Goal: Task Accomplishment & Management: Manage account settings

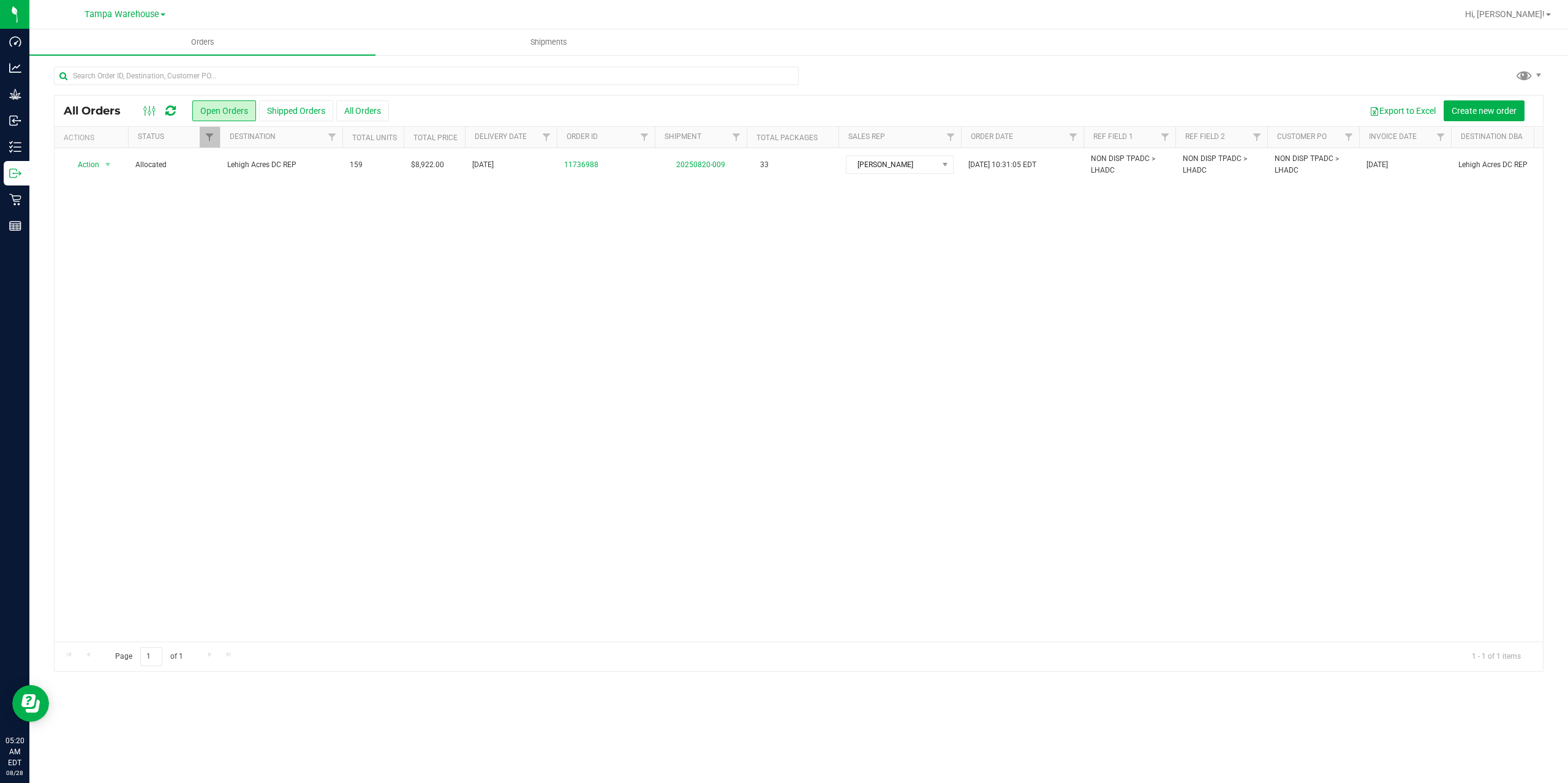
click at [176, 114] on icon at bounding box center [171, 110] width 10 height 12
click at [160, 104] on span at bounding box center [150, 111] width 22 height 15
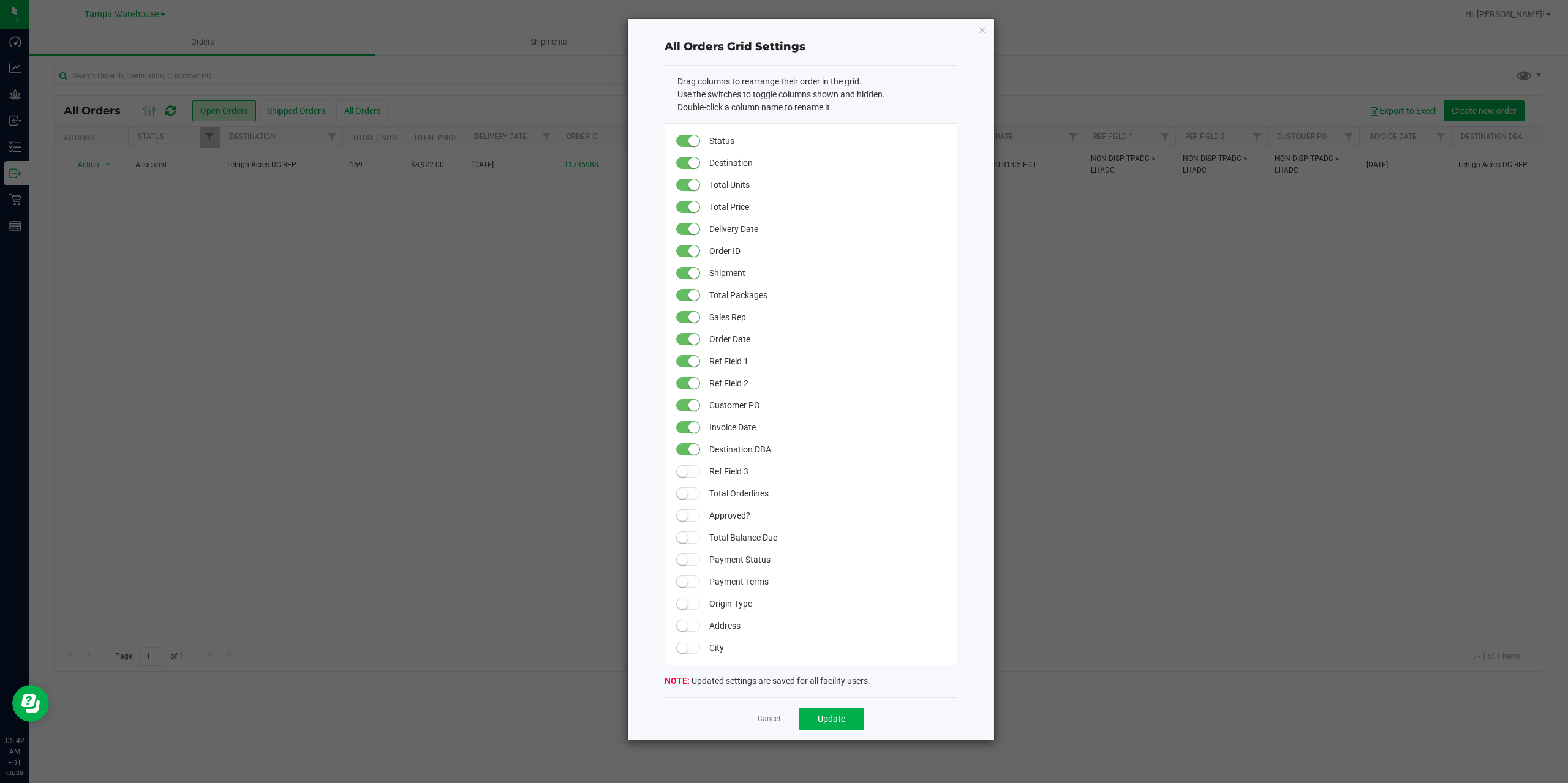
click at [163, 106] on ngb-modal-window "All Orders Grid Settings Drag columns to rearrange their order in the grid. Use…" at bounding box center [788, 391] width 1577 height 783
click at [779, 720] on link "Cancel" at bounding box center [769, 719] width 23 height 10
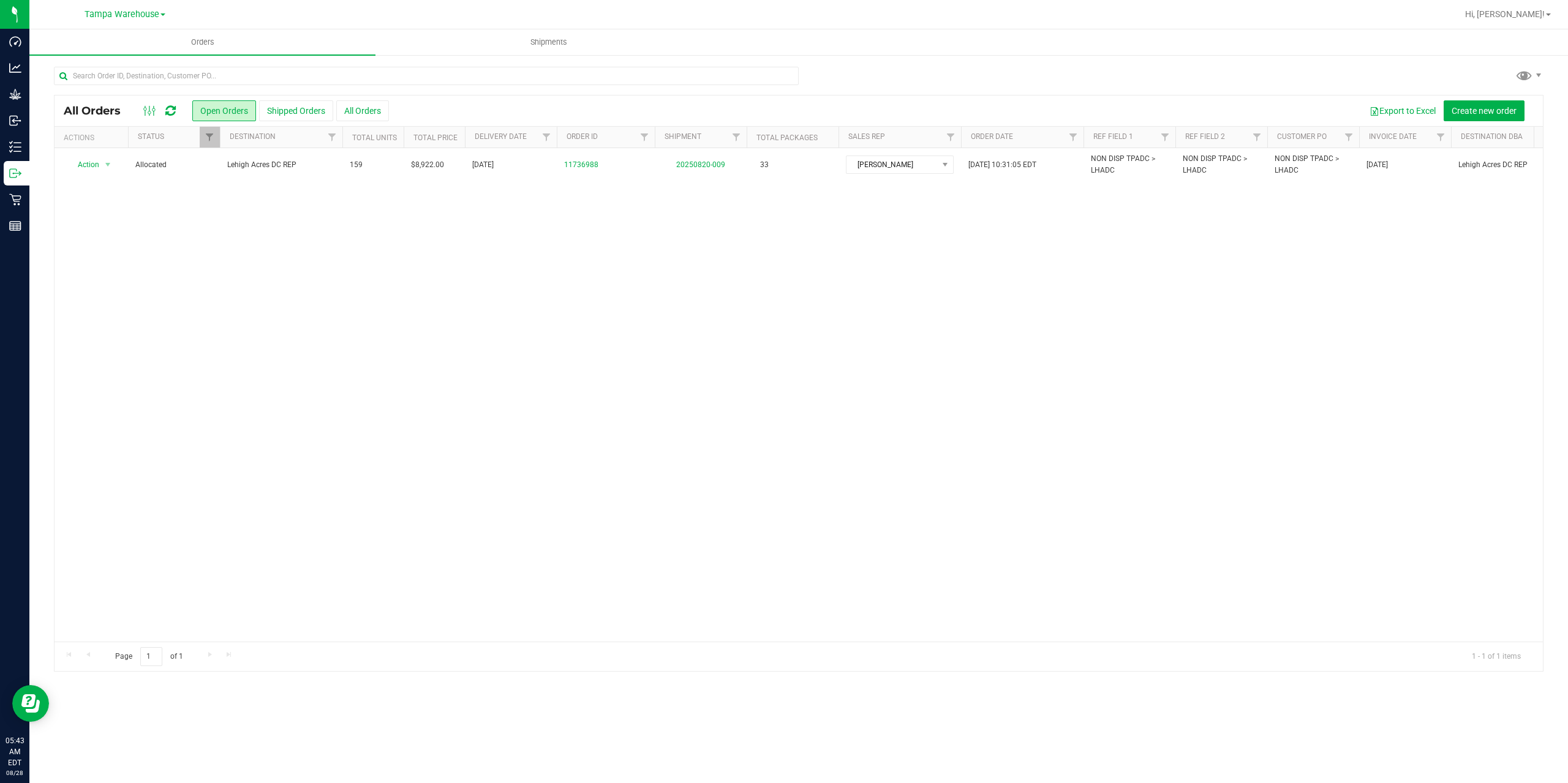
click at [171, 115] on icon at bounding box center [171, 110] width 10 height 12
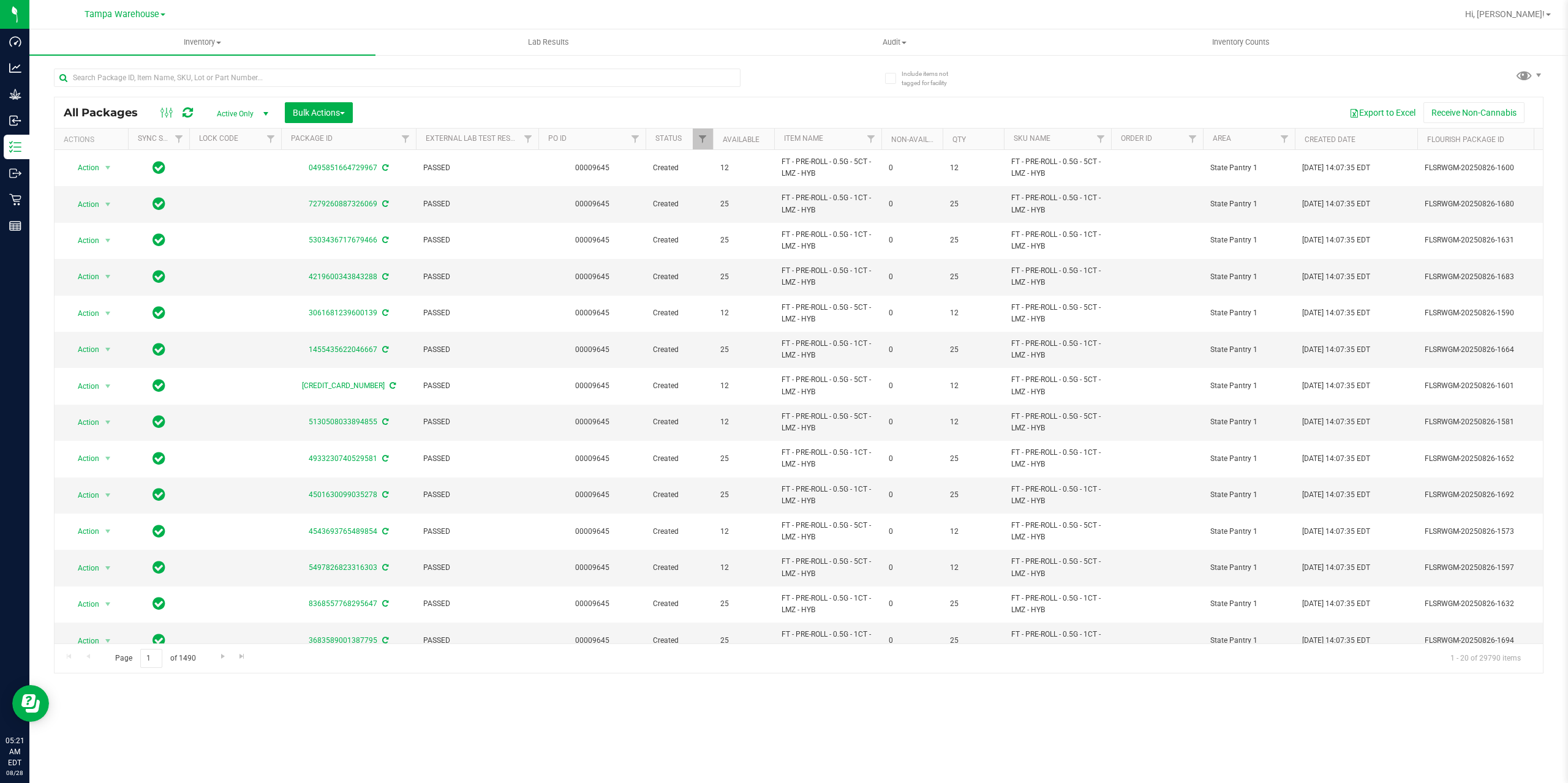
click at [322, 123] on div "All Packages Active Only Active Only Lab Samples Locked All External Internal B…" at bounding box center [799, 112] width 1488 height 30
click at [324, 118] on button "Bulk Actions" at bounding box center [319, 112] width 68 height 21
click at [339, 147] on div "Add to outbound order" at bounding box center [342, 142] width 100 height 20
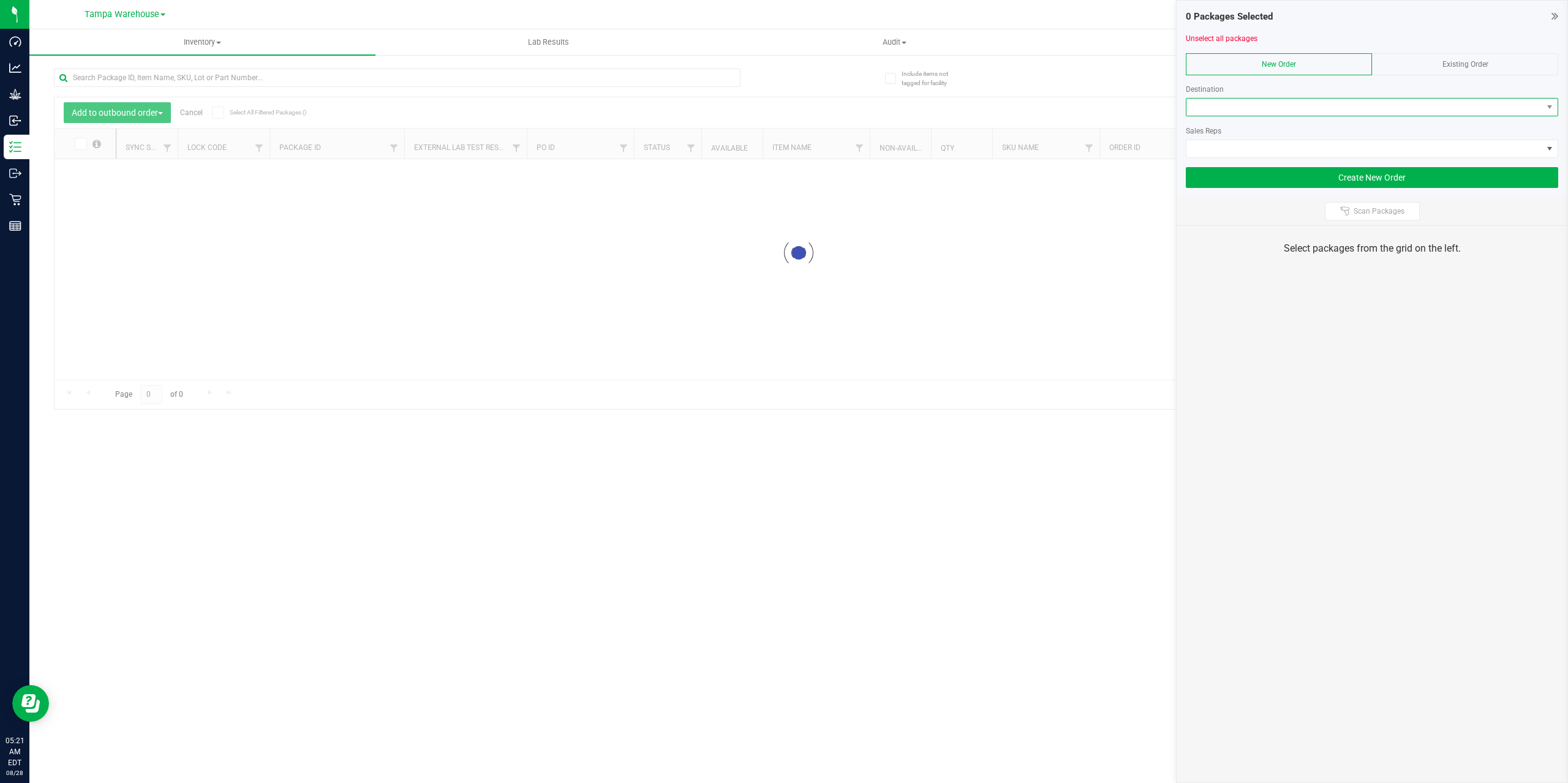
click at [1278, 115] on span at bounding box center [1371, 107] width 372 height 18
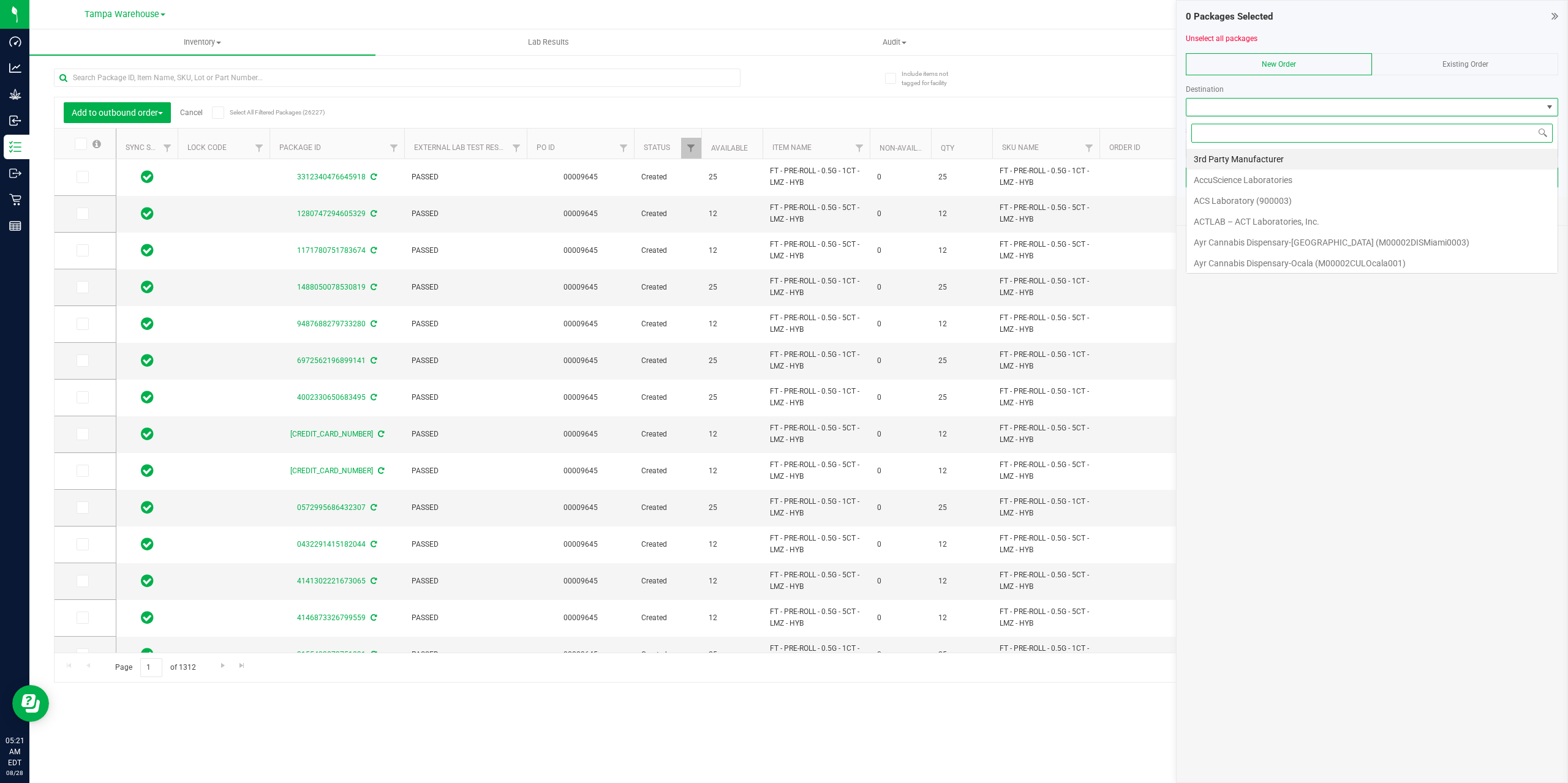
scroll to position [18, 372]
type input "ORL"
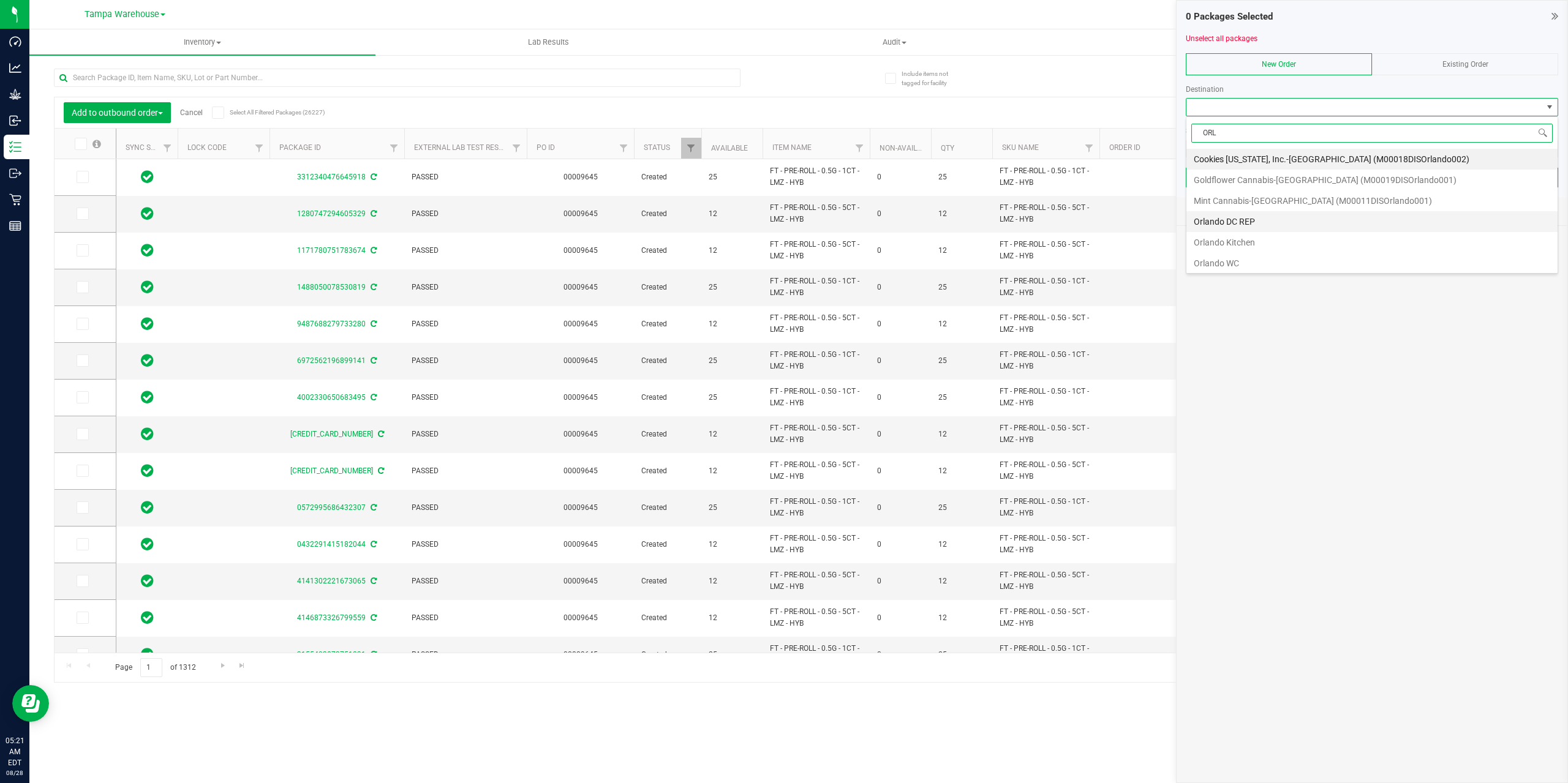
click at [1251, 225] on li "Orlando DC REP" at bounding box center [1371, 221] width 371 height 21
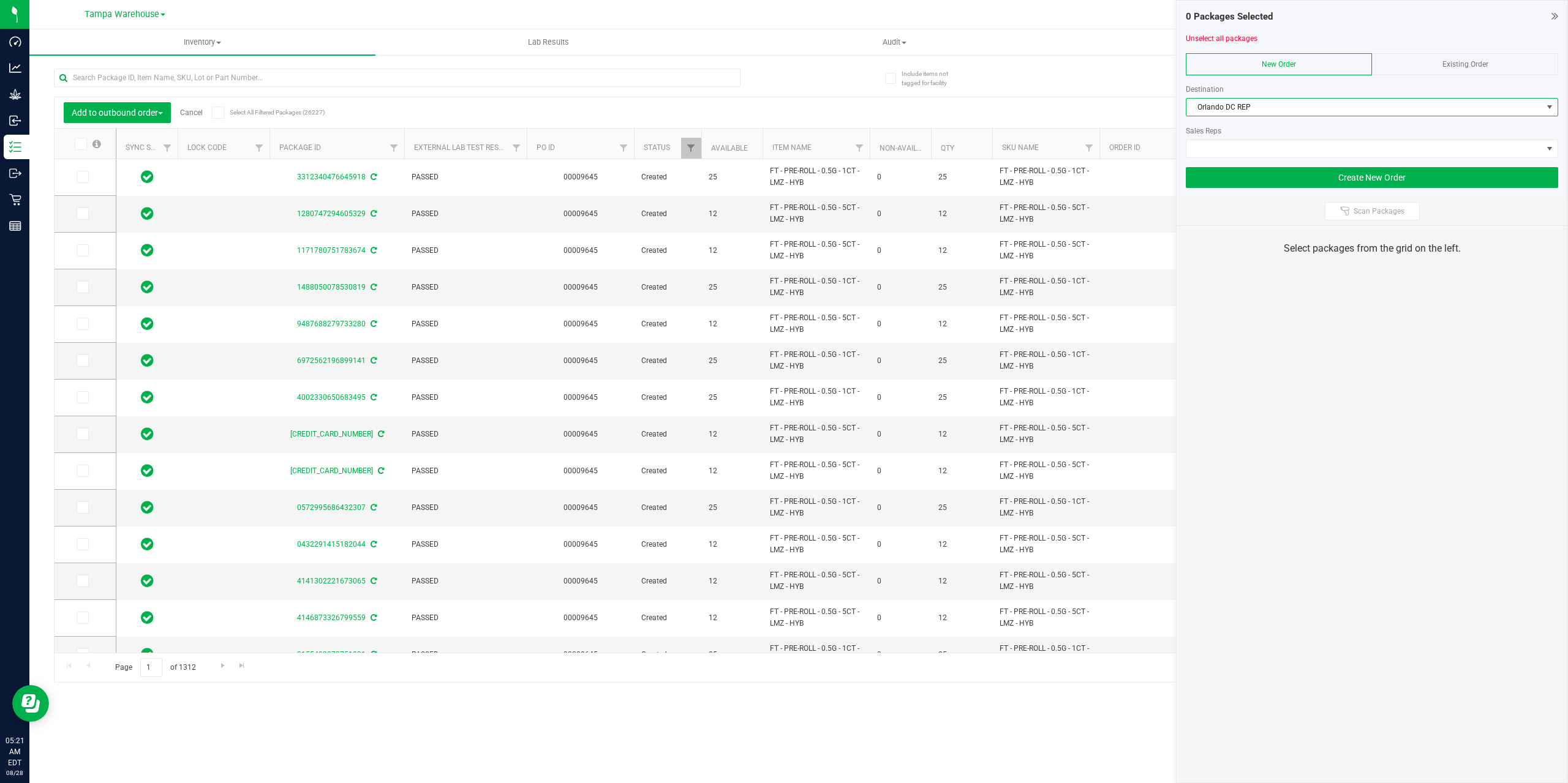
click at [1241, 112] on span "Orlando DC REP" at bounding box center [1364, 107] width 356 height 17
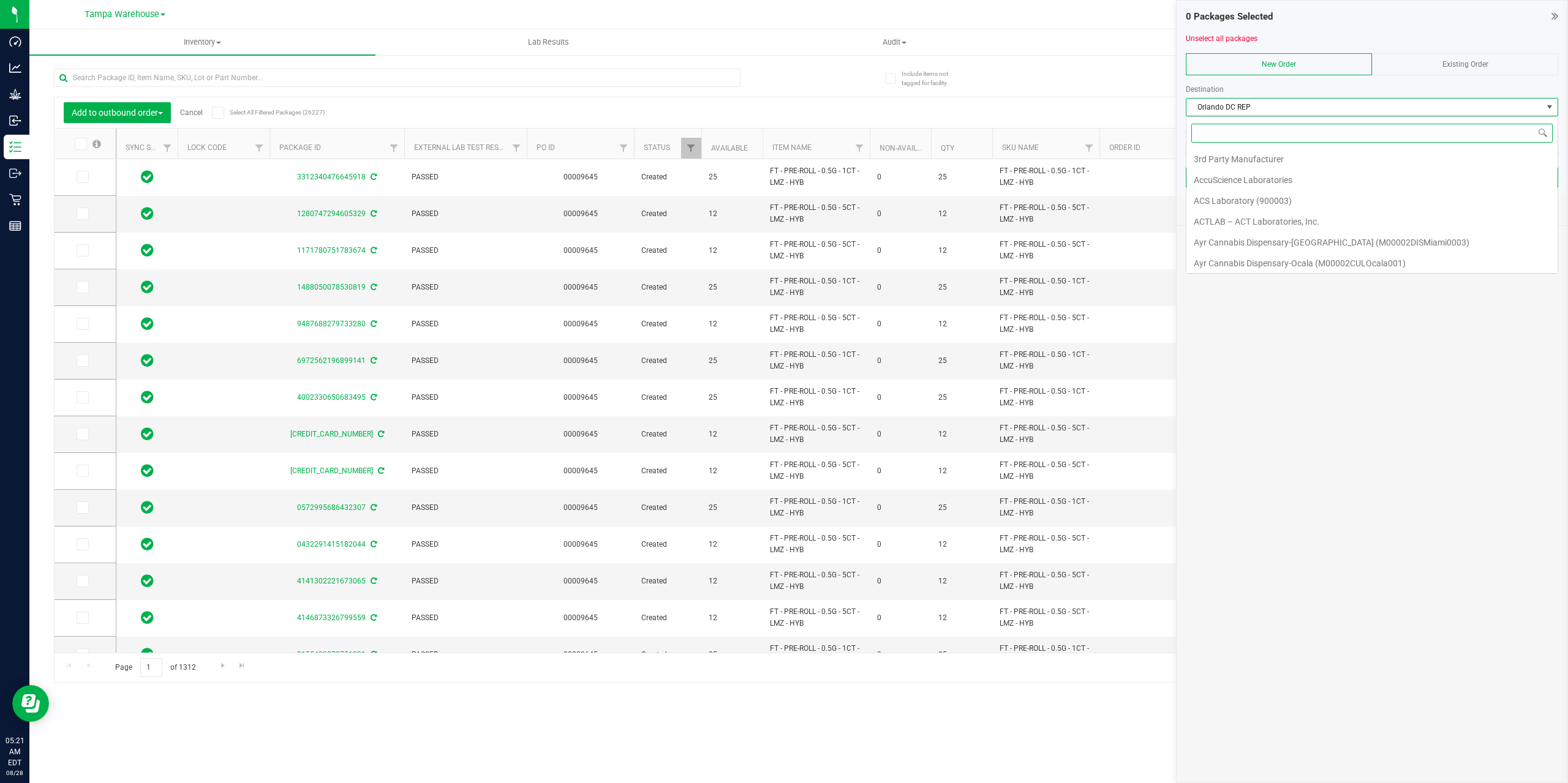
scroll to position [2250, 0]
type input "ORL"
click at [1254, 264] on li "Orlando WC" at bounding box center [1371, 263] width 371 height 21
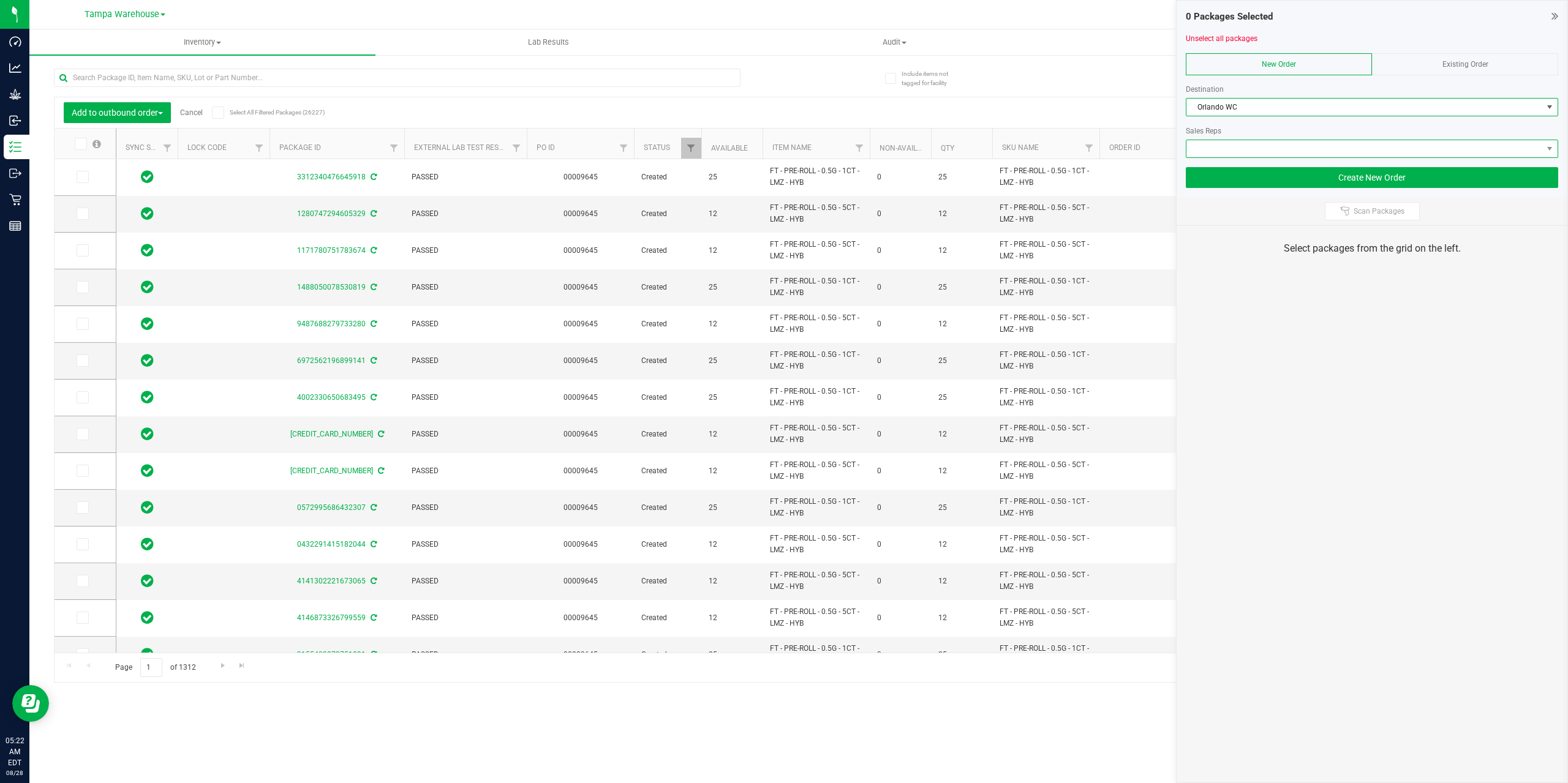
click at [1249, 147] on span at bounding box center [1364, 149] width 356 height 17
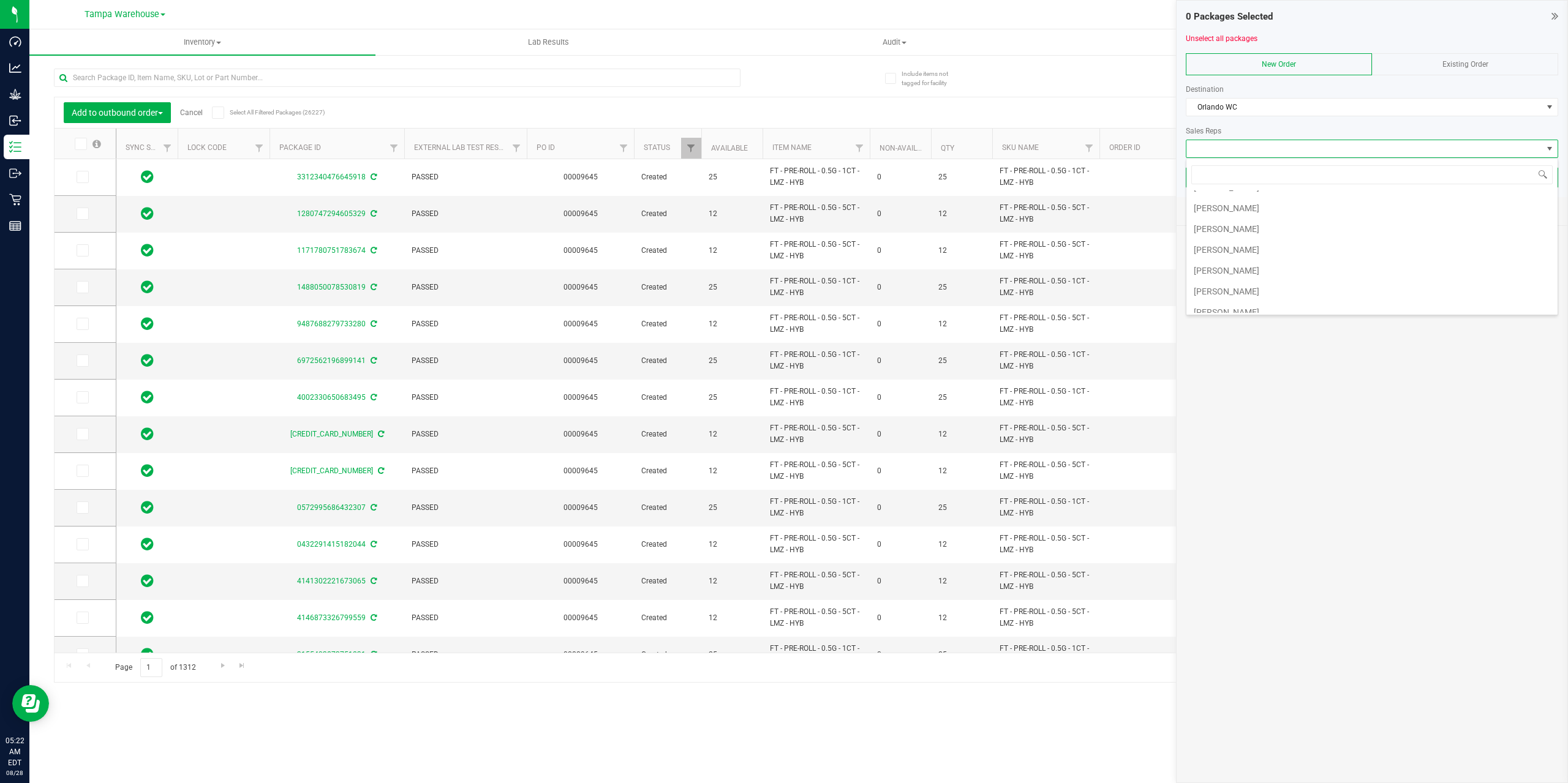
scroll to position [306, 0]
click at [1248, 249] on li "[PERSON_NAME]" at bounding box center [1371, 248] width 371 height 21
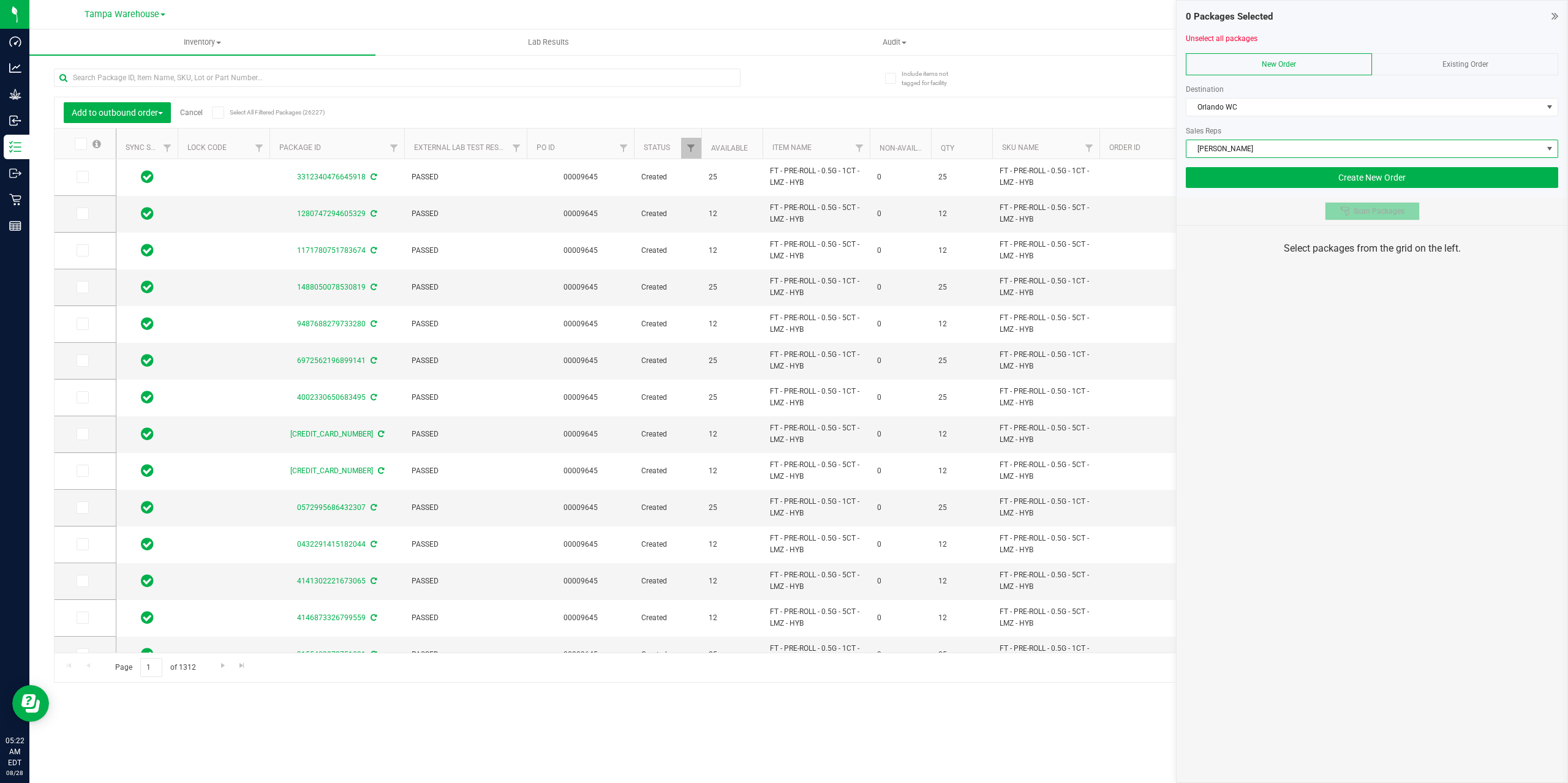
click at [1345, 207] on icon at bounding box center [1344, 210] width 9 height 9
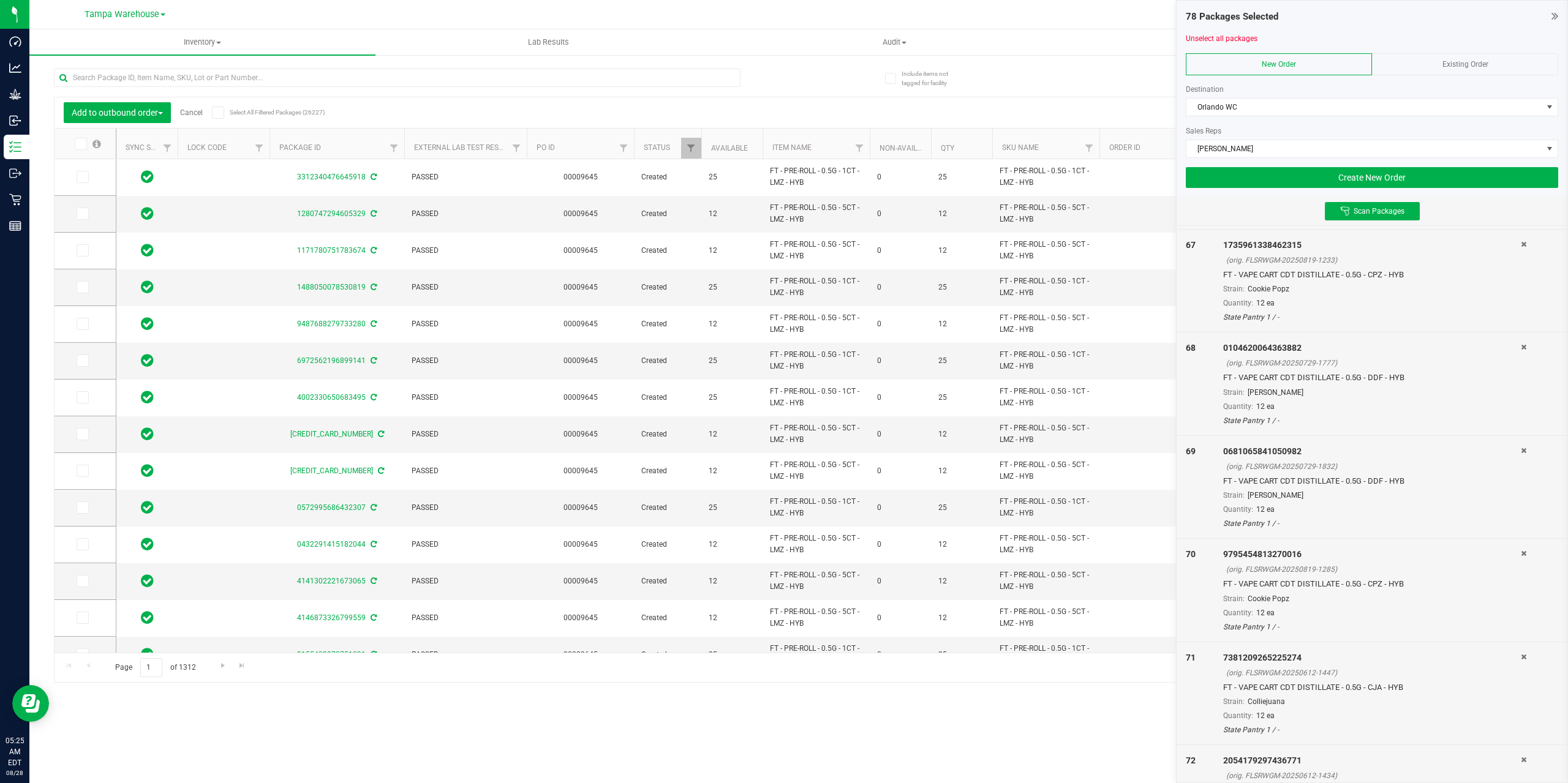
scroll to position [7519, 0]
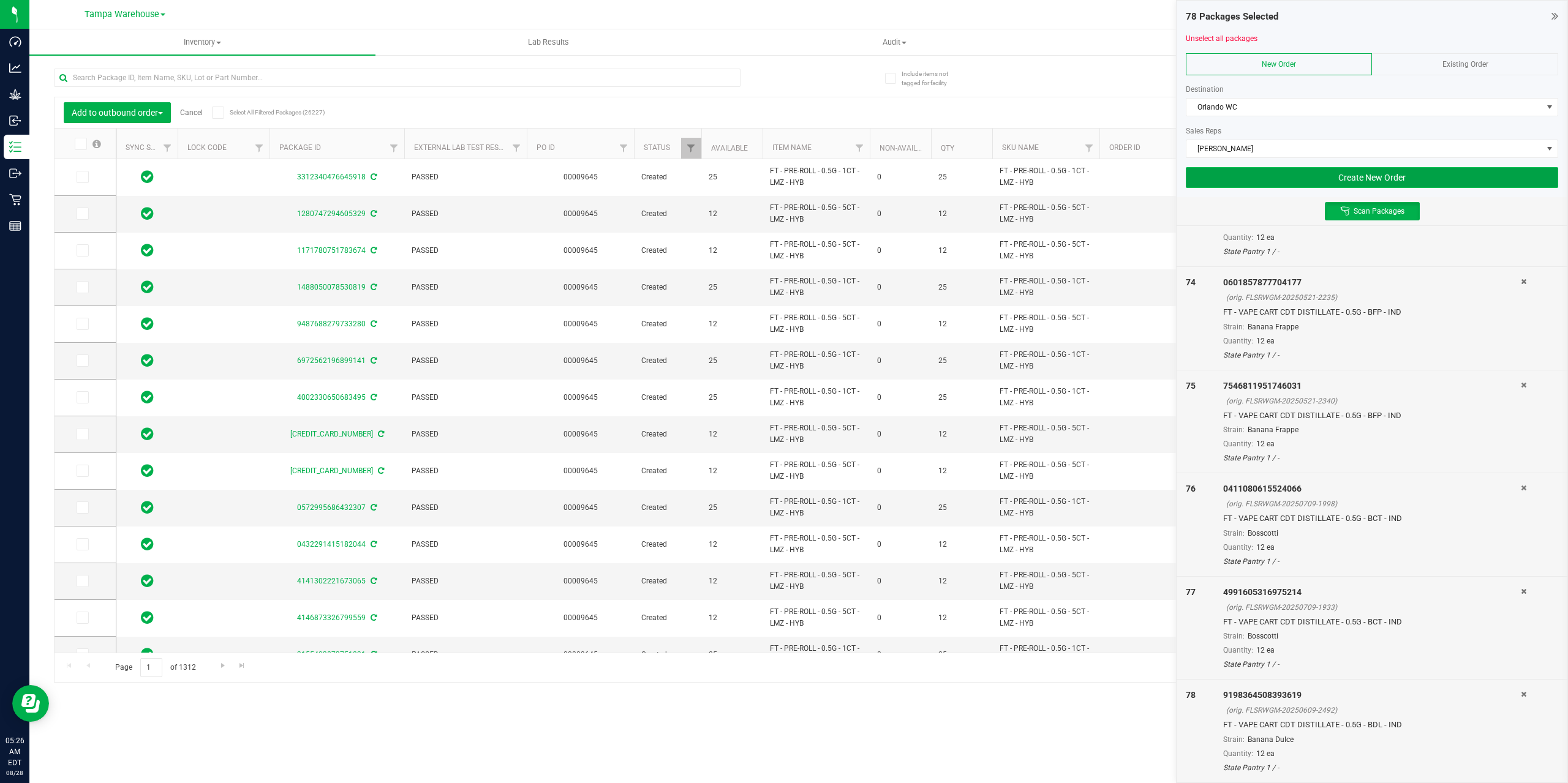
click at [1267, 180] on button "Create New Order" at bounding box center [1371, 177] width 372 height 21
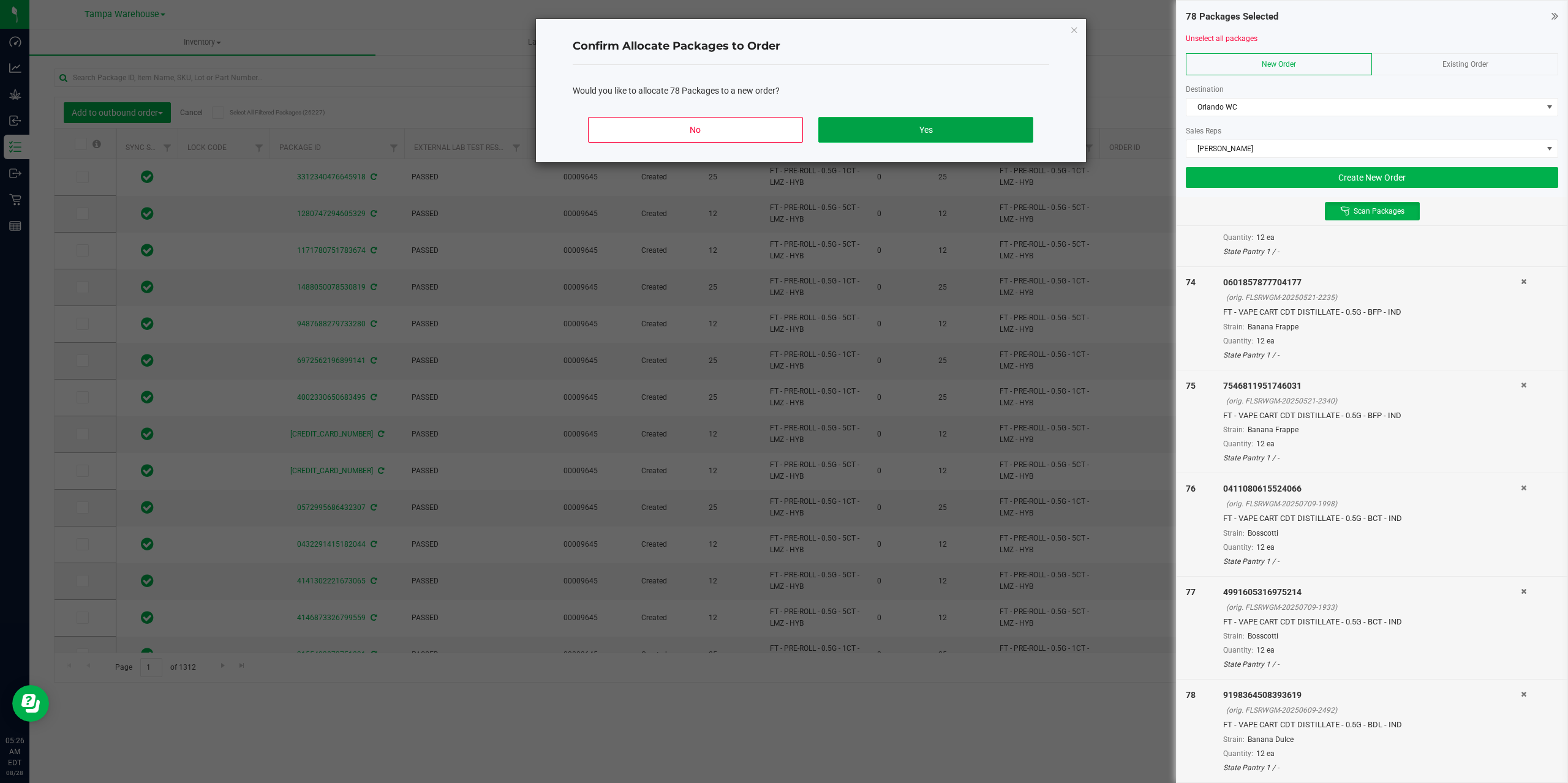
click at [935, 127] on button "Yes" at bounding box center [925, 129] width 214 height 25
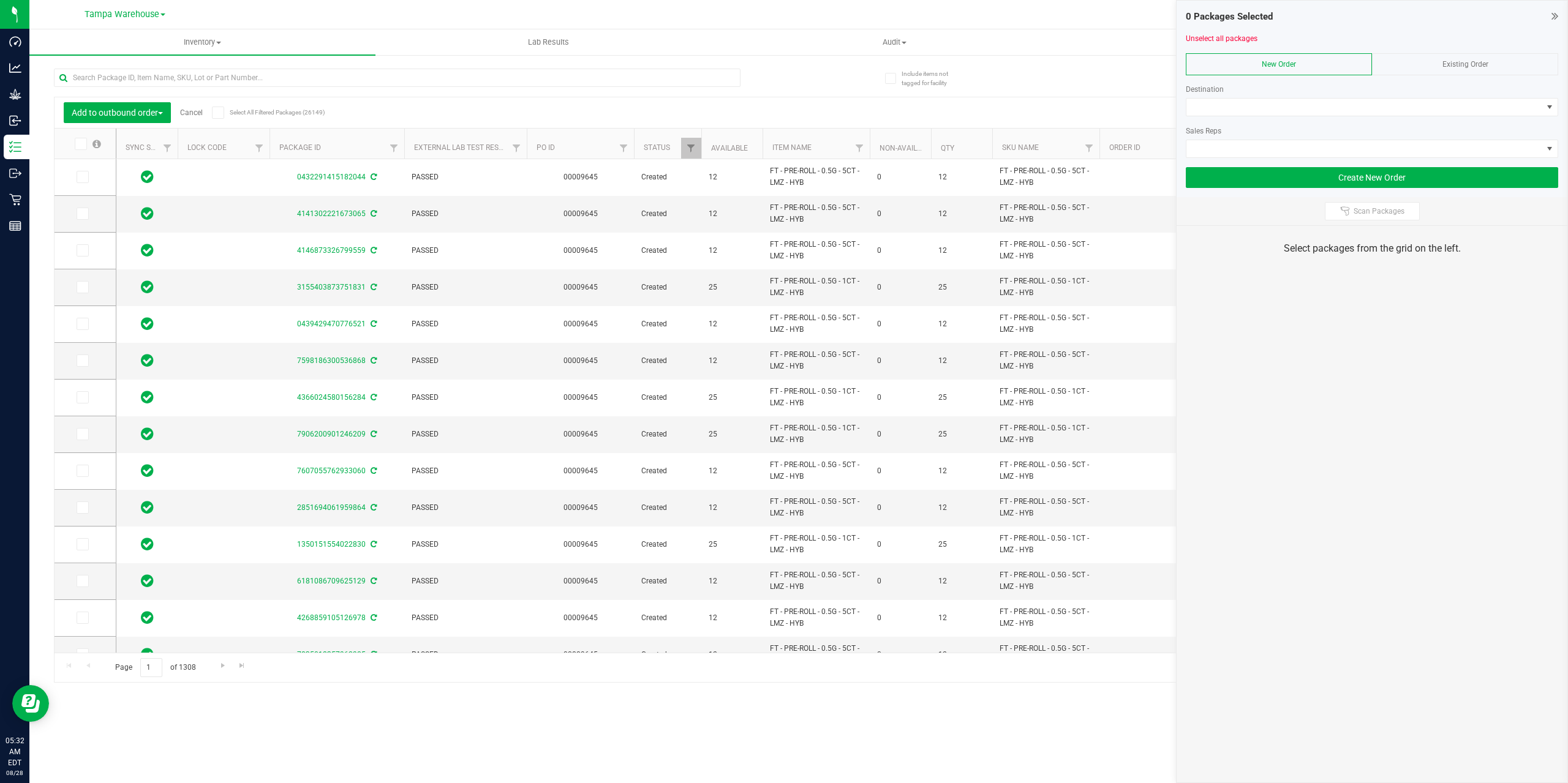
click at [1408, 69] on div "Existing Order" at bounding box center [1465, 64] width 186 height 22
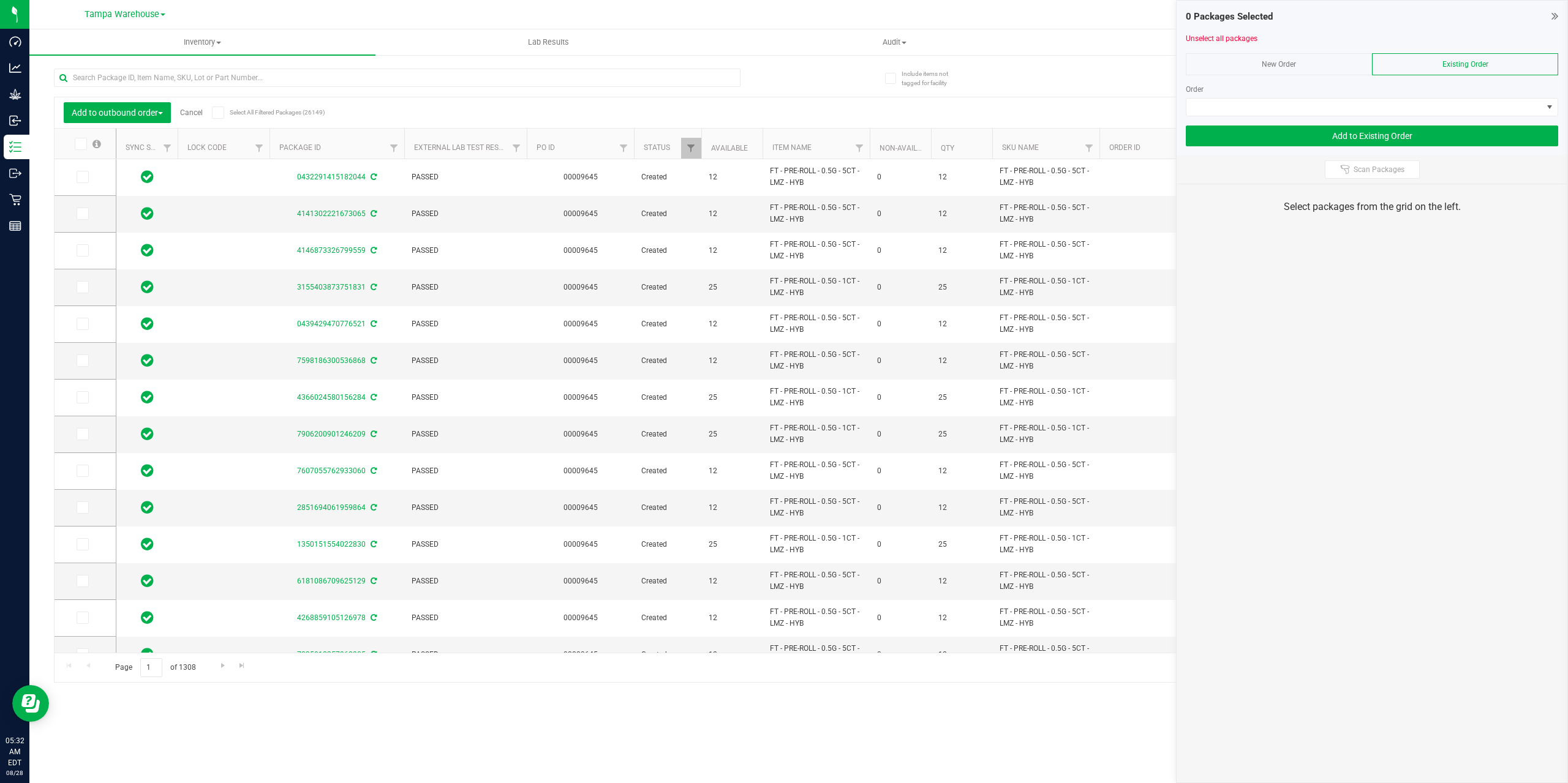
click at [1405, 60] on div "Existing Order" at bounding box center [1465, 64] width 186 height 22
click at [1429, 104] on span at bounding box center [1364, 107] width 356 height 17
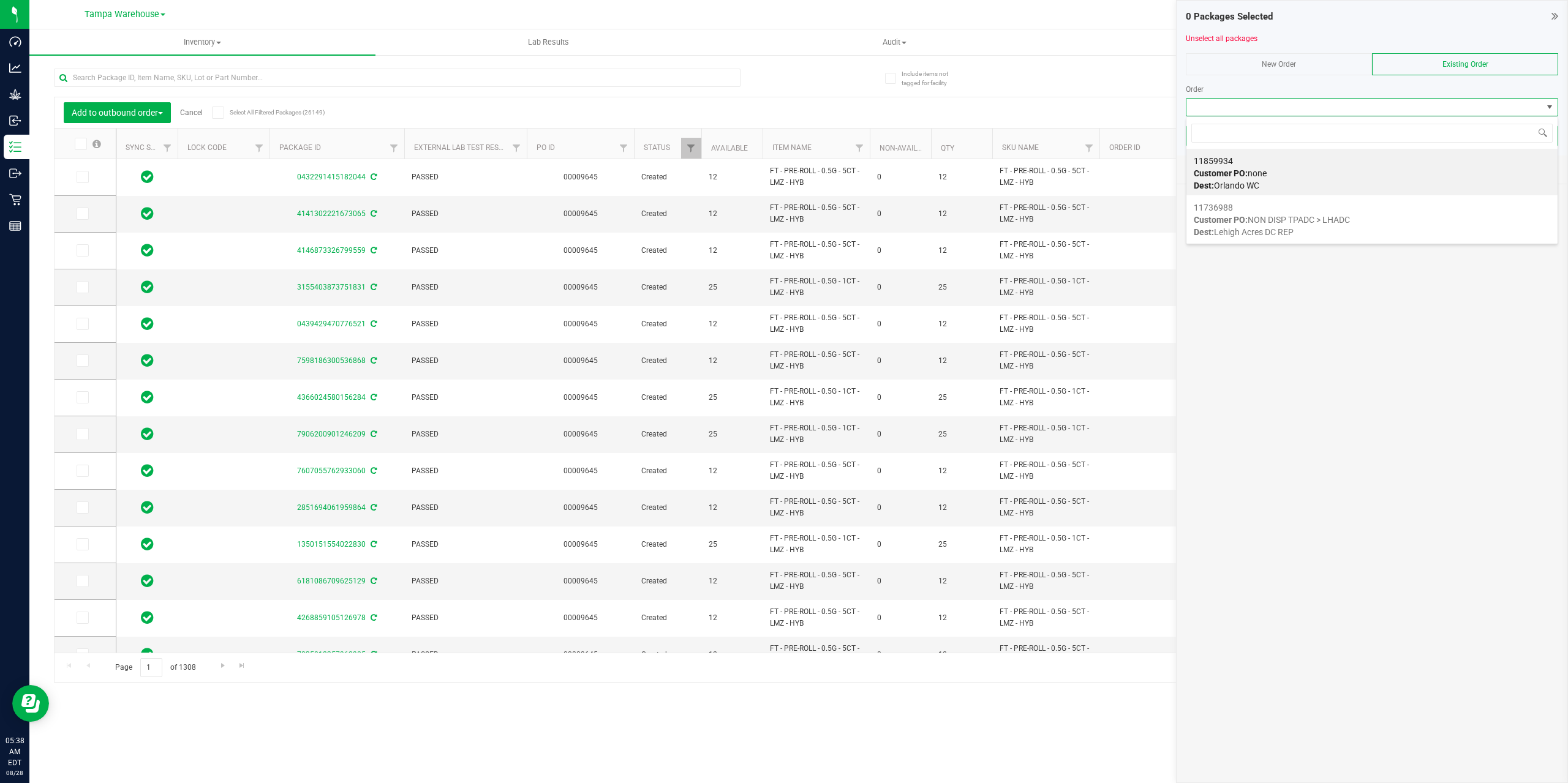
scroll to position [18, 372]
click at [1322, 160] on div "11859934 Customer PO: none Dest: Orlando WC" at bounding box center [1371, 173] width 356 height 46
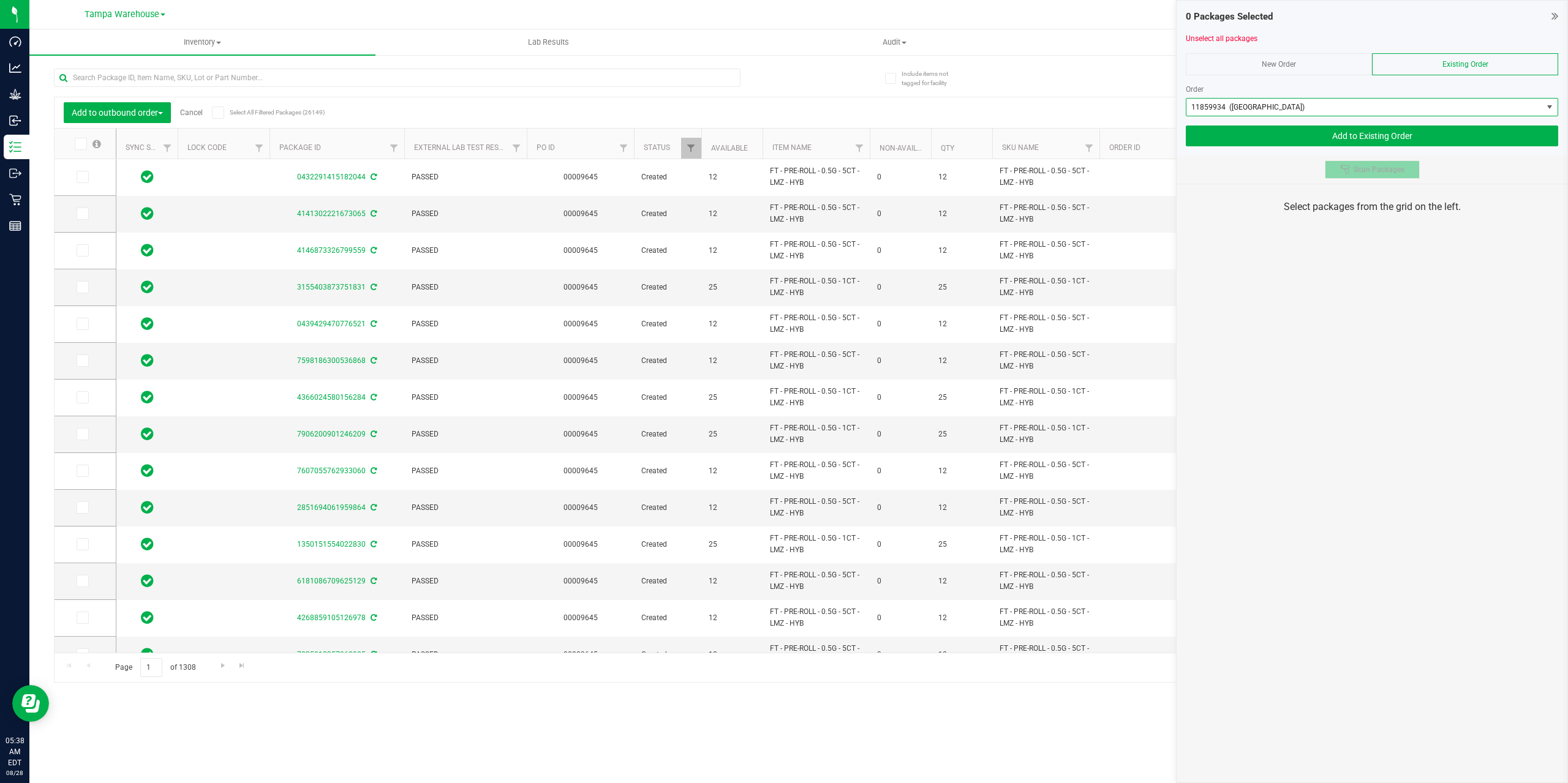
click at [1357, 171] on span "Scan Packages" at bounding box center [1379, 169] width 51 height 9
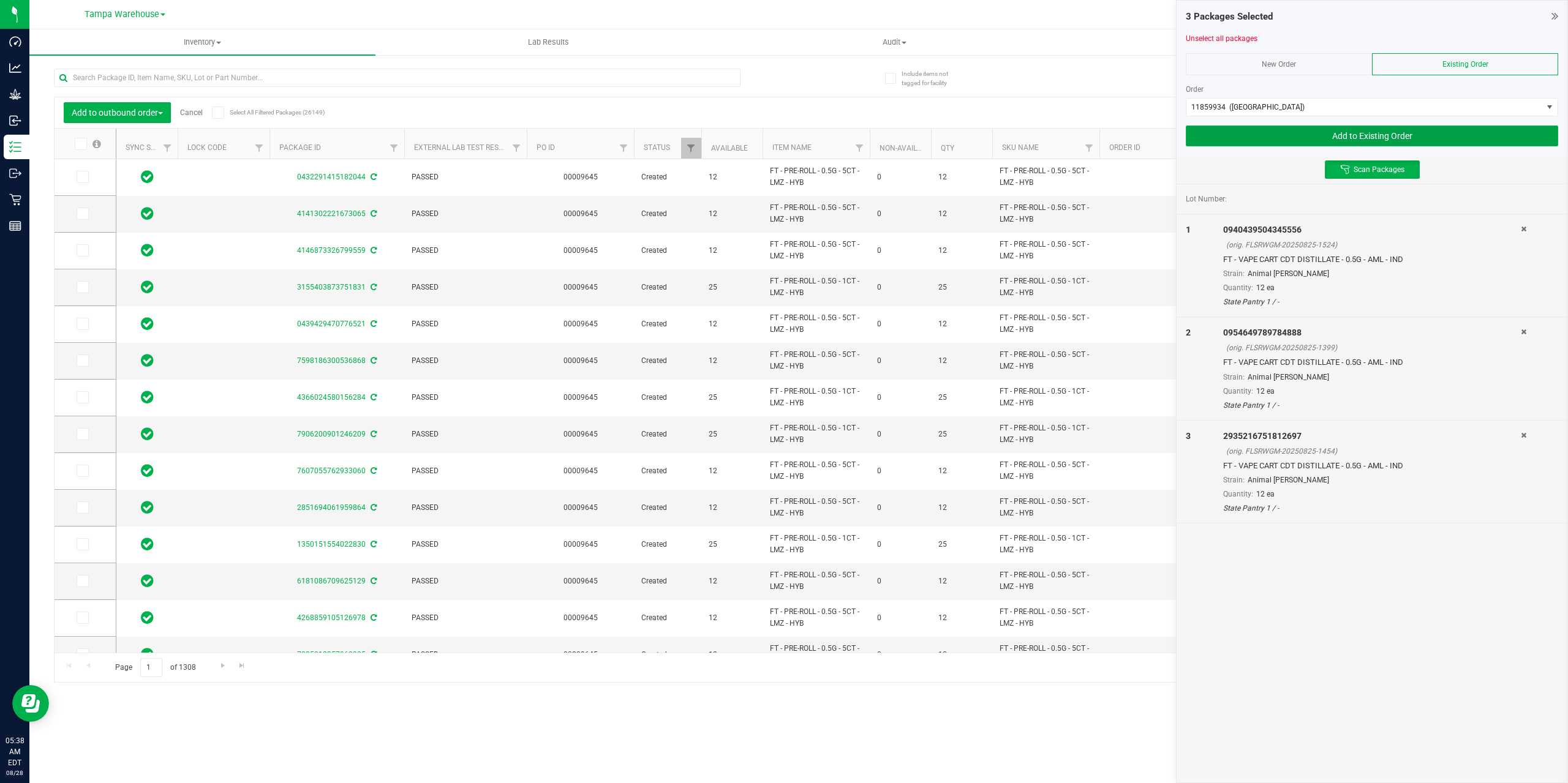
click at [1355, 134] on button "Add to Existing Order" at bounding box center [1371, 136] width 372 height 21
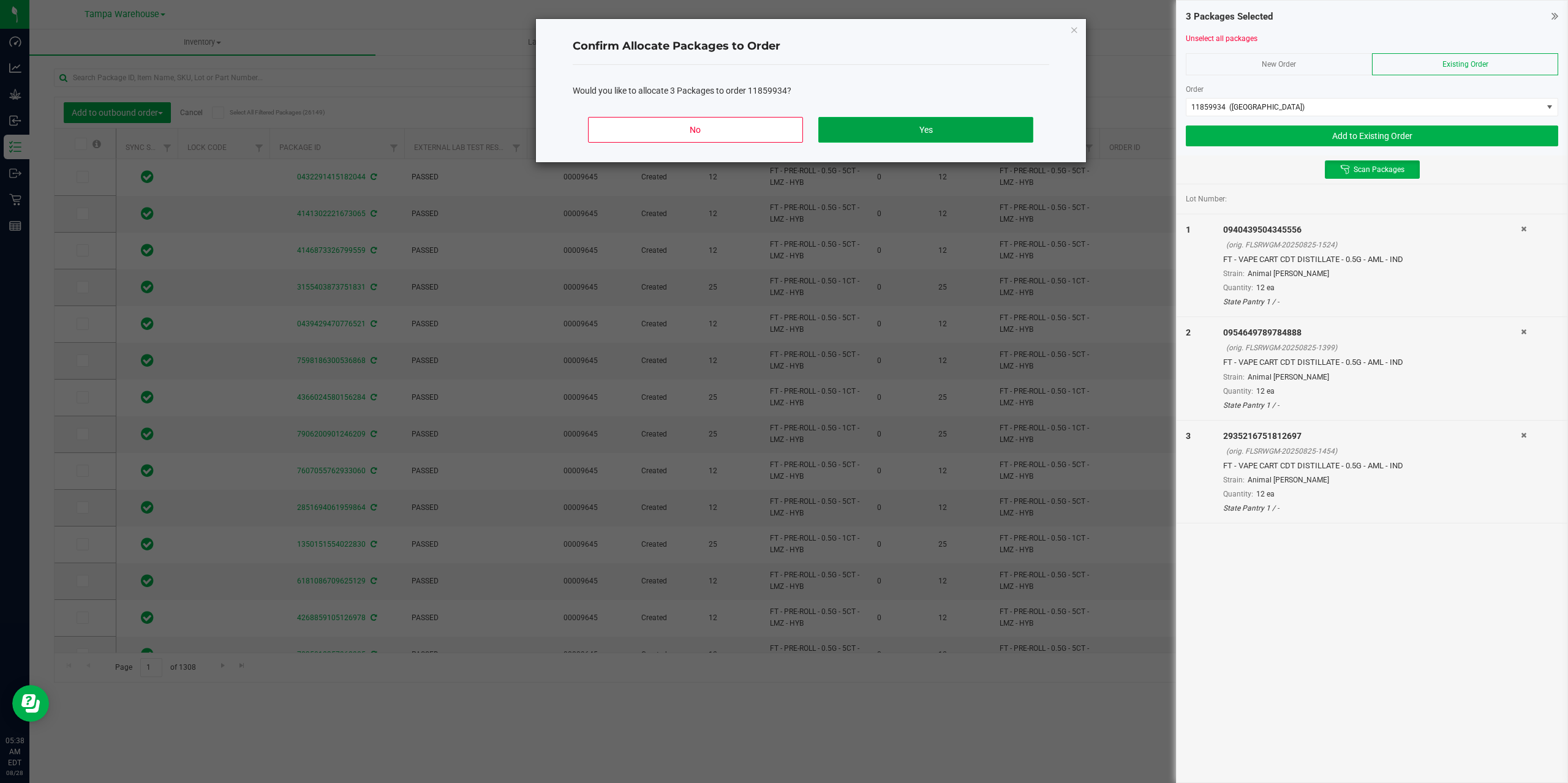
click at [944, 125] on button "Yes" at bounding box center [925, 129] width 214 height 25
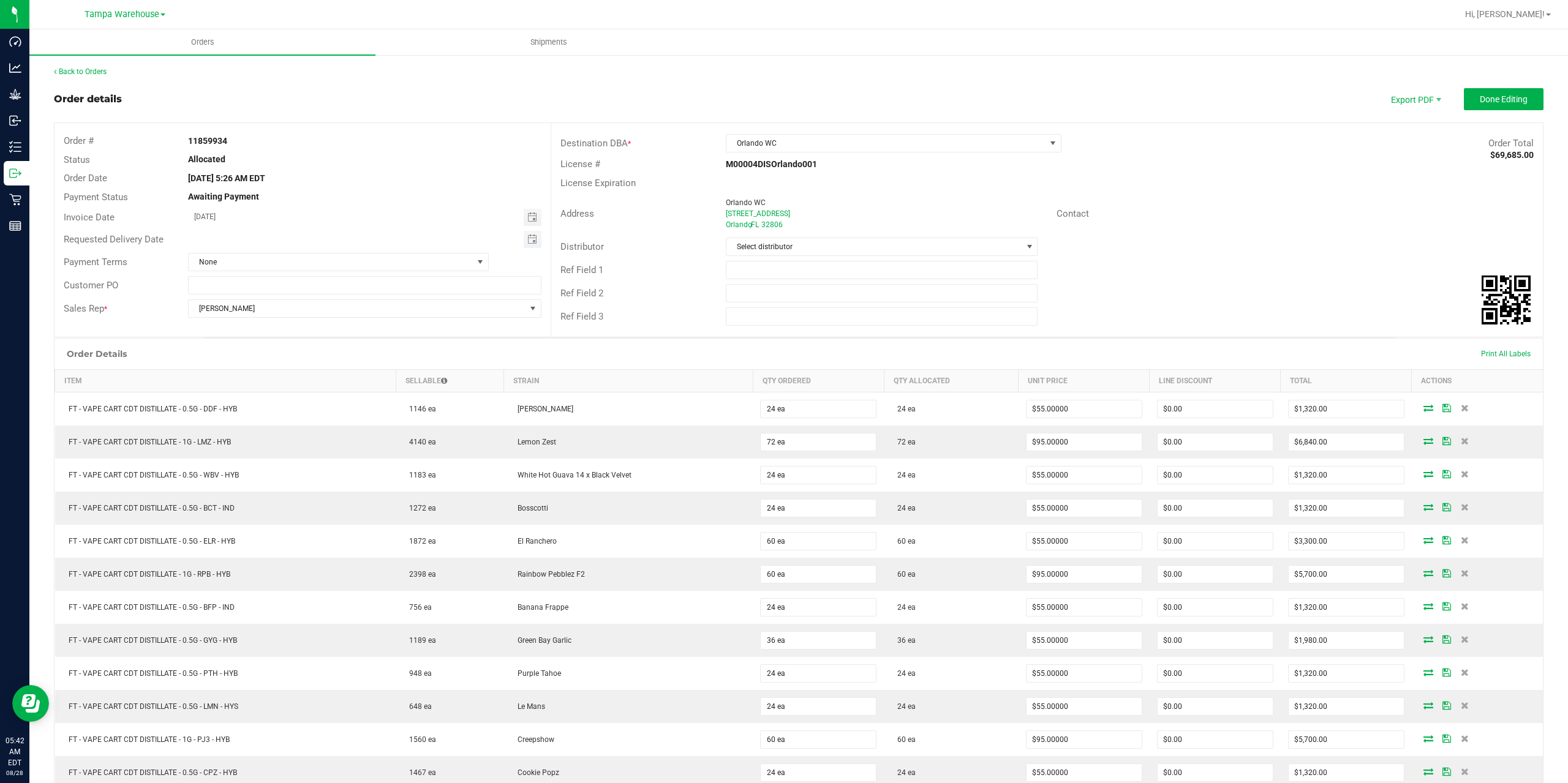
click at [531, 245] on span "Toggle calendar" at bounding box center [532, 239] width 17 height 17
click at [315, 383] on span "28" at bounding box center [314, 380] width 17 height 19
type input "[DATE]"
click at [780, 275] on input "text" at bounding box center [882, 269] width 312 height 18
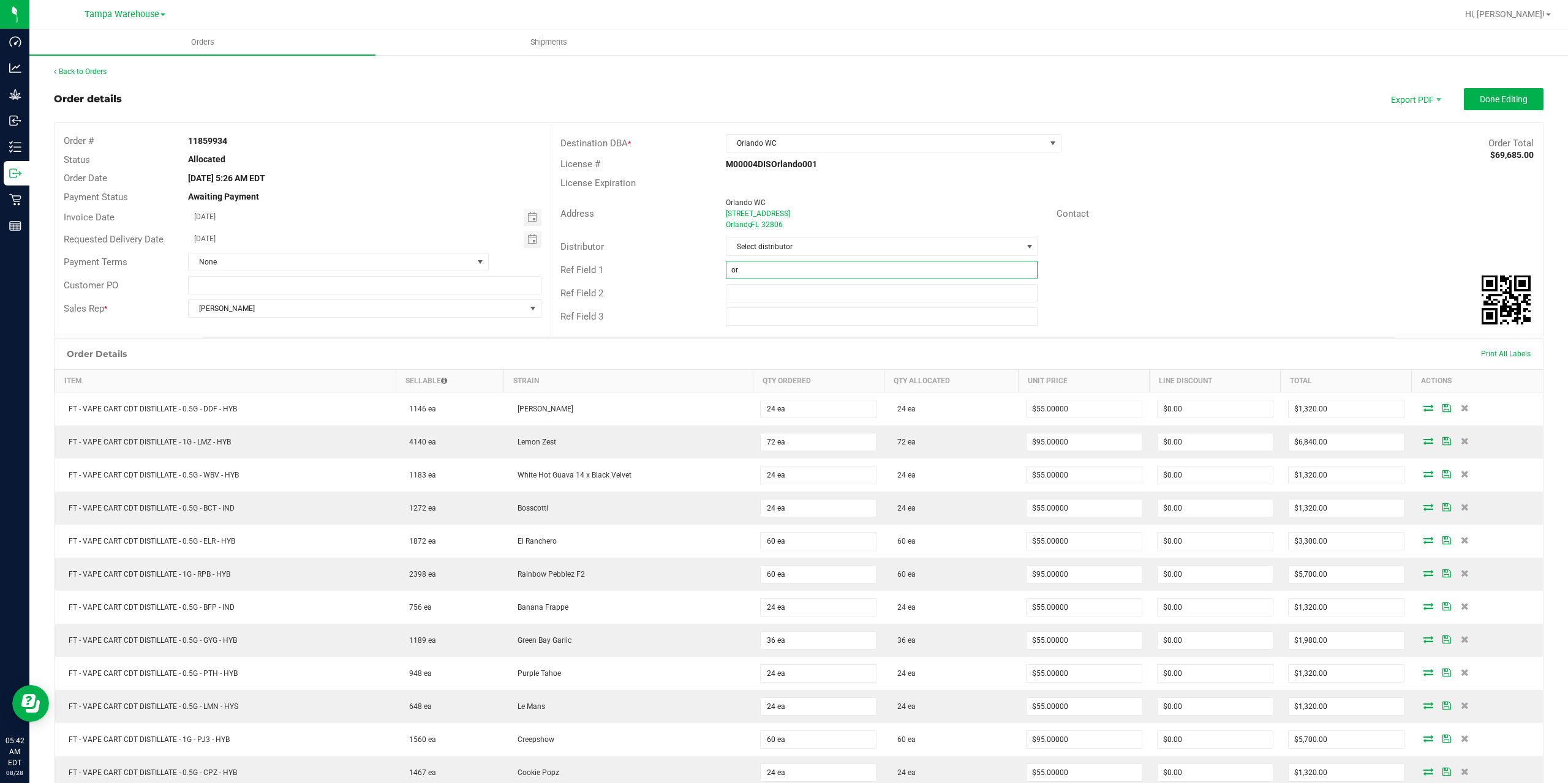
type input "o"
type input "ORL WC"
click at [811, 289] on input "text" at bounding box center [882, 292] width 312 height 18
type input "CANNABIS"
click at [1494, 95] on span "Done Editing" at bounding box center [1503, 99] width 48 height 9
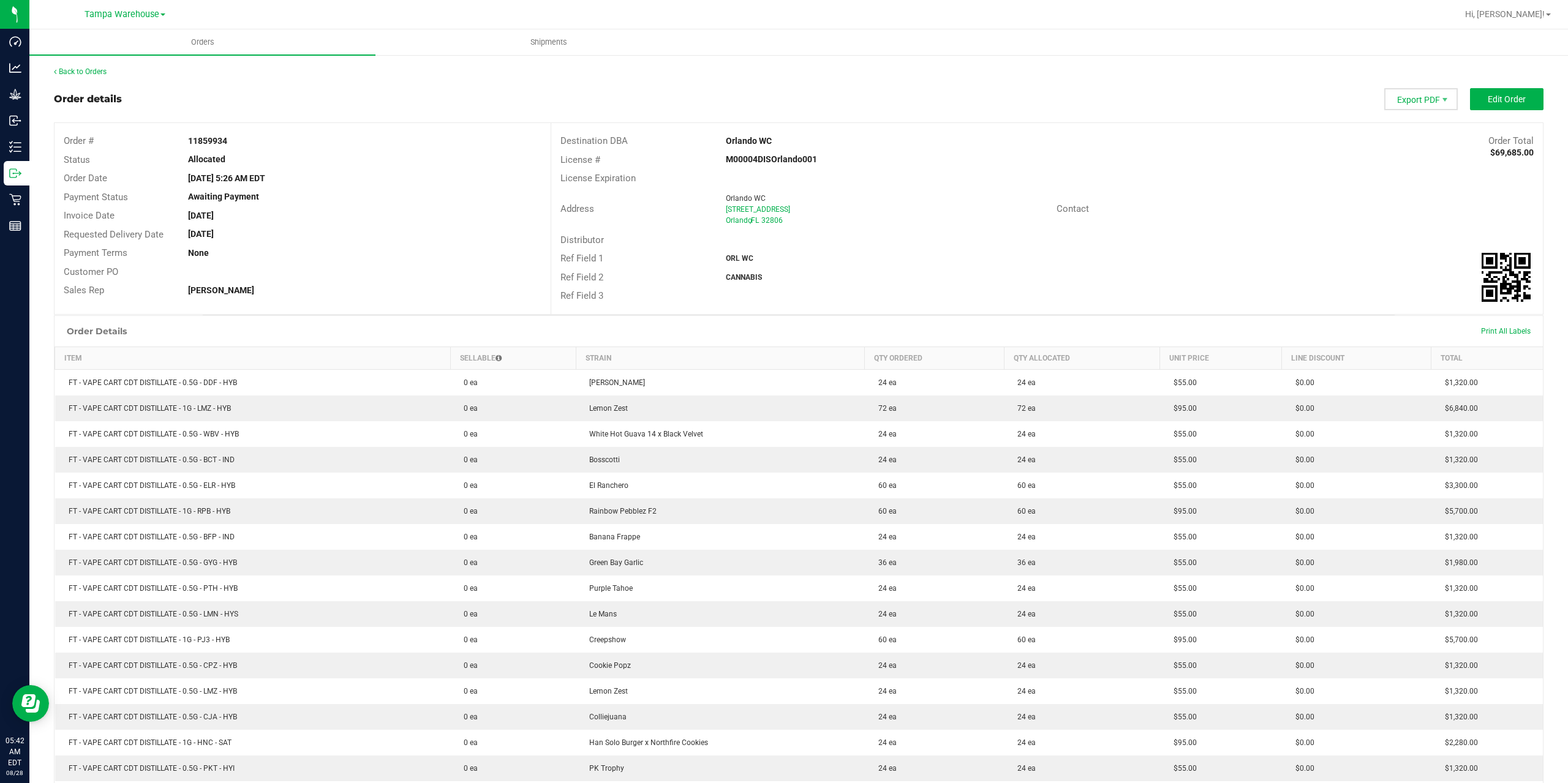
click at [1430, 99] on span "Export PDF" at bounding box center [1421, 99] width 73 height 22
click at [1429, 118] on span "Packing List PDF" at bounding box center [1413, 120] width 76 height 17
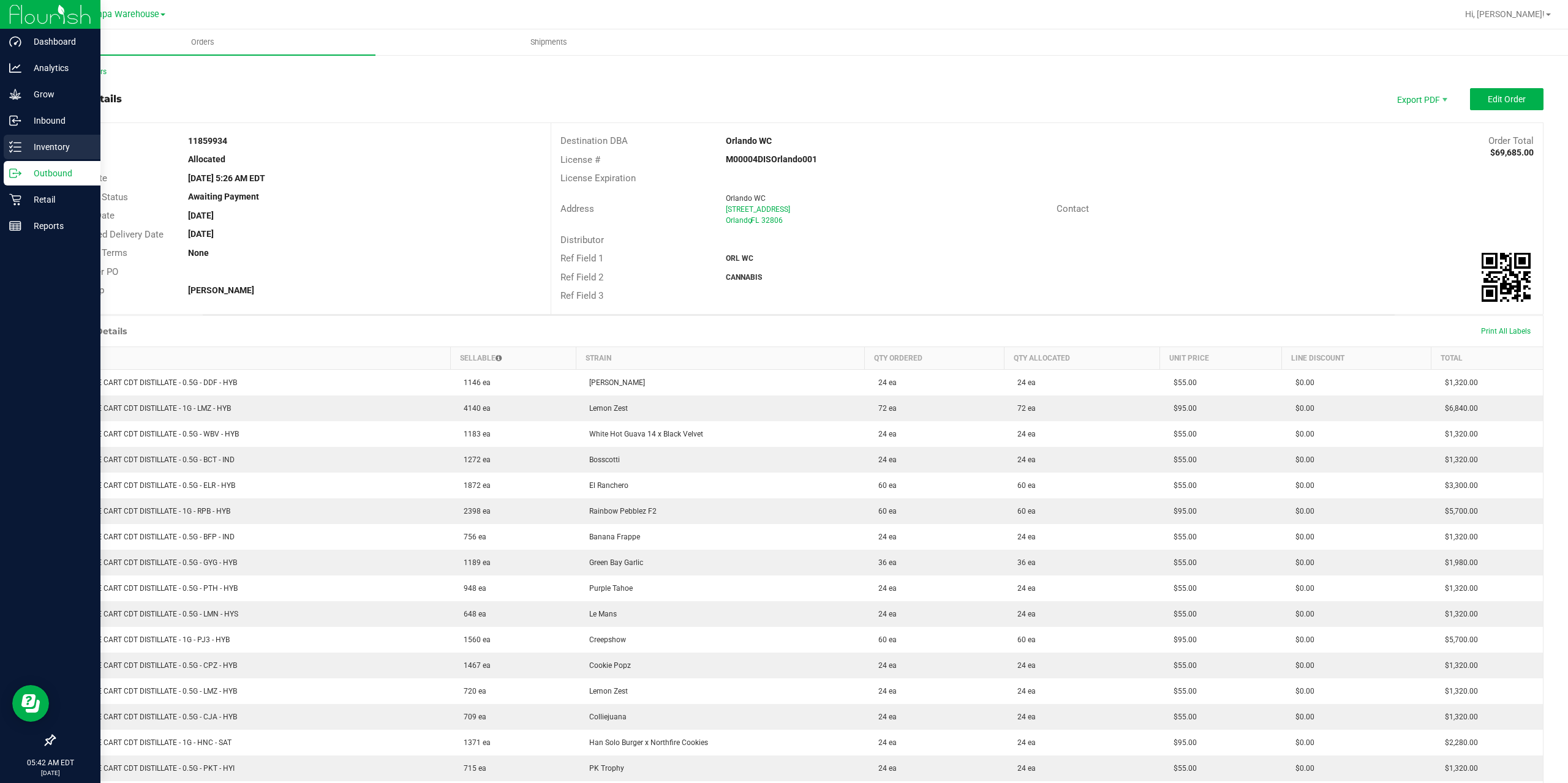
click at [29, 147] on p "Inventory" at bounding box center [58, 147] width 73 height 15
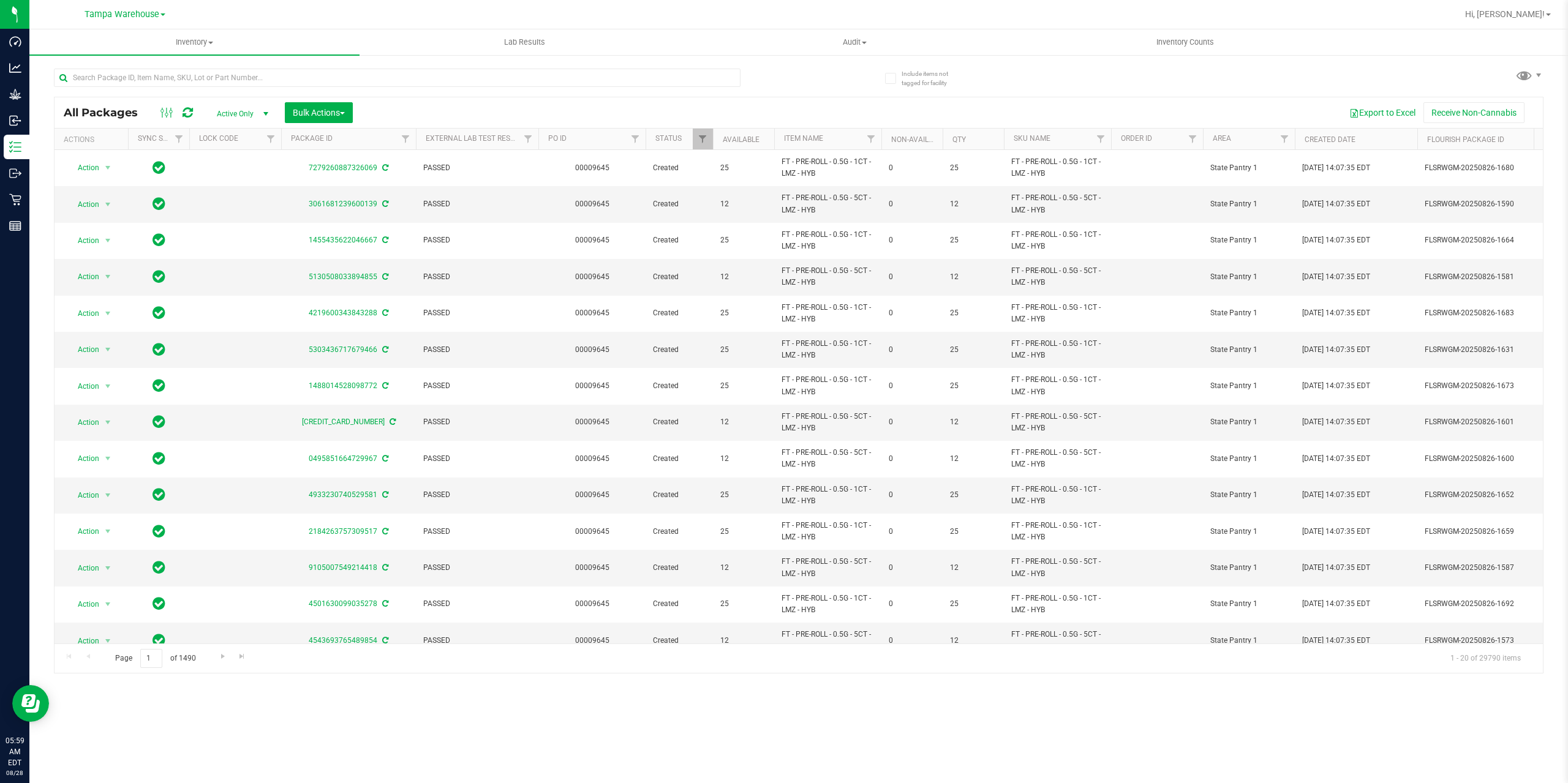
click at [318, 124] on div "All Packages Active Only Active Only Lab Samples Locked All External Internal B…" at bounding box center [799, 112] width 1488 height 30
click at [322, 112] on span "Bulk Actions" at bounding box center [319, 112] width 52 height 9
click at [339, 143] on span "Add to outbound order" at bounding box center [333, 139] width 83 height 9
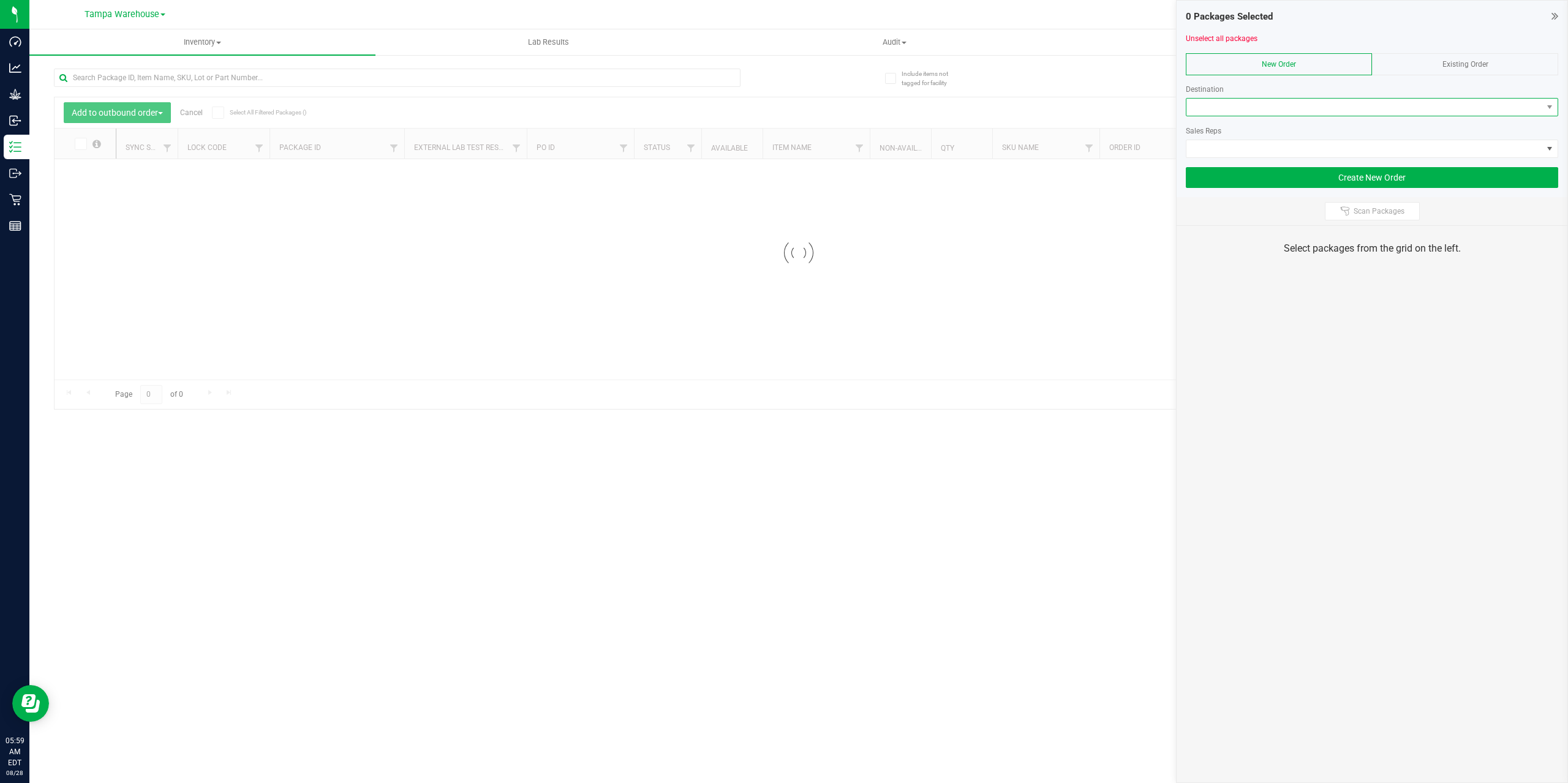
click at [1235, 108] on span at bounding box center [1364, 107] width 356 height 17
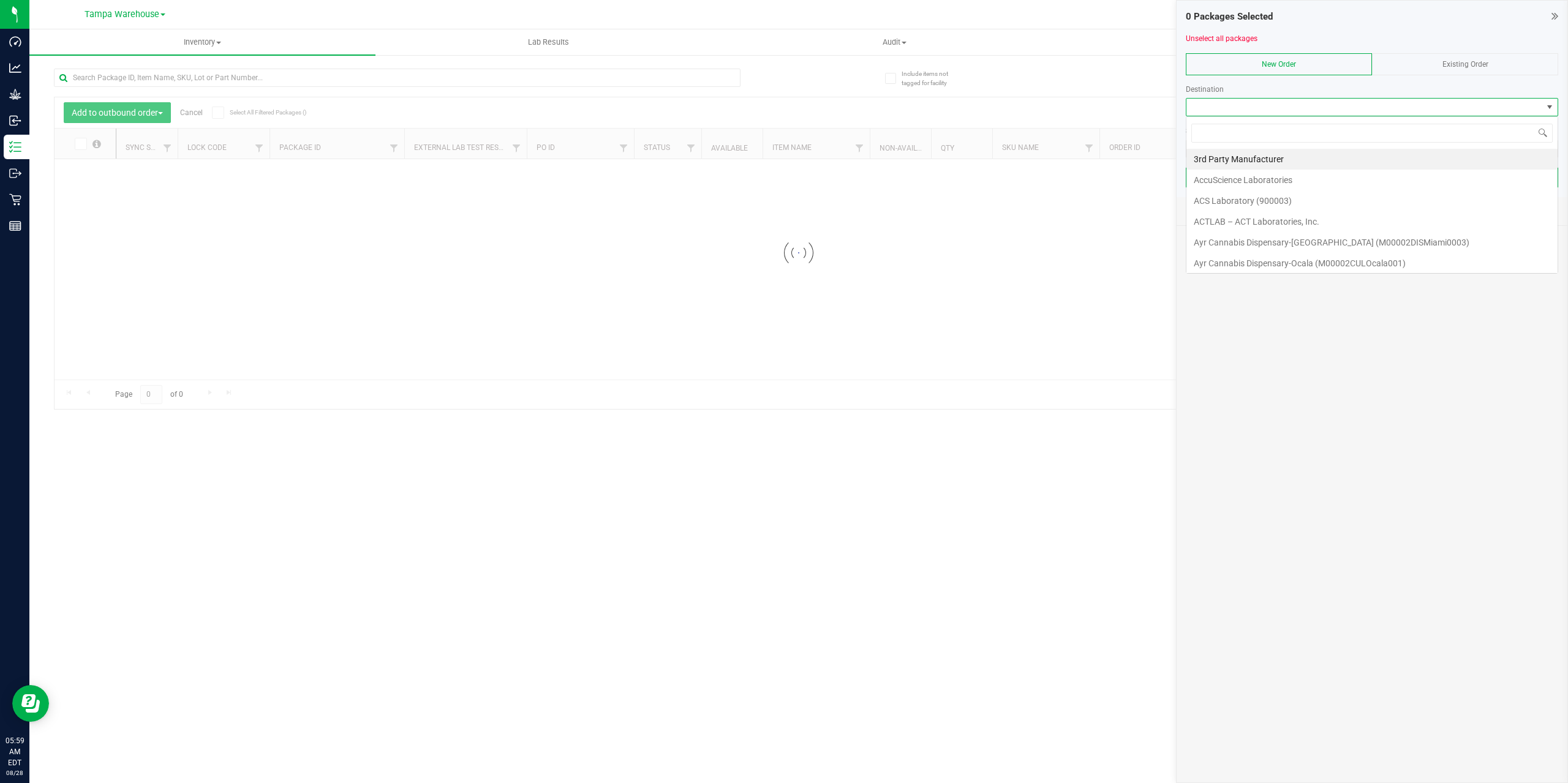
scroll to position [18, 372]
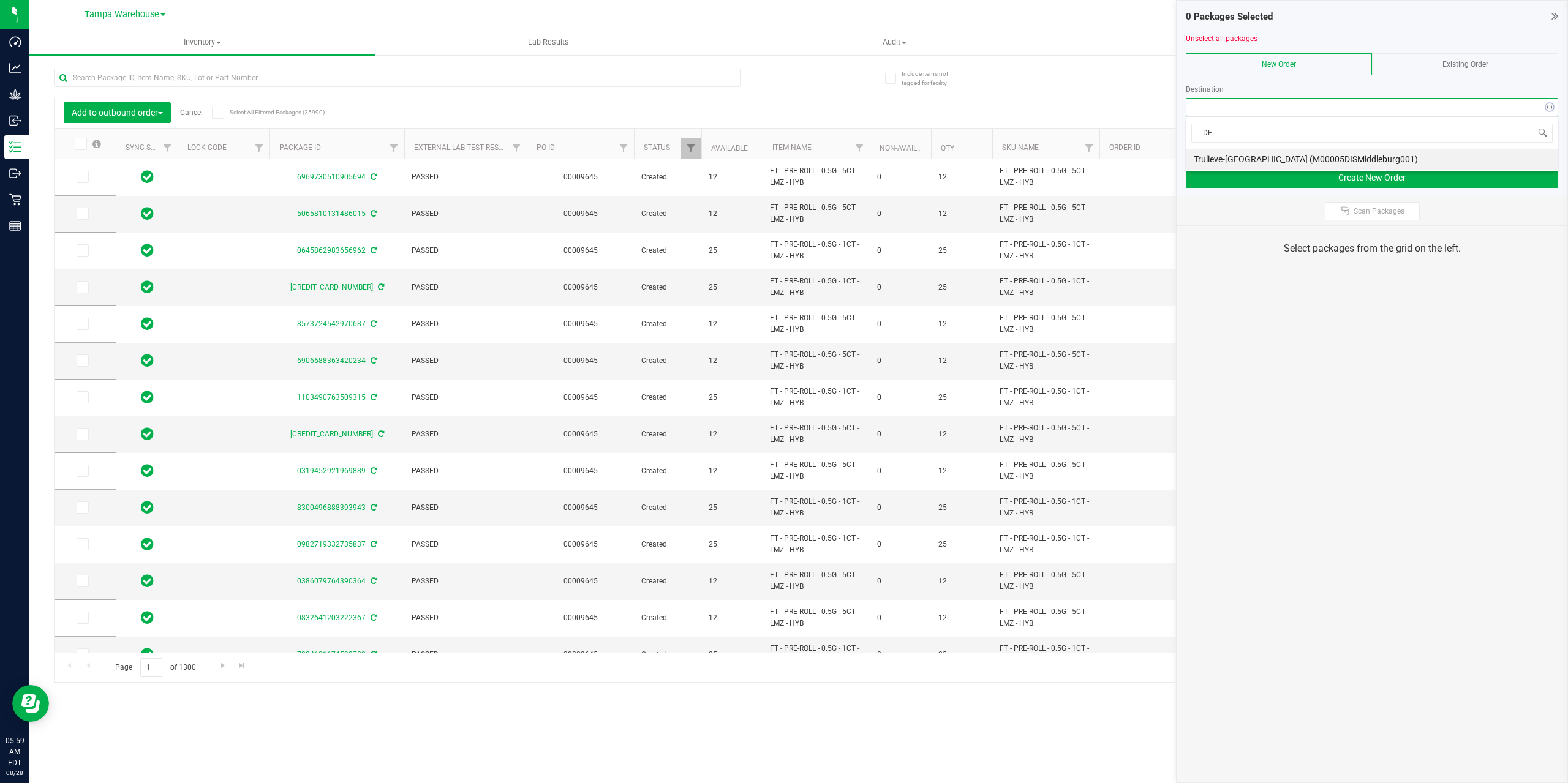
type input "DEL"
click at [1231, 184] on li "Deltona WC" at bounding box center [1371, 180] width 371 height 21
click at [1238, 154] on span at bounding box center [1364, 149] width 356 height 17
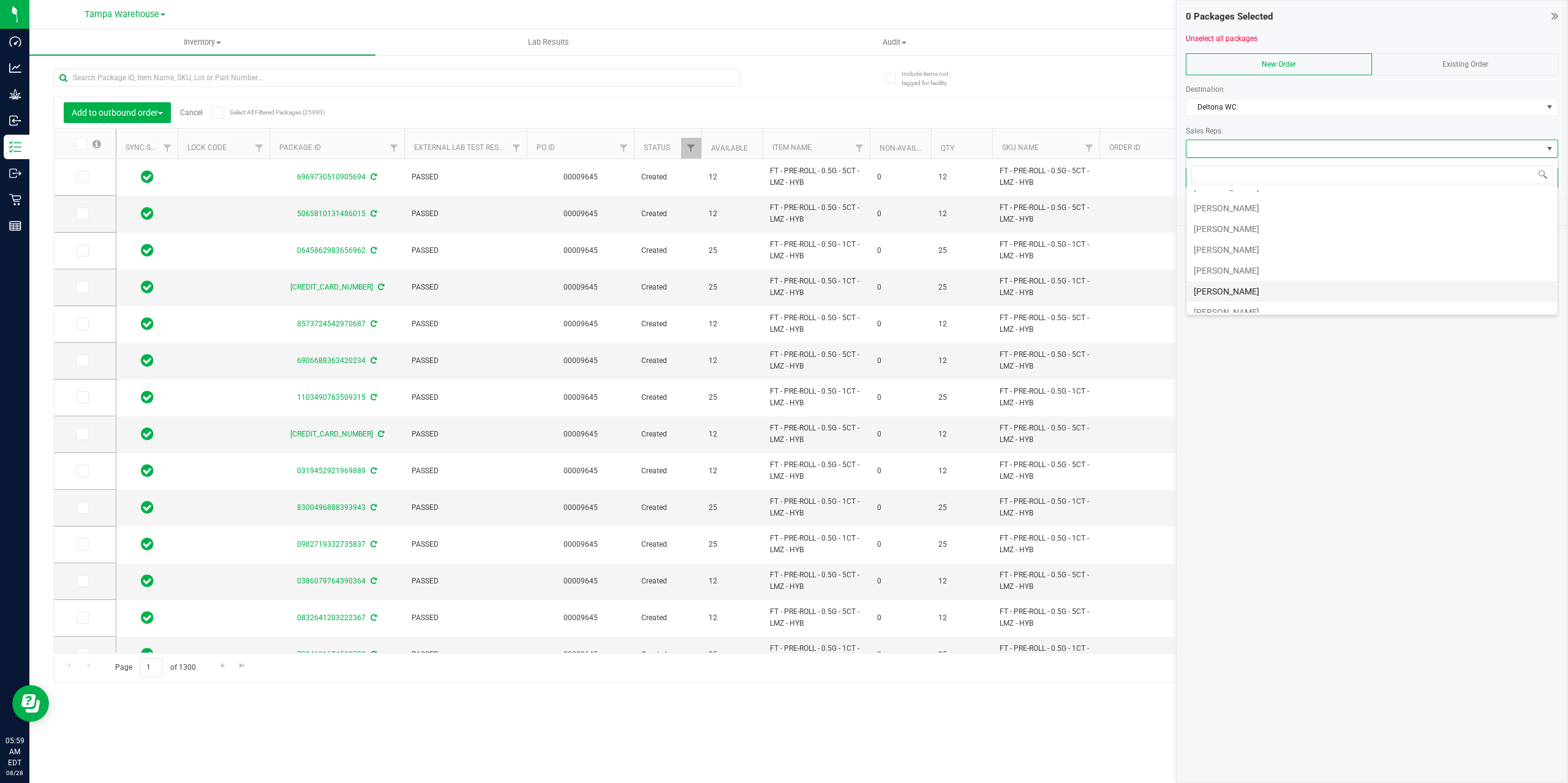
scroll to position [315, 0]
click at [1251, 241] on li "Jared Rumore" at bounding box center [1371, 239] width 371 height 21
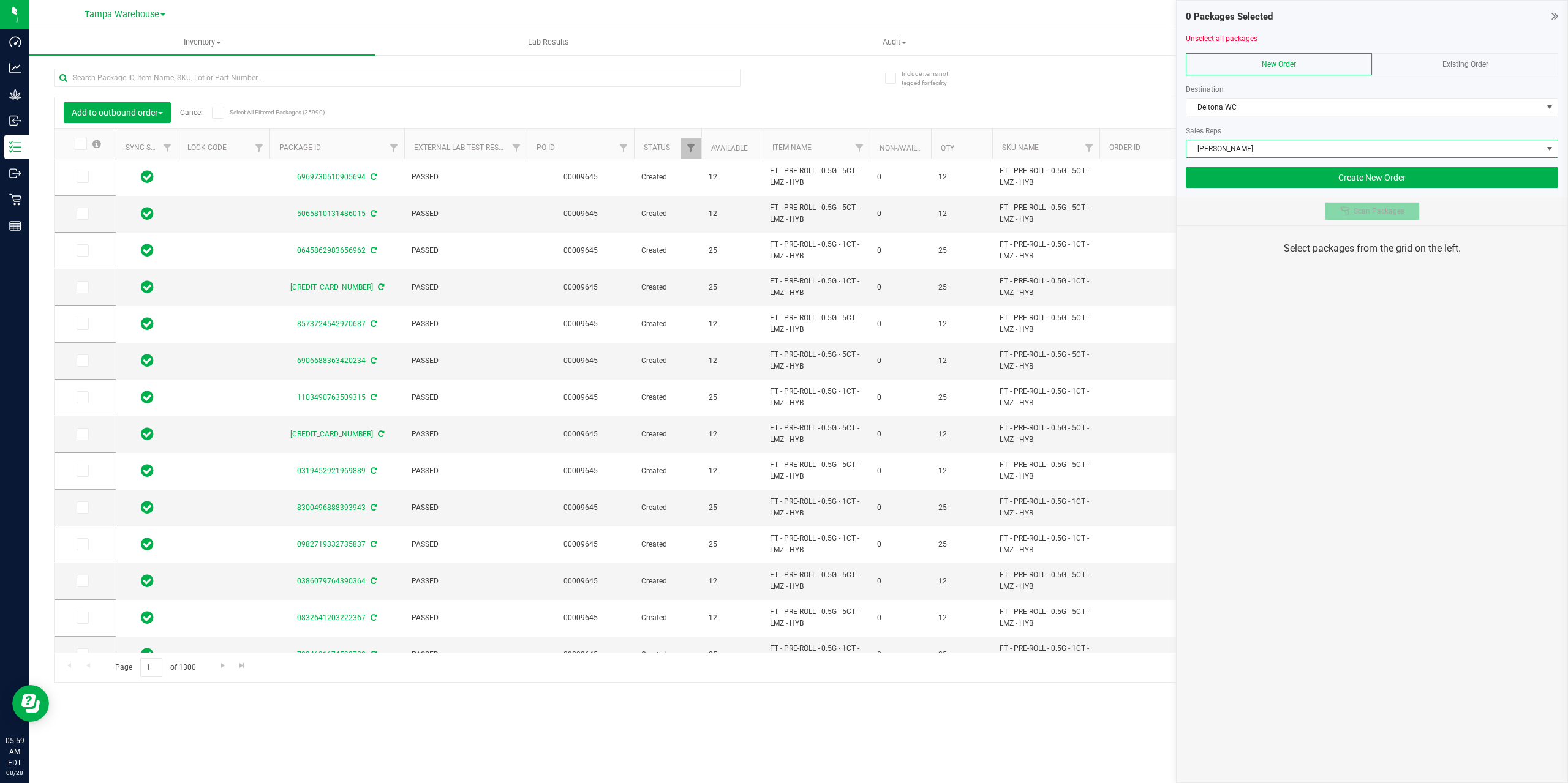
click at [1357, 216] on button "Scan Packages" at bounding box center [1372, 210] width 95 height 18
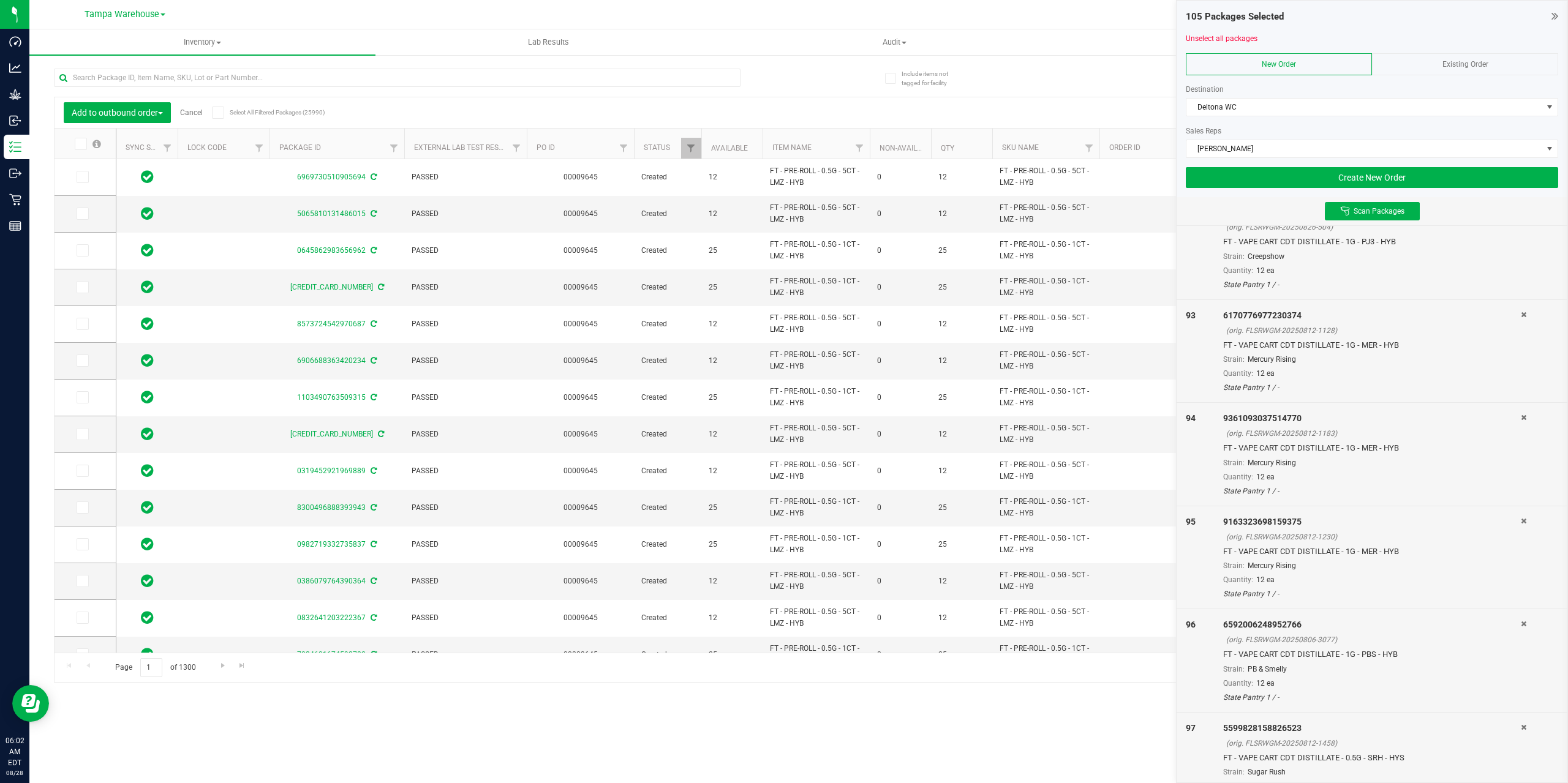
scroll to position [10305, 0]
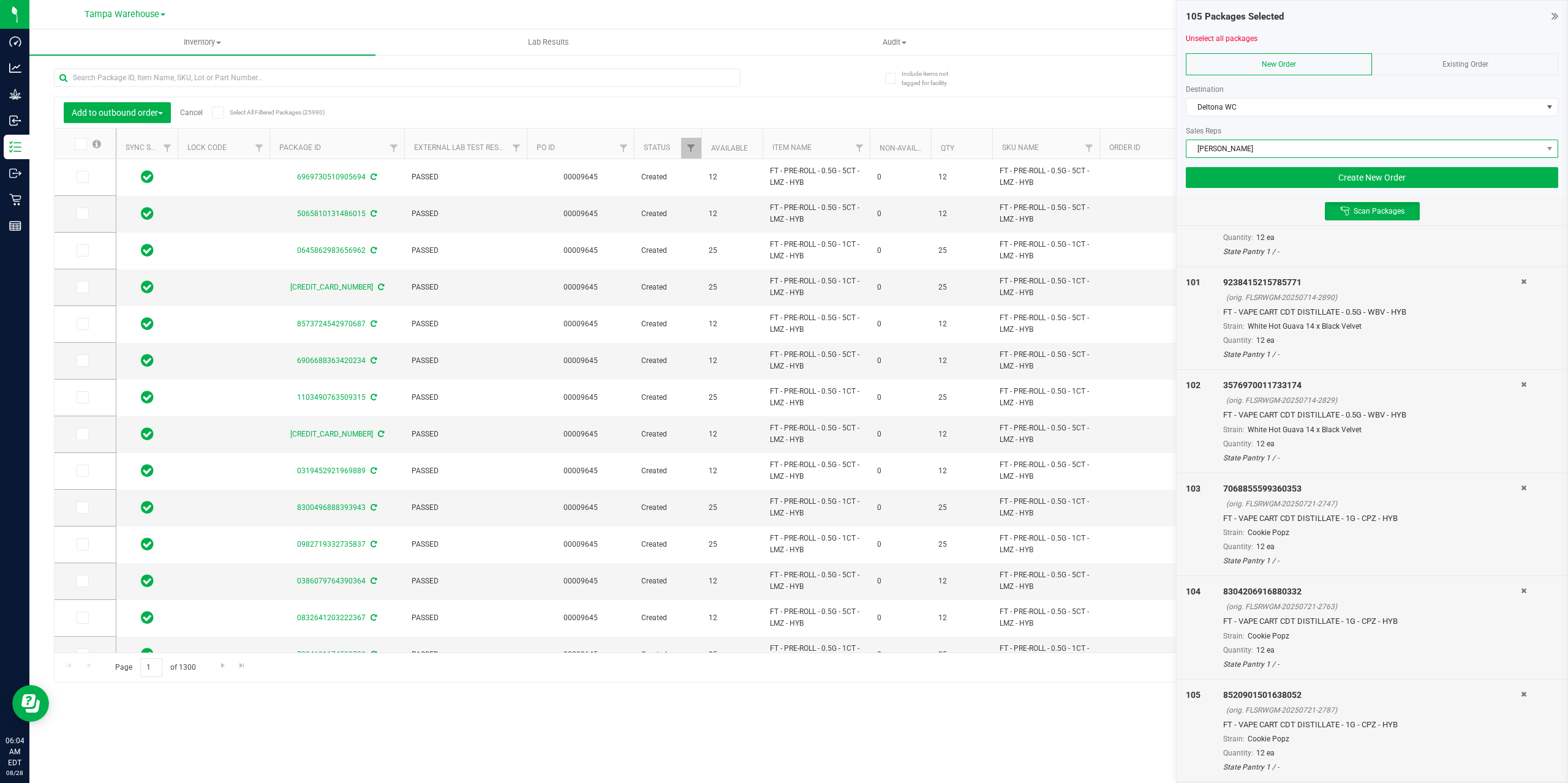
click at [1280, 144] on span "Jared Rumore" at bounding box center [1364, 149] width 356 height 17
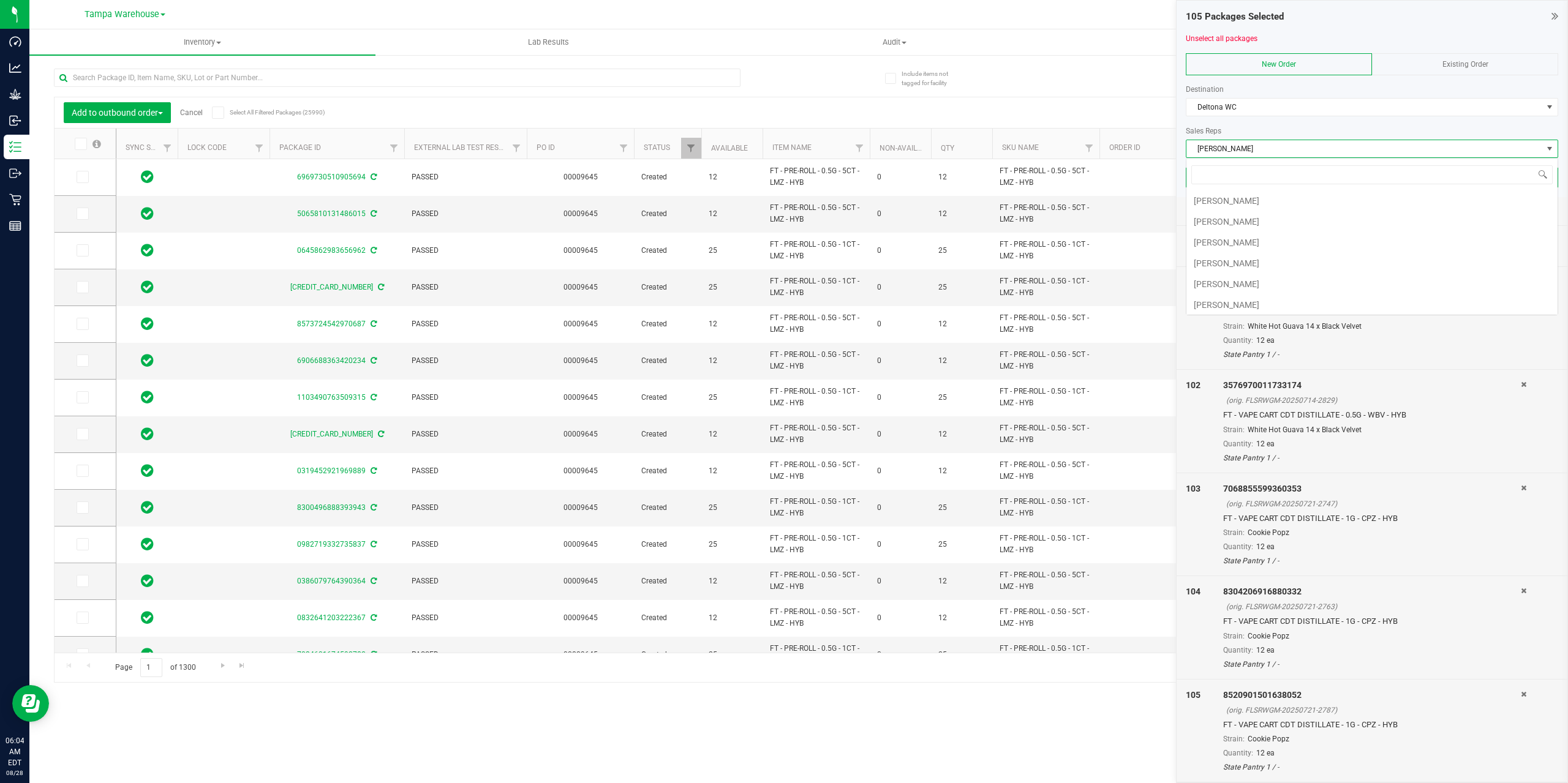
scroll to position [18, 372]
click at [1265, 288] on li "Petroneilo Robinson" at bounding box center [1371, 282] width 371 height 21
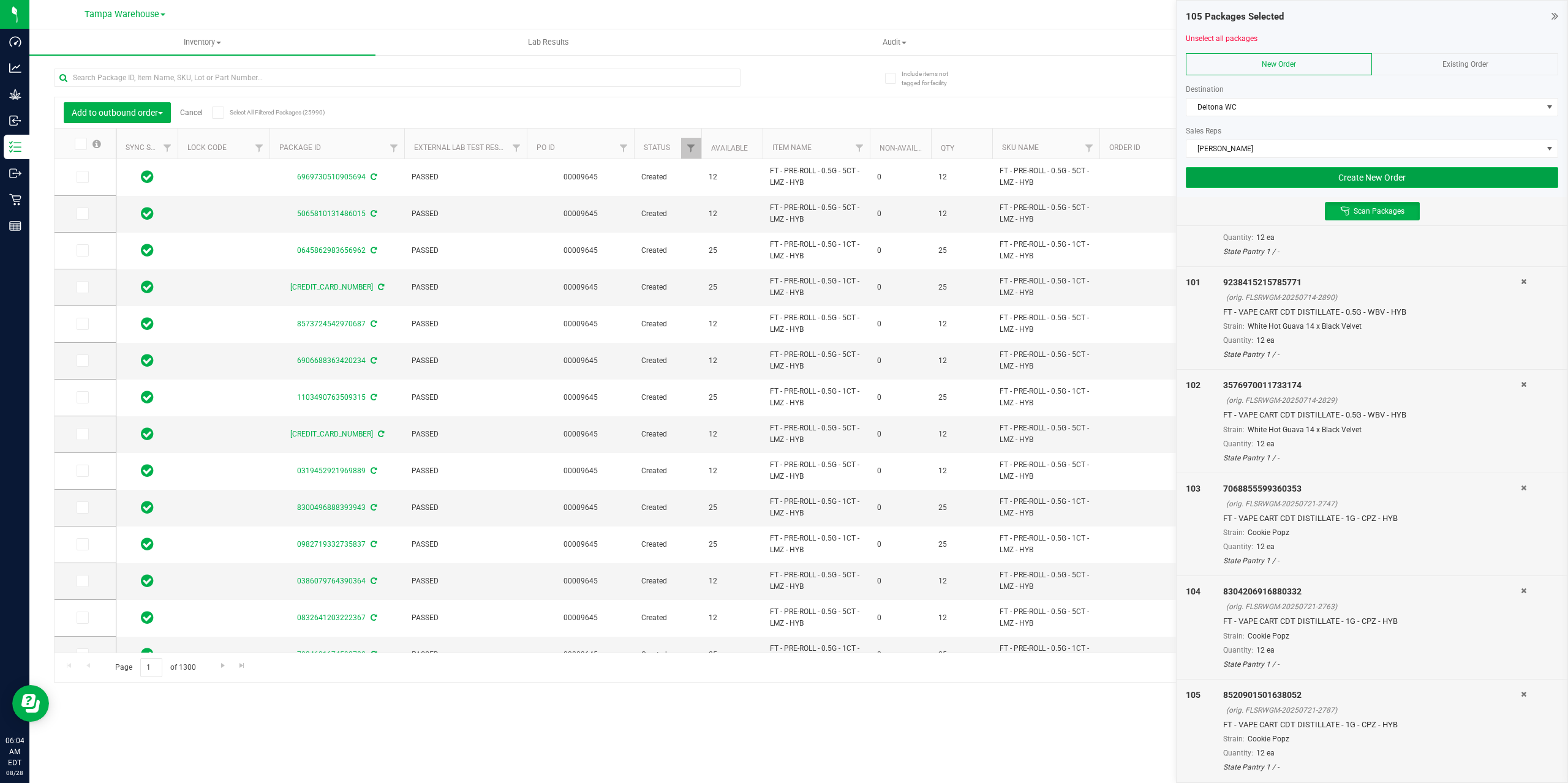
click at [1349, 178] on button "Create New Order" at bounding box center [1371, 177] width 372 height 21
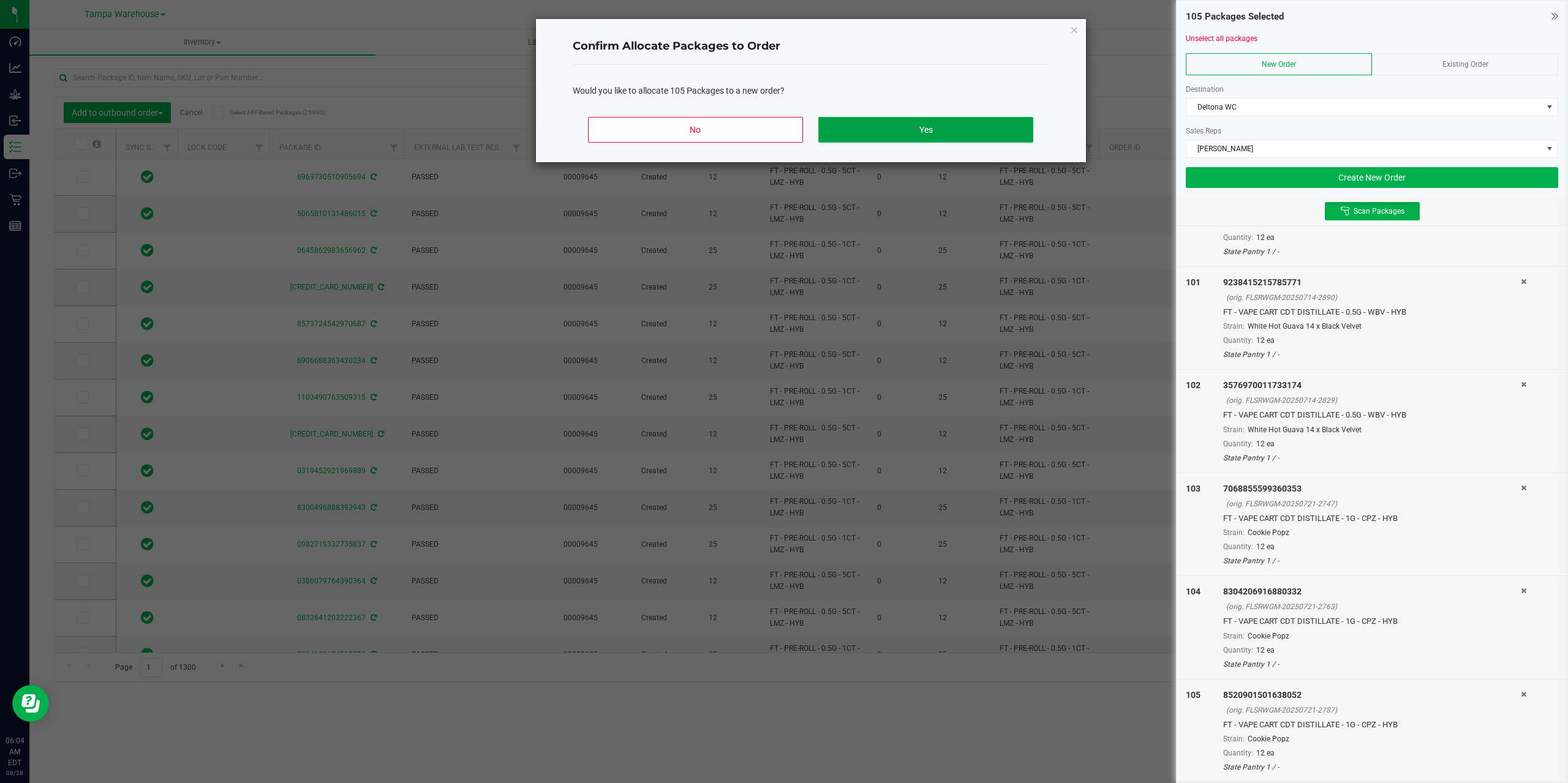
click at [929, 129] on button "Yes" at bounding box center [925, 129] width 214 height 25
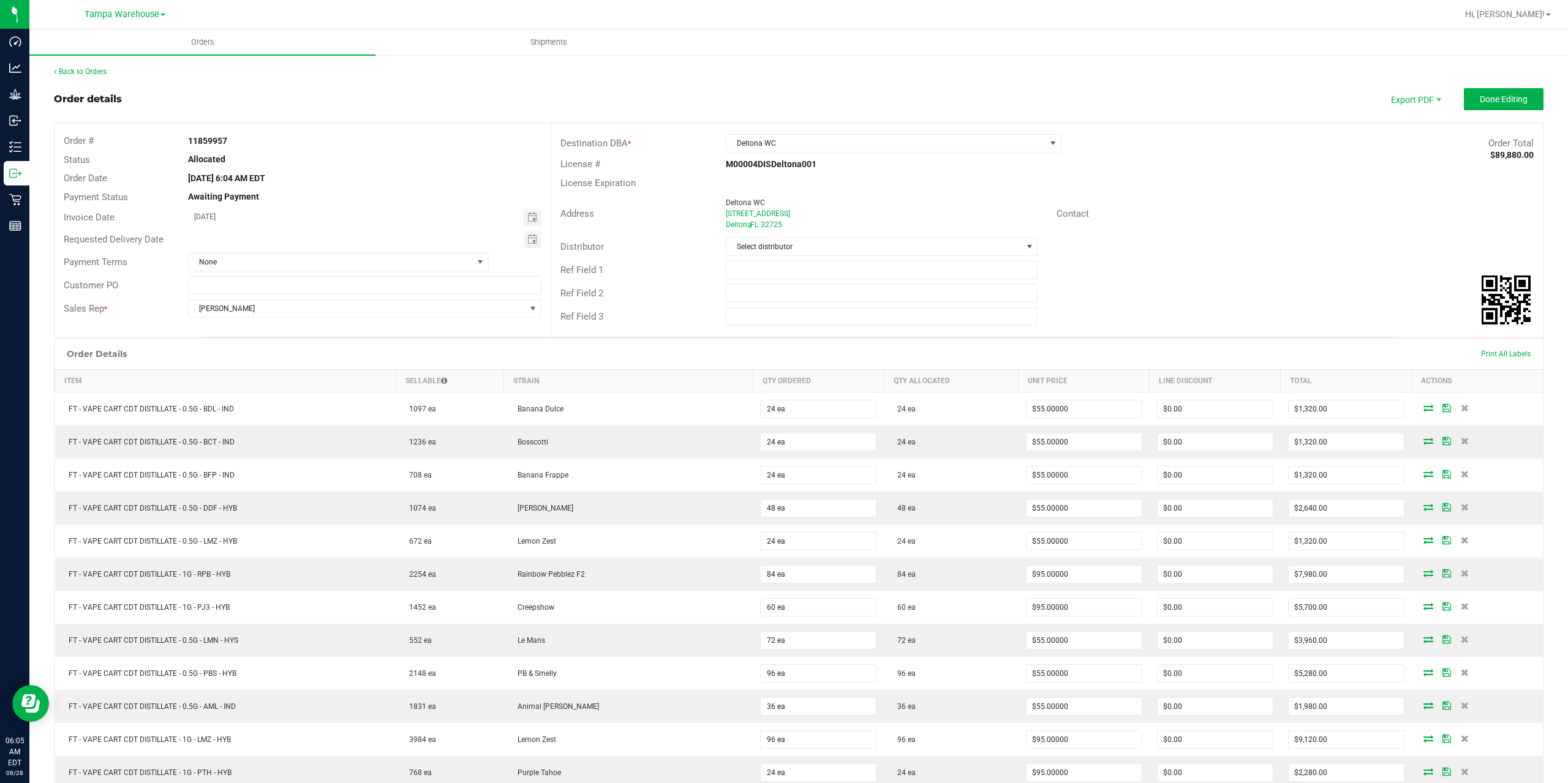
click at [523, 239] on span "Toggle calendar" at bounding box center [532, 239] width 17 height 17
click at [311, 379] on span "28" at bounding box center [314, 380] width 17 height 19
type input "[DATE]"
click at [789, 269] on input "text" at bounding box center [882, 269] width 312 height 18
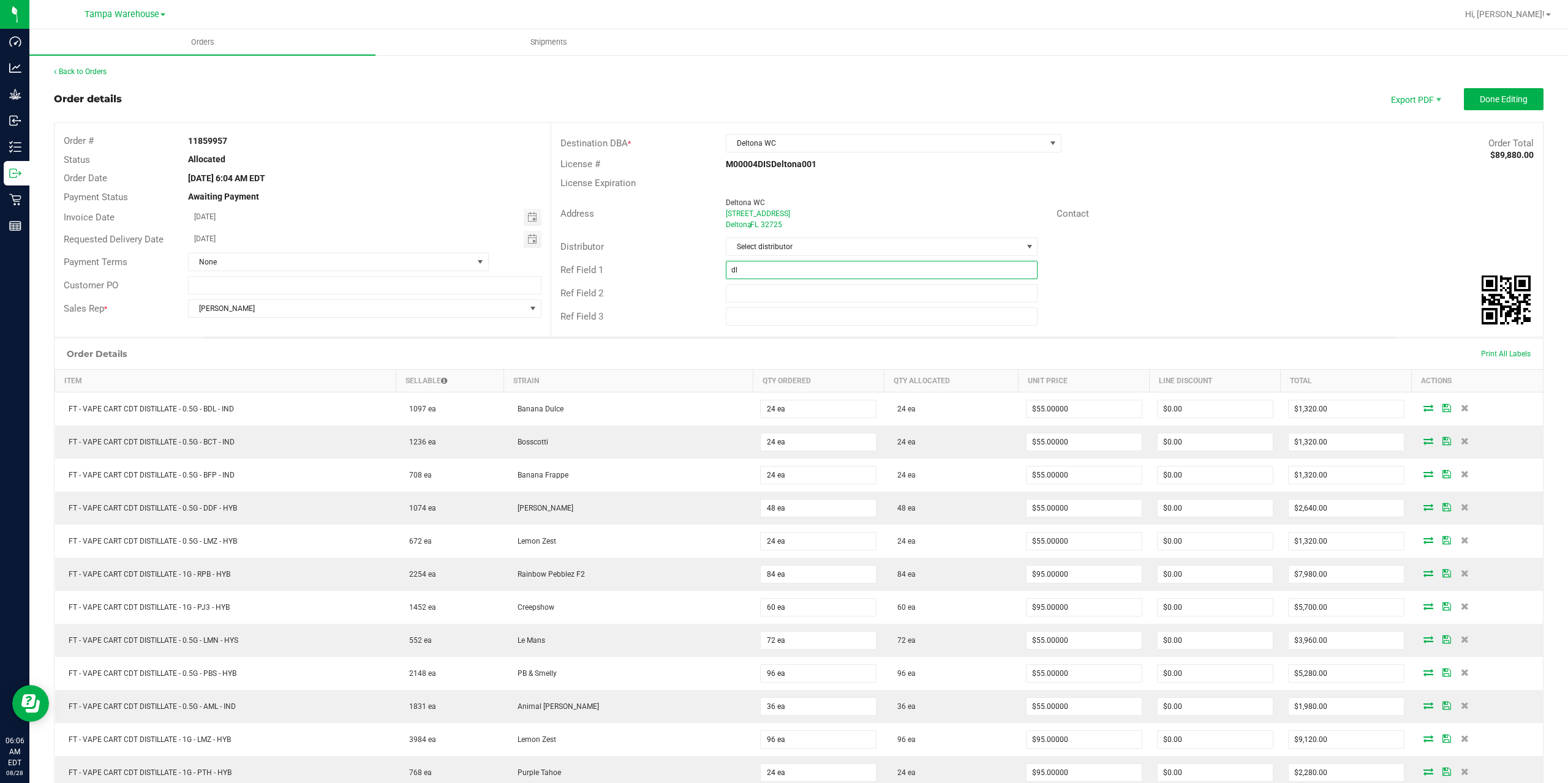
type input "d"
type input "DLT WC"
type input "CANNABIS"
click at [1506, 104] on button "Done Editing" at bounding box center [1503, 99] width 80 height 22
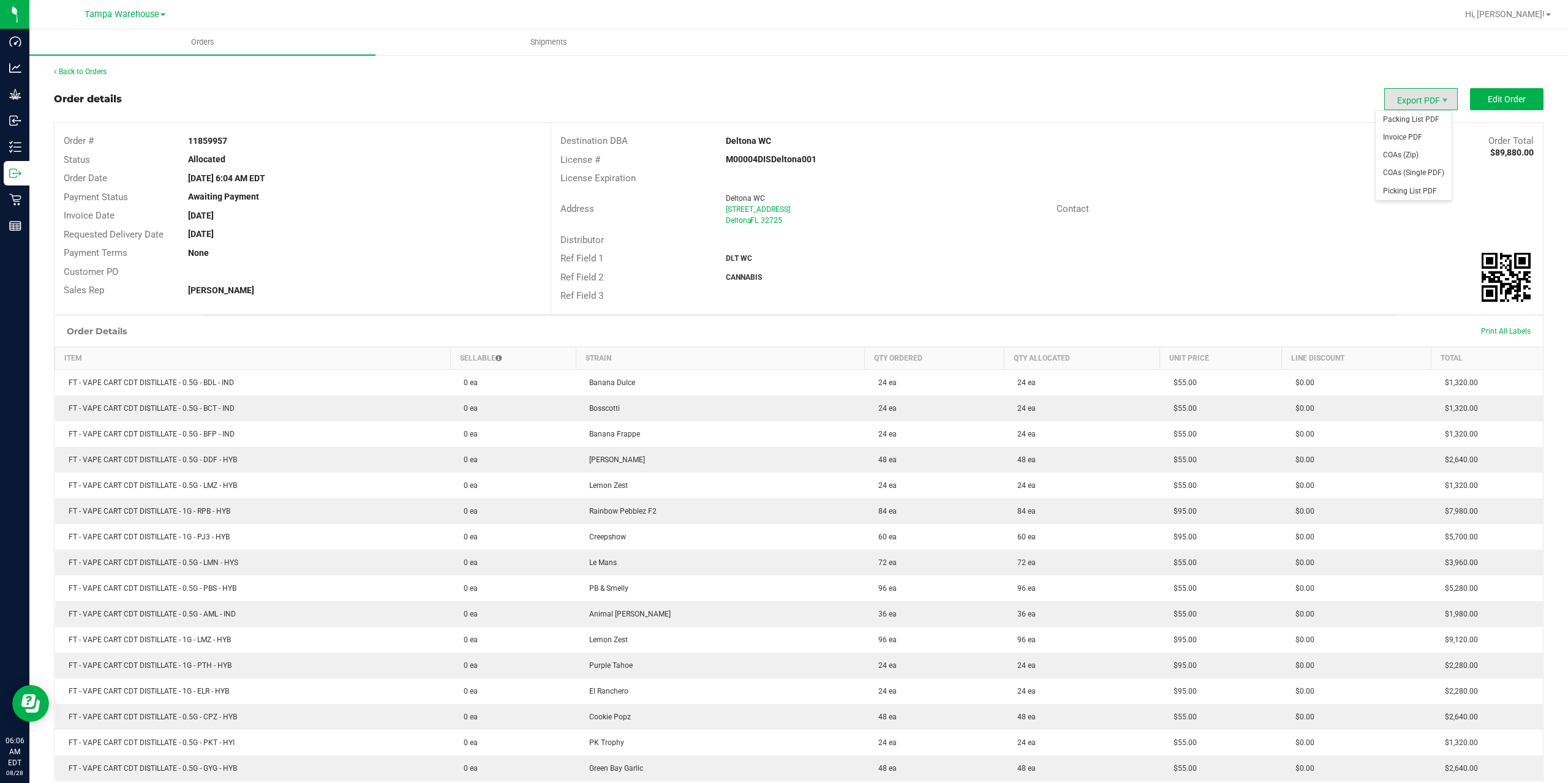
click at [1421, 100] on span "Export PDF" at bounding box center [1421, 99] width 73 height 22
click at [1430, 123] on span "Packing List PDF" at bounding box center [1413, 120] width 76 height 17
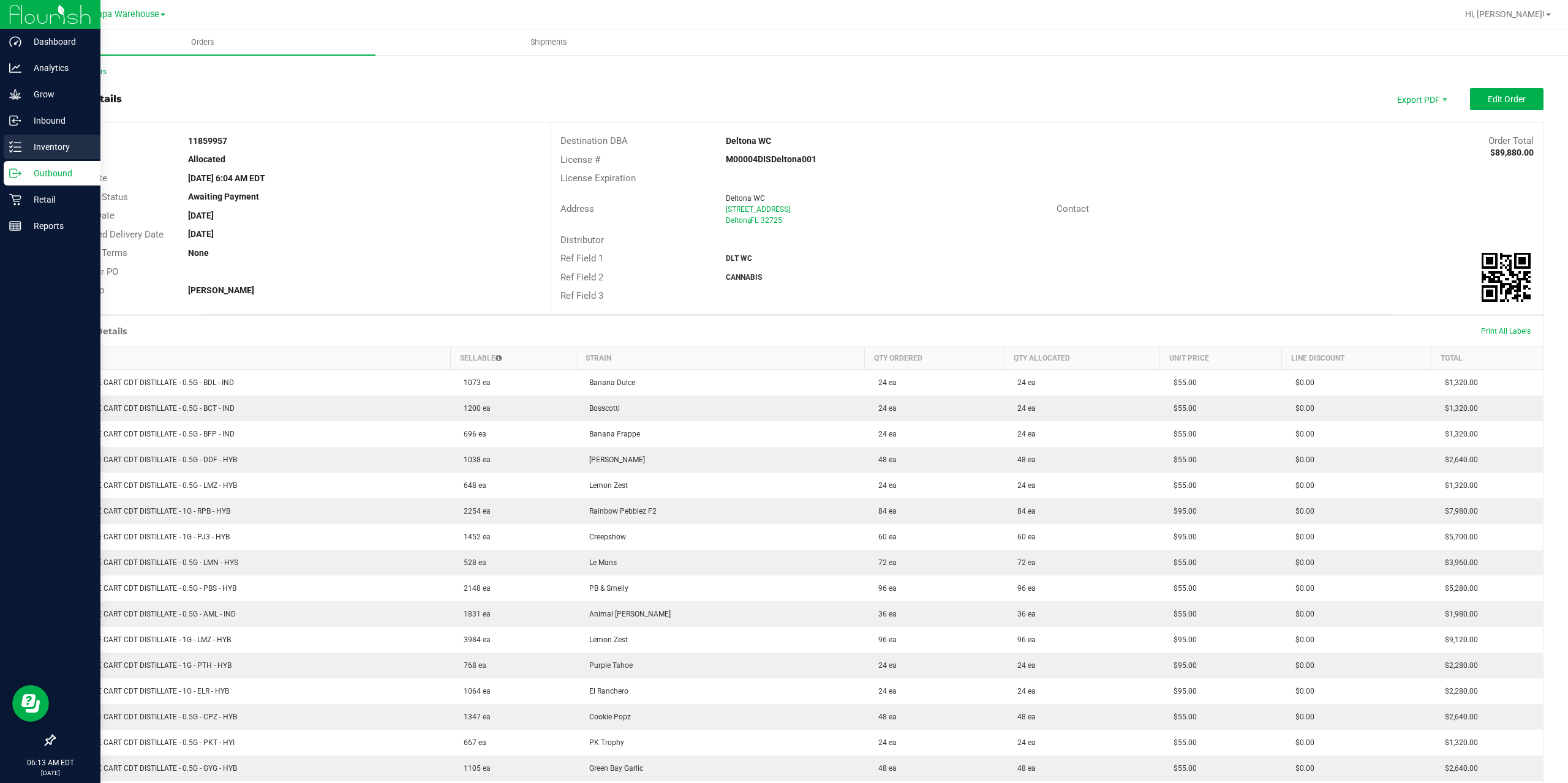
click at [32, 154] on p "Inventory" at bounding box center [58, 147] width 73 height 15
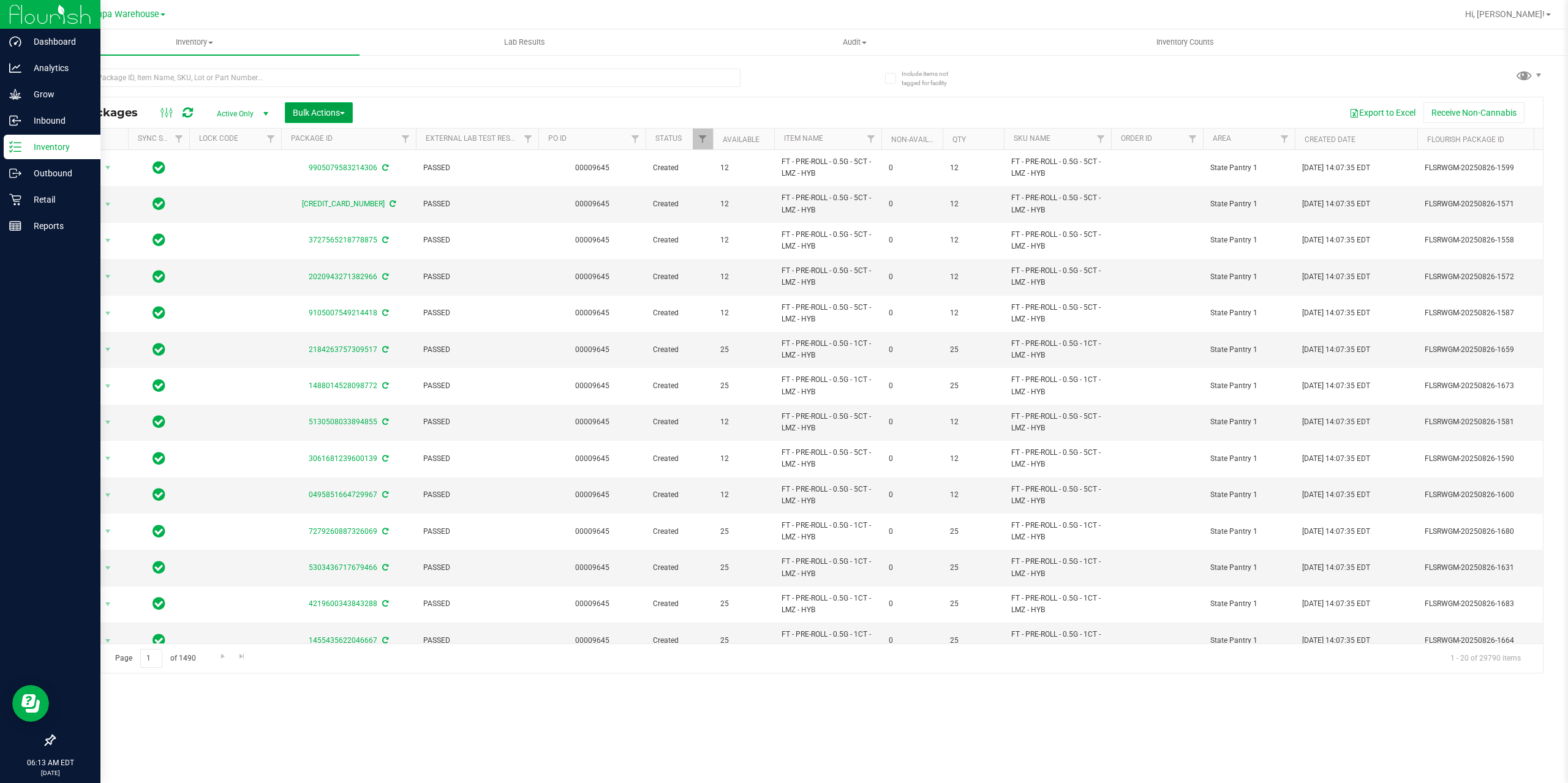
click at [319, 114] on span "Bulk Actions" at bounding box center [319, 112] width 52 height 9
click at [340, 139] on span "Add to outbound order" at bounding box center [333, 139] width 83 height 9
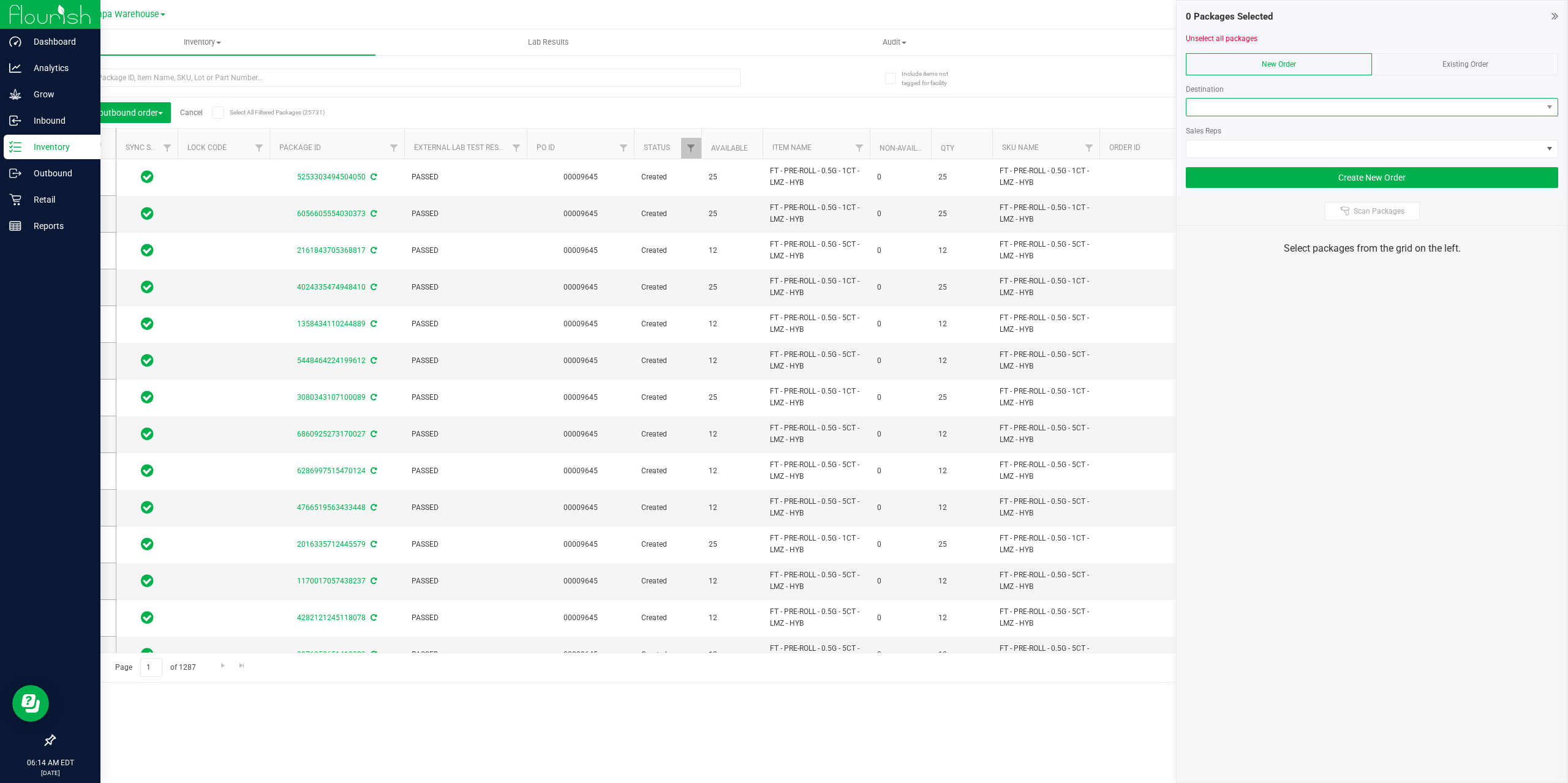
click at [1365, 105] on span at bounding box center [1364, 107] width 356 height 17
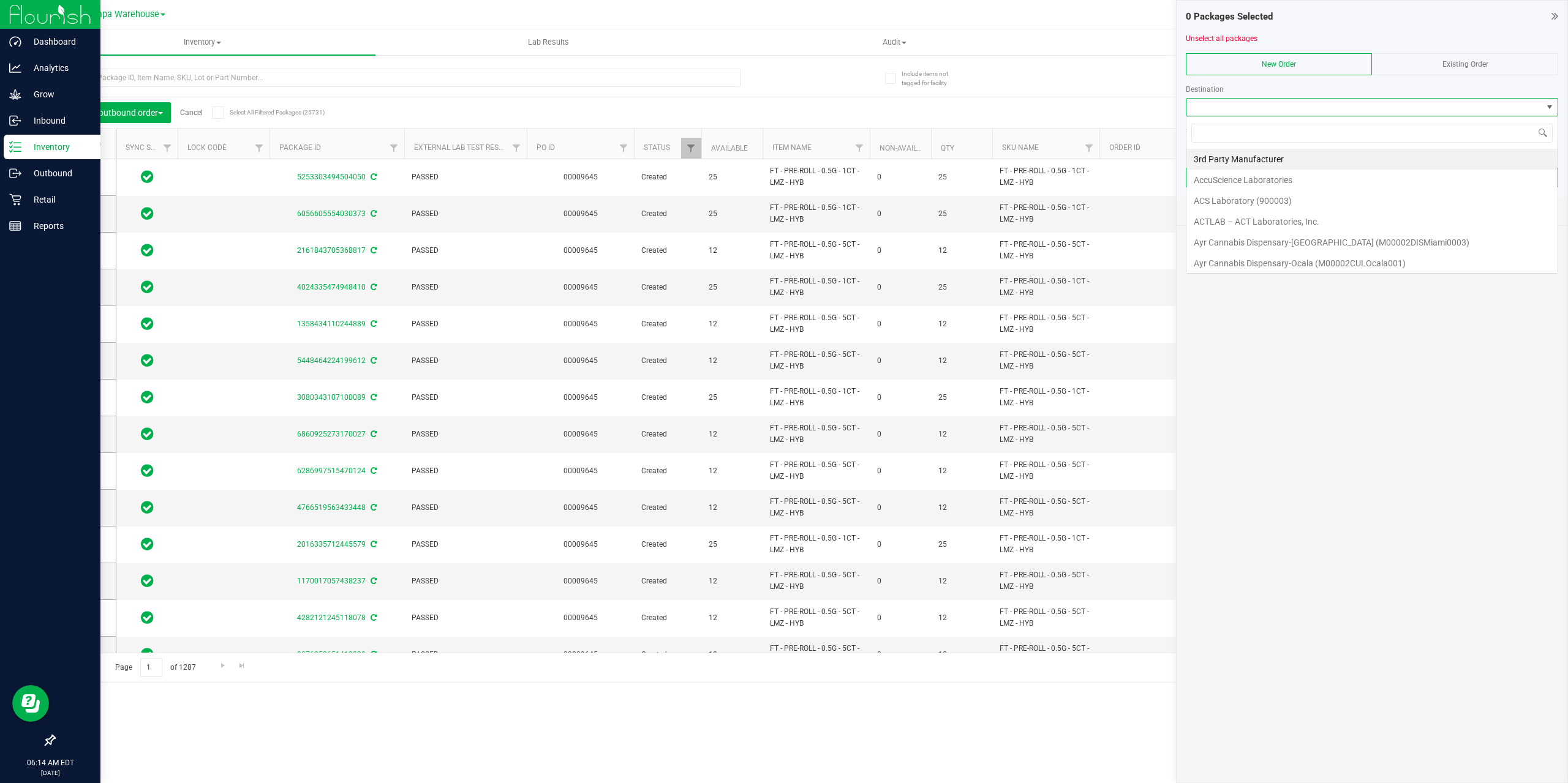
scroll to position [18, 372]
type input "CLER"
click at [1321, 163] on li "Clermont WC" at bounding box center [1371, 159] width 371 height 21
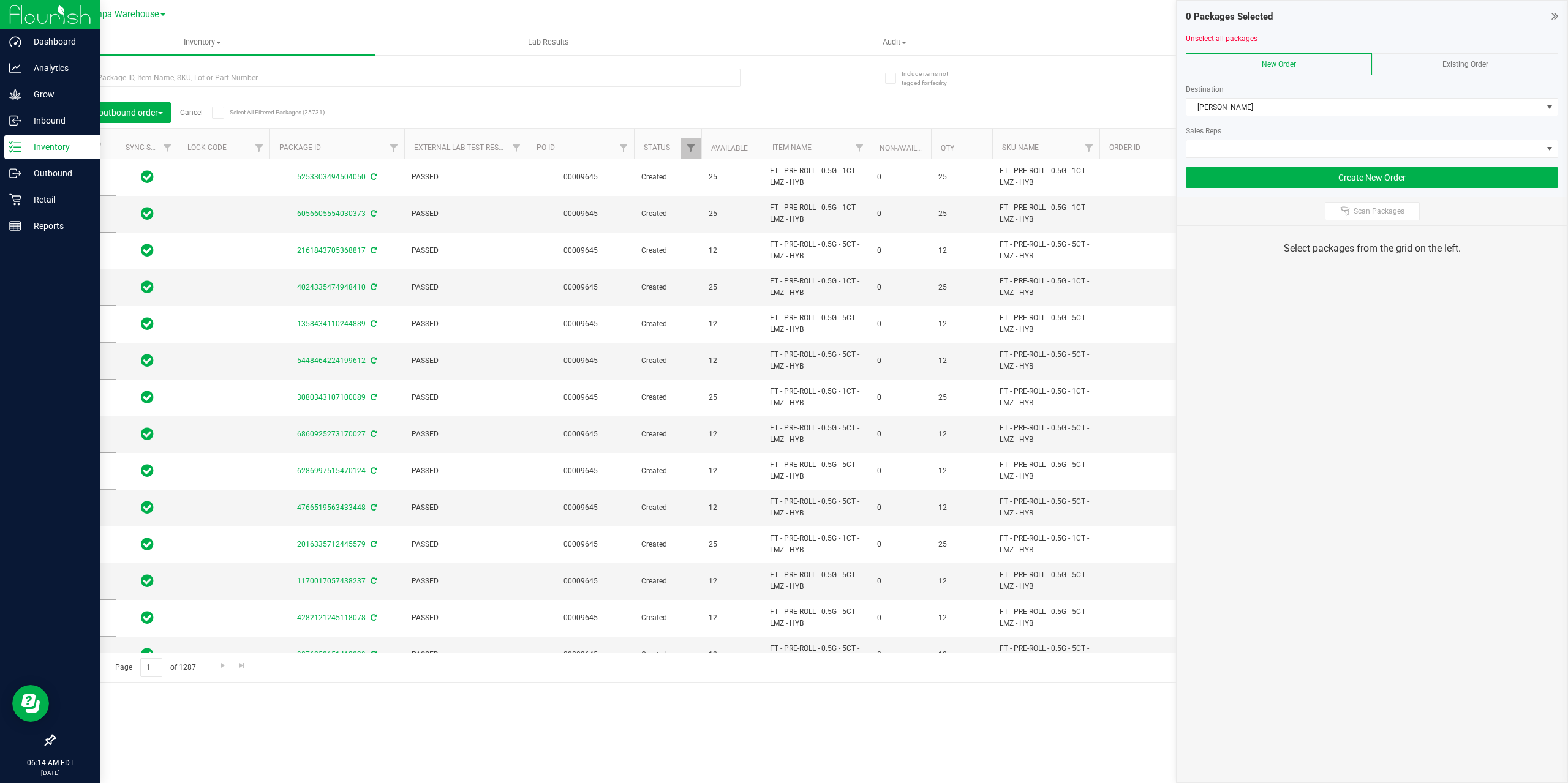
click at [1321, 163] on div at bounding box center [1371, 163] width 372 height 9
click at [1321, 155] on span at bounding box center [1364, 149] width 356 height 17
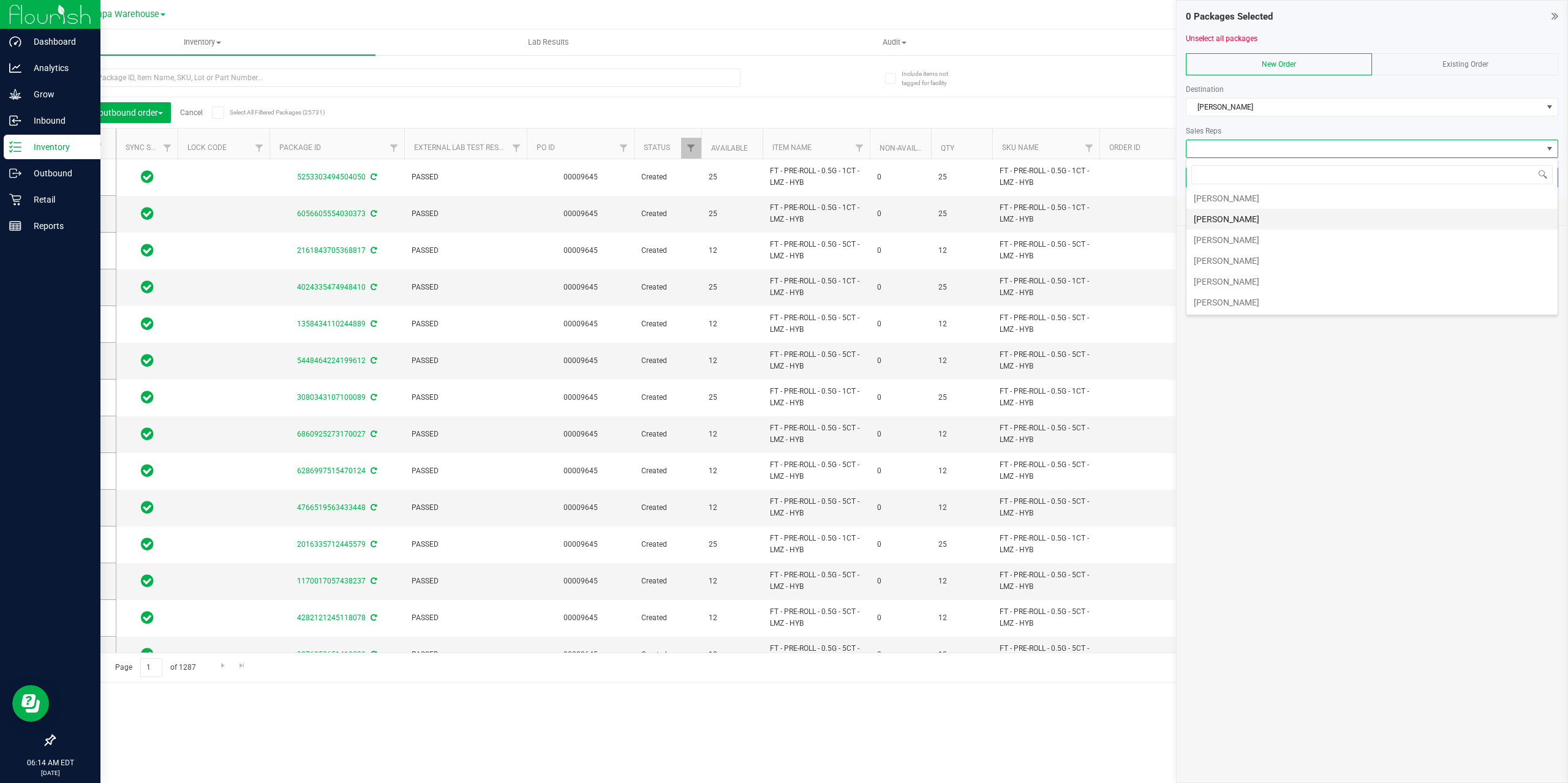
scroll to position [315, 0]
click at [1294, 239] on li "Jared Rumore" at bounding box center [1371, 239] width 371 height 21
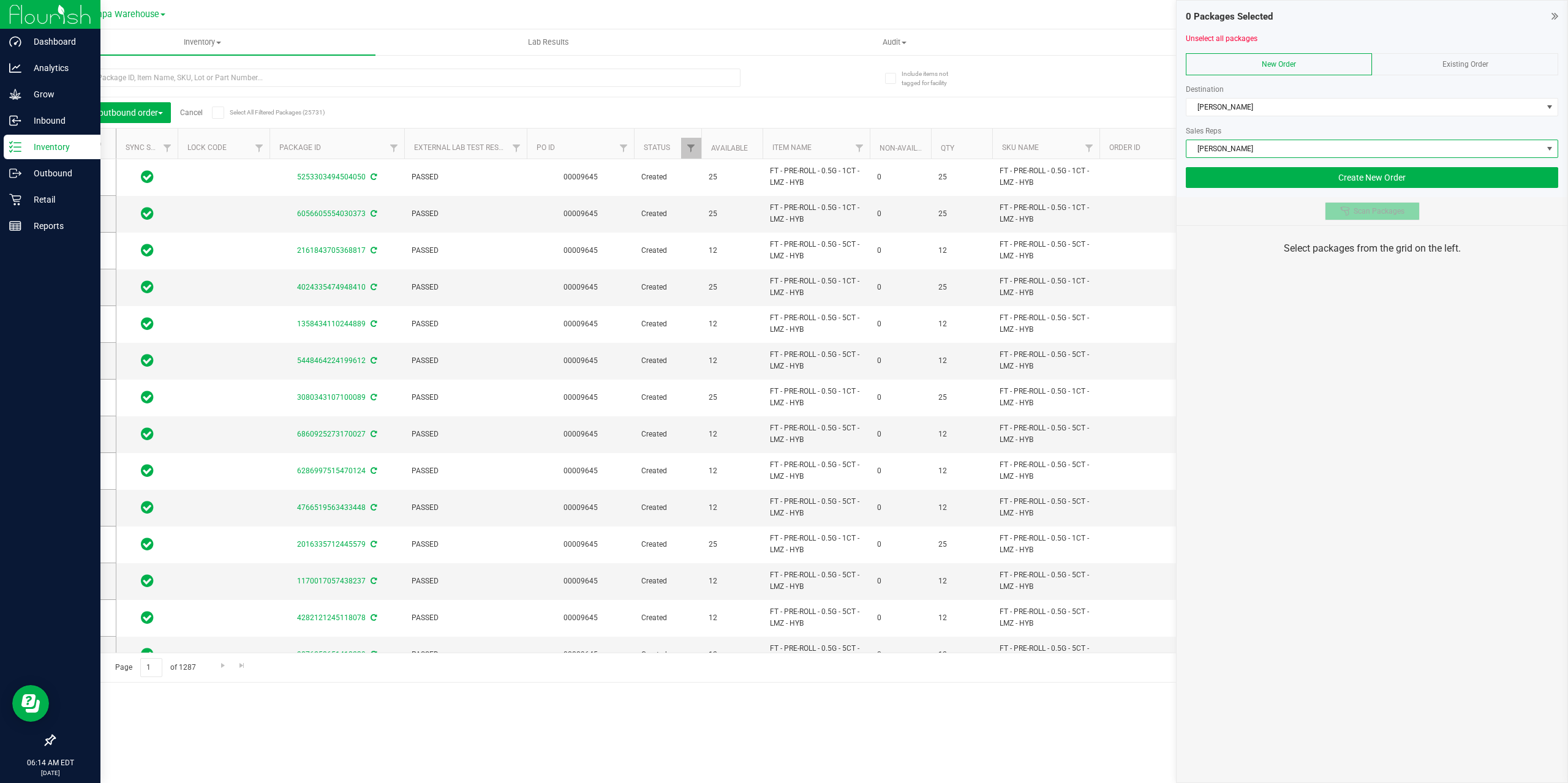
click at [1363, 208] on span "Scan Packages" at bounding box center [1379, 210] width 51 height 9
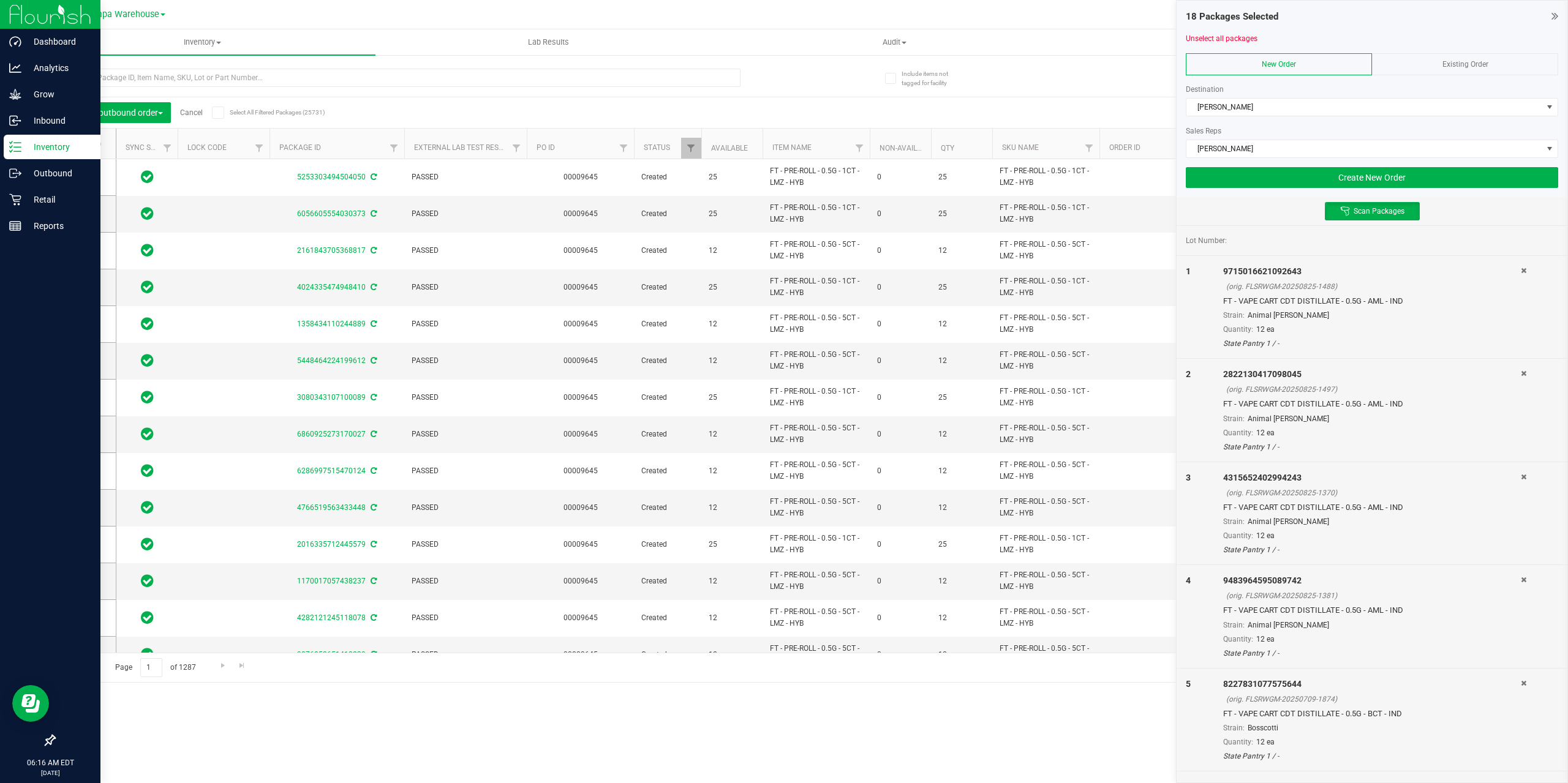
click at [881, 707] on div "Inventory All packages All inventory Waste log Create inventory Lab Results Aud…" at bounding box center [798, 406] width 1538 height 754
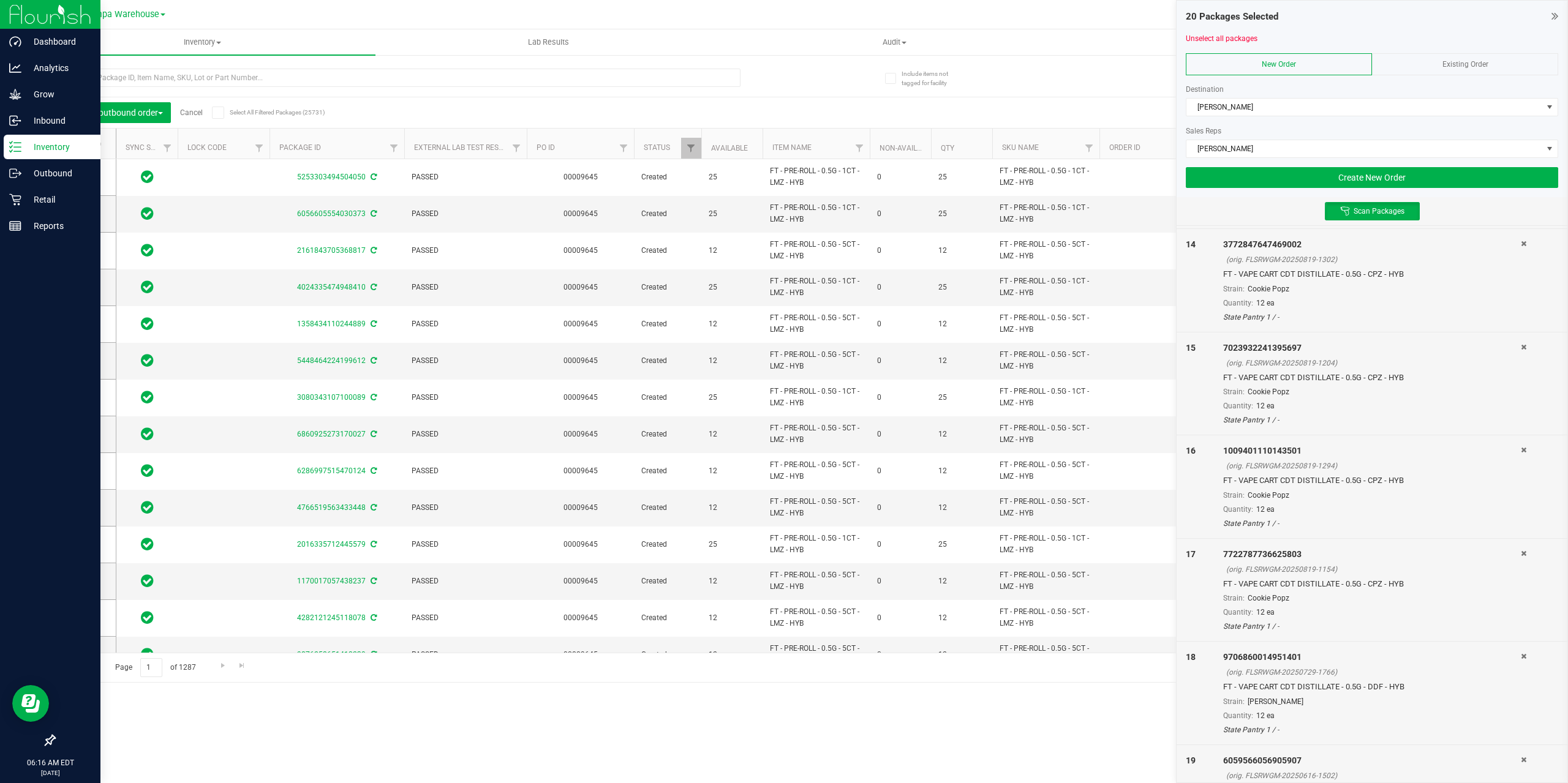
scroll to position [1536, 0]
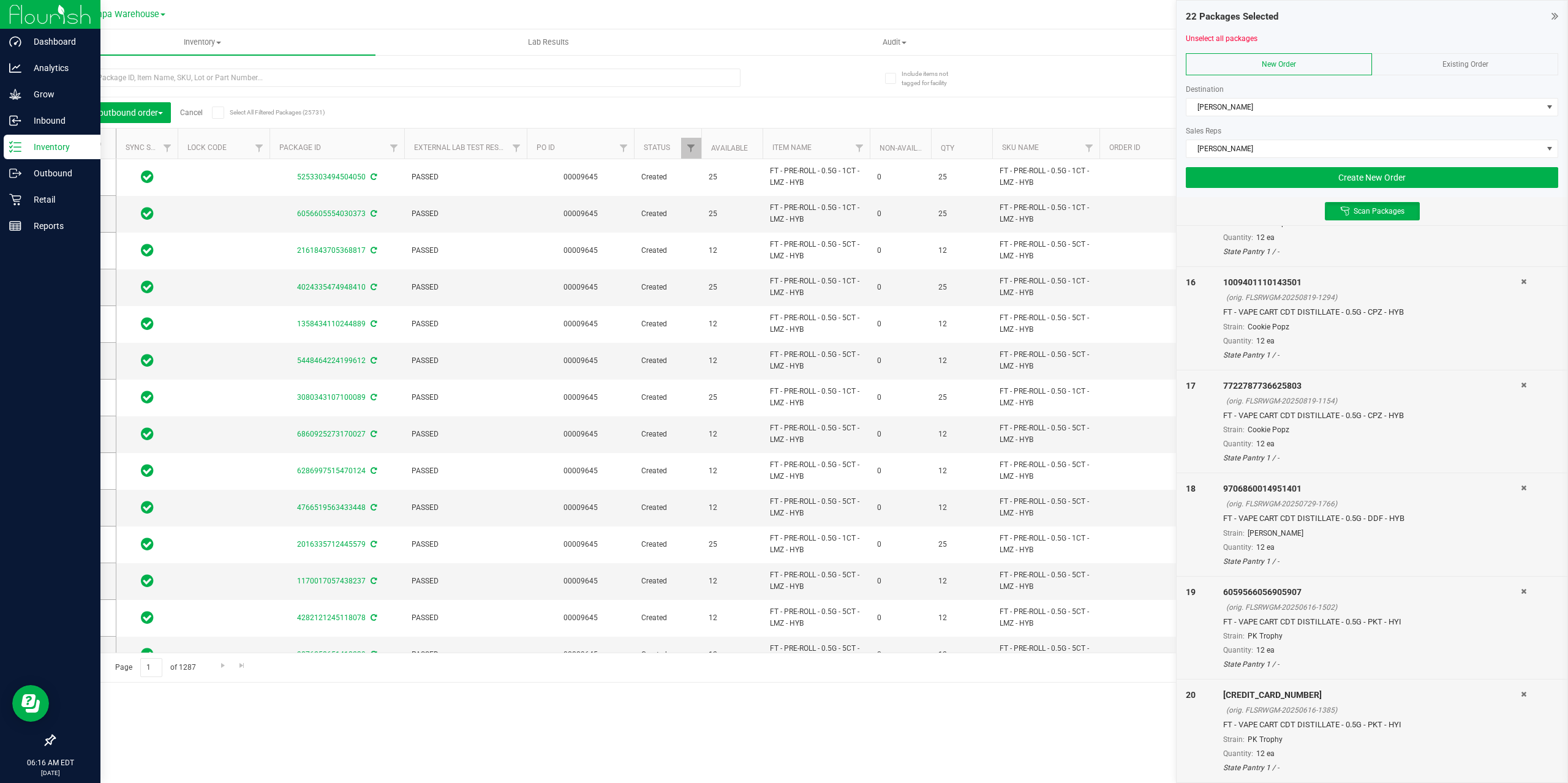
click at [832, 715] on div "Inventory All packages All inventory Waste log Create inventory Lab Results Aud…" at bounding box center [798, 406] width 1538 height 754
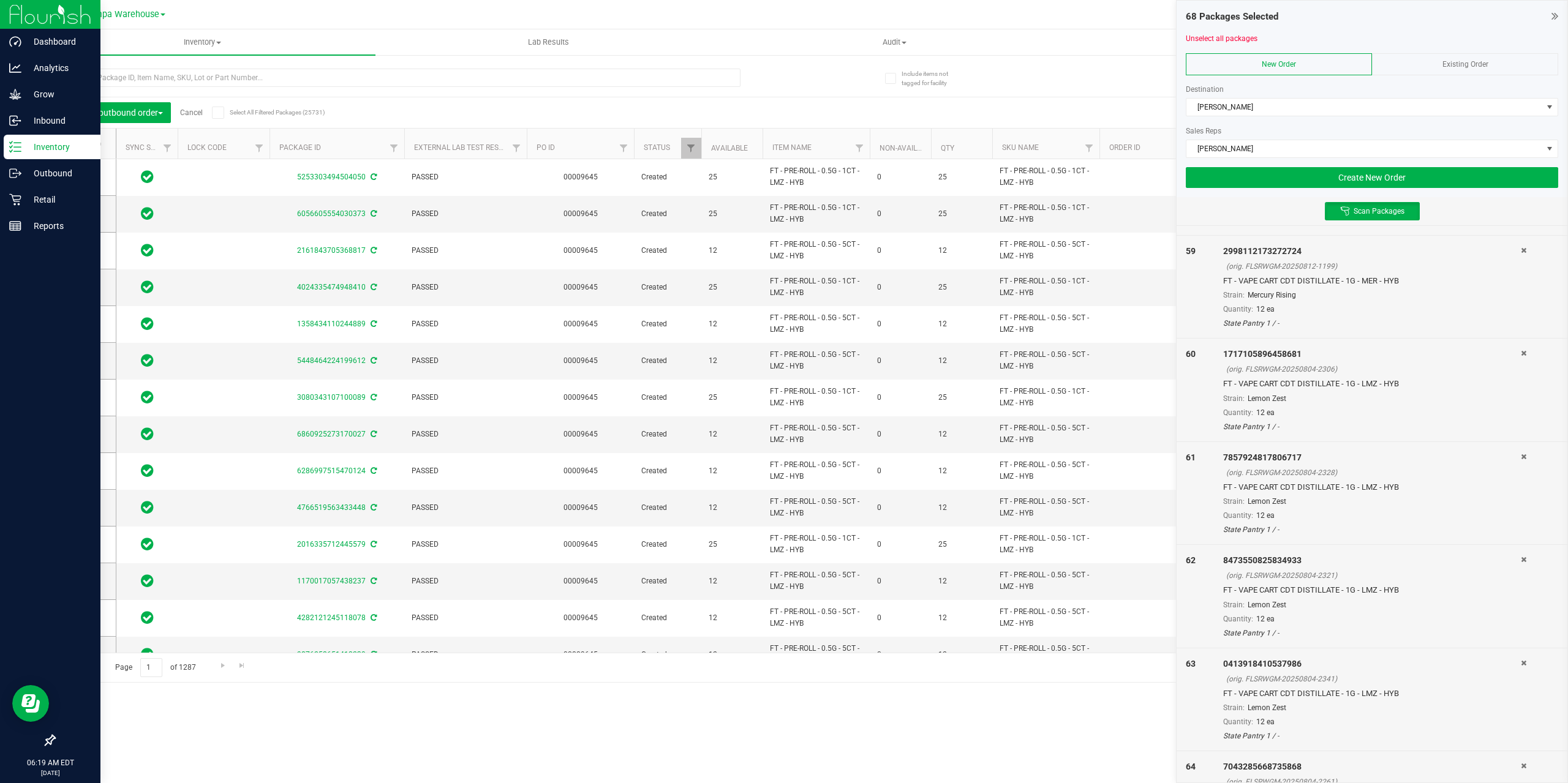
scroll to position [6488, 0]
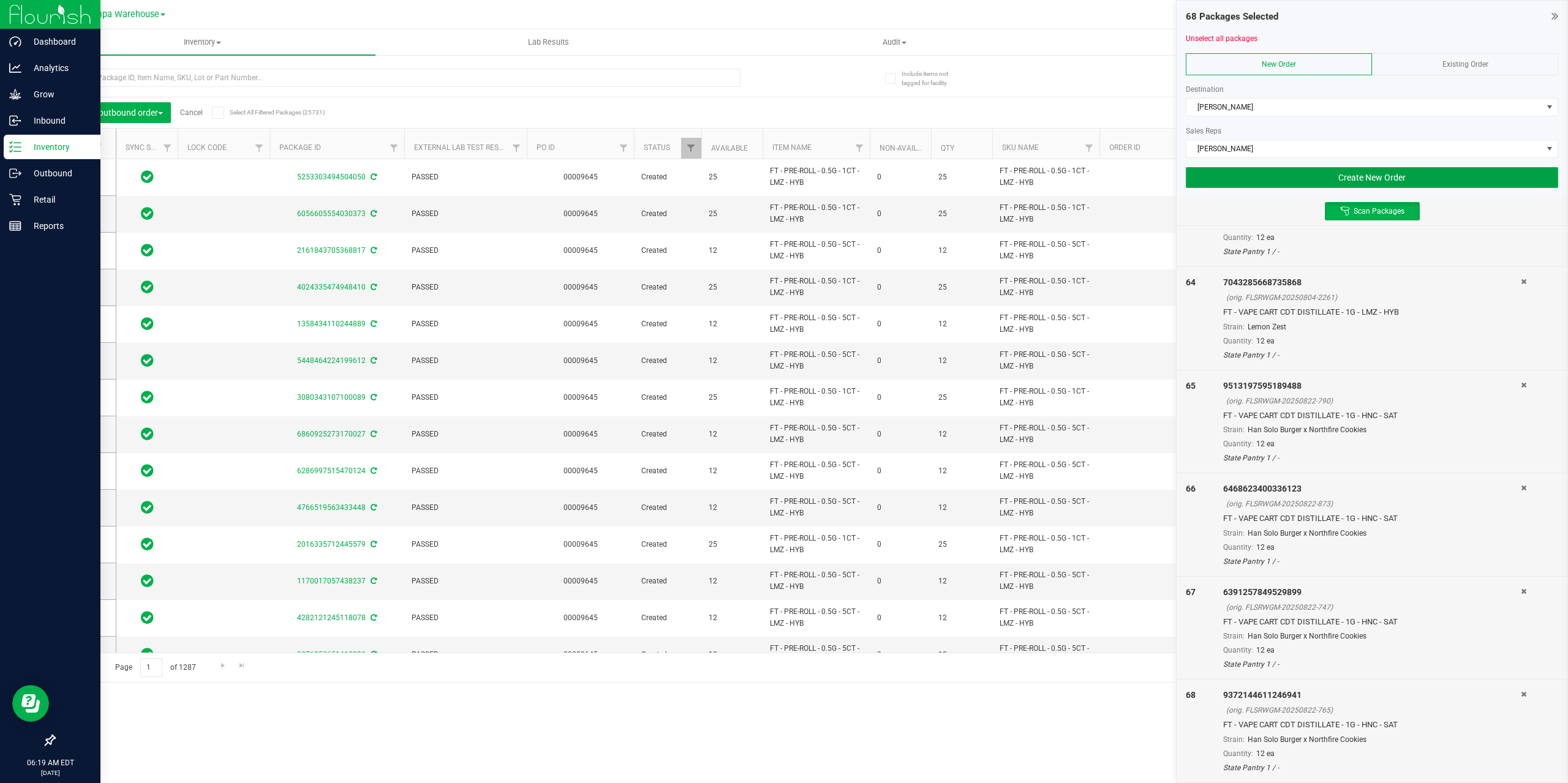
click at [1440, 183] on button "Create New Order" at bounding box center [1371, 177] width 372 height 21
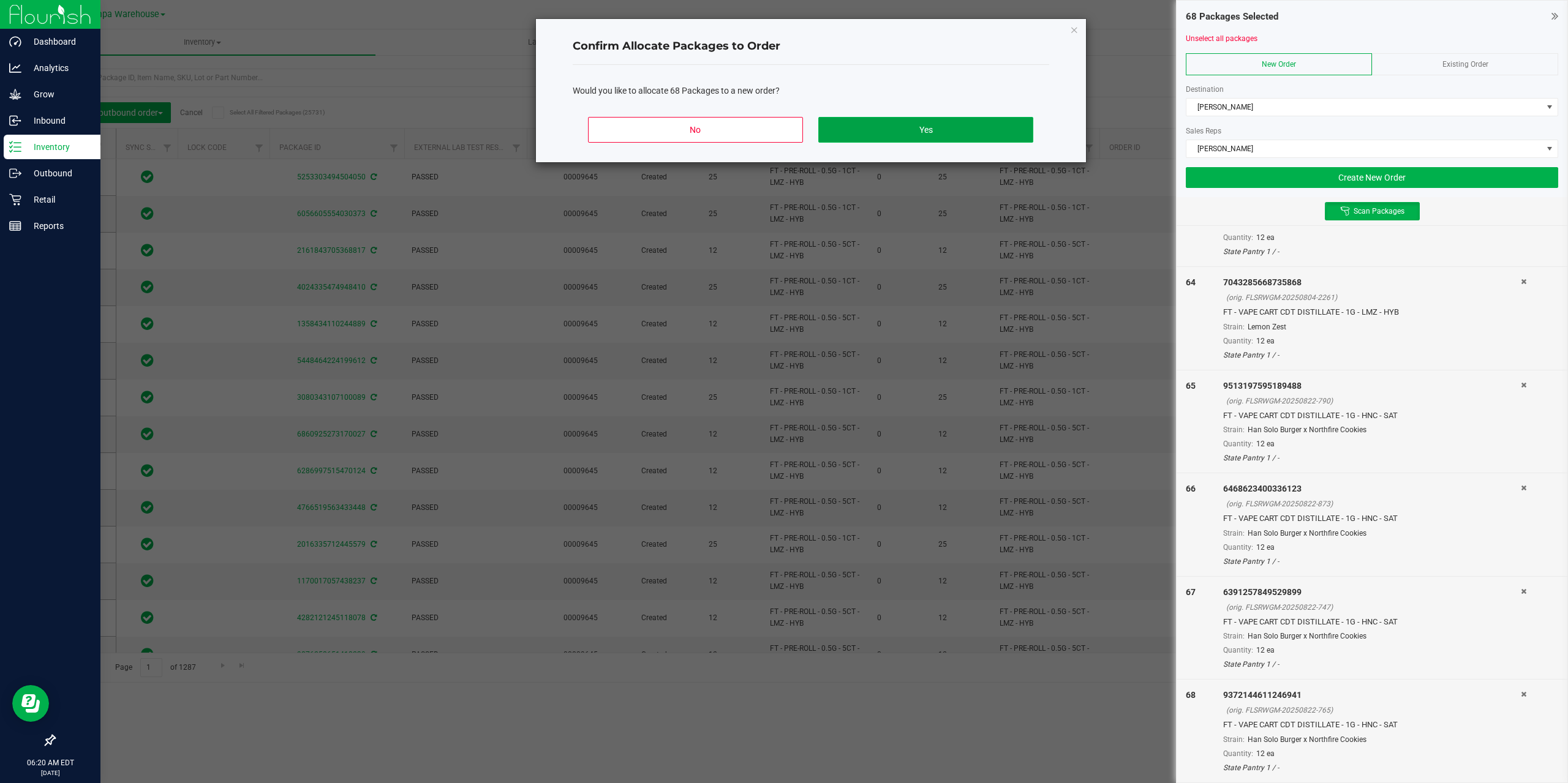
click at [940, 128] on button "Yes" at bounding box center [925, 129] width 214 height 25
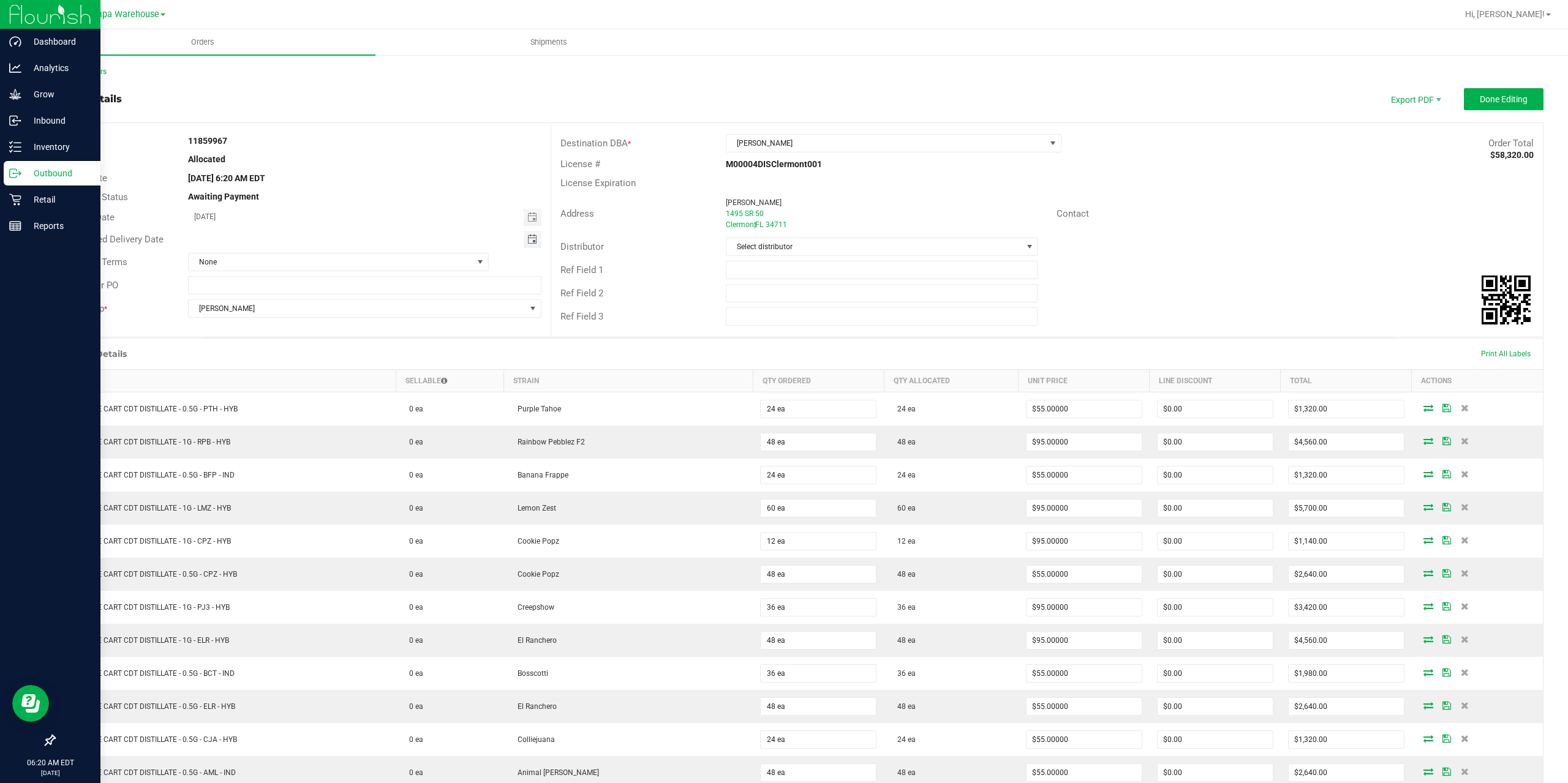
click at [531, 241] on span "Toggle calendar" at bounding box center [531, 239] width 9 height 9
click at [315, 377] on span "28" at bounding box center [314, 380] width 17 height 19
type input "[DATE]"
click at [773, 268] on input "text" at bounding box center [882, 269] width 312 height 18
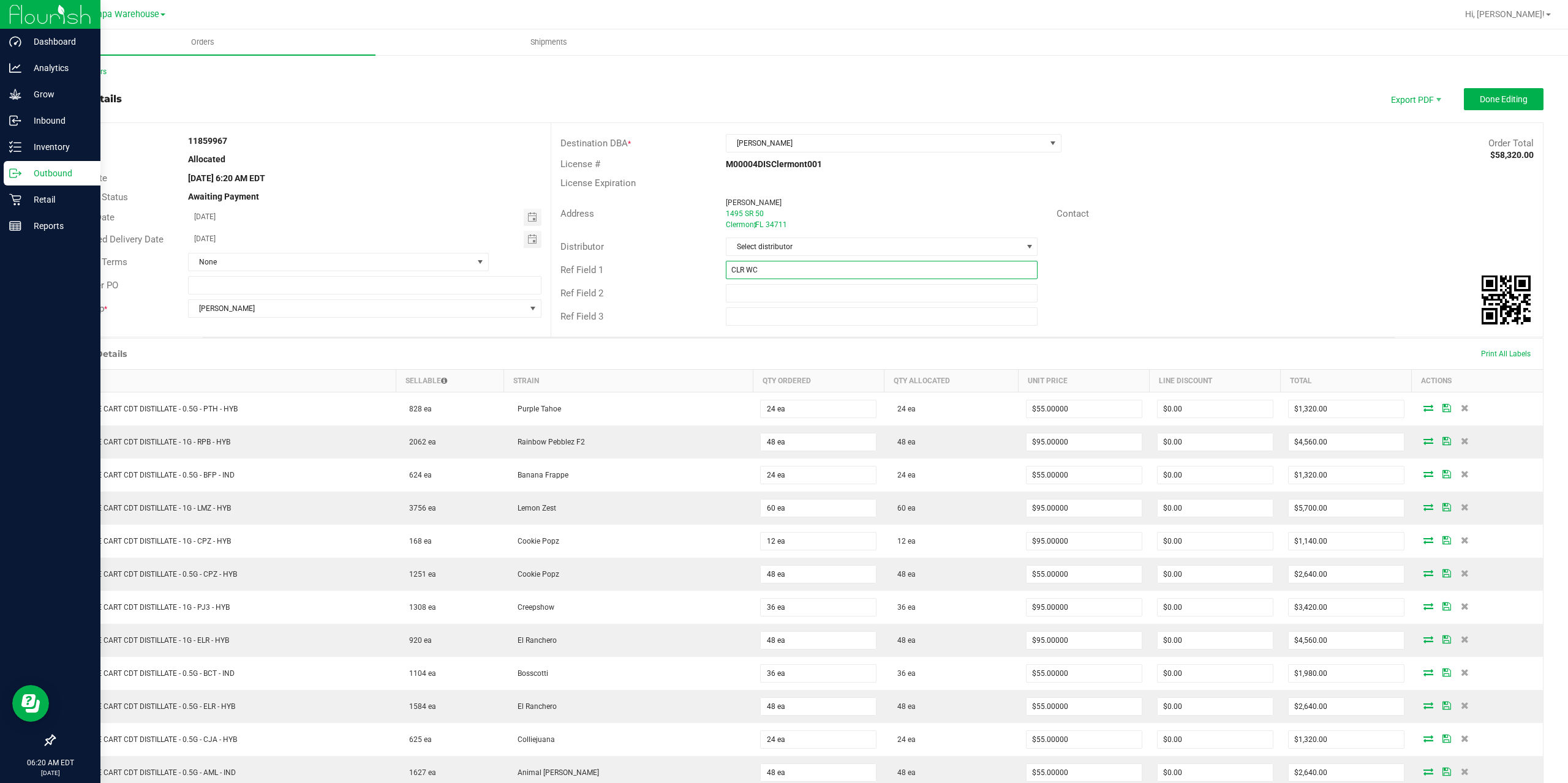
type input "CLR WC"
type input "CANNABIS"
click at [1505, 105] on button "Done Editing" at bounding box center [1503, 99] width 80 height 22
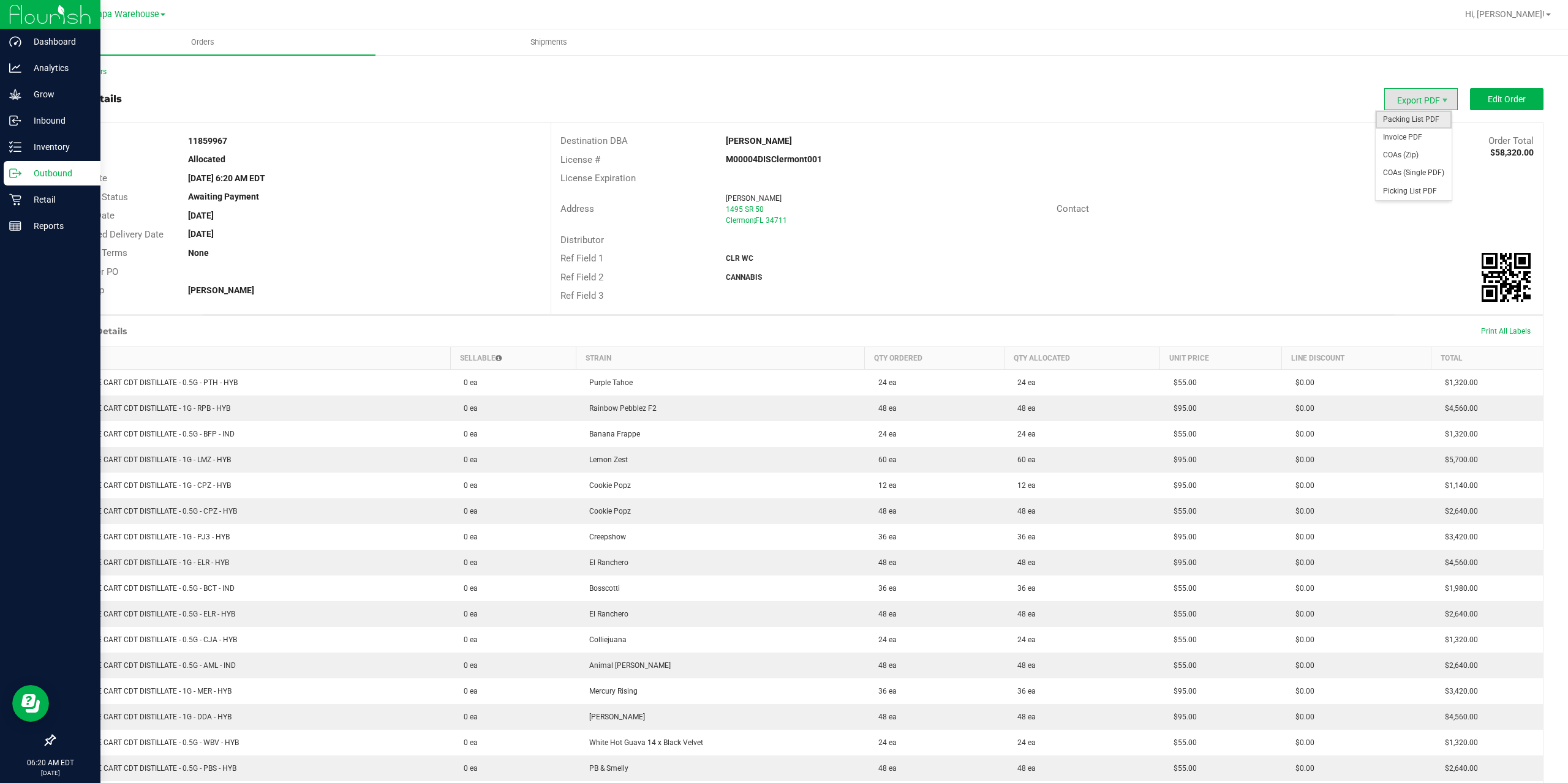
click at [1413, 128] on span "Packing List PDF" at bounding box center [1413, 120] width 76 height 17
click at [25, 153] on p "Inventory" at bounding box center [58, 147] width 73 height 15
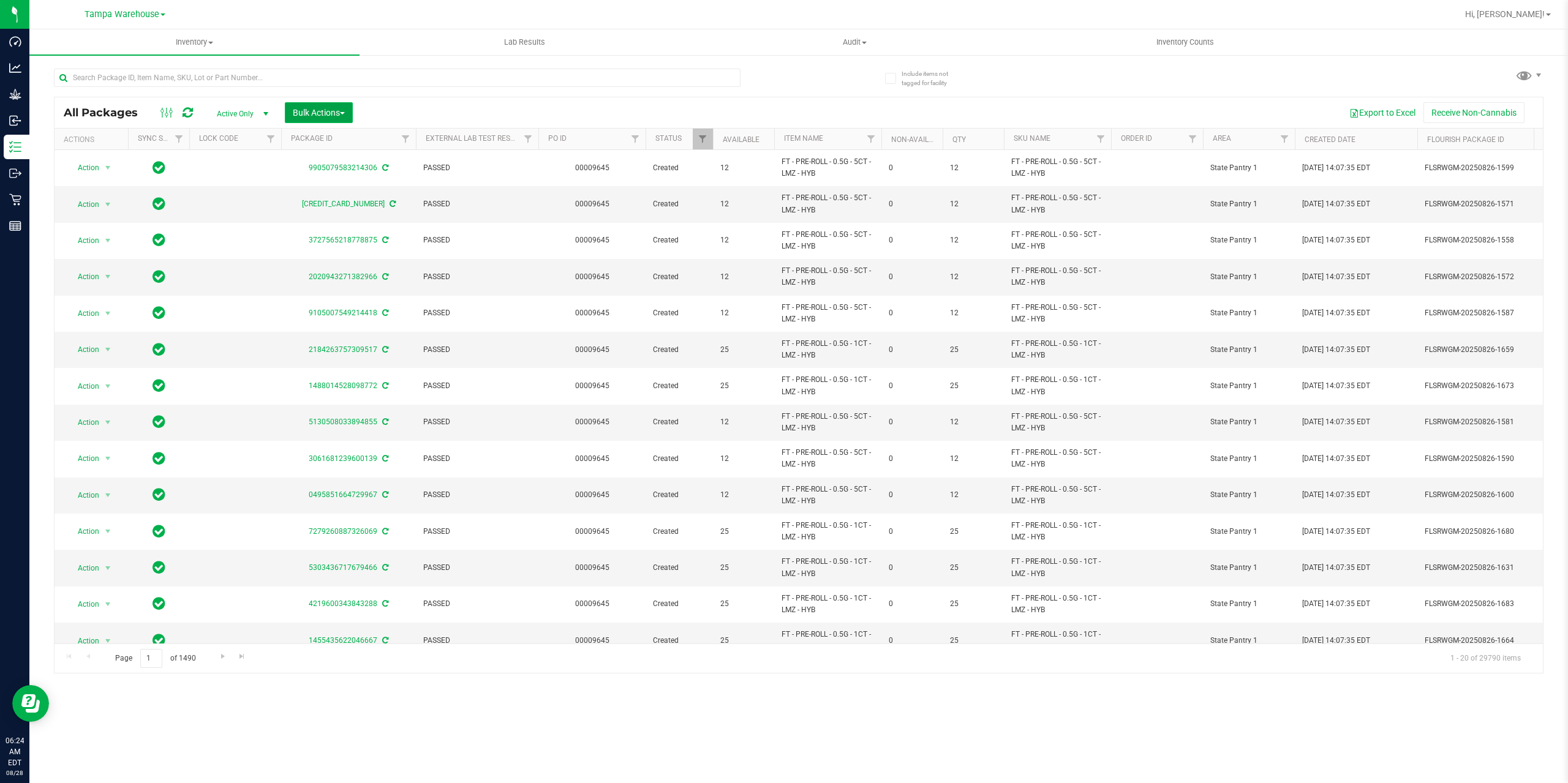
click at [315, 107] on span "Bulk Actions" at bounding box center [319, 112] width 52 height 9
click at [320, 144] on span "Add to outbound order" at bounding box center [333, 139] width 83 height 9
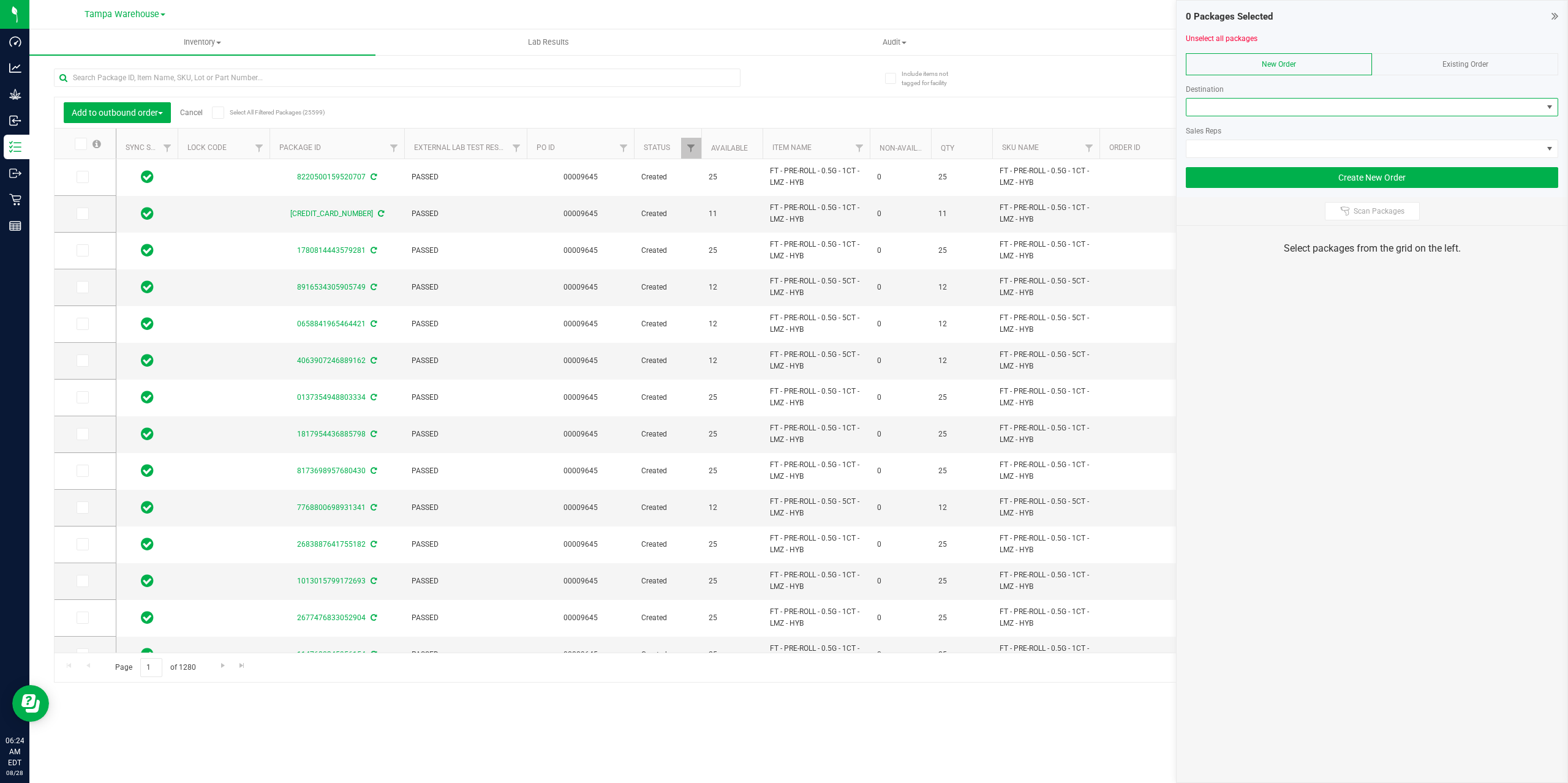
click at [1237, 113] on span at bounding box center [1364, 107] width 356 height 17
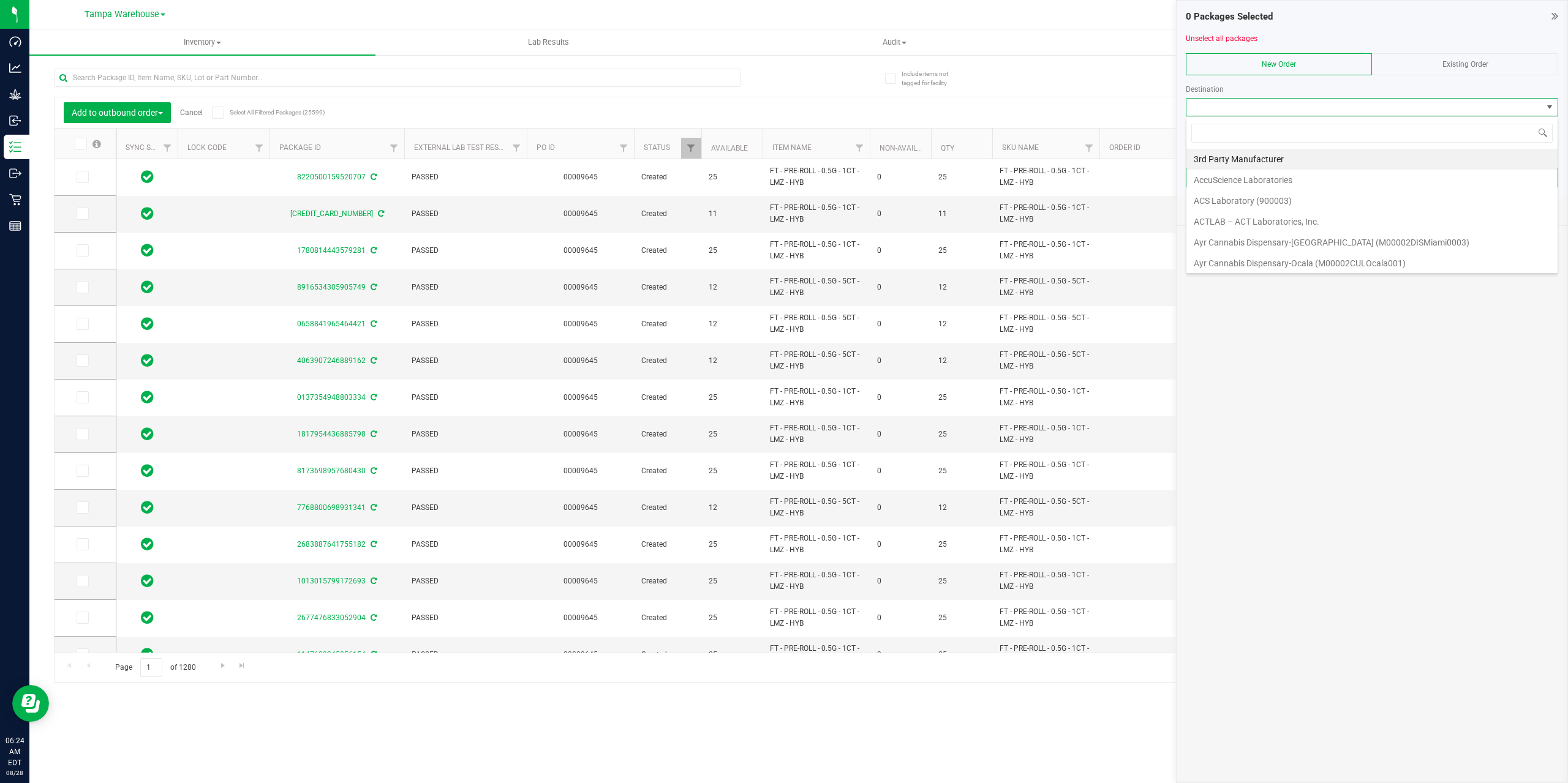
scroll to position [18, 372]
type input "NEW P"
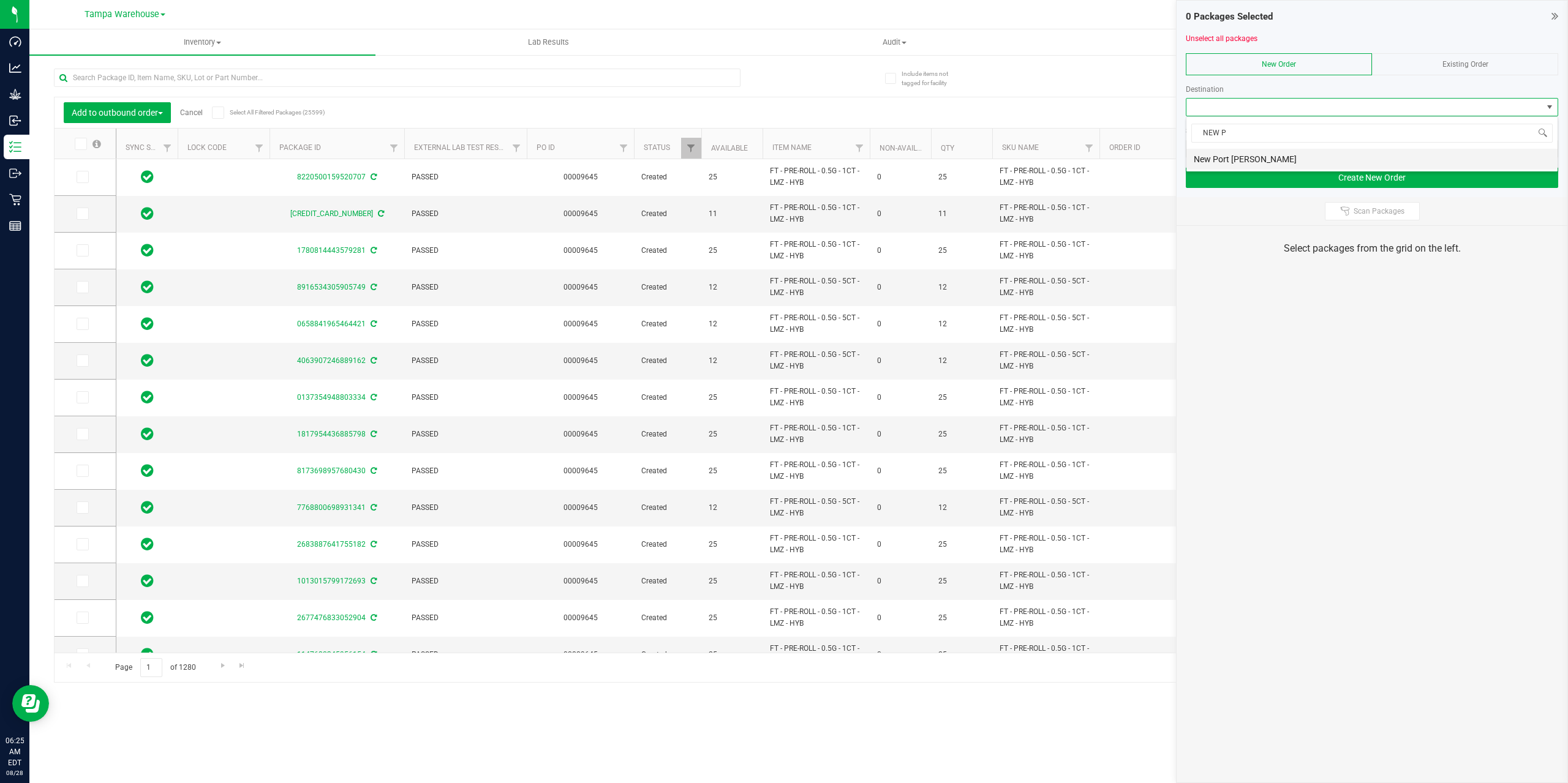
click at [1255, 154] on li "New Port Richey WC" at bounding box center [1371, 159] width 371 height 21
click at [1267, 156] on span at bounding box center [1364, 149] width 356 height 17
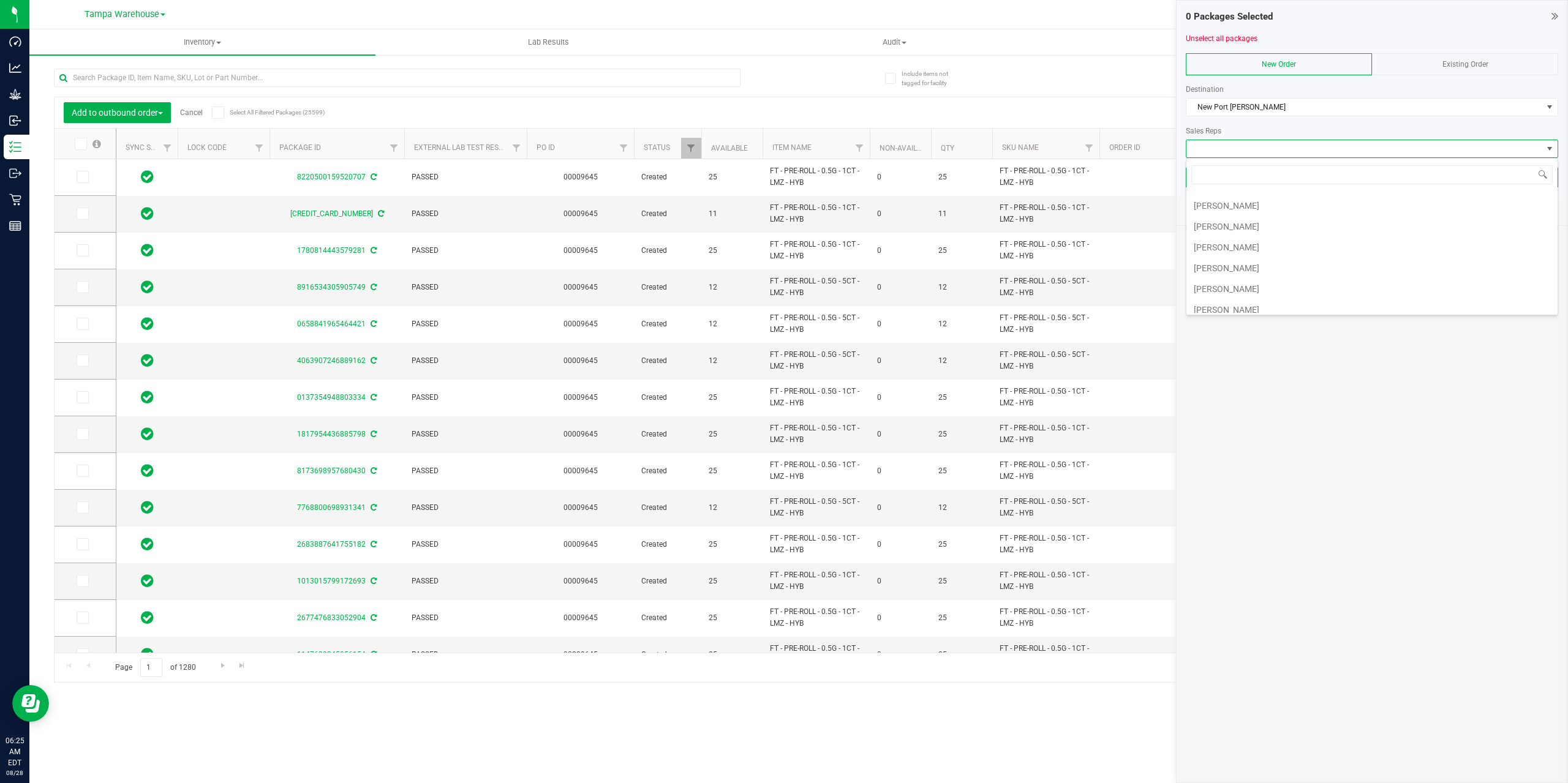
scroll to position [315, 0]
click at [1275, 235] on li "Jared Rumore" at bounding box center [1371, 239] width 371 height 21
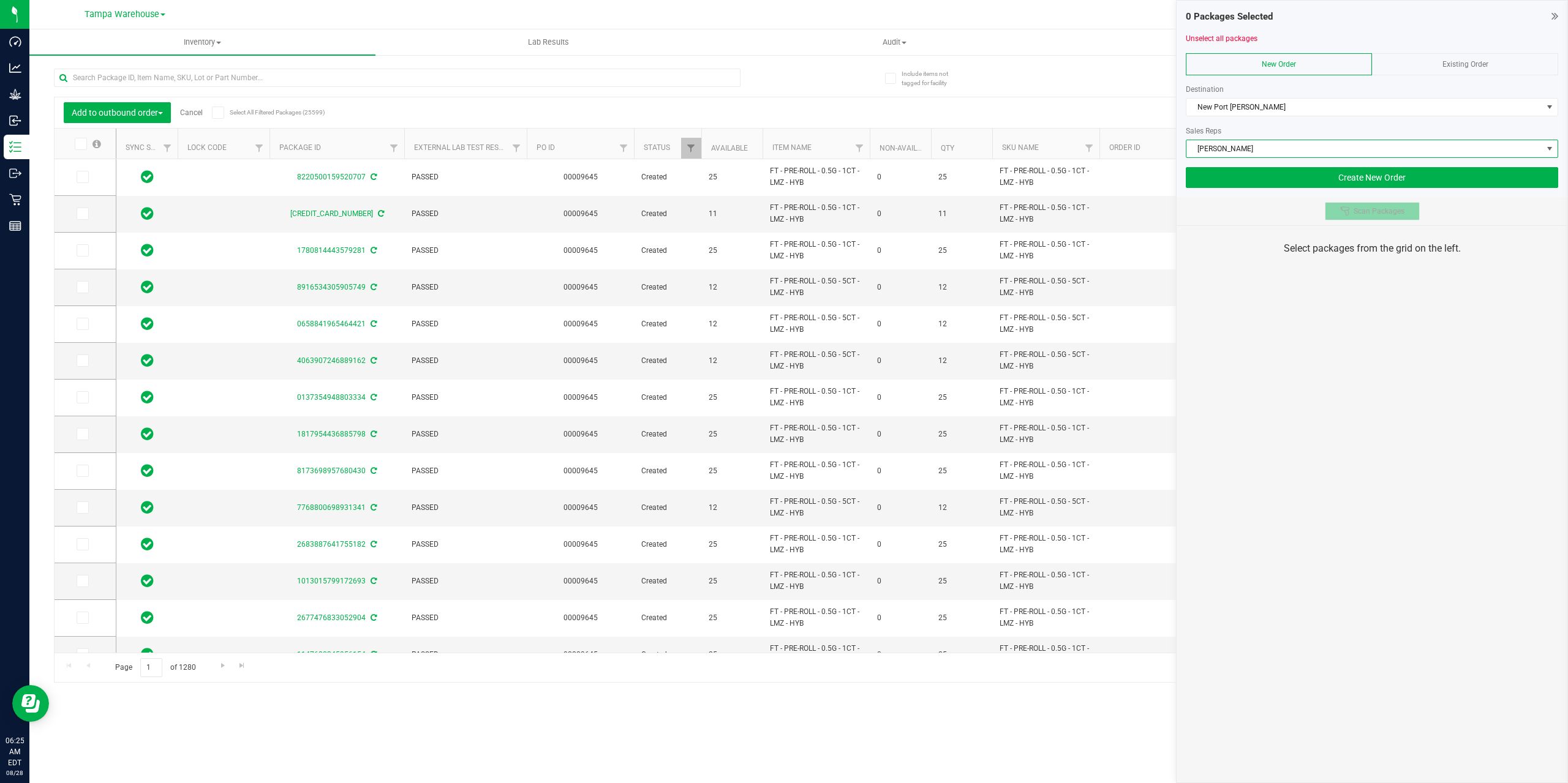
click at [1365, 210] on span "Scan Packages" at bounding box center [1379, 210] width 51 height 9
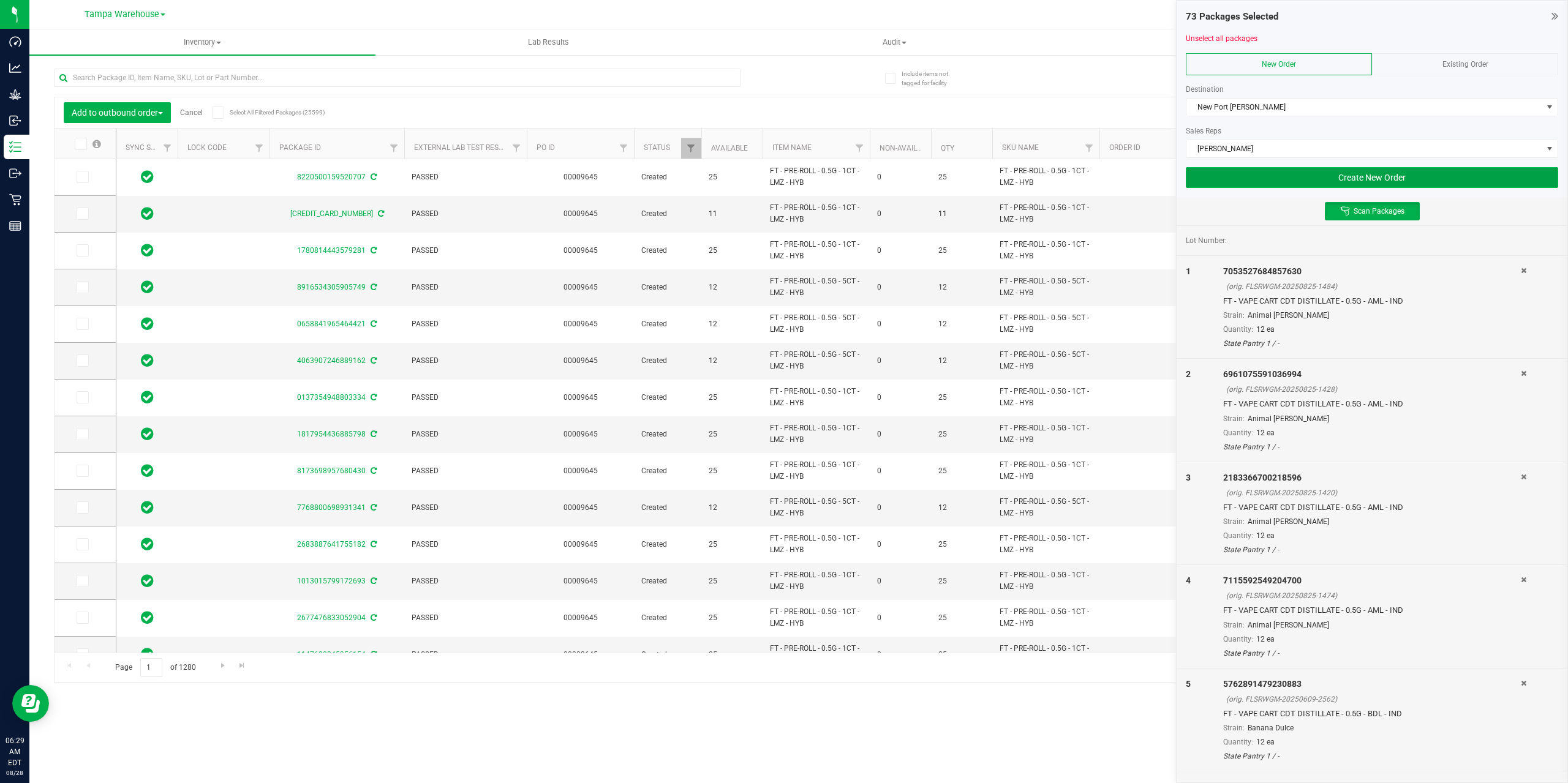
click at [1341, 179] on button "Create New Order" at bounding box center [1371, 177] width 372 height 21
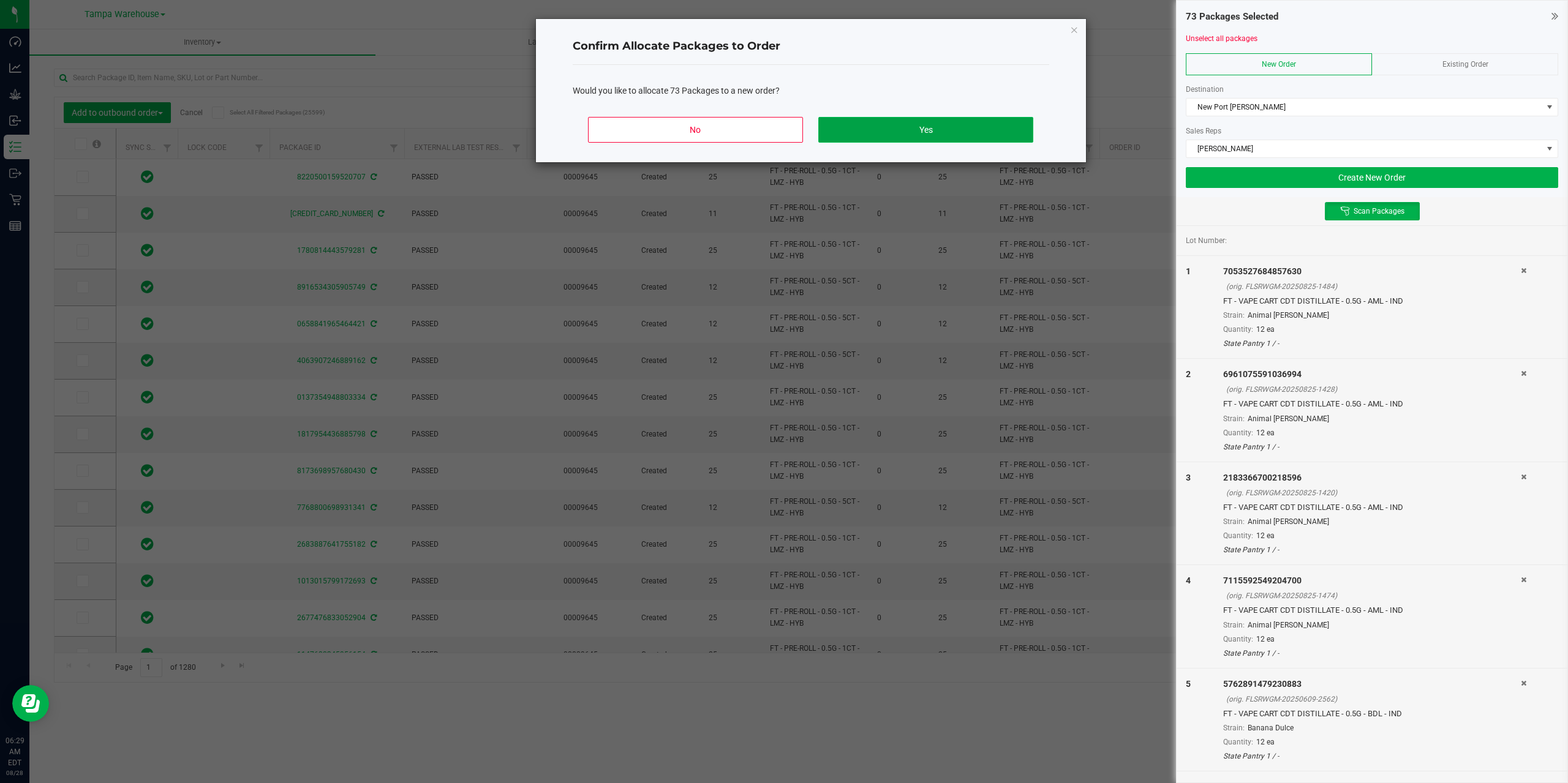
click at [957, 127] on button "Yes" at bounding box center [925, 129] width 214 height 25
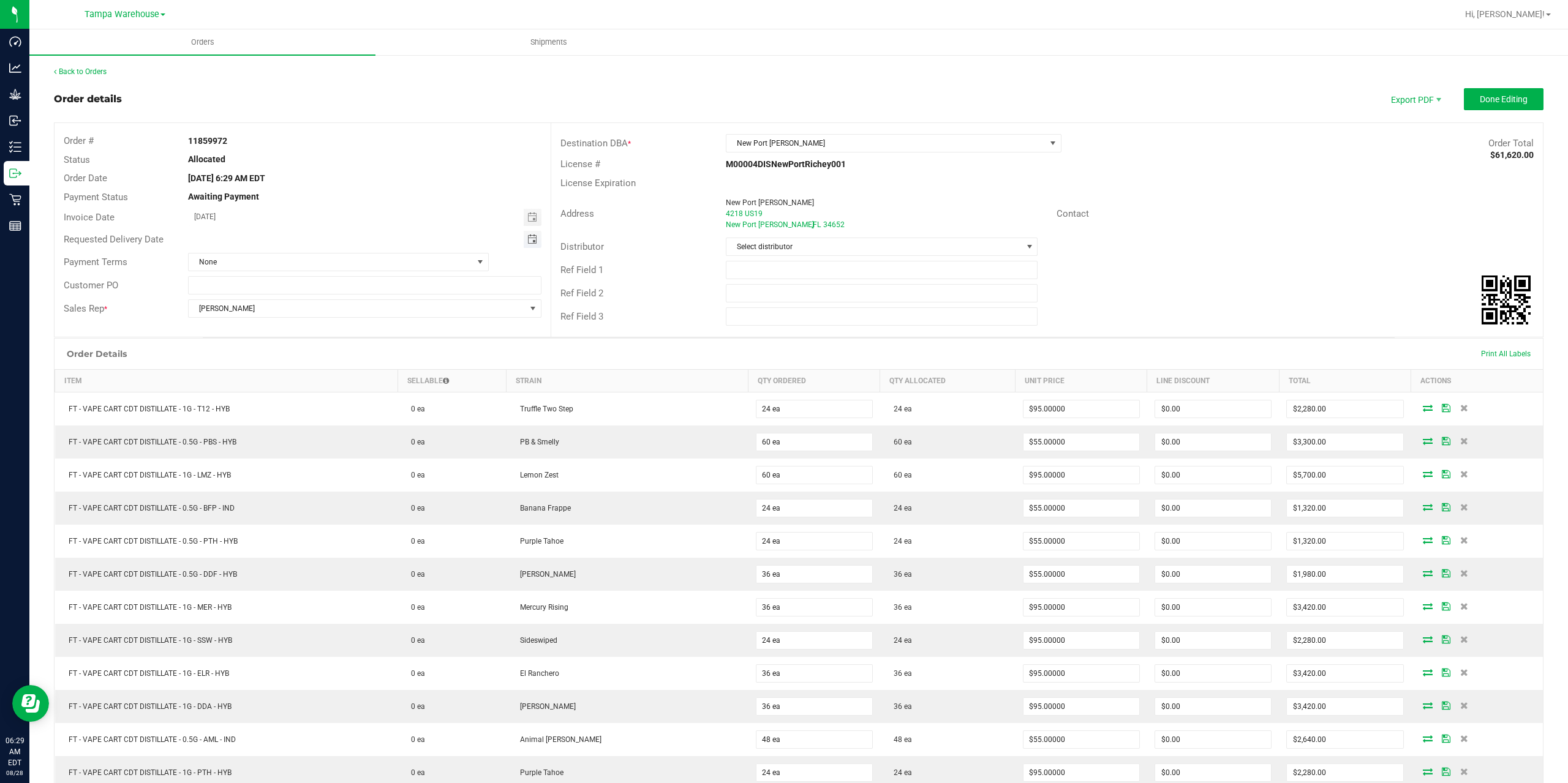
click at [527, 240] on span "Toggle calendar" at bounding box center [531, 239] width 9 height 9
click at [319, 380] on span "28" at bounding box center [314, 380] width 17 height 19
type input "[DATE]"
click at [797, 274] on input "text" at bounding box center [882, 269] width 312 height 18
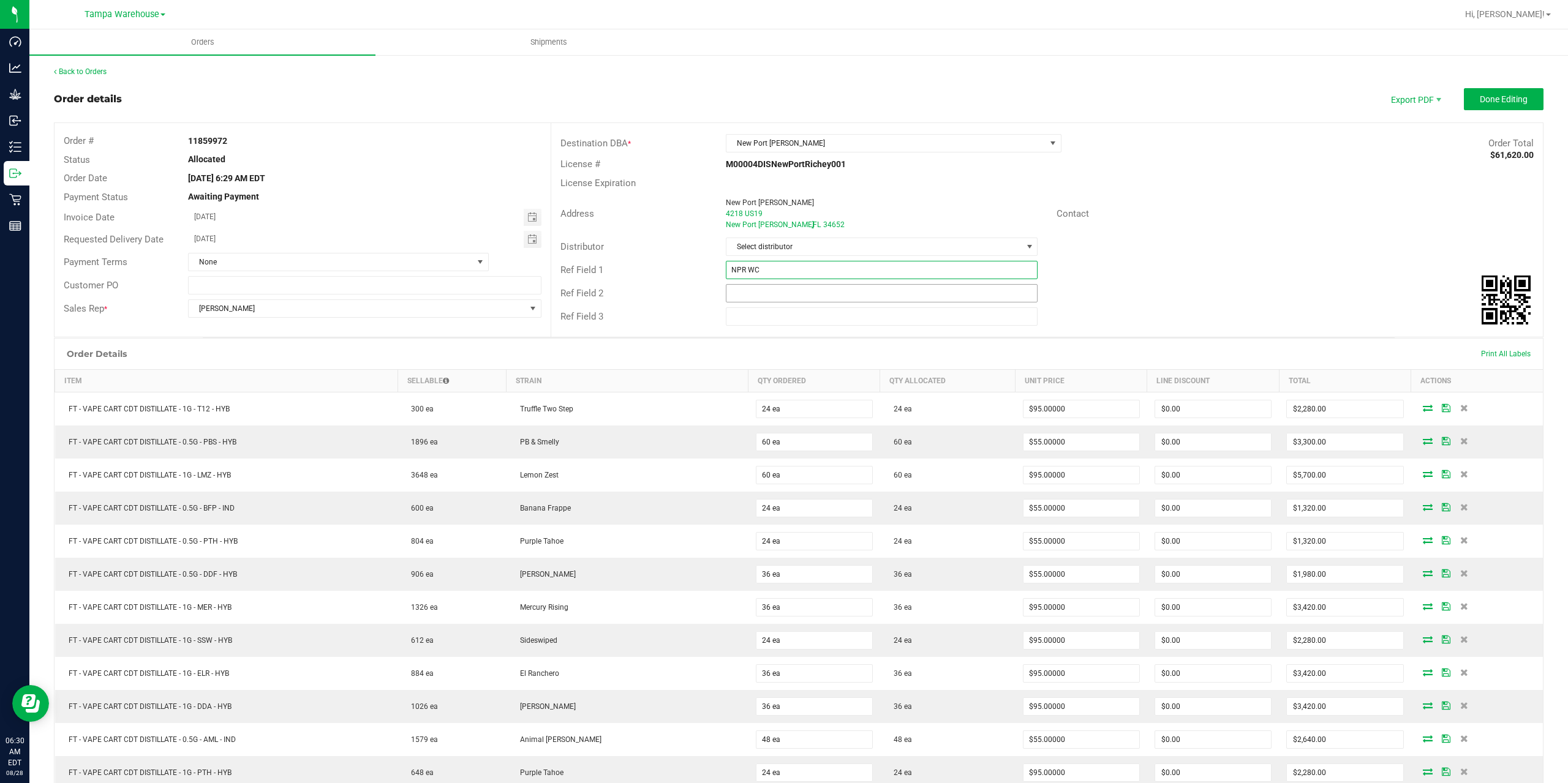
type input "NPR WC"
click at [750, 298] on input "text" at bounding box center [882, 292] width 312 height 18
type input "CANNABIS"
click at [1485, 94] on span "Done Editing" at bounding box center [1503, 99] width 48 height 9
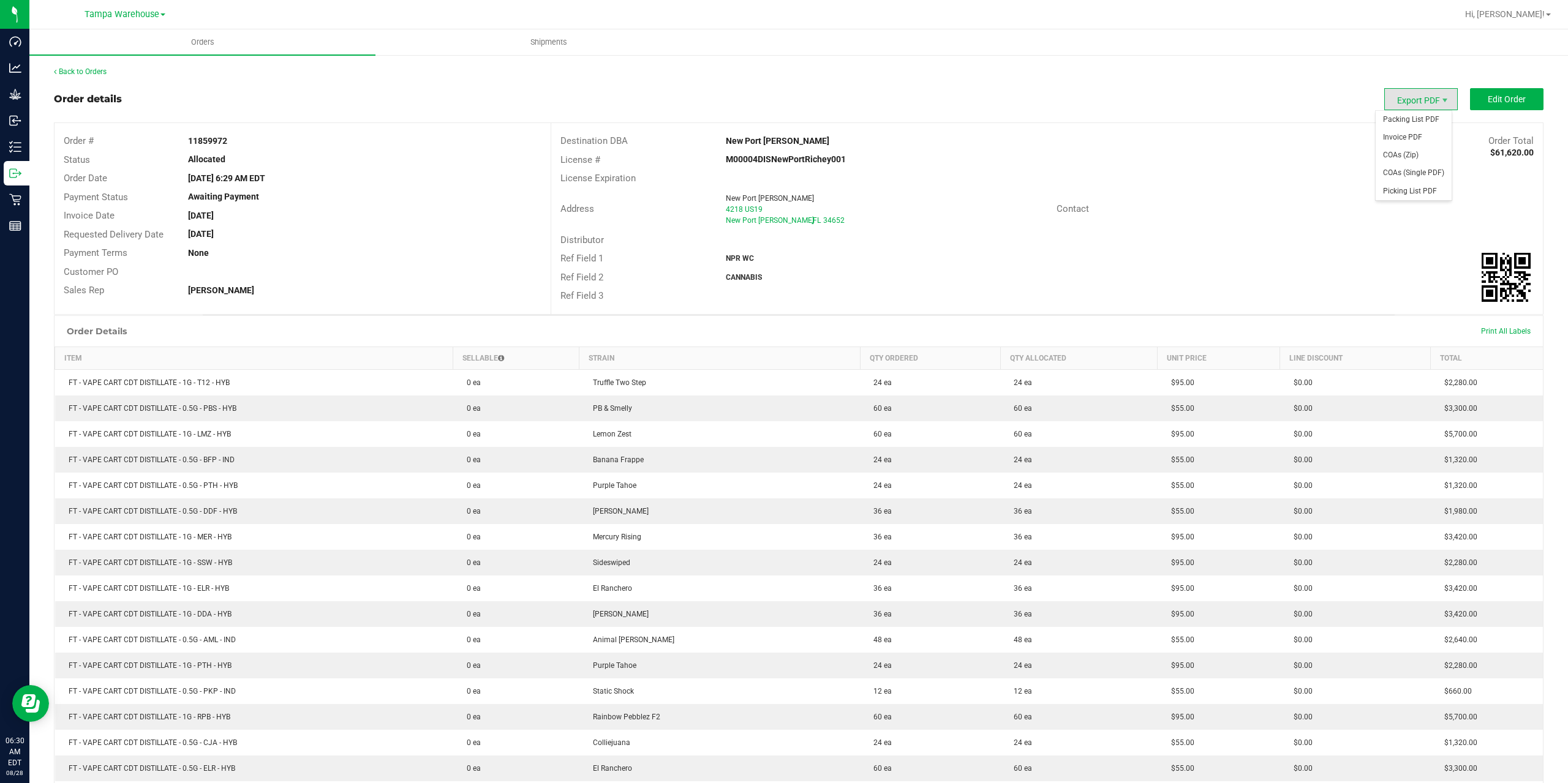
click at [1400, 98] on span "Export PDF" at bounding box center [1421, 99] width 73 height 22
click at [1407, 118] on span "Packing List PDF" at bounding box center [1413, 120] width 76 height 17
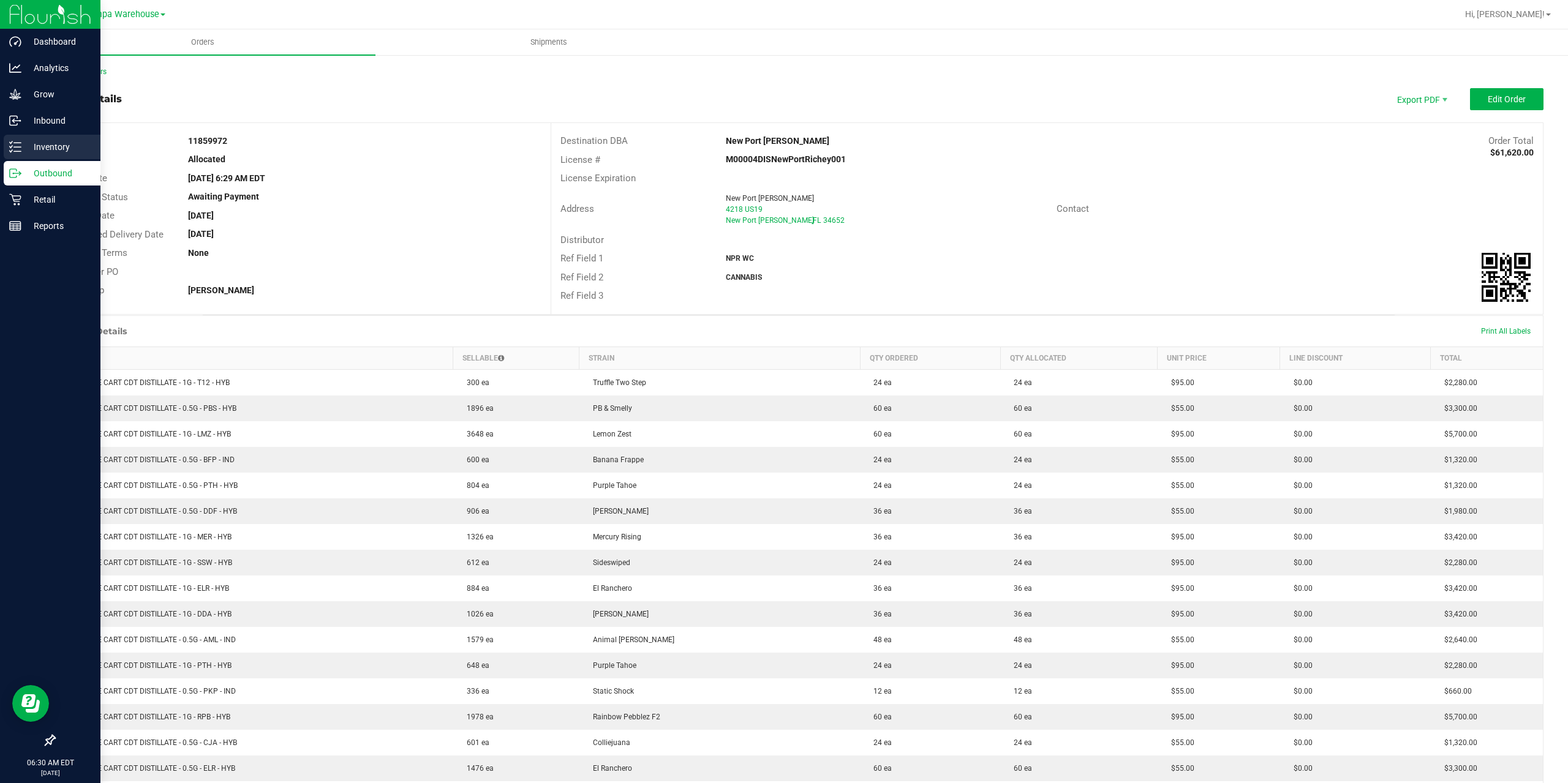
click at [18, 147] on icon at bounding box center [15, 147] width 12 height 12
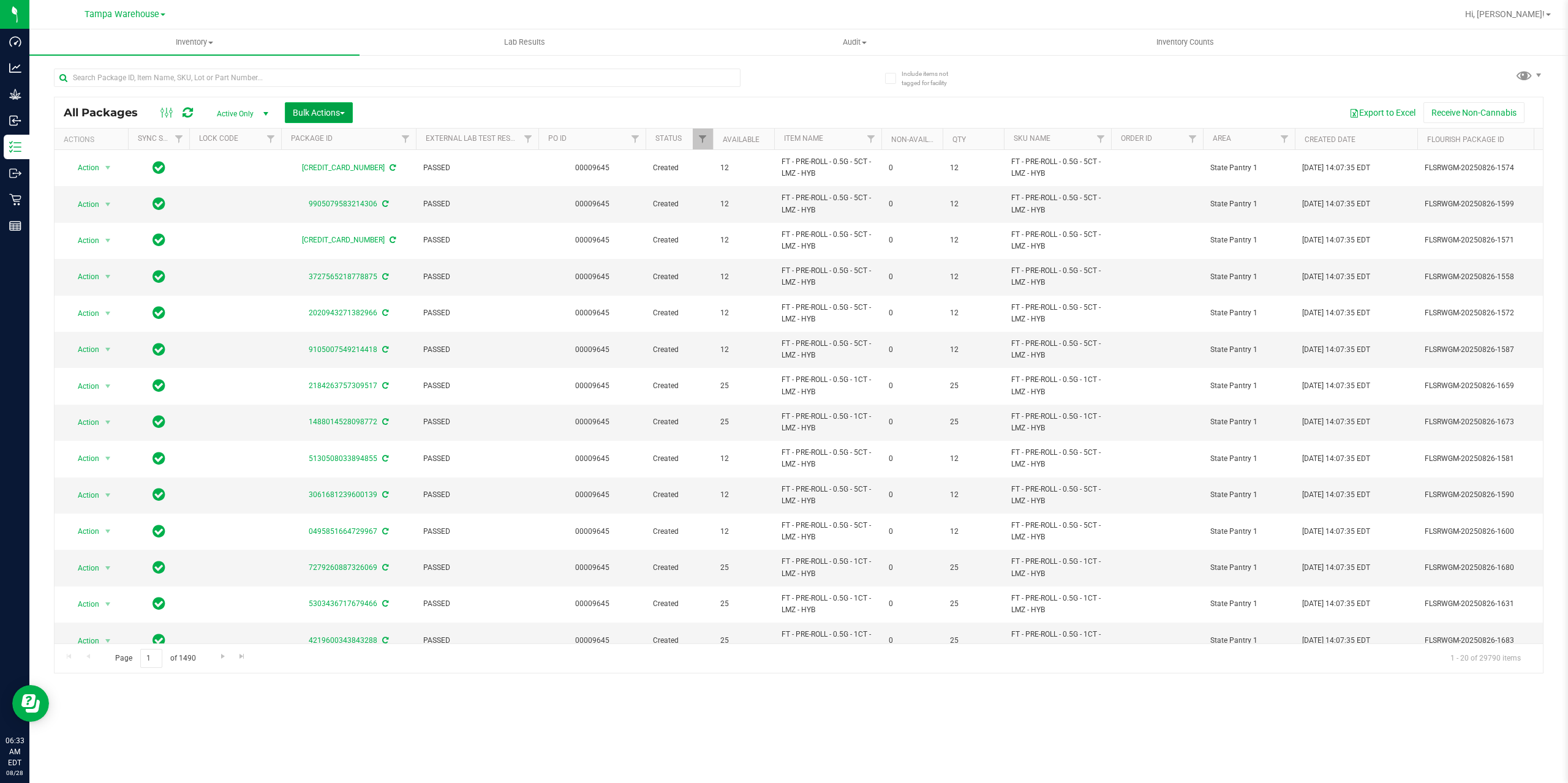
click at [303, 117] on span "Bulk Actions" at bounding box center [319, 112] width 52 height 9
click at [324, 144] on span "Add to outbound order" at bounding box center [333, 139] width 83 height 9
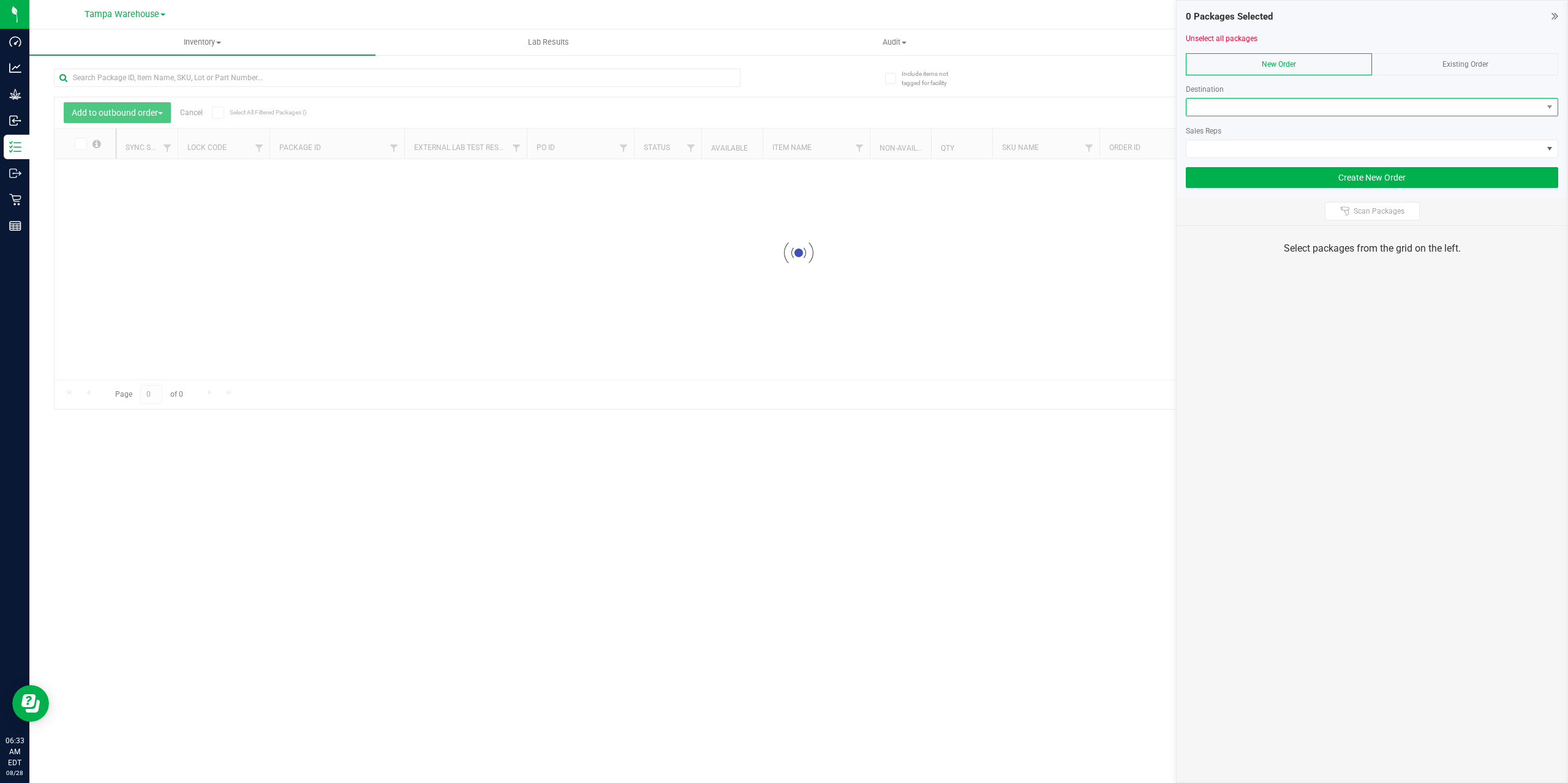
click at [1302, 110] on span at bounding box center [1364, 107] width 356 height 17
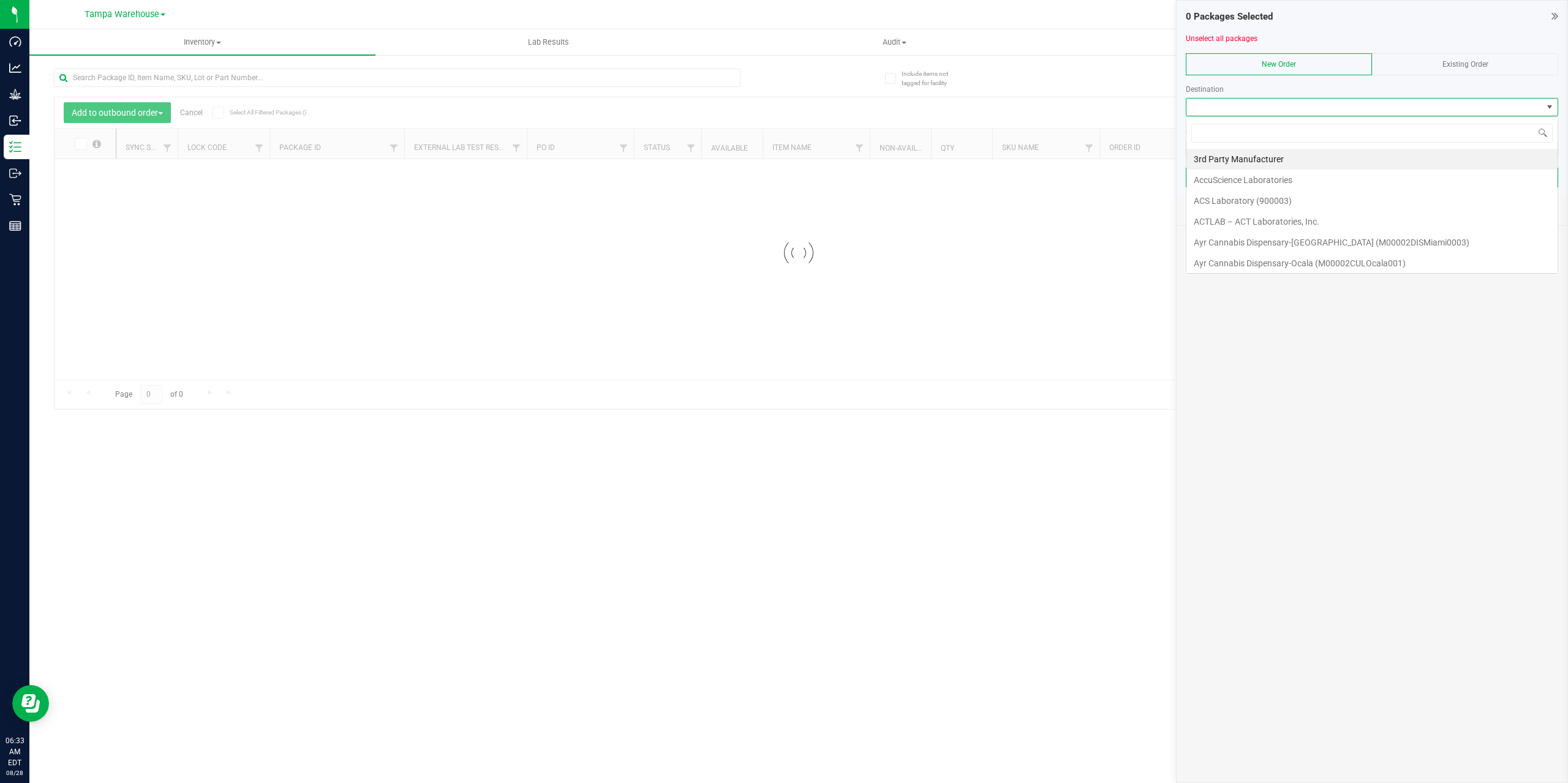
scroll to position [18, 372]
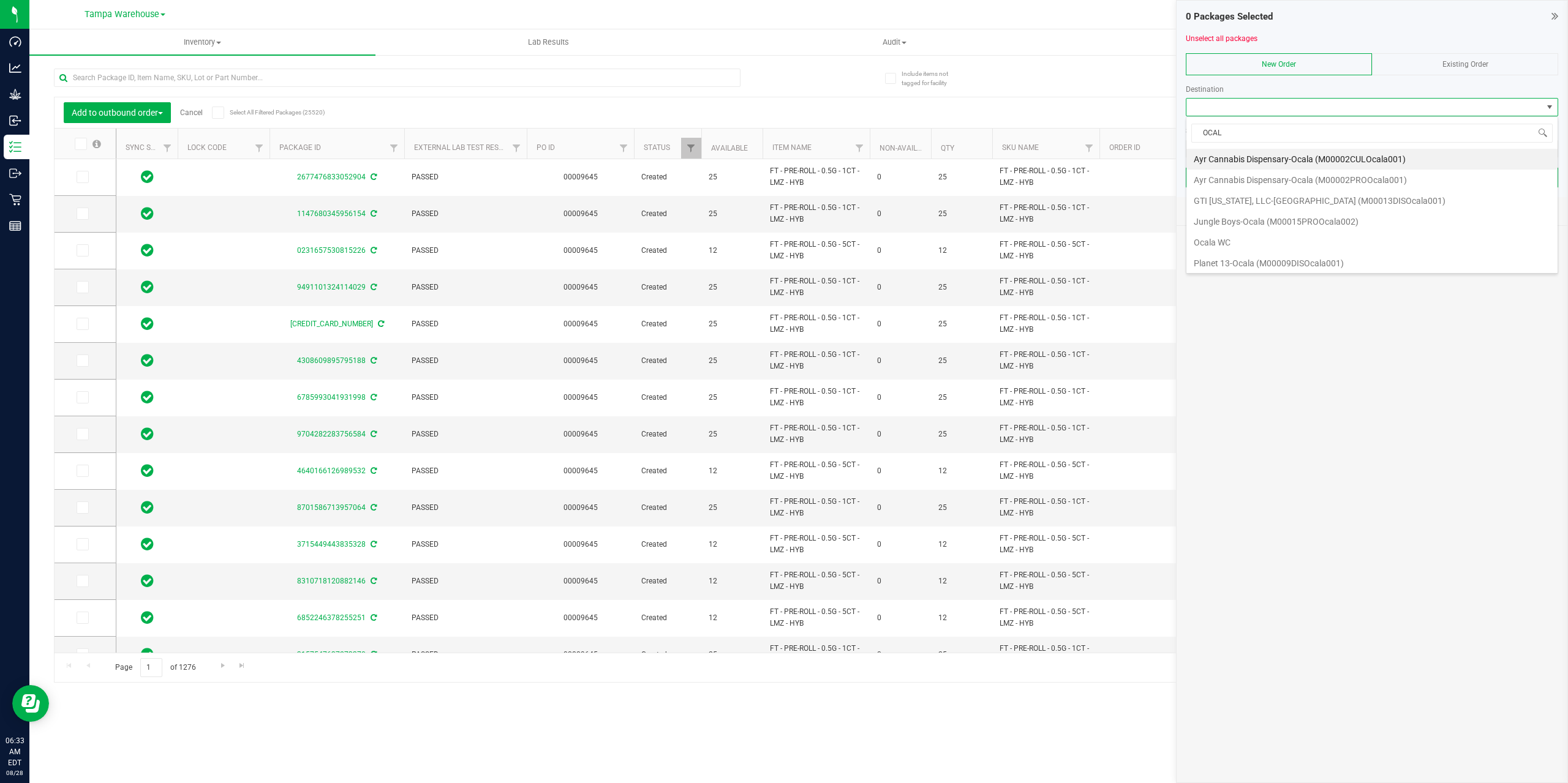
type input "OCA"
click at [1252, 249] on li "Ocala WC" at bounding box center [1371, 242] width 371 height 21
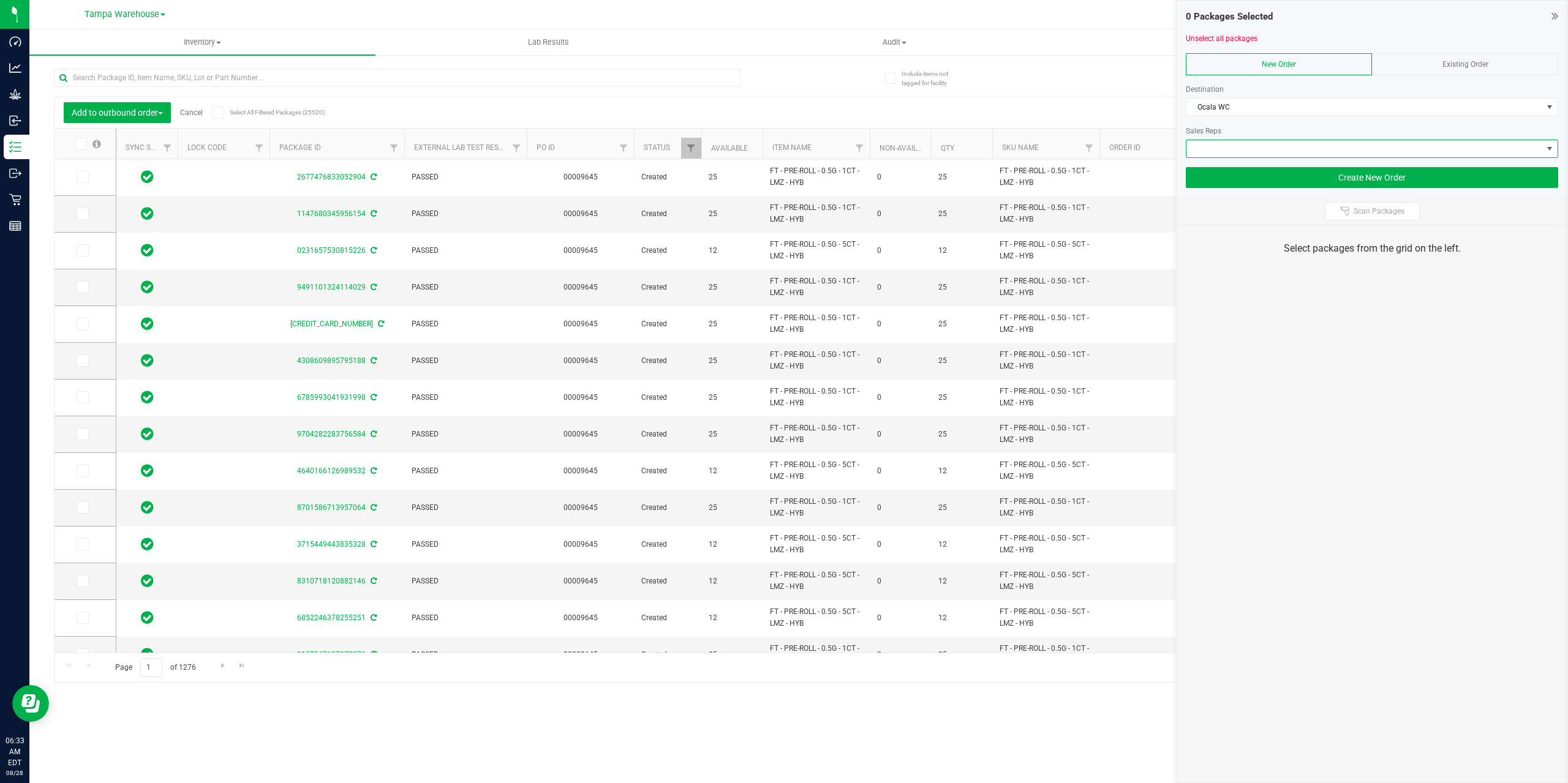
click at [1259, 150] on span at bounding box center [1364, 149] width 356 height 17
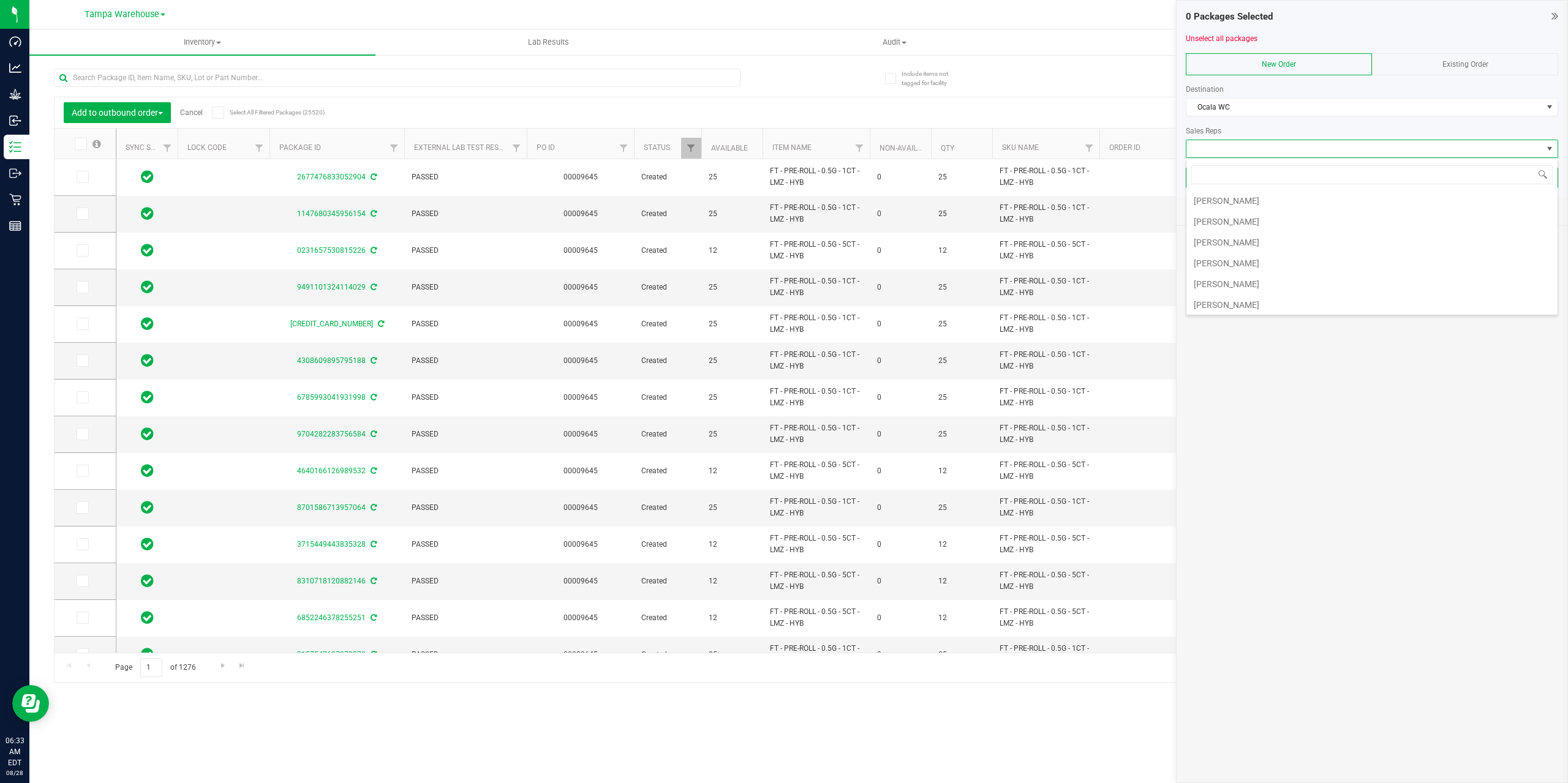
scroll to position [315, 0]
click at [1298, 241] on li "Jared Rumore" at bounding box center [1371, 239] width 371 height 21
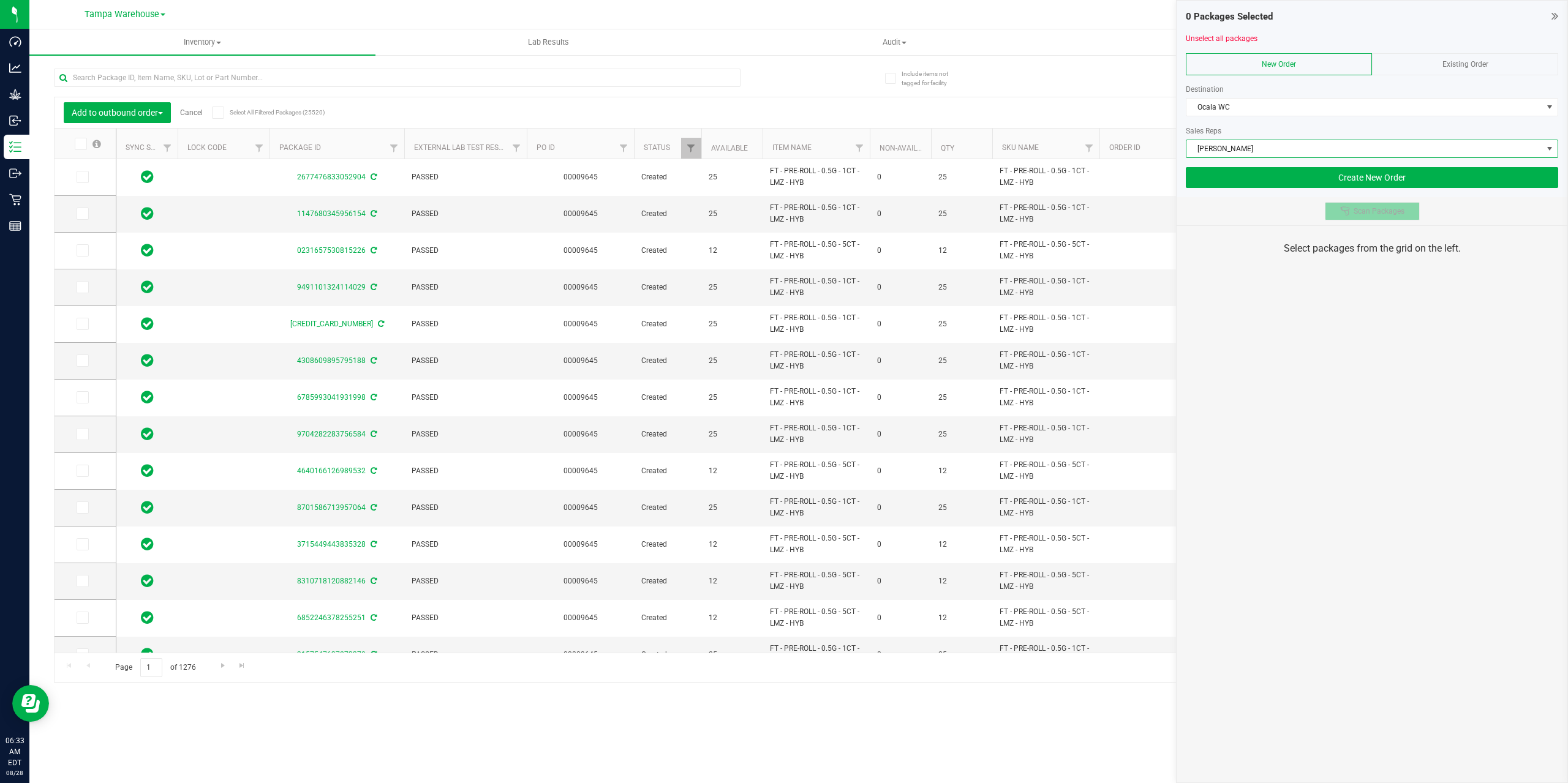
click at [1349, 202] on button "Scan Packages" at bounding box center [1372, 210] width 95 height 18
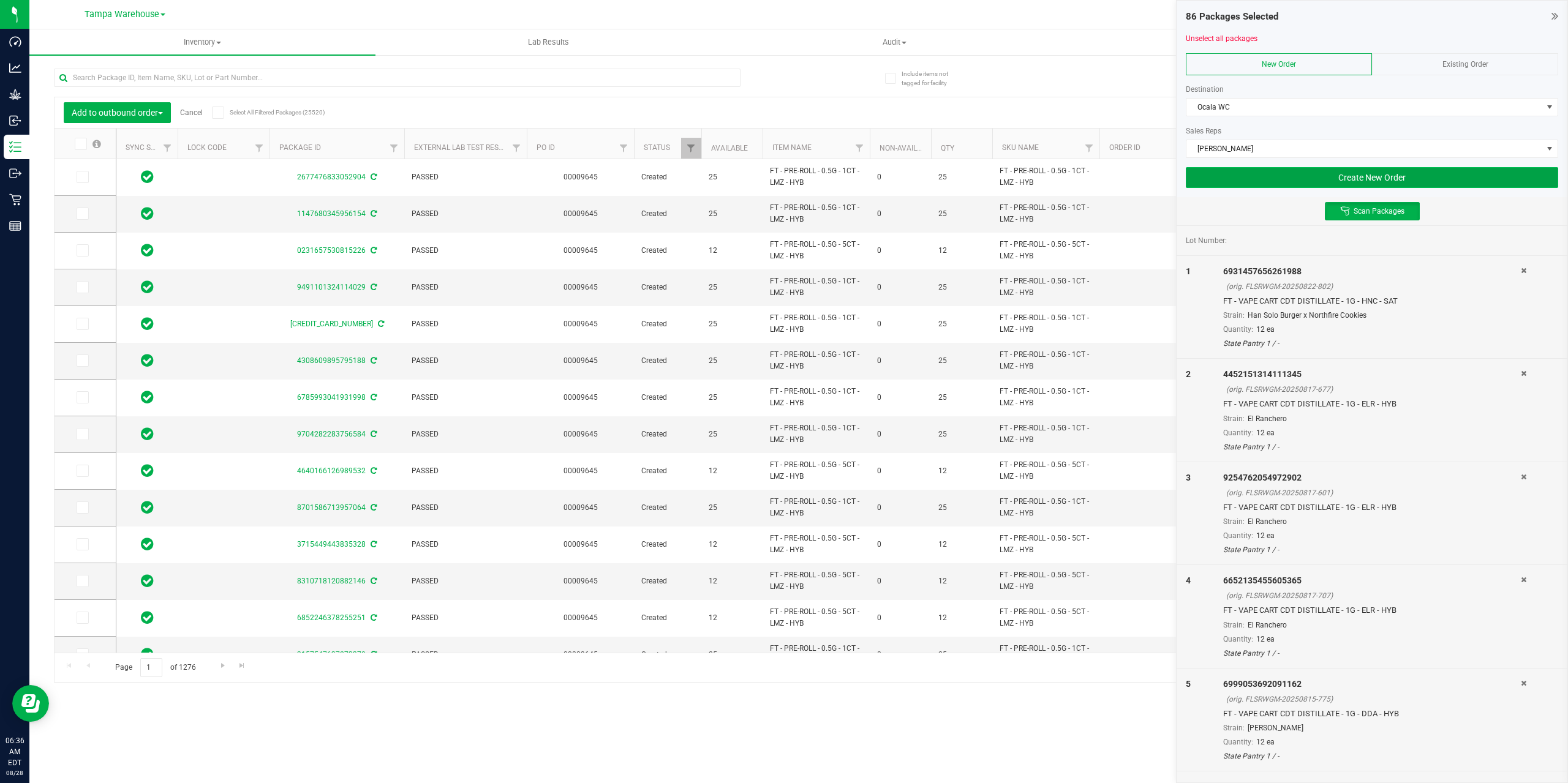
click at [1363, 178] on button "Create New Order" at bounding box center [1371, 177] width 372 height 21
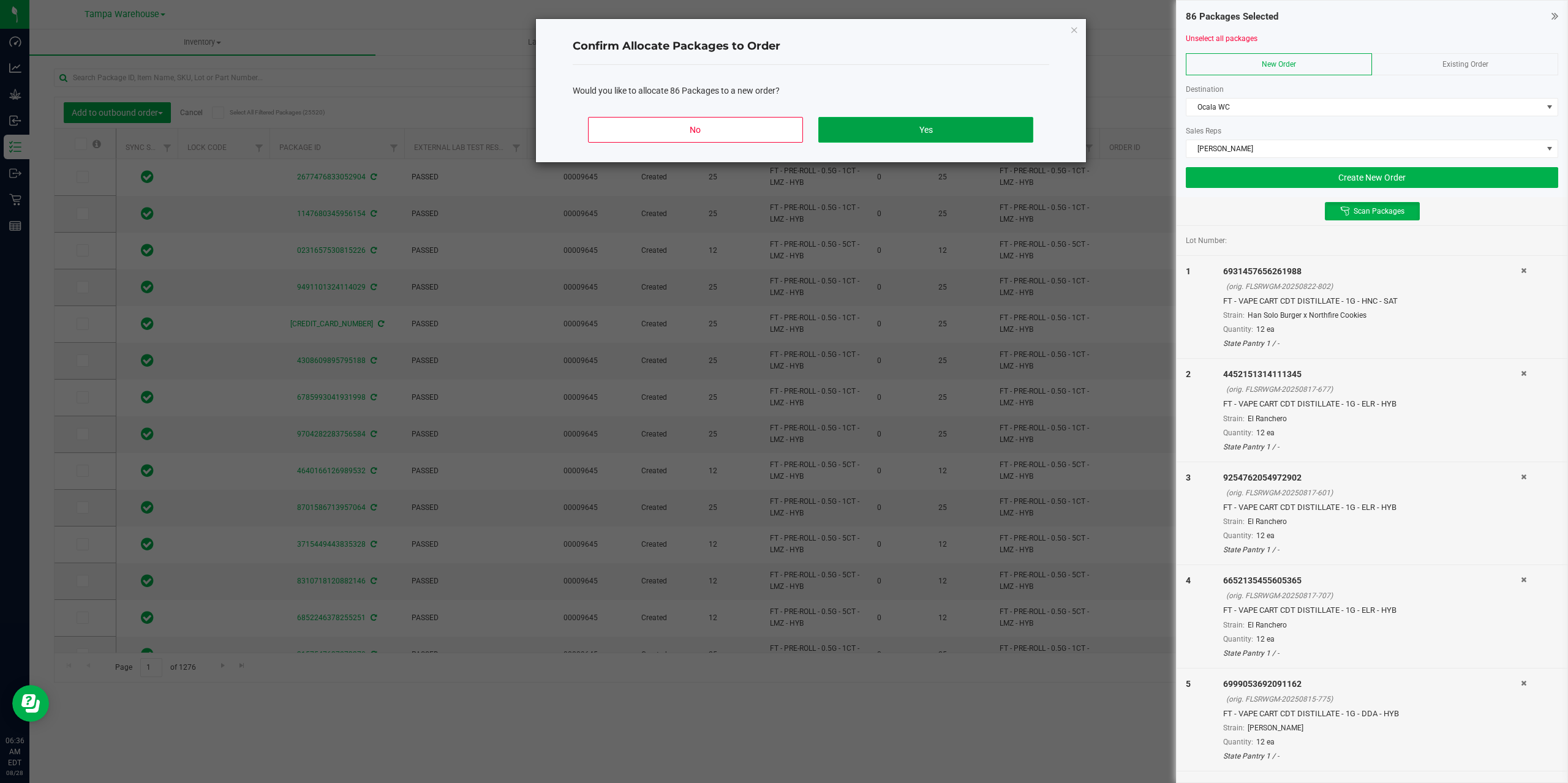
click at [901, 123] on button "Yes" at bounding box center [925, 129] width 214 height 25
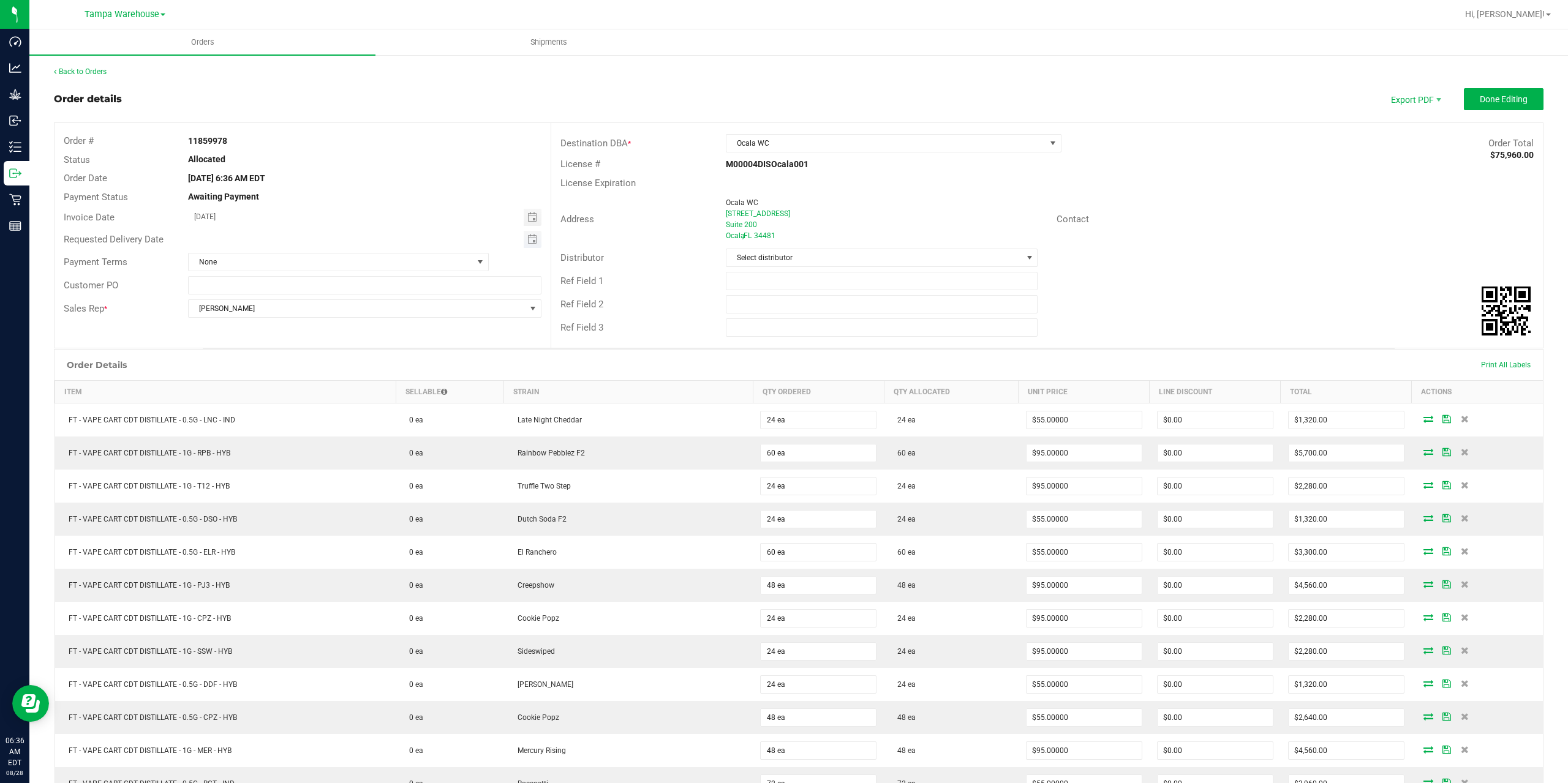
click at [527, 234] on span "Toggle calendar" at bounding box center [532, 239] width 17 height 17
click at [311, 382] on span "28" at bounding box center [314, 380] width 17 height 19
type input "[DATE]"
click at [801, 281] on input "text" at bounding box center [882, 281] width 312 height 18
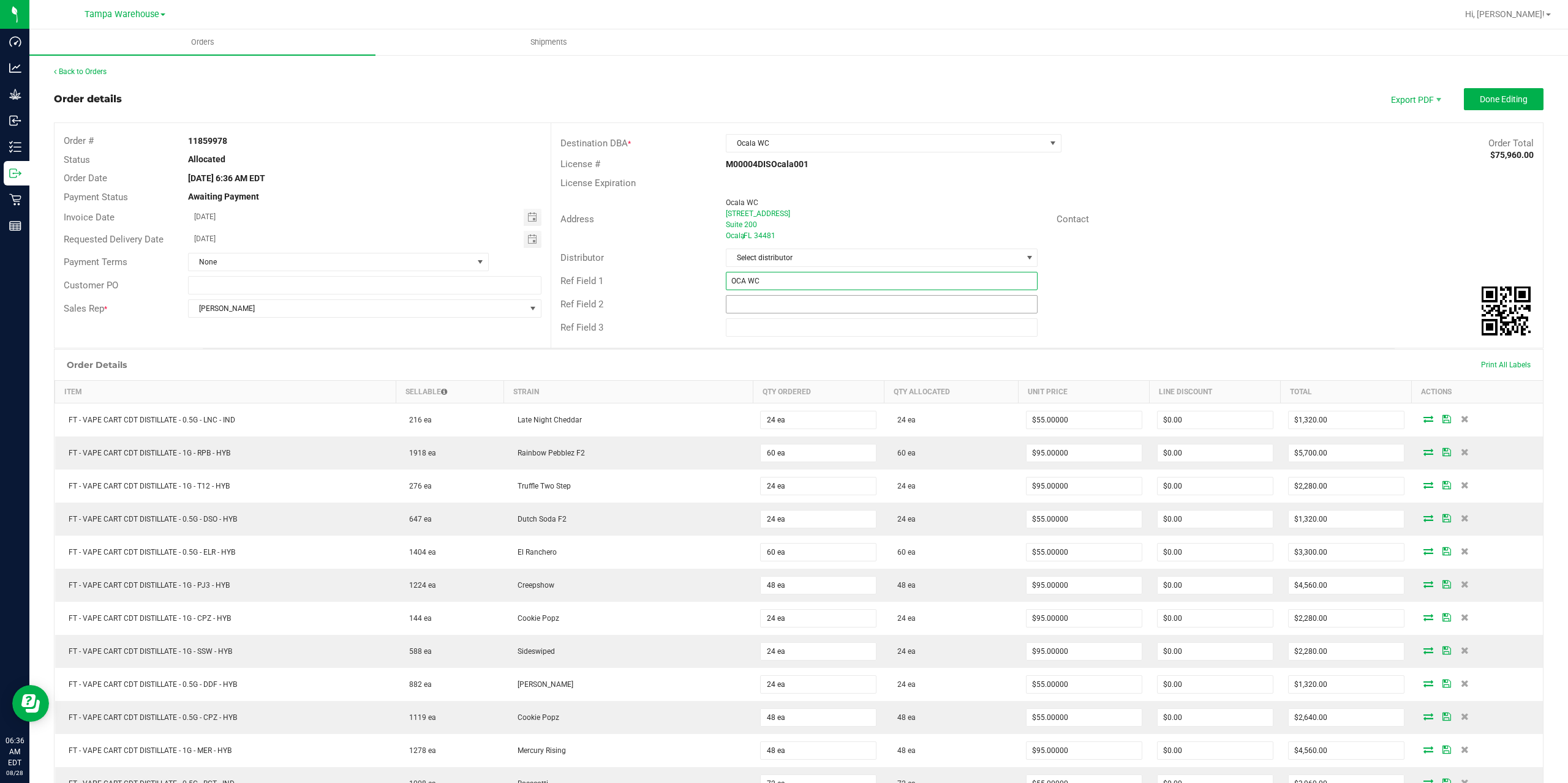
type input "OCA WC"
type input "CANNABIS"
click at [1487, 107] on button "Done Editing" at bounding box center [1503, 99] width 80 height 22
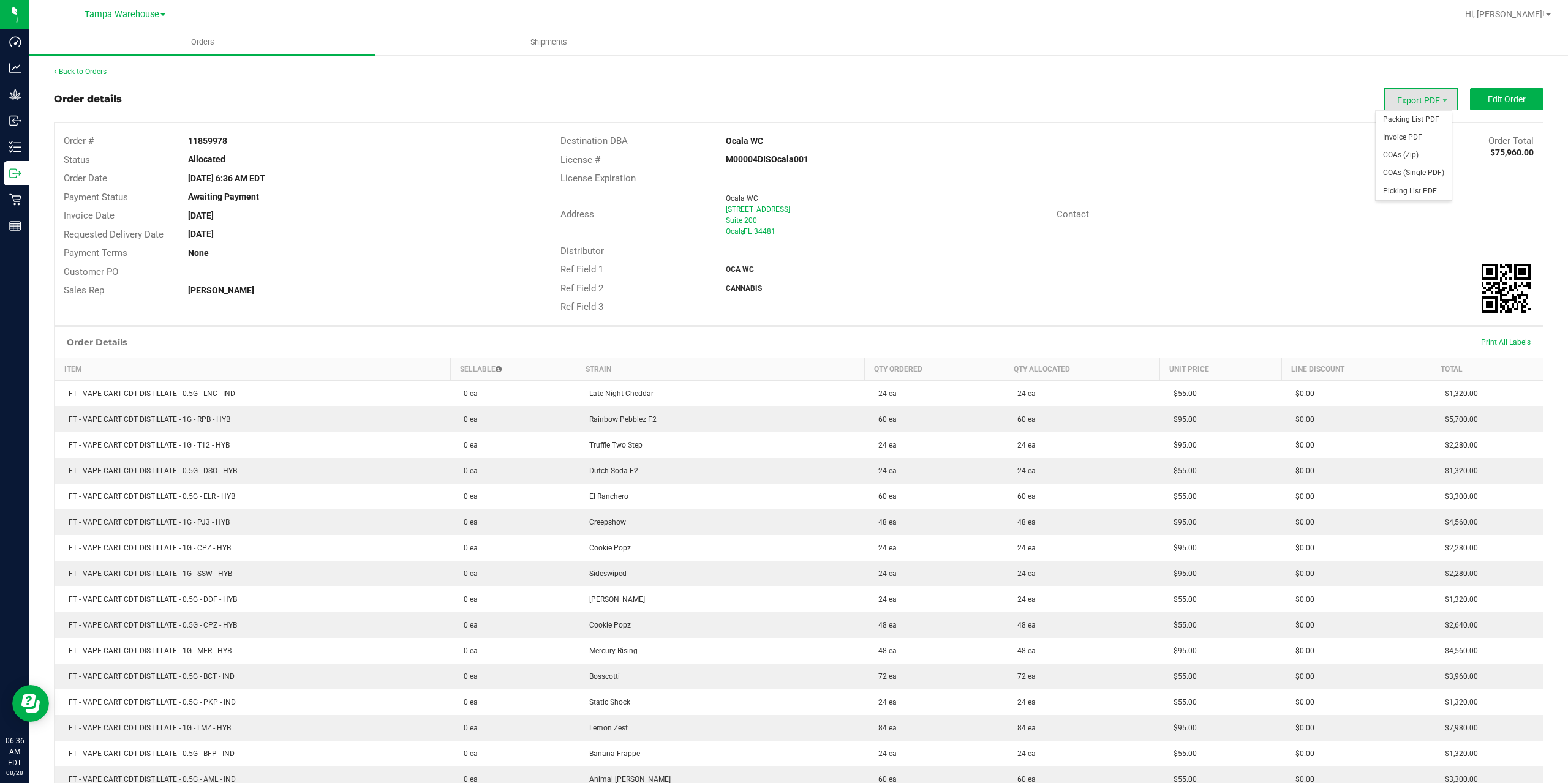
click at [1415, 100] on span "Export PDF" at bounding box center [1421, 99] width 73 height 22
click at [1418, 115] on span "Packing List PDF" at bounding box center [1413, 120] width 76 height 17
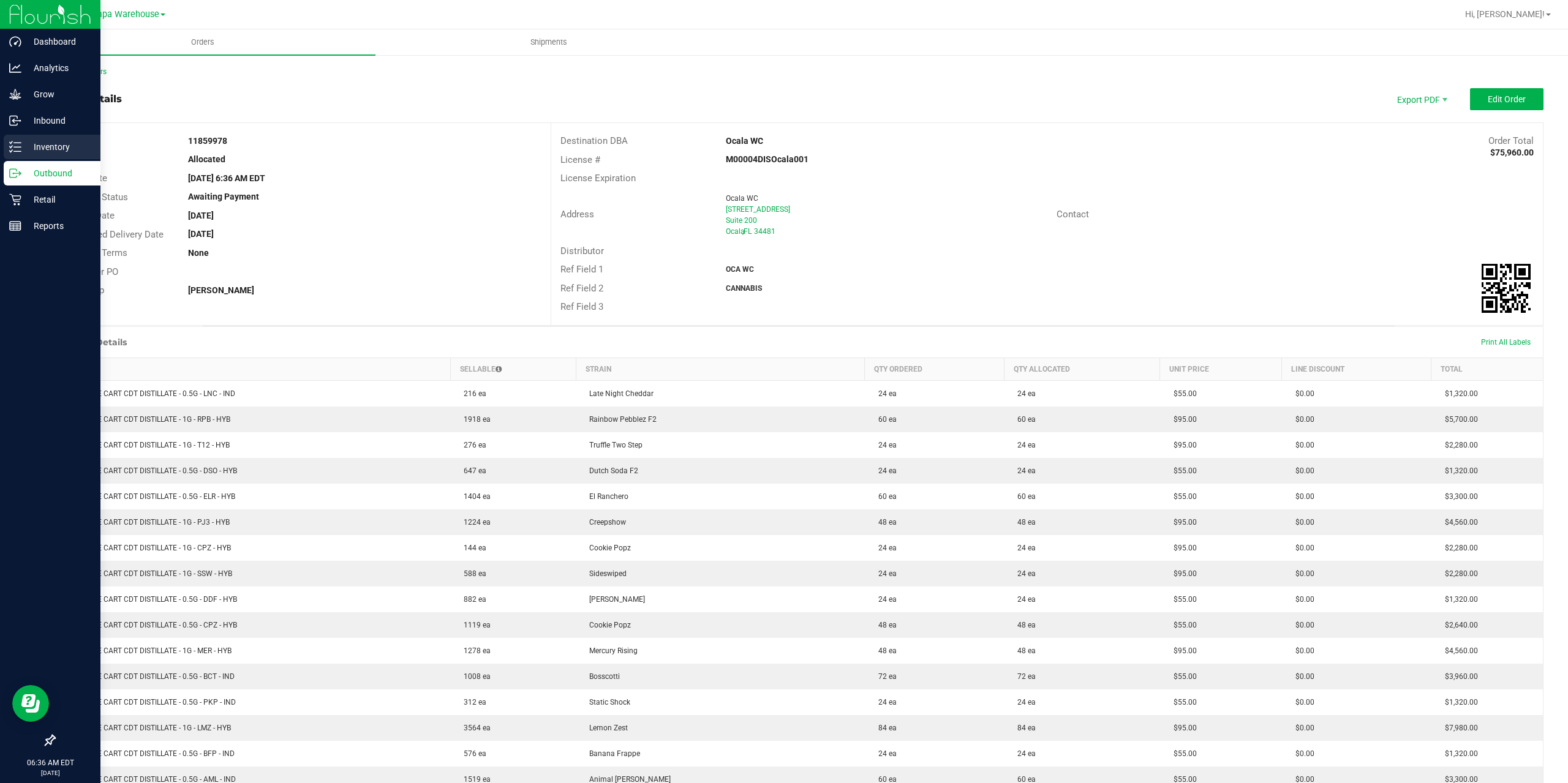
click at [16, 148] on icon at bounding box center [15, 147] width 12 height 12
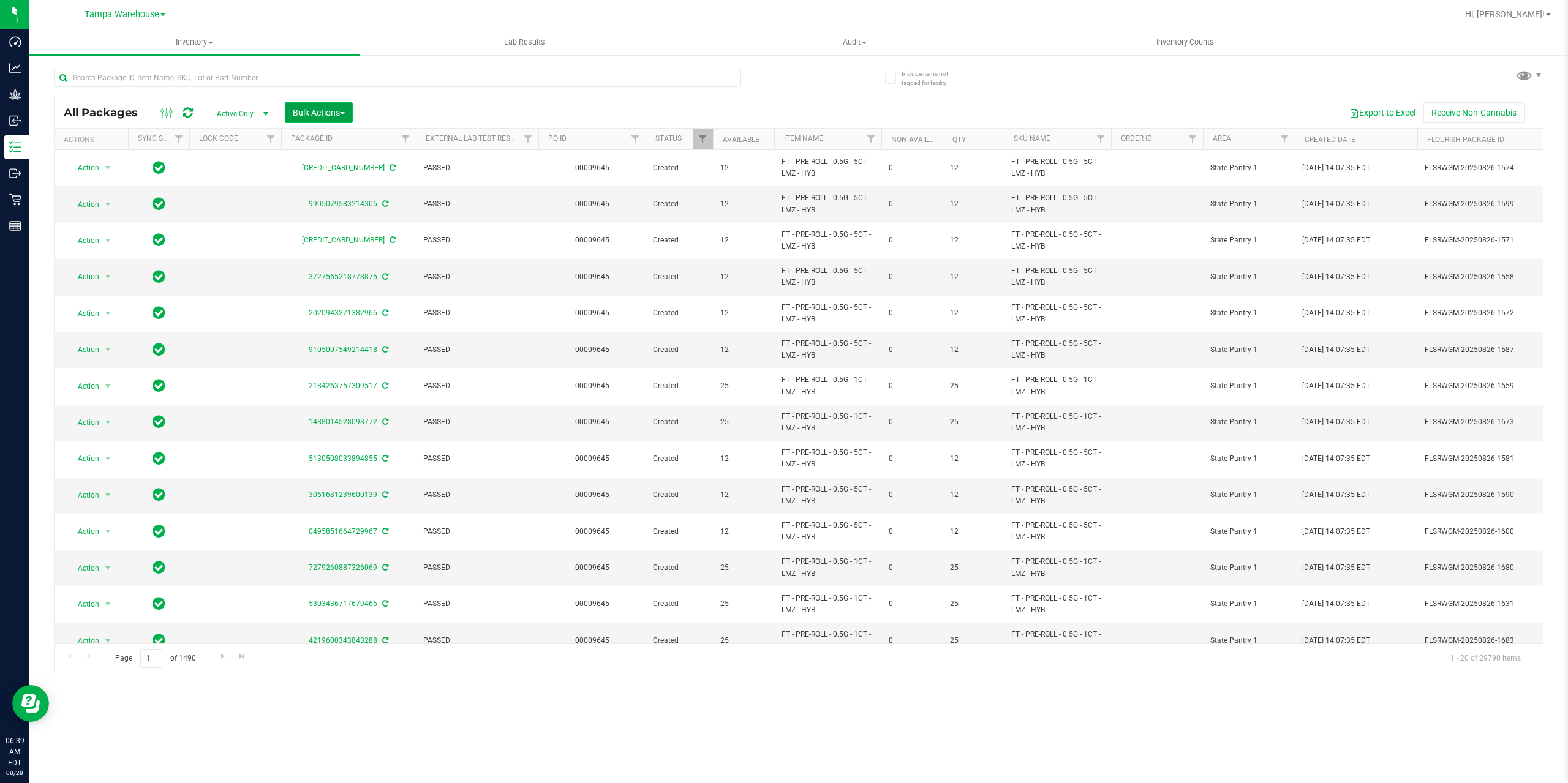
click at [331, 118] on button "Bulk Actions" at bounding box center [319, 112] width 68 height 21
click at [350, 139] on span "Add to outbound order" at bounding box center [333, 139] width 83 height 9
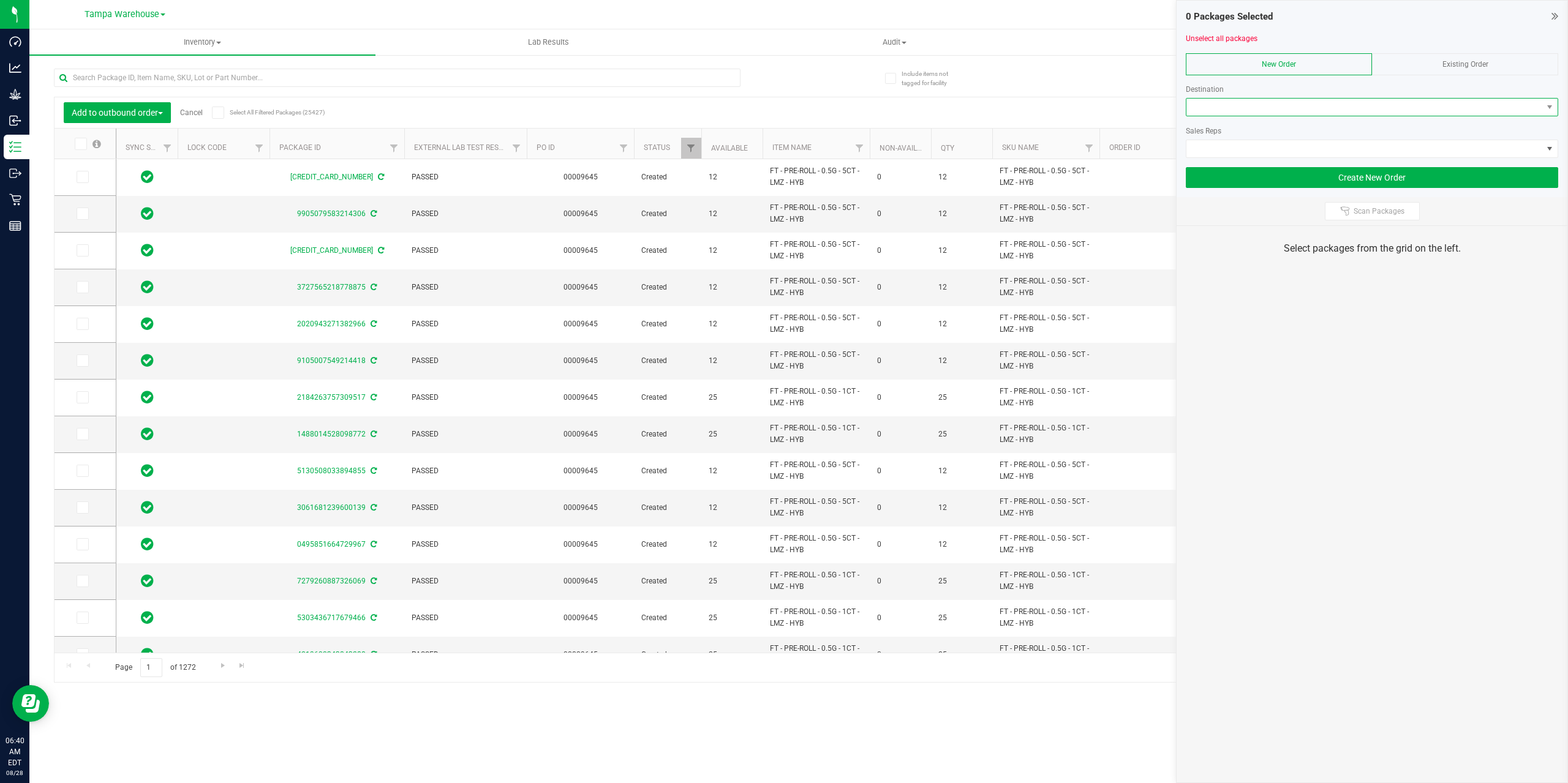
click at [1234, 112] on span at bounding box center [1364, 107] width 356 height 17
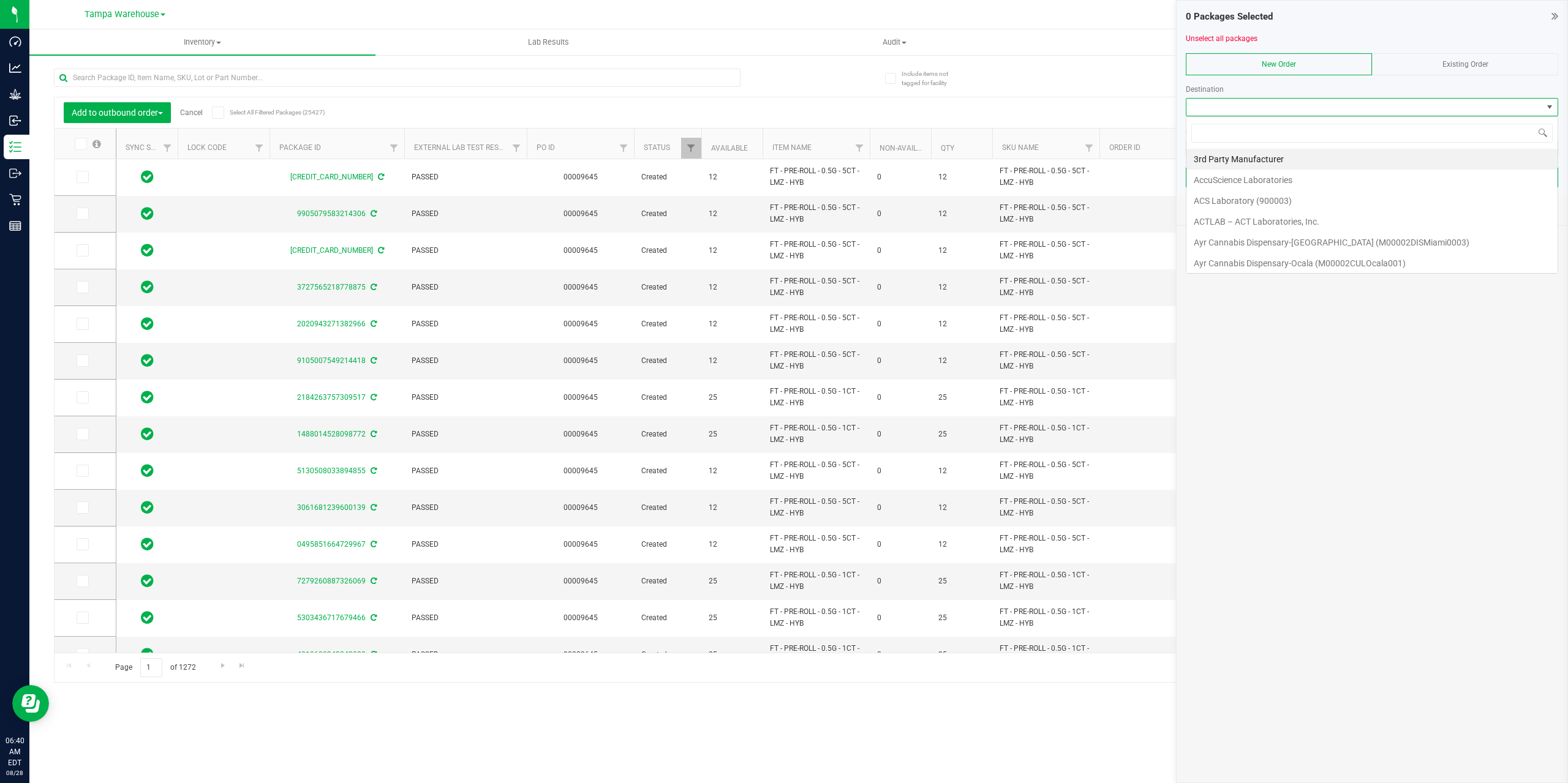
scroll to position [18, 372]
type input "SOU"
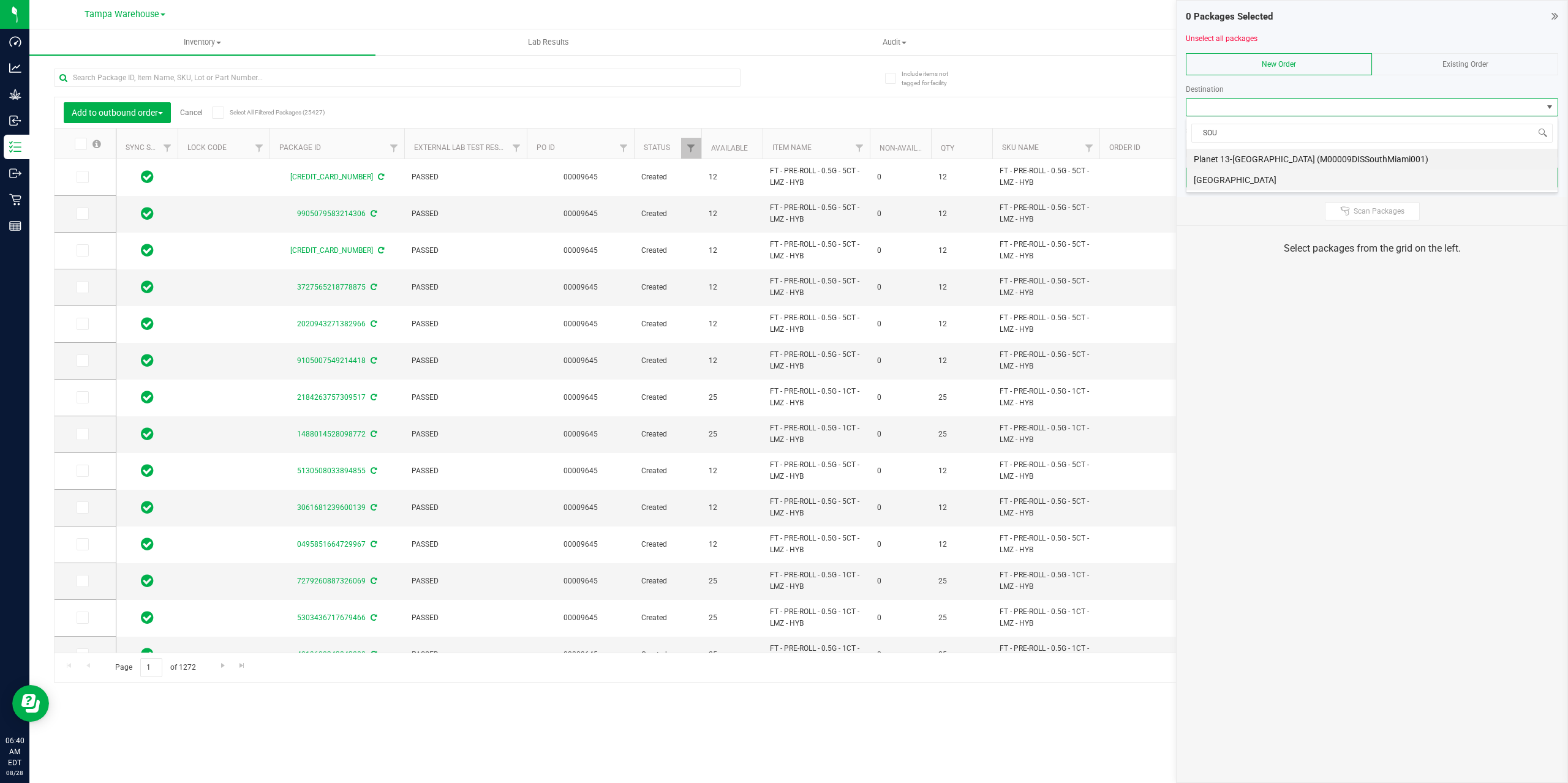
click at [1293, 174] on li "South Tampa WC" at bounding box center [1371, 180] width 371 height 21
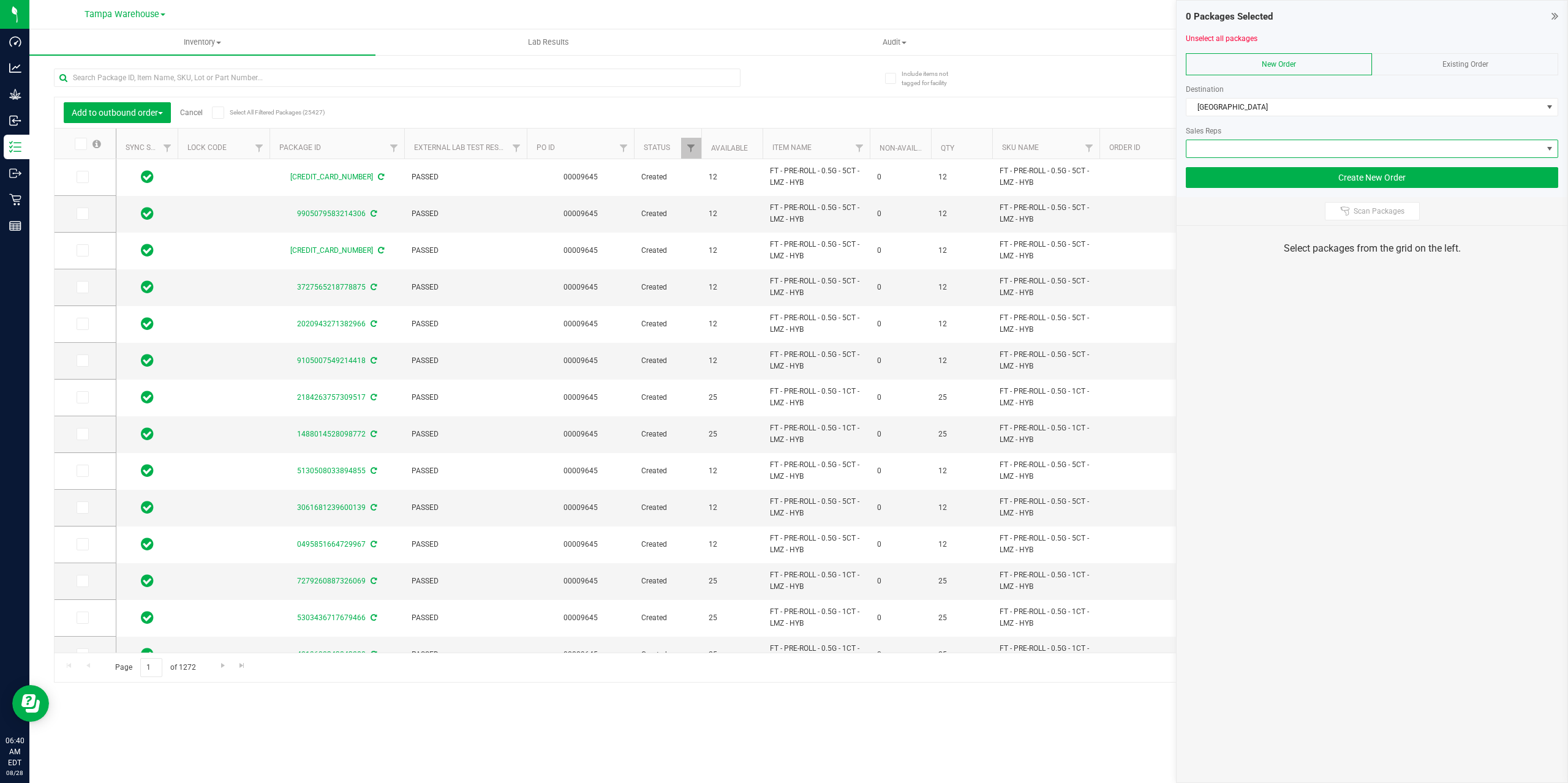
click at [1294, 148] on span at bounding box center [1364, 149] width 356 height 17
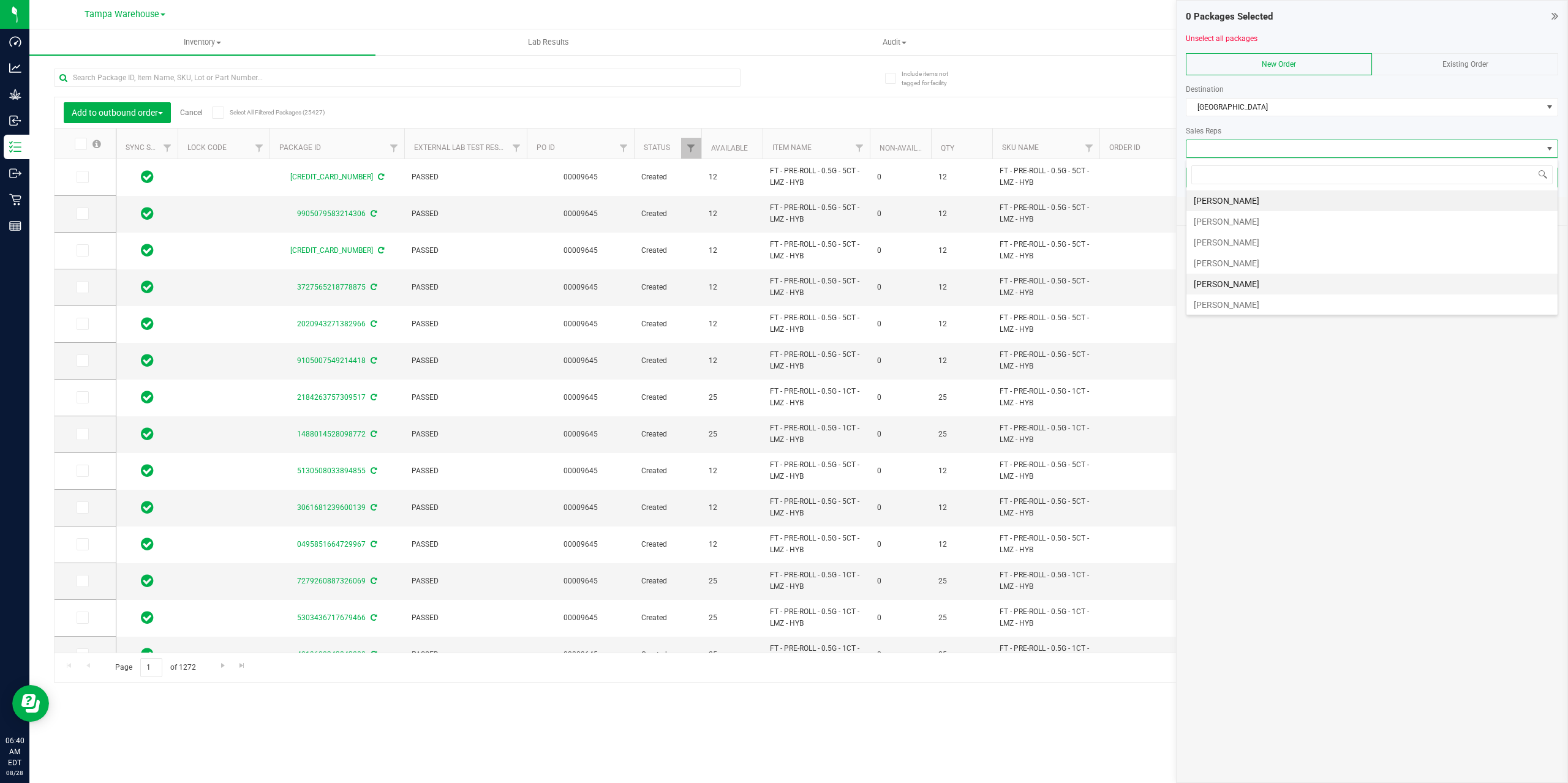
scroll to position [315, 0]
click at [1296, 242] on li "Jared Rumore" at bounding box center [1371, 239] width 371 height 21
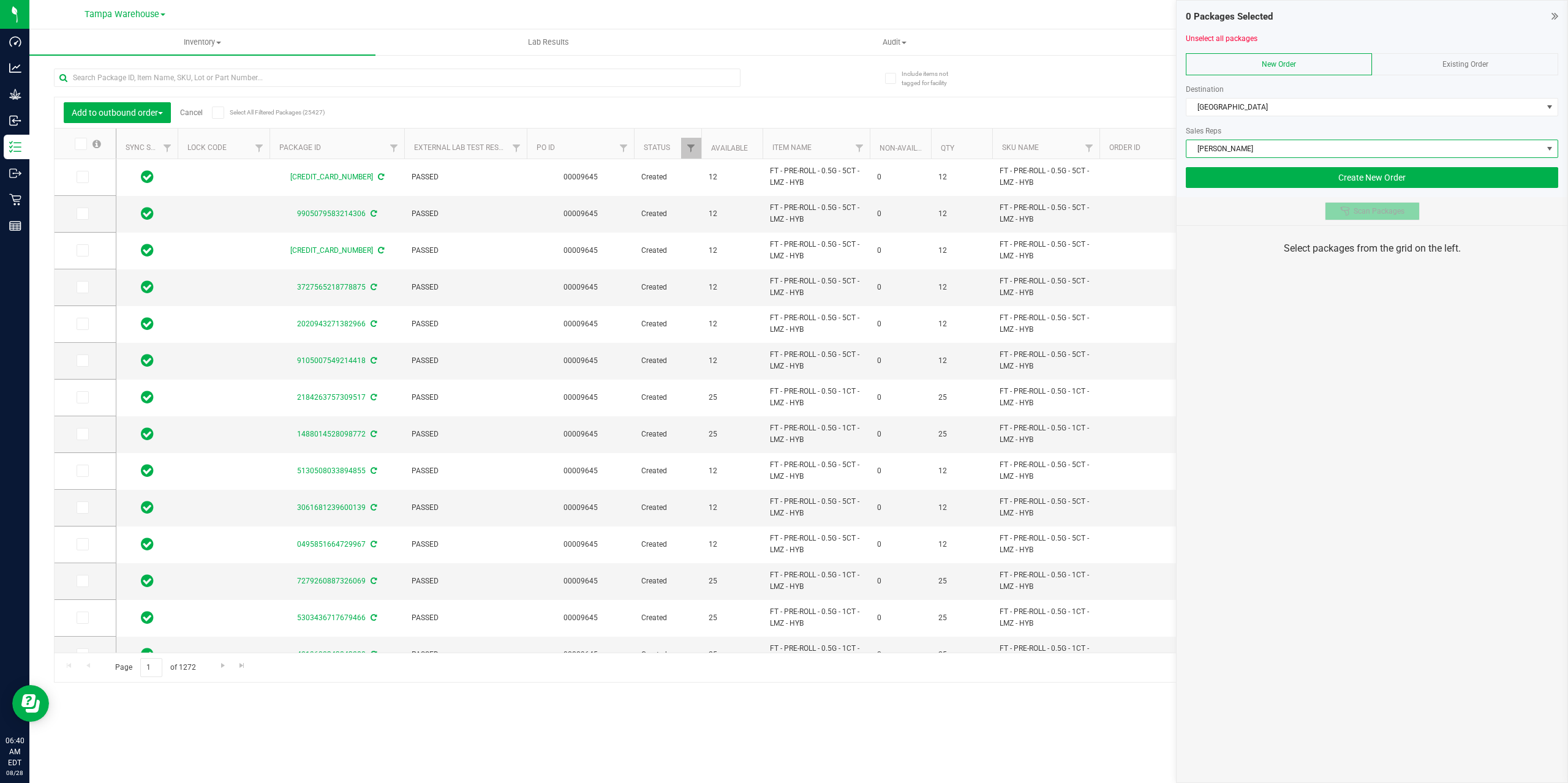
click at [1359, 206] on span "Scan Packages" at bounding box center [1379, 210] width 51 height 9
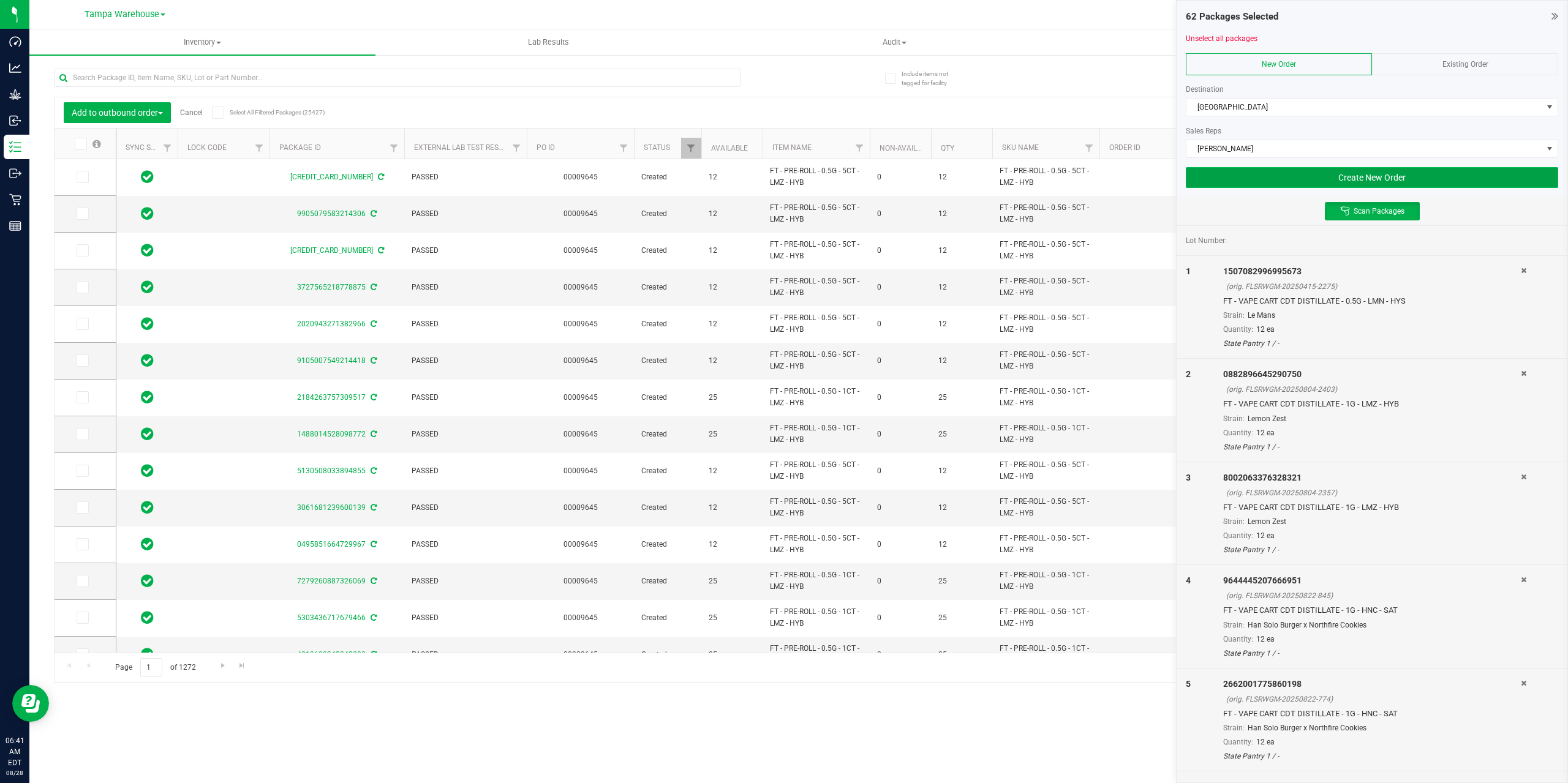
click at [1302, 183] on button "Create New Order" at bounding box center [1371, 177] width 372 height 21
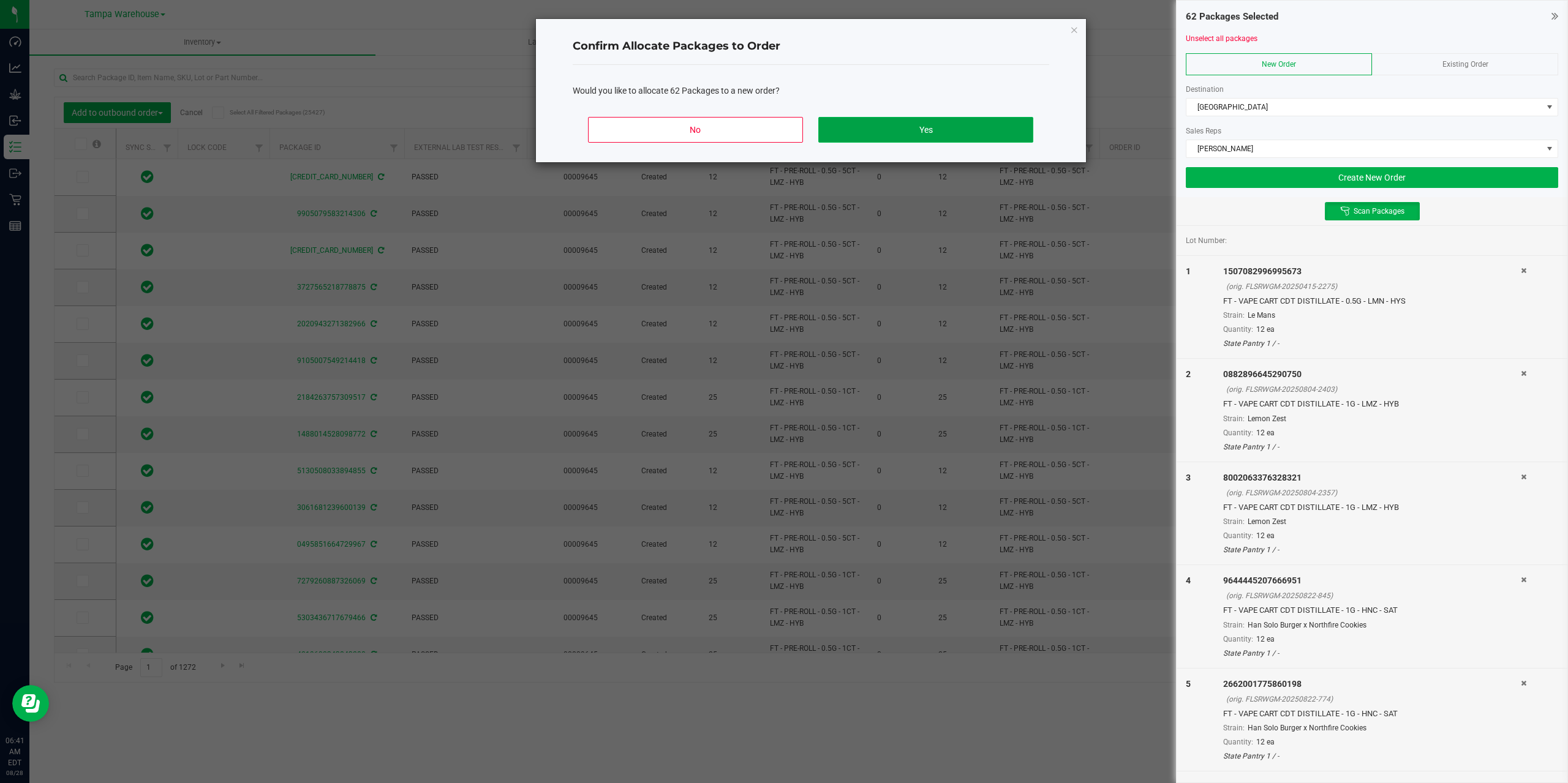
click at [969, 135] on button "Yes" at bounding box center [925, 129] width 214 height 25
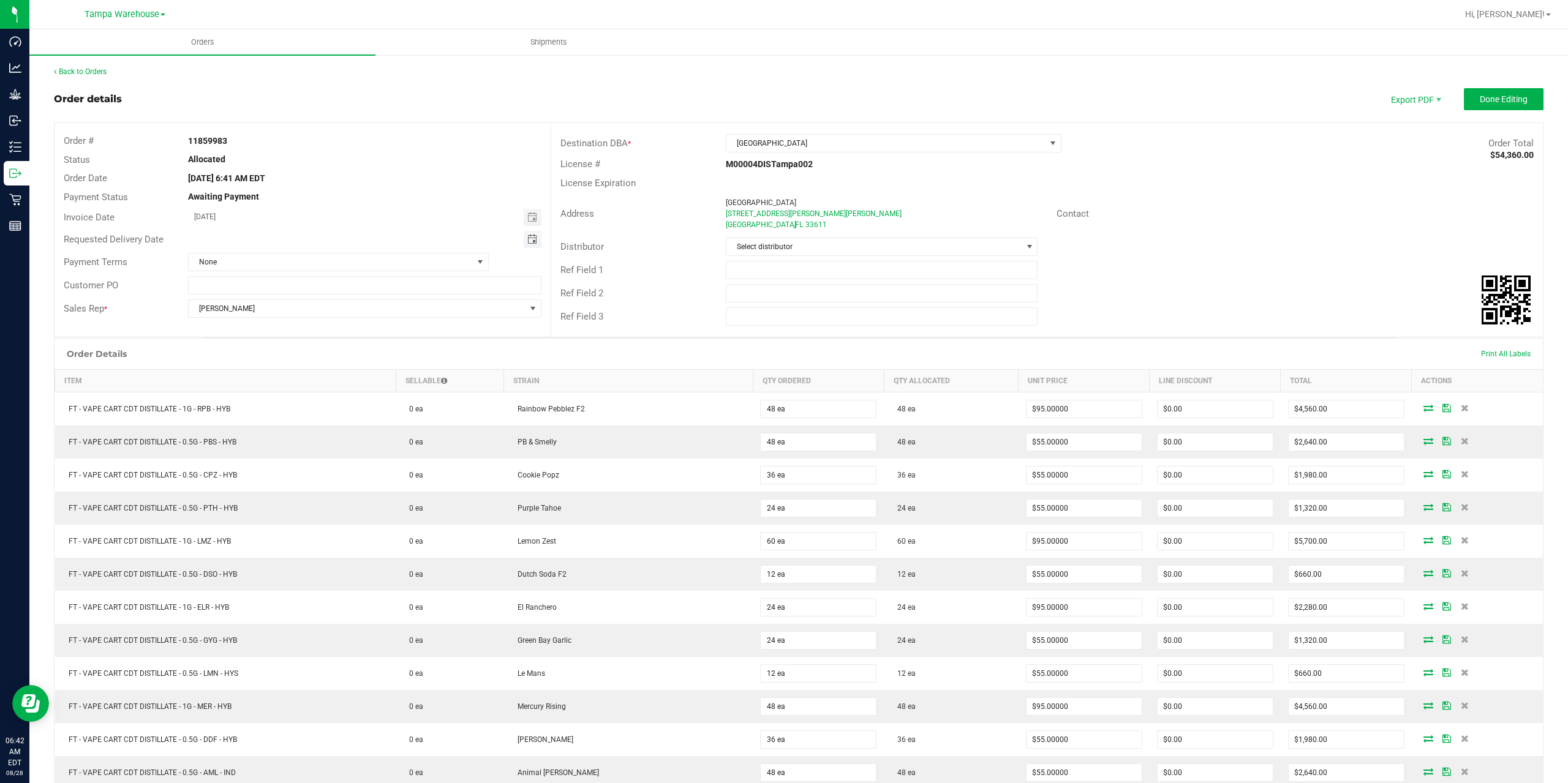
click at [527, 242] on span "Toggle calendar" at bounding box center [531, 239] width 9 height 9
click at [311, 382] on span "28" at bounding box center [314, 380] width 17 height 19
type input "[DATE]"
click at [833, 276] on input "text" at bounding box center [882, 269] width 312 height 18
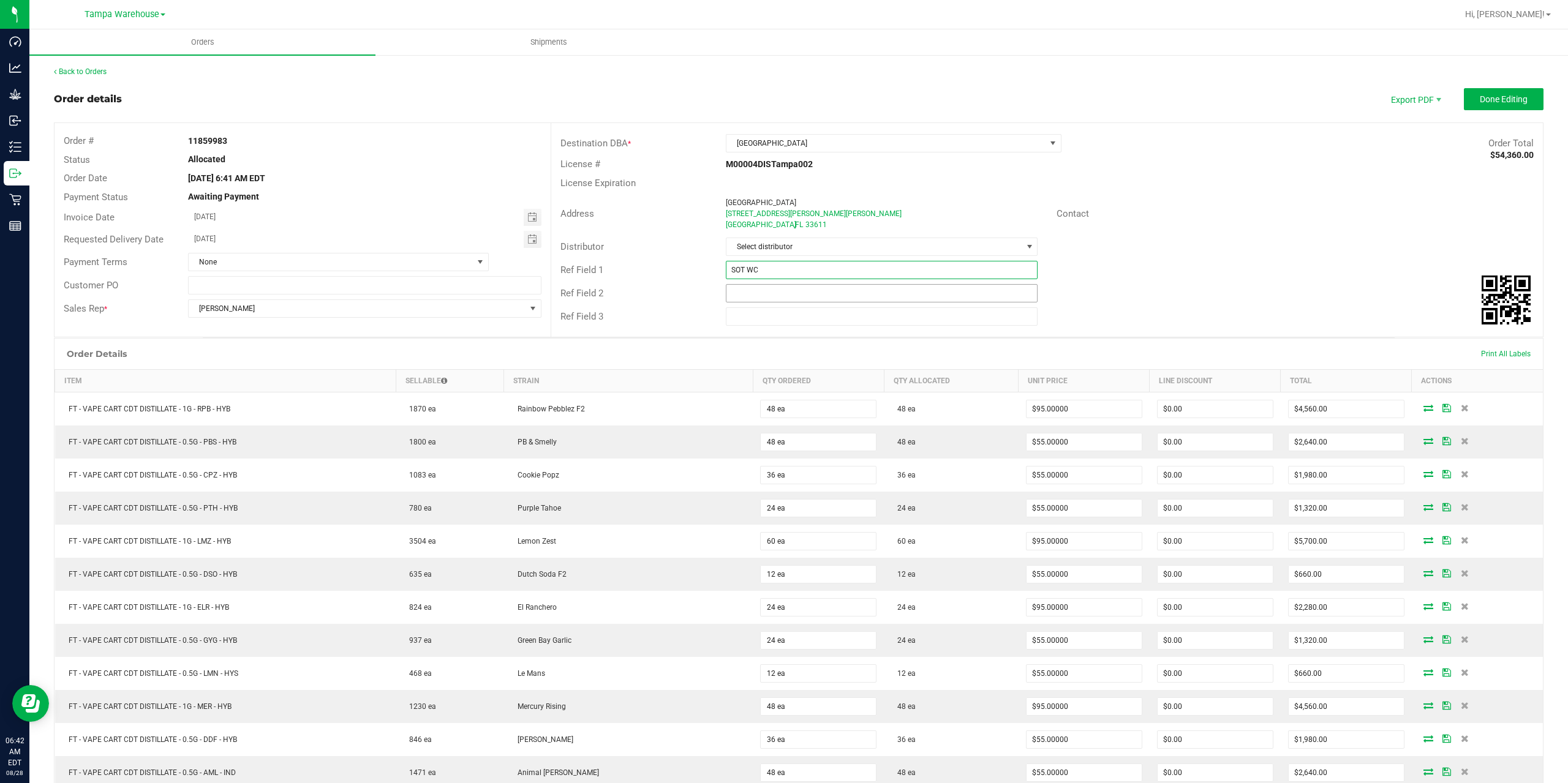
type input "SOT WC"
click at [804, 289] on input "text" at bounding box center [882, 292] width 312 height 18
type input "CANNABIS"
click at [1159, 220] on div "Contact" at bounding box center [1130, 213] width 166 height 14
click at [1506, 103] on span "Done Editing" at bounding box center [1503, 99] width 48 height 9
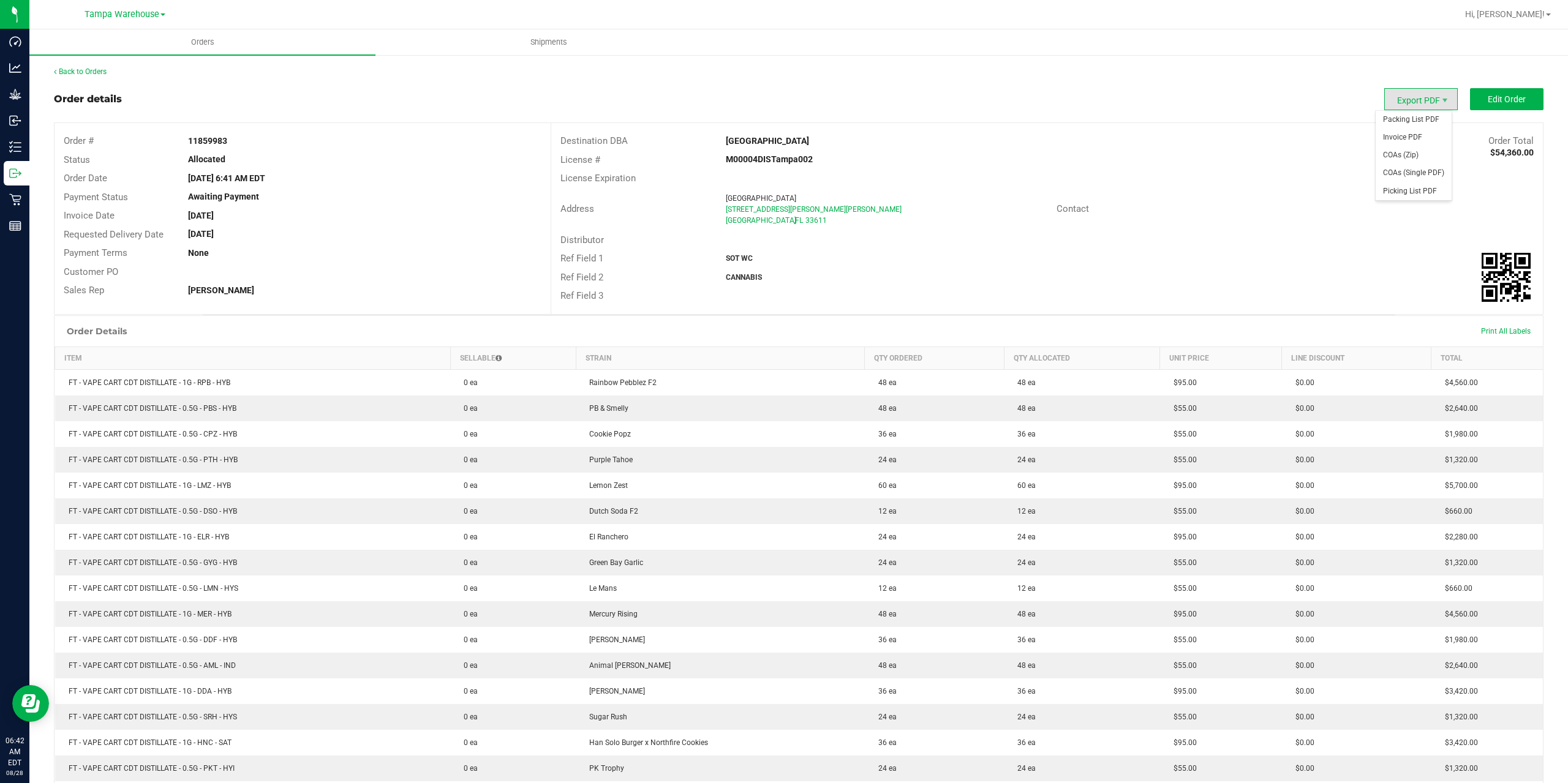
click at [1410, 101] on span "Export PDF" at bounding box center [1421, 99] width 73 height 22
click at [1416, 116] on span "Packing List PDF" at bounding box center [1413, 120] width 76 height 17
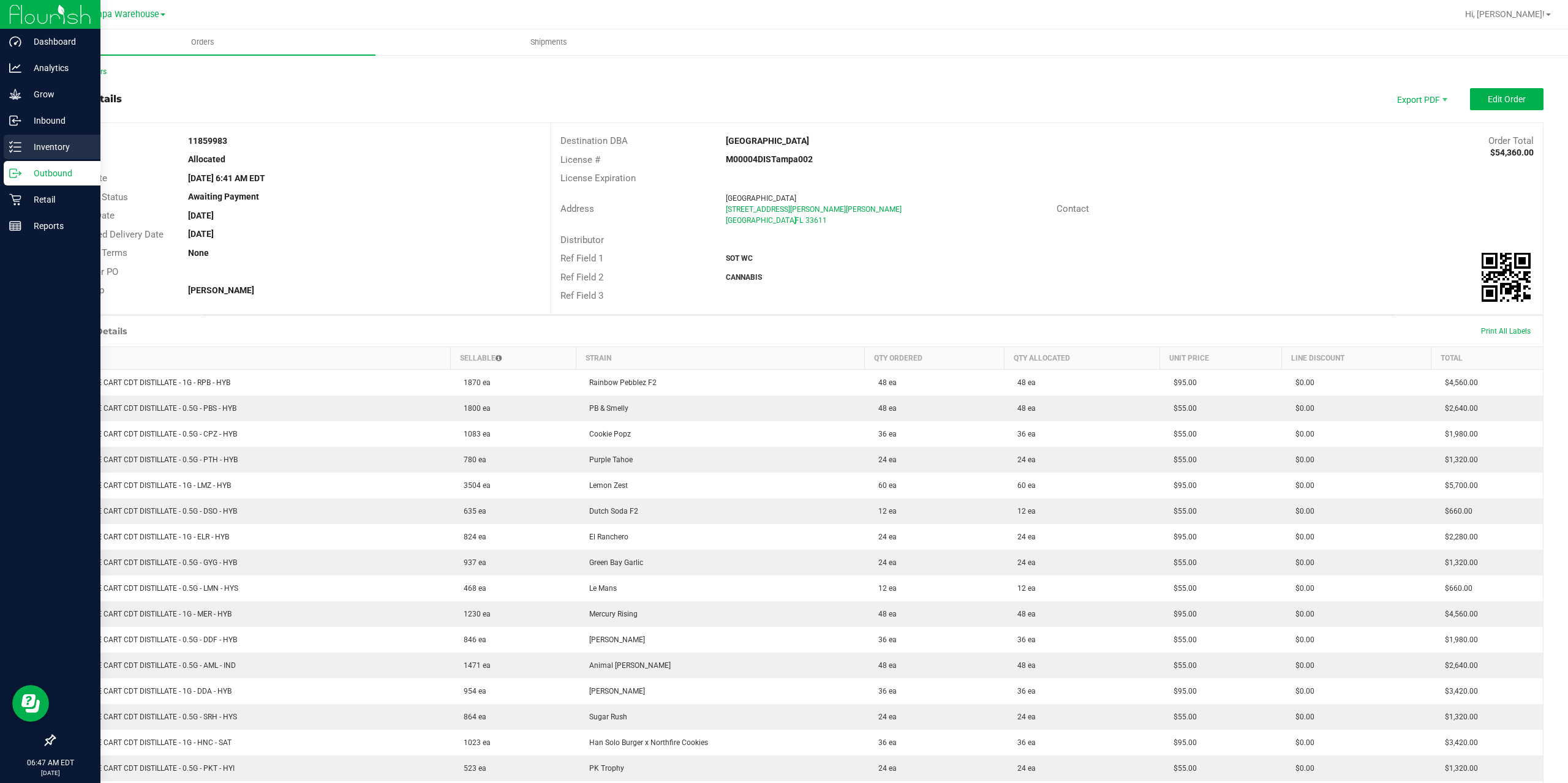
click at [27, 153] on p "Inventory" at bounding box center [58, 147] width 73 height 15
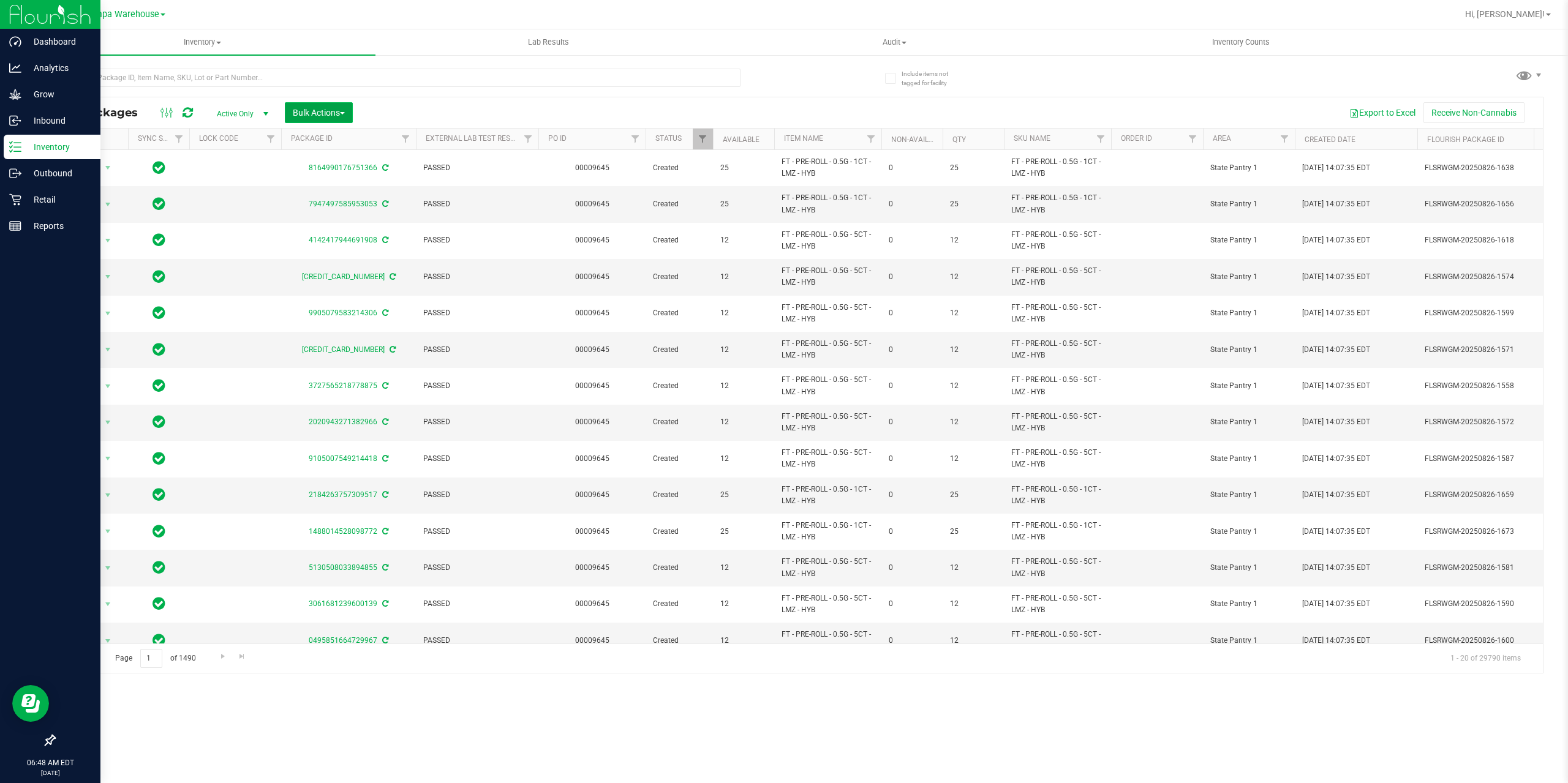
click at [341, 110] on span "Bulk Actions" at bounding box center [319, 112] width 52 height 9
click at [342, 148] on div "Add to outbound order" at bounding box center [342, 142] width 100 height 20
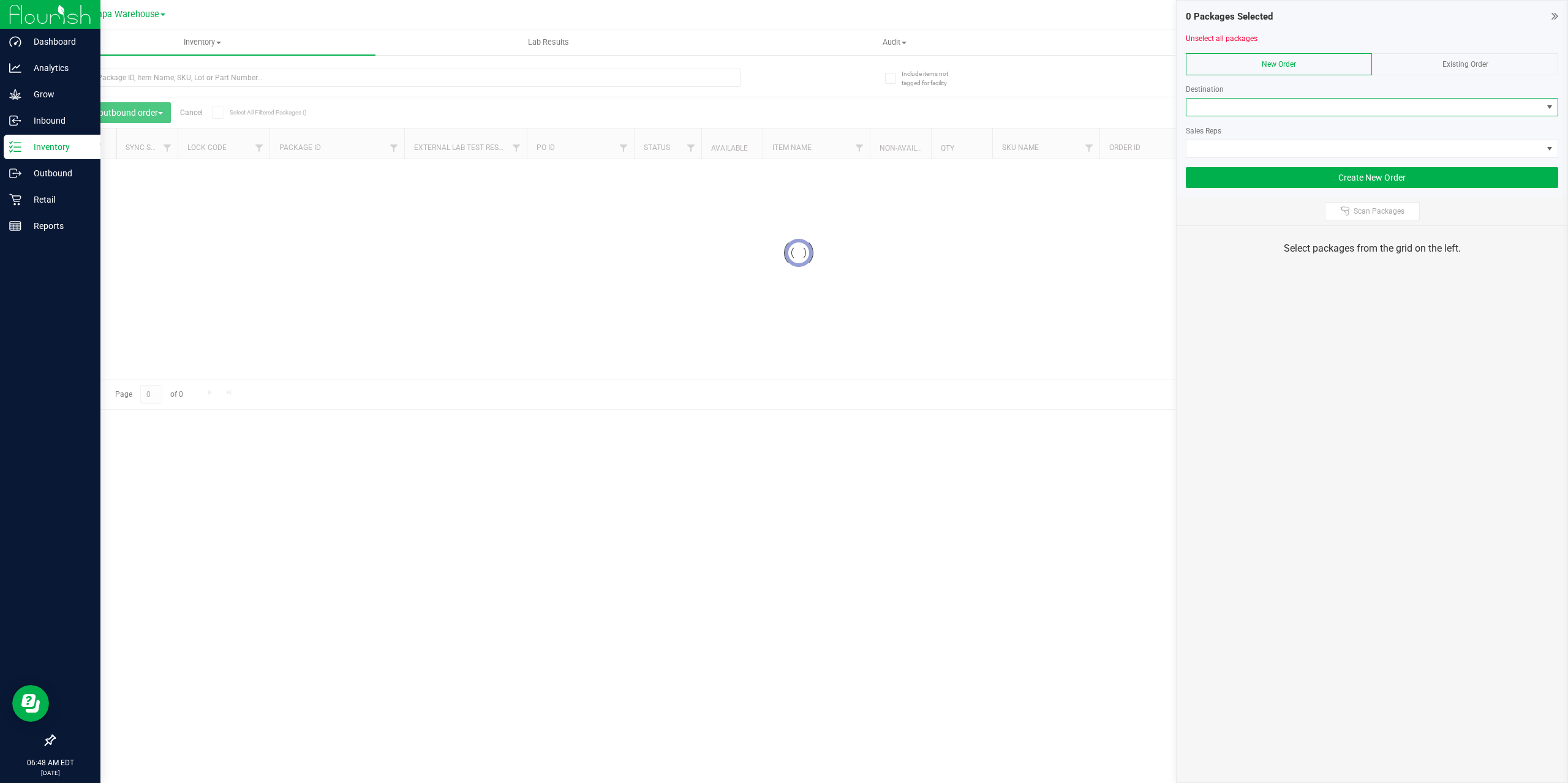
click at [1374, 107] on span at bounding box center [1364, 107] width 356 height 17
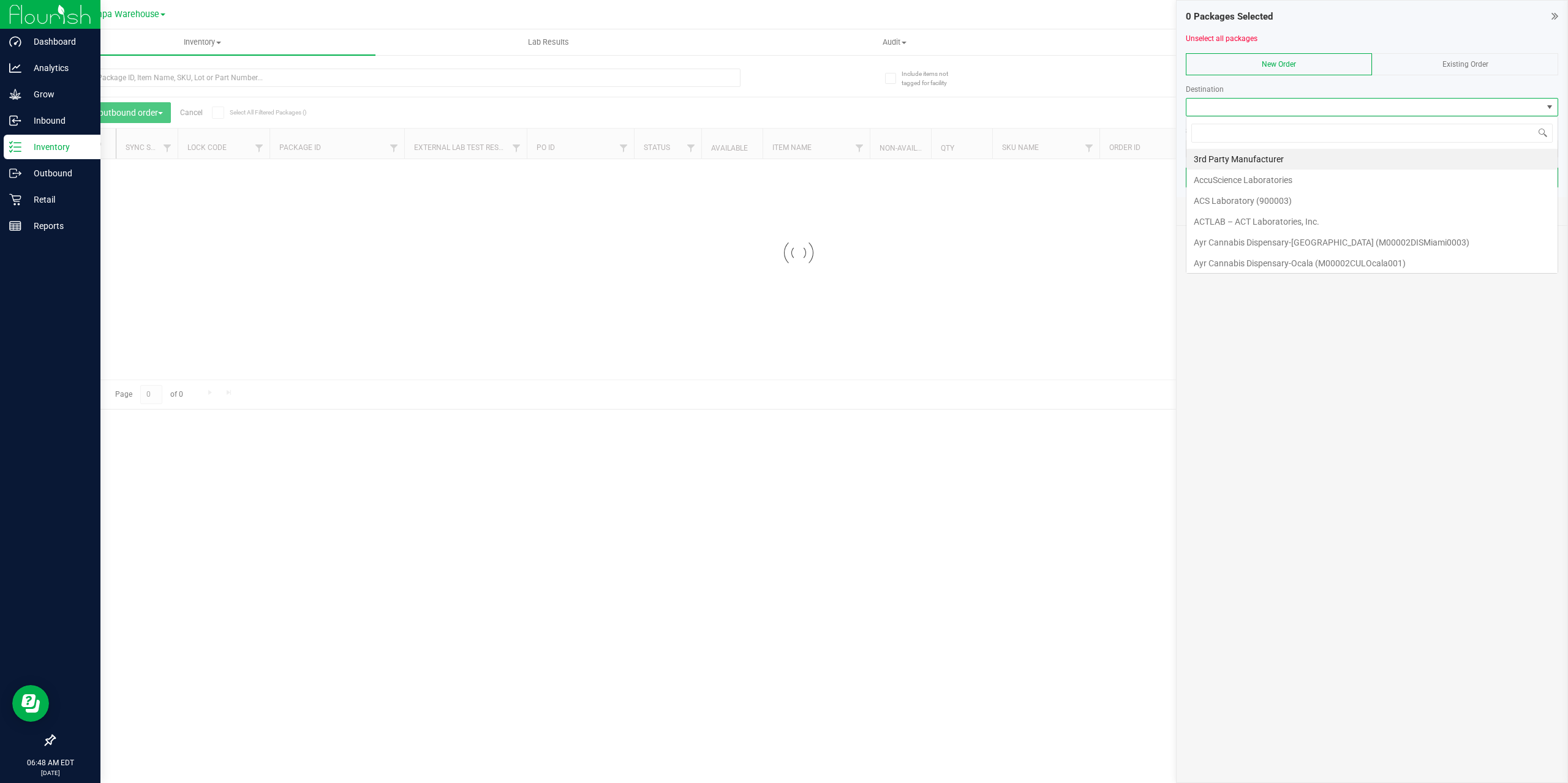
scroll to position [18, 372]
type input "BR"
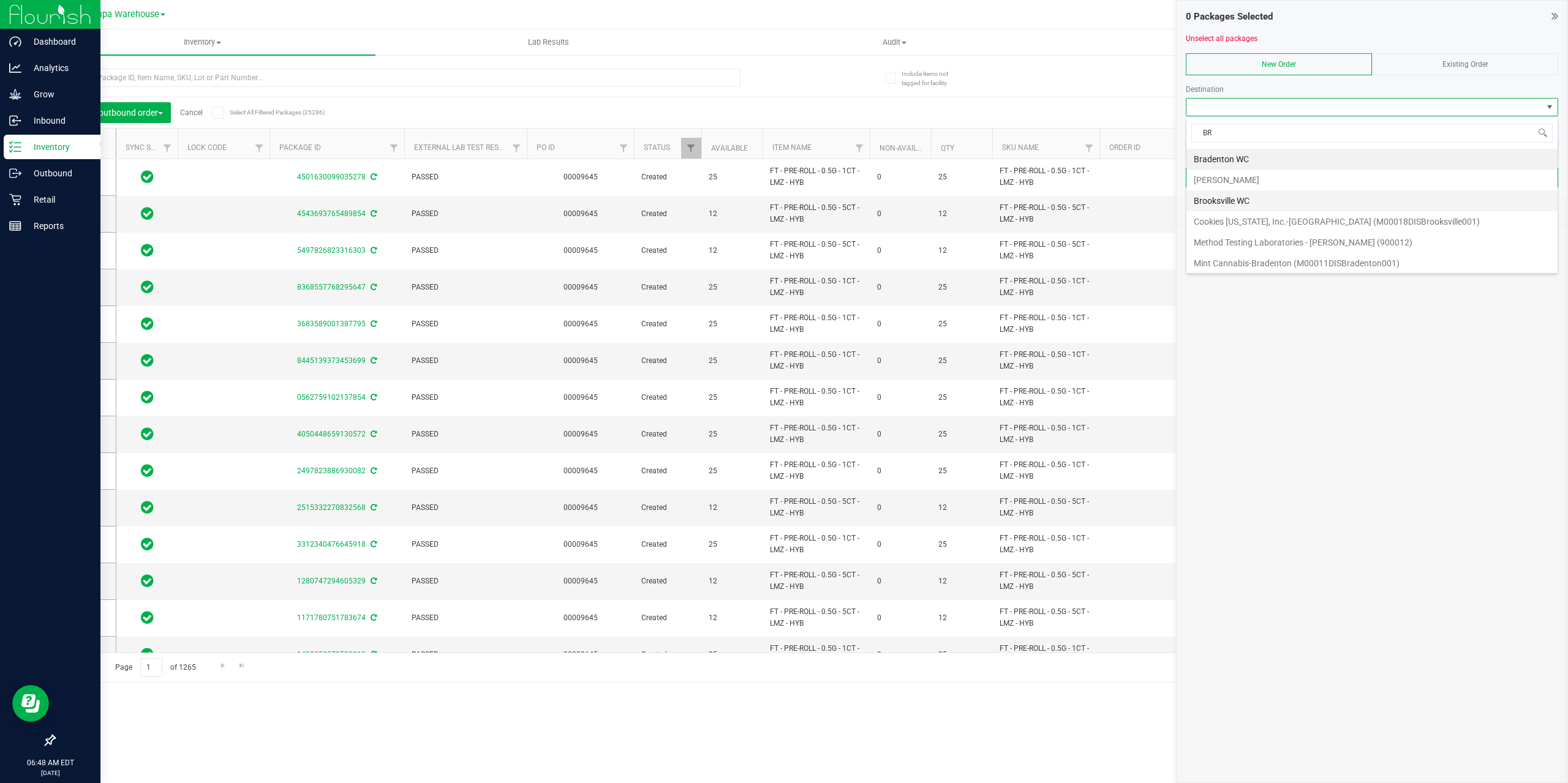
click at [1241, 201] on li "Brooksville WC" at bounding box center [1371, 200] width 371 height 21
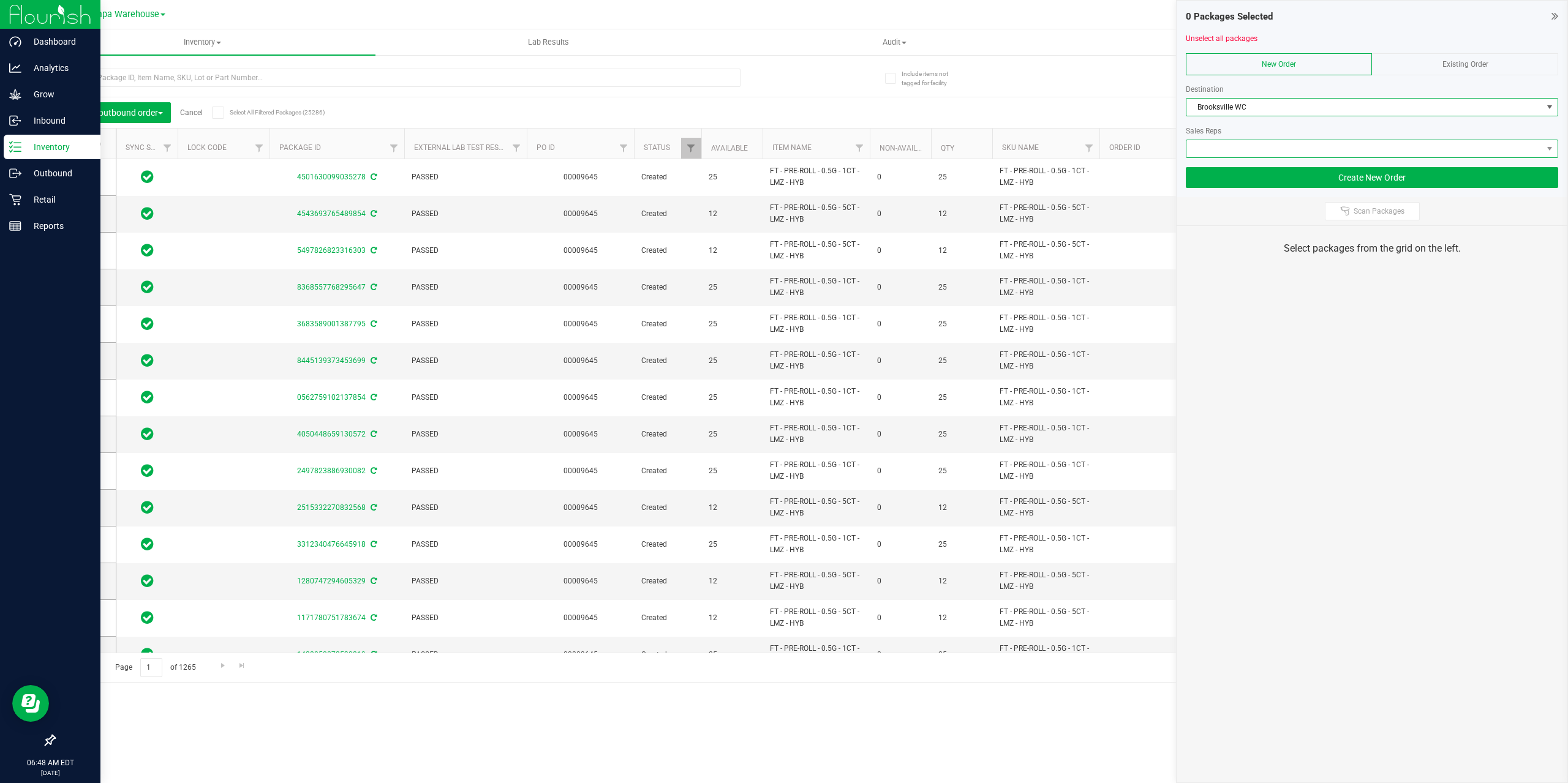
click at [1269, 148] on span at bounding box center [1364, 149] width 356 height 17
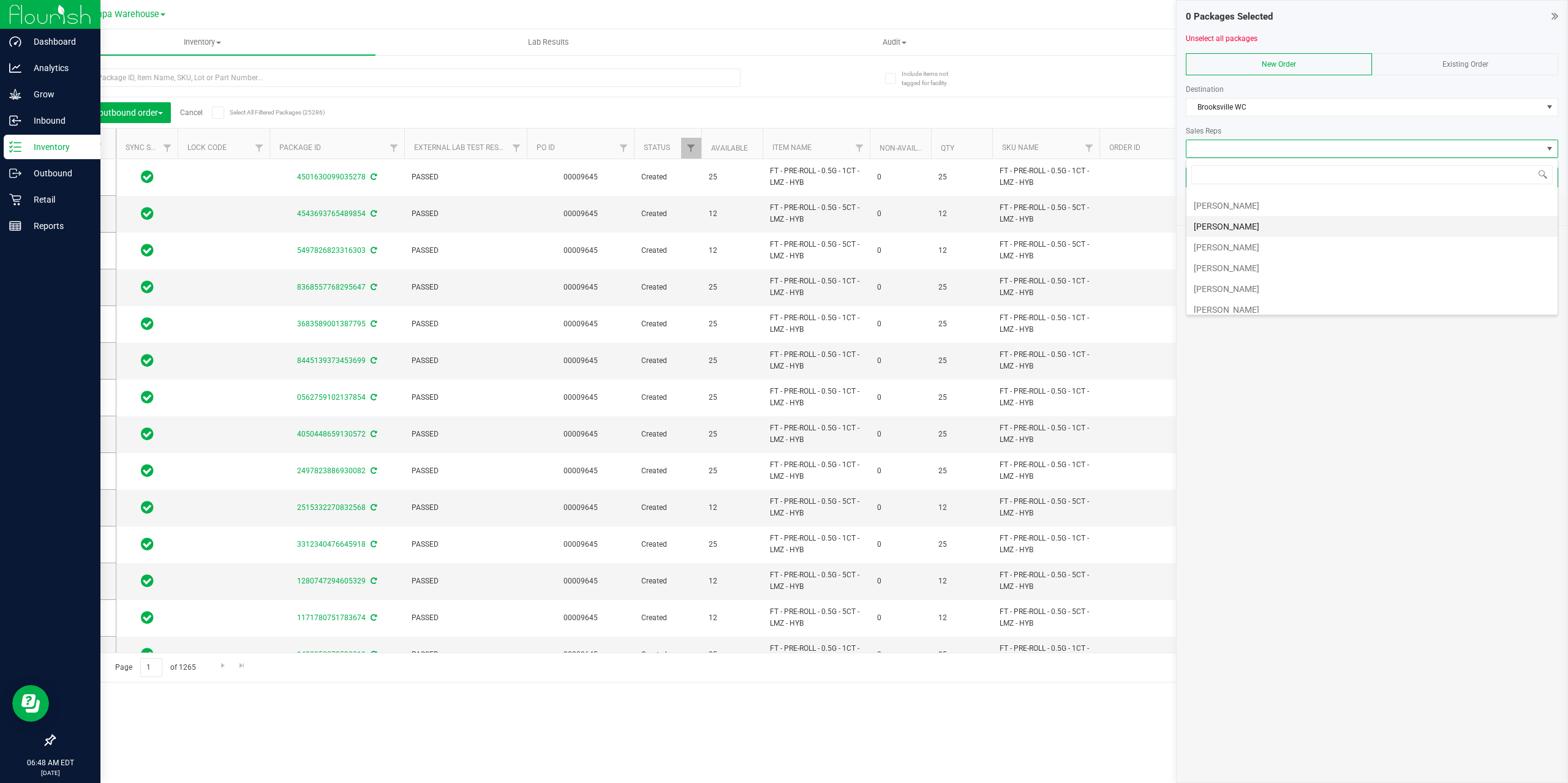
scroll to position [315, 0]
click at [1247, 238] on li "Jared Rumore" at bounding box center [1371, 239] width 371 height 21
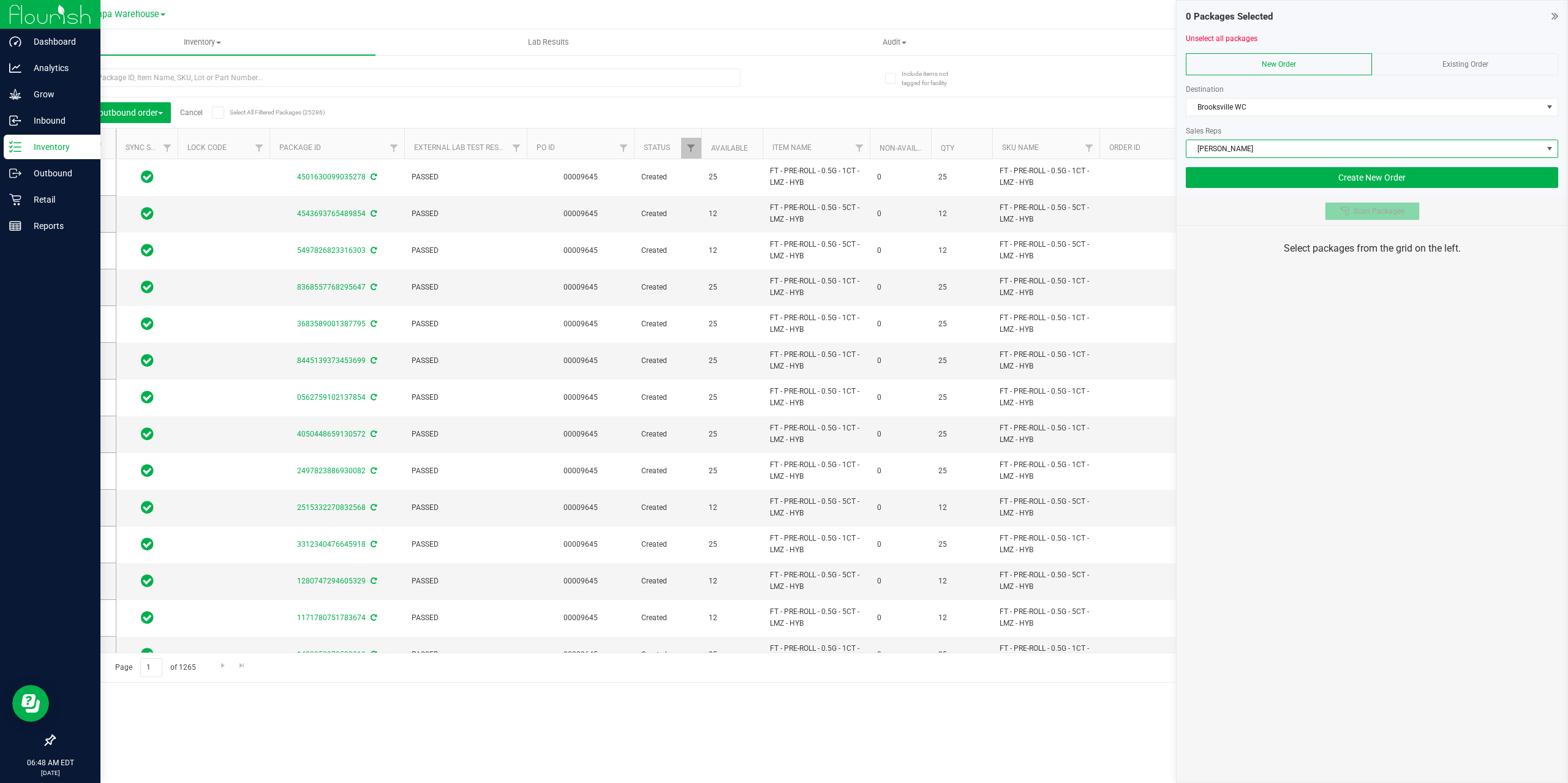
click at [1355, 205] on button "Scan Packages" at bounding box center [1372, 210] width 95 height 18
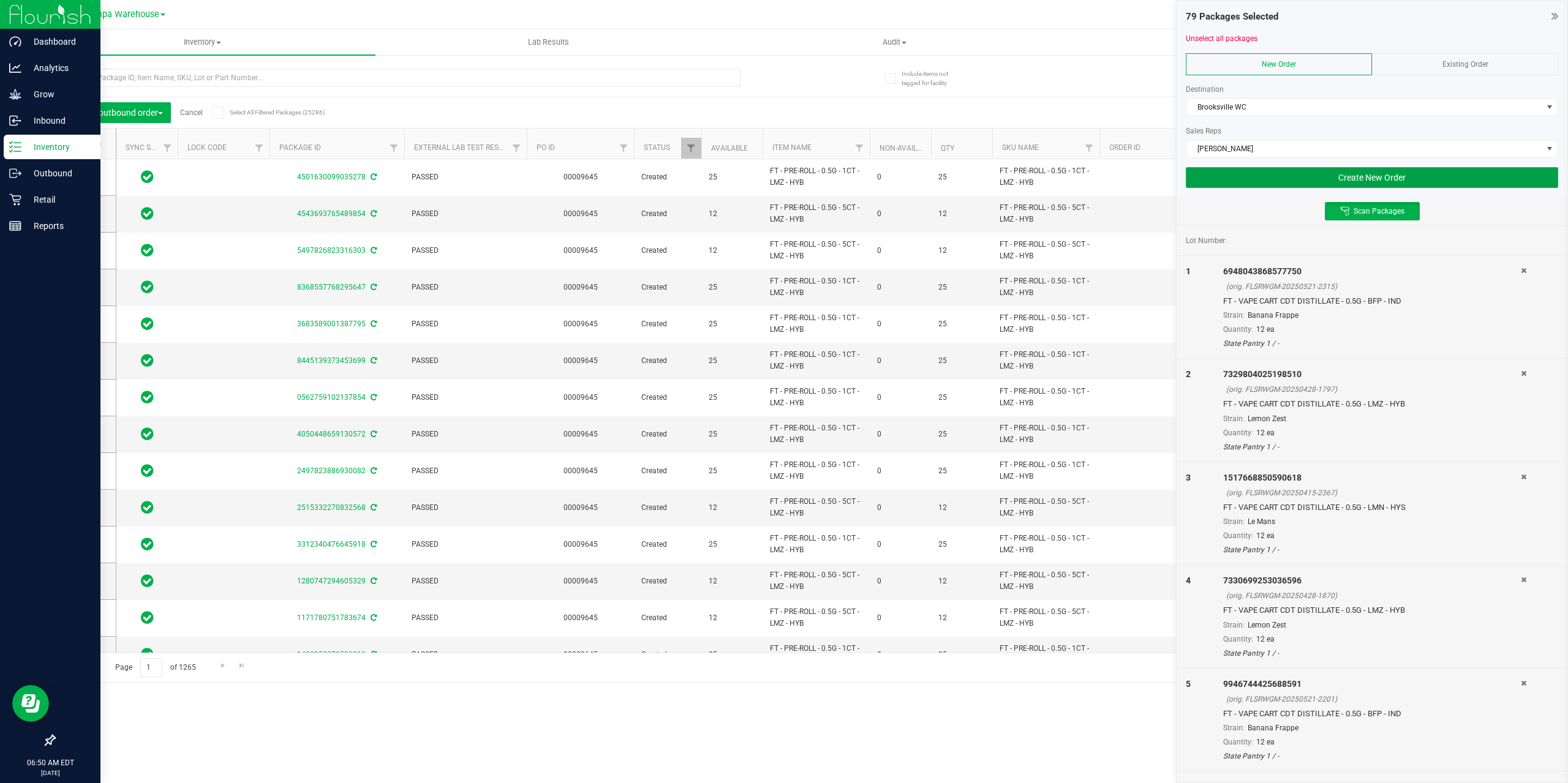
click at [1397, 182] on button "Create New Order" at bounding box center [1371, 177] width 372 height 21
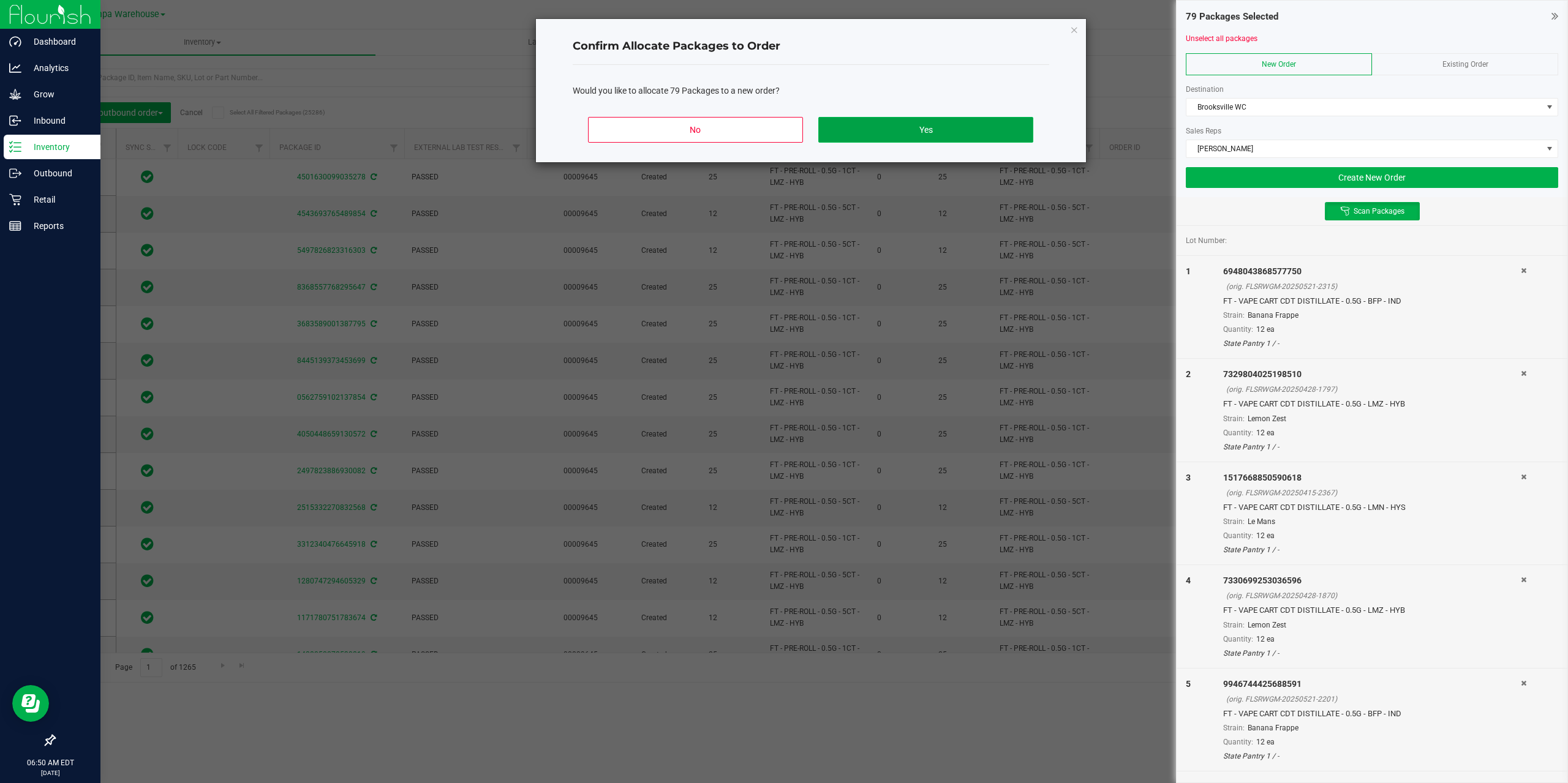
click at [883, 133] on button "Yes" at bounding box center [925, 129] width 214 height 25
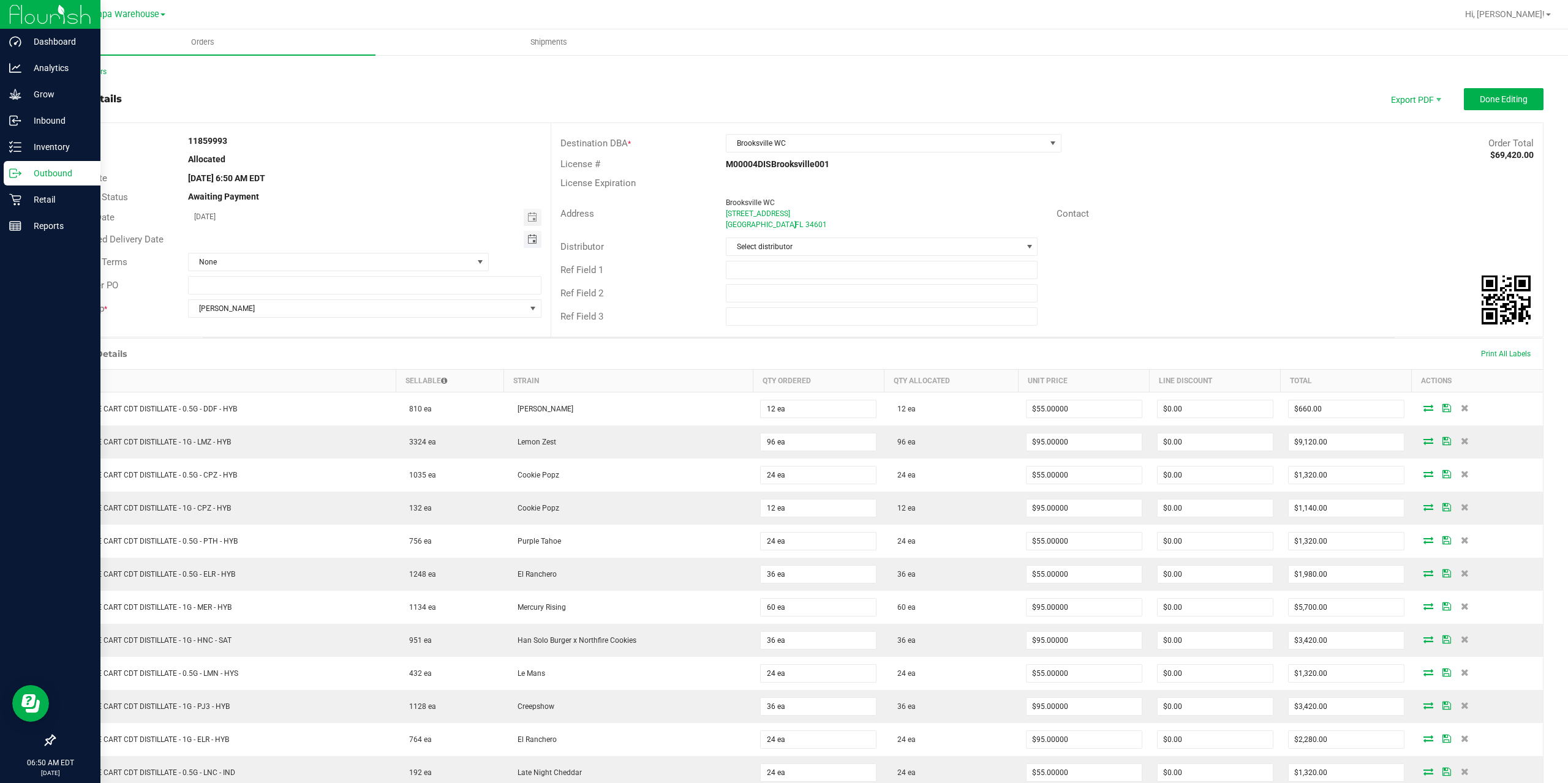
click at [532, 239] on span "Toggle calendar" at bounding box center [531, 239] width 9 height 9
click at [315, 375] on span "28" at bounding box center [314, 380] width 17 height 19
type input "[DATE]"
click at [838, 272] on input "text" at bounding box center [882, 269] width 312 height 18
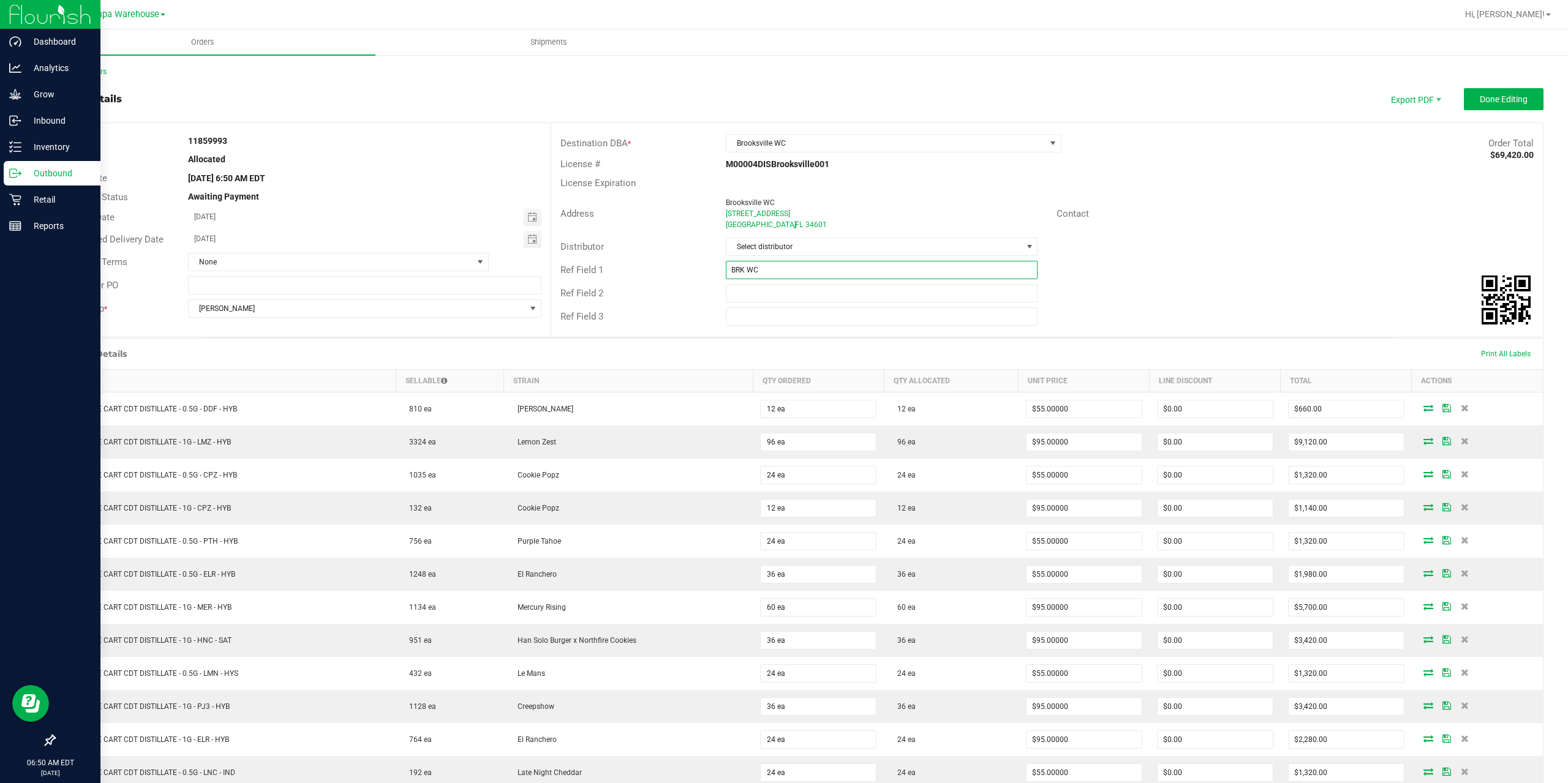
type input "BRK WC"
type input "CANNABIS"
click at [1464, 111] on outbound-order-header "Order details Export PDF Done Editing Order # 11859993 Status Allocated Order D…" at bounding box center [799, 212] width 1490 height 249
click at [1467, 104] on button "Done Editing" at bounding box center [1503, 99] width 80 height 22
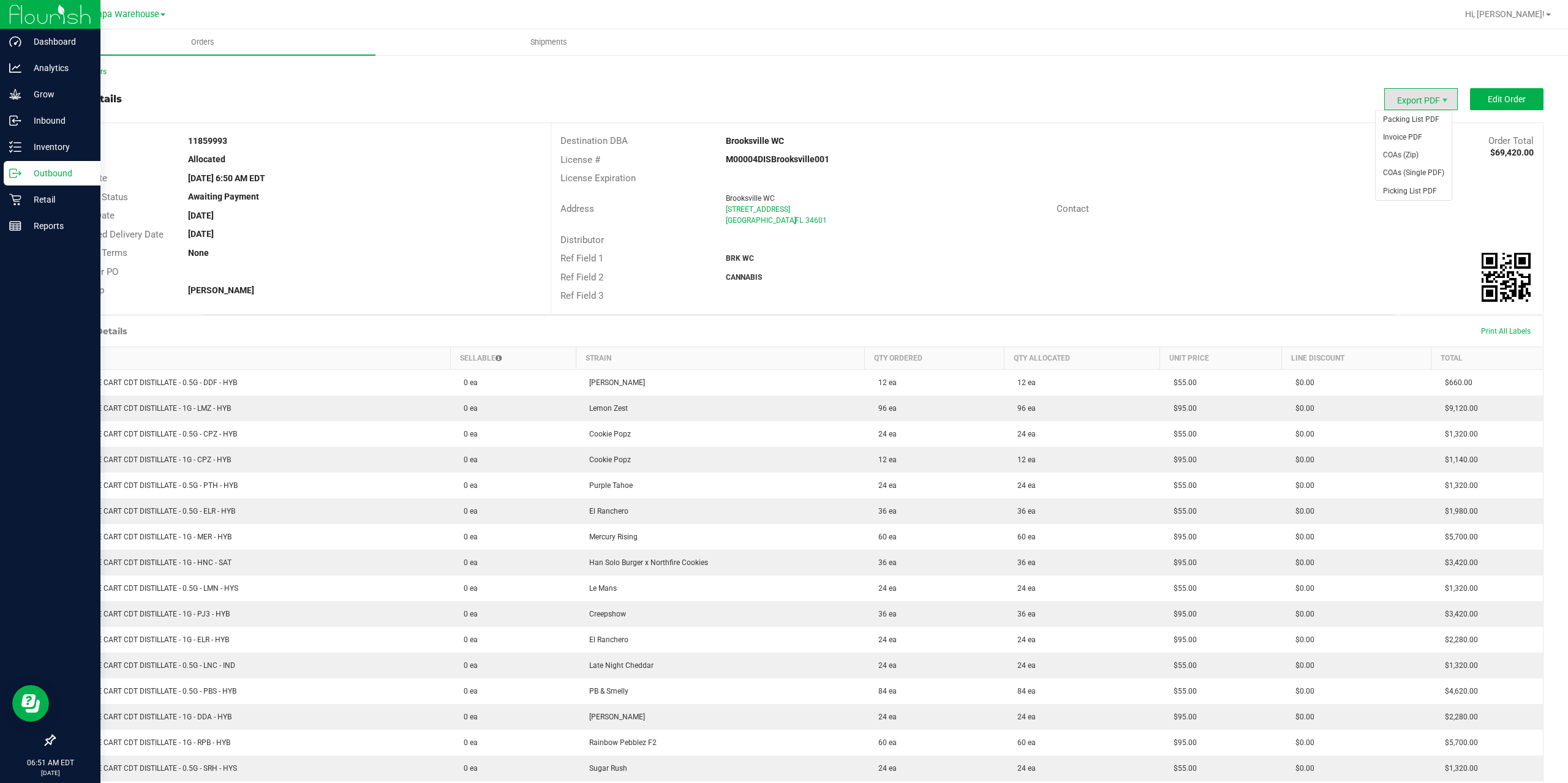
click at [1413, 104] on span "Export PDF" at bounding box center [1421, 99] width 73 height 22
click at [1420, 126] on span "Packing List PDF" at bounding box center [1413, 120] width 76 height 17
click at [43, 149] on p "Inventory" at bounding box center [58, 147] width 73 height 15
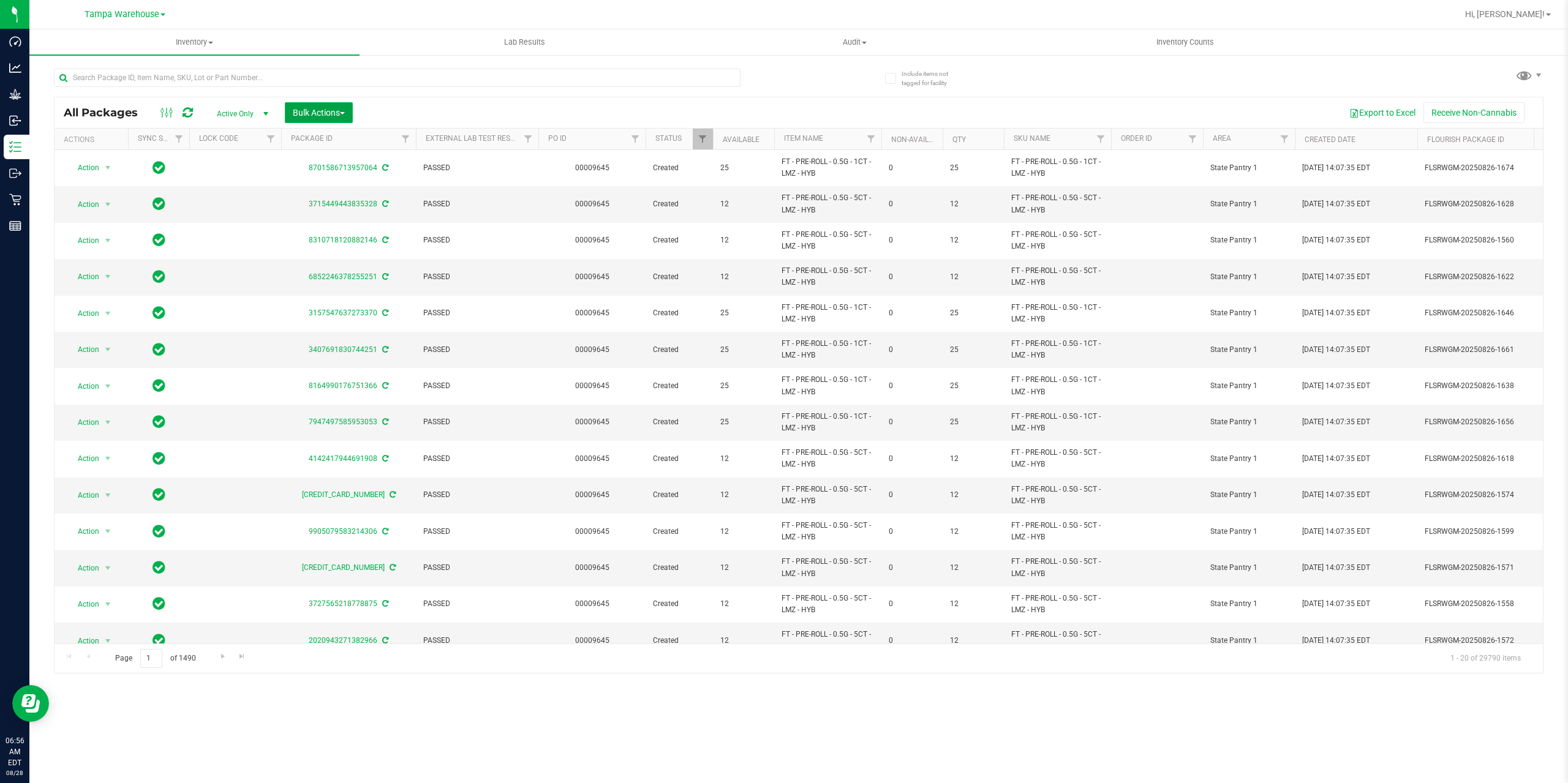
click at [303, 118] on button "Bulk Actions" at bounding box center [319, 112] width 68 height 21
click at [324, 138] on span "Add to outbound order" at bounding box center [333, 139] width 83 height 9
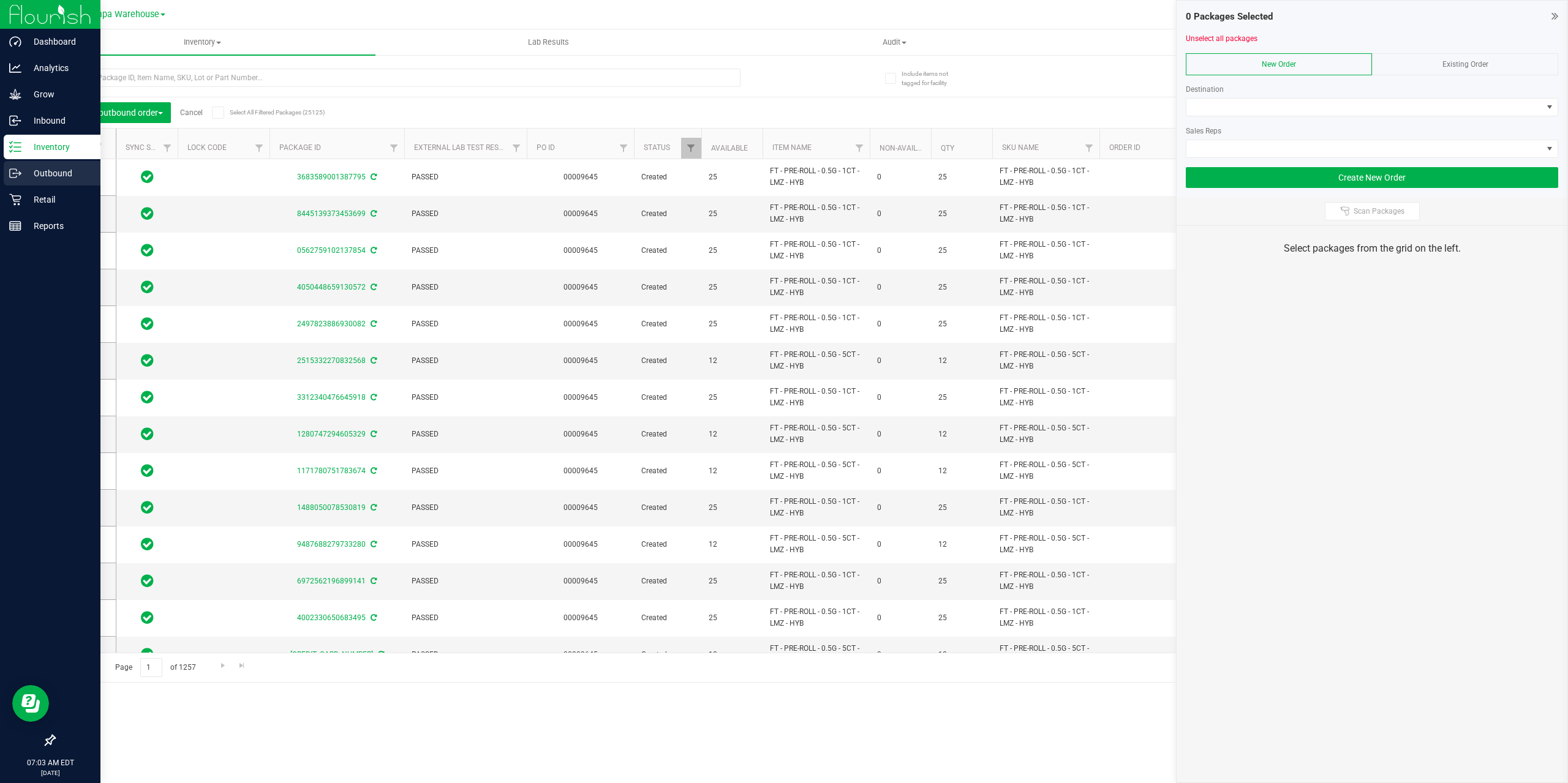
click at [17, 183] on div "Outbound" at bounding box center [52, 173] width 97 height 25
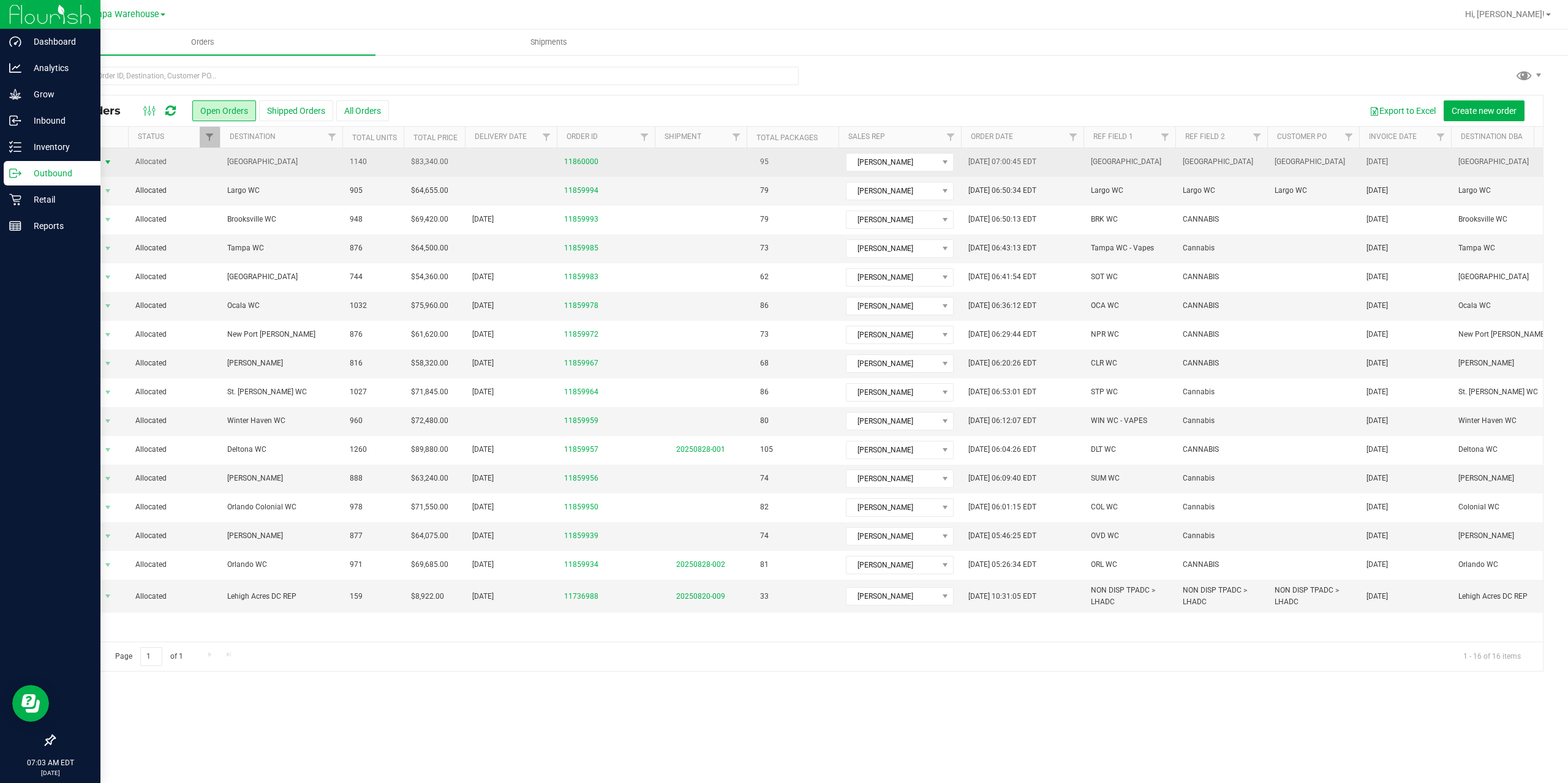
click at [99, 165] on span "Action" at bounding box center [83, 163] width 33 height 17
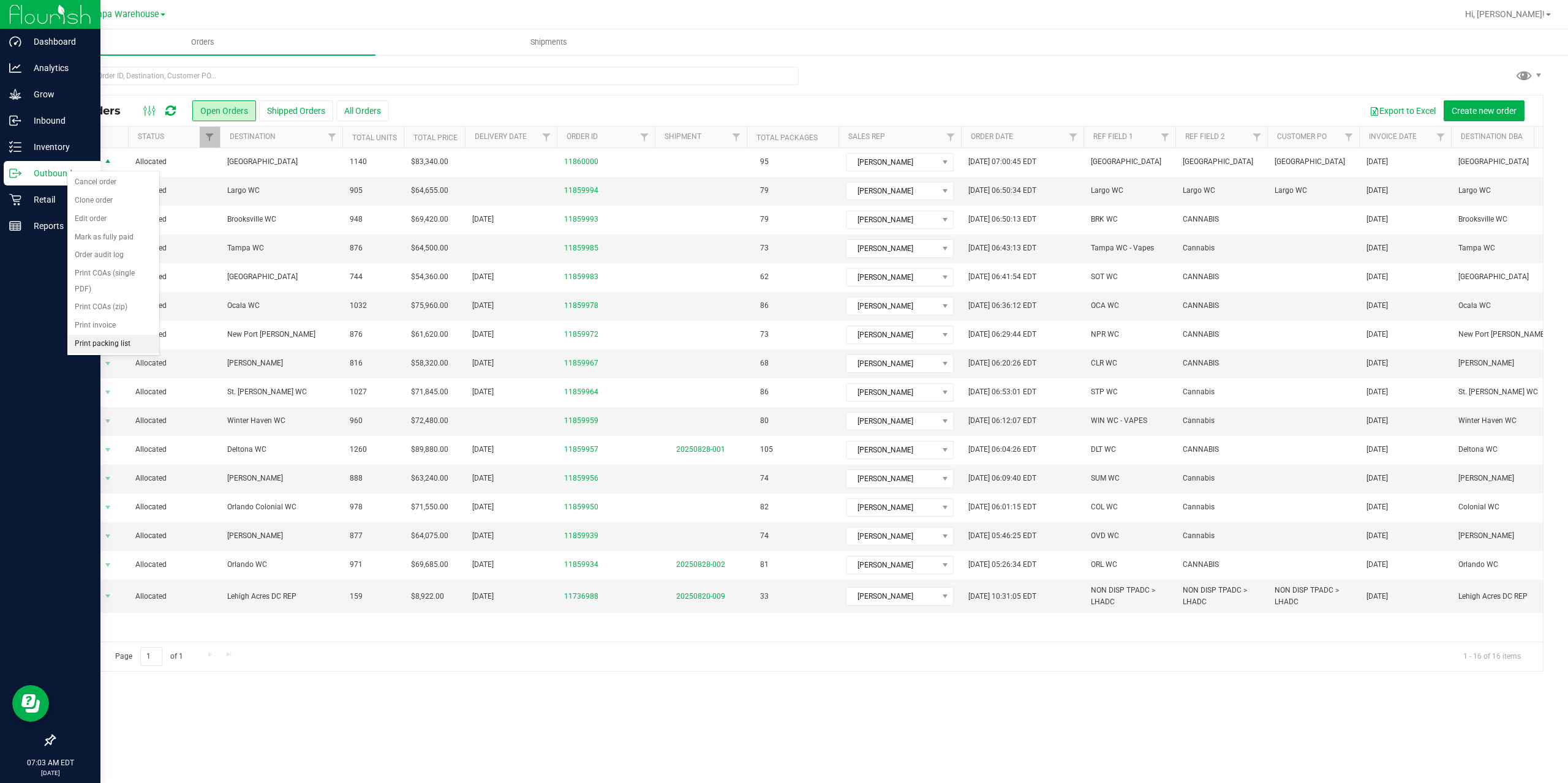
click at [104, 342] on li "Print packing list" at bounding box center [113, 343] width 92 height 18
click at [647, 133] on span "Filter" at bounding box center [644, 136] width 9 height 9
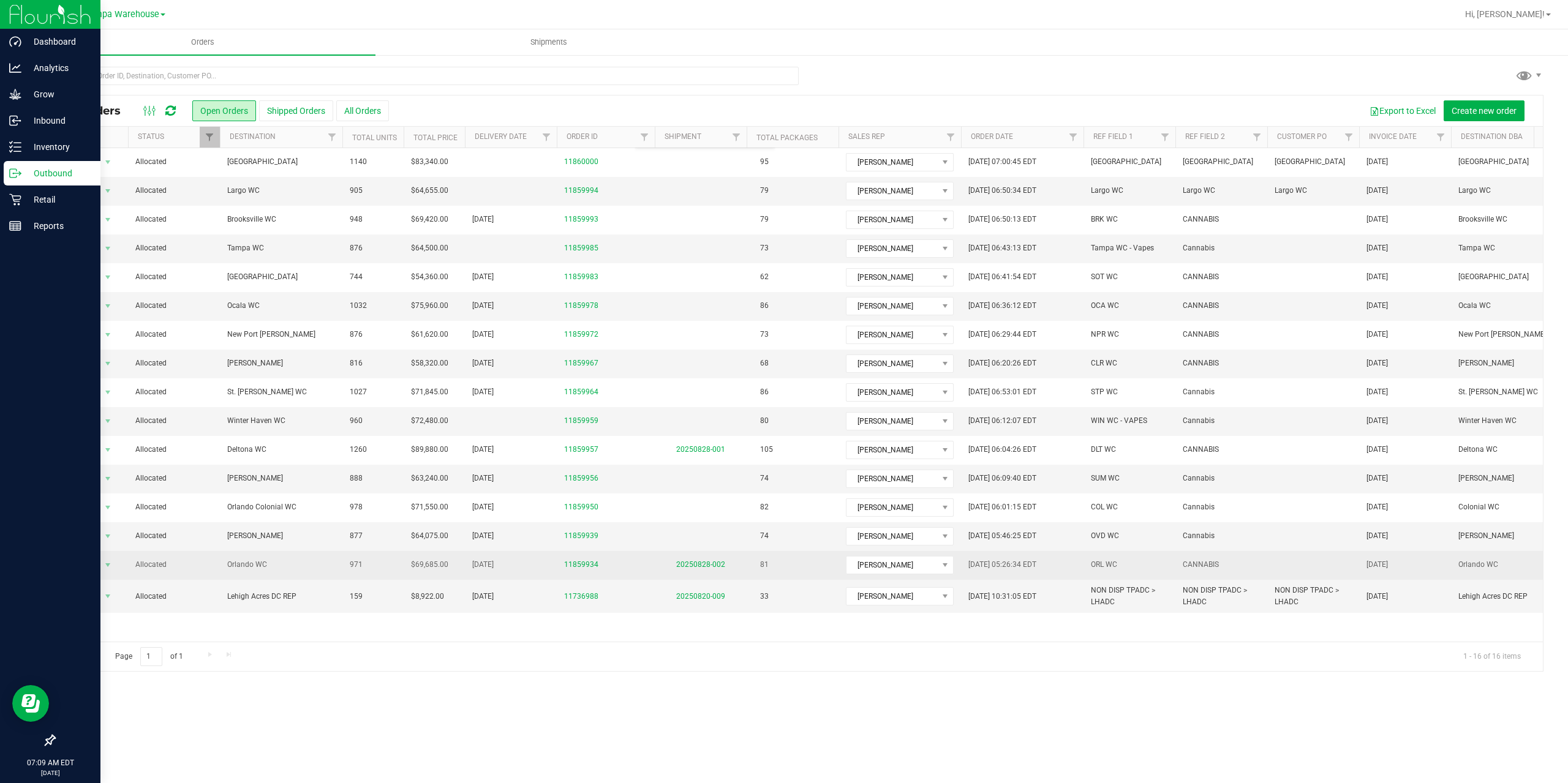
click at [309, 552] on td "Orlando WC" at bounding box center [281, 565] width 123 height 29
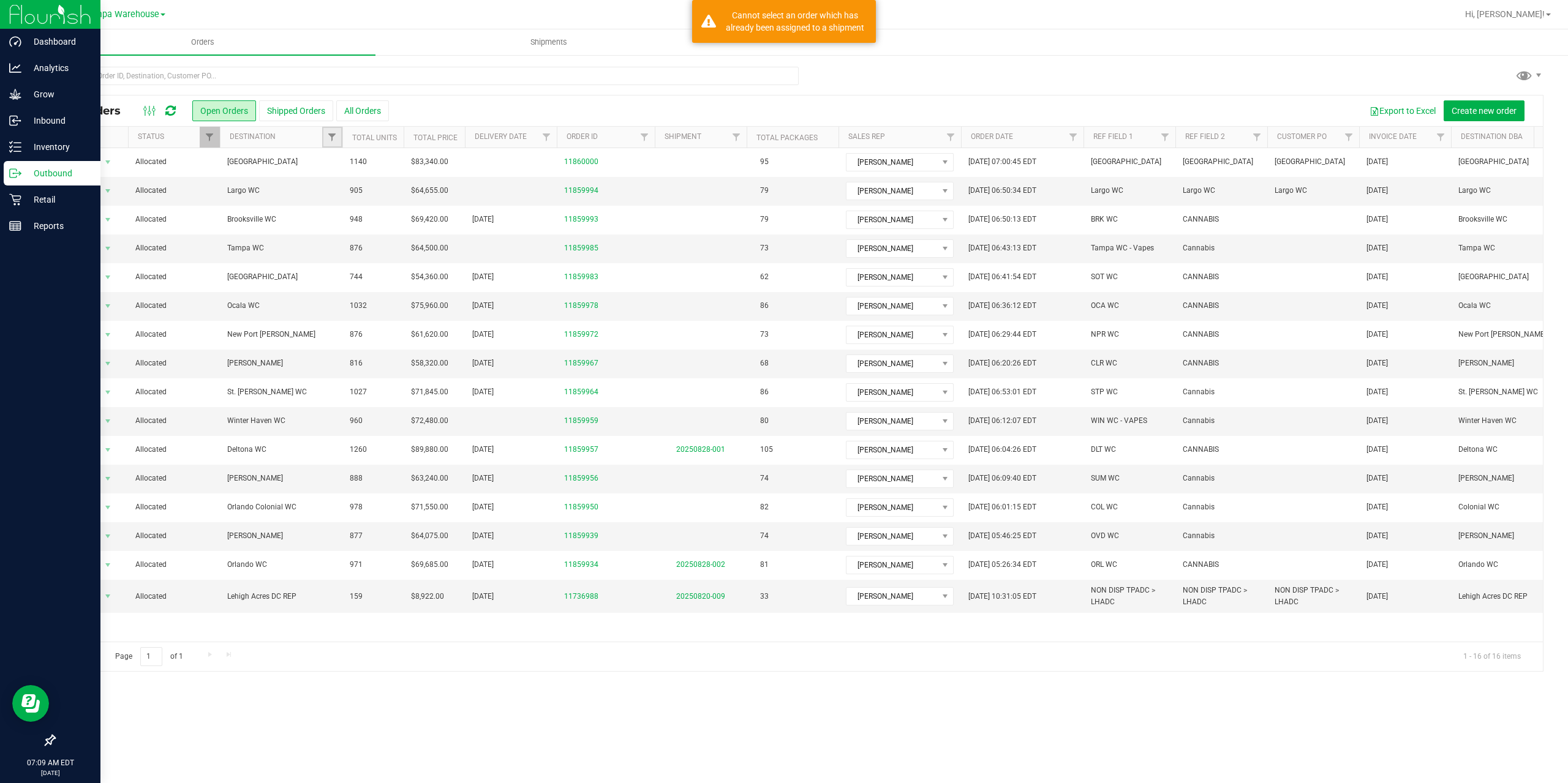
click at [324, 140] on link "Filter" at bounding box center [332, 137] width 20 height 21
type input "b"
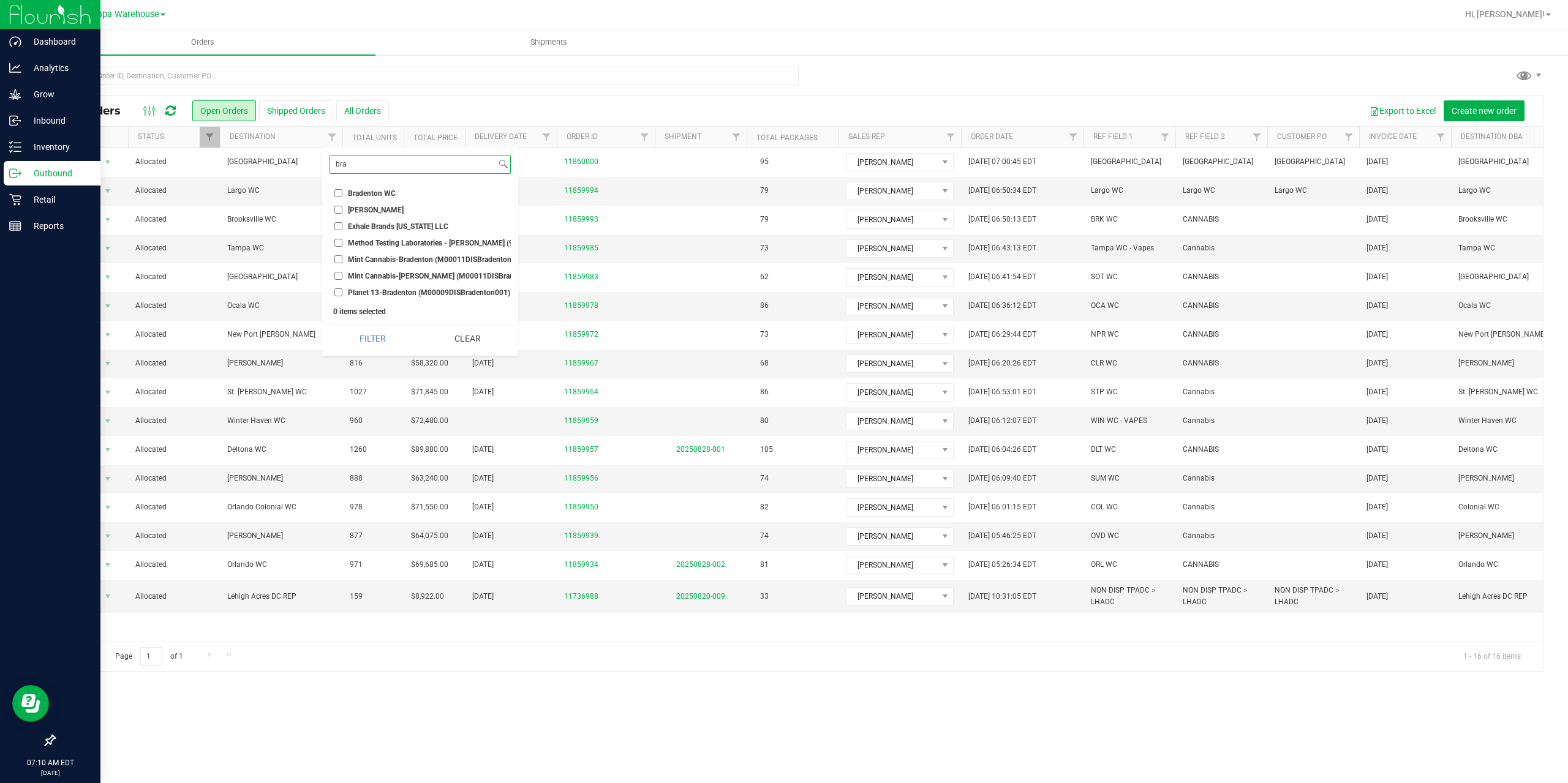
type input "bra"
click at [379, 206] on span "Brandon WC" at bounding box center [375, 210] width 56 height 7
click at [343, 205] on input "Brandon WC" at bounding box center [338, 209] width 8 height 8
checkbox input "true"
click at [374, 341] on button "Filter" at bounding box center [372, 338] width 86 height 27
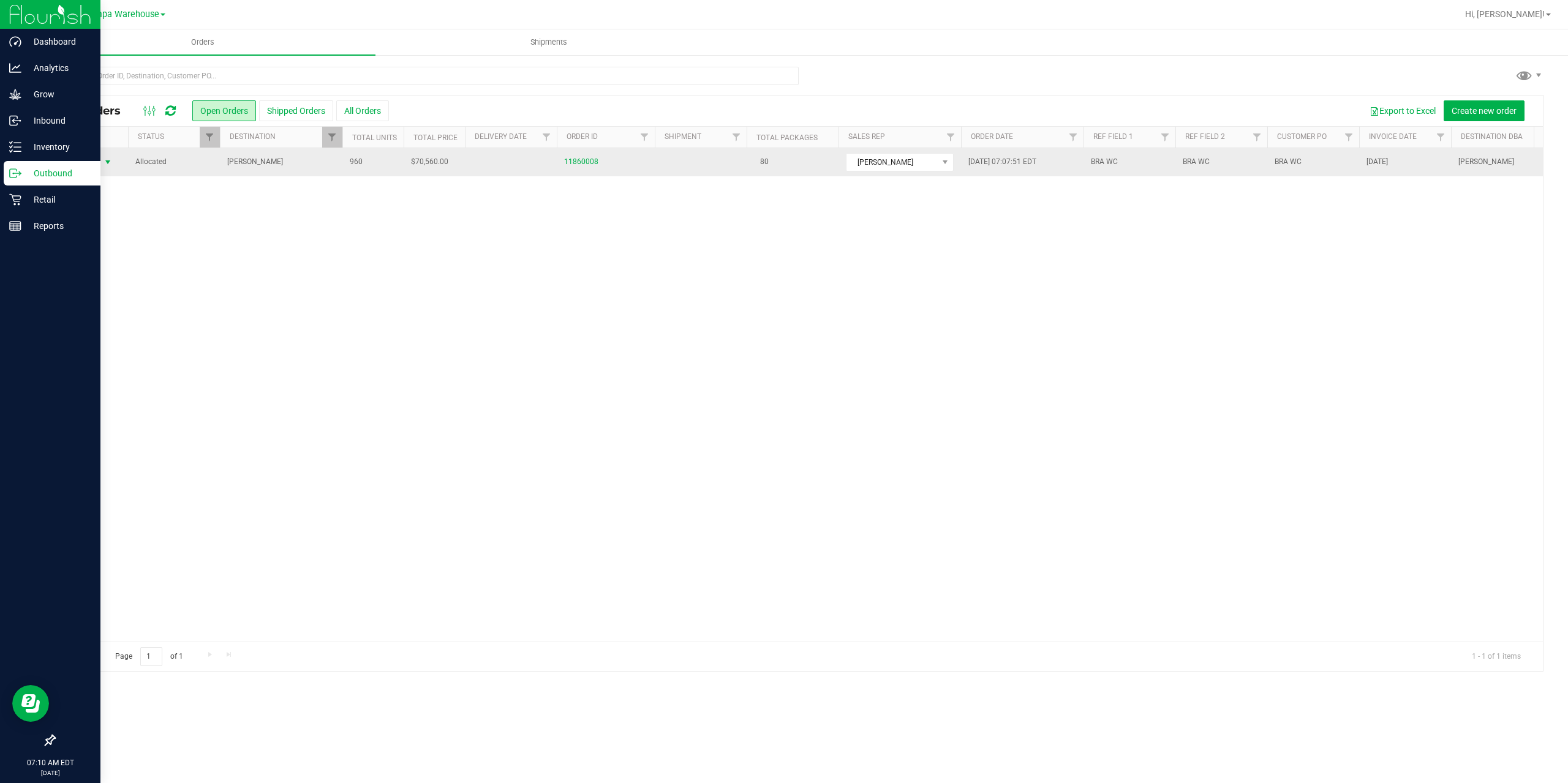
click at [88, 162] on span "Action" at bounding box center [83, 163] width 33 height 17
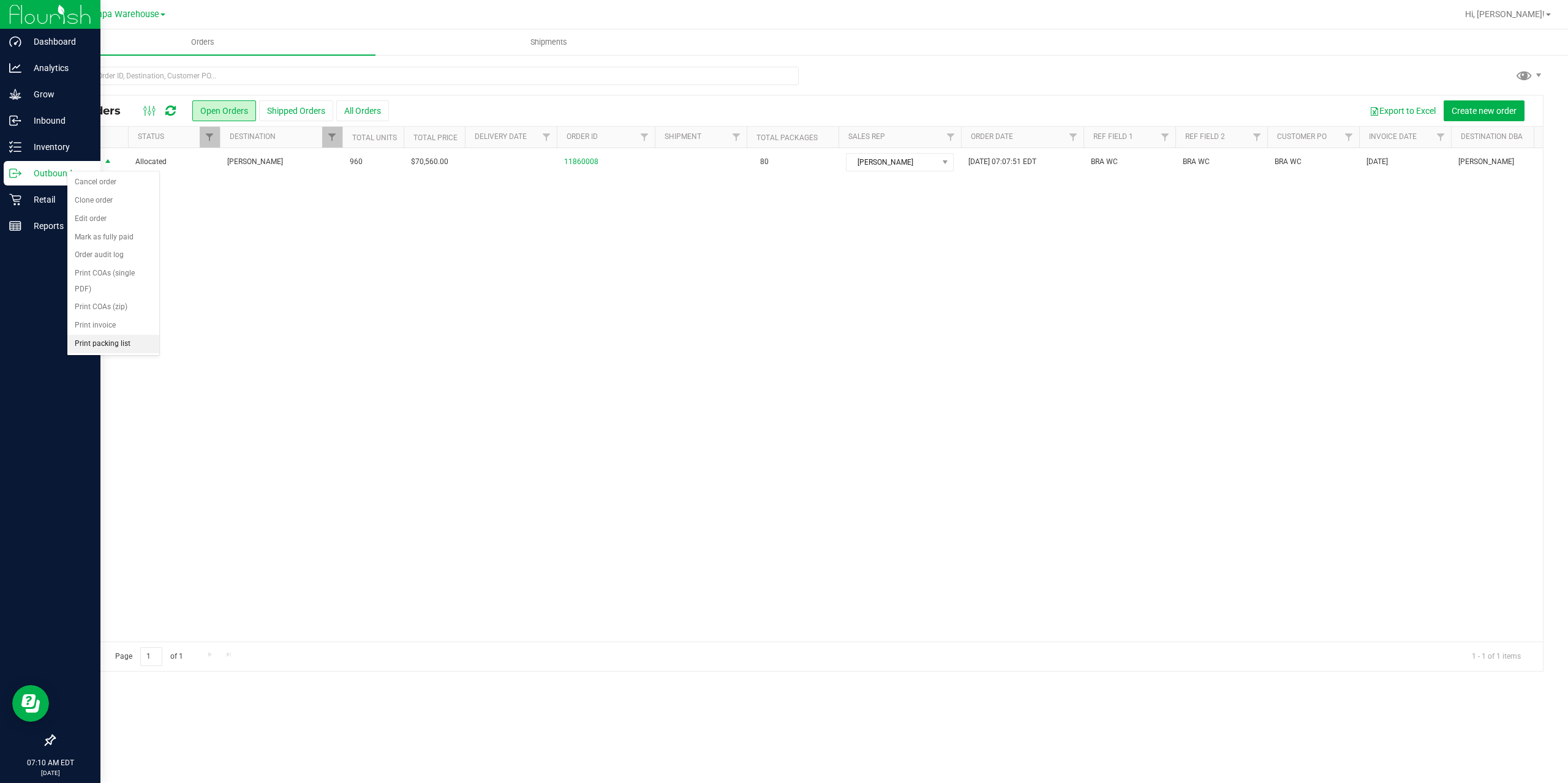
click at [107, 350] on li "Print packing list" at bounding box center [113, 343] width 92 height 18
click at [639, 140] on link "Filter" at bounding box center [645, 137] width 20 height 21
click at [16, 179] on icon at bounding box center [15, 173] width 12 height 12
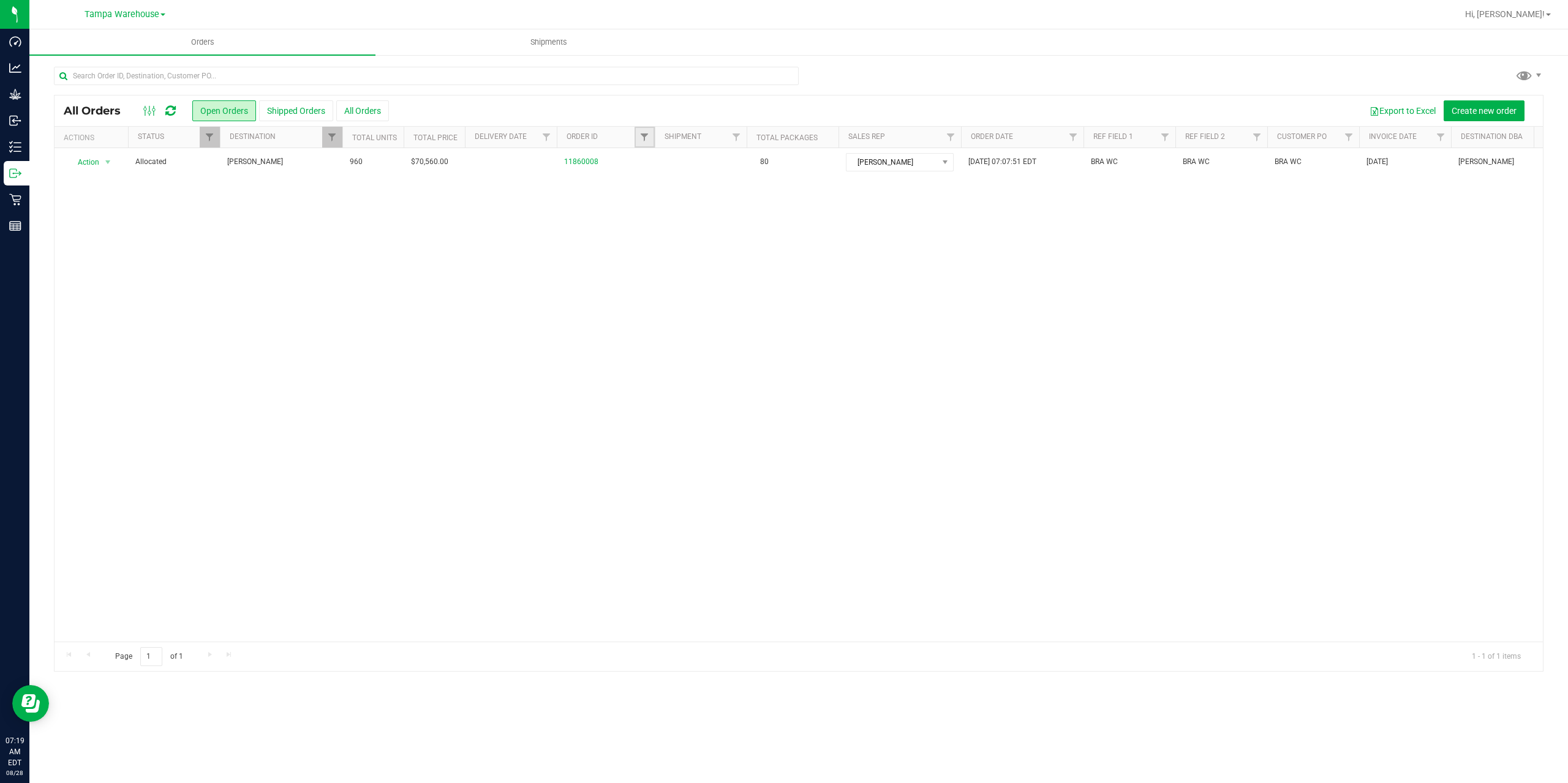
click at [648, 131] on link "Filter" at bounding box center [645, 137] width 20 height 21
click at [756, 199] on button "Clear" at bounding box center [738, 196] width 59 height 27
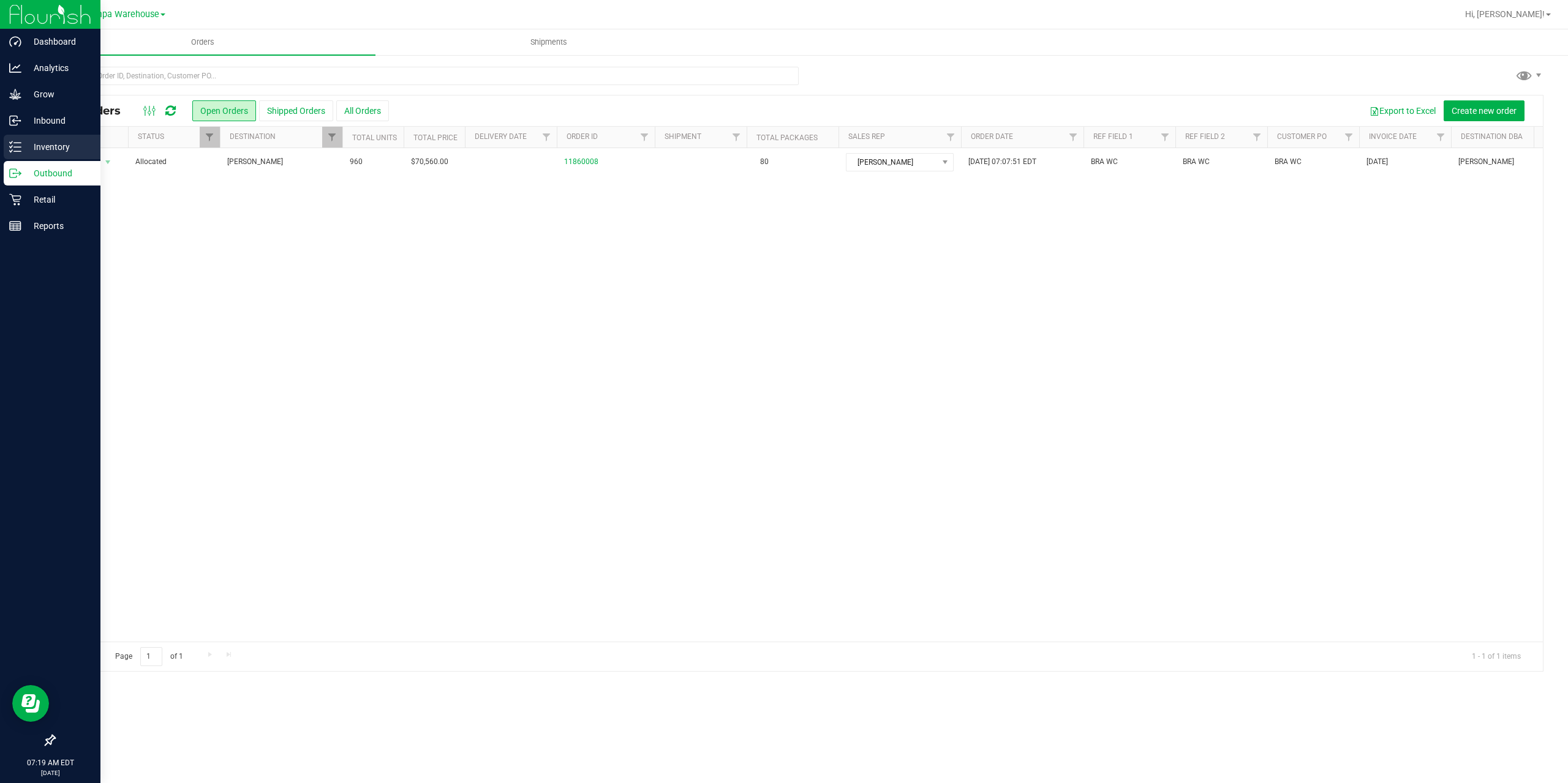
click at [37, 155] on div "Inventory" at bounding box center [52, 147] width 97 height 25
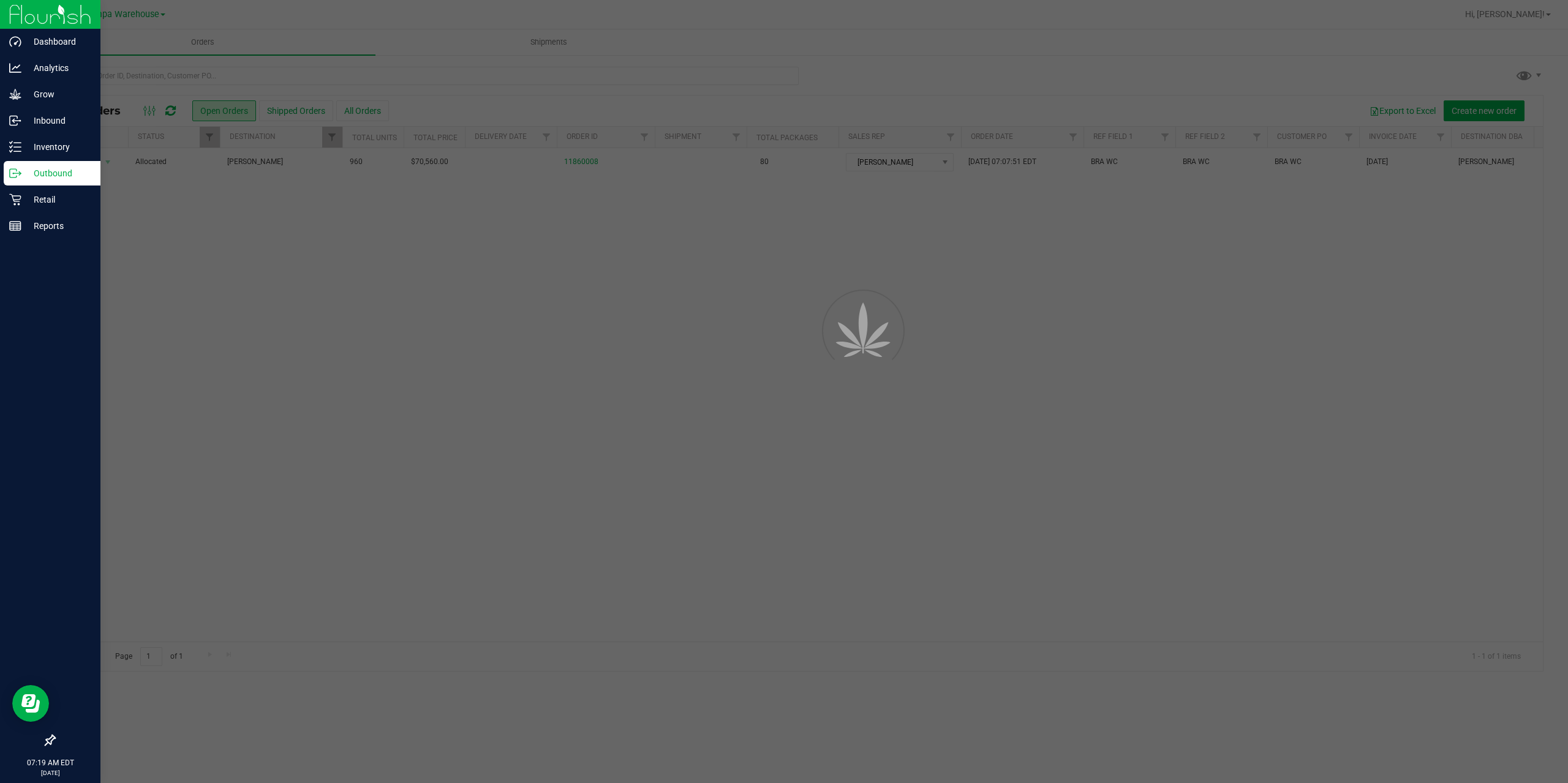
click at [38, 179] on p "Outbound" at bounding box center [58, 173] width 73 height 15
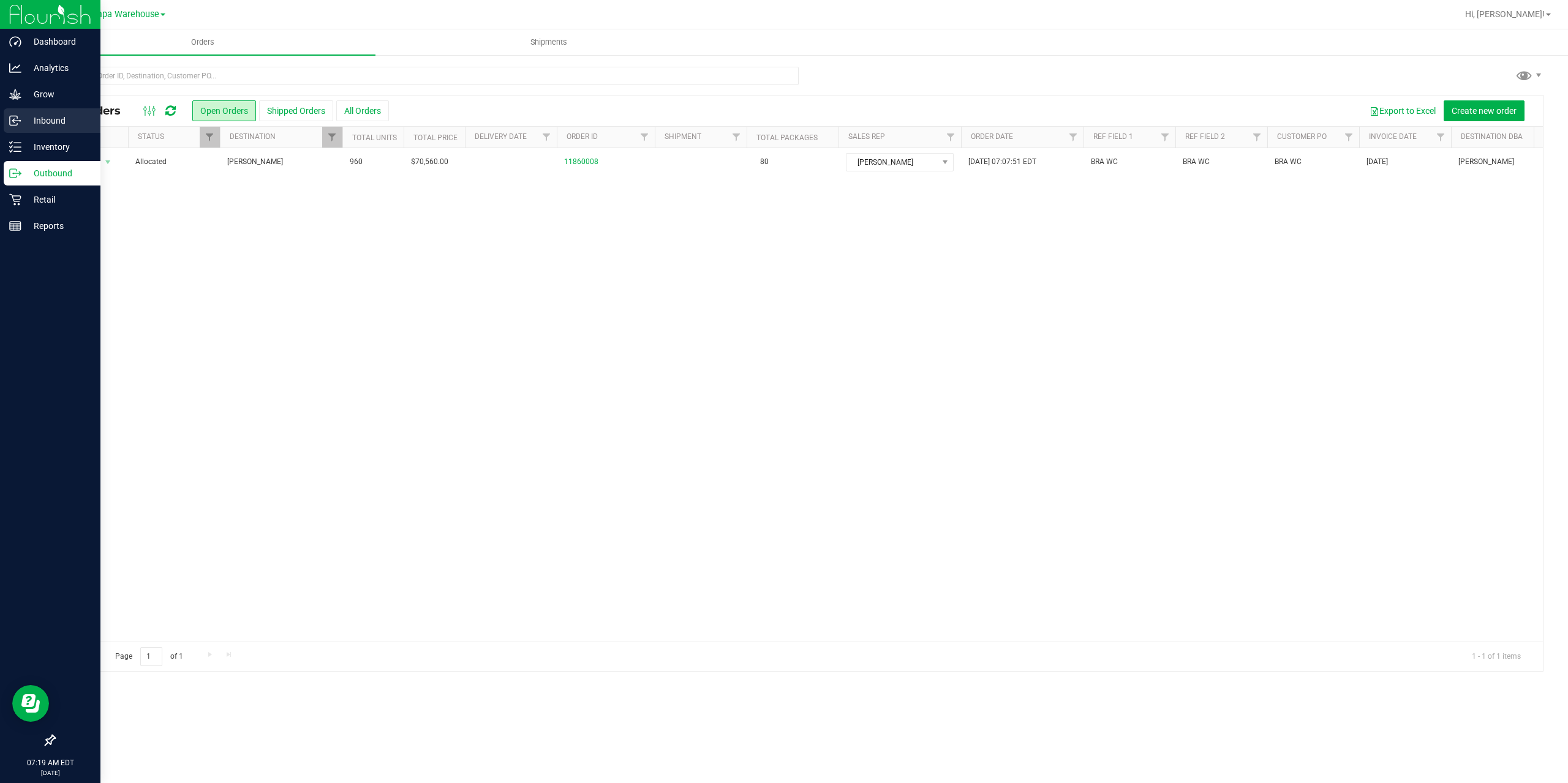
click at [58, 115] on p "Inbound" at bounding box center [58, 120] width 73 height 15
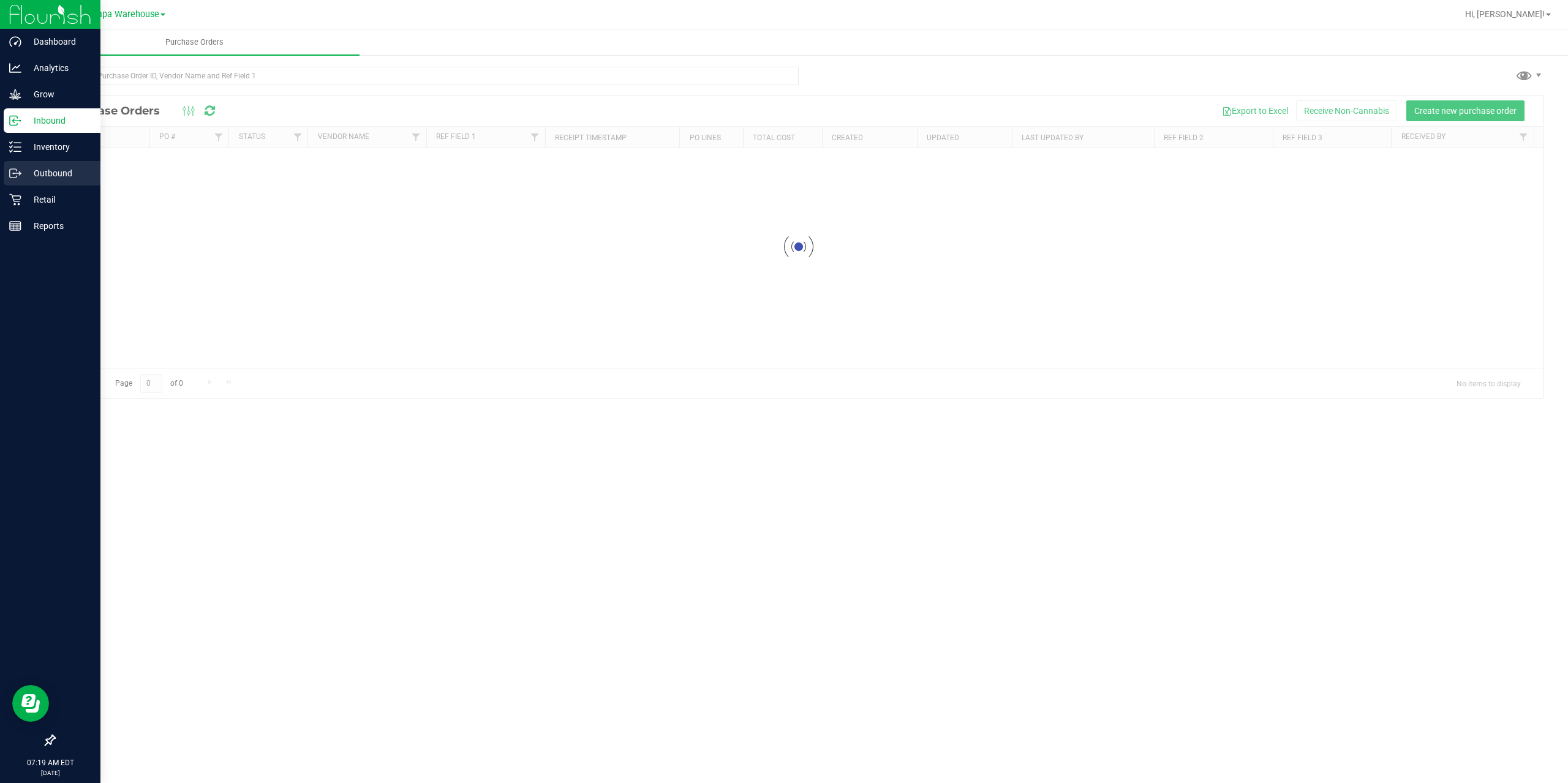
click at [32, 169] on p "Outbound" at bounding box center [58, 173] width 73 height 15
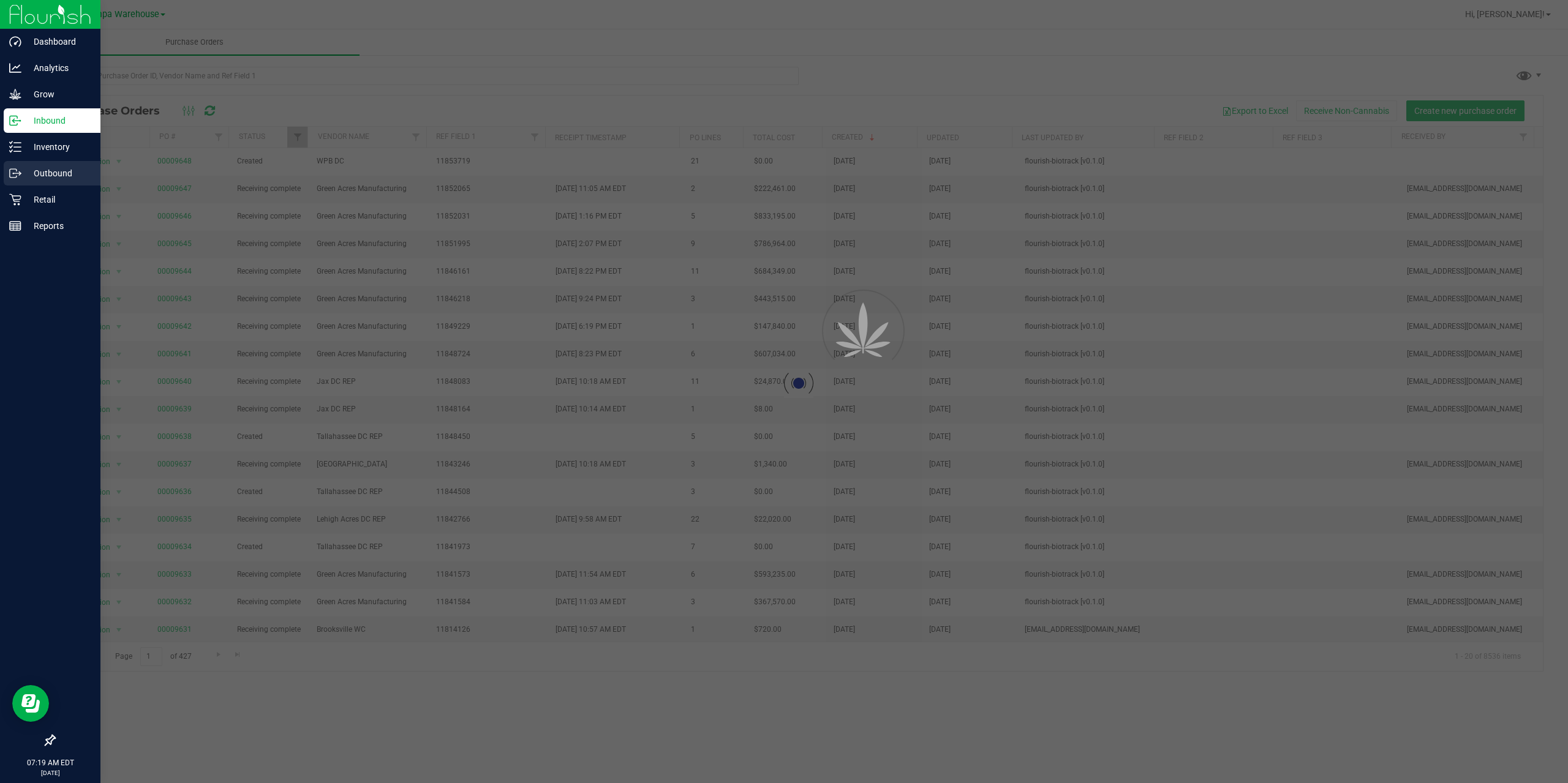
click at [32, 169] on p "Outbound" at bounding box center [58, 173] width 73 height 15
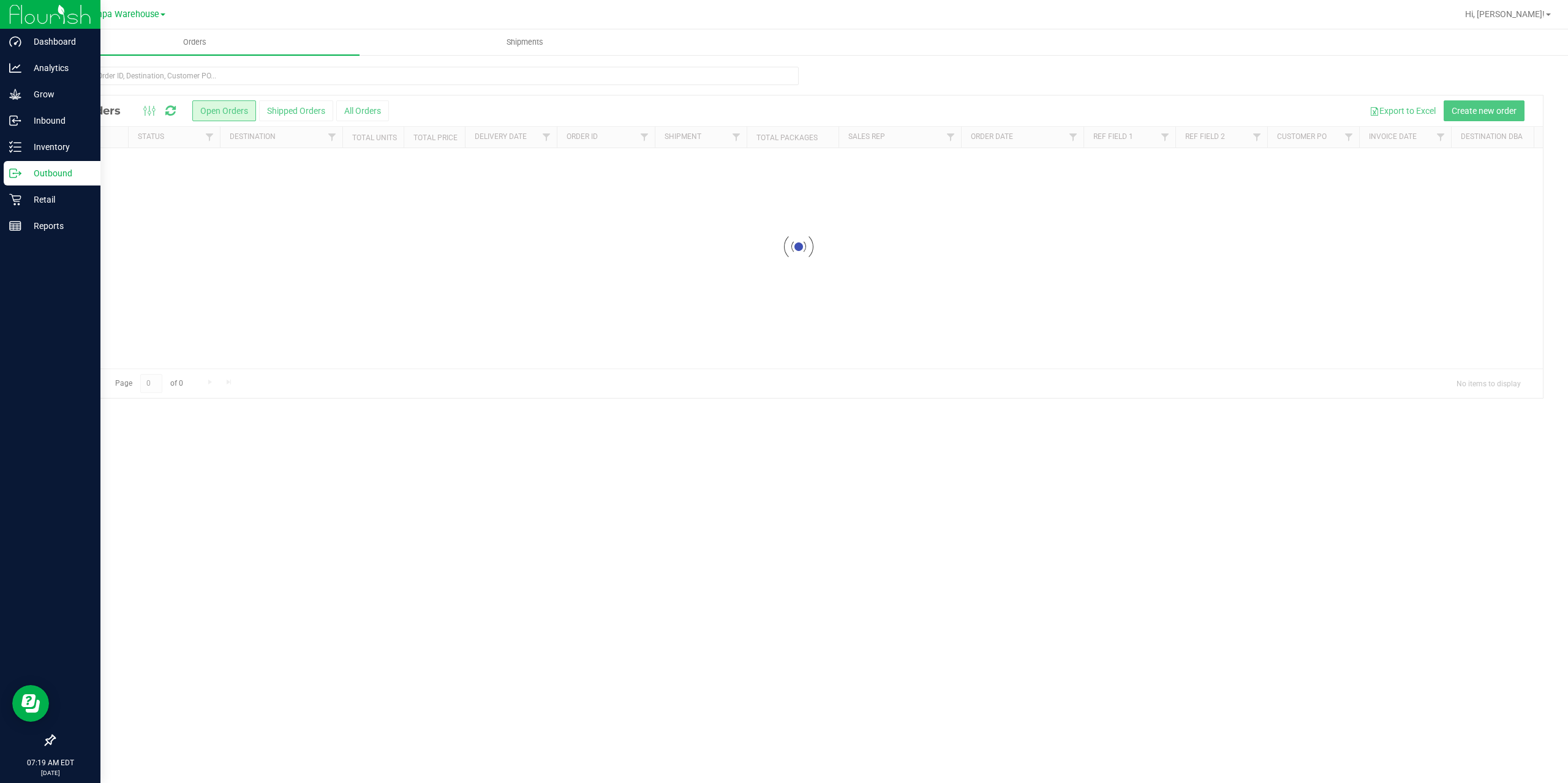
click at [32, 169] on p "Outbound" at bounding box center [58, 173] width 73 height 15
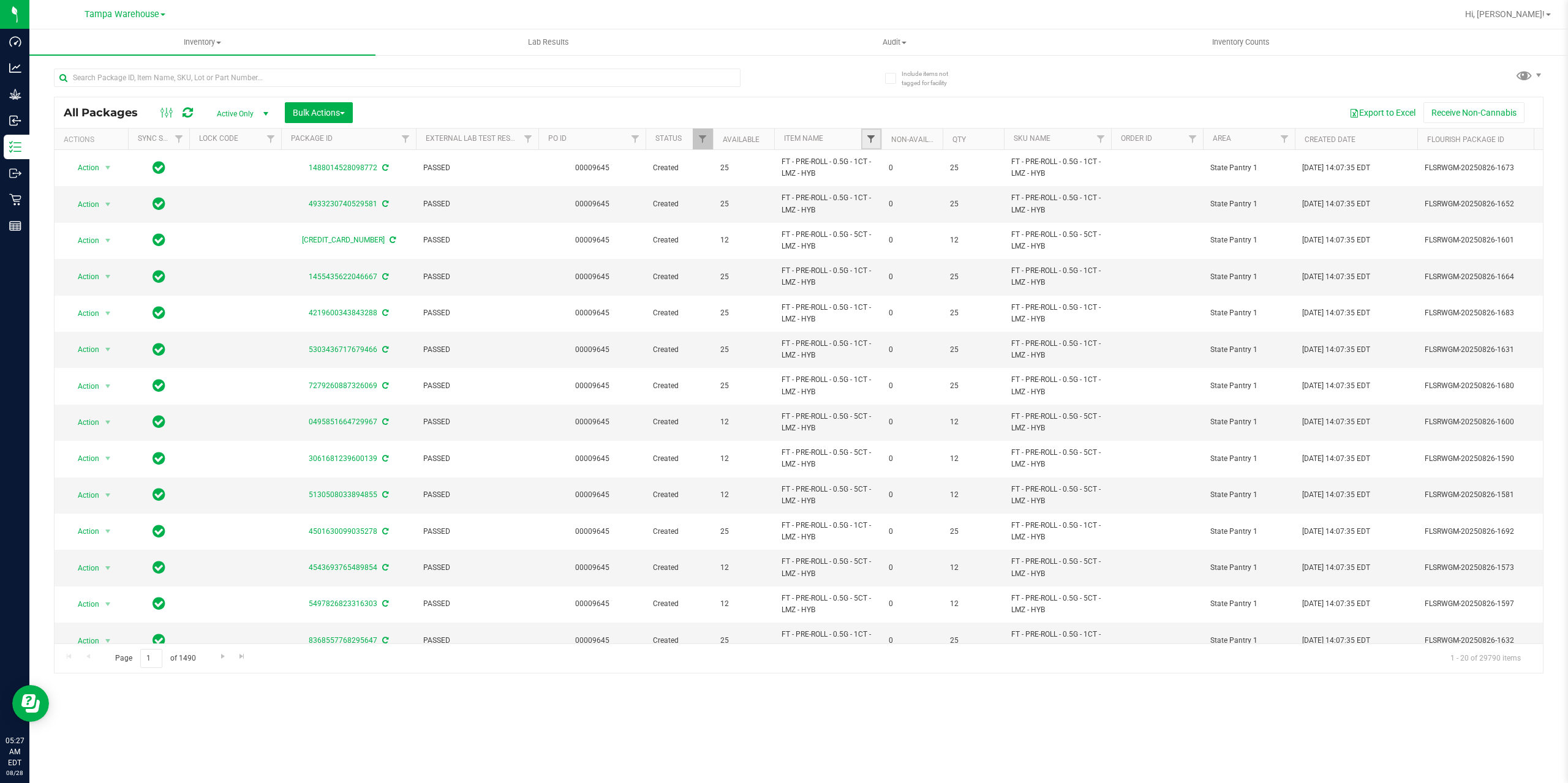
click at [870, 135] on span "Filter" at bounding box center [870, 139] width 9 height 9
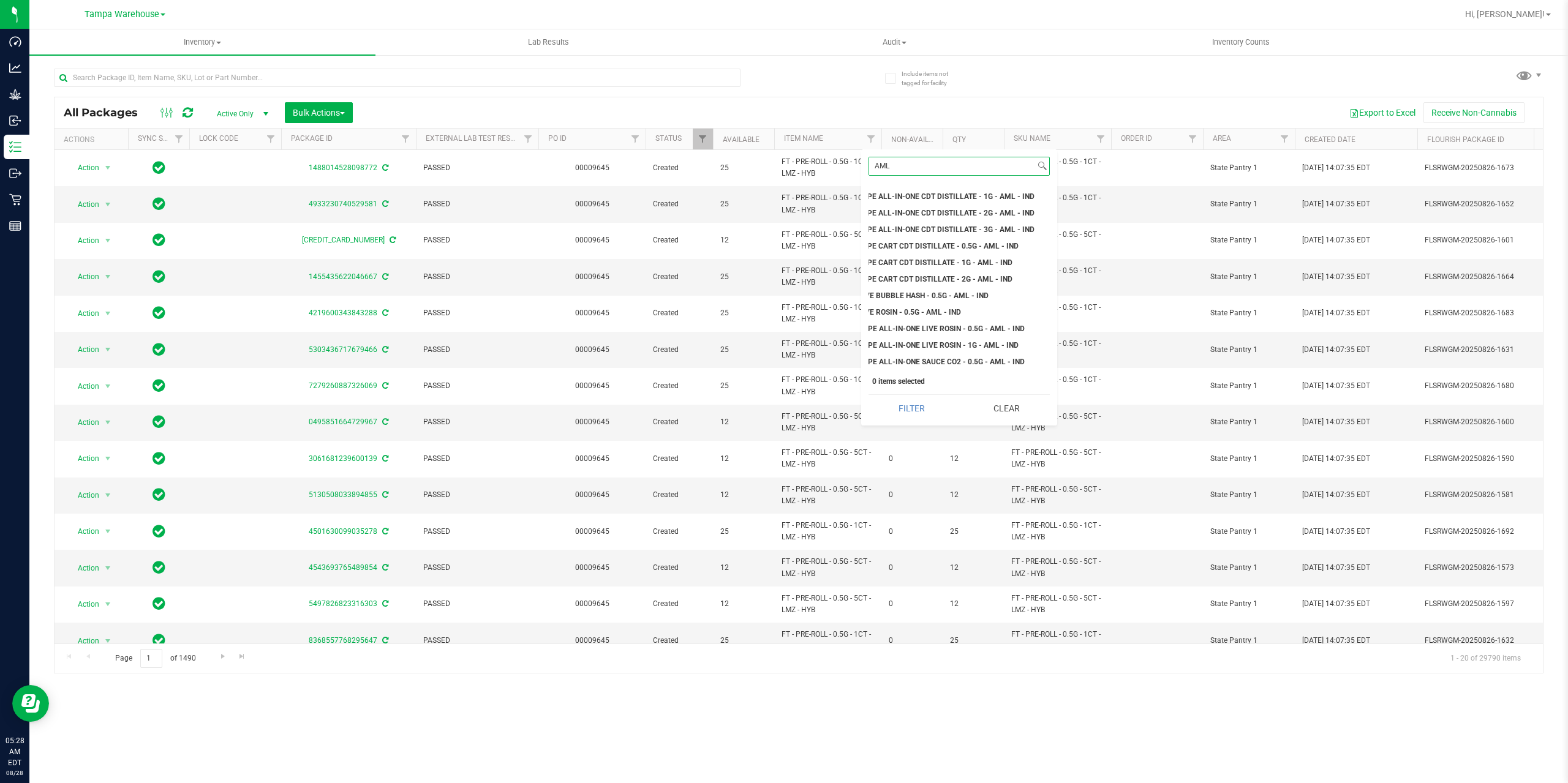
scroll to position [429, 0]
type input "AML"
click at [896, 245] on span "FT - VAPE CART CDT DISTILLATE - 0.5G - AML - IND" at bounding box center [975, 246] width 176 height 7
click at [881, 245] on input "FT - VAPE CART CDT DISTILLATE - 0.5G - AML - IND" at bounding box center [877, 245] width 8 height 8
checkbox input "true"
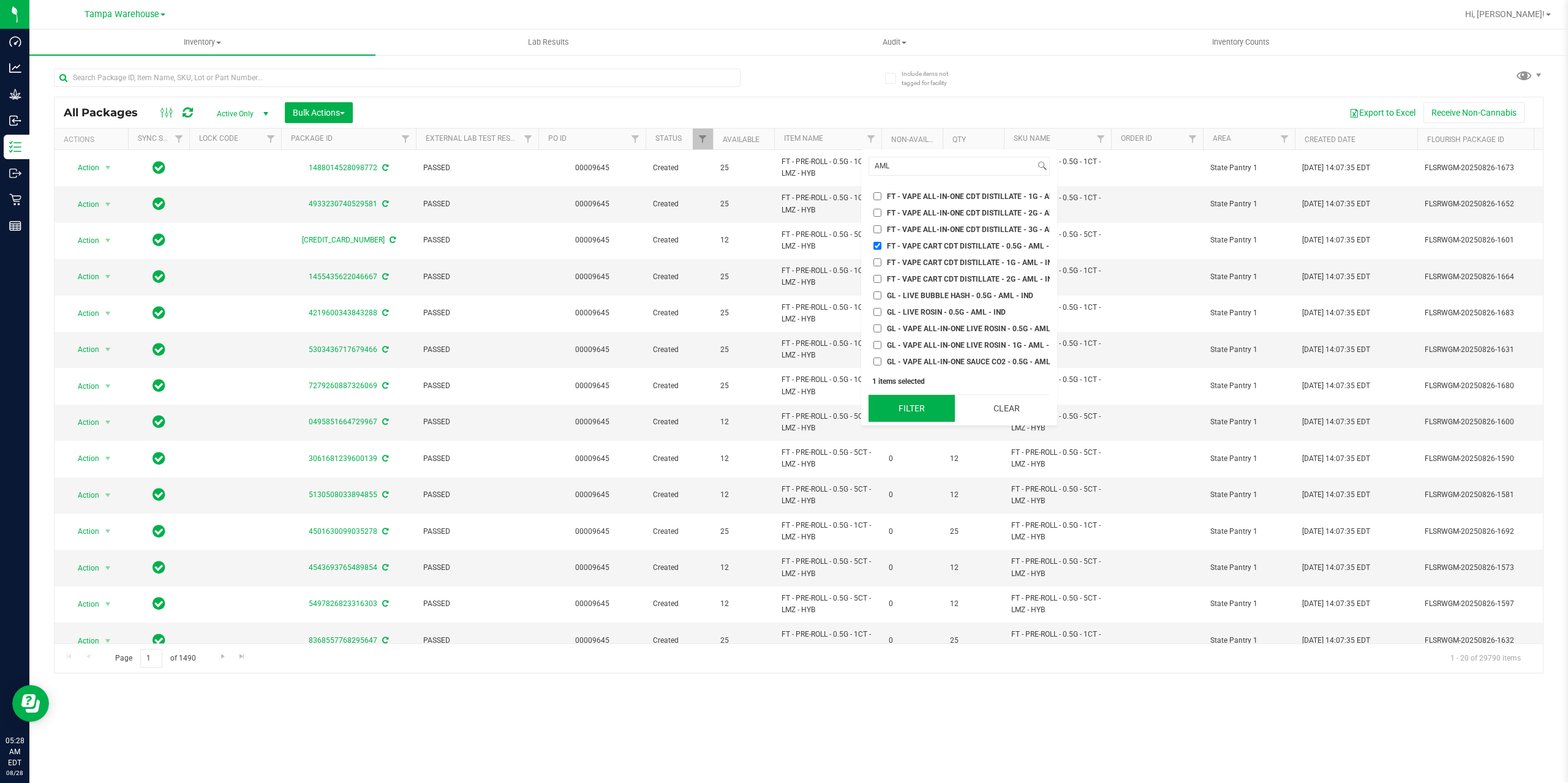
click at [919, 409] on button "Filter" at bounding box center [911, 408] width 86 height 27
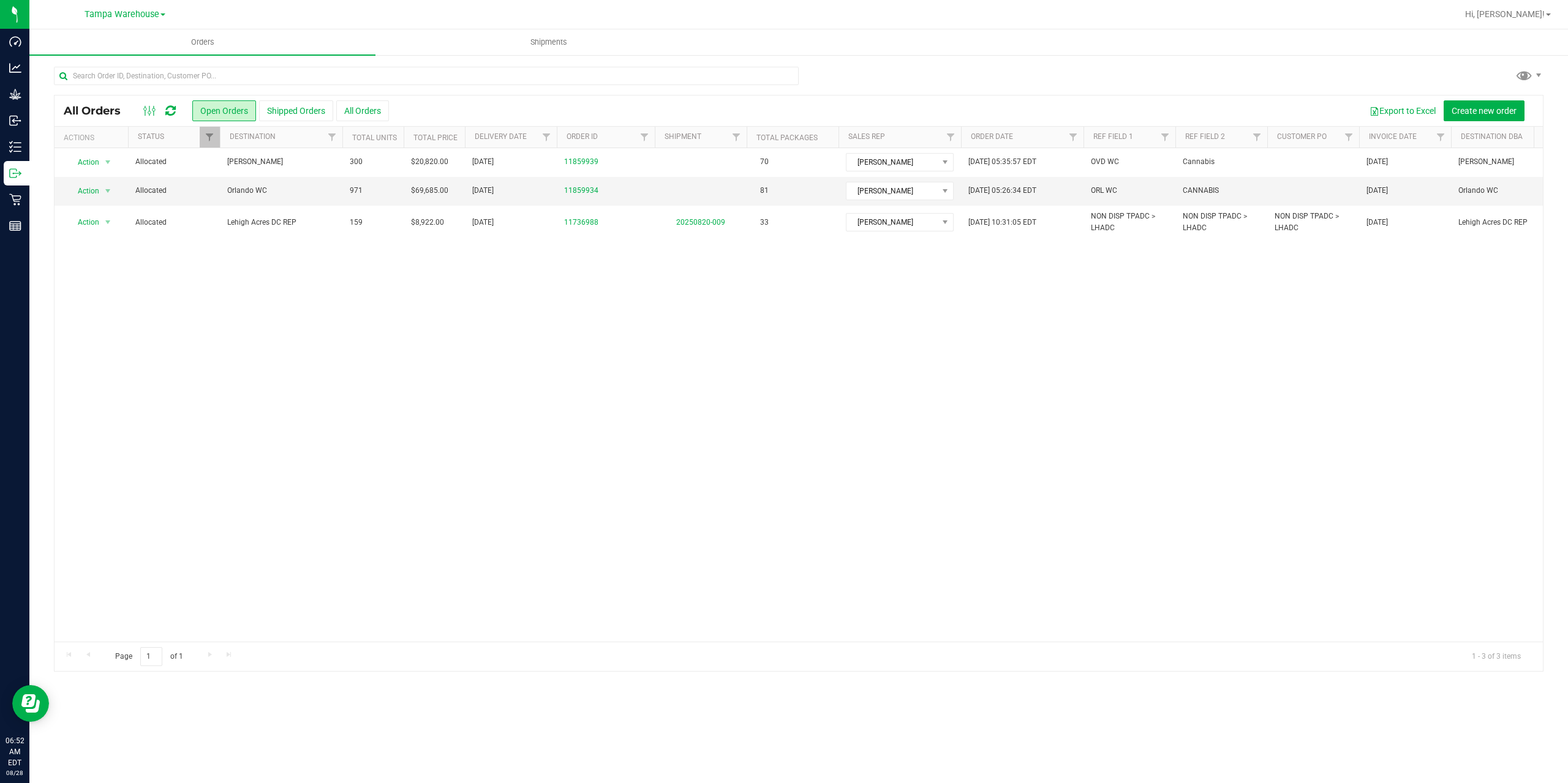
click at [173, 114] on icon at bounding box center [171, 110] width 10 height 12
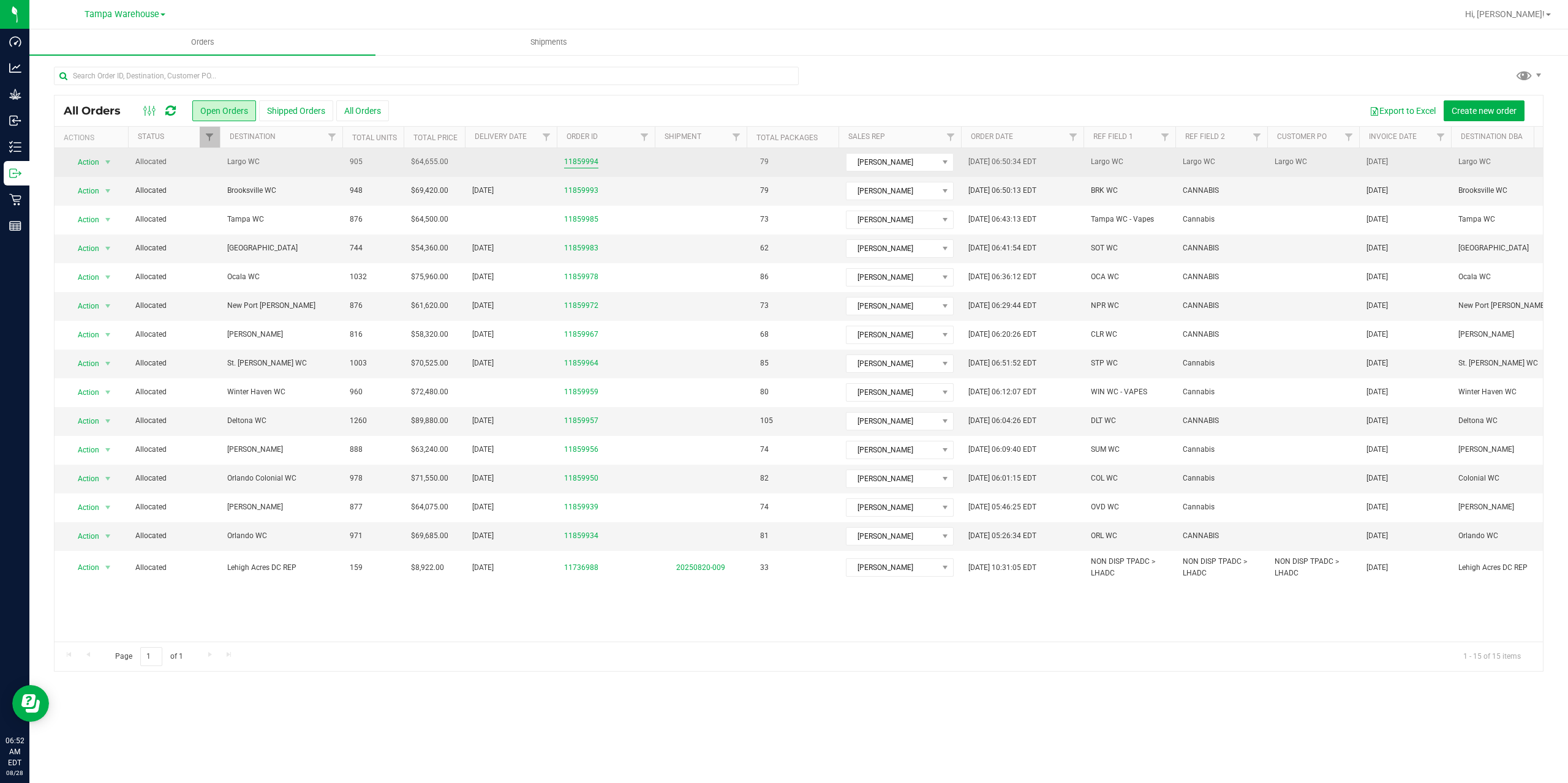
click at [586, 163] on link "11859994" at bounding box center [581, 162] width 34 height 12
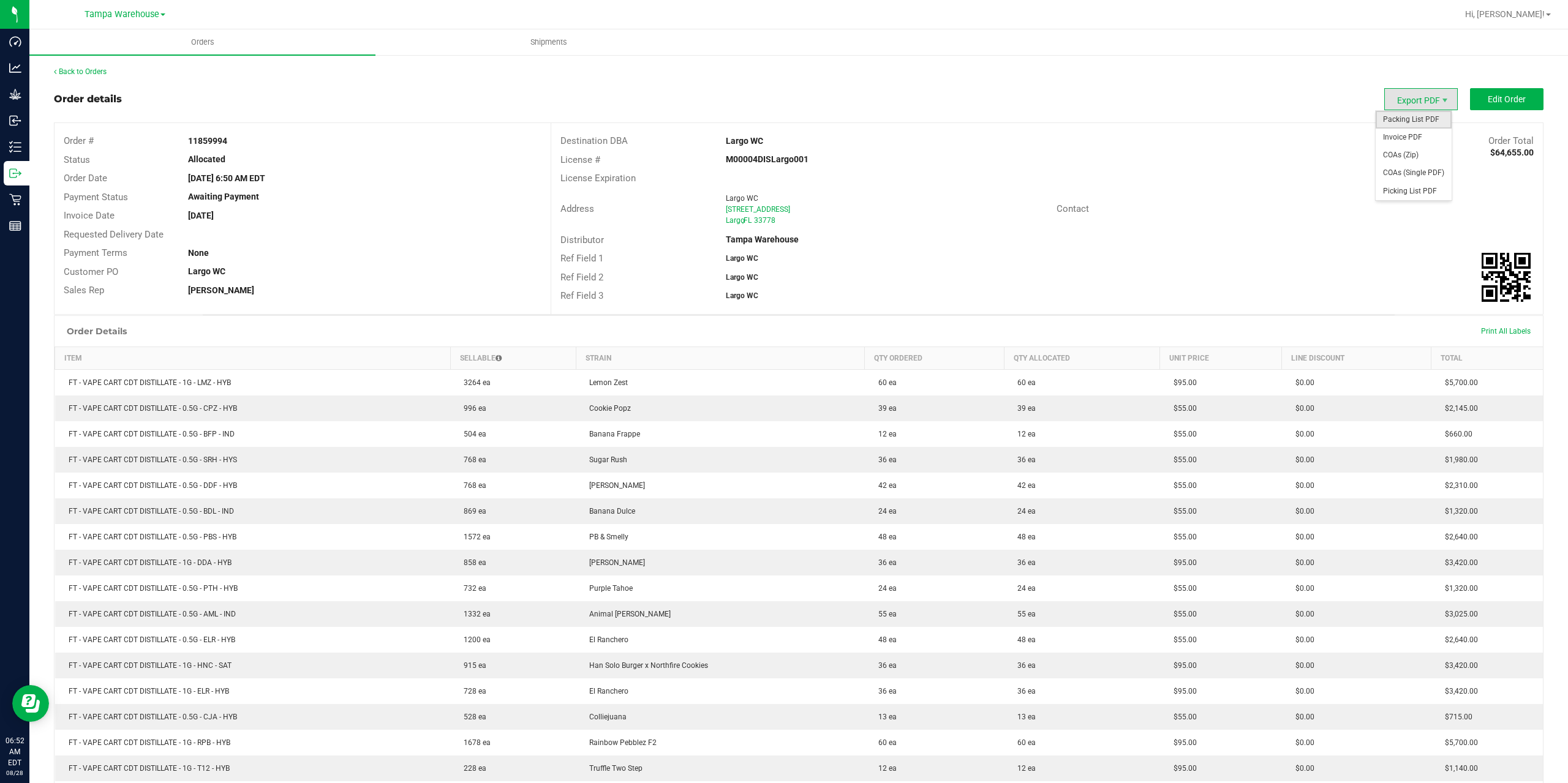
click at [1421, 115] on span "Packing List PDF" at bounding box center [1413, 120] width 76 height 17
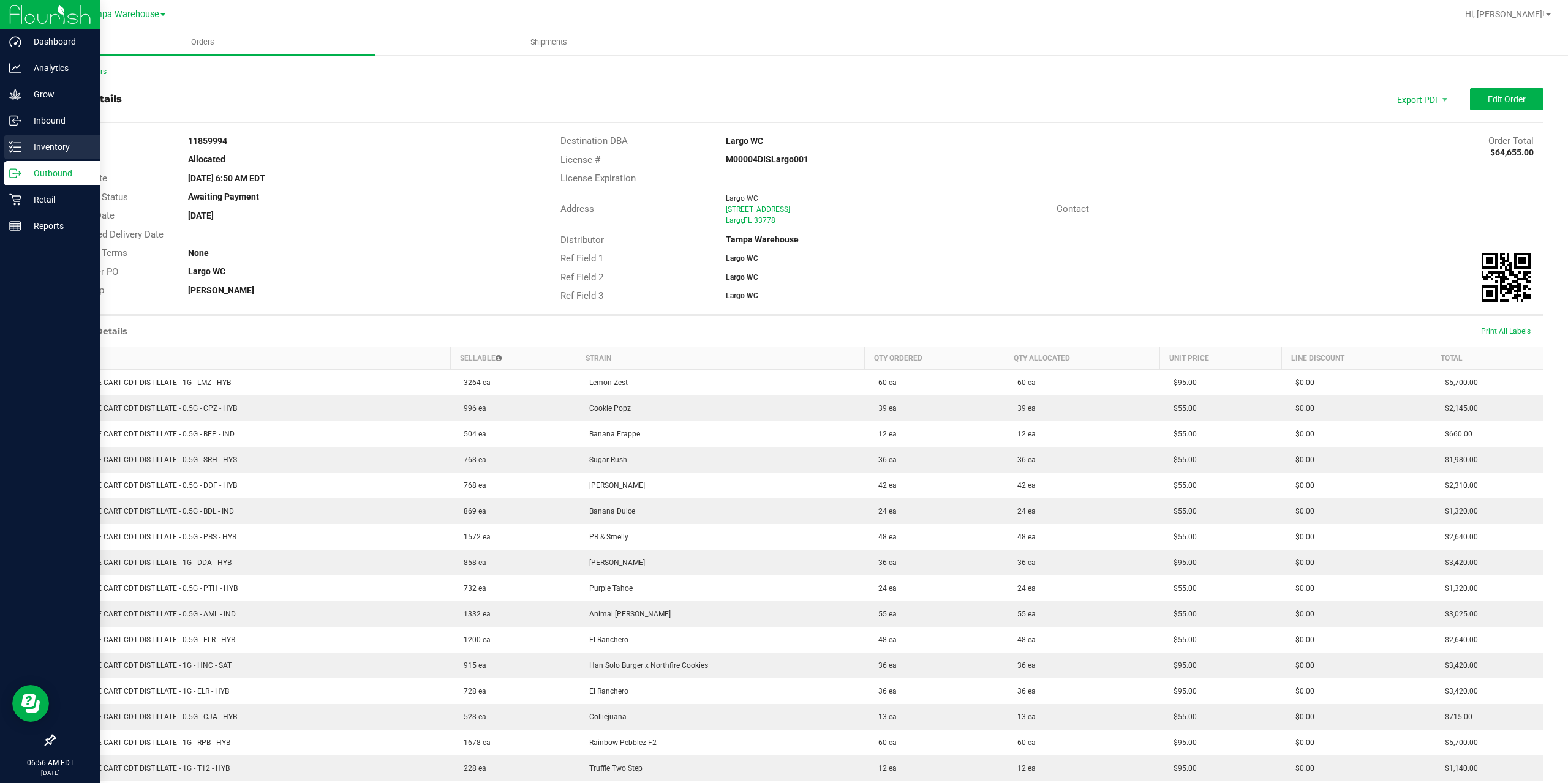
click at [49, 145] on p "Inventory" at bounding box center [58, 147] width 73 height 15
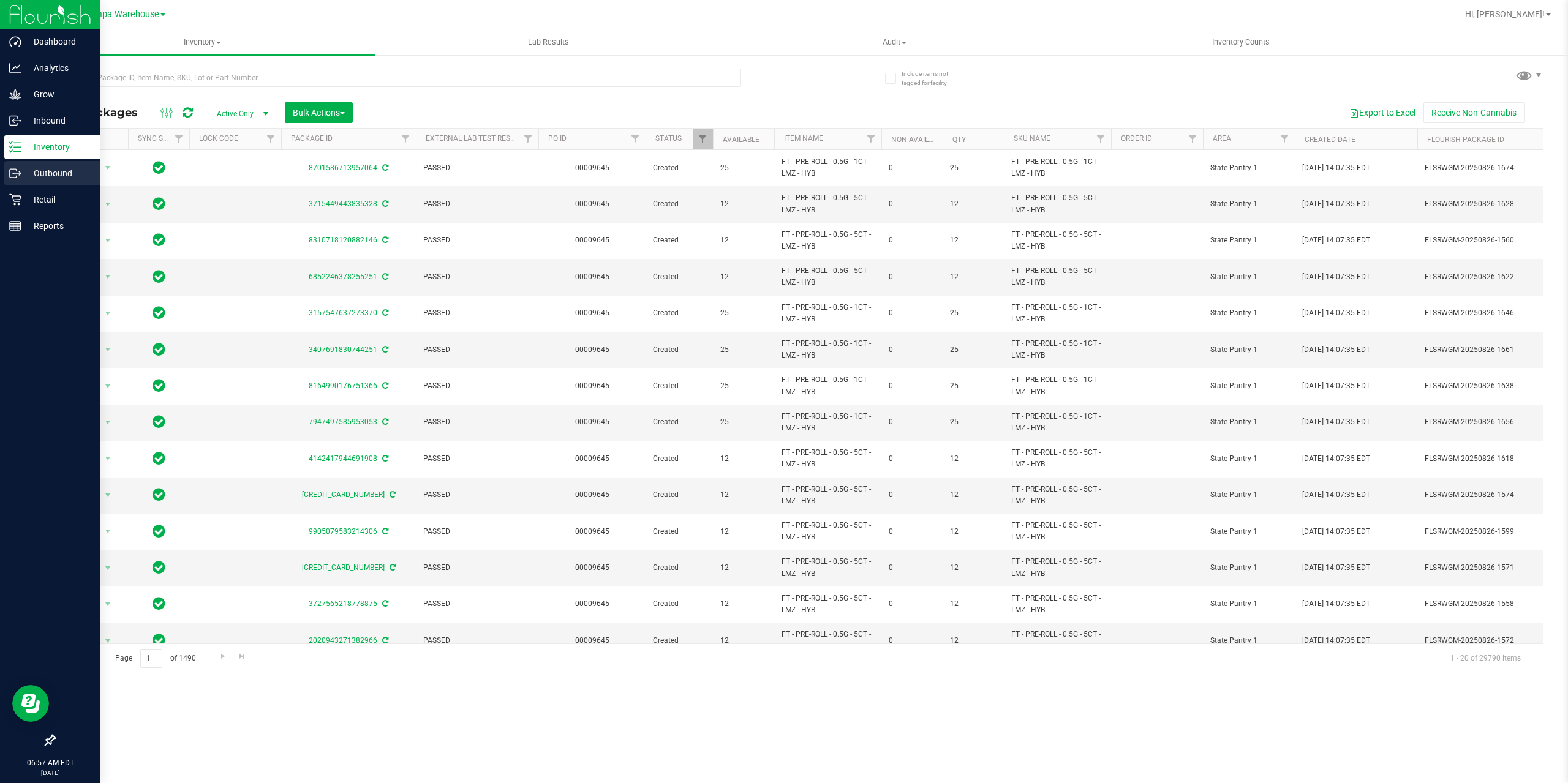
click at [19, 179] on div "Outbound" at bounding box center [52, 173] width 97 height 25
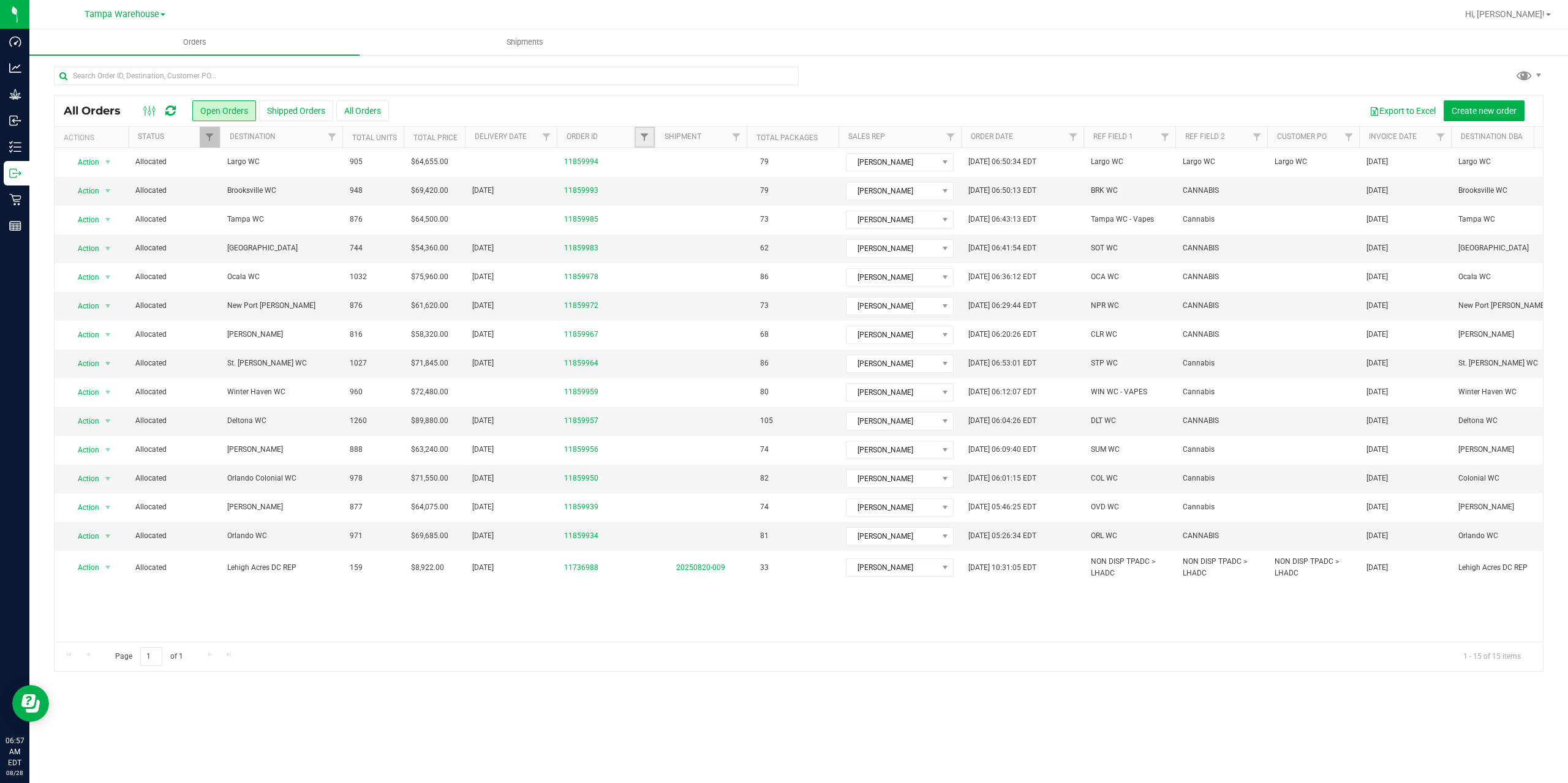
click at [640, 144] on link "Filter" at bounding box center [645, 137] width 20 height 21
type input "9957"
click at [642, 183] on button "Filter" at bounding box center [671, 196] width 59 height 27
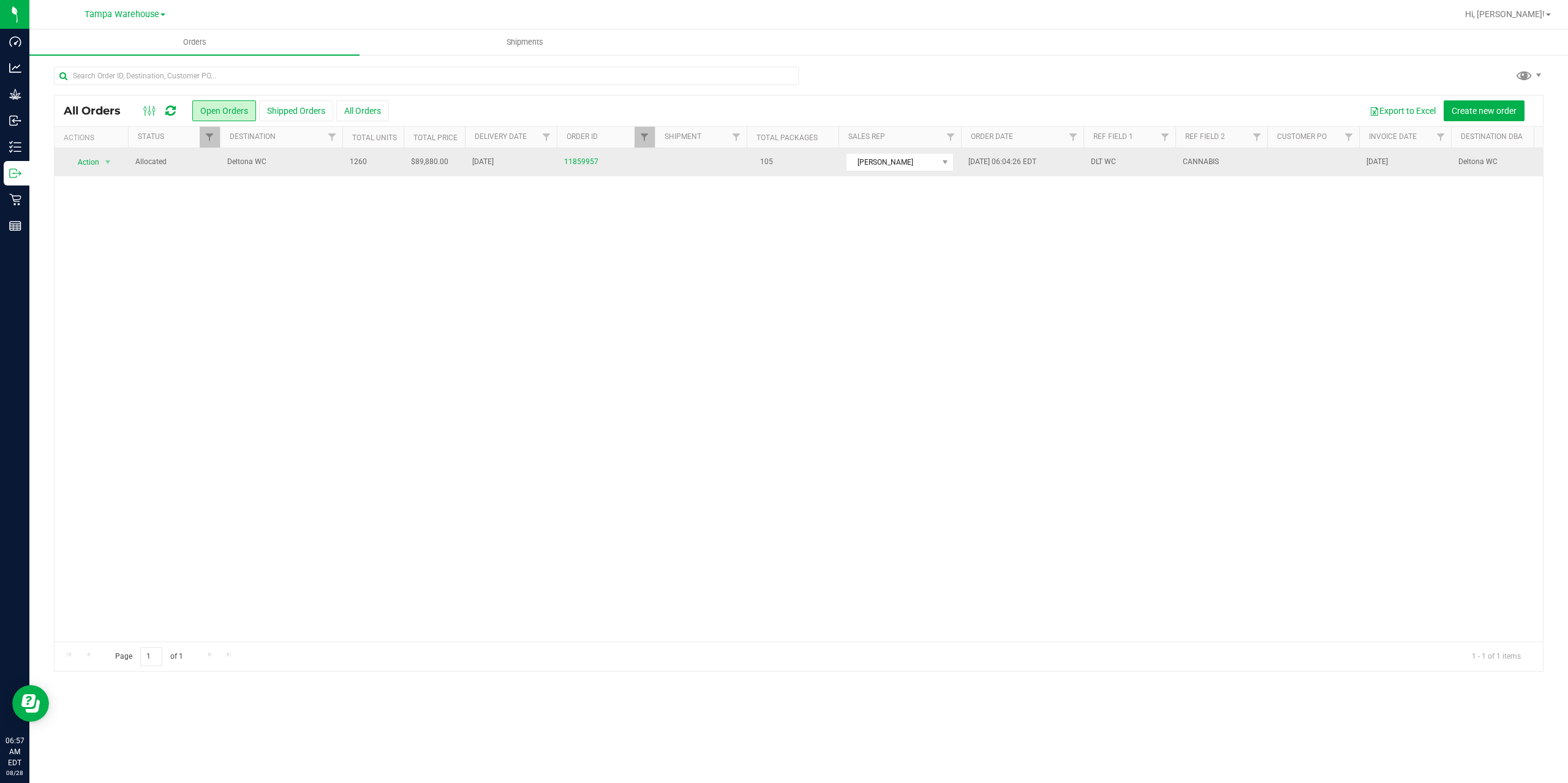
click at [276, 166] on span "Deltona WC" at bounding box center [281, 162] width 107 height 12
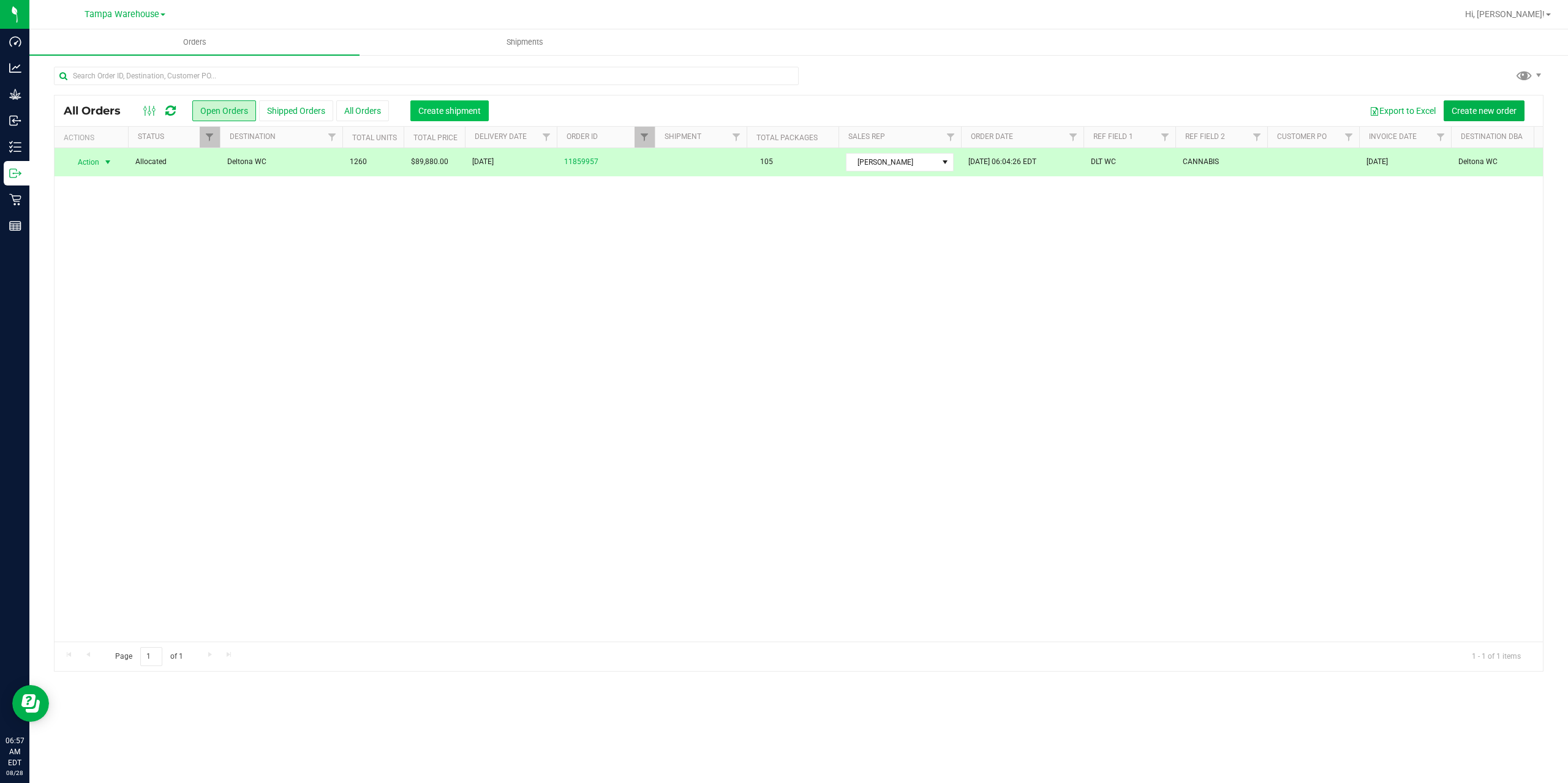
click at [443, 107] on span "Create shipment" at bounding box center [449, 110] width 62 height 9
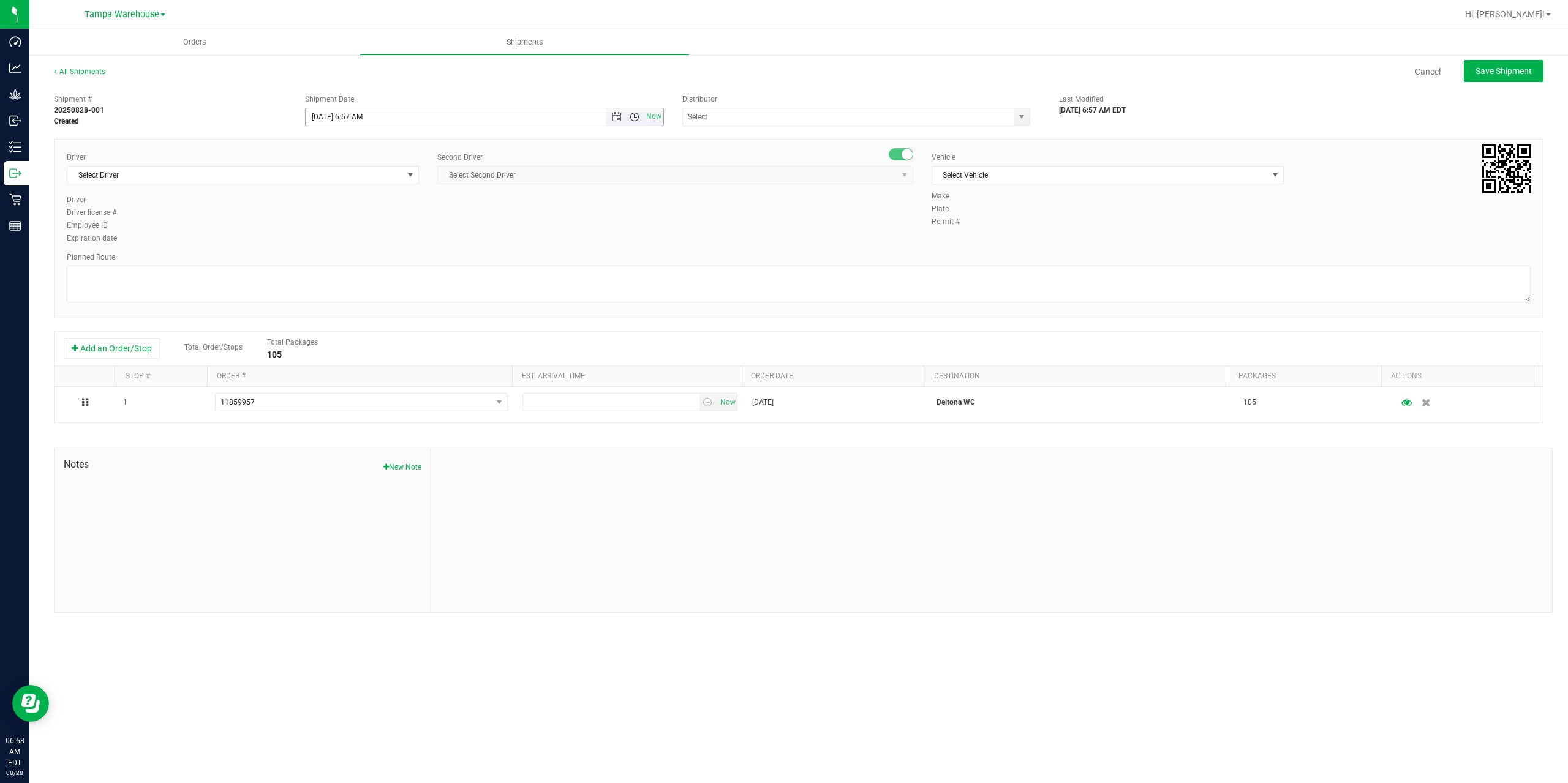
click at [633, 116] on span "Open the time view" at bounding box center [634, 116] width 9 height 9
click at [408, 193] on li "7:30 AM" at bounding box center [483, 189] width 356 height 16
type input "8/28/2025 7:30 AM"
click at [736, 120] on input "text" at bounding box center [844, 117] width 322 height 17
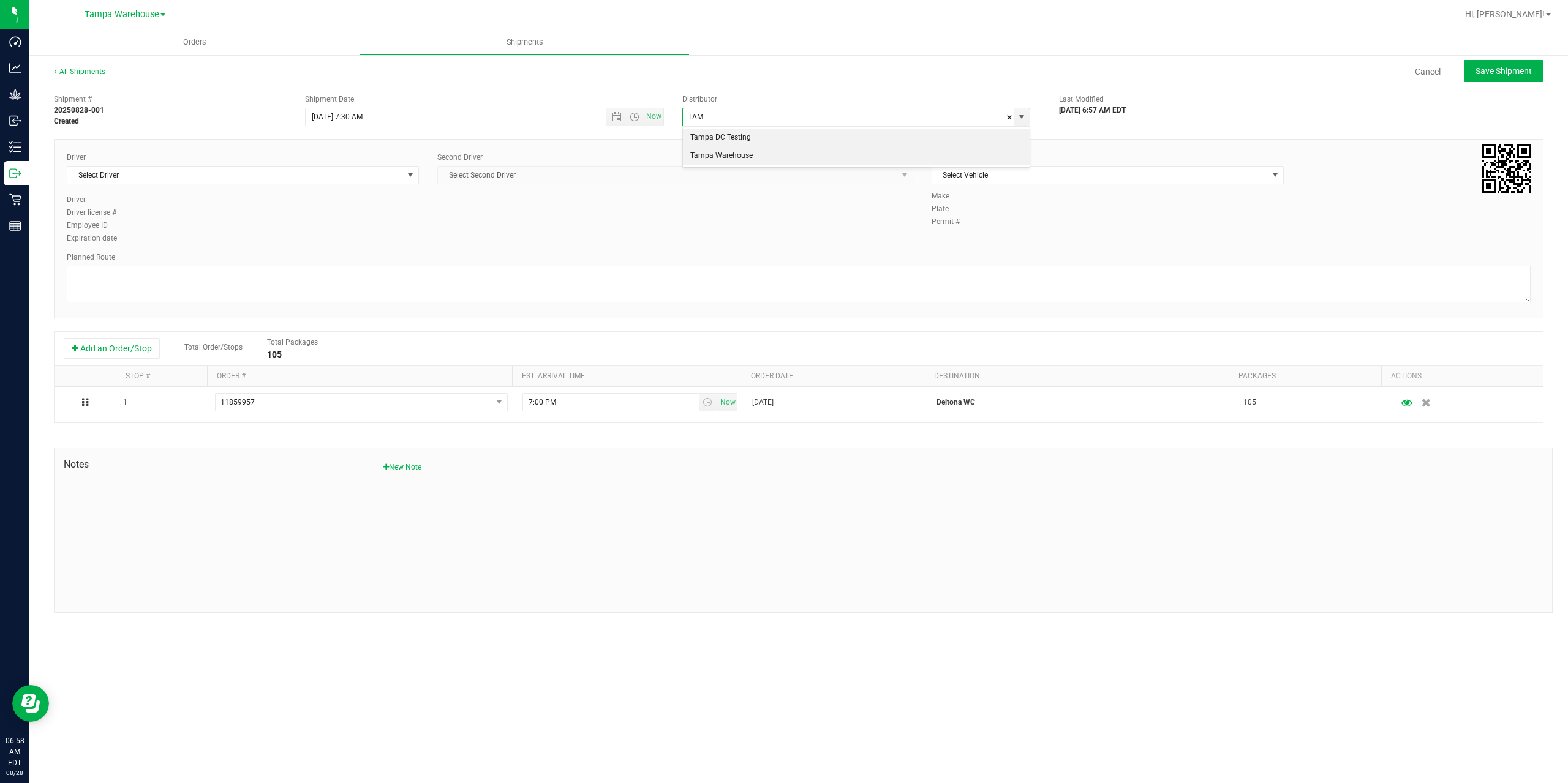
click at [730, 155] on li "Tampa Warehouse" at bounding box center [856, 155] width 346 height 18
type input "Tampa Warehouse"
click at [351, 176] on span "Select Driver" at bounding box center [235, 175] width 335 height 17
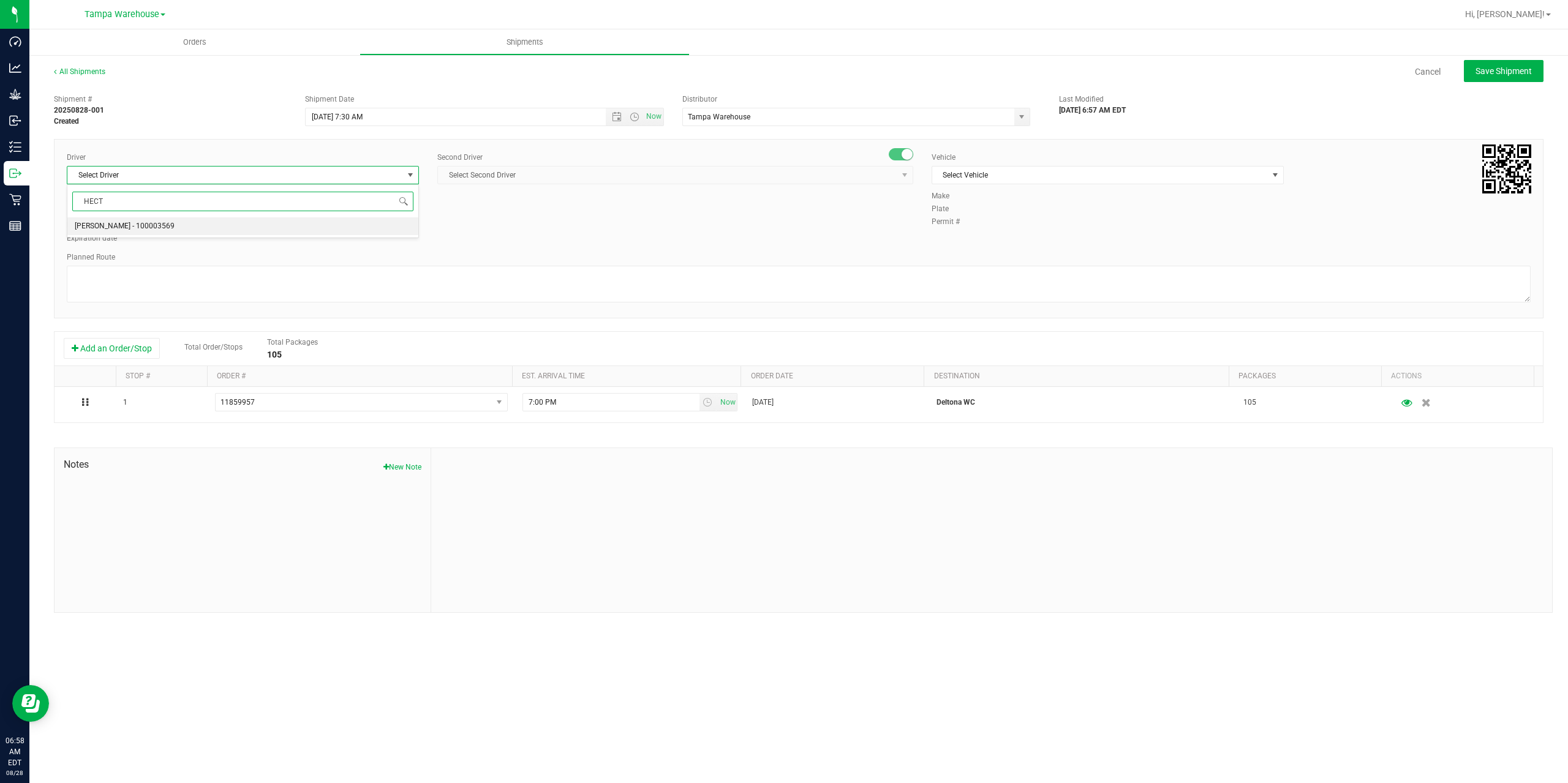
type input "HECT"
click at [506, 178] on span "Select Second Driver Select Second Driver [PERSON_NAME] - 100006559 [PERSON_NAM…" at bounding box center [674, 175] width 475 height 18
click at [507, 179] on span "Select Second Driver Select Second Driver [PERSON_NAME] - 100006559 [PERSON_NAM…" at bounding box center [674, 175] width 475 height 18
click at [319, 179] on span "Select Driver" at bounding box center [235, 175] width 335 height 17
click at [202, 221] on li "[PERSON_NAME] - 100003569" at bounding box center [242, 226] width 351 height 18
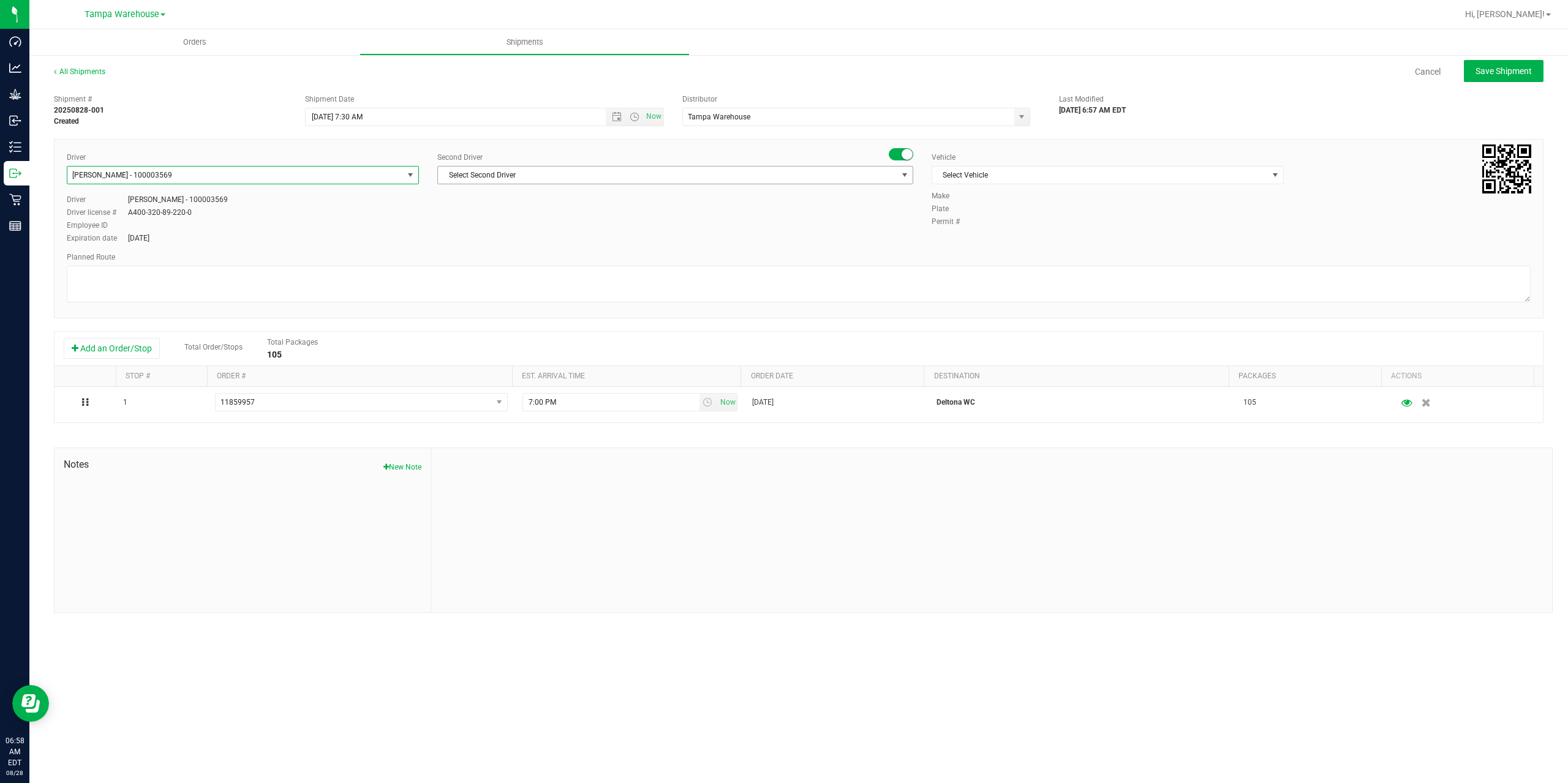
click at [605, 176] on span "Select Second Driver" at bounding box center [667, 175] width 460 height 17
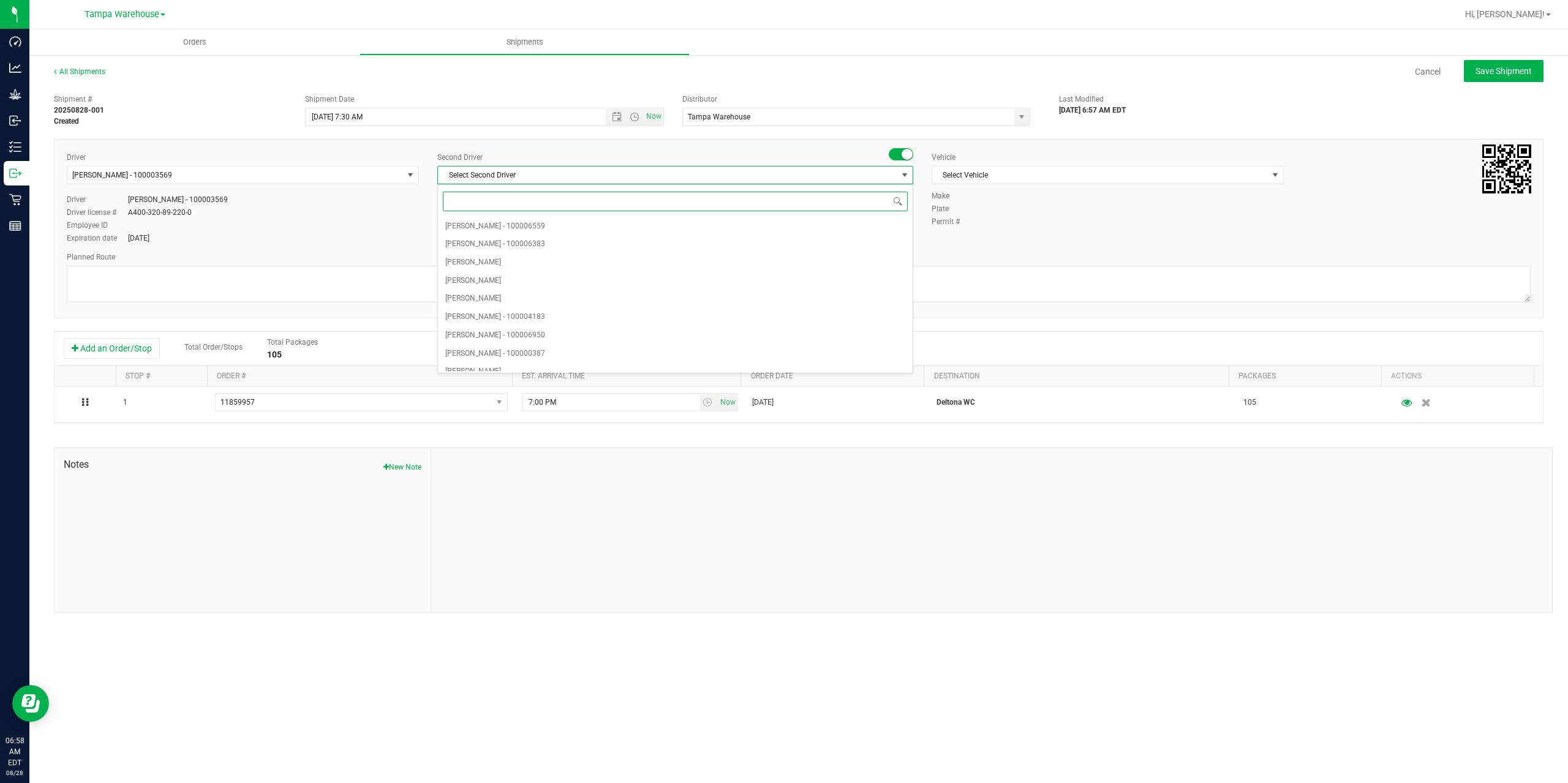
type input "z"
click at [547, 361] on li "[PERSON_NAME] - 100007761" at bounding box center [675, 362] width 475 height 18
click at [1032, 175] on span "Select Vehicle" at bounding box center [1100, 175] width 335 height 17
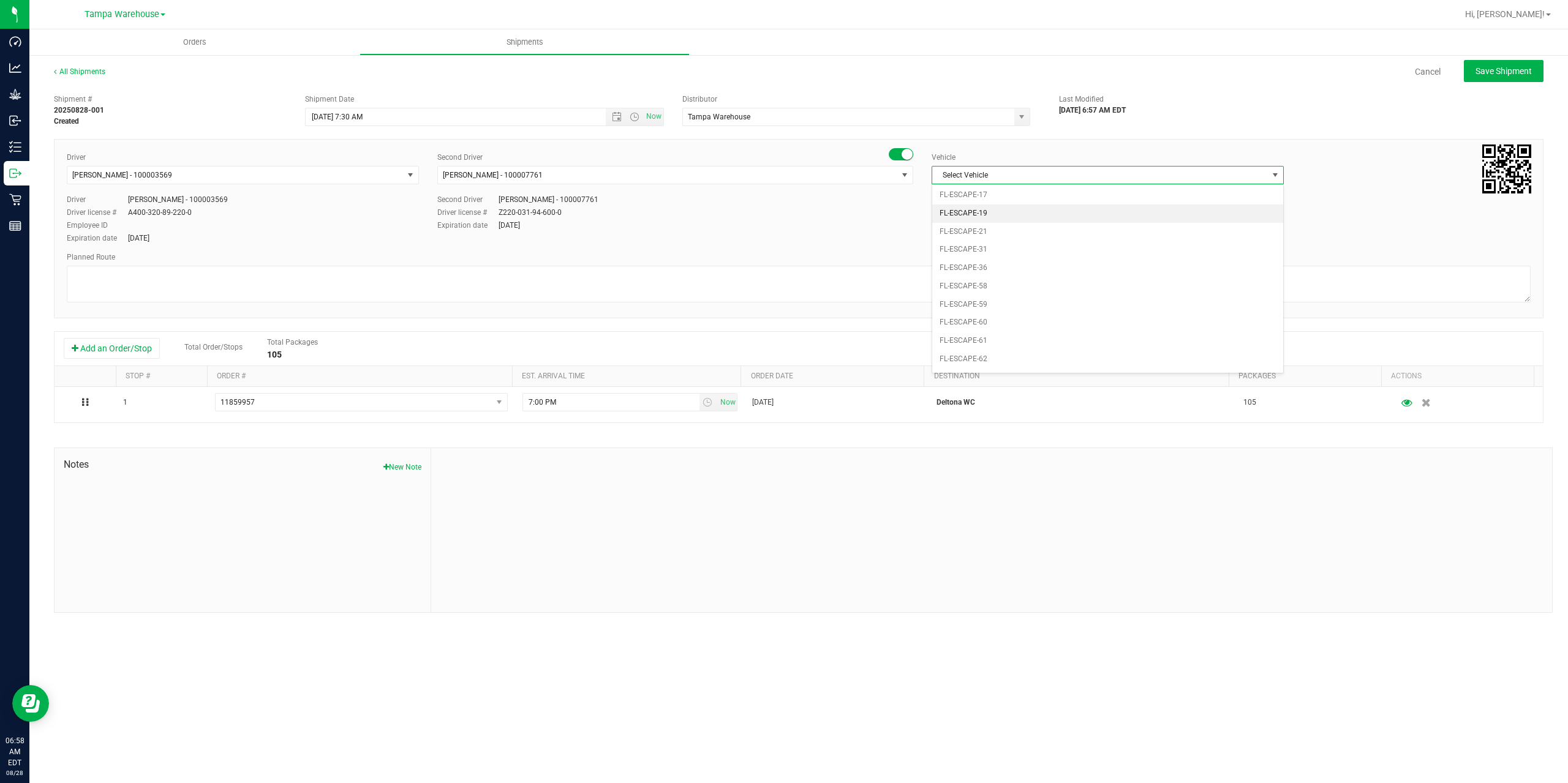
scroll to position [208, 0]
click at [1020, 261] on li "FL-EXPRESS-01" at bounding box center [1107, 261] width 351 height 18
click at [1008, 272] on textarea at bounding box center [799, 284] width 1463 height 37
type textarea "Deltona WC 2 total"
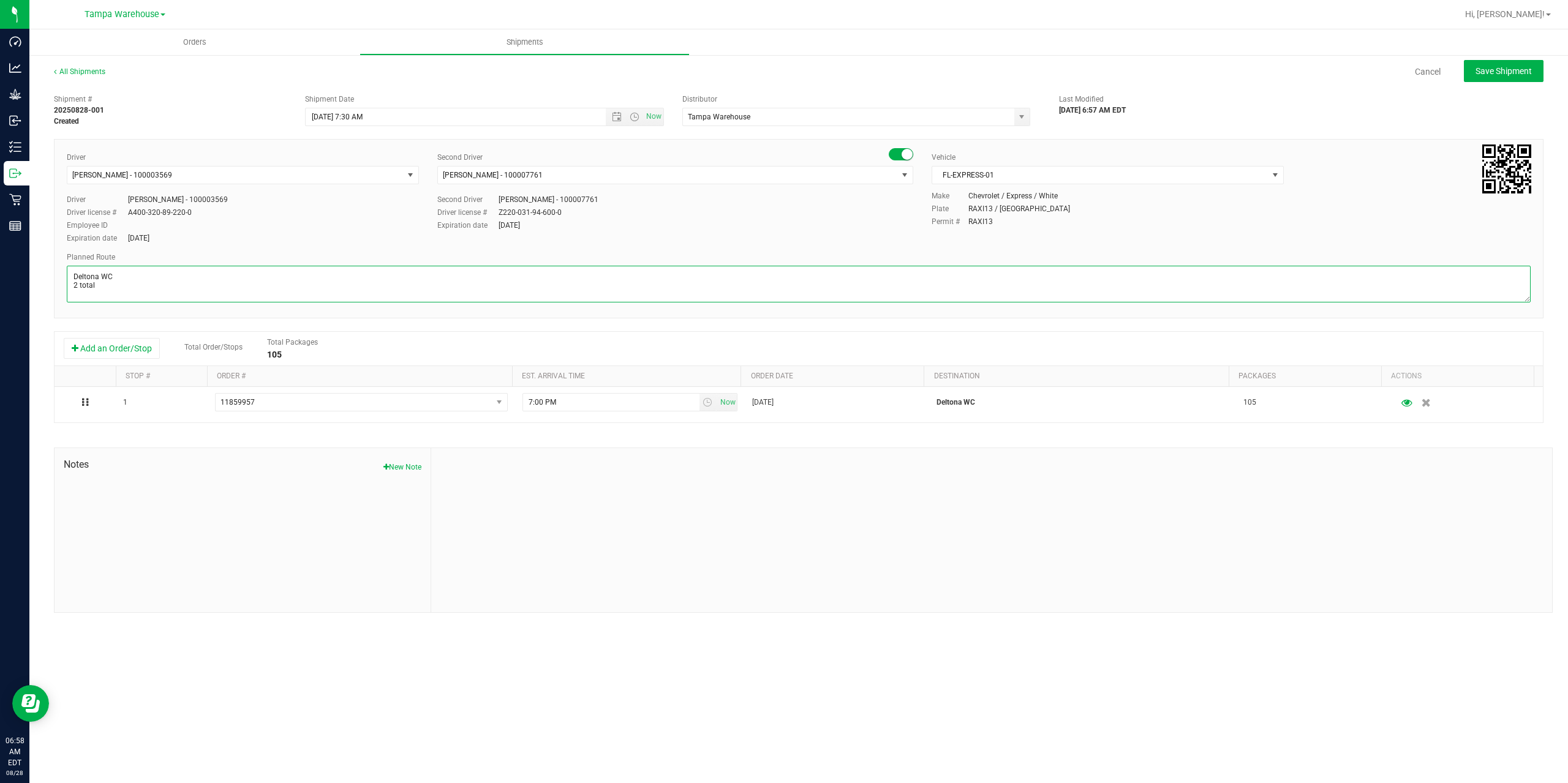
click at [640, 284] on textarea at bounding box center [799, 284] width 1463 height 37
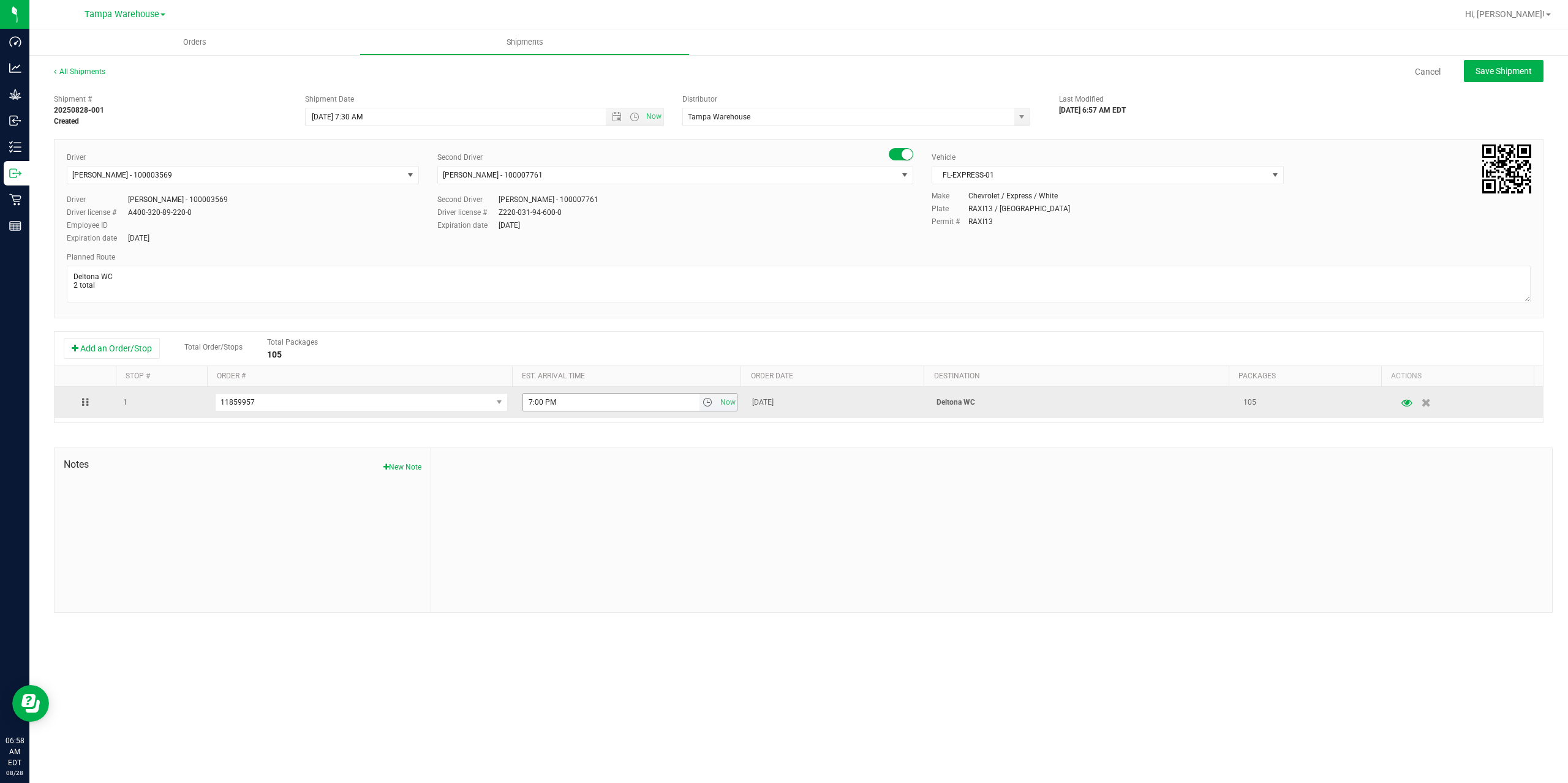
click at [528, 401] on input "7:00 PM" at bounding box center [611, 402] width 176 height 17
click at [537, 405] on input "1:00 PM" at bounding box center [611, 402] width 176 height 17
type input "1:30 PM"
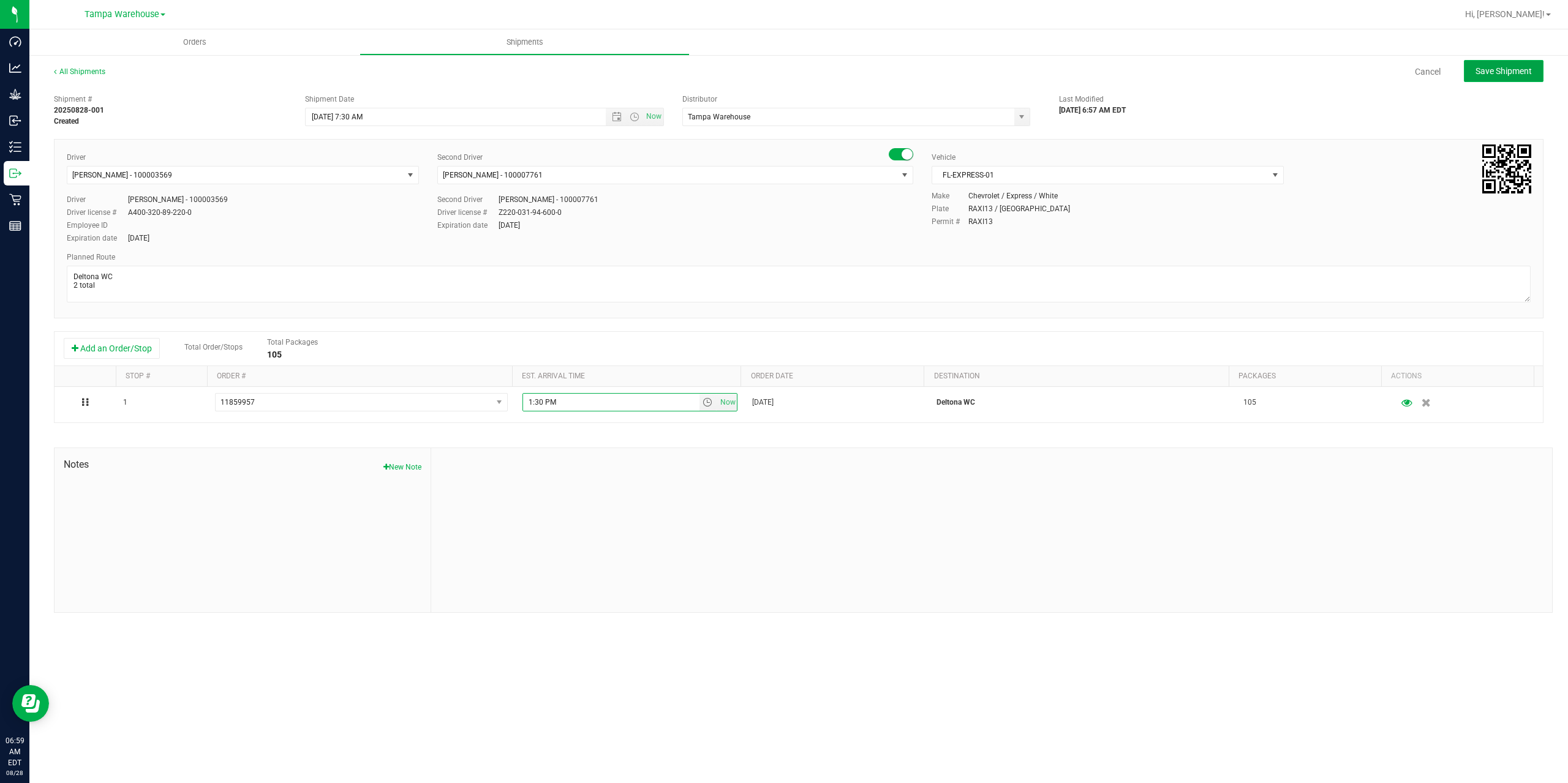
click at [1496, 75] on span "Save Shipment" at bounding box center [1503, 70] width 57 height 9
type input "8/28/2025 11:30 AM"
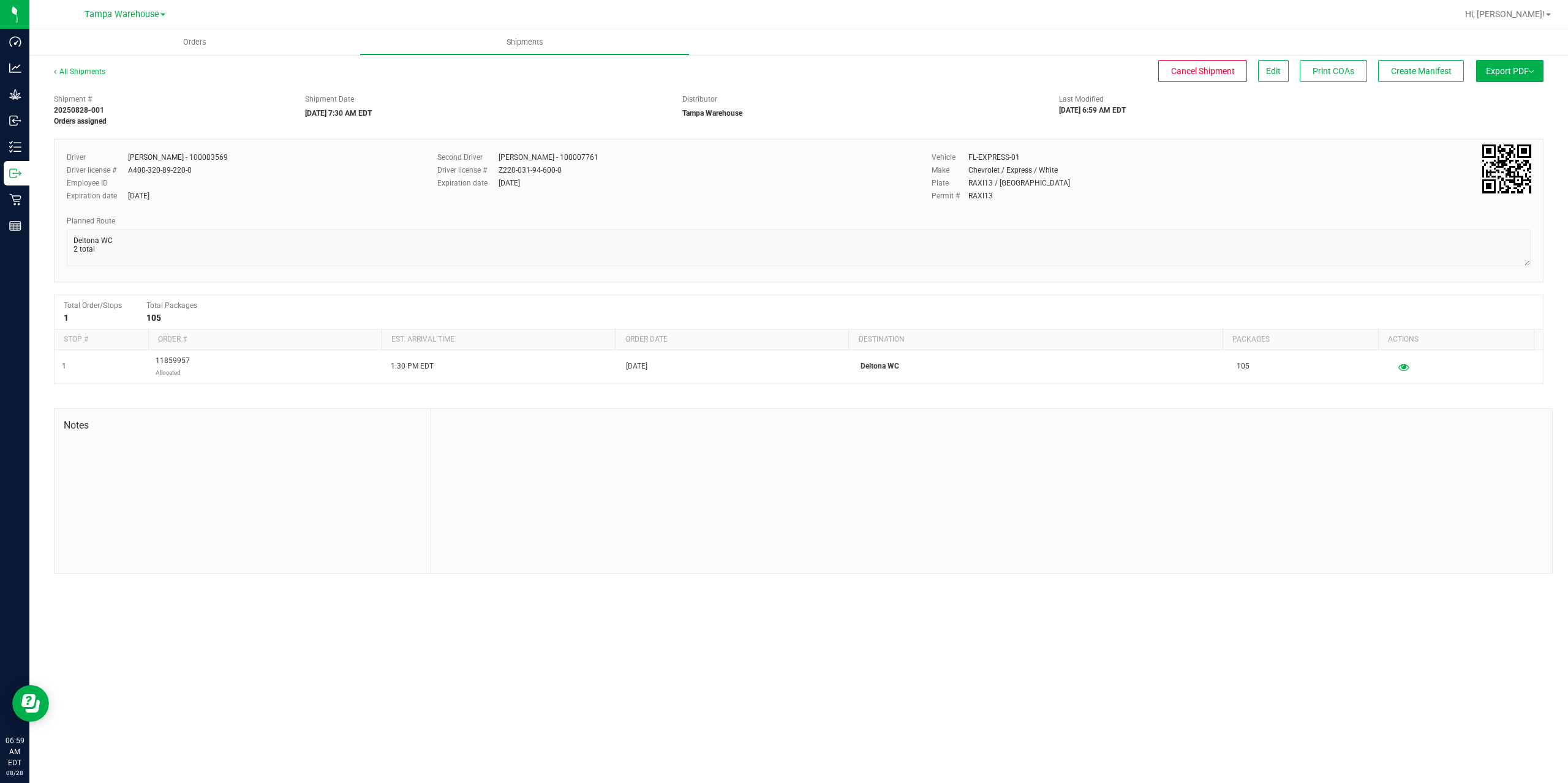
click at [1496, 75] on span "Export PDF" at bounding box center [1510, 70] width 48 height 9
click at [1502, 96] on span "Manifest by Package ID" at bounding box center [1491, 98] width 78 height 9
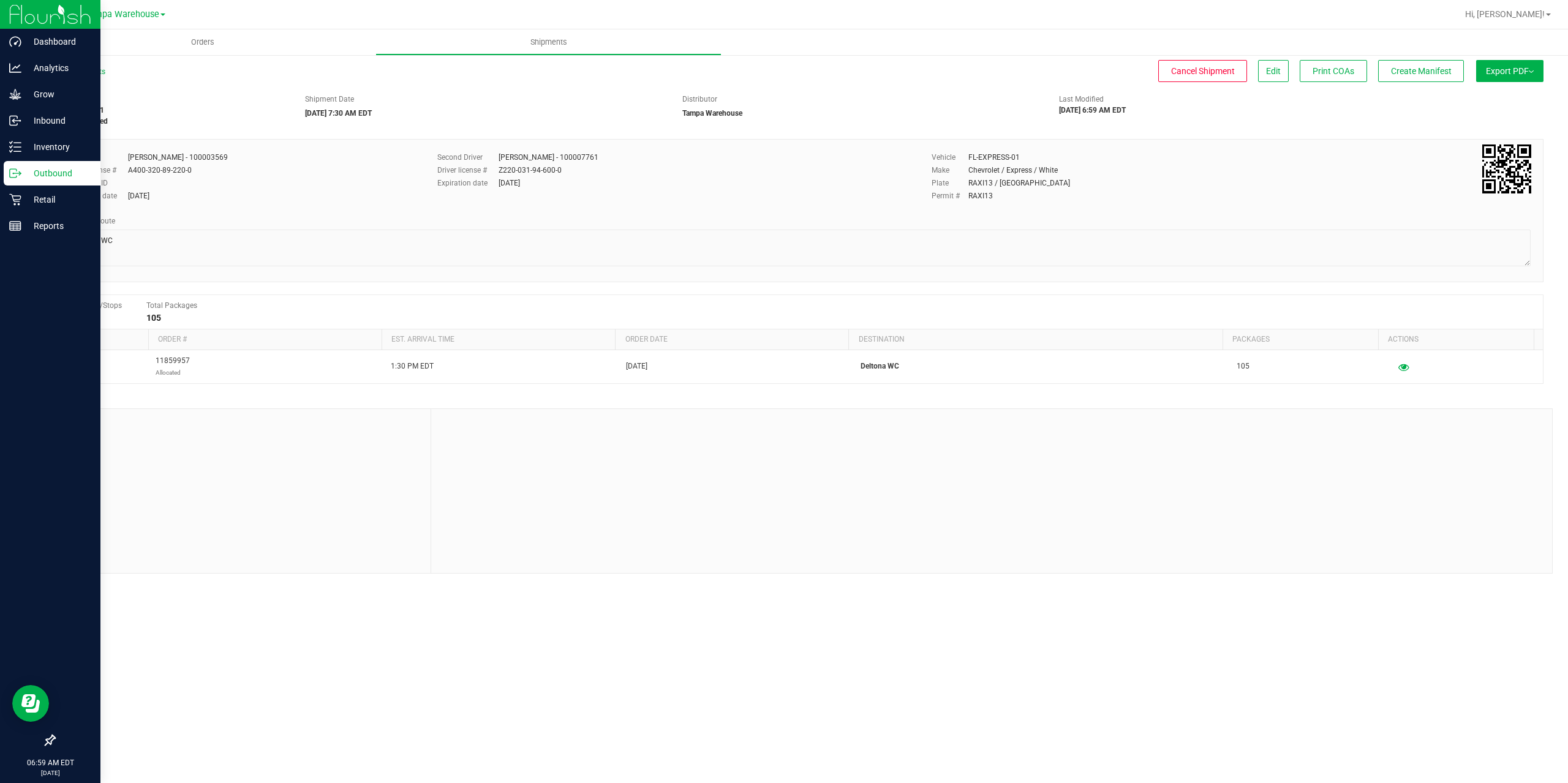
click at [22, 176] on p "Outbound" at bounding box center [58, 173] width 73 height 15
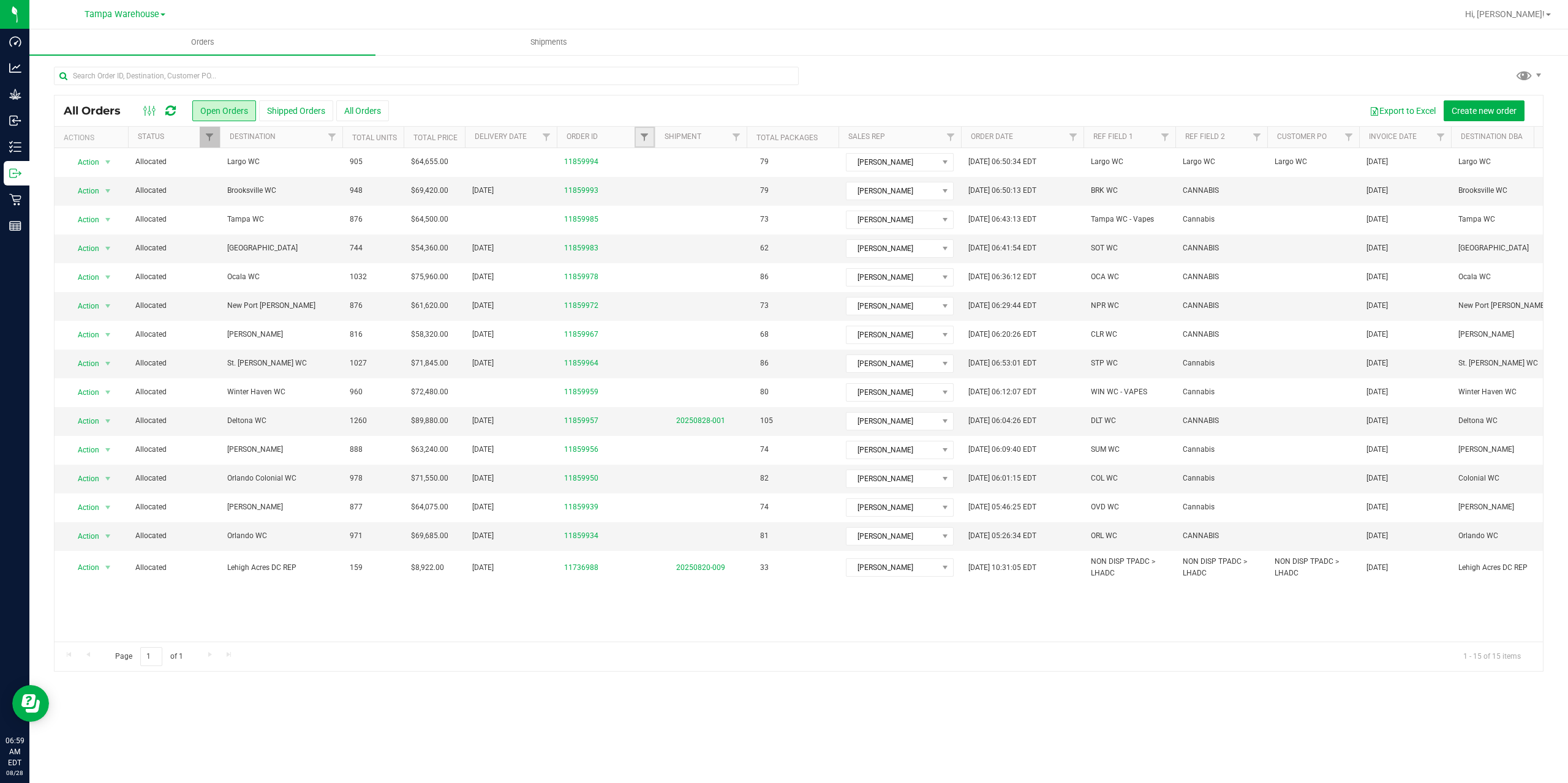
click at [634, 139] on link "Filter" at bounding box center [645, 137] width 20 height 21
type input "9934"
click at [642, 183] on button "Filter" at bounding box center [671, 196] width 59 height 27
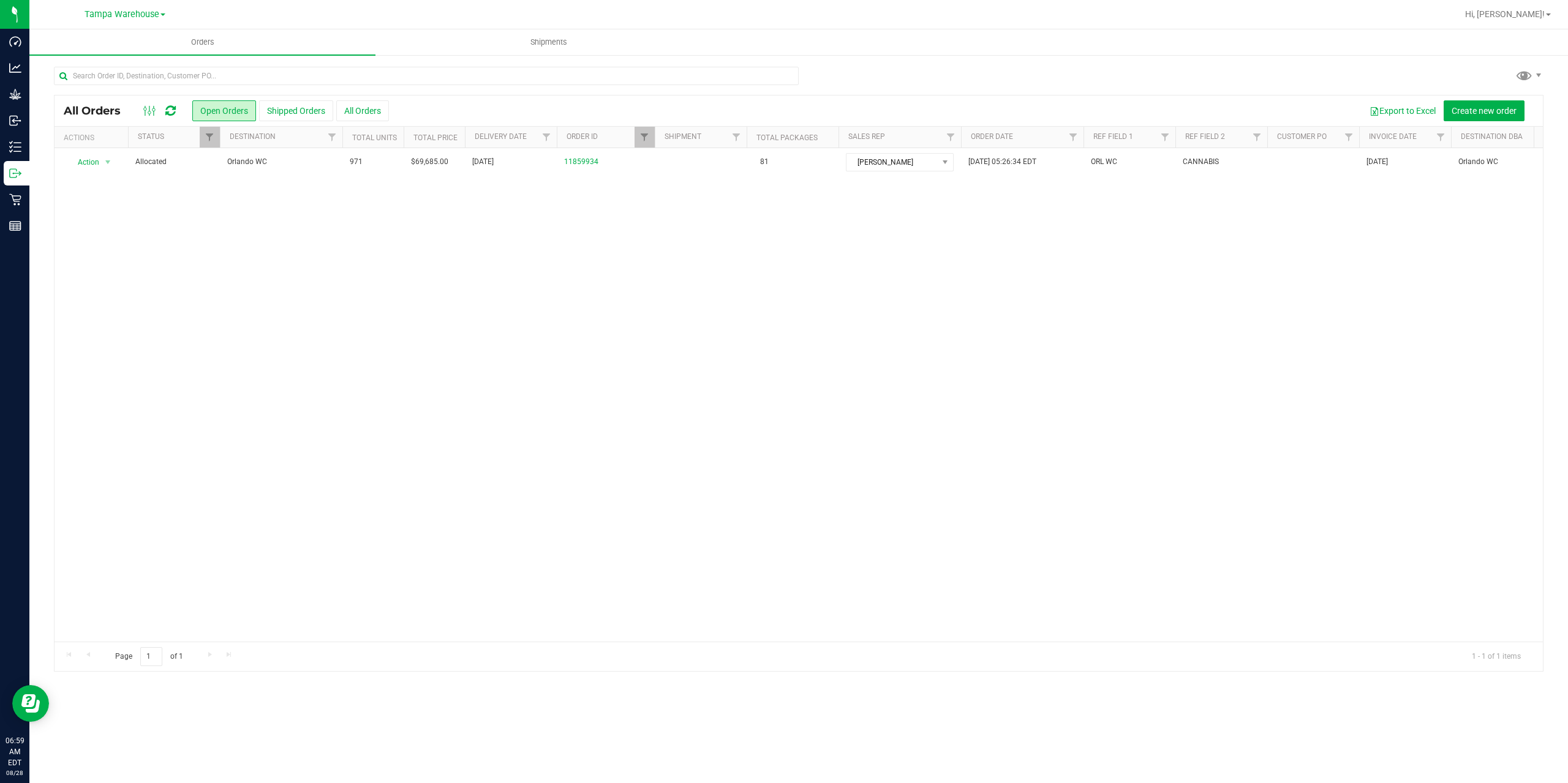
click at [285, 177] on div "Action Action Cancel order Clone order Edit order Mark as fully paid Order audi…" at bounding box center [799, 395] width 1488 height 493
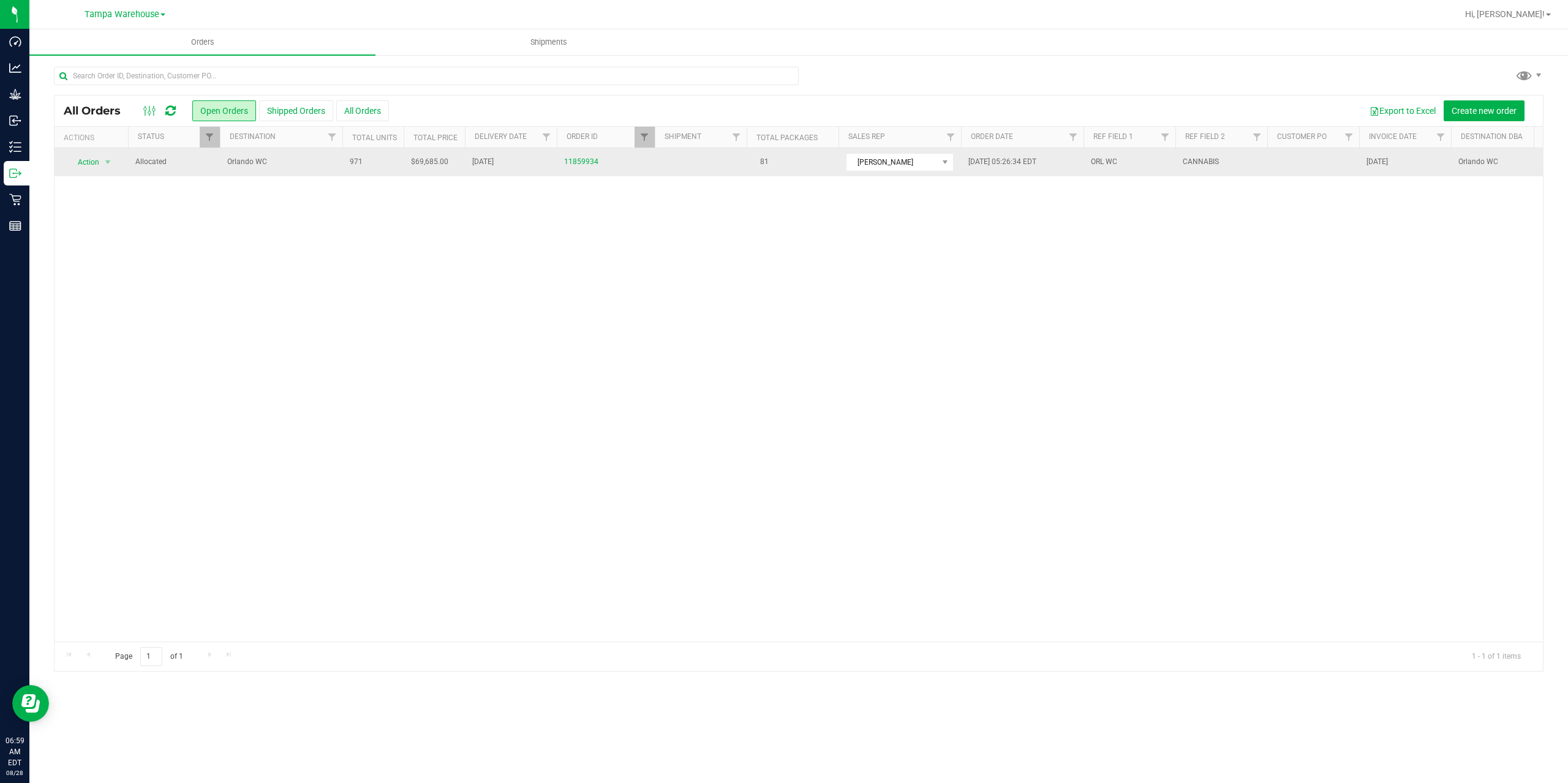
click at [284, 165] on span "Orlando WC" at bounding box center [281, 162] width 107 height 12
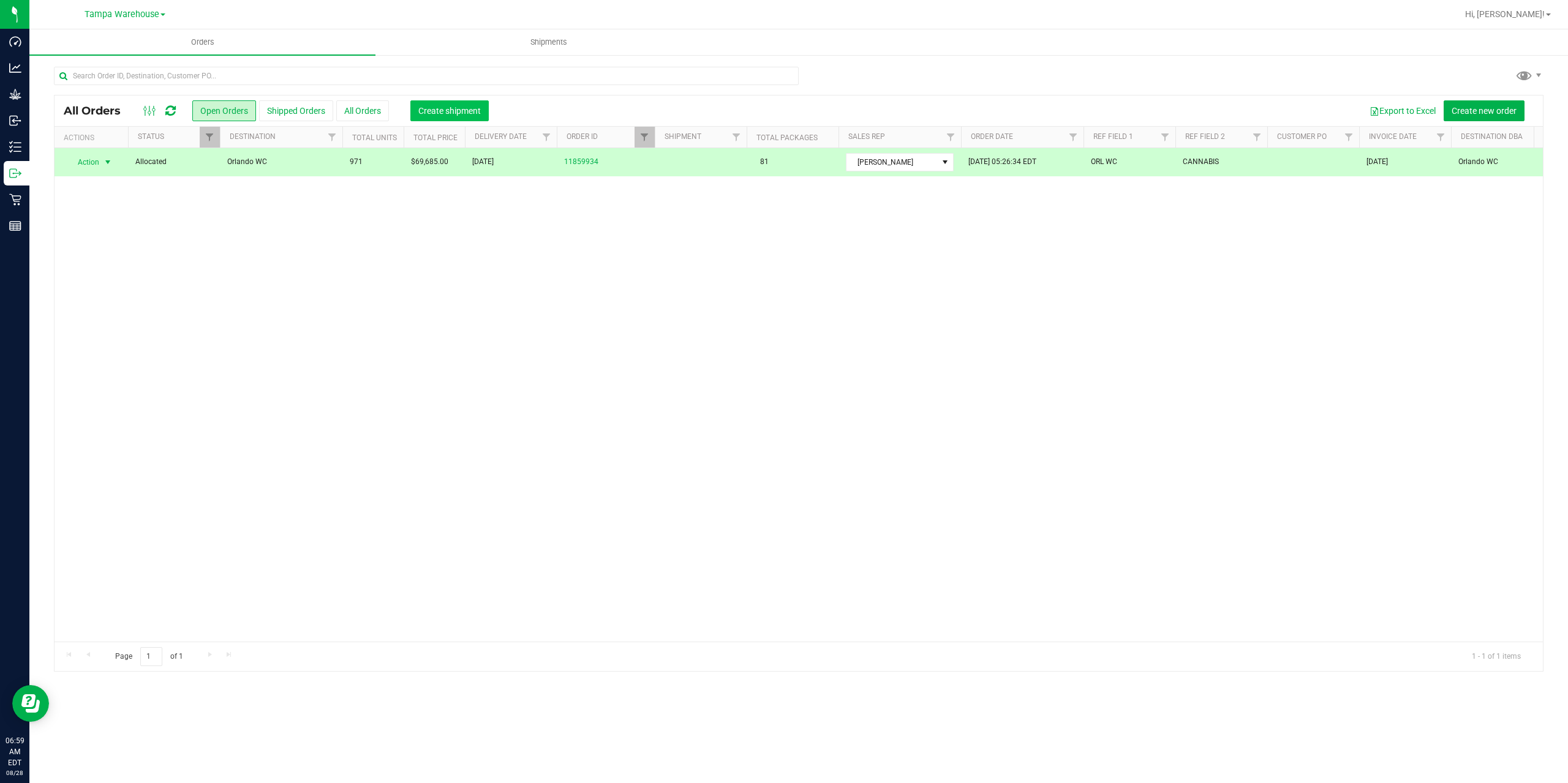
click at [457, 112] on span "Create shipment" at bounding box center [449, 110] width 62 height 9
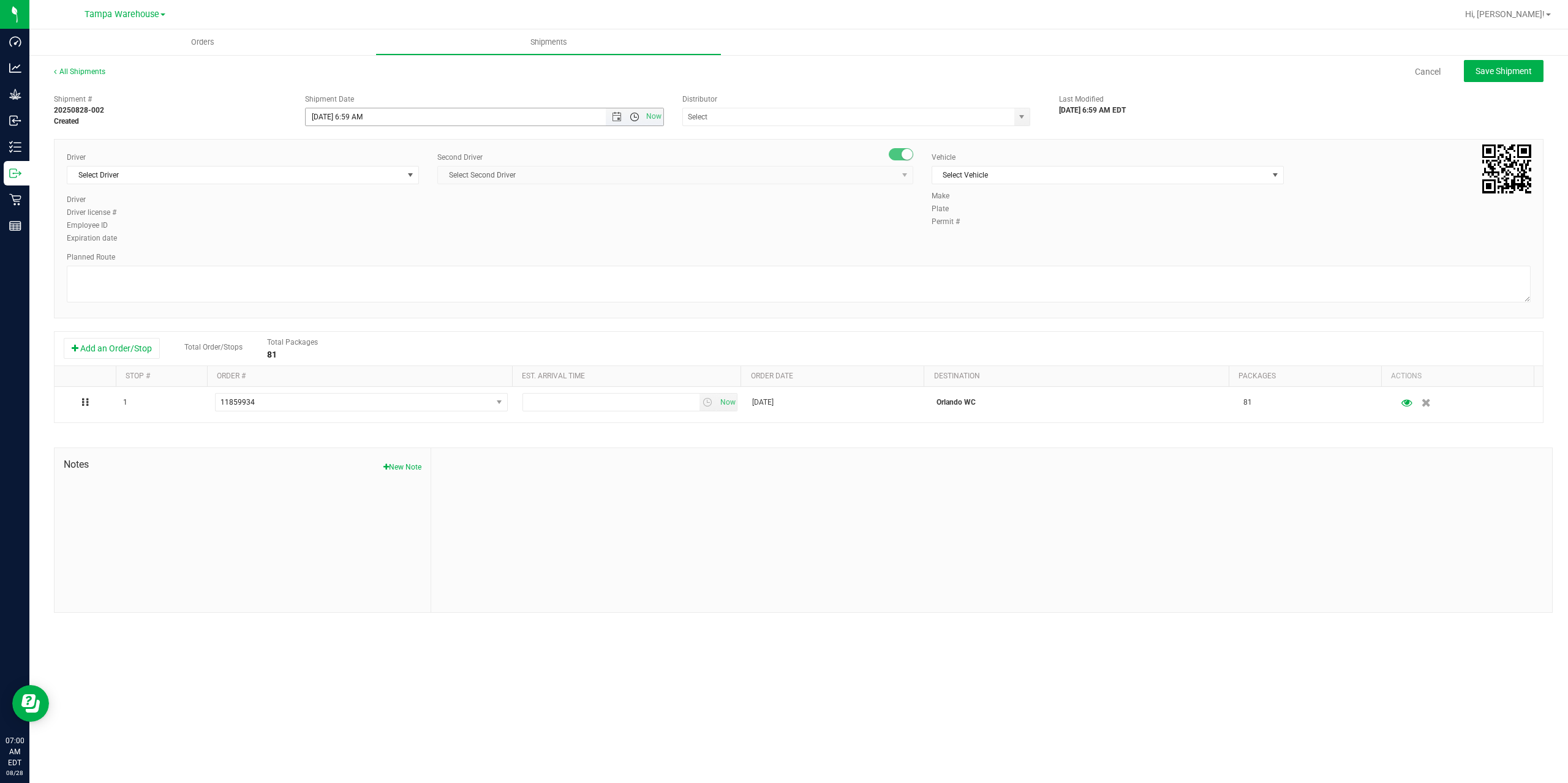
click at [633, 116] on span "Open the time view" at bounding box center [634, 116] width 9 height 9
click at [344, 187] on li "7:30 AM" at bounding box center [483, 189] width 356 height 16
type input "8/28/2025 7:30 AM"
click at [803, 118] on input "text" at bounding box center [844, 117] width 322 height 17
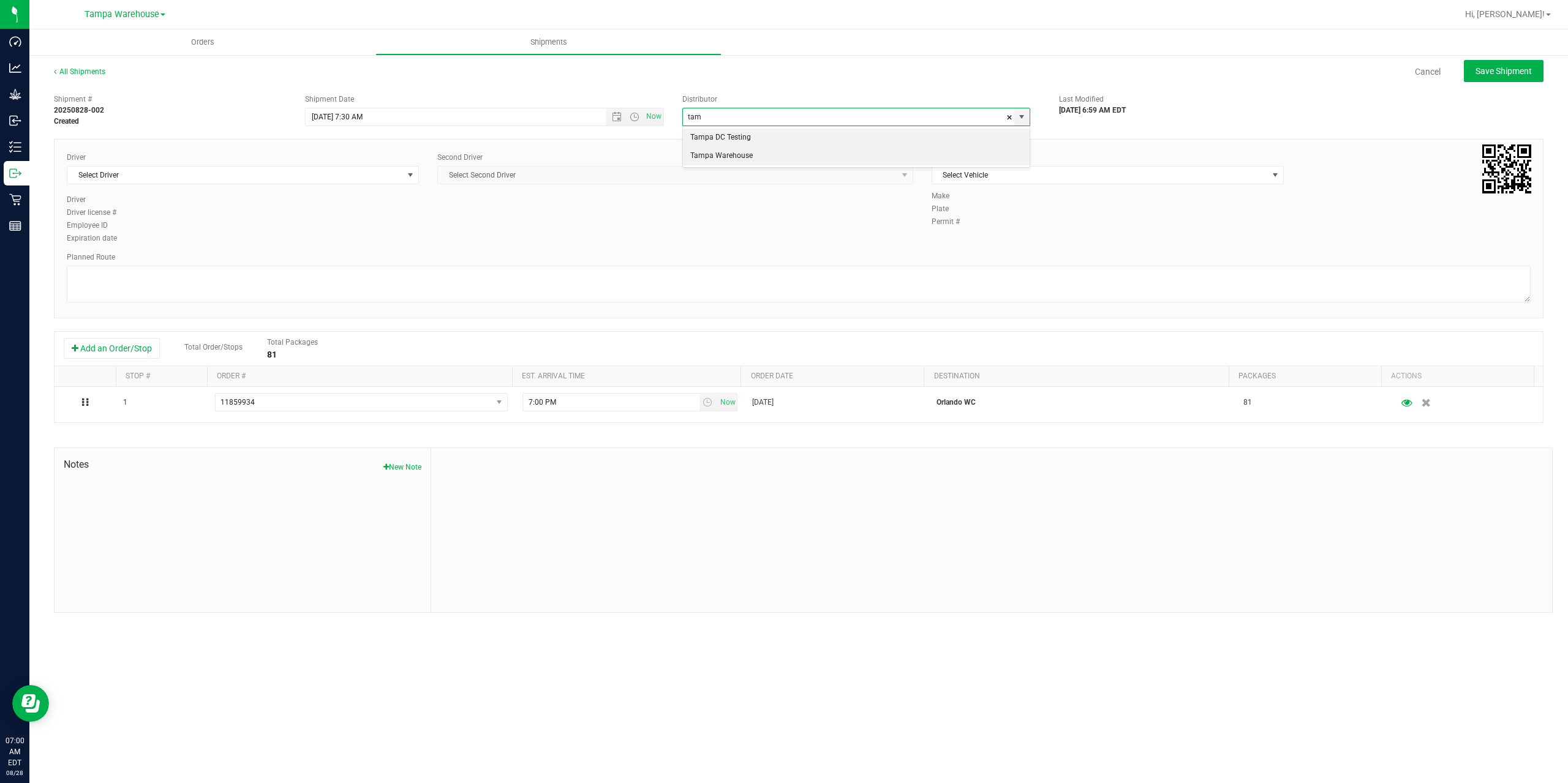
click at [733, 152] on li "Tampa Warehouse" at bounding box center [856, 155] width 346 height 18
type input "Tampa Warehouse"
click at [259, 180] on span "Select Driver" at bounding box center [235, 175] width 335 height 17
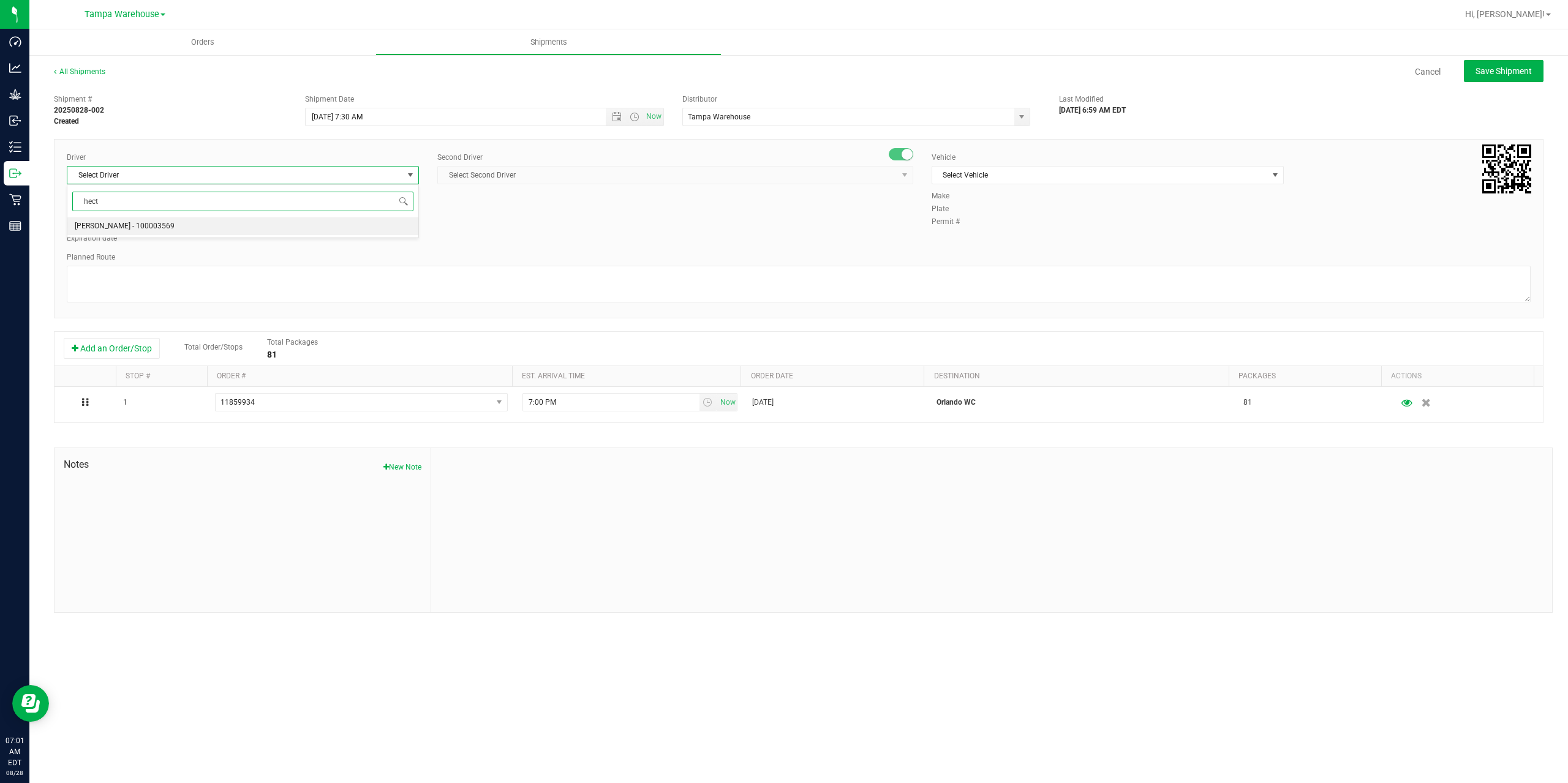
click at [241, 232] on li "Hector Ayala - 100003569" at bounding box center [242, 226] width 351 height 18
type input "hect"
click at [658, 180] on span "Select Second Driver" at bounding box center [667, 175] width 460 height 17
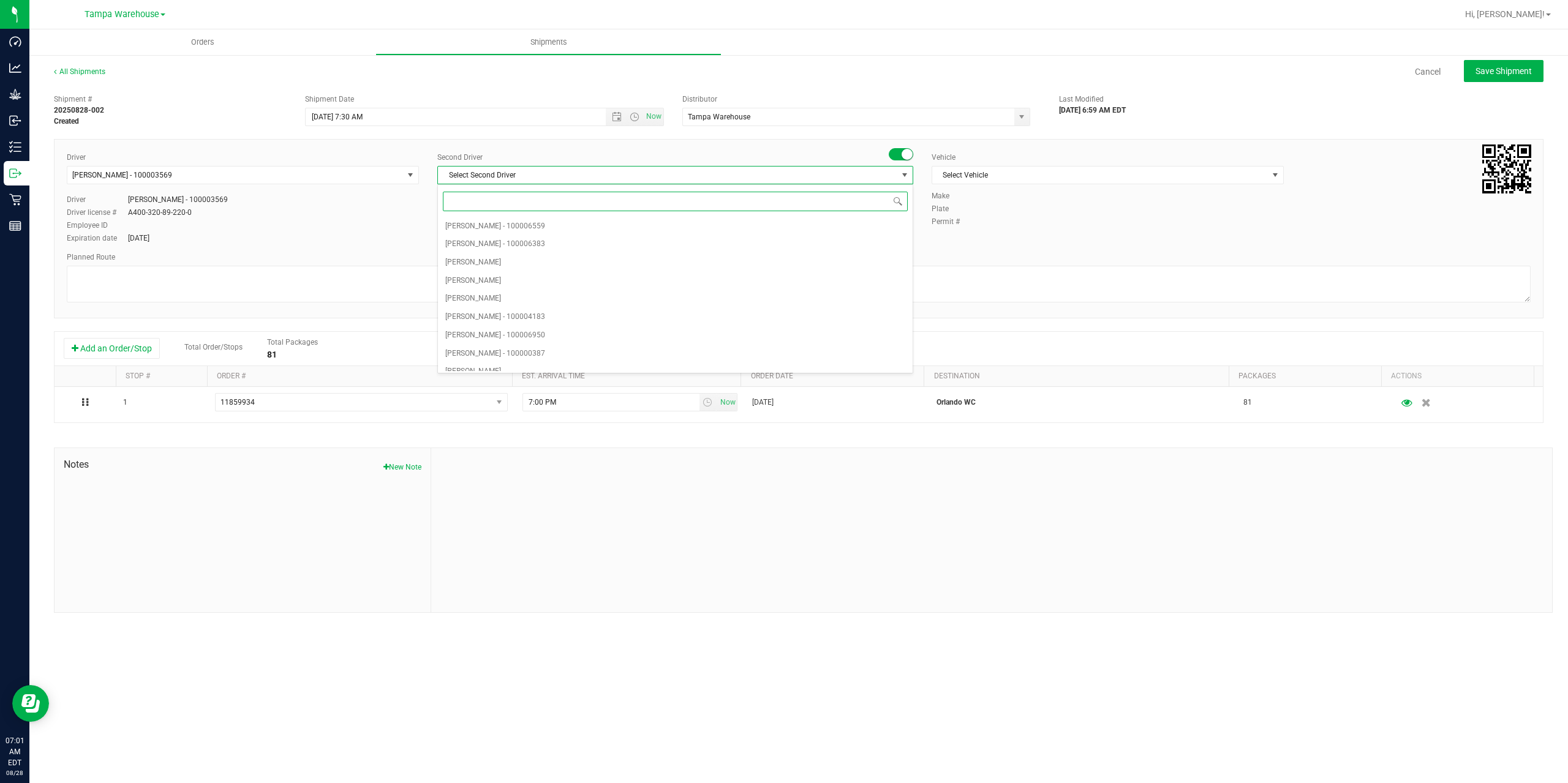
type input "z"
click at [579, 362] on li "Dustin Zonneville - 100007761" at bounding box center [675, 362] width 475 height 18
click at [1160, 173] on span "Select Vehicle" at bounding box center [1100, 175] width 335 height 17
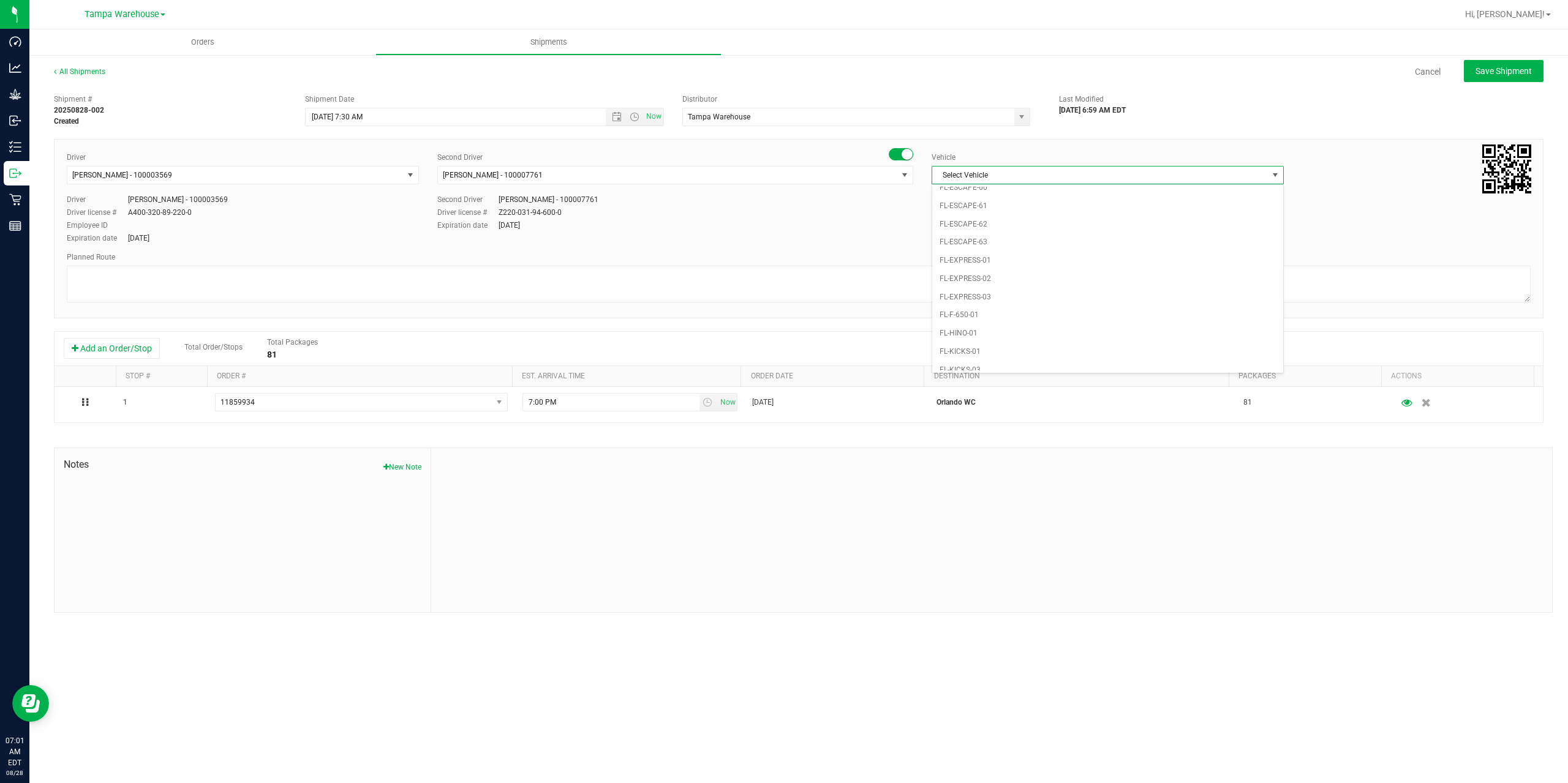
scroll to position [282, 0]
click at [1012, 192] on li "FL-EXPRESS-01" at bounding box center [1107, 186] width 351 height 18
click at [856, 276] on textarea at bounding box center [799, 284] width 1463 height 37
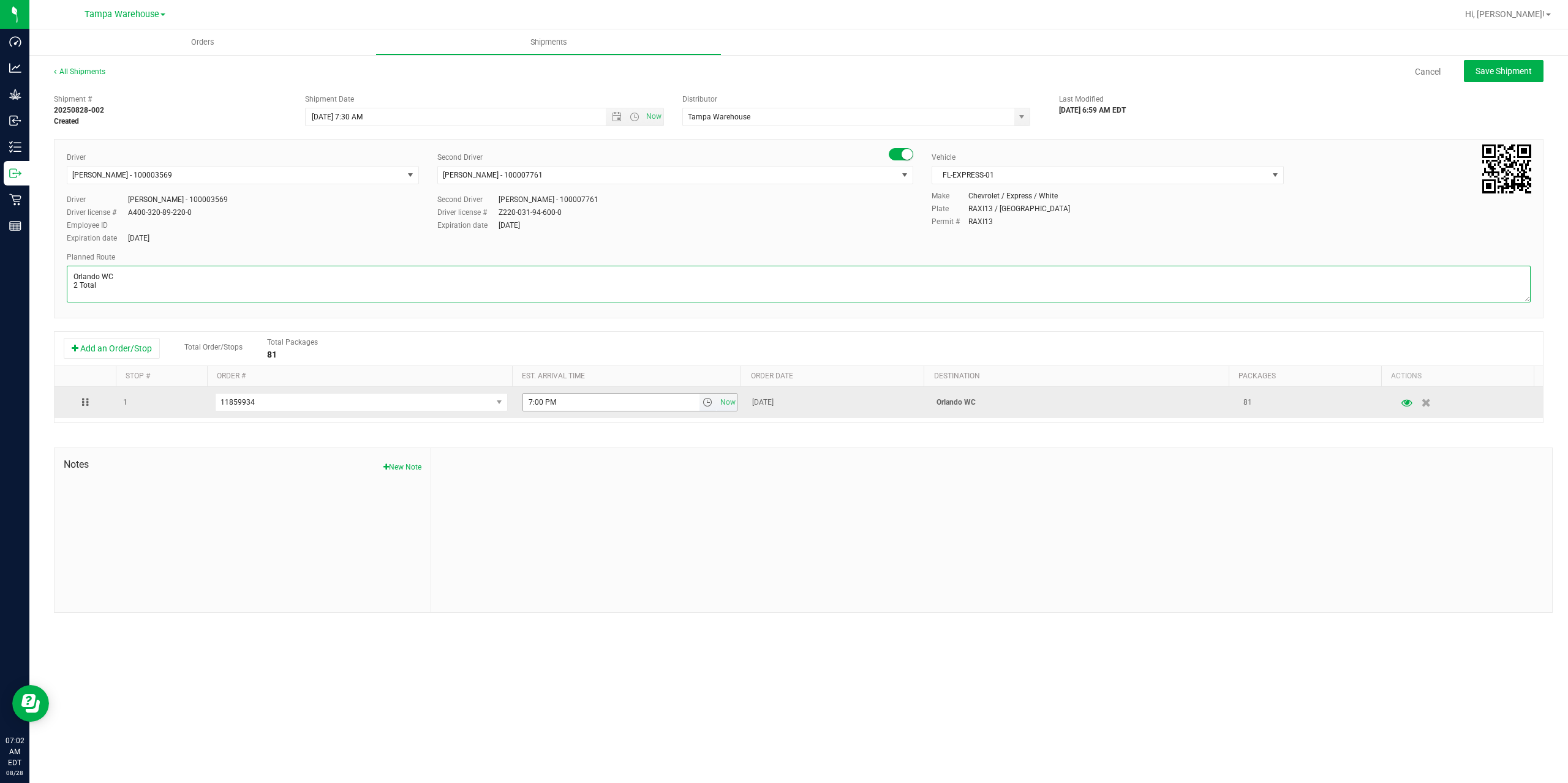
click at [703, 403] on span "select" at bounding box center [707, 402] width 9 height 9
type textarea "Orlando WC 2 Total"
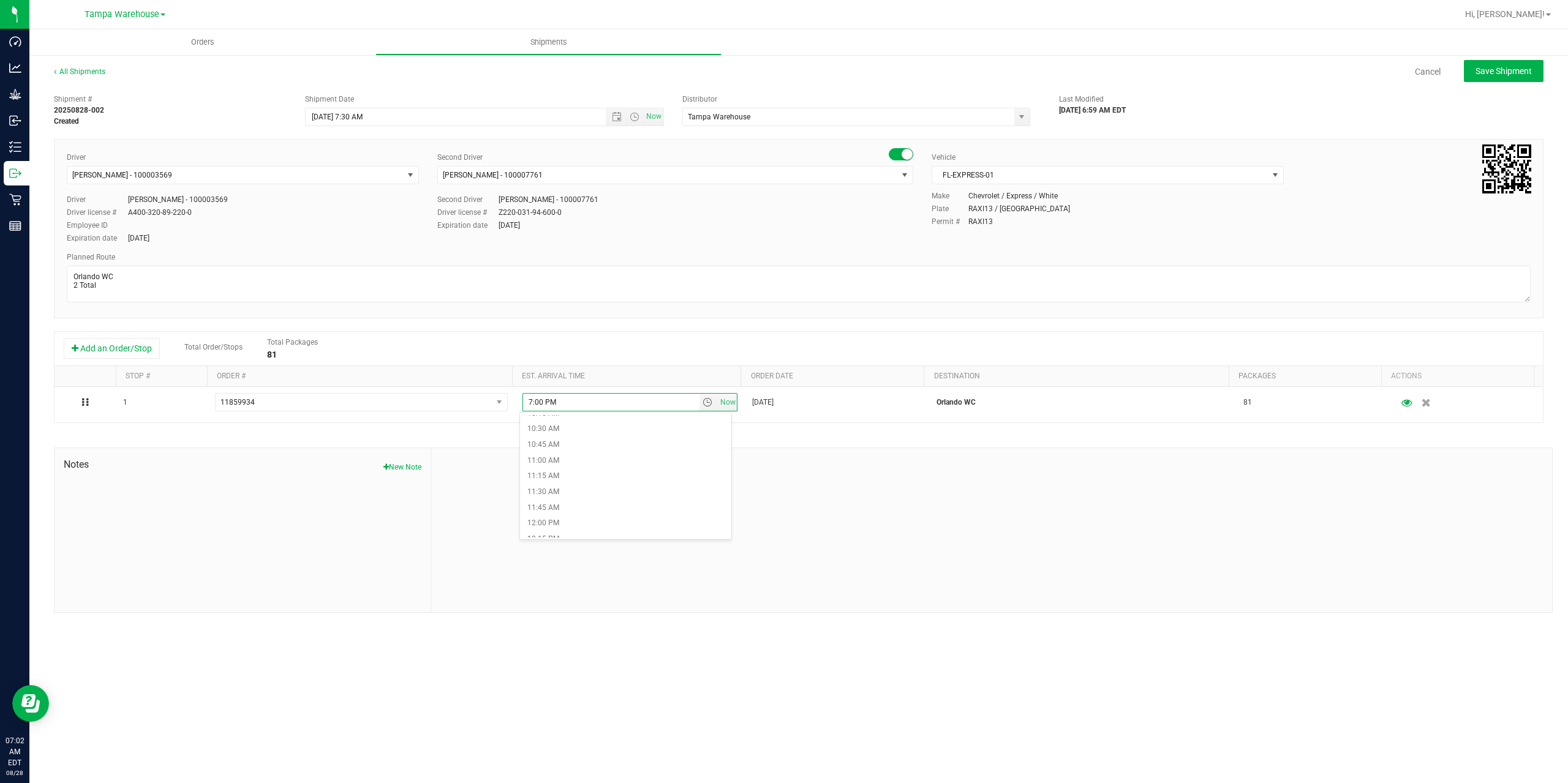
scroll to position [673, 0]
click at [579, 507] on li "12:00 PM" at bounding box center [625, 504] width 211 height 16
click at [661, 496] on div at bounding box center [992, 530] width 1121 height 164
click at [1508, 75] on span "Save Shipment" at bounding box center [1503, 70] width 57 height 9
type input "8/28/2025 11:30 AM"
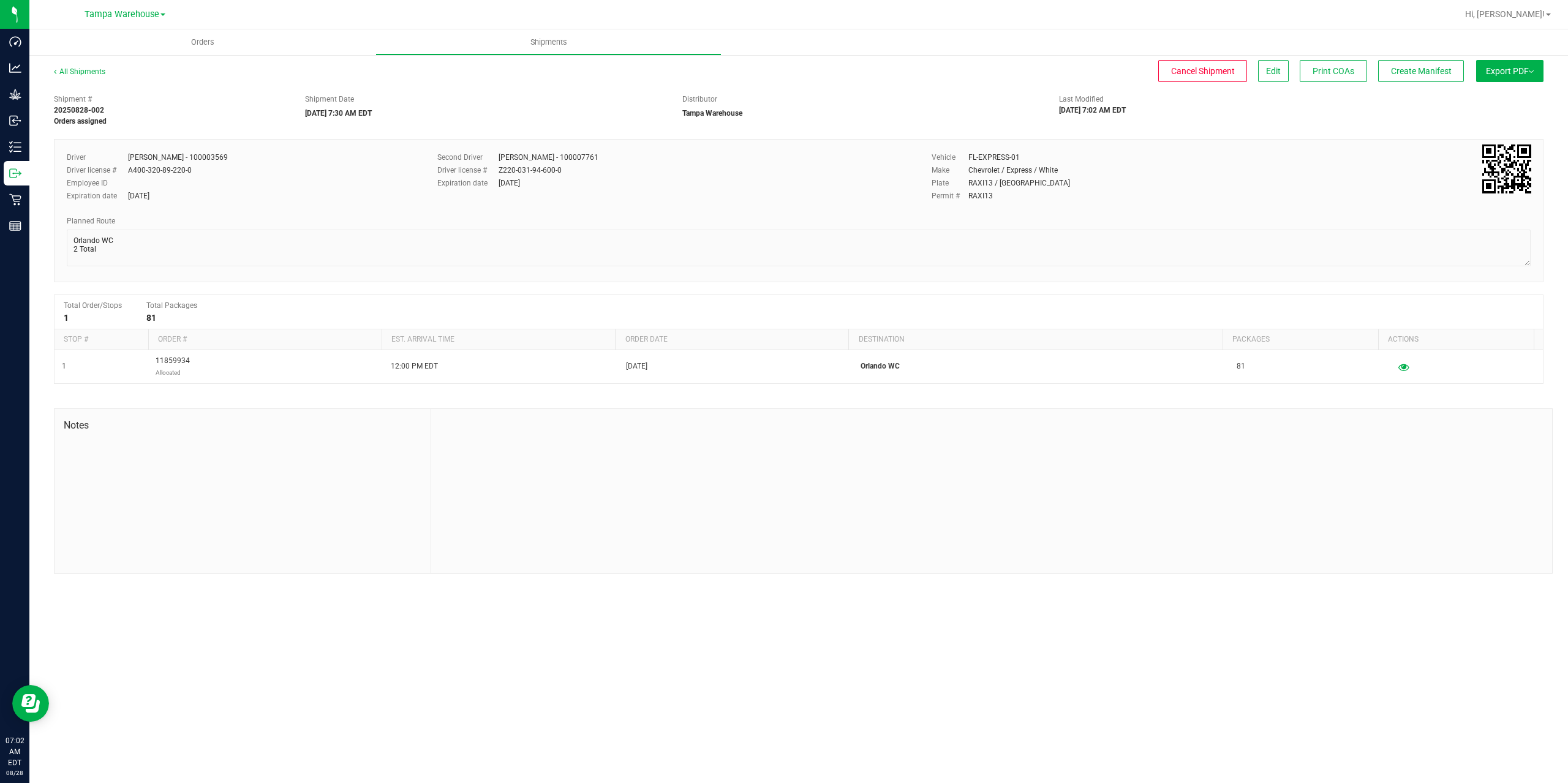
click at [1508, 75] on span "Export PDF" at bounding box center [1510, 70] width 48 height 9
click at [1508, 98] on span "Manifest by Package ID" at bounding box center [1491, 98] width 78 height 9
click at [21, 170] on icon at bounding box center [15, 173] width 12 height 12
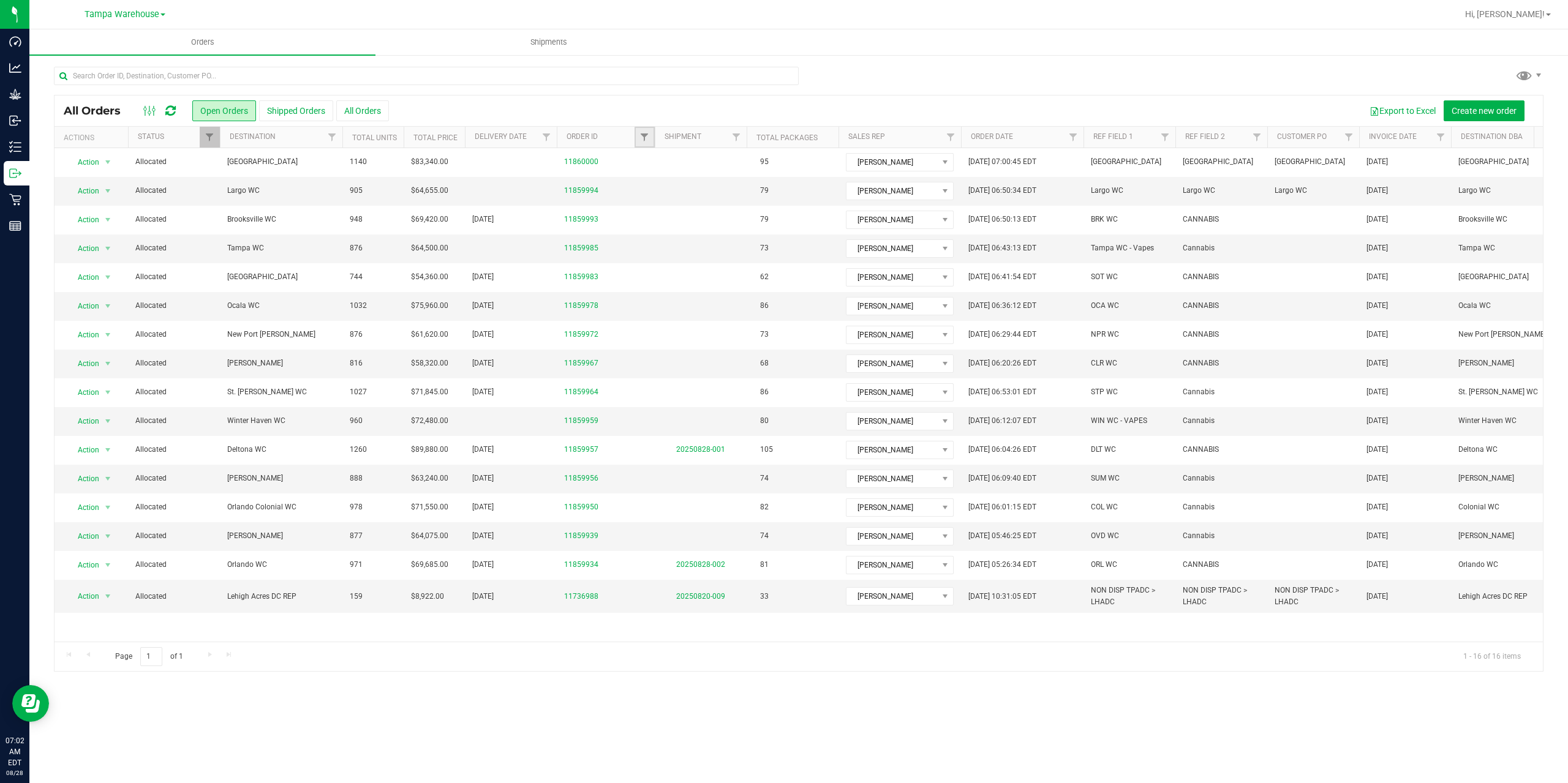
click at [651, 146] on link "Filter" at bounding box center [645, 137] width 20 height 21
type input "9939"
click at [674, 194] on button "Filter" at bounding box center [671, 196] width 59 height 27
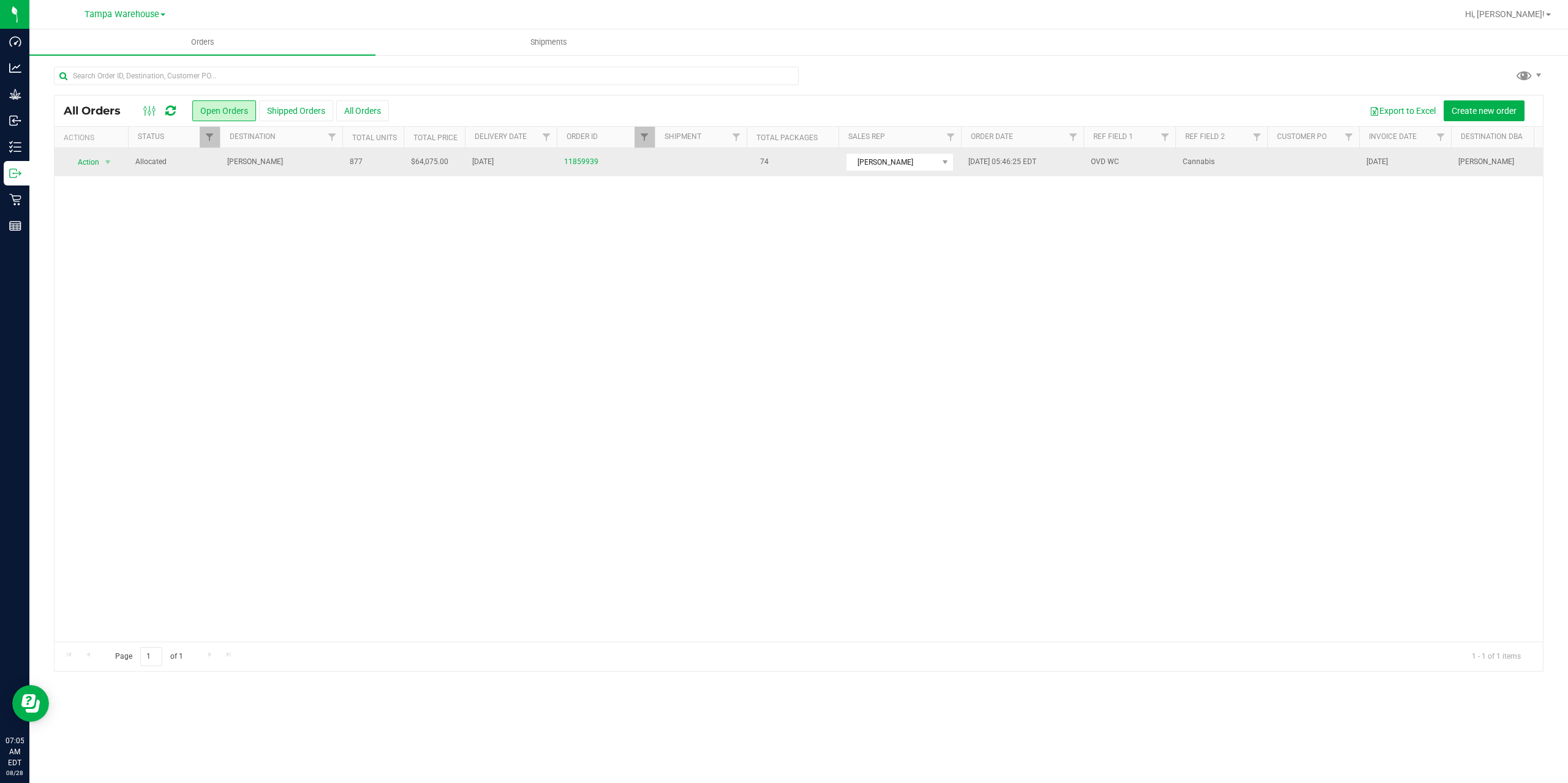
click at [295, 167] on span "[PERSON_NAME]" at bounding box center [281, 162] width 107 height 12
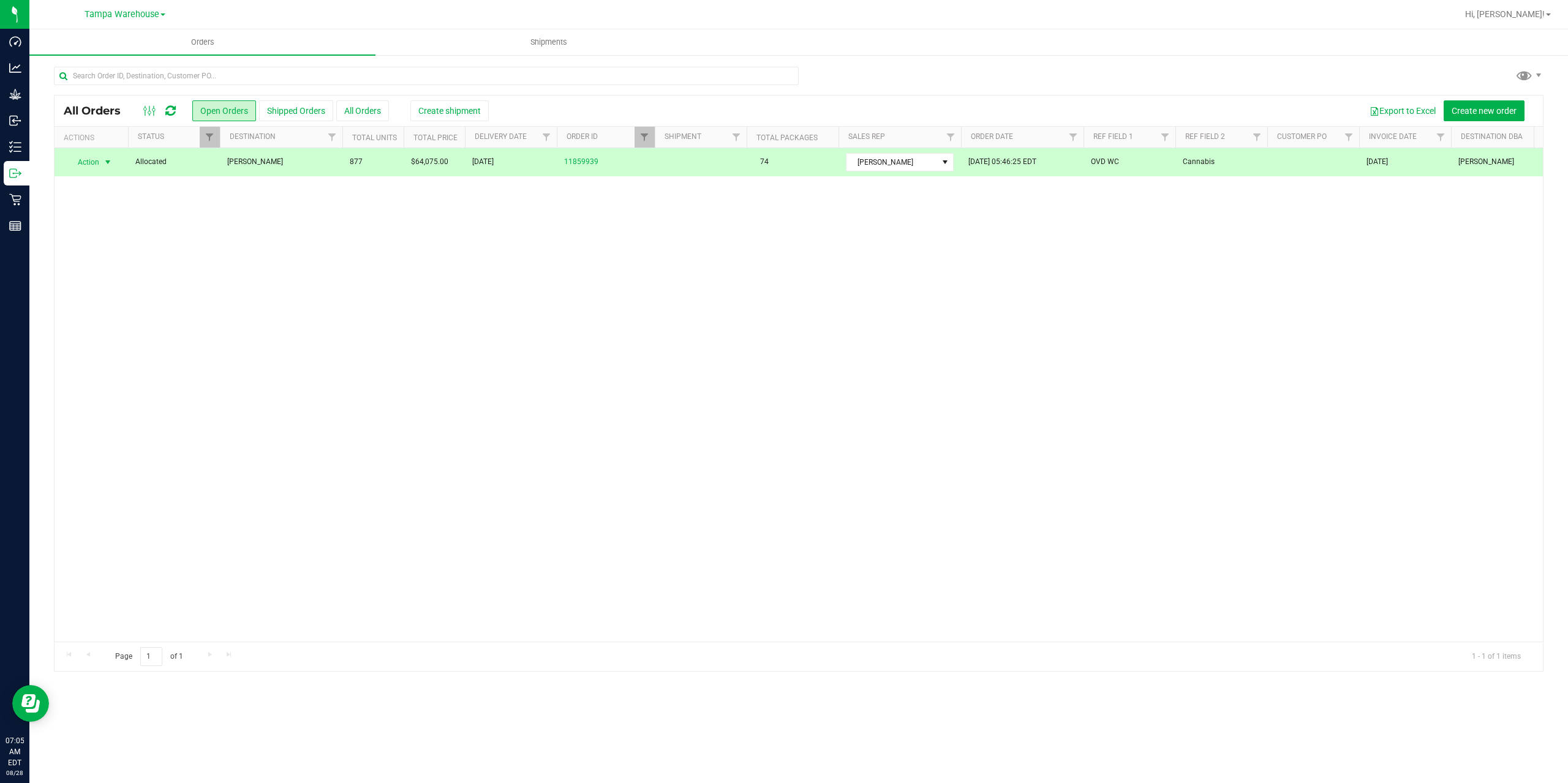
click at [443, 122] on div "All Orders Open Orders Shipped Orders All Orders Create shipment Export to Exce…" at bounding box center [799, 111] width 1488 height 30
click at [445, 117] on button "Create shipment" at bounding box center [449, 110] width 78 height 21
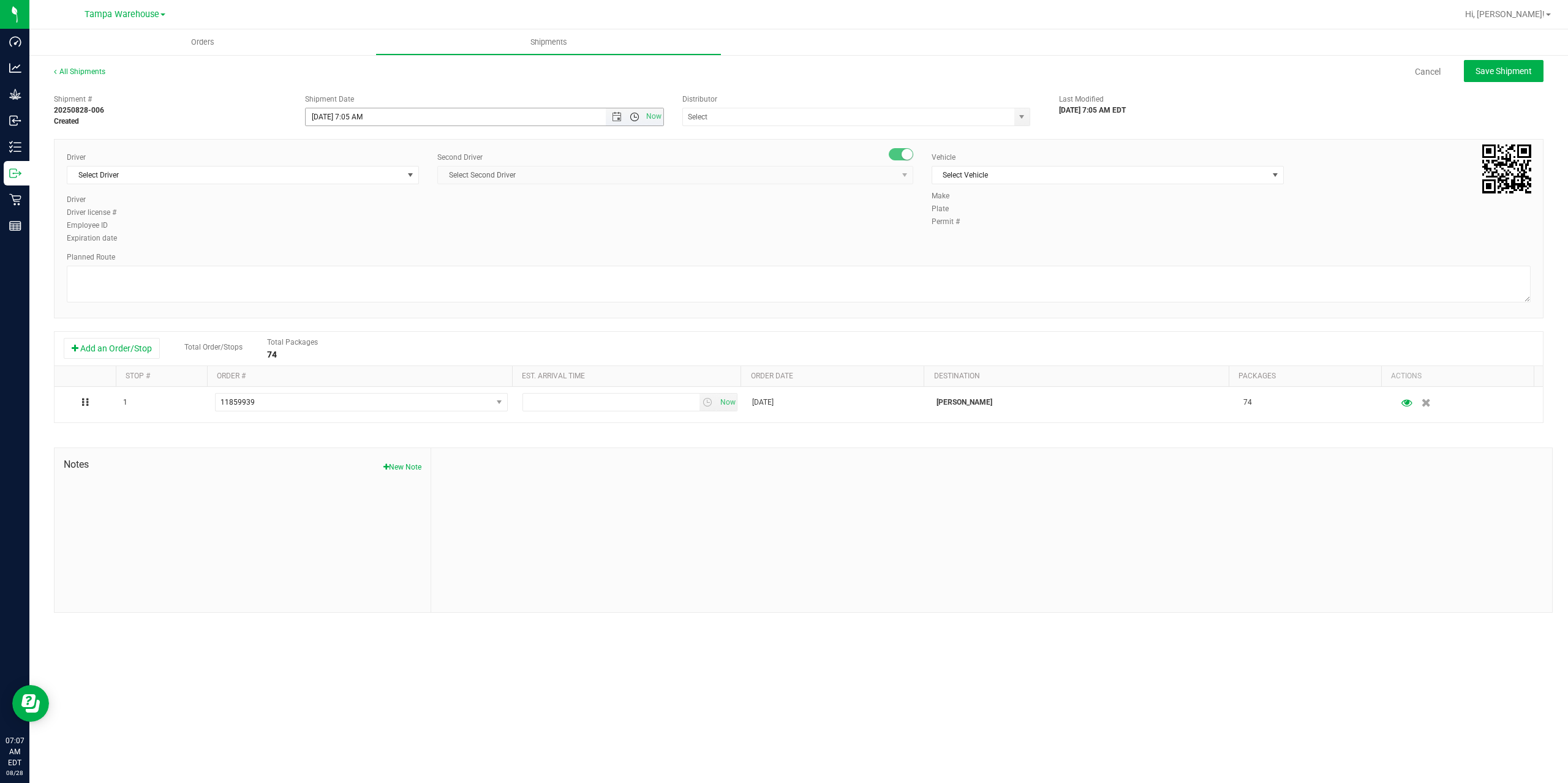
click at [634, 115] on span "Open the time view" at bounding box center [634, 116] width 9 height 9
click at [369, 175] on li "7:00 AM" at bounding box center [483, 173] width 356 height 16
click at [361, 115] on input "8/28/2025 7:00 AM" at bounding box center [466, 117] width 321 height 17
type input "8/28/2025 7:30 AM"
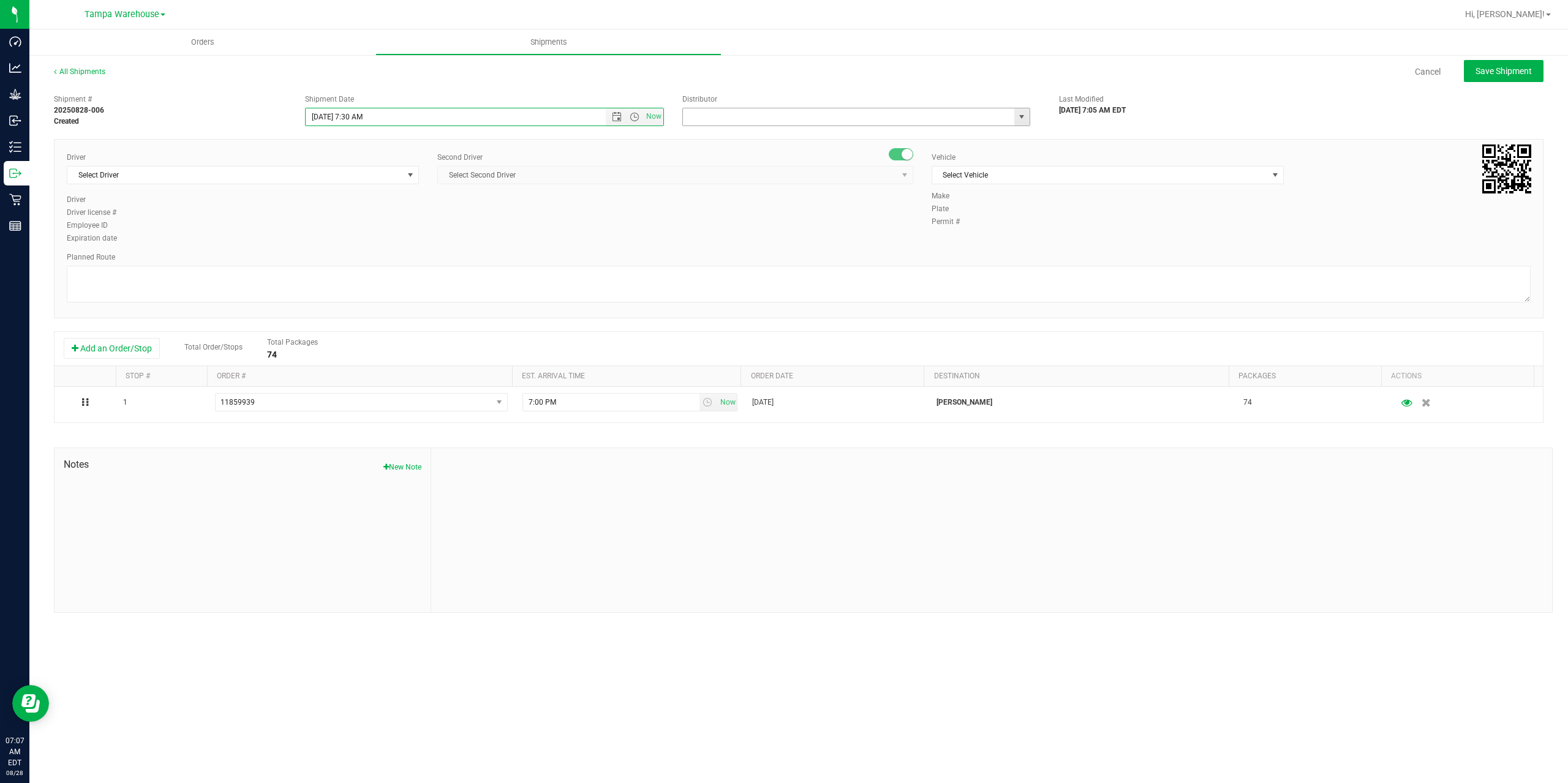
click at [747, 125] on input "text" at bounding box center [844, 117] width 322 height 17
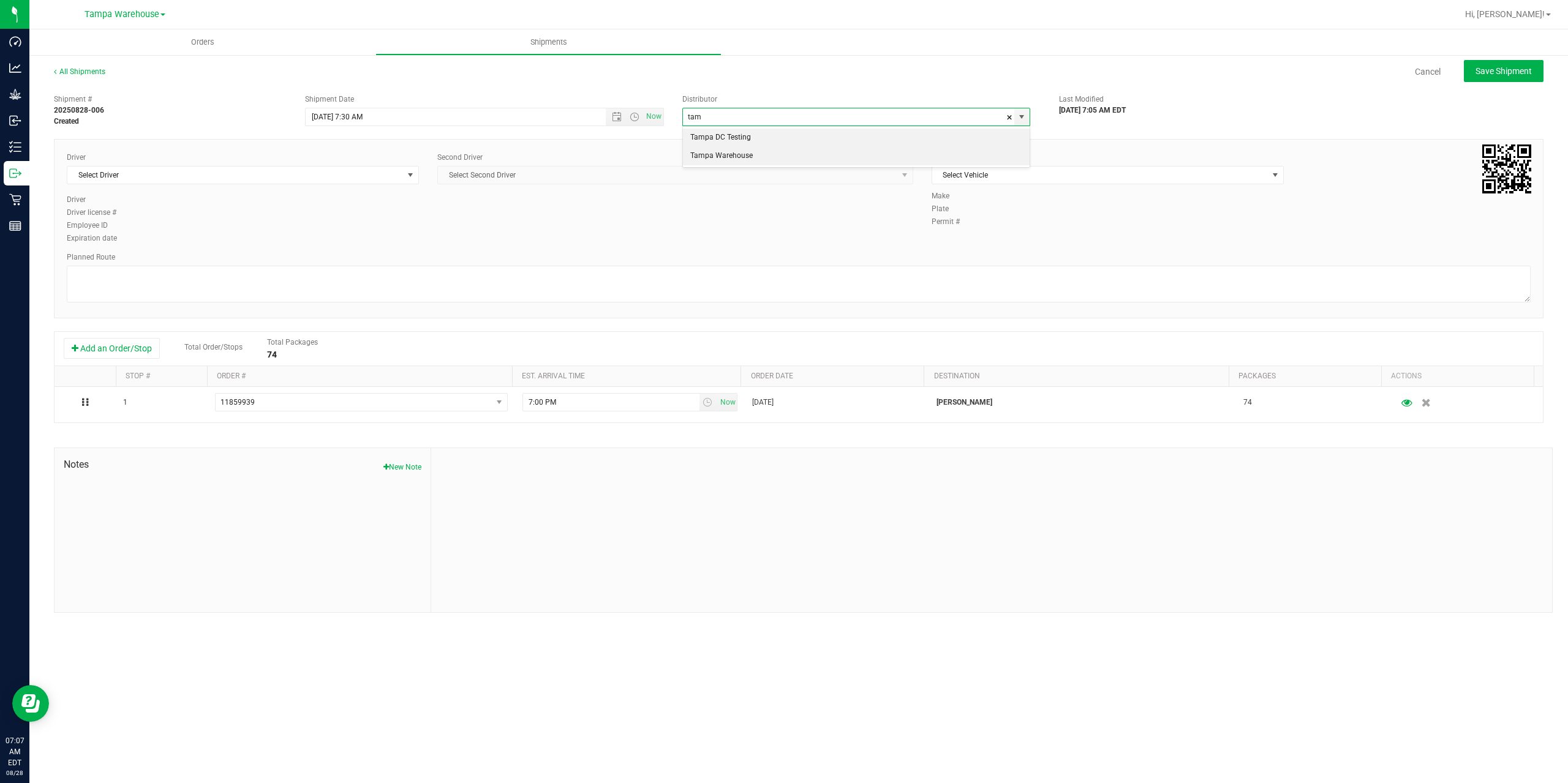
click at [703, 155] on li "Tampa Warehouse" at bounding box center [856, 155] width 346 height 18
type input "Tampa Warehouse"
click at [325, 171] on span "Select Driver" at bounding box center [235, 175] width 335 height 17
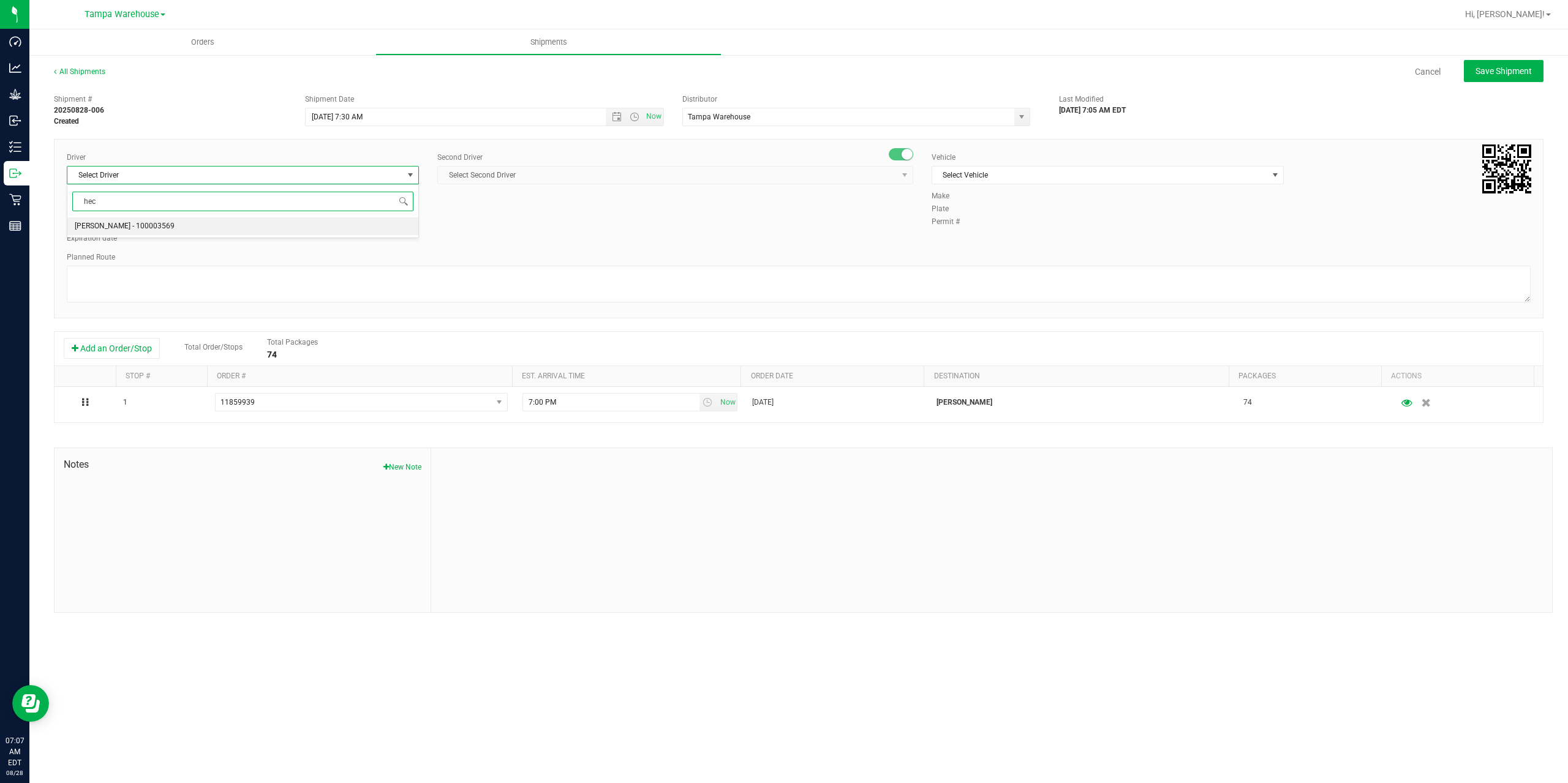
click at [285, 226] on li "Hector Ayala - 100003569" at bounding box center [242, 226] width 351 height 18
type input "hec"
click at [582, 168] on span "Select Second Driver" at bounding box center [667, 175] width 460 height 17
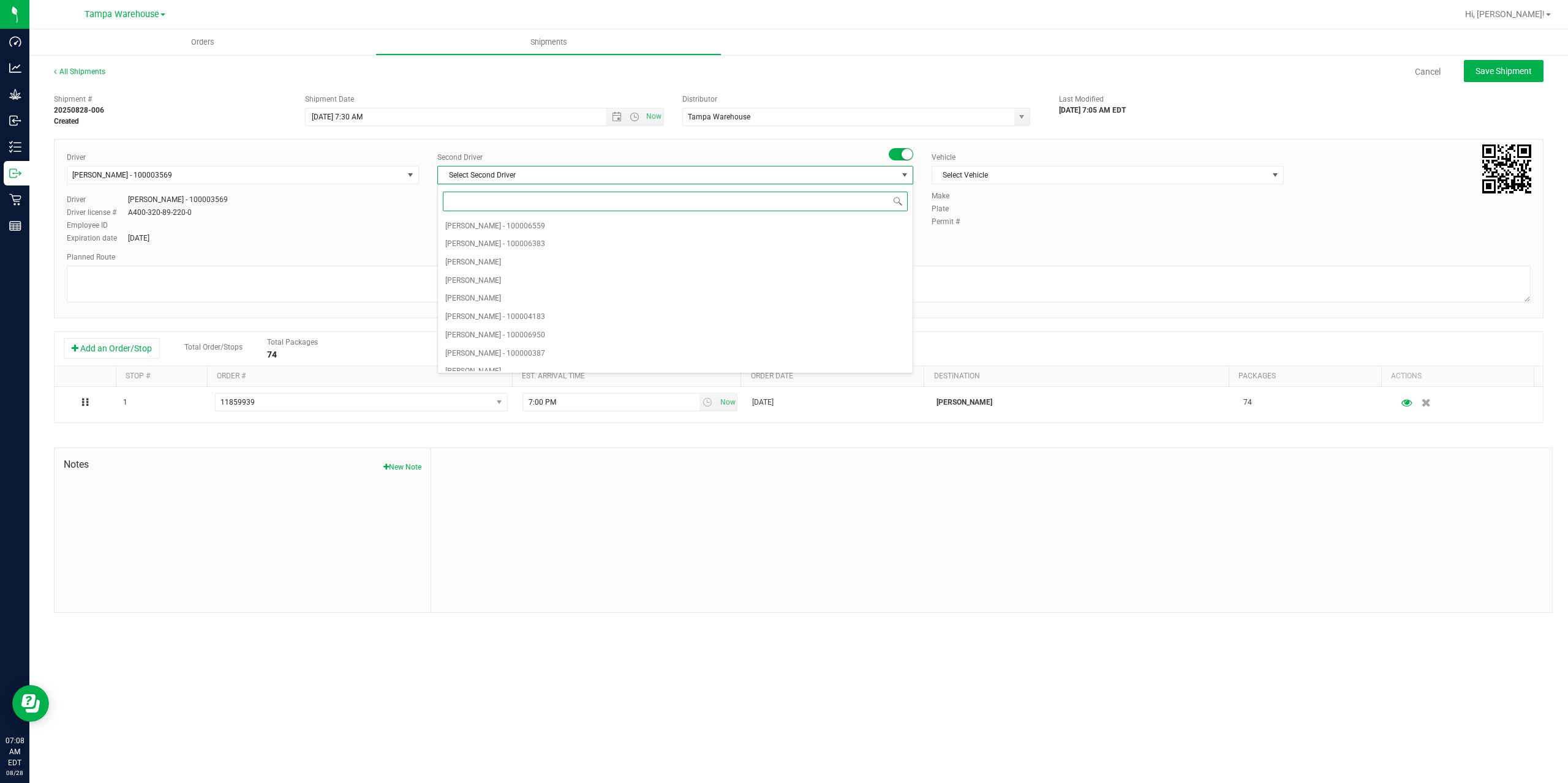
type input "z"
click at [531, 364] on span "Dustin Zonneville - 100007761" at bounding box center [495, 362] width 100 height 16
click at [1095, 176] on span "Select Vehicle" at bounding box center [1100, 175] width 335 height 17
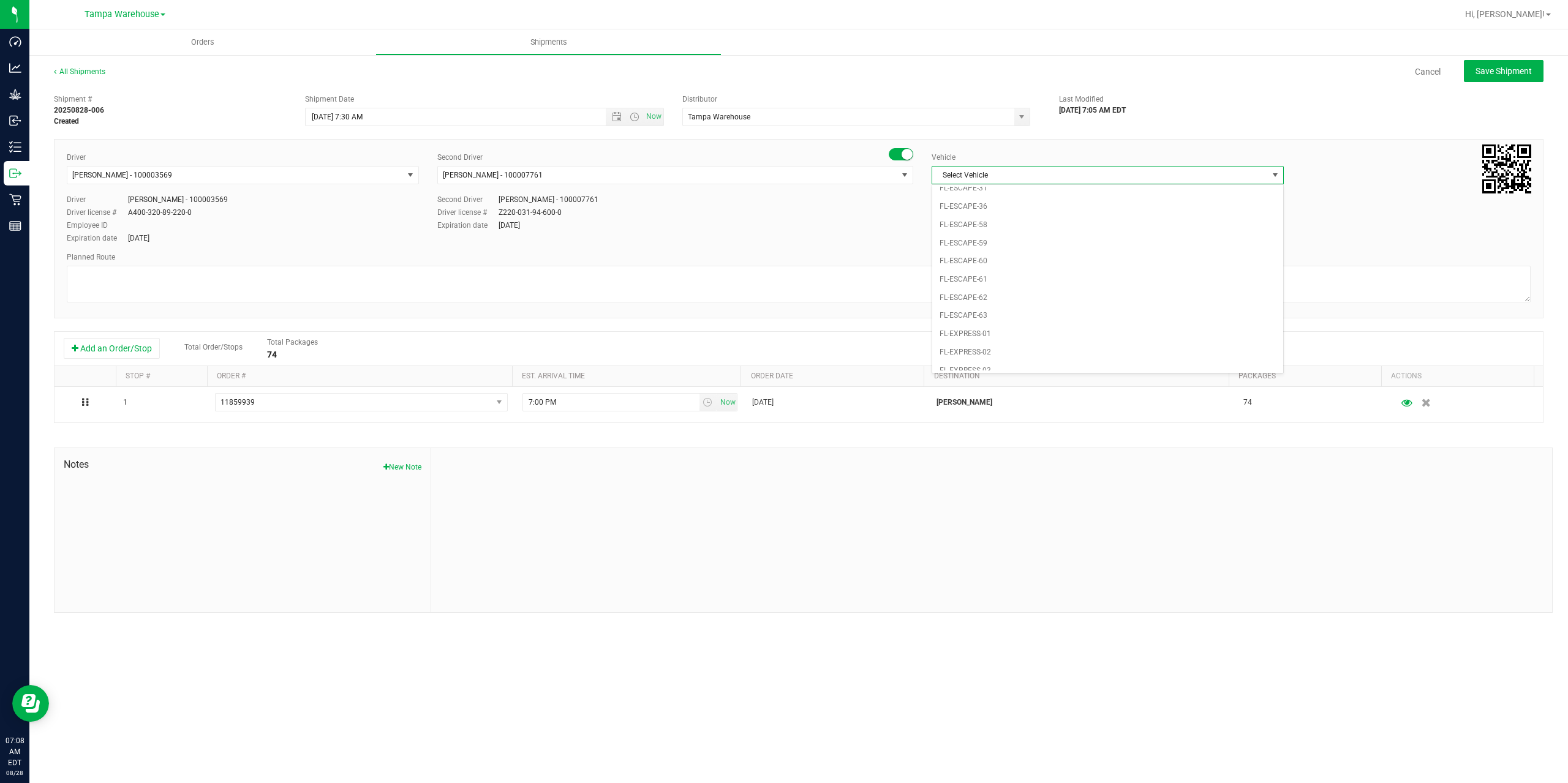
scroll to position [209, 0]
click at [1050, 255] on li "FL-EXPRESS-01" at bounding box center [1107, 260] width 351 height 18
click at [963, 284] on textarea at bounding box center [799, 284] width 1463 height 37
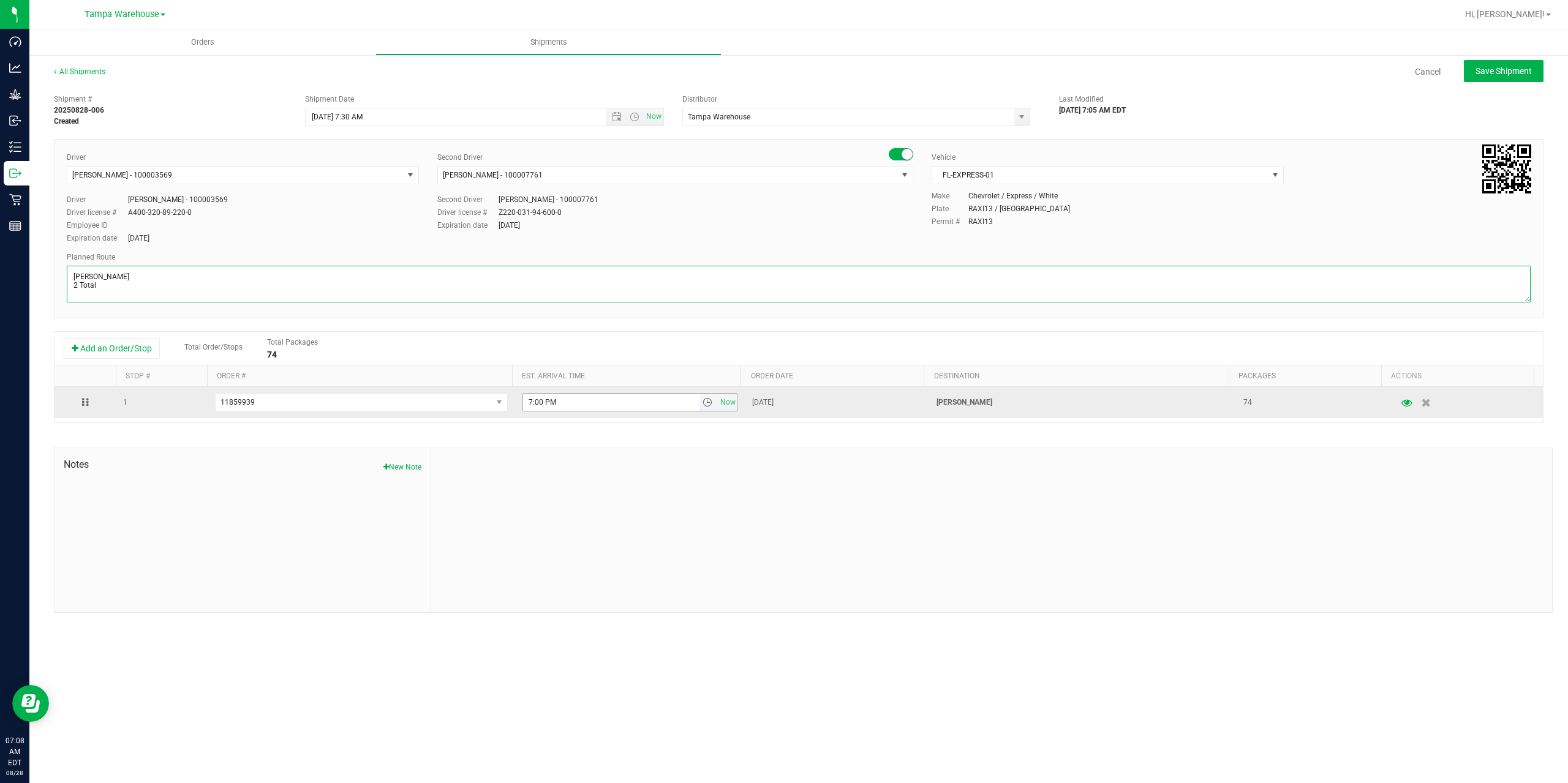
type textarea "[PERSON_NAME] 2 Total"
click at [527, 400] on input "7:00 PM" at bounding box center [611, 402] width 176 height 17
type input "12:00 PM"
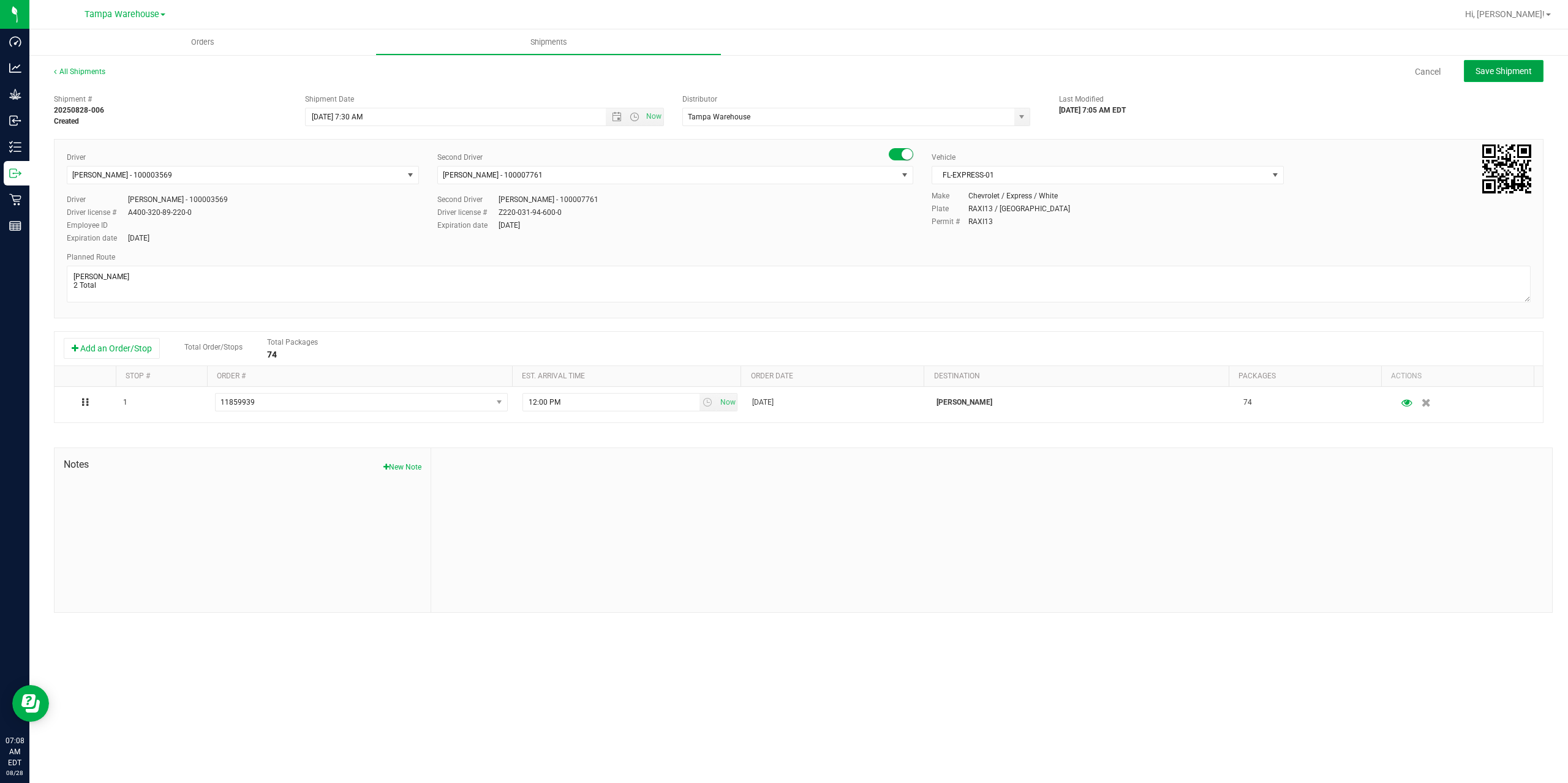
click at [1485, 74] on span "Save Shipment" at bounding box center [1503, 70] width 57 height 9
type input "8/28/2025 11:30 AM"
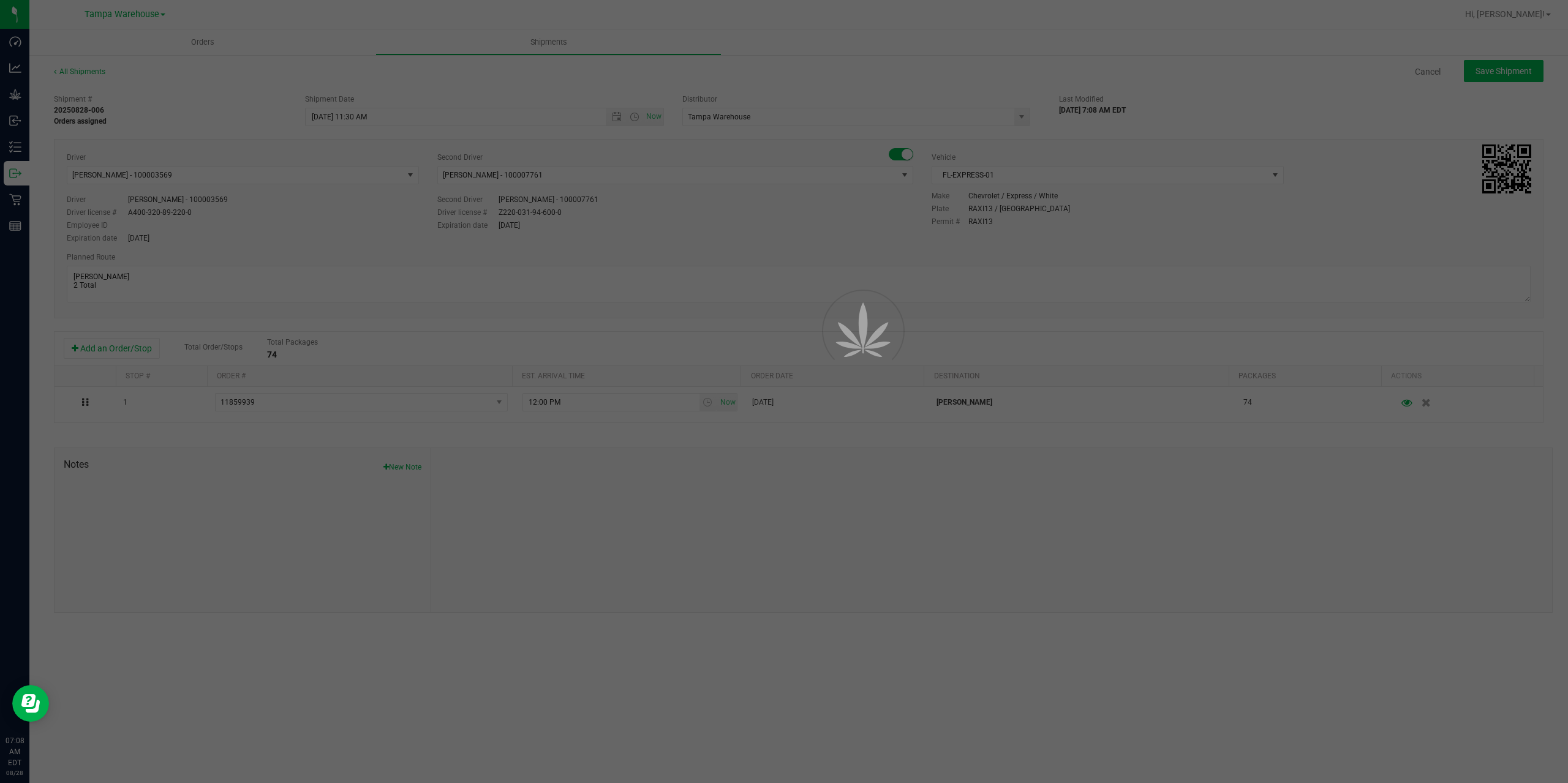
click at [1485, 74] on div at bounding box center [784, 391] width 1568 height 783
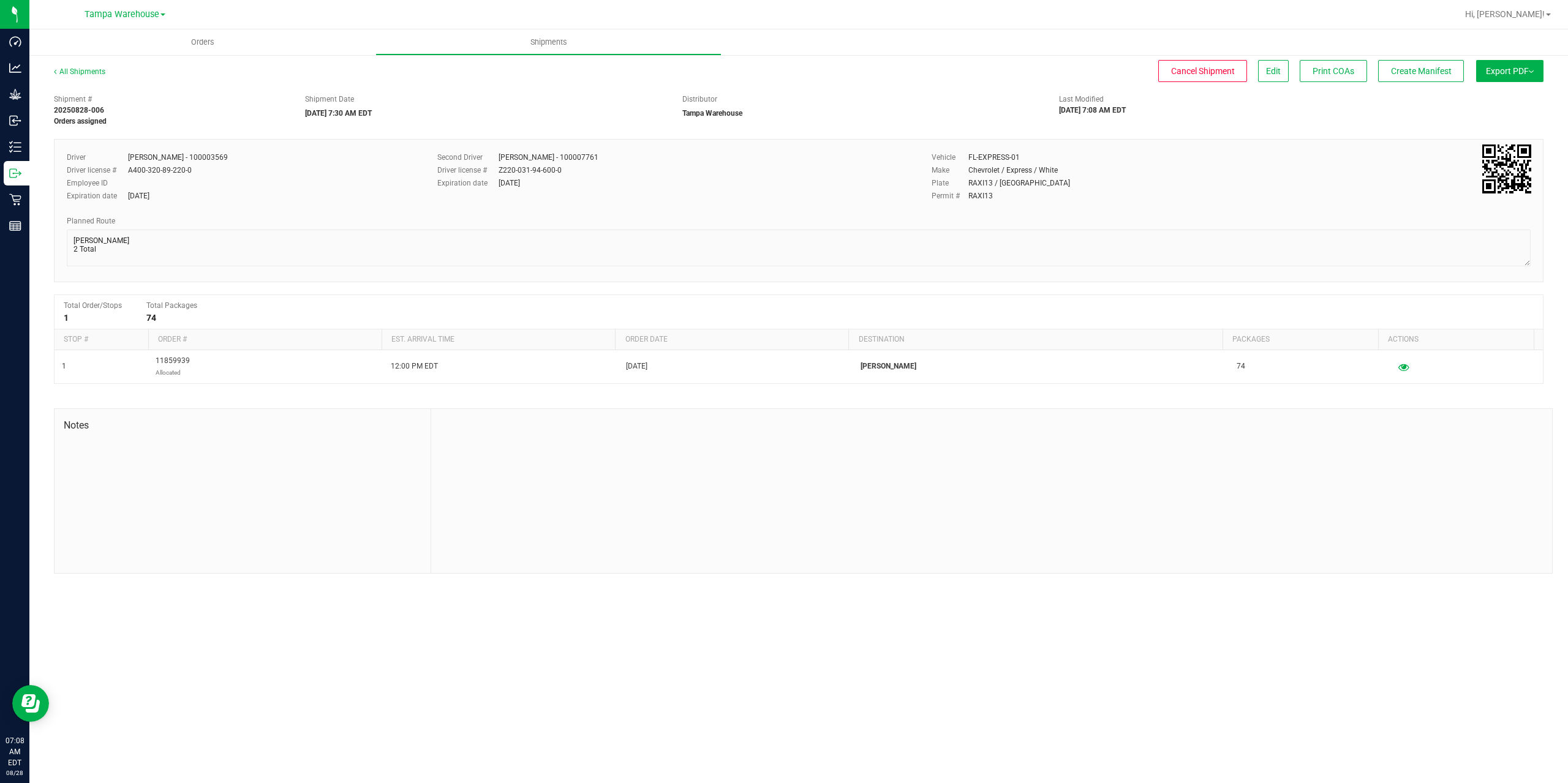
click at [1486, 74] on span "Export PDF" at bounding box center [1510, 70] width 48 height 9
click at [1494, 92] on li "Manifest by Package ID" at bounding box center [1506, 97] width 123 height 18
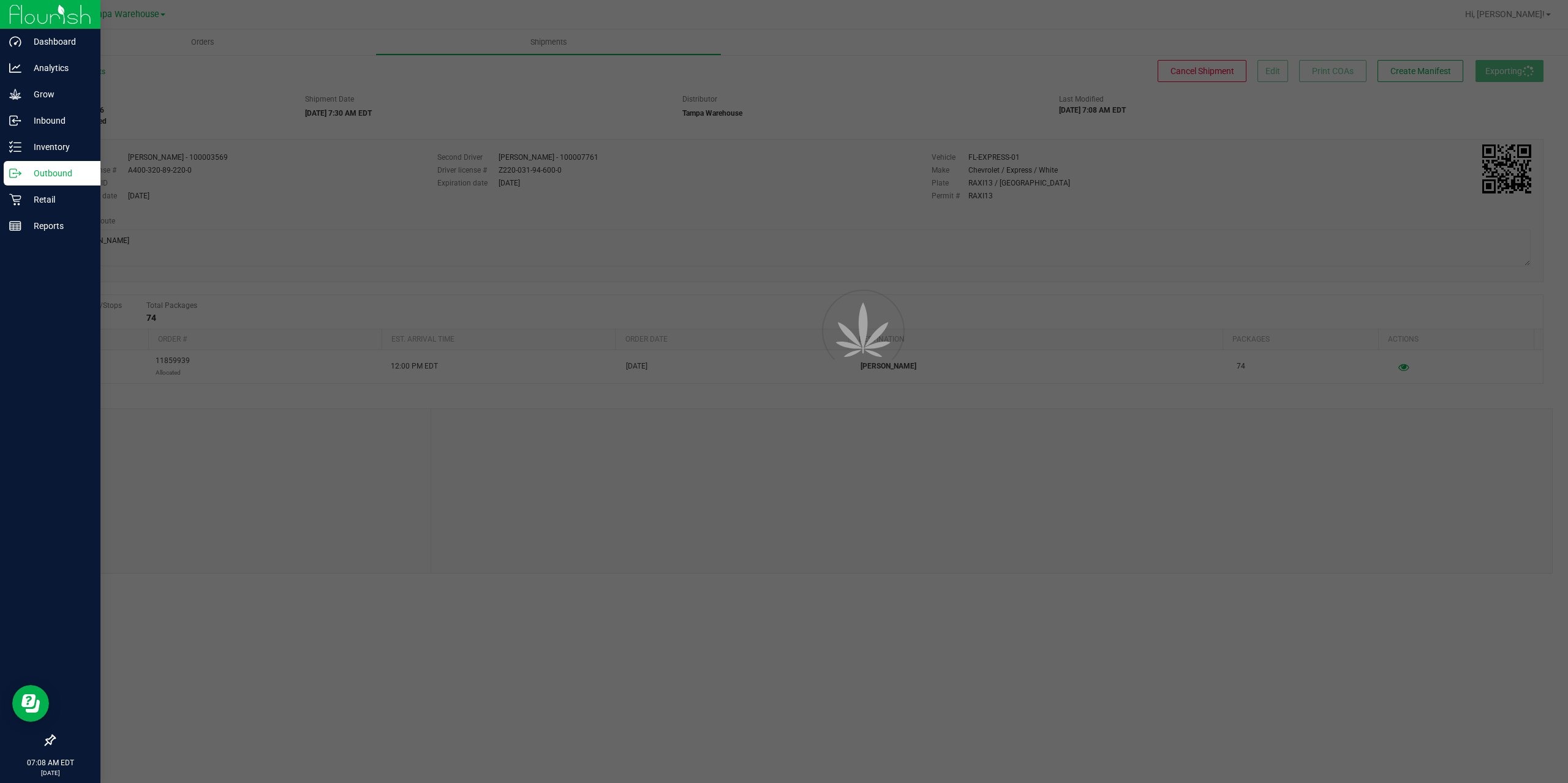
click at [22, 175] on p "Outbound" at bounding box center [58, 173] width 73 height 15
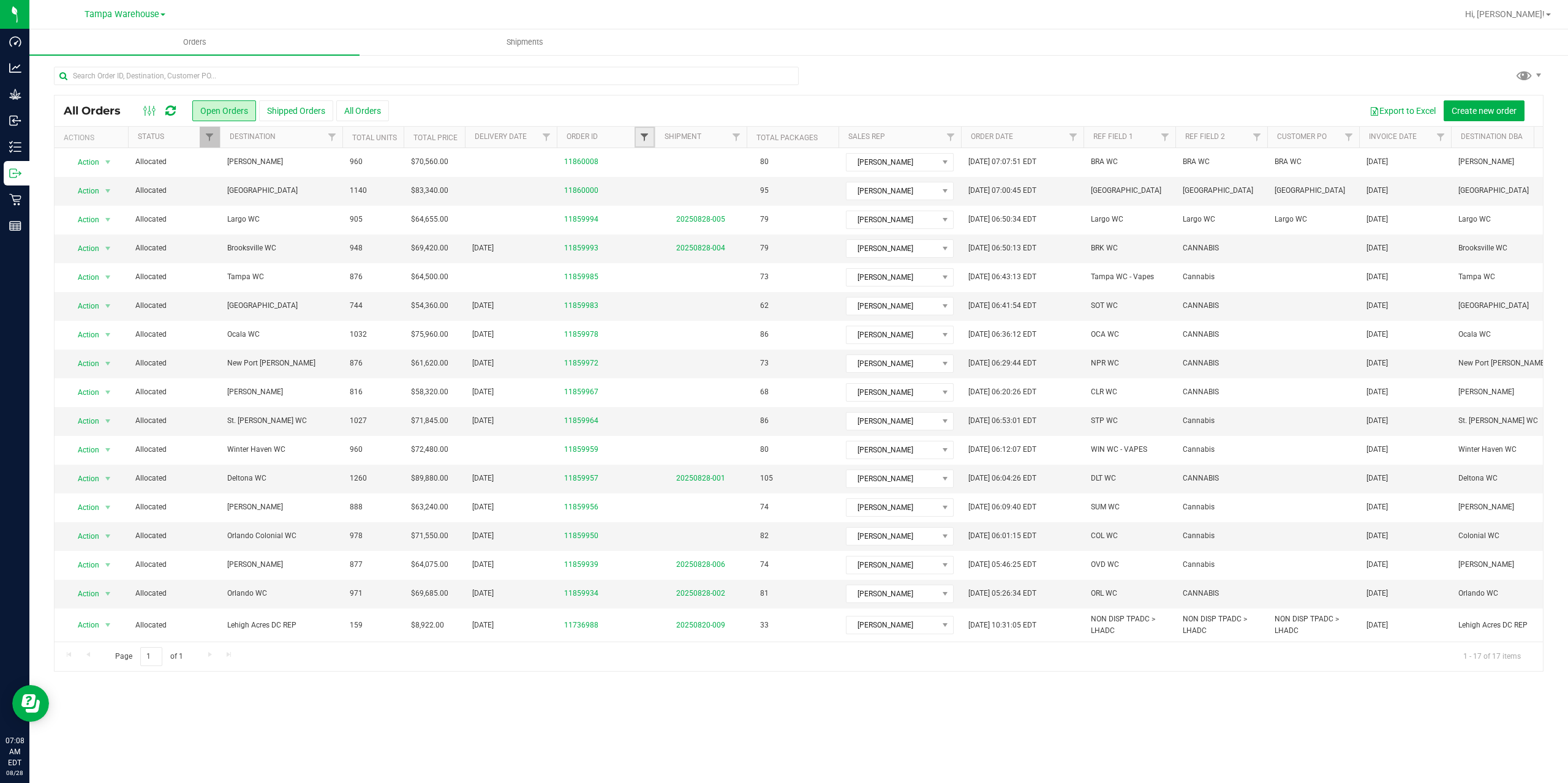
click at [642, 139] on span "Filter" at bounding box center [644, 136] width 9 height 9
type input "9950"
click at [642, 183] on button "Filter" at bounding box center [671, 196] width 59 height 27
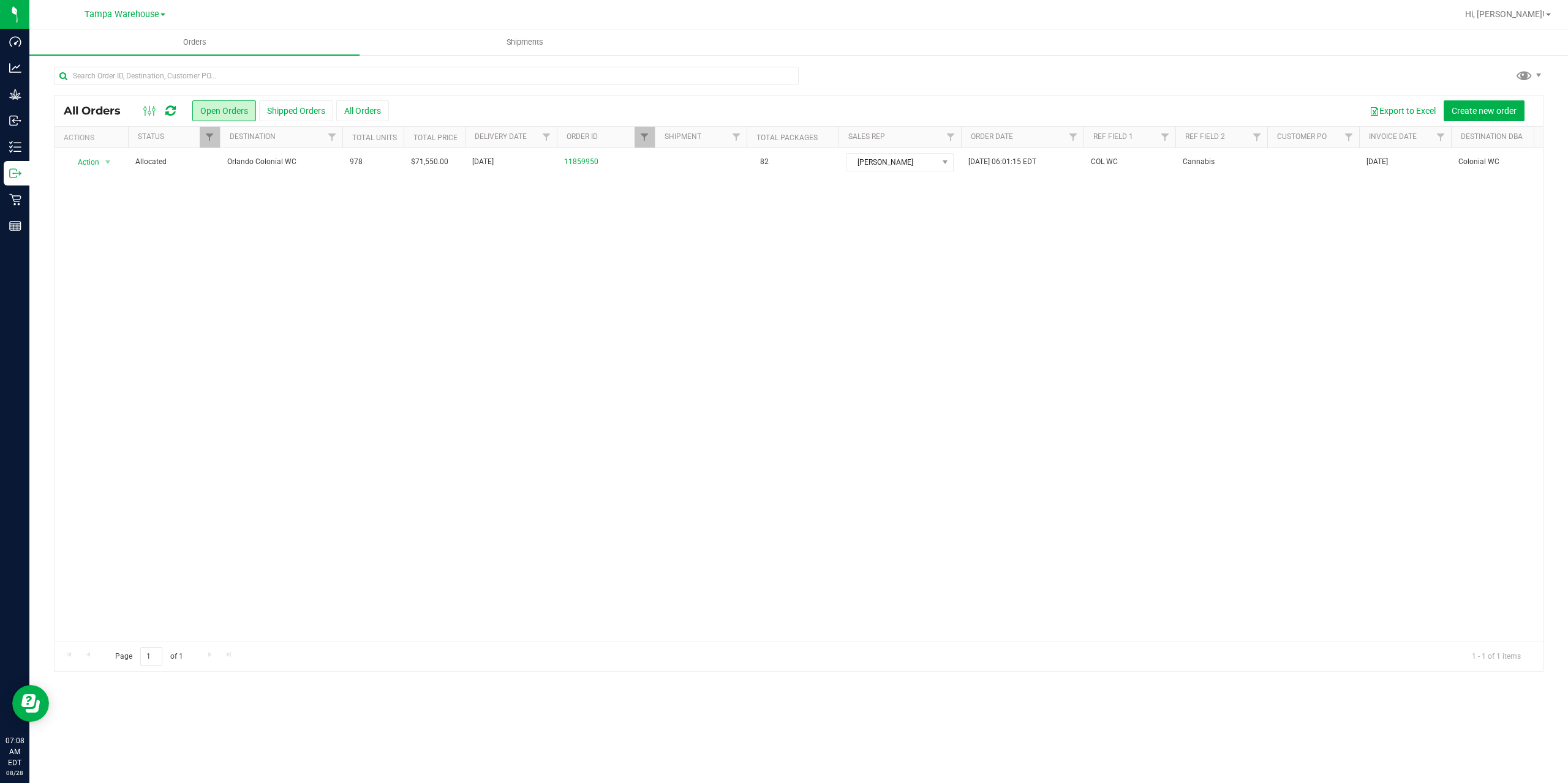
click at [327, 165] on span "Orlando Colonial WC" at bounding box center [281, 162] width 107 height 12
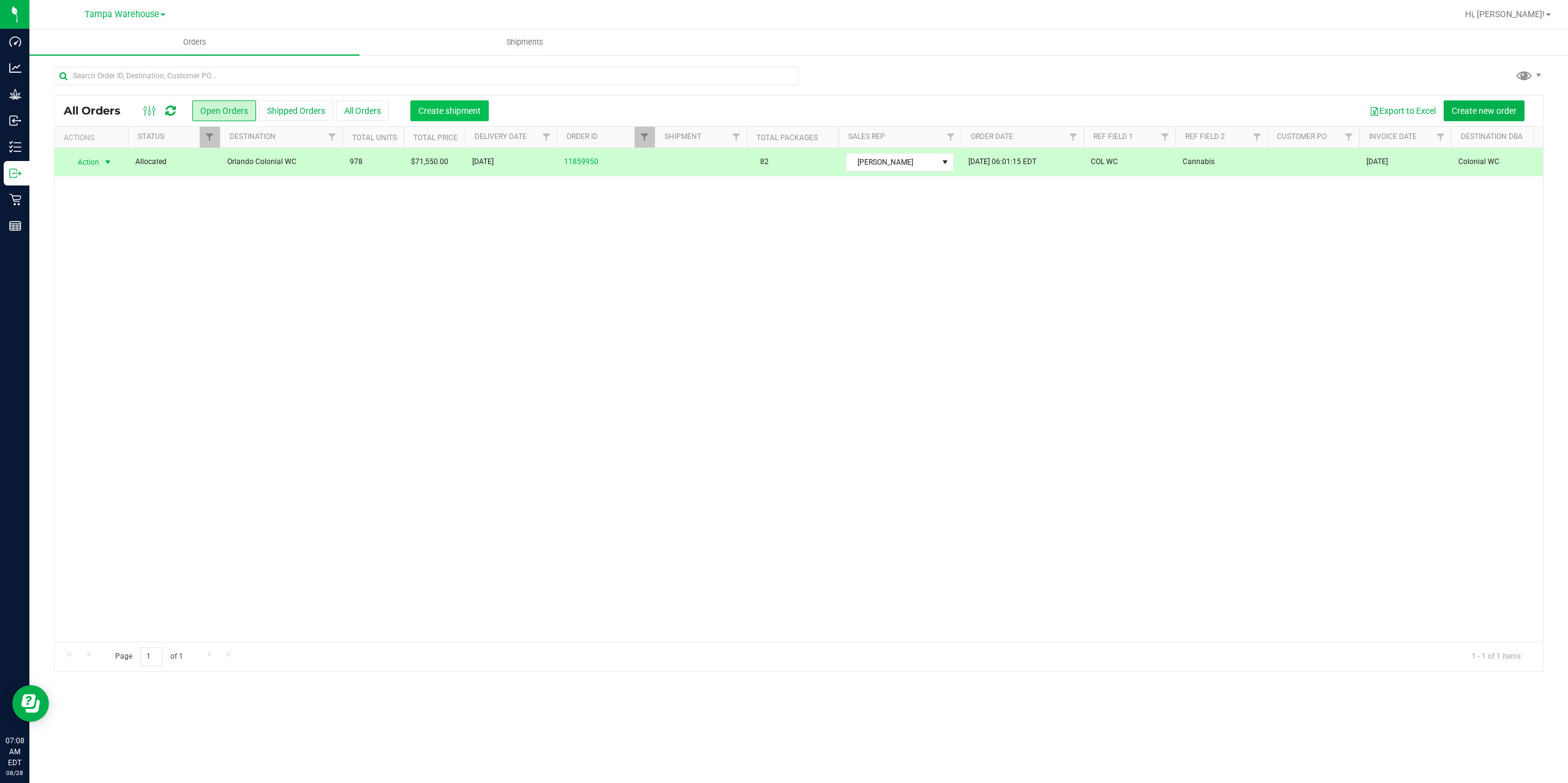
click at [475, 111] on span "Create shipment" at bounding box center [449, 110] width 62 height 9
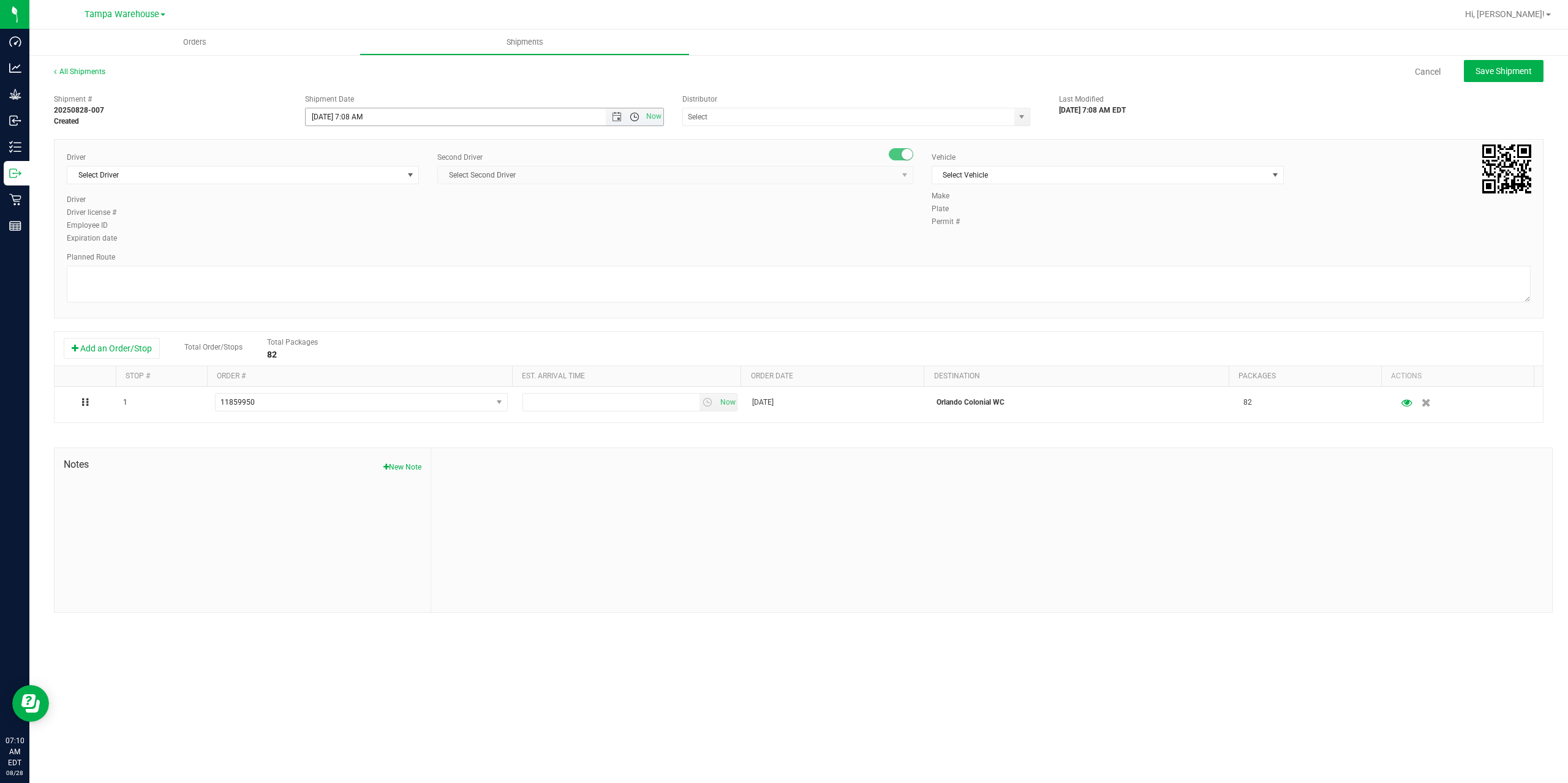
click at [632, 112] on span "Open the time view" at bounding box center [634, 116] width 9 height 9
click at [346, 189] on li "7:30 AM" at bounding box center [483, 189] width 356 height 16
type input "8/28/2025 7:30 AM"
click at [849, 116] on input "text" at bounding box center [844, 117] width 322 height 17
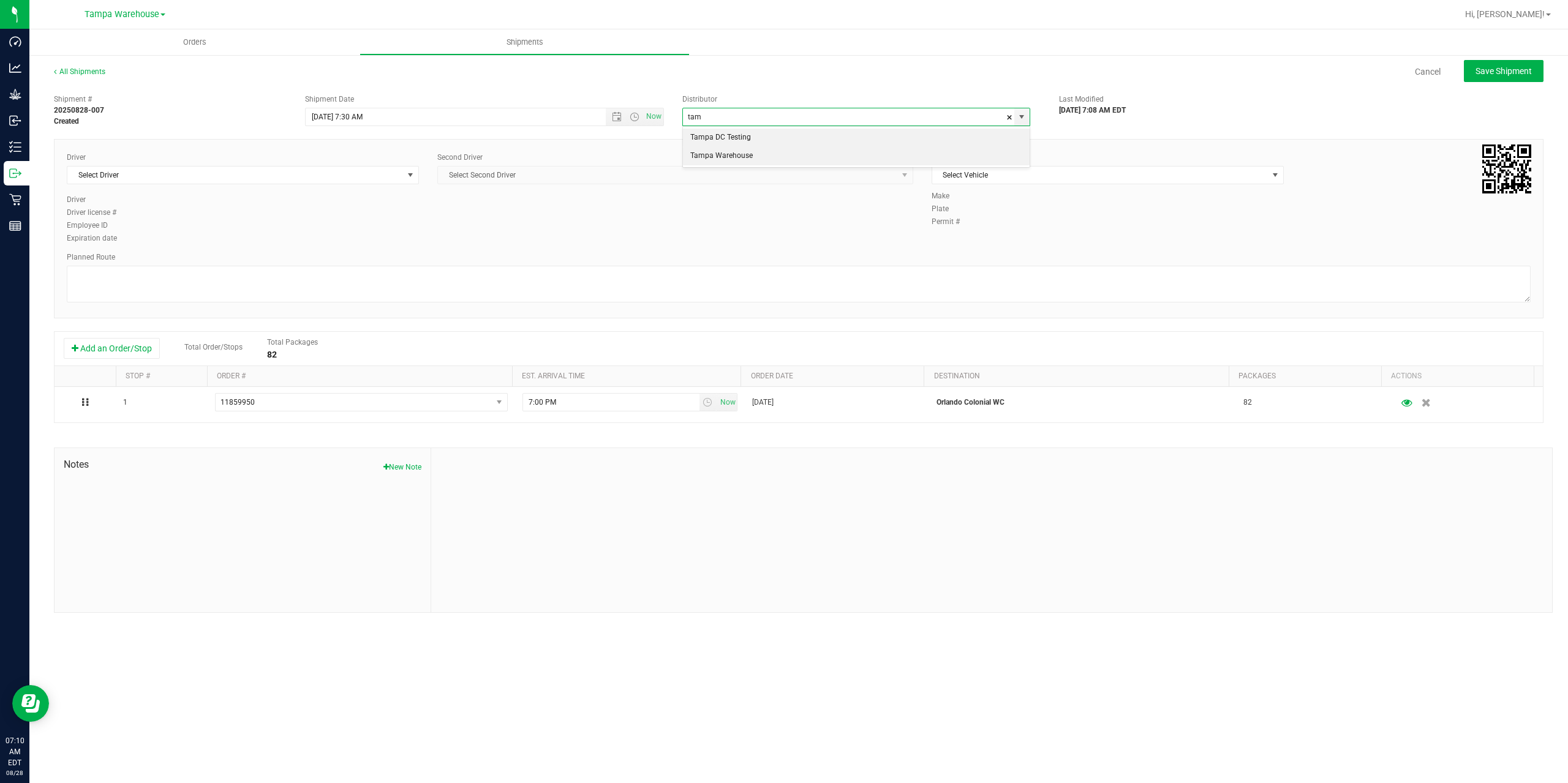
click at [768, 158] on li "Tampa Warehouse" at bounding box center [856, 155] width 346 height 18
type input "Tampa Warehouse"
click at [327, 178] on span "Select Driver" at bounding box center [235, 175] width 335 height 17
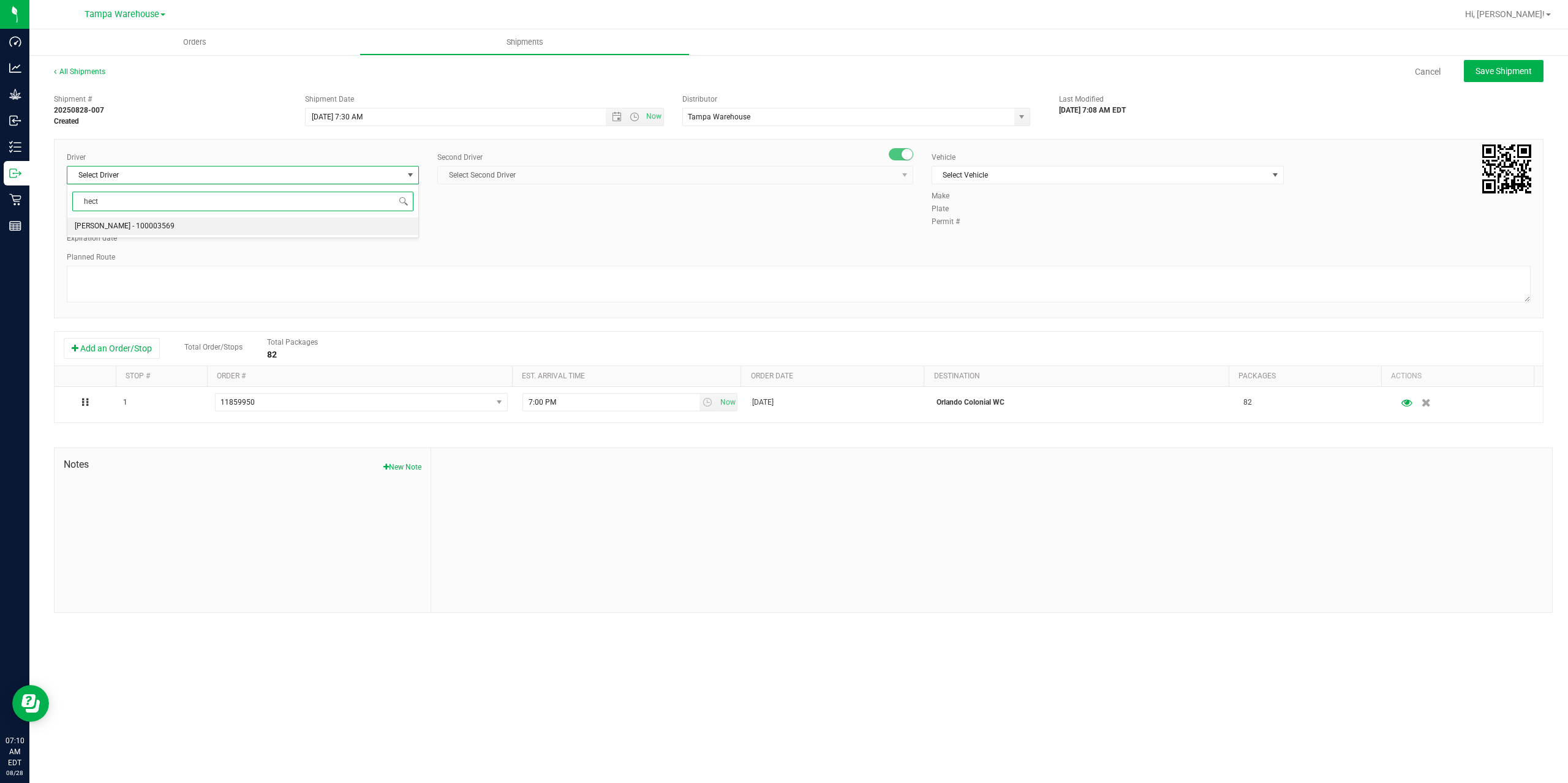
click at [301, 222] on li "Hector Ayala - 100003569" at bounding box center [242, 226] width 351 height 18
type input "hect"
click at [581, 174] on span "Select Second Driver" at bounding box center [667, 175] width 460 height 17
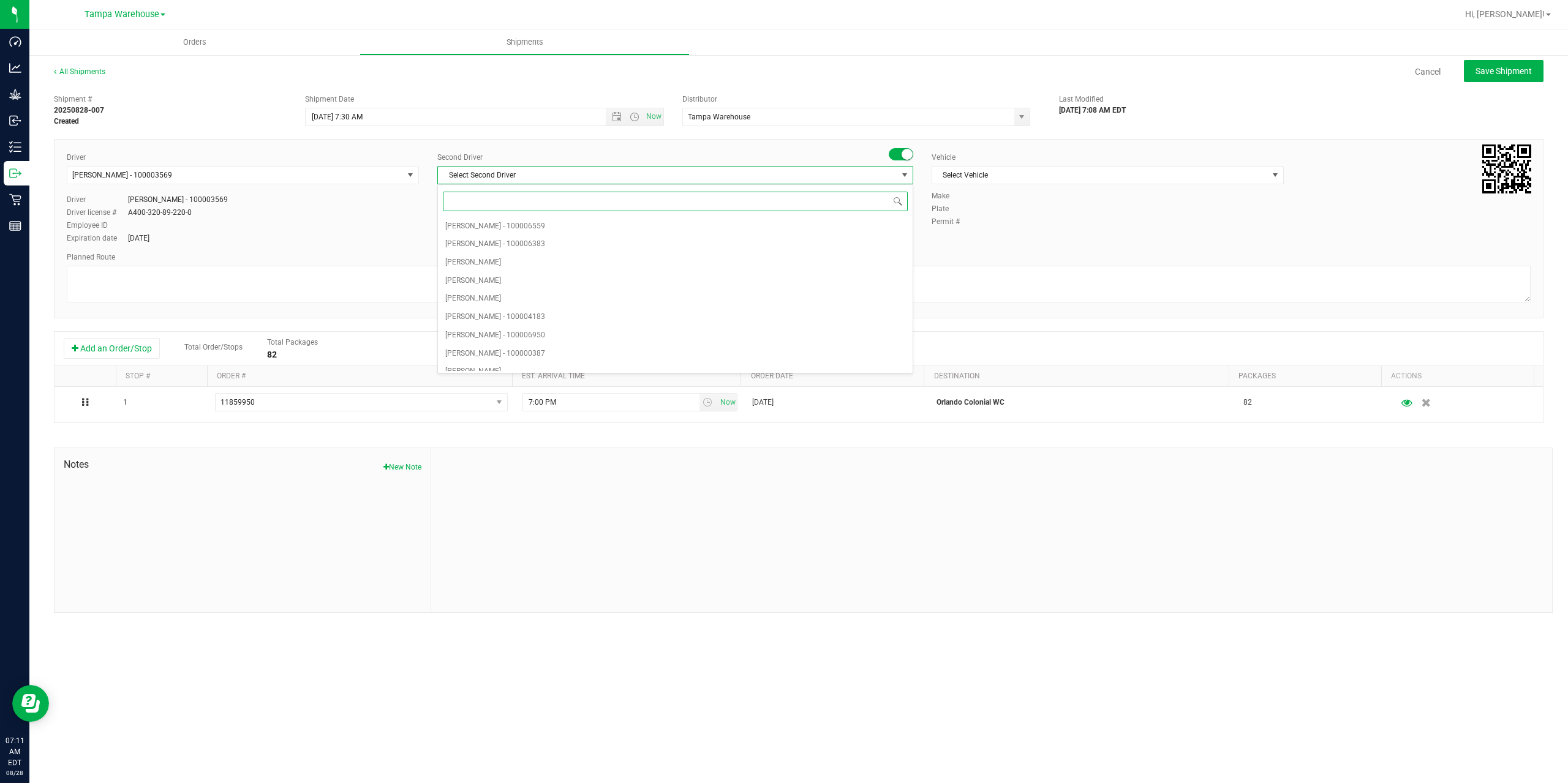
type input "z"
click at [531, 358] on span "Dustin Zonneville - 100007761" at bounding box center [495, 362] width 100 height 16
click at [1081, 173] on span "Select Vehicle" at bounding box center [1100, 175] width 335 height 17
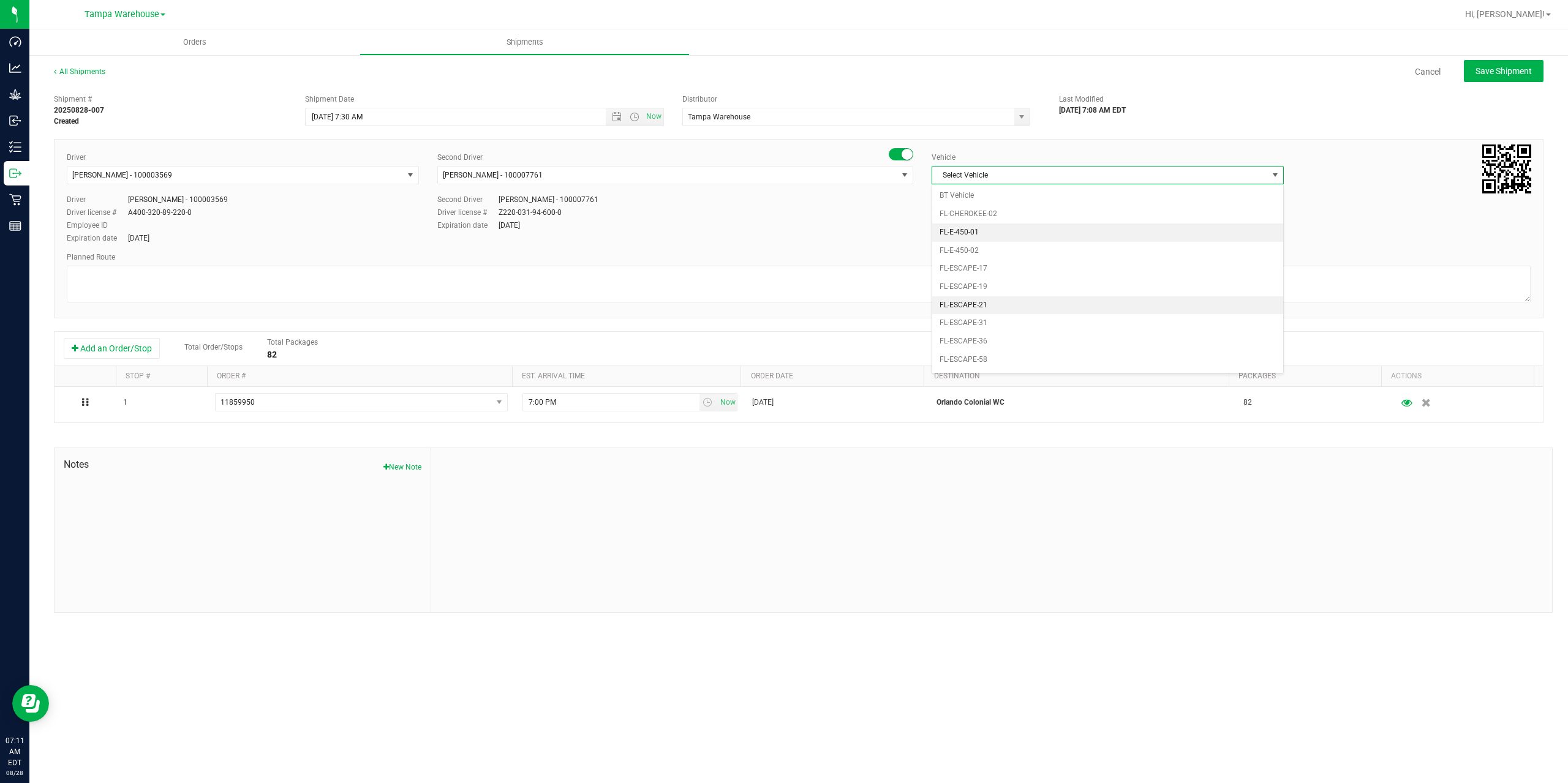
scroll to position [135, 0]
click at [1005, 329] on li "FL-EXPRESS-01" at bounding box center [1107, 334] width 351 height 18
click at [994, 282] on textarea at bounding box center [799, 284] width 1463 height 37
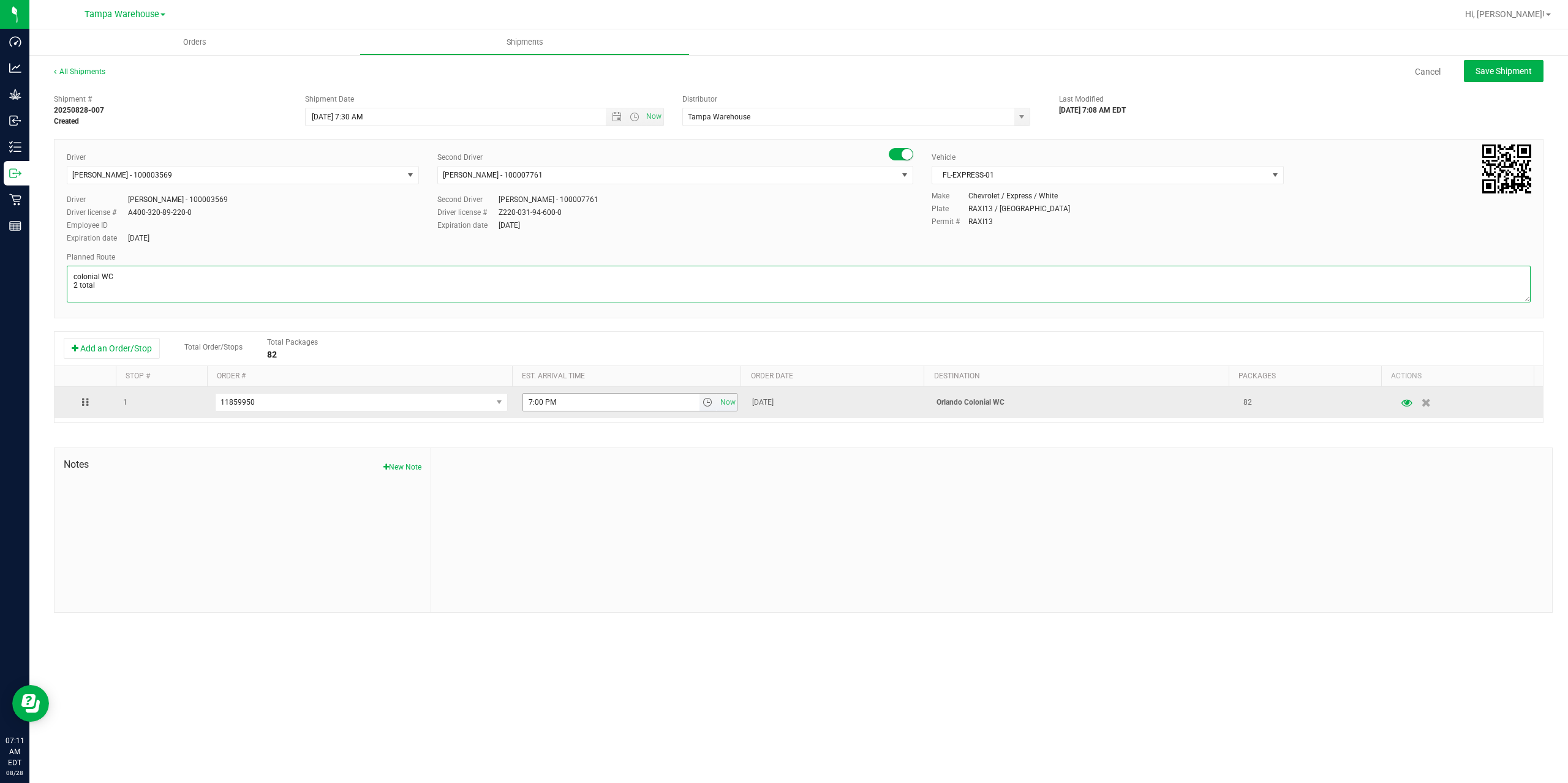
click at [703, 405] on span "select" at bounding box center [707, 402] width 9 height 9
type textarea "colonial WC 2 total"
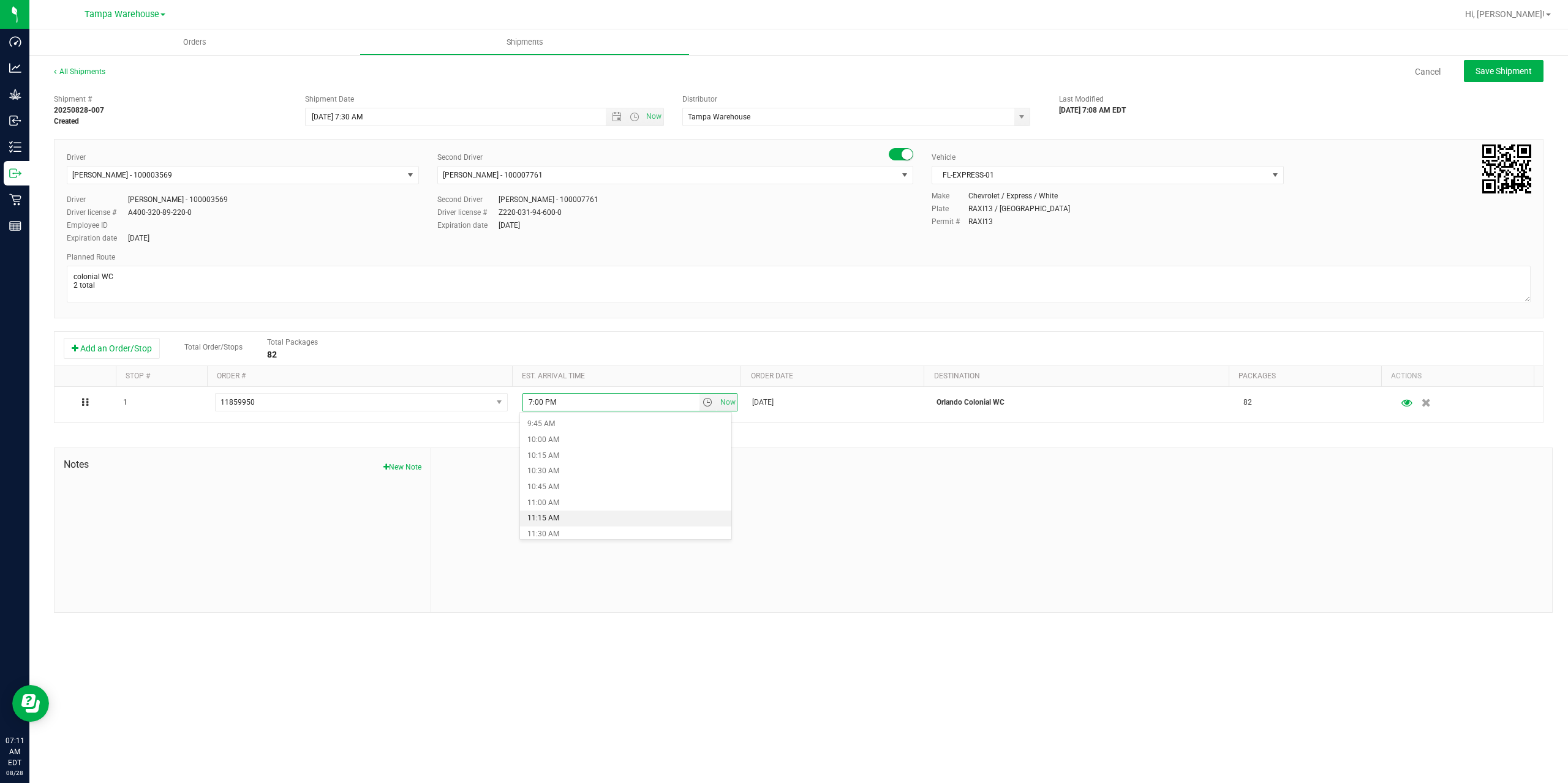
scroll to position [673, 0]
click at [562, 515] on li "12:15 PM" at bounding box center [625, 520] width 211 height 16
click at [657, 492] on div at bounding box center [992, 530] width 1121 height 164
click at [1496, 73] on span "Save Shipment" at bounding box center [1503, 70] width 57 height 9
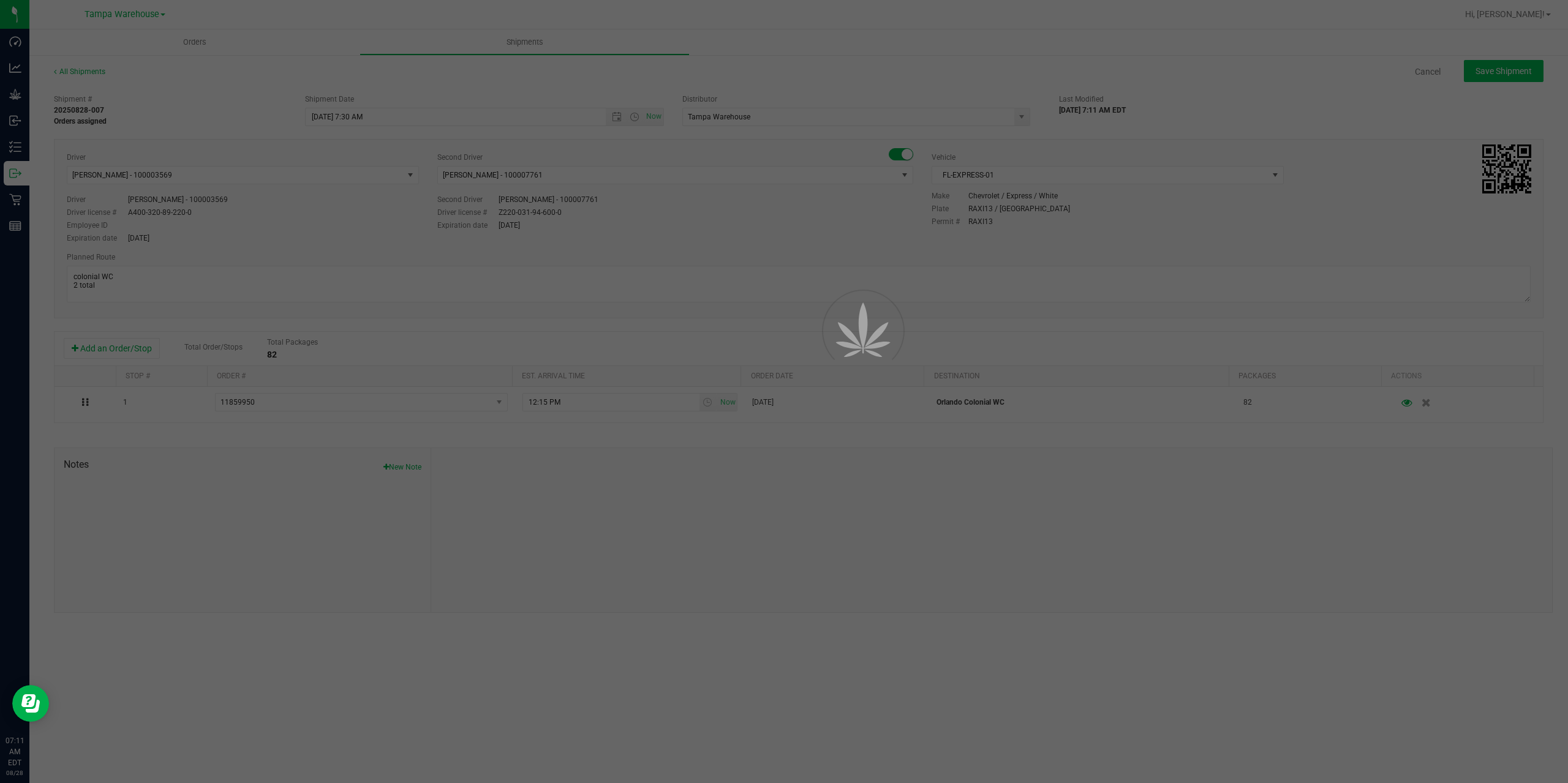
type input "8/28/2025 11:30 AM"
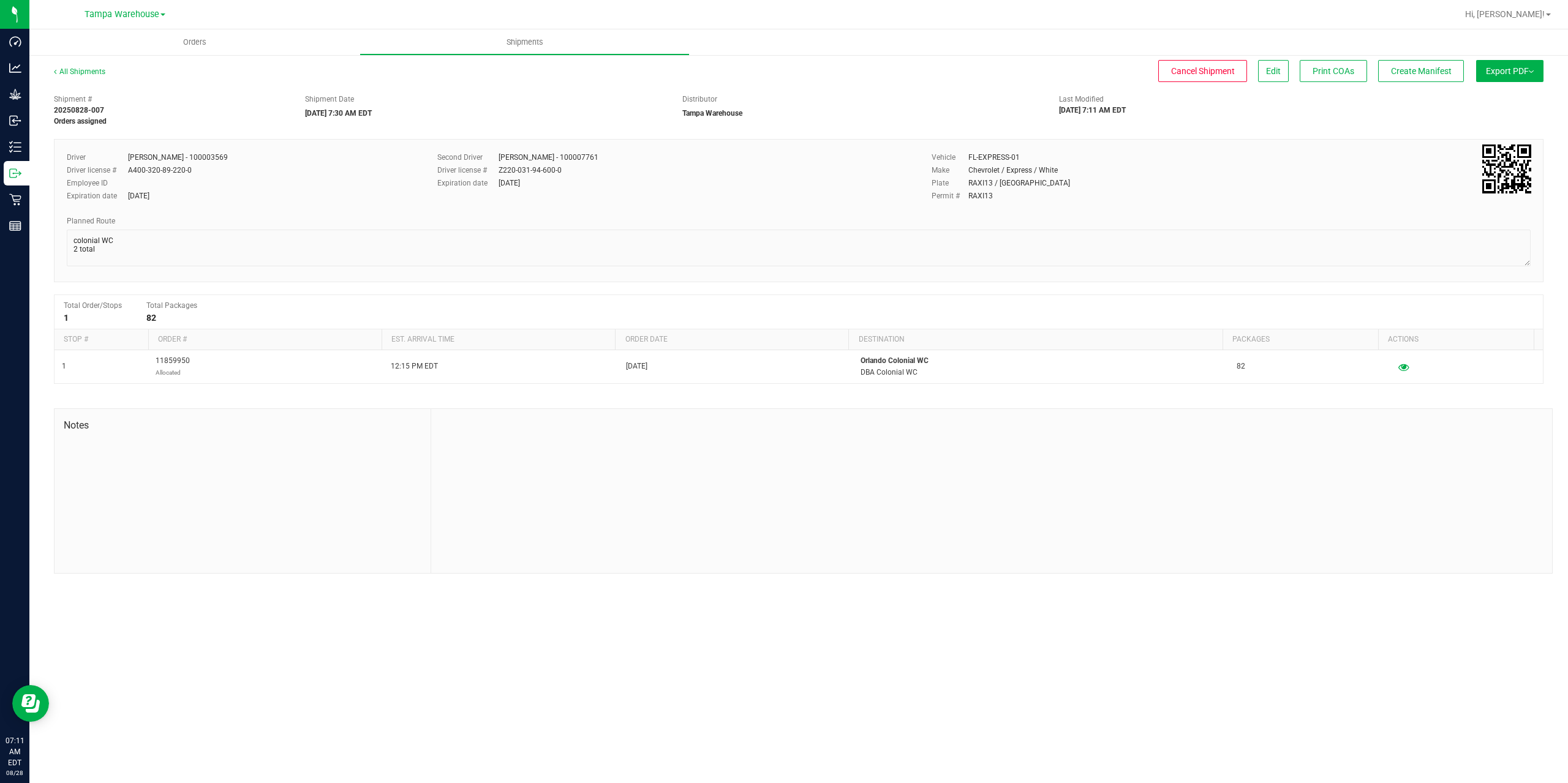
click at [1496, 73] on span "Export PDF" at bounding box center [1510, 70] width 48 height 9
click at [1506, 97] on span "Manifest by Package ID" at bounding box center [1491, 98] width 78 height 9
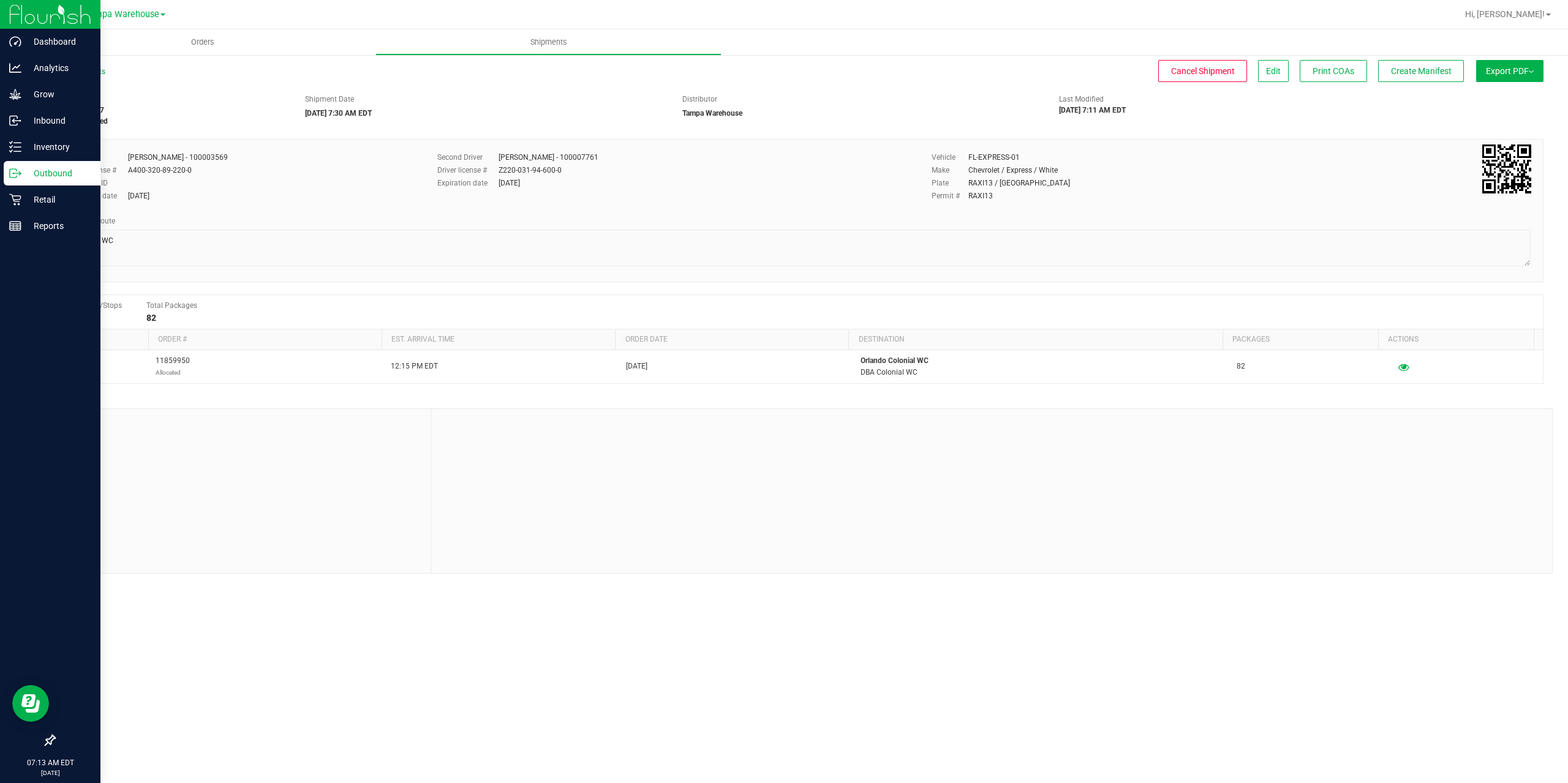
click at [23, 174] on p "Outbound" at bounding box center [58, 173] width 73 height 15
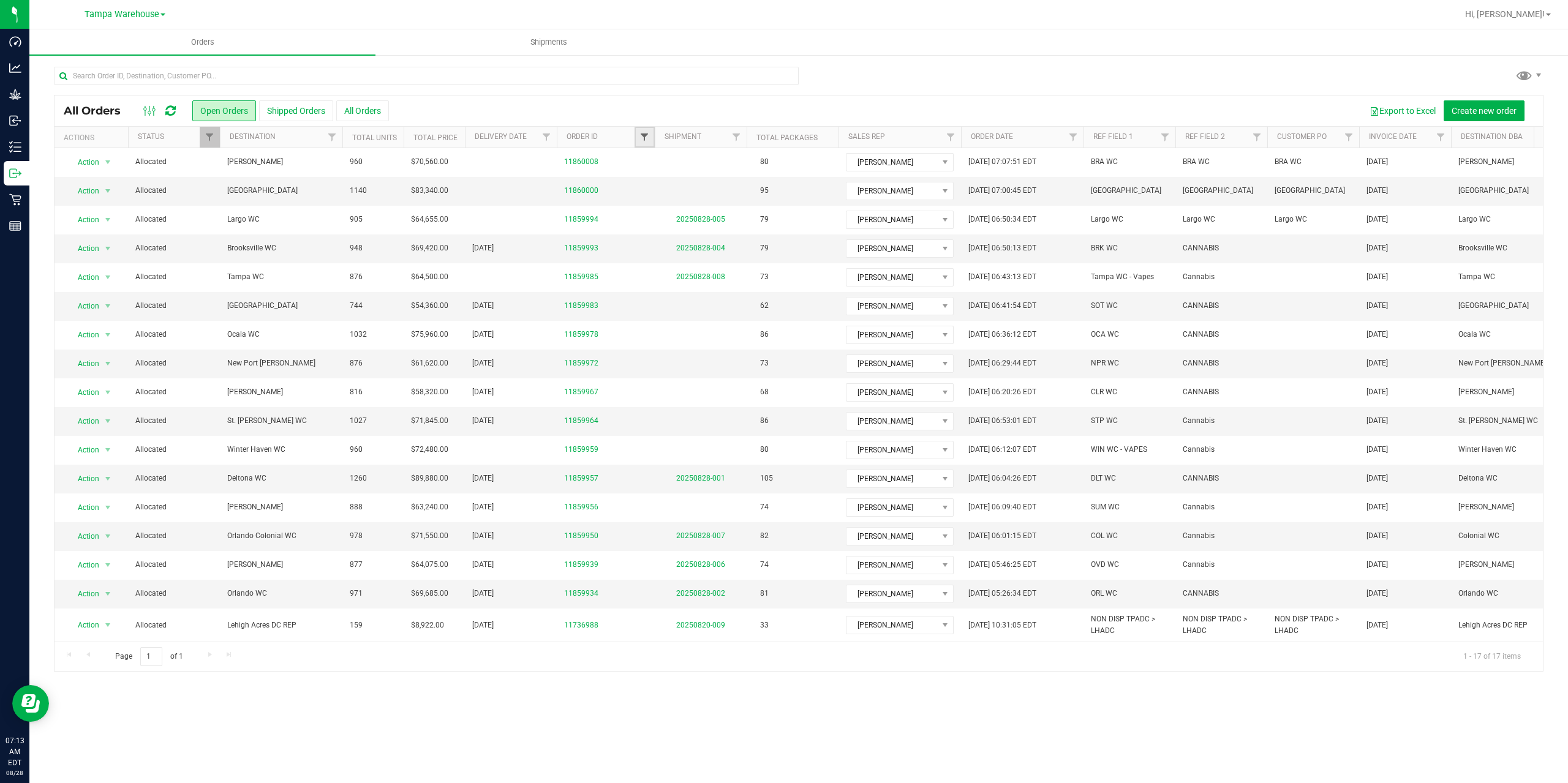
click at [642, 134] on span "Filter" at bounding box center [644, 136] width 9 height 9
type input "9967"
click at [642, 183] on button "Filter" at bounding box center [671, 196] width 59 height 27
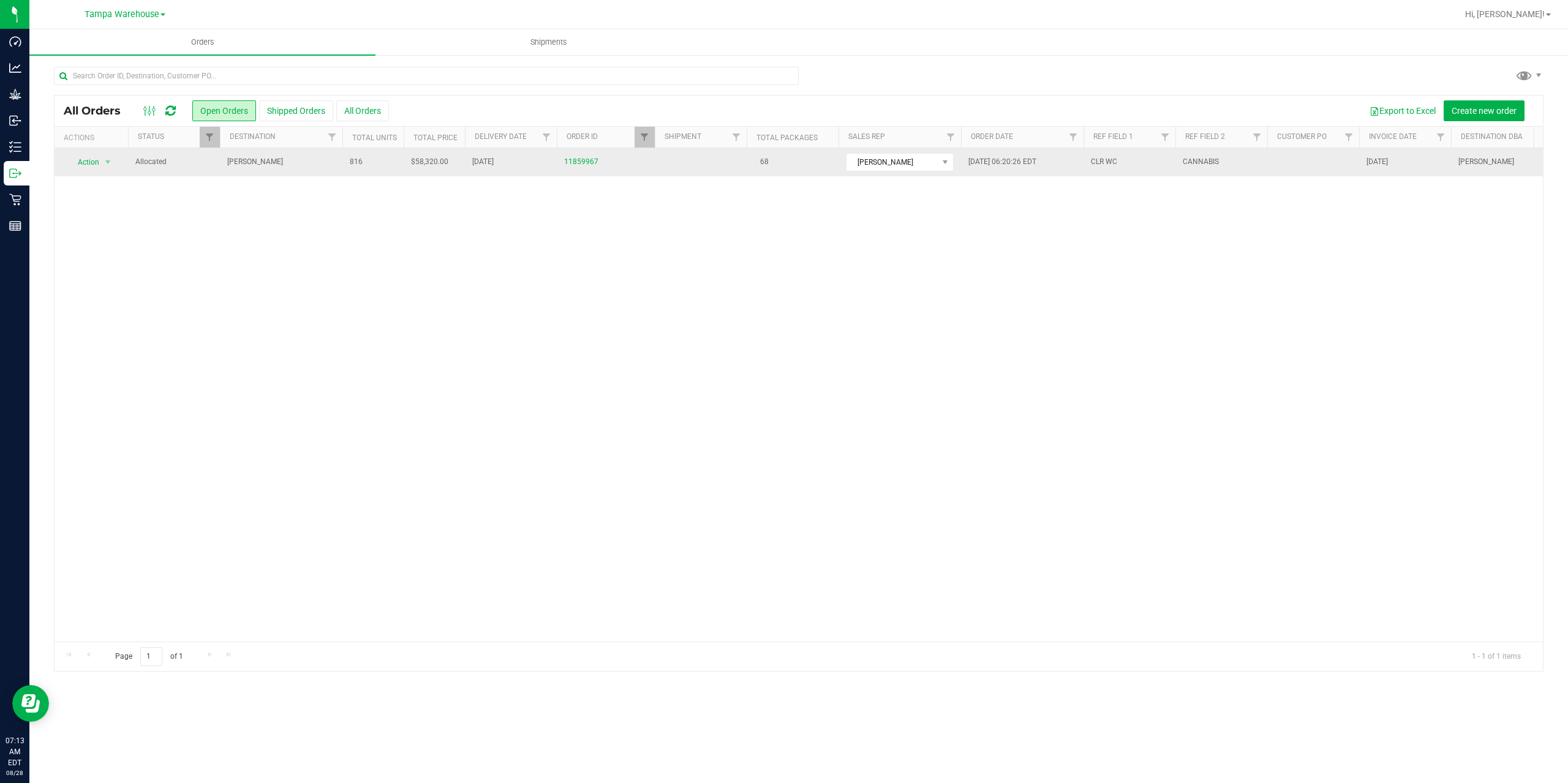
click at [304, 176] on td "Clermont WC" at bounding box center [281, 162] width 123 height 28
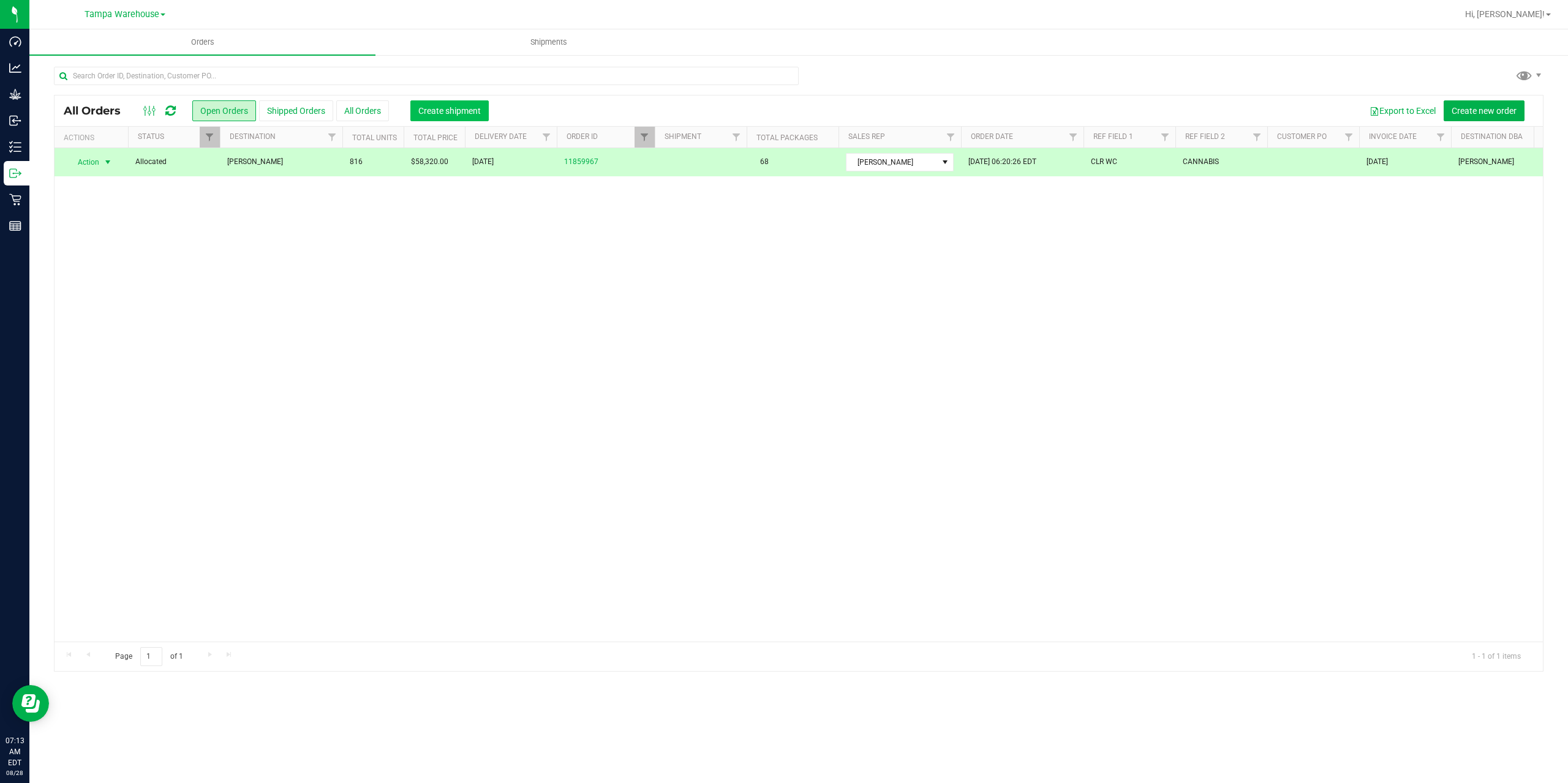
click at [466, 110] on span "Create shipment" at bounding box center [449, 110] width 62 height 9
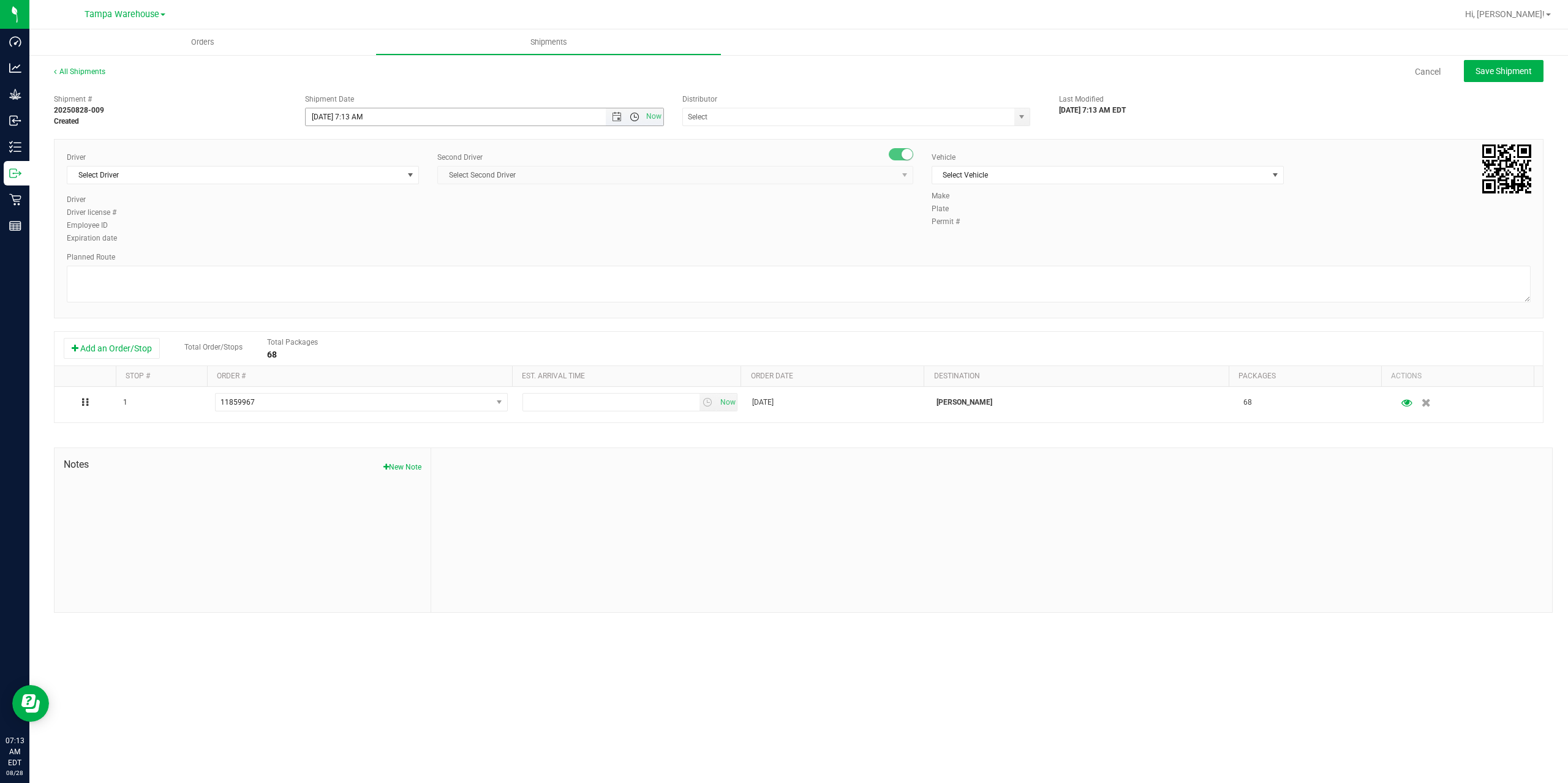
click at [634, 119] on span "Open the time view" at bounding box center [634, 116] width 9 height 9
click at [359, 112] on input "8/28/2025 7:13 AM" at bounding box center [484, 117] width 358 height 17
type input "8/28/2025 7:43 AM"
click at [702, 183] on span "Select Second Driver Select Second Driver Ian Albritton - 100006559 LOGAN ALLEN…" at bounding box center [674, 175] width 475 height 18
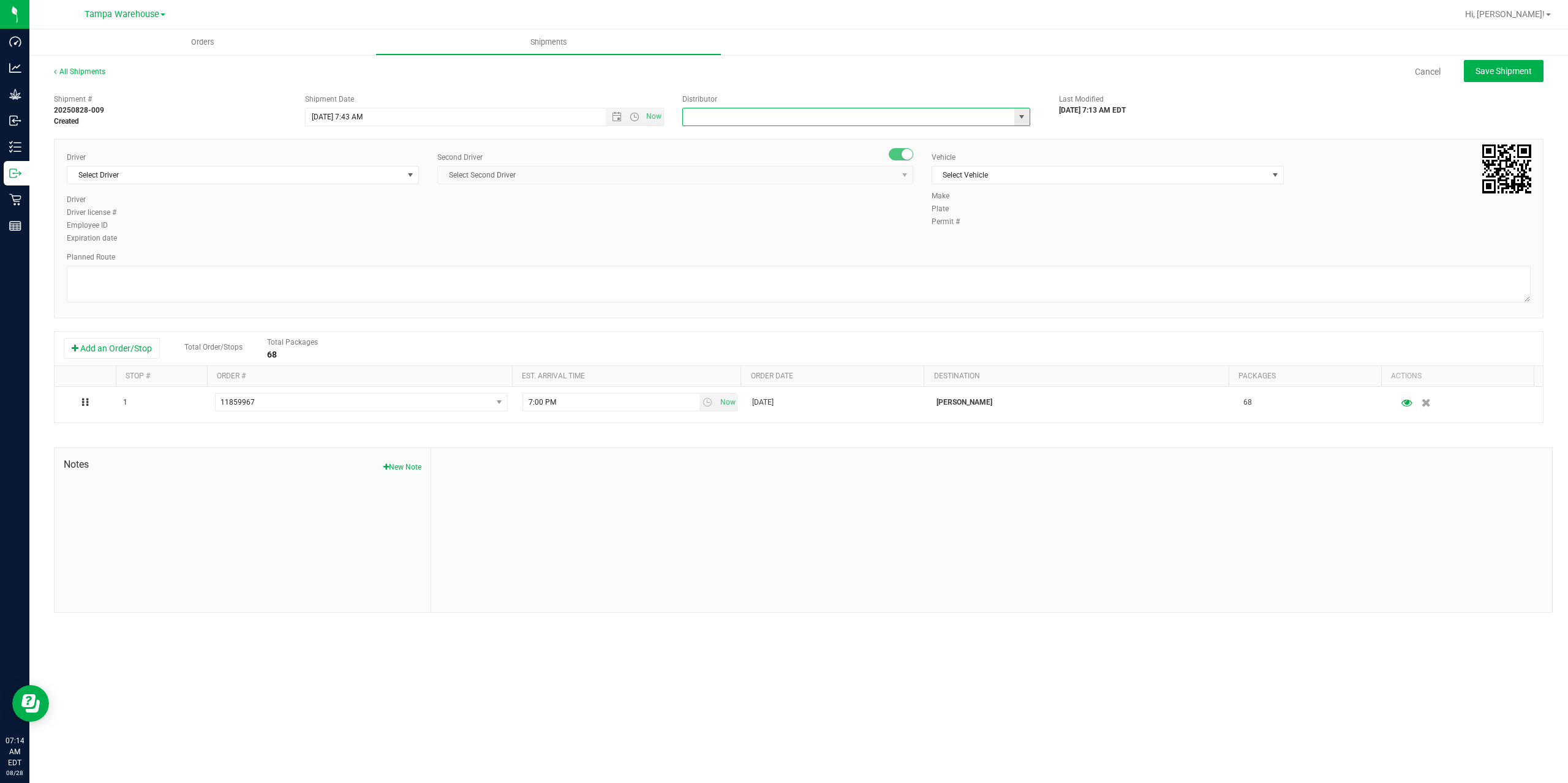
click at [764, 114] on input "text" at bounding box center [844, 117] width 322 height 17
click at [729, 152] on li "Tampa Warehouse" at bounding box center [856, 155] width 346 height 18
type input "Tampa Warehouse"
click at [178, 179] on span "Select Driver" at bounding box center [235, 175] width 335 height 17
click at [205, 228] on li "Hector Ayala - 100003569" at bounding box center [242, 226] width 351 height 18
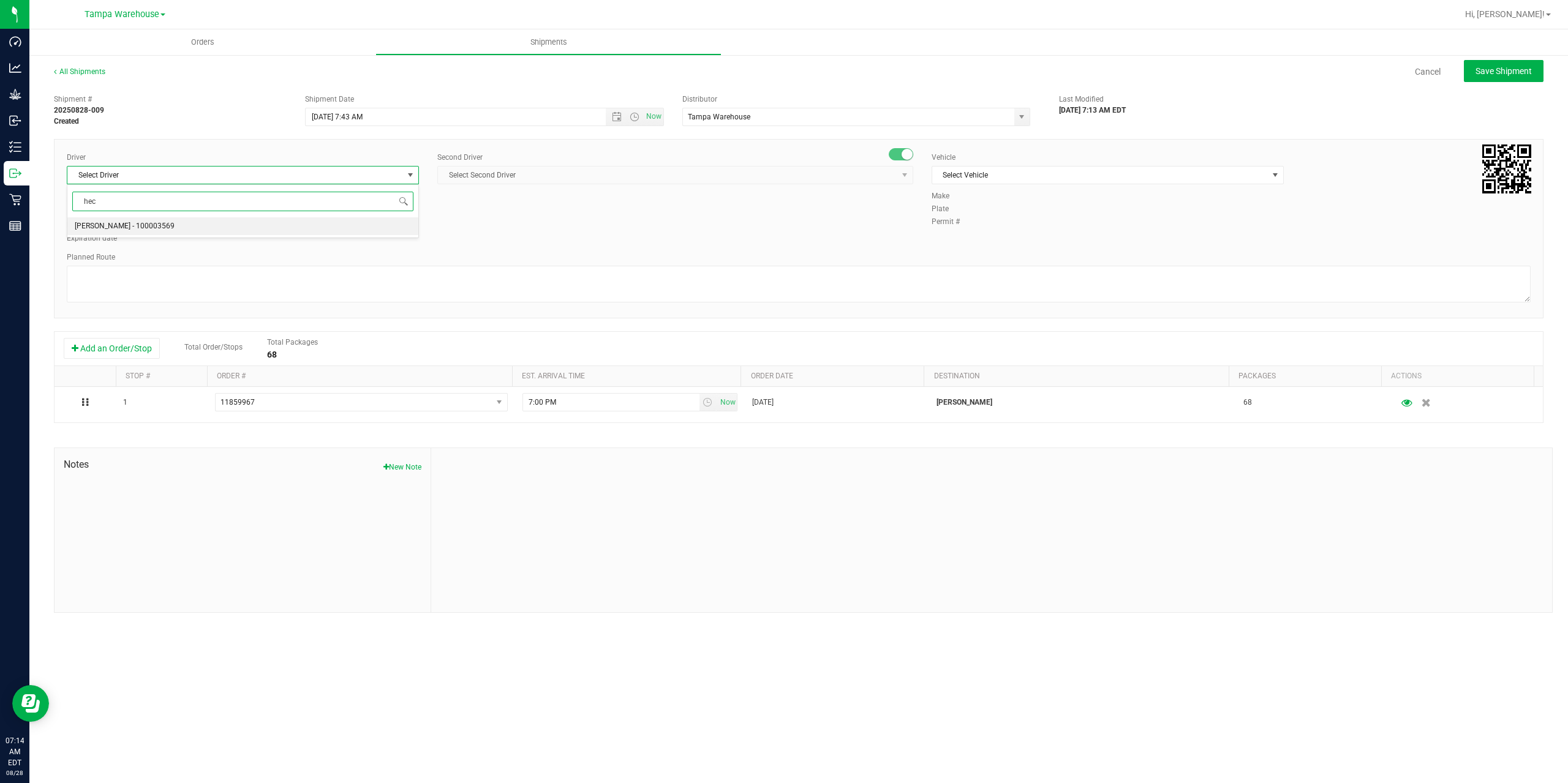
type input "hec"
click at [558, 174] on span "Select Second Driver" at bounding box center [667, 175] width 460 height 17
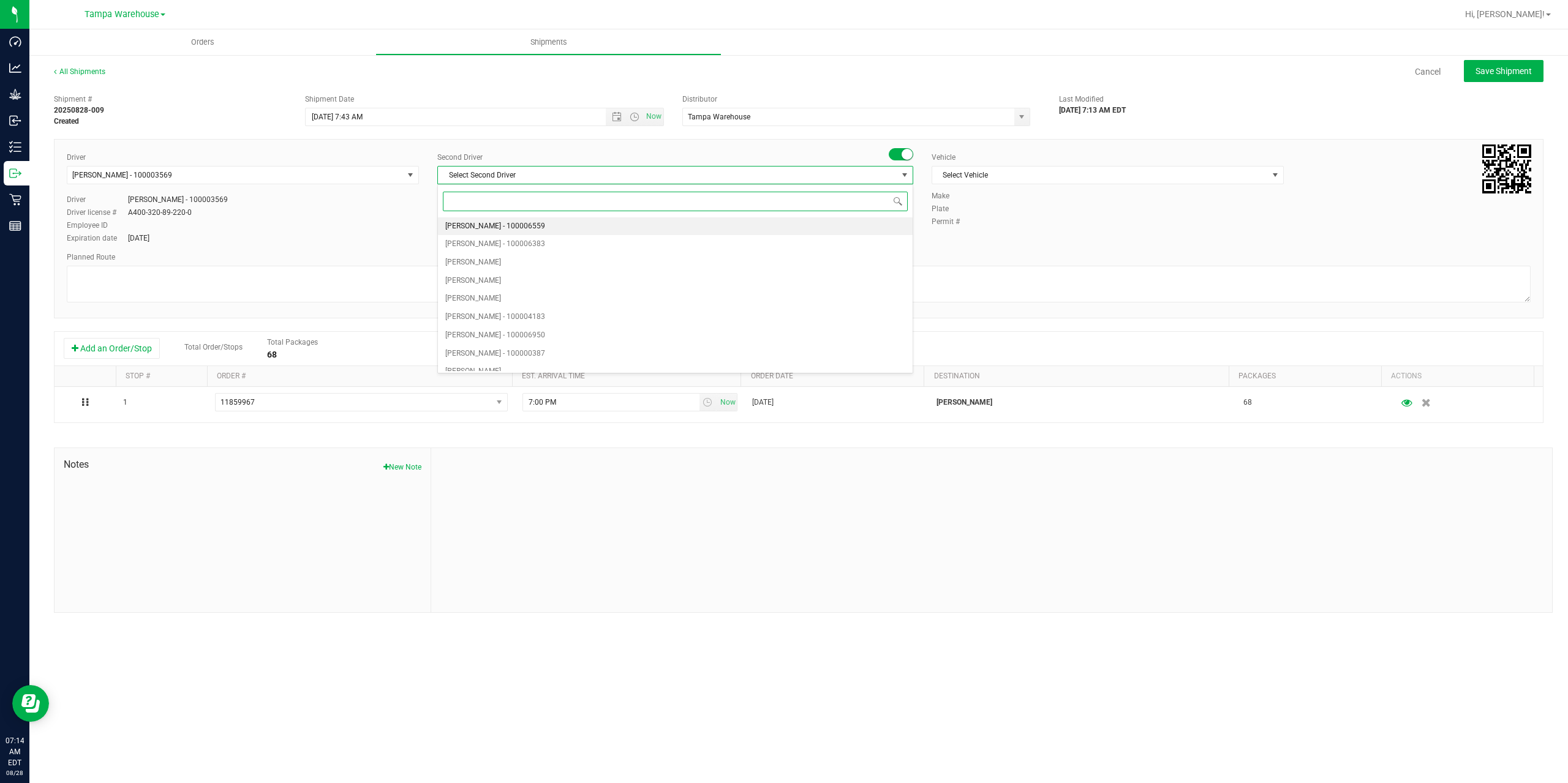
type input "z"
click at [523, 358] on span "Dustin Zonneville - 100007761" at bounding box center [495, 362] width 100 height 16
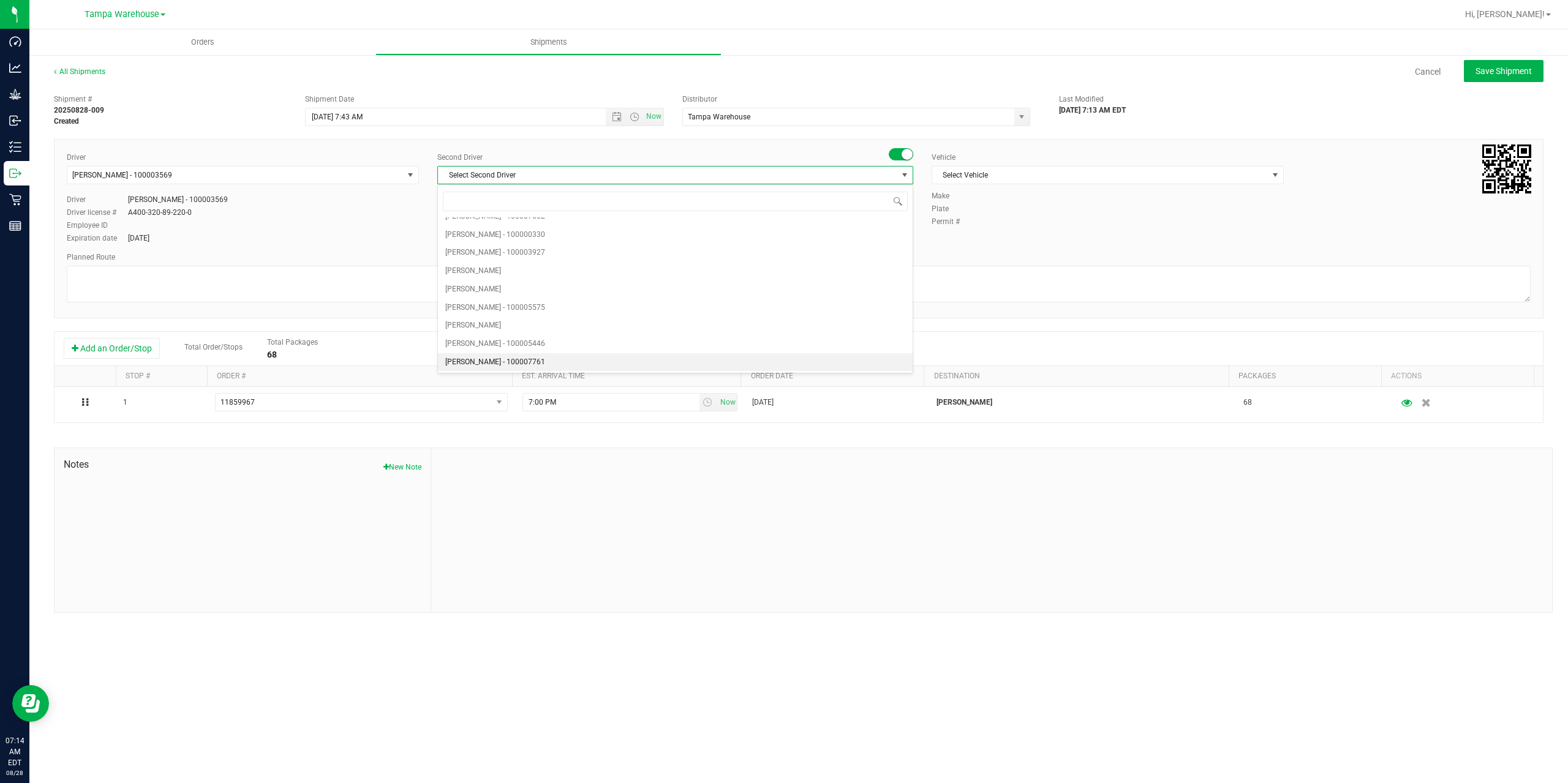
scroll to position [0, 0]
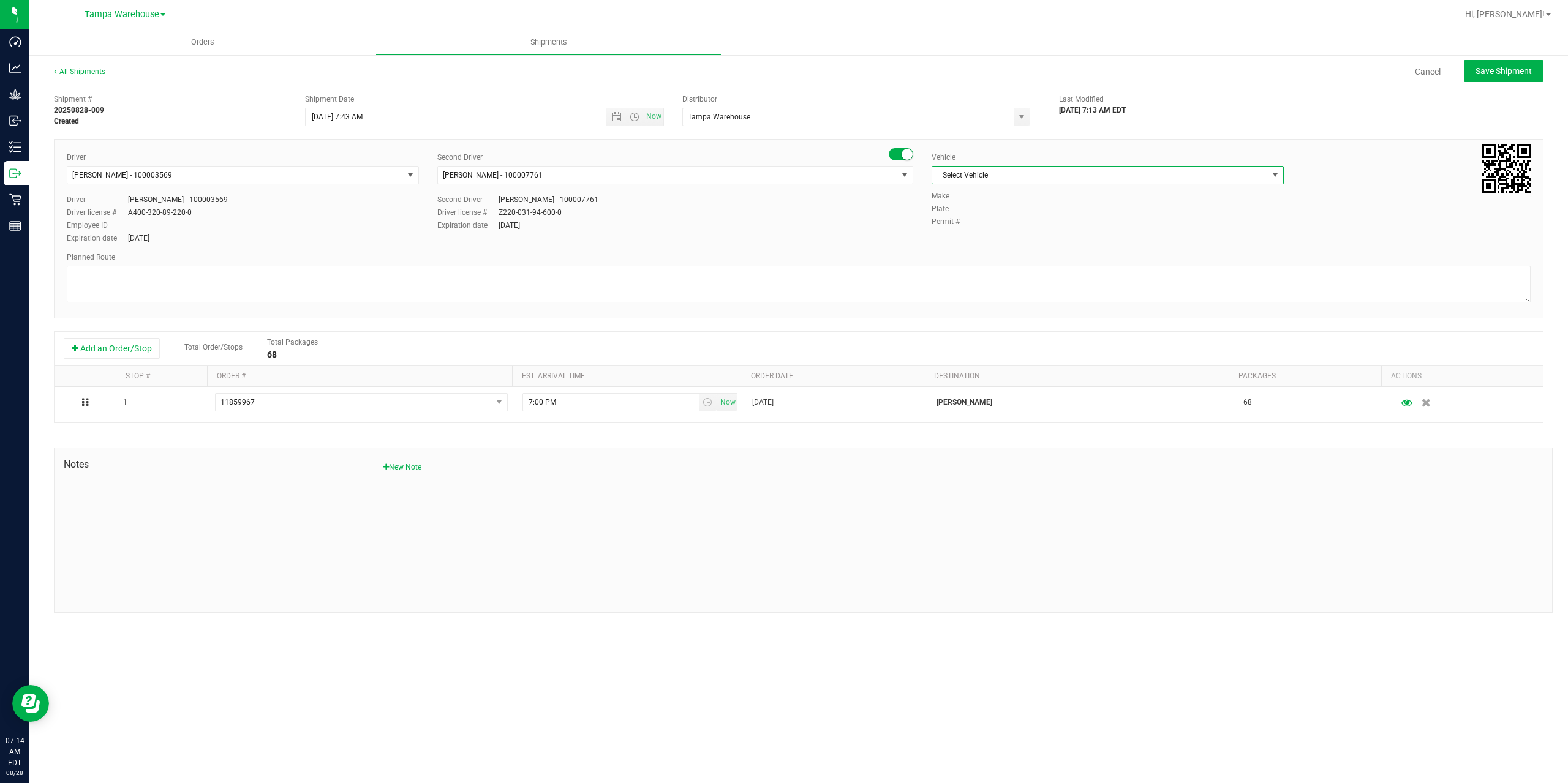
click at [1074, 179] on span "Select Vehicle" at bounding box center [1100, 175] width 335 height 17
click at [1013, 253] on li "FL-EXPRESS-01" at bounding box center [1107, 260] width 351 height 18
click at [855, 279] on textarea at bounding box center [799, 284] width 1463 height 37
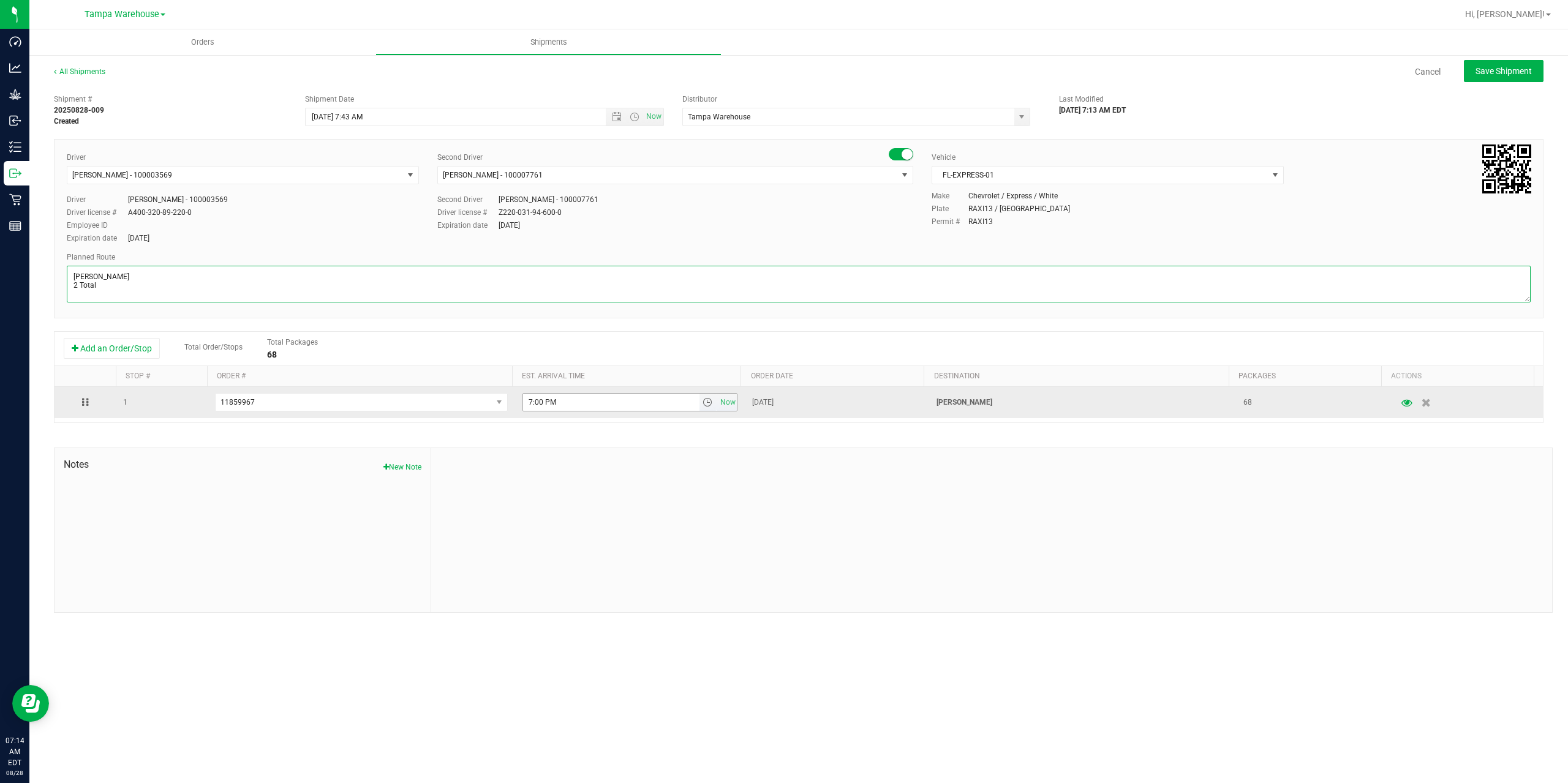
click at [703, 401] on span "select" at bounding box center [707, 402] width 9 height 9
type textarea "Clermont WC 2 Total"
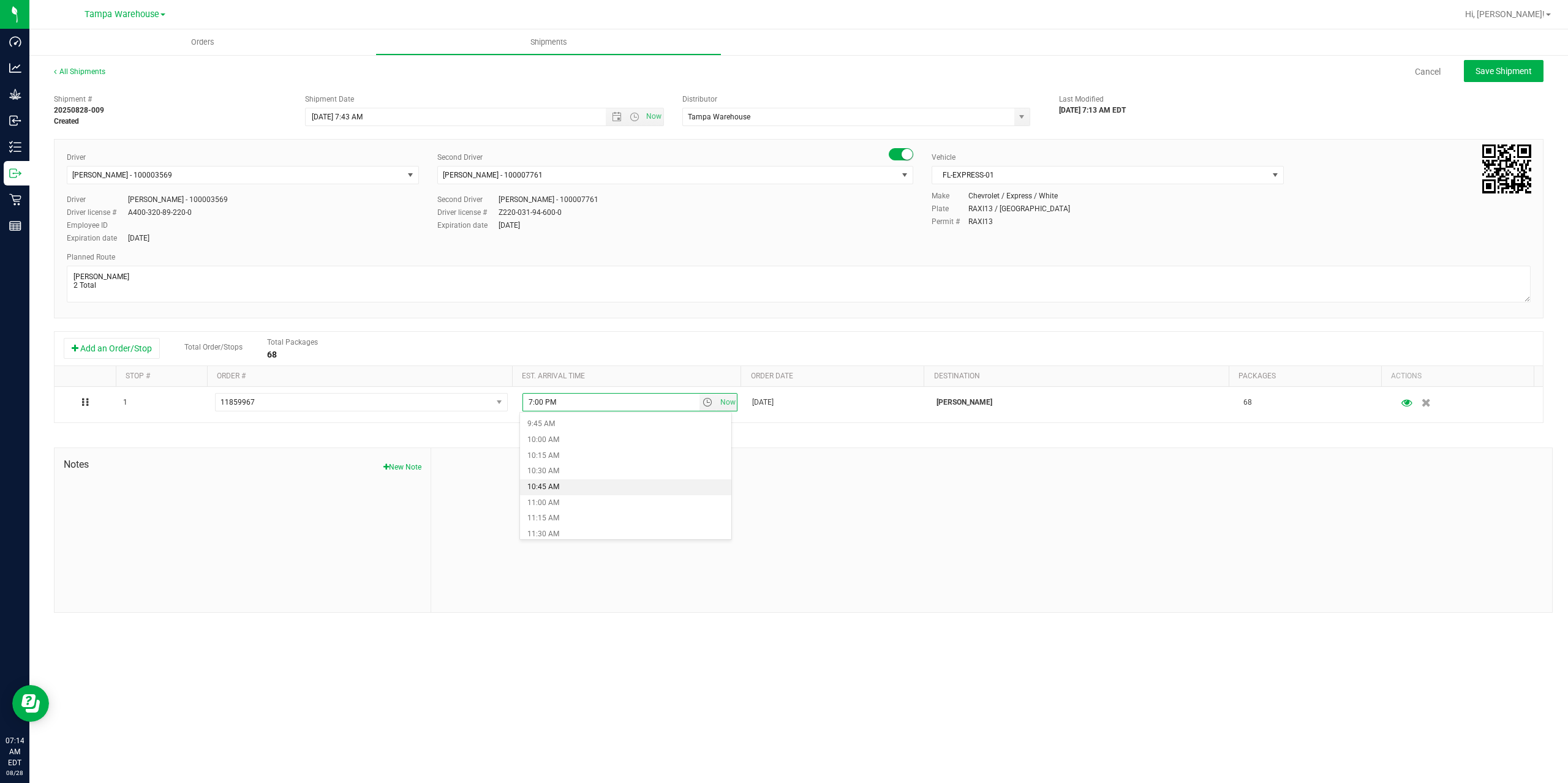
scroll to position [551, 0]
click at [601, 481] on li "9:45 AM" at bounding box center [625, 485] width 211 height 16
click at [929, 477] on div at bounding box center [992, 530] width 1121 height 164
click at [1479, 68] on span "Save Shipment" at bounding box center [1503, 70] width 57 height 9
type input "8/28/2025 11:43 AM"
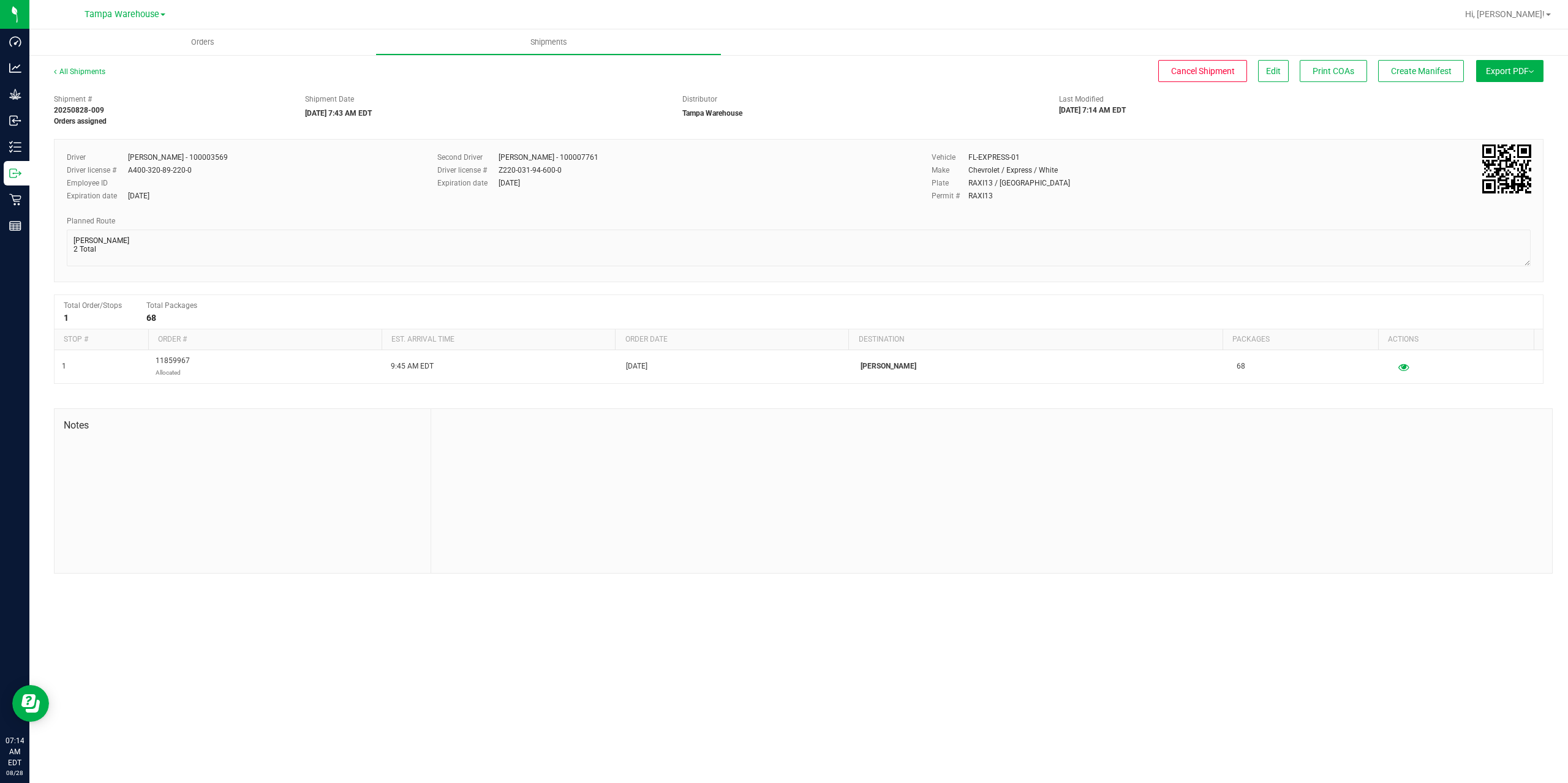
click at [1486, 71] on span "Export PDF" at bounding box center [1510, 70] width 48 height 9
click at [1498, 100] on span "Manifest by Package ID" at bounding box center [1491, 98] width 78 height 9
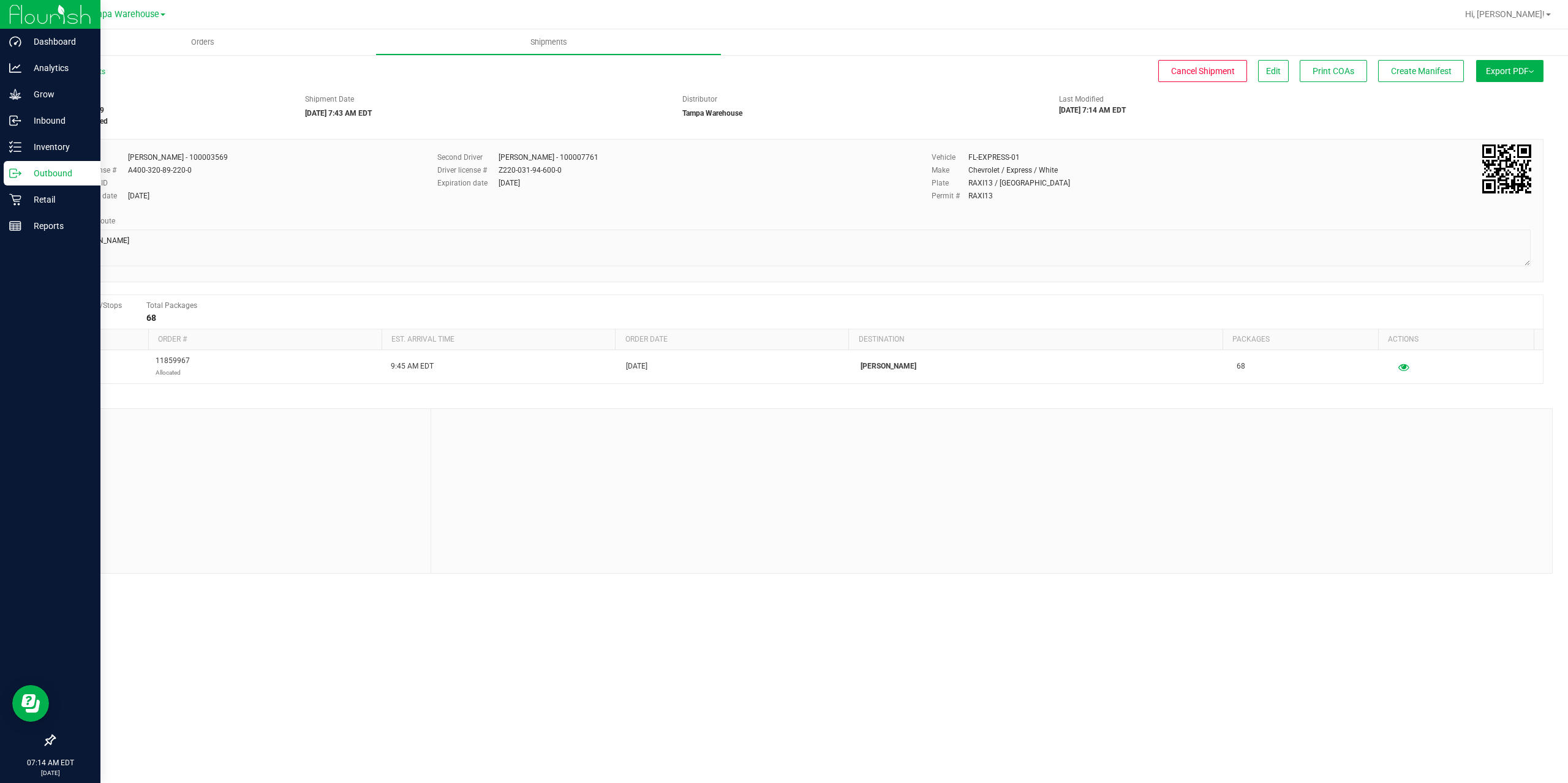
click at [7, 175] on div "Outbound" at bounding box center [52, 173] width 97 height 25
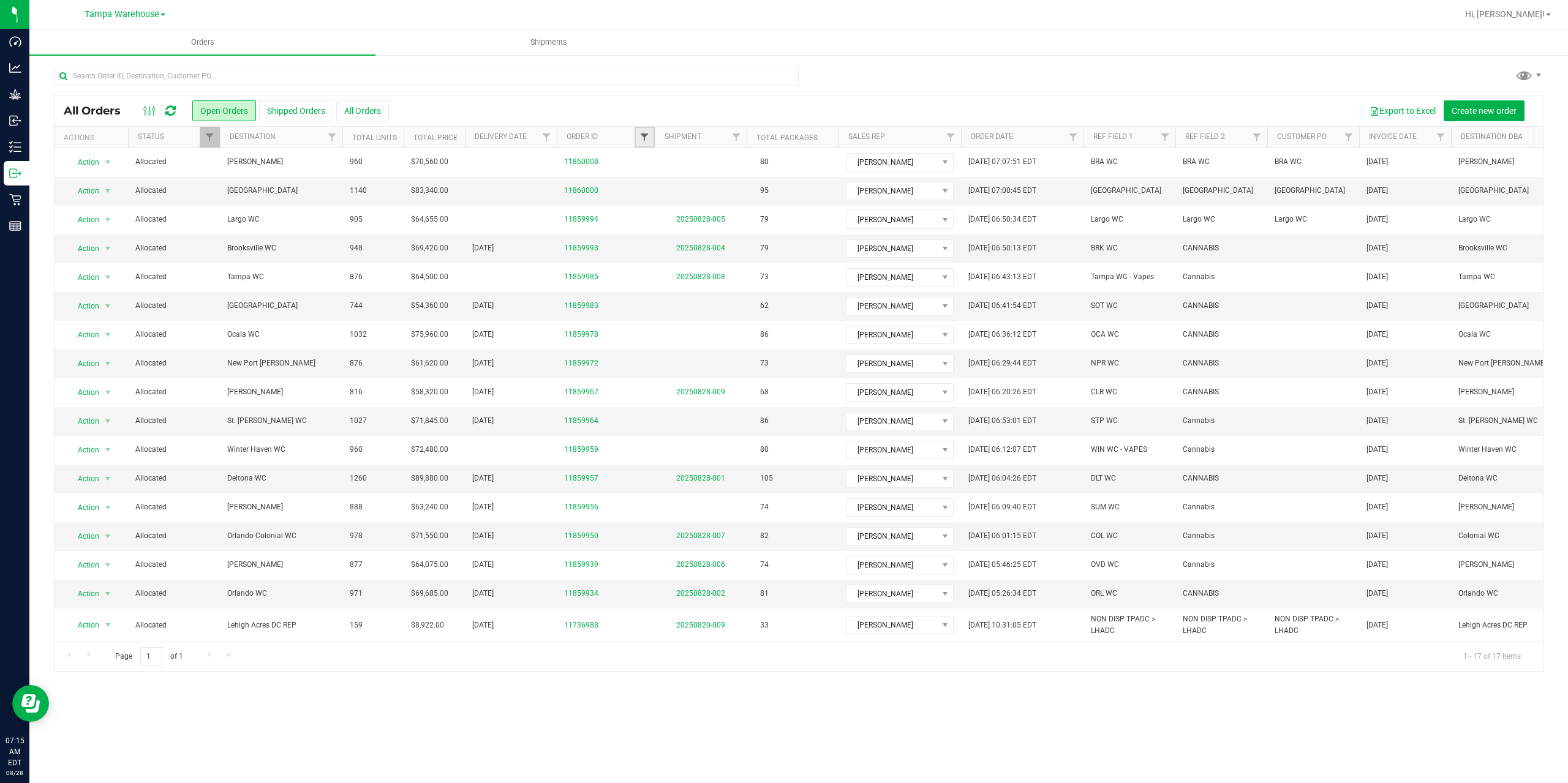
click at [648, 132] on span "Filter" at bounding box center [644, 136] width 9 height 9
type input "0000"
click at [642, 183] on button "Filter" at bounding box center [671, 196] width 59 height 27
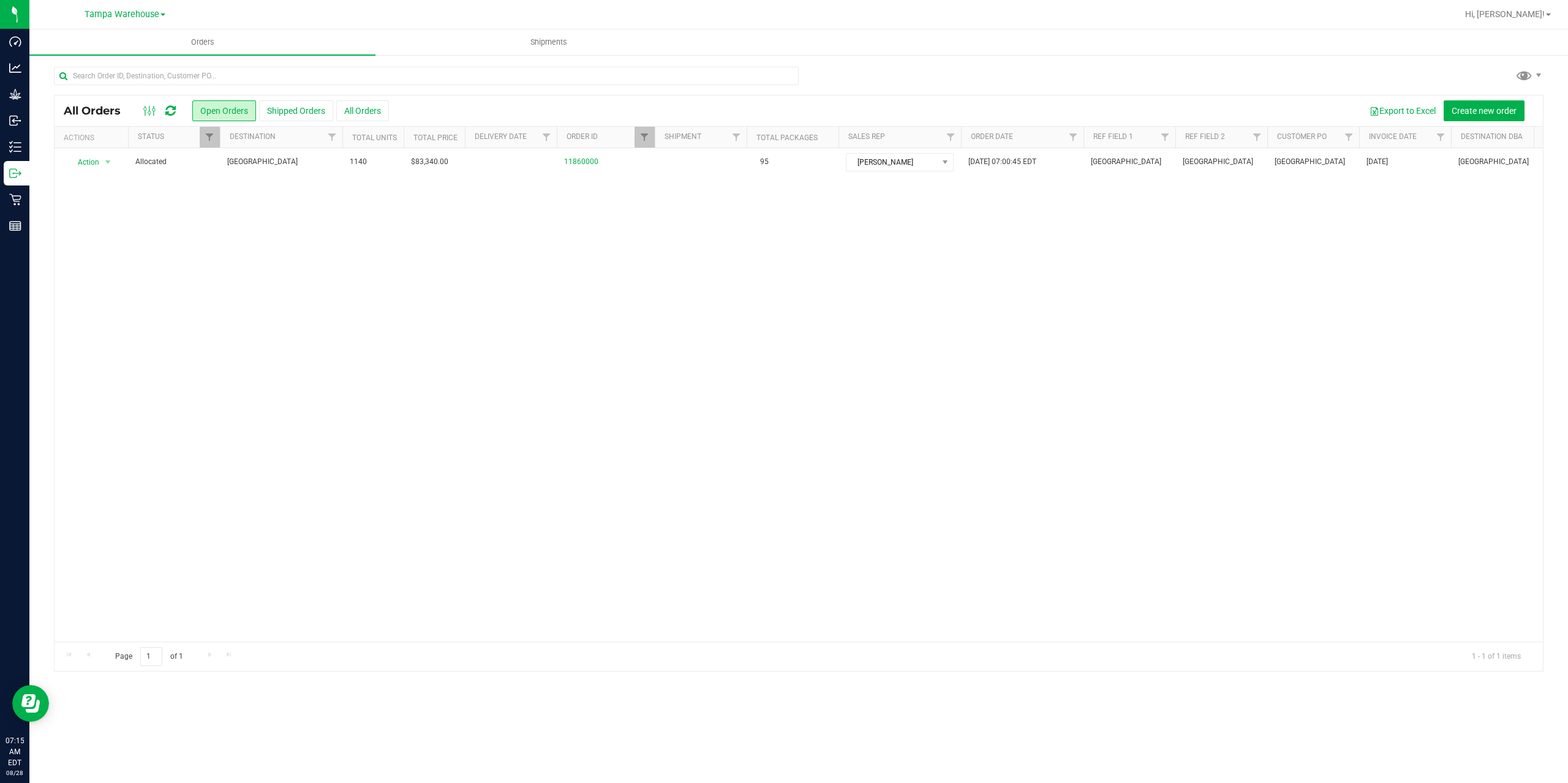
click at [365, 181] on div "Action Action Cancel order Clone order Edit order Mark as fully paid Order audi…" at bounding box center [799, 395] width 1488 height 493
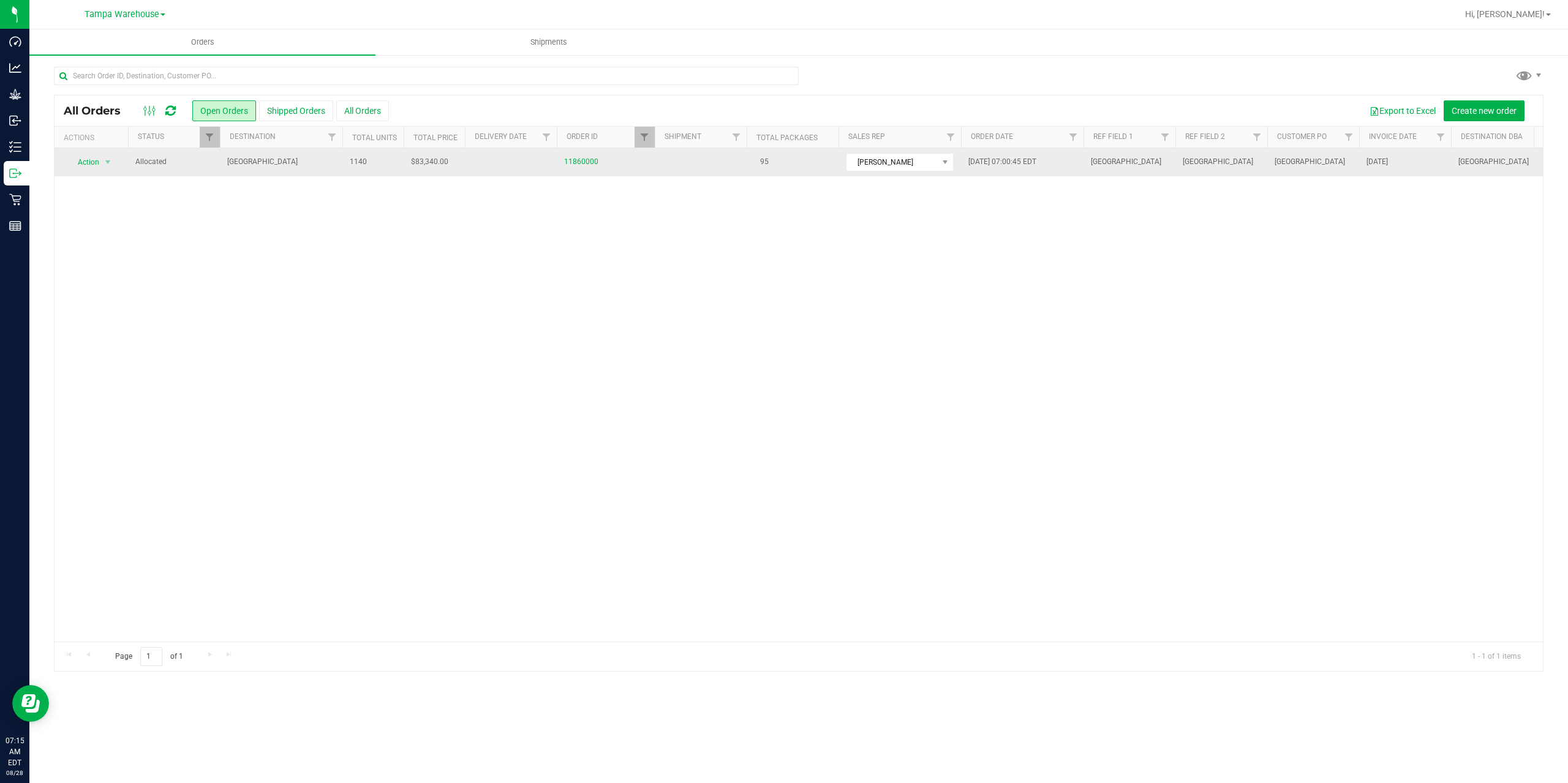
click at [376, 157] on td "1140" at bounding box center [373, 162] width 61 height 28
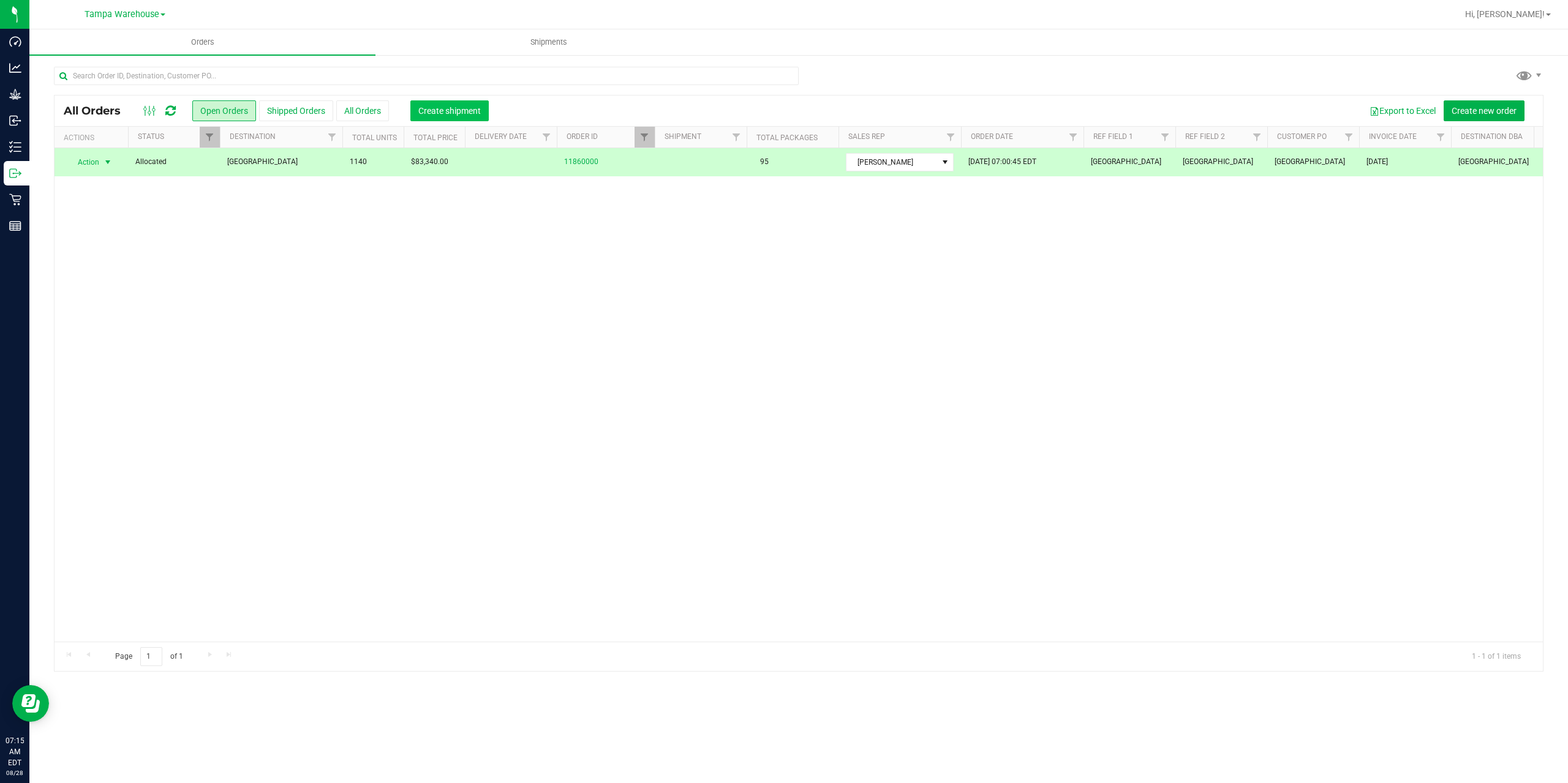
click at [444, 110] on span "Create shipment" at bounding box center [449, 110] width 62 height 9
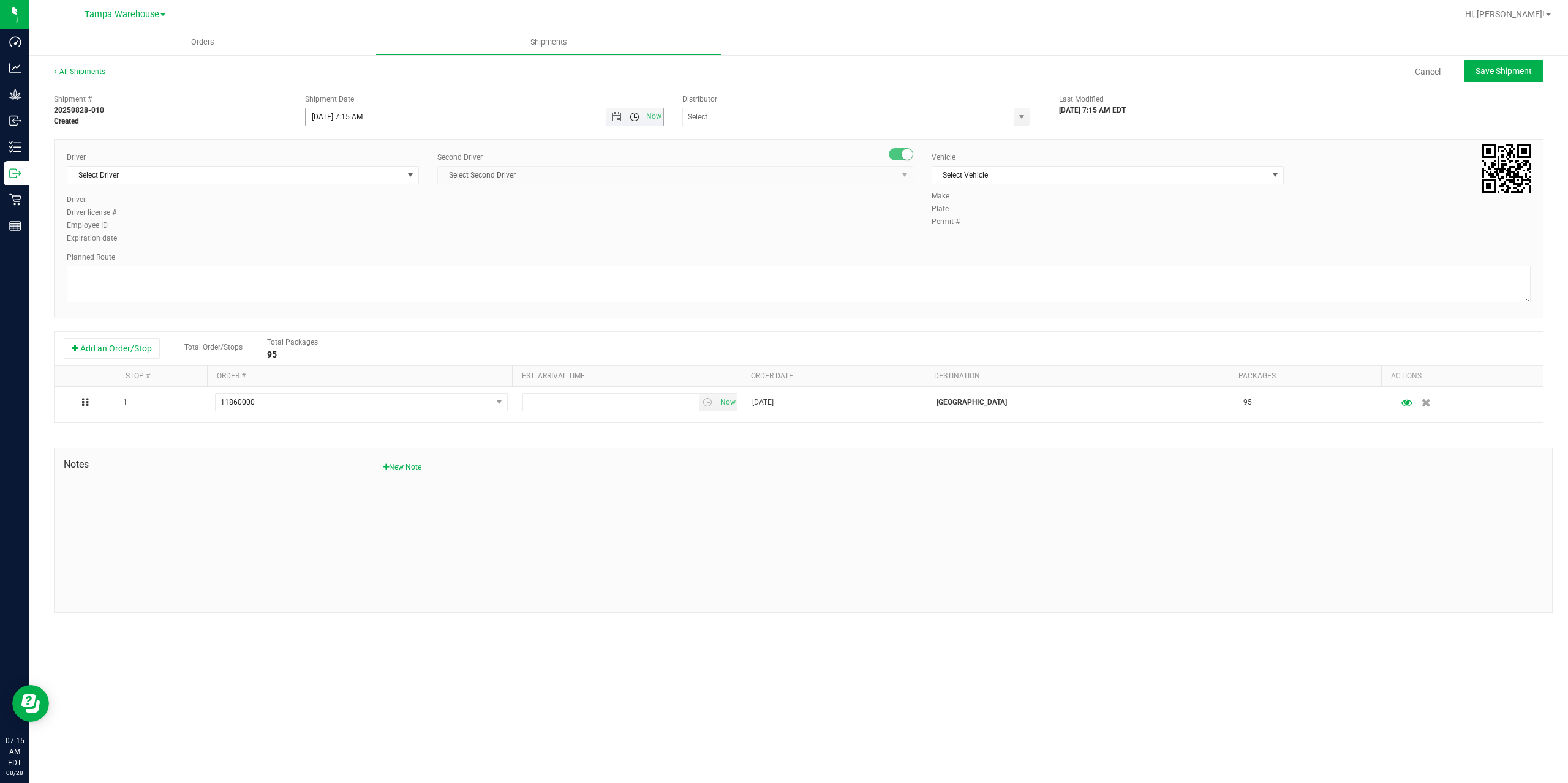
click at [637, 120] on span "Open the time view" at bounding box center [634, 116] width 9 height 9
click at [401, 201] on li "8:00 AM" at bounding box center [483, 205] width 356 height 16
type input "8/28/2025 8:00 AM"
click at [789, 110] on input "text" at bounding box center [844, 117] width 322 height 17
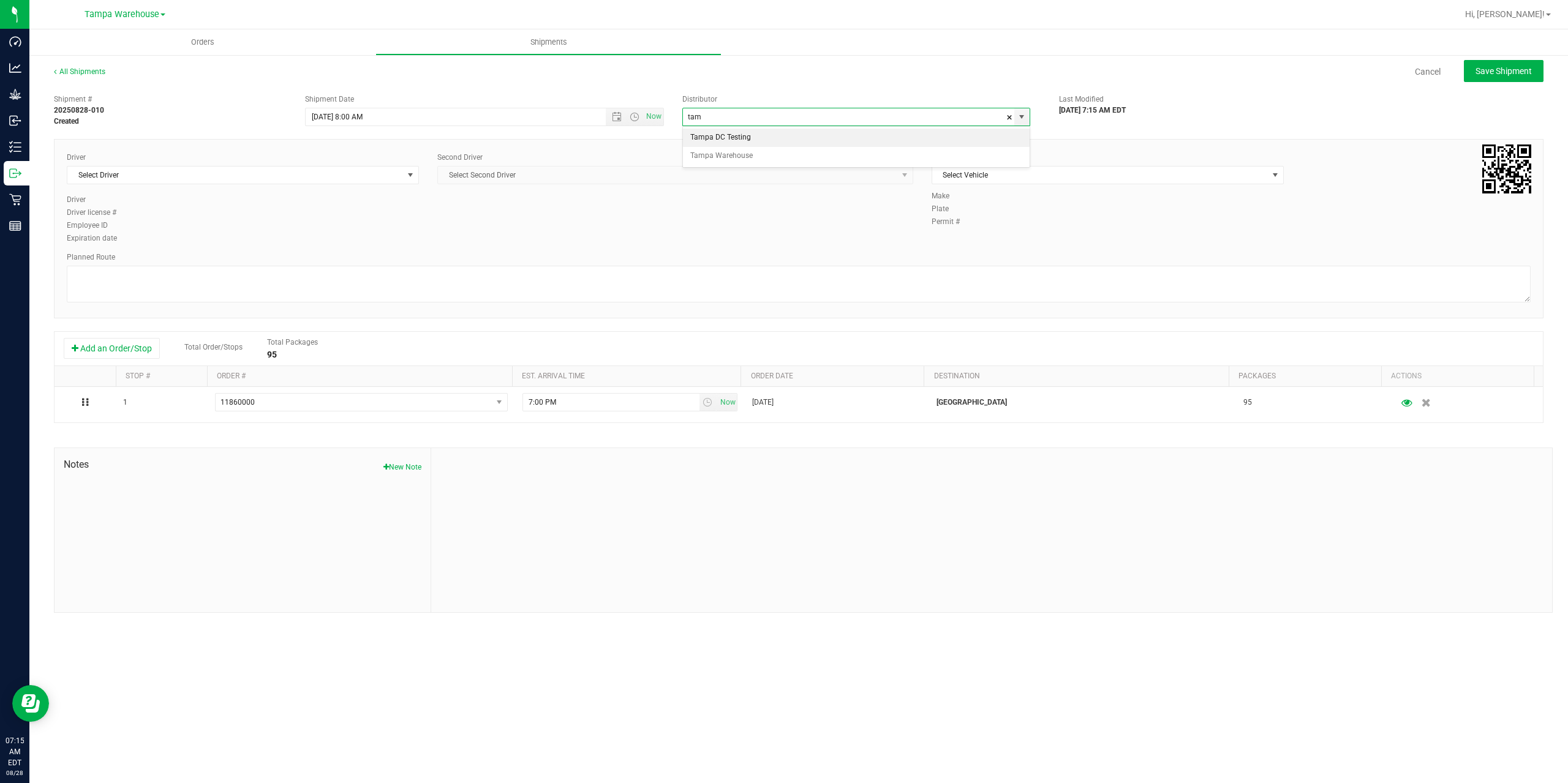
click at [777, 165] on div "Tampa DC Testing Tampa Warehouse No data found." at bounding box center [856, 147] width 348 height 41
click at [772, 158] on li "Tampa Warehouse" at bounding box center [856, 155] width 346 height 18
type input "Tampa Warehouse"
click at [293, 173] on span "Select Driver" at bounding box center [235, 175] width 335 height 17
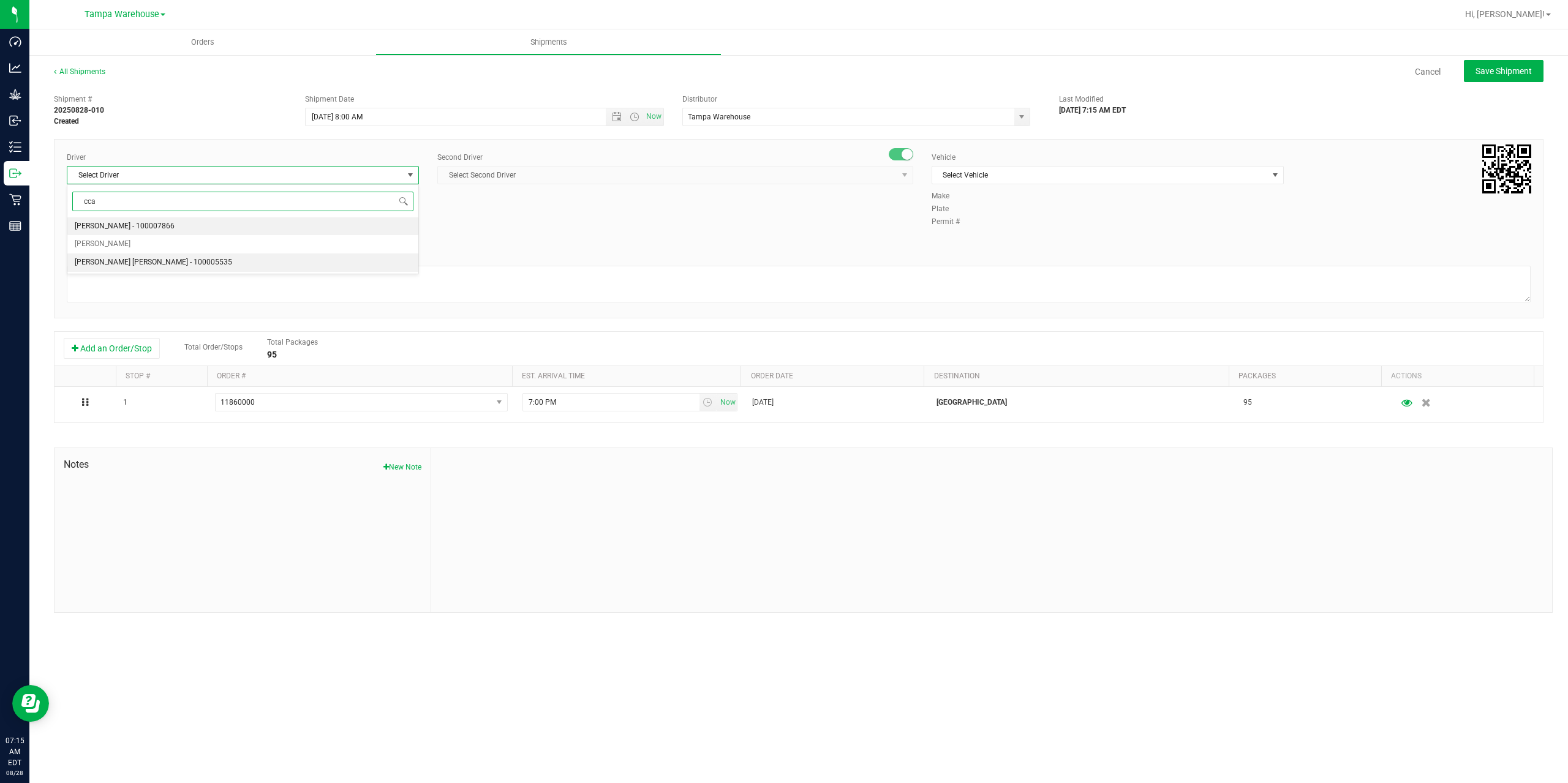
click at [274, 268] on li "Riccardo Young Reyes - 100005535" at bounding box center [242, 262] width 351 height 18
type input "cca"
click at [499, 181] on span "Select Second Driver" at bounding box center [667, 175] width 460 height 17
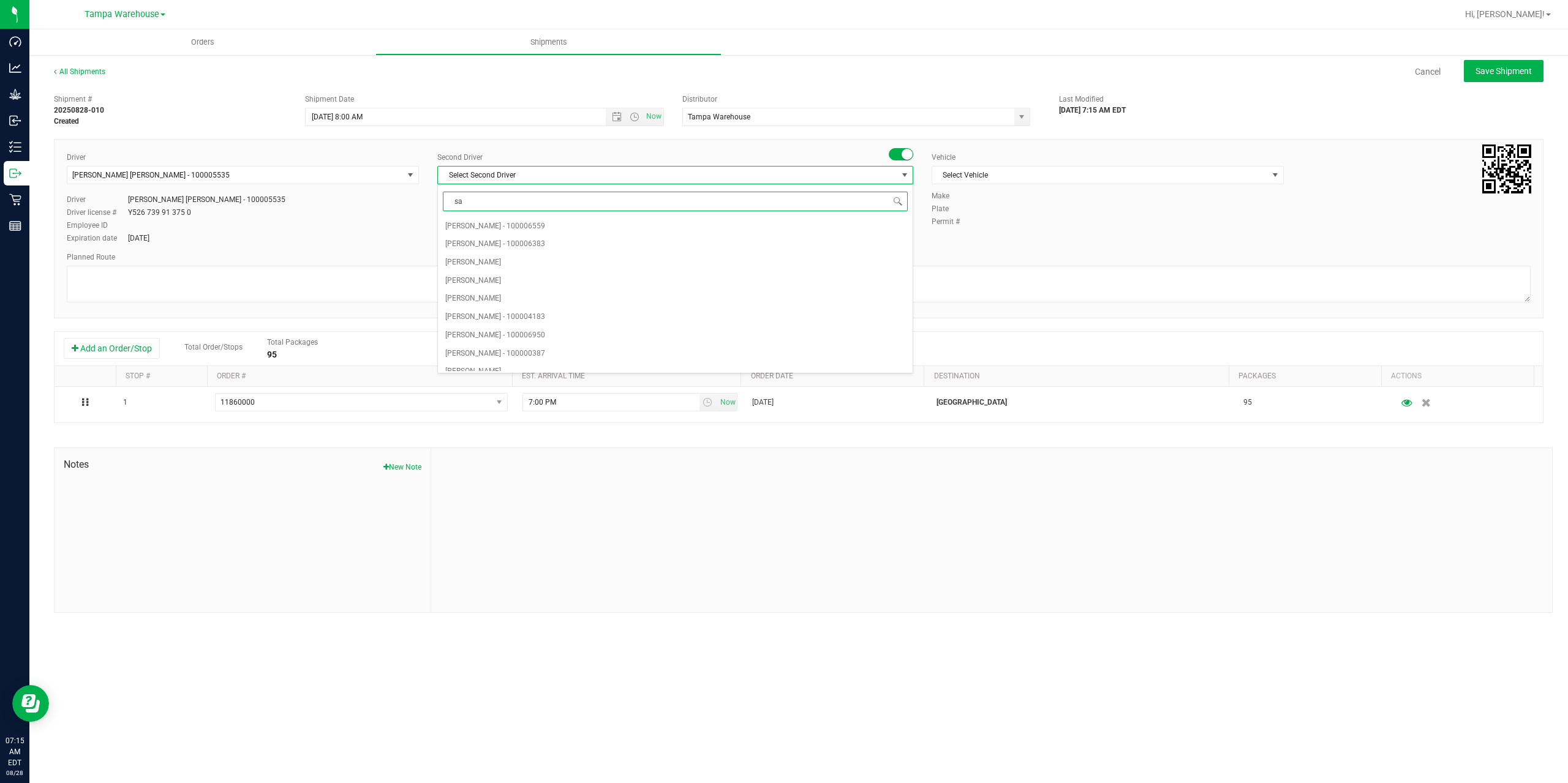
type input "saa"
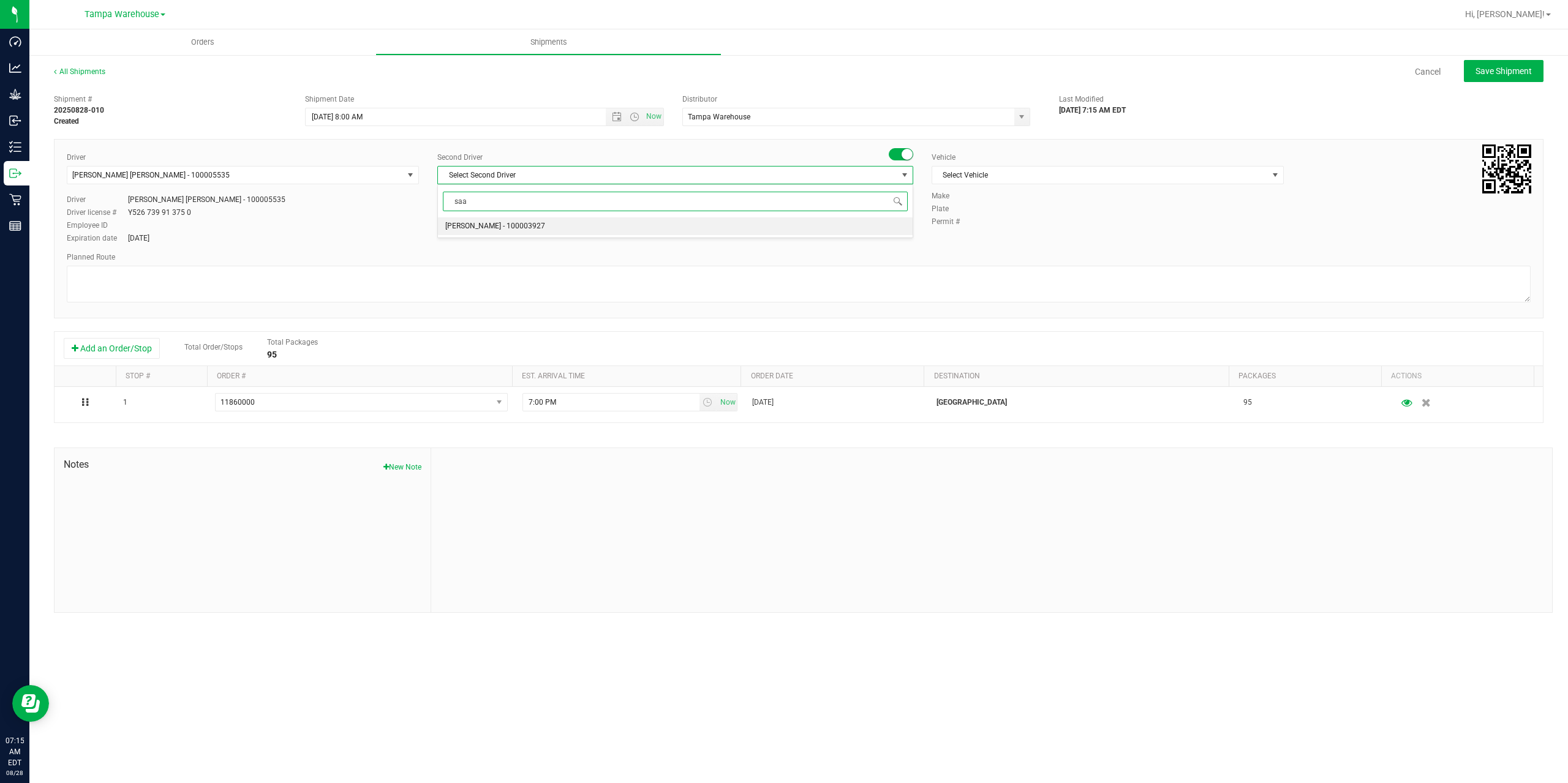
click at [515, 227] on span "Isaac Nunez Collado - 100003927" at bounding box center [495, 226] width 100 height 16
click at [1206, 177] on span "Select Vehicle" at bounding box center [1100, 175] width 335 height 17
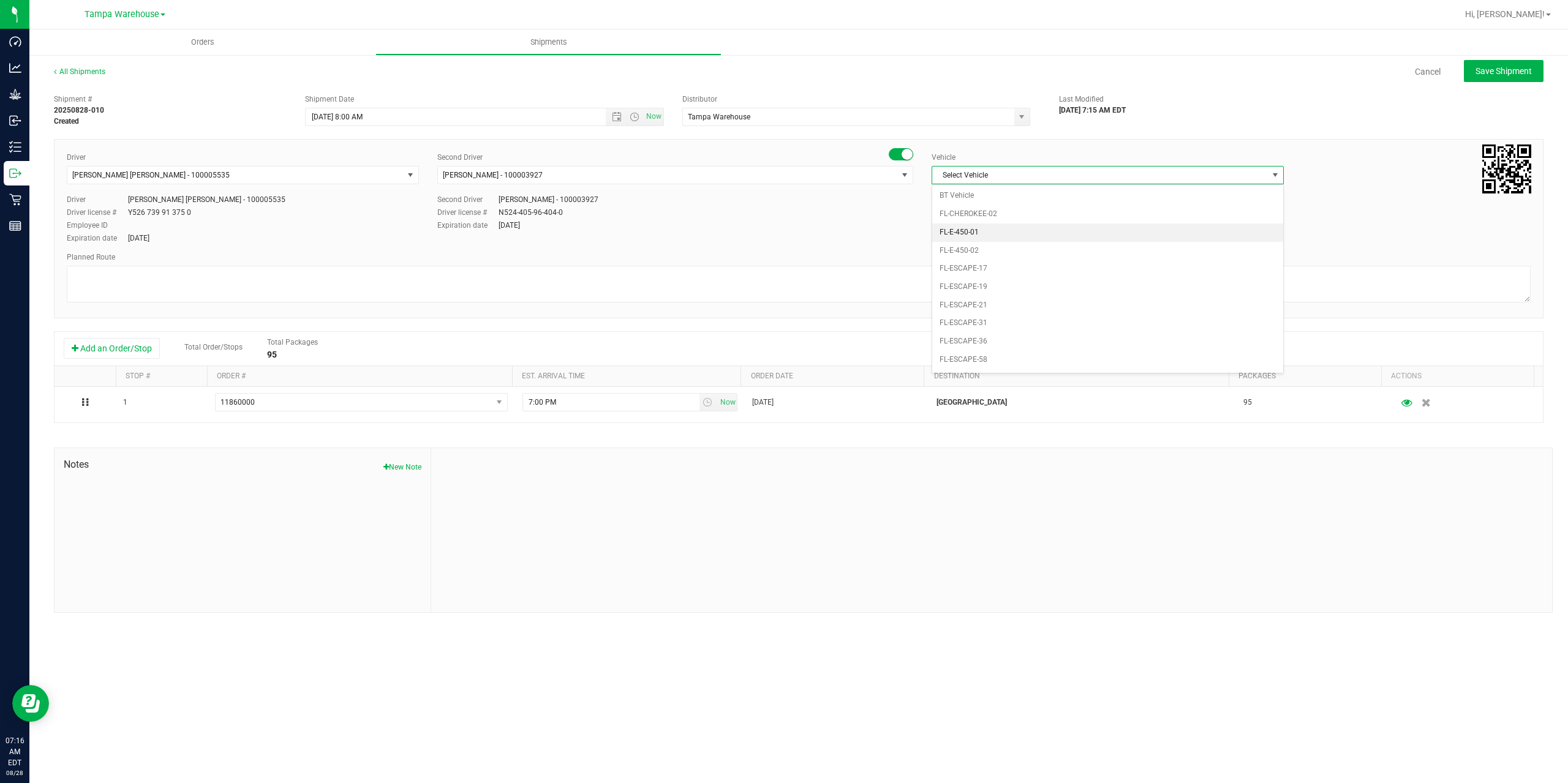
click at [1063, 233] on li "FL-E-450-01" at bounding box center [1107, 232] width 351 height 18
click at [952, 274] on textarea at bounding box center [799, 284] width 1463 height 37
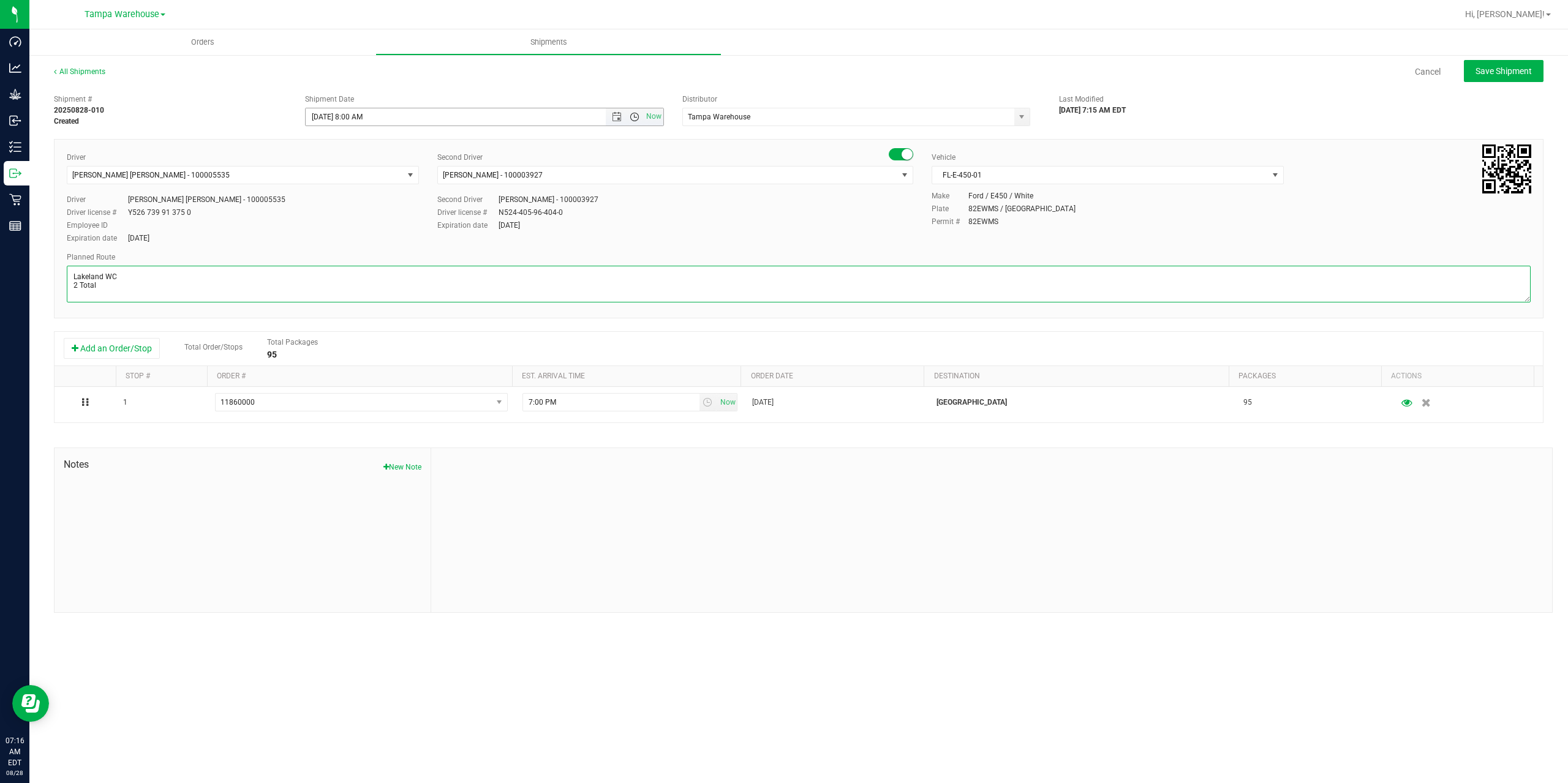
click at [632, 118] on span "Open the time view" at bounding box center [634, 116] width 9 height 9
type textarea "Lakeland WC 2 Total"
click at [403, 187] on li "7:30 AM" at bounding box center [483, 189] width 356 height 16
drag, startPoint x: 359, startPoint y: 115, endPoint x: 434, endPoint y: 108, distance: 75.3
click at [359, 115] on input "8/28/2025 7:30 AM" at bounding box center [466, 117] width 321 height 17
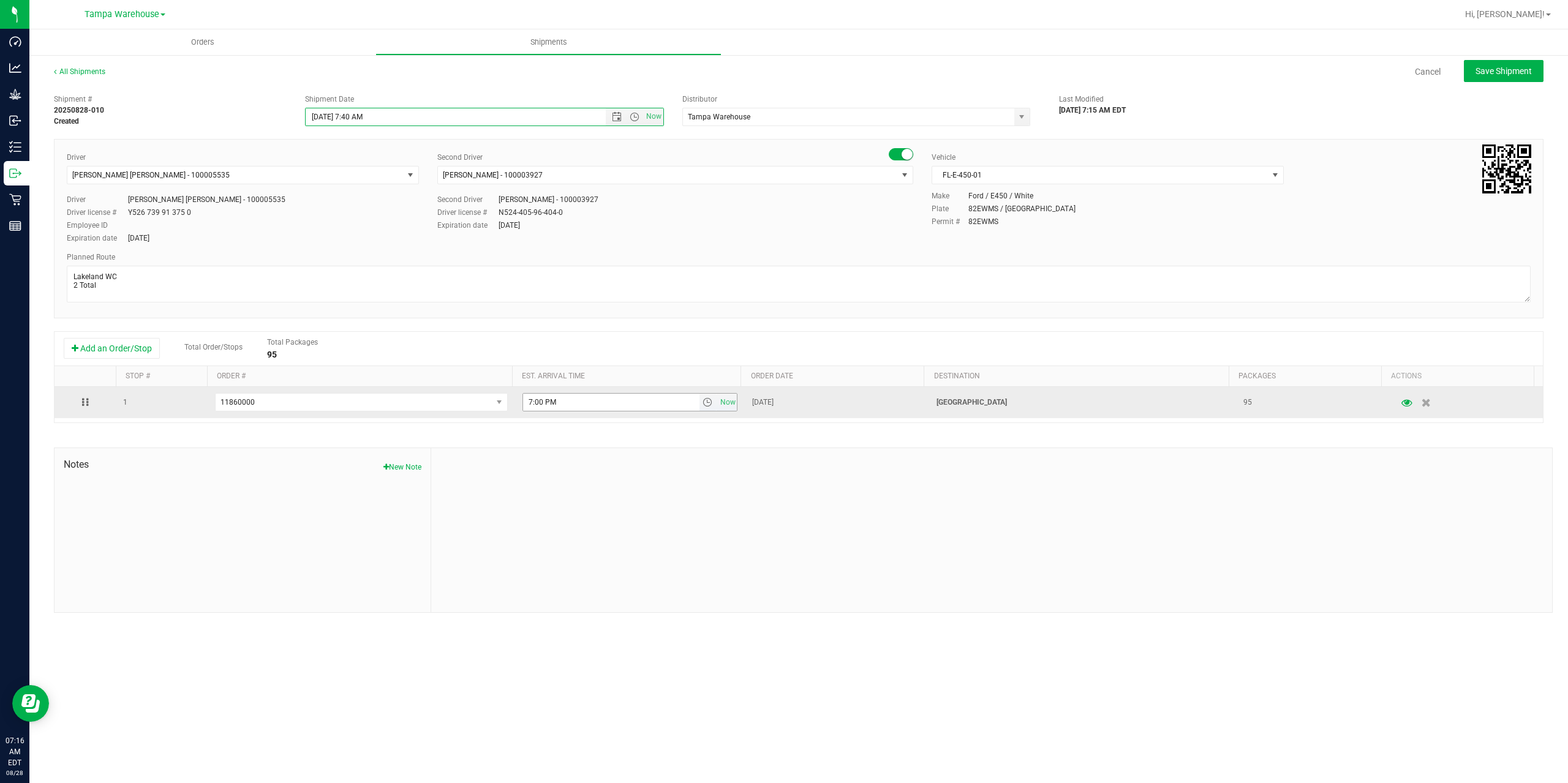
click at [707, 400] on span "select" at bounding box center [707, 402] width 9 height 9
click at [703, 404] on span "select" at bounding box center [707, 402] width 9 height 9
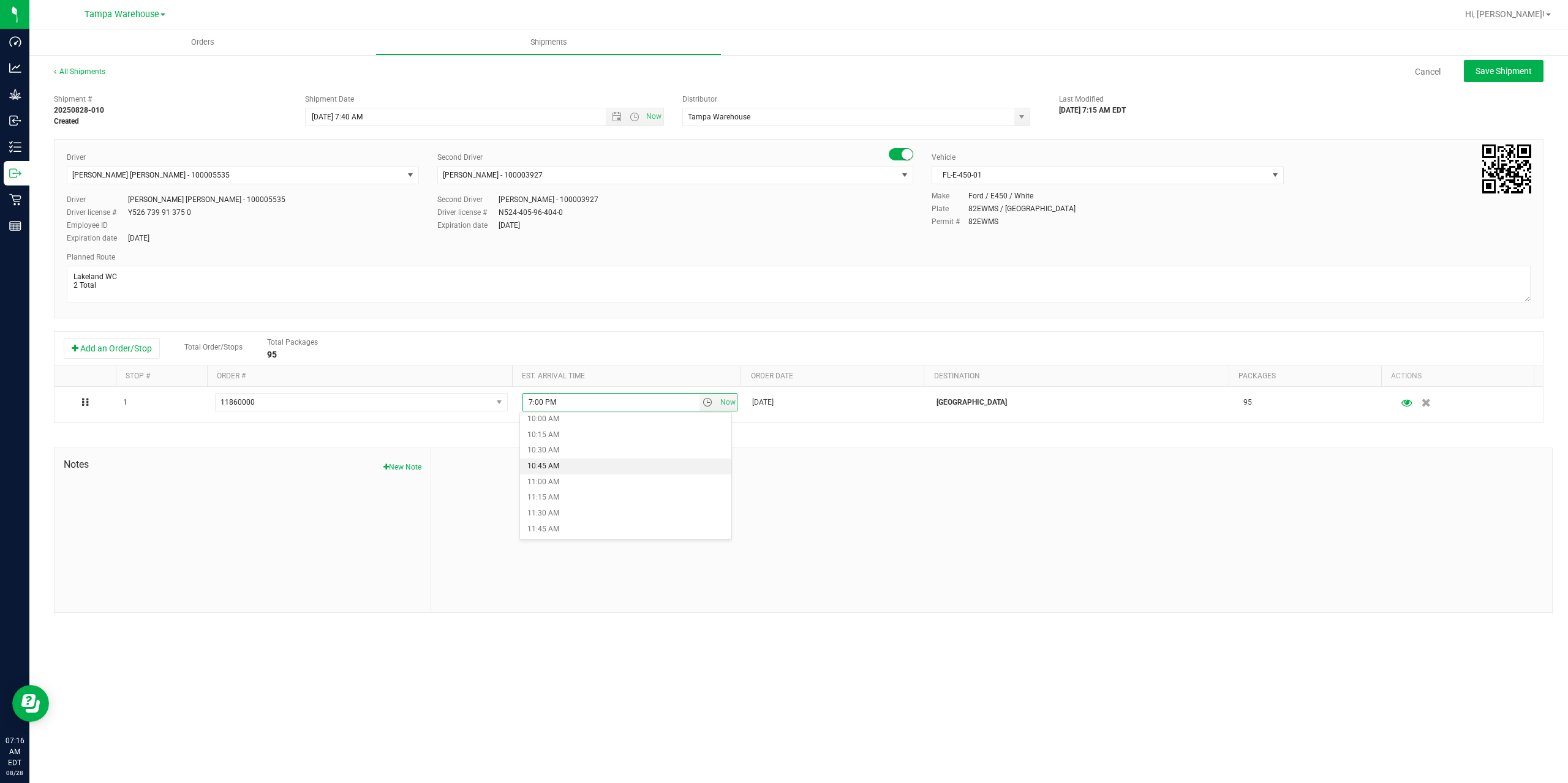
scroll to position [612, 0]
click at [589, 470] on li "10:30 AM" at bounding box center [625, 472] width 211 height 16
click at [1506, 70] on span "Save Shipment" at bounding box center [1503, 70] width 57 height 9
type input "8/28/2025 11:40 AM"
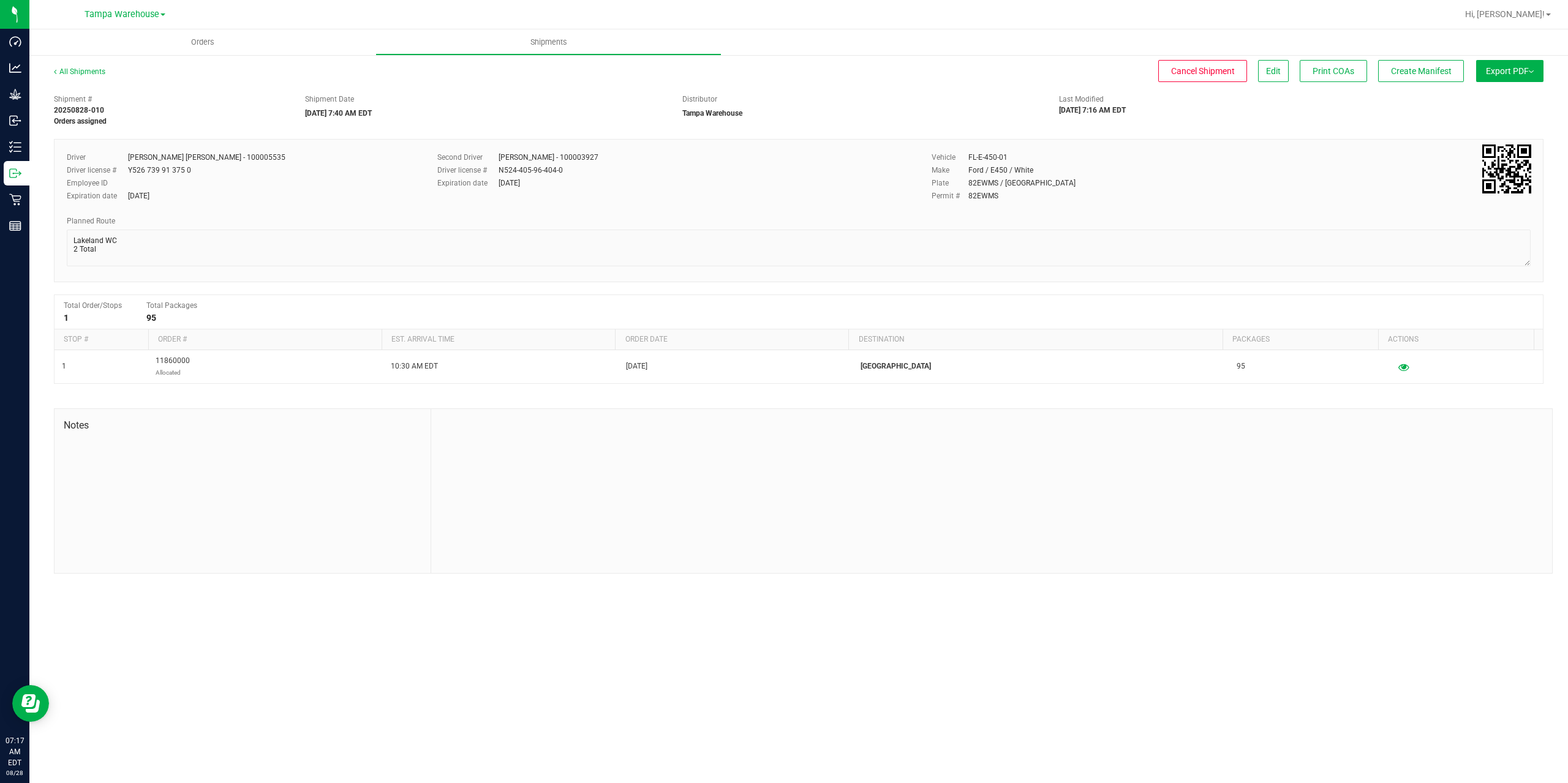
click at [1506, 70] on span "Export PDF" at bounding box center [1510, 70] width 48 height 9
click at [1519, 97] on span "Manifest by Package ID" at bounding box center [1491, 98] width 78 height 9
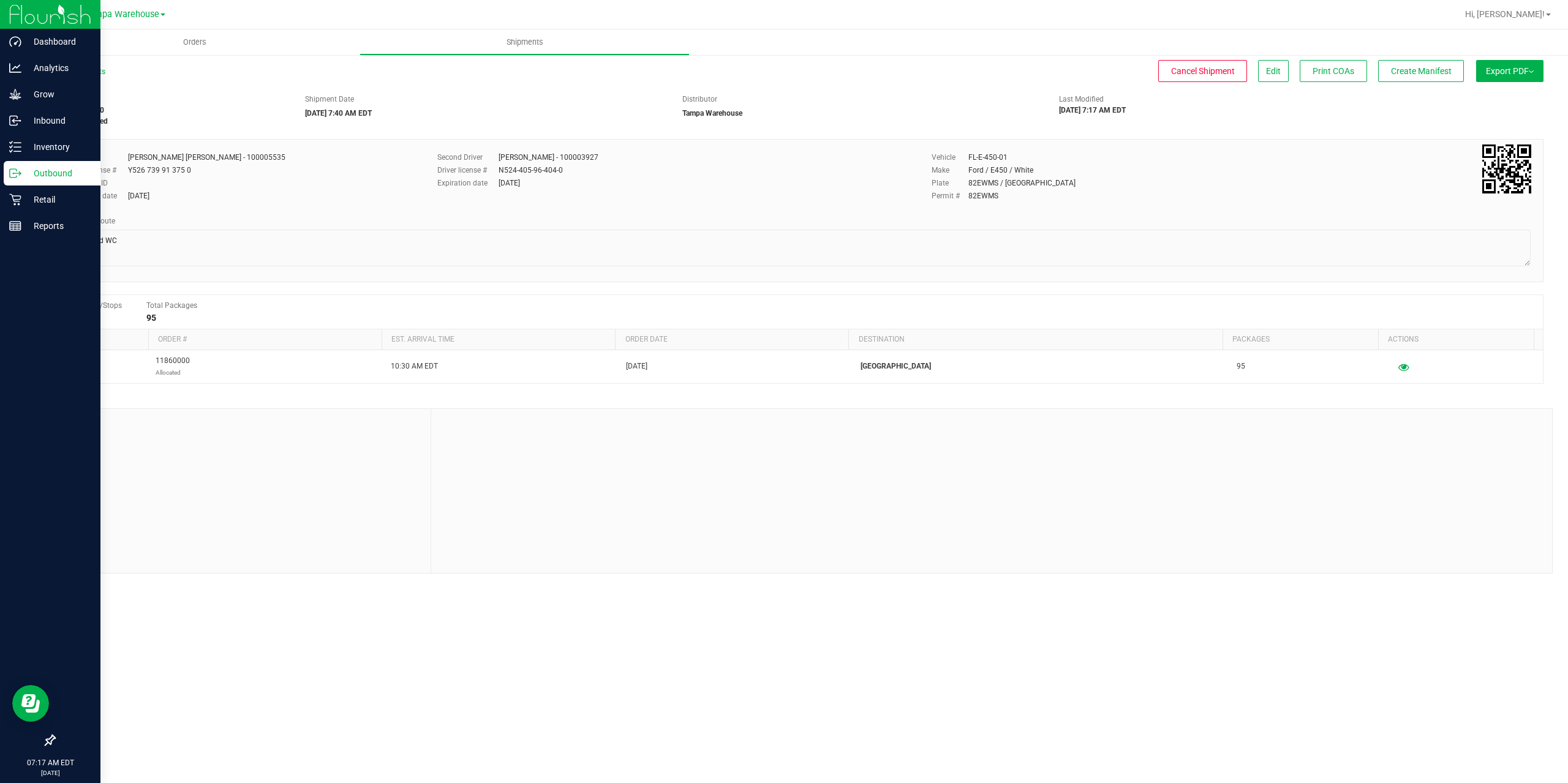
click at [22, 182] on div "Outbound" at bounding box center [52, 173] width 97 height 25
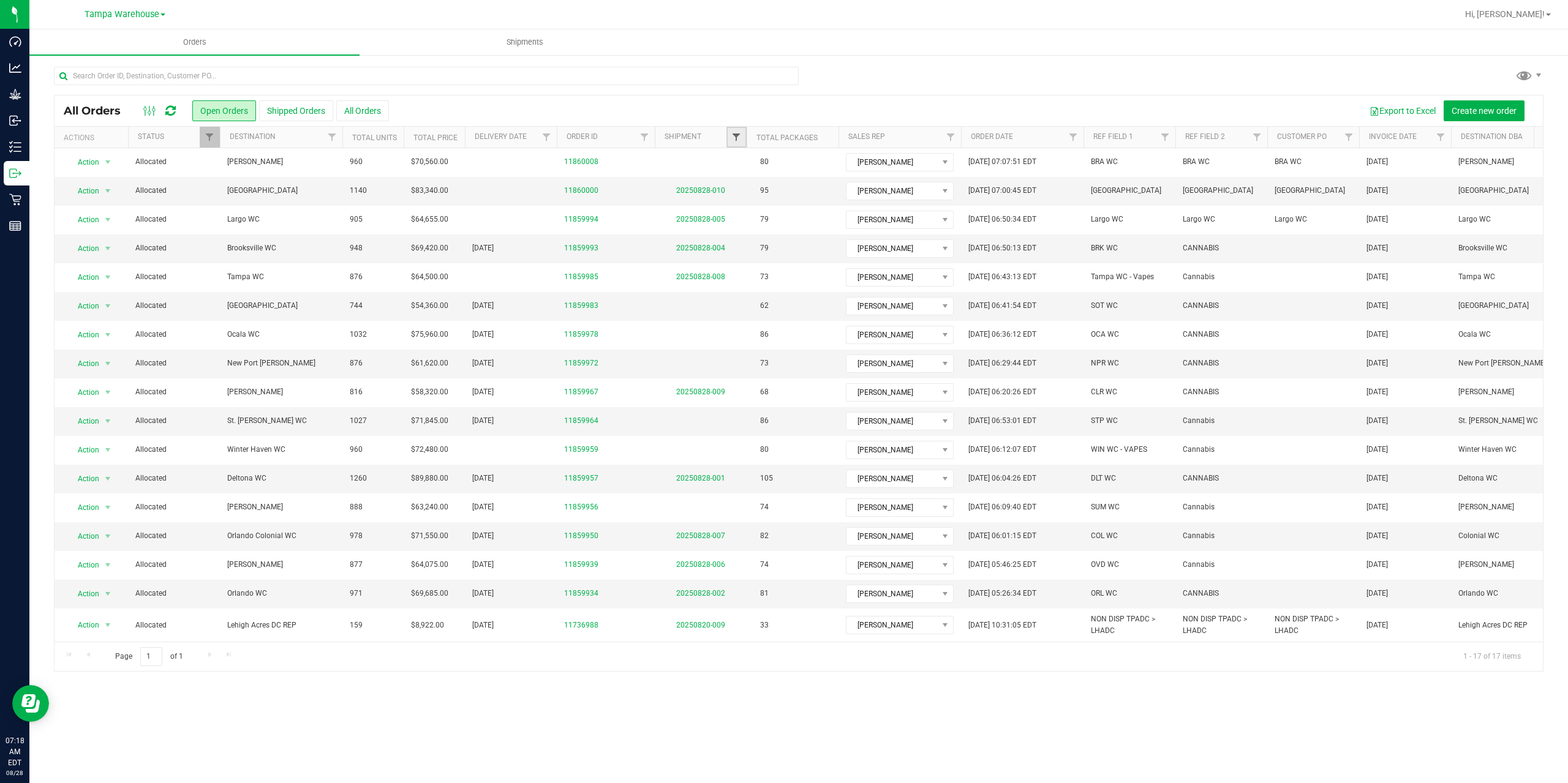
click at [737, 132] on span "Filter" at bounding box center [735, 136] width 9 height 9
type input "0008"
click at [734, 183] on button "Filter" at bounding box center [763, 196] width 59 height 27
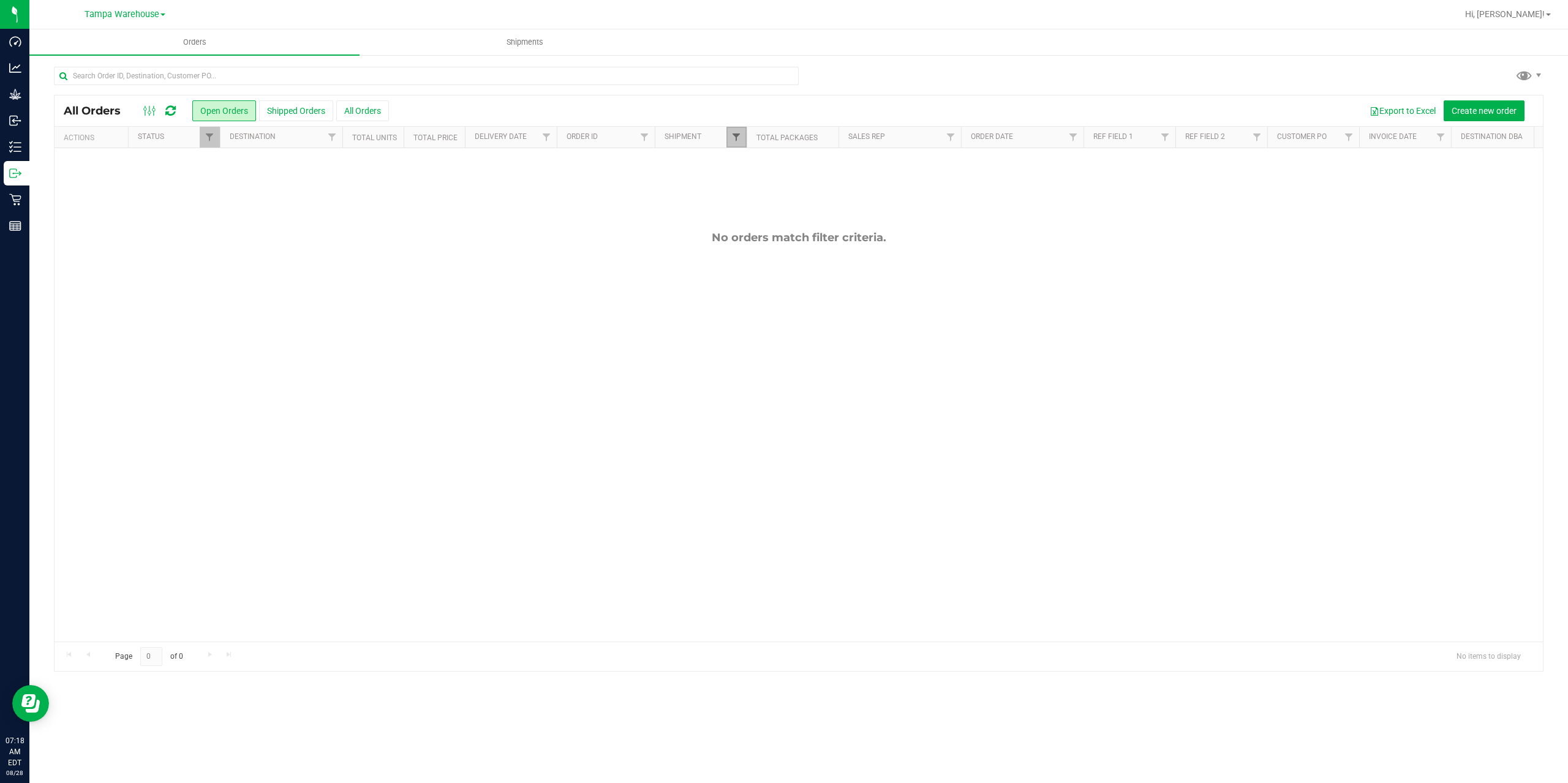
click at [733, 137] on span "Filter" at bounding box center [735, 136] width 9 height 9
click at [824, 203] on button "Clear" at bounding box center [830, 196] width 59 height 27
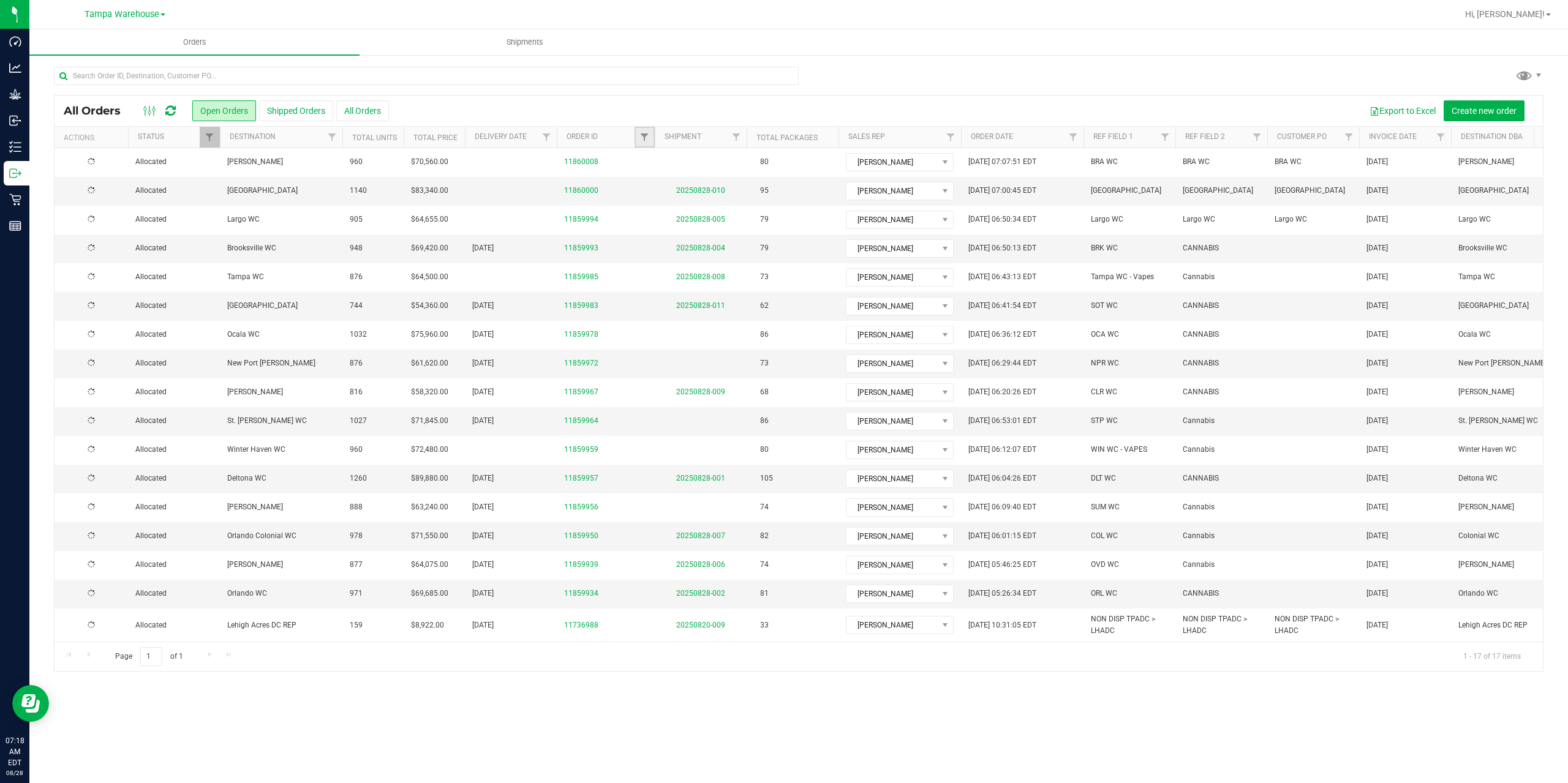
click at [650, 142] on link "Filter" at bounding box center [645, 137] width 20 height 21
type input "008"
click at [668, 195] on button "Filter" at bounding box center [671, 196] width 59 height 27
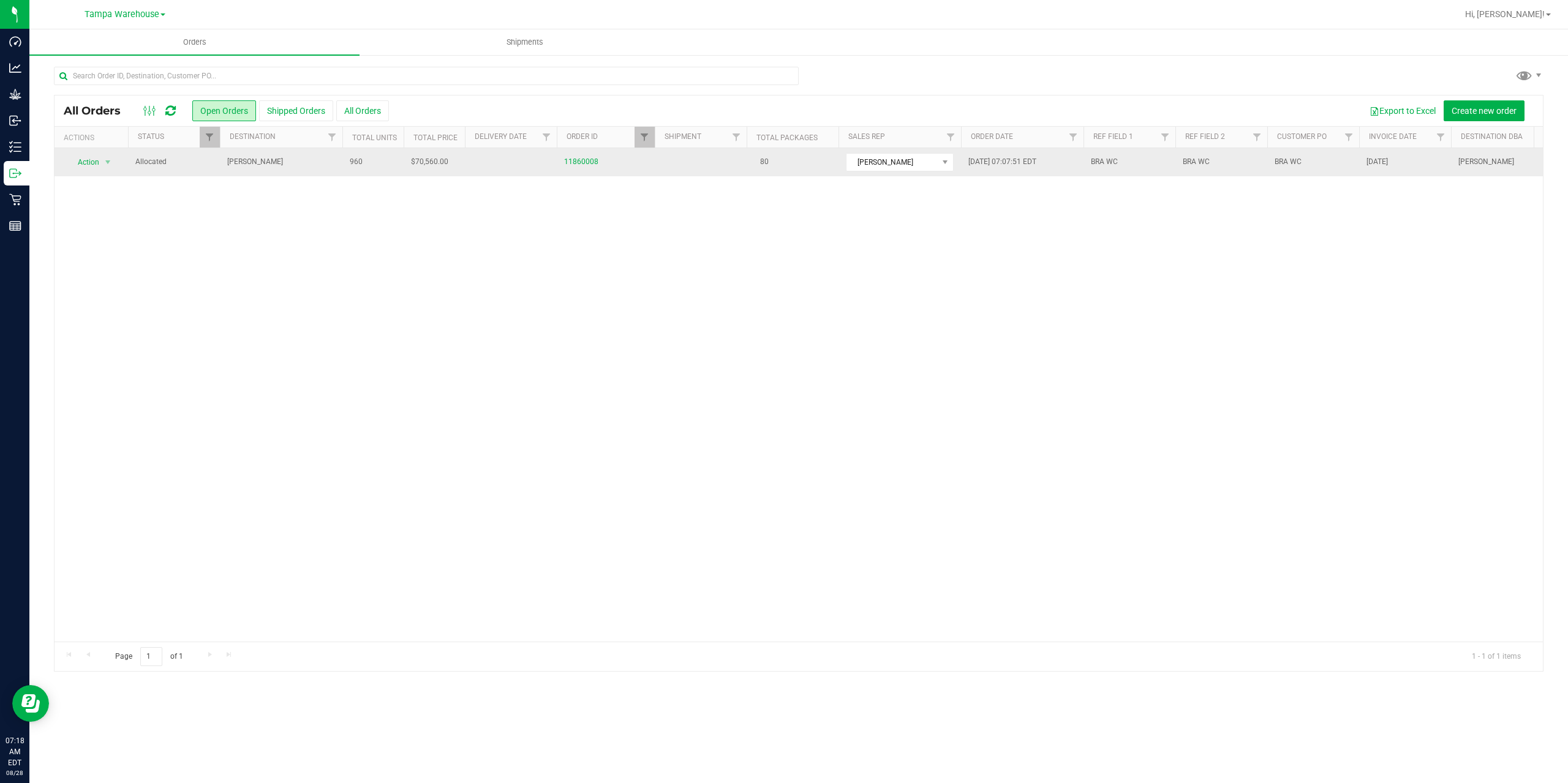
click at [279, 165] on span "Brandon WC" at bounding box center [281, 162] width 107 height 12
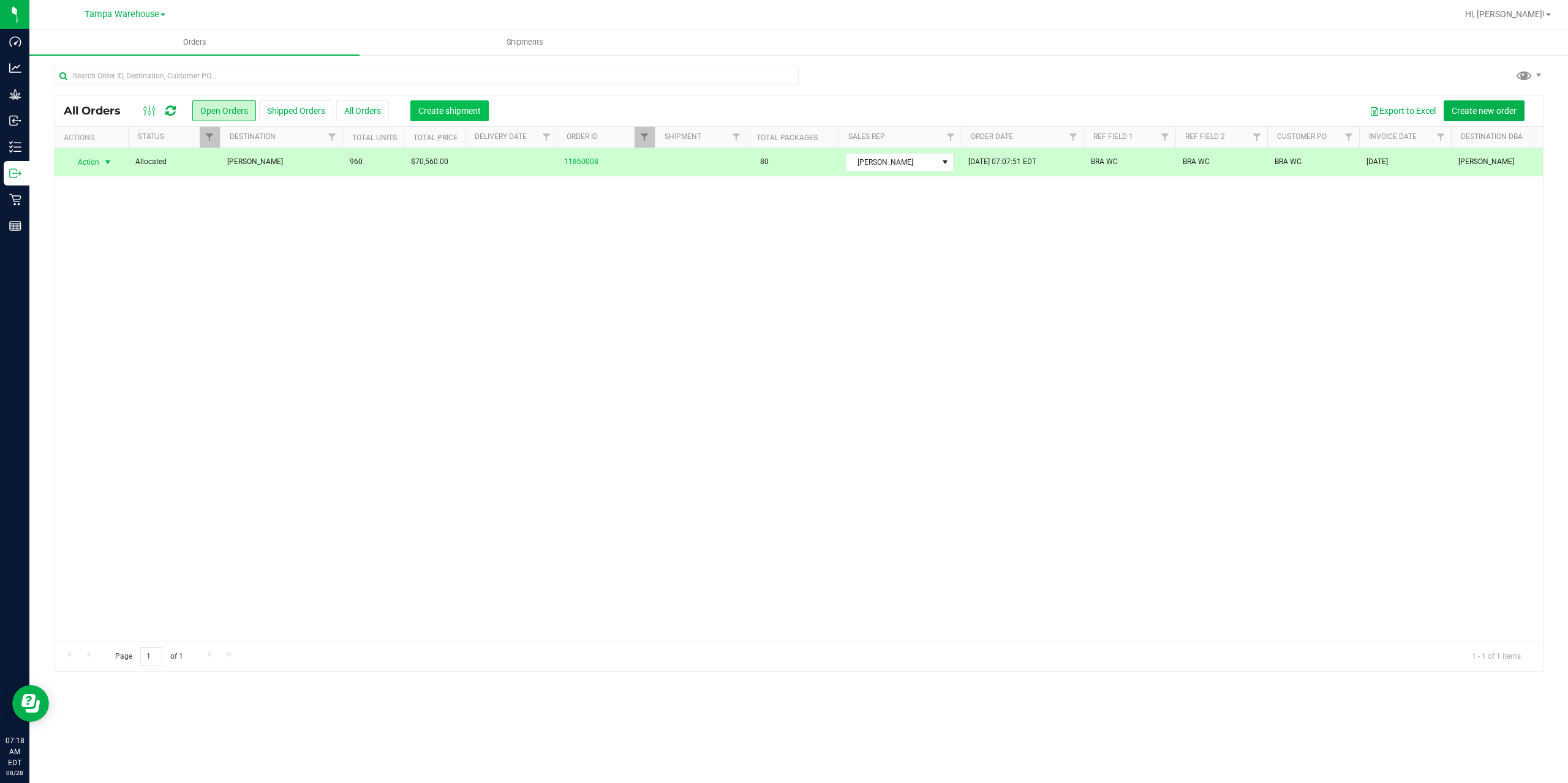
click at [438, 107] on span "Create shipment" at bounding box center [449, 110] width 62 height 9
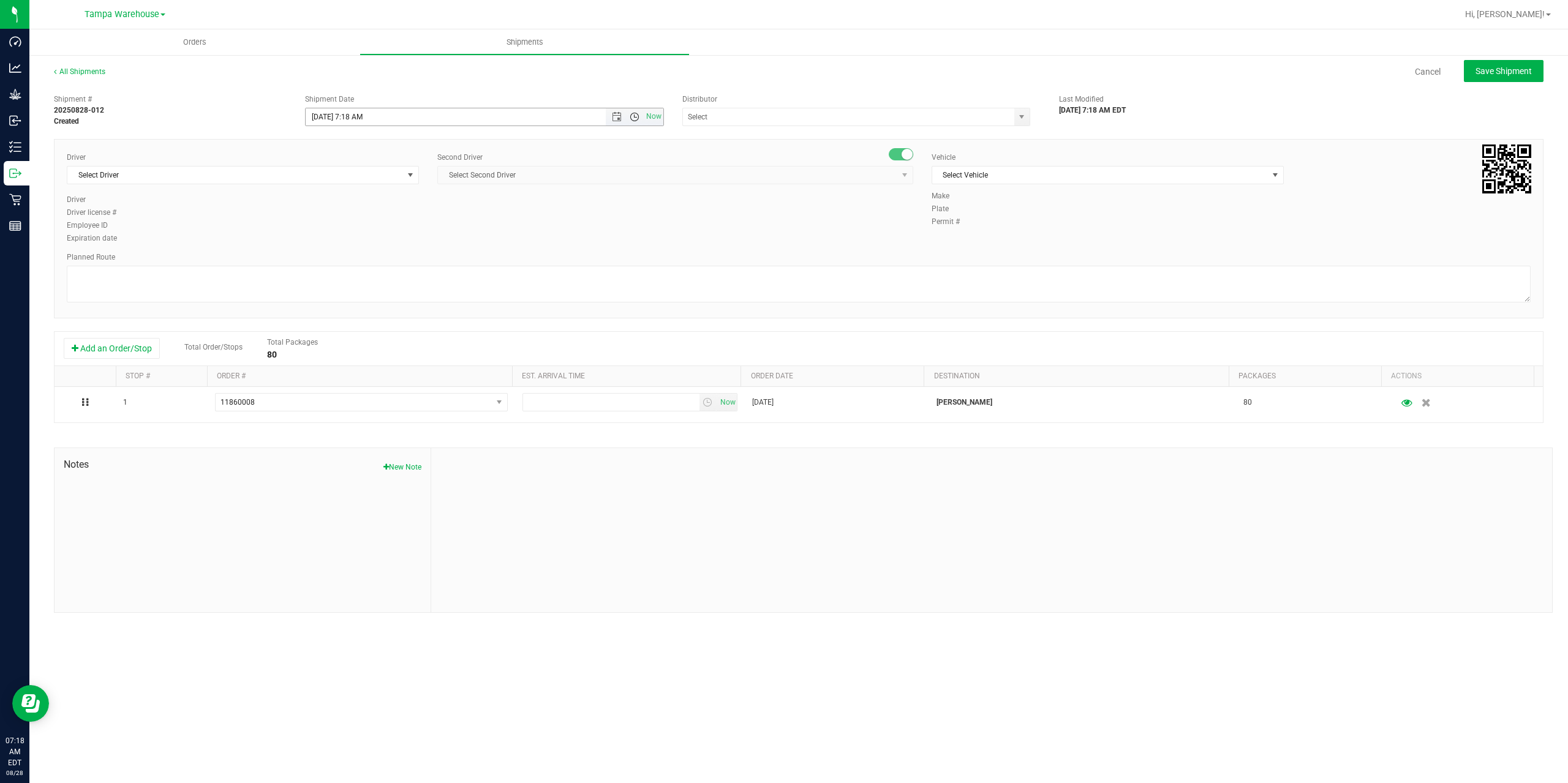
click at [632, 114] on span "Open the time view" at bounding box center [634, 116] width 9 height 9
click at [354, 186] on li "7:30 AM" at bounding box center [483, 189] width 356 height 16
type input "8/28/2025 7:30 AM"
click at [748, 119] on input "text" at bounding box center [844, 117] width 322 height 17
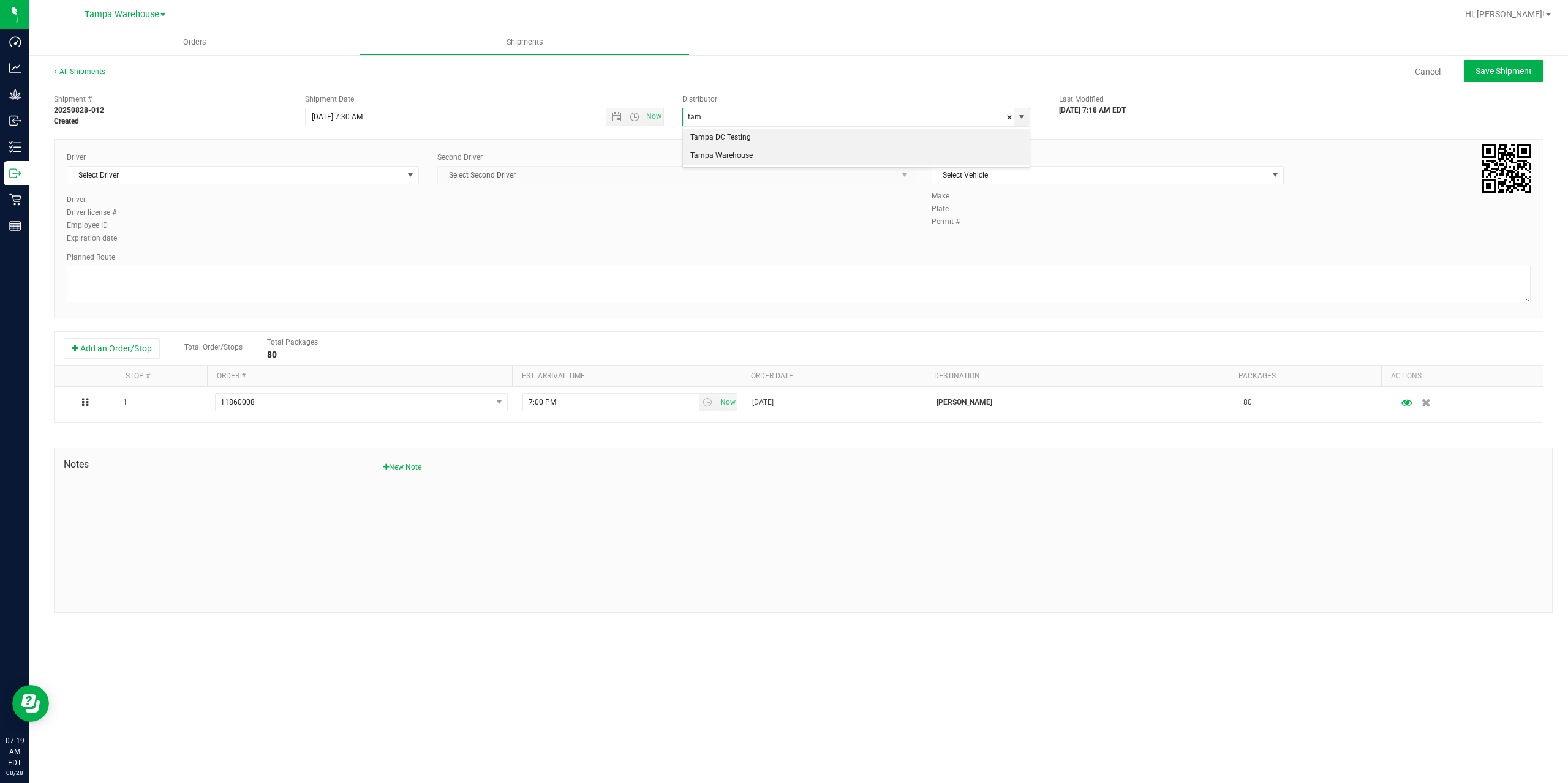
click at [755, 163] on li "Tampa Warehouse" at bounding box center [856, 155] width 346 height 18
type input "Tampa Warehouse"
click at [238, 174] on span "Select Driver" at bounding box center [235, 175] width 335 height 17
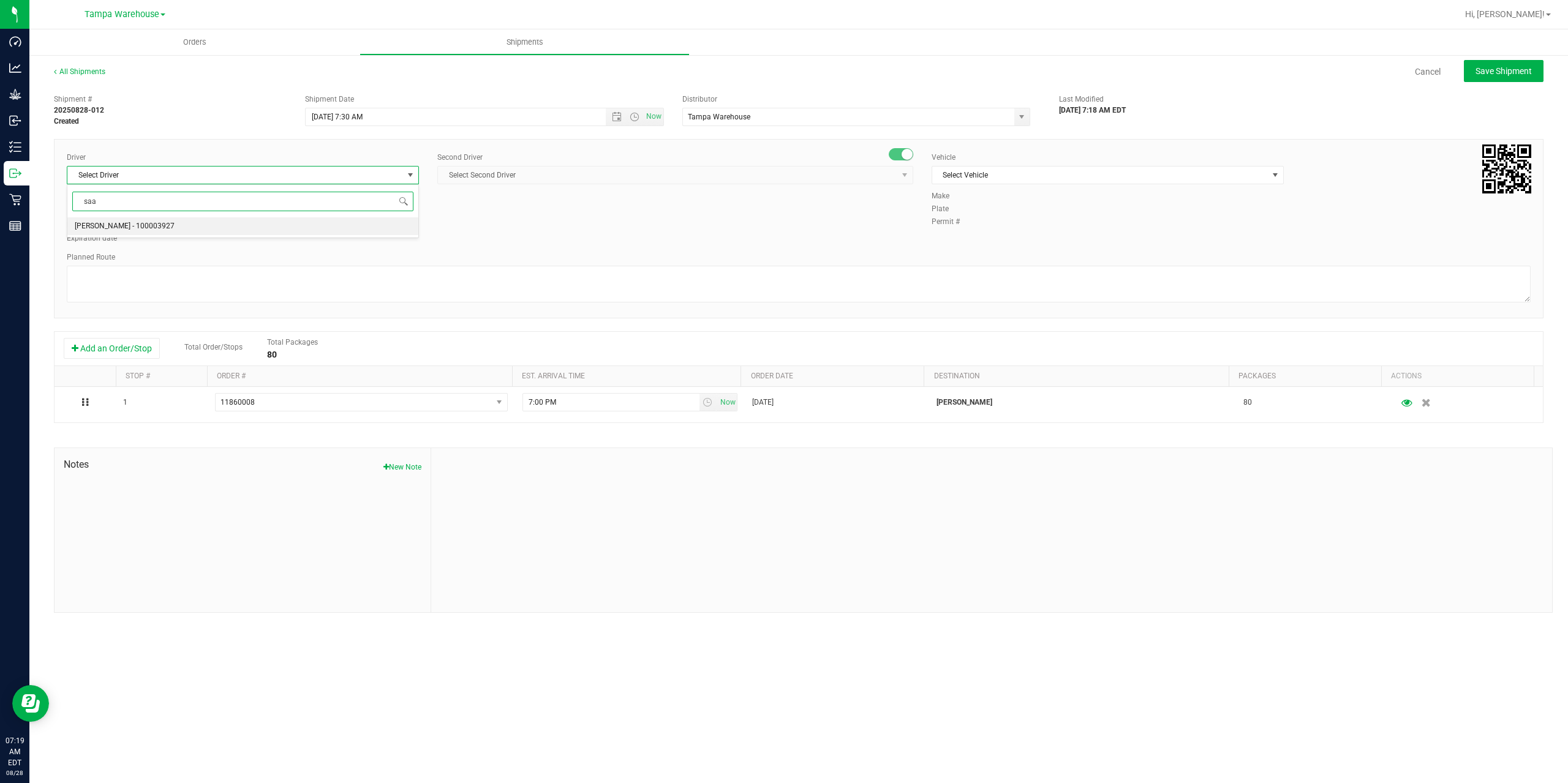
click at [237, 221] on li "Isaac Nunez Collado - 100003927" at bounding box center [242, 226] width 351 height 18
type input "saa"
click at [650, 174] on span "Select Second Driver" at bounding box center [667, 175] width 460 height 17
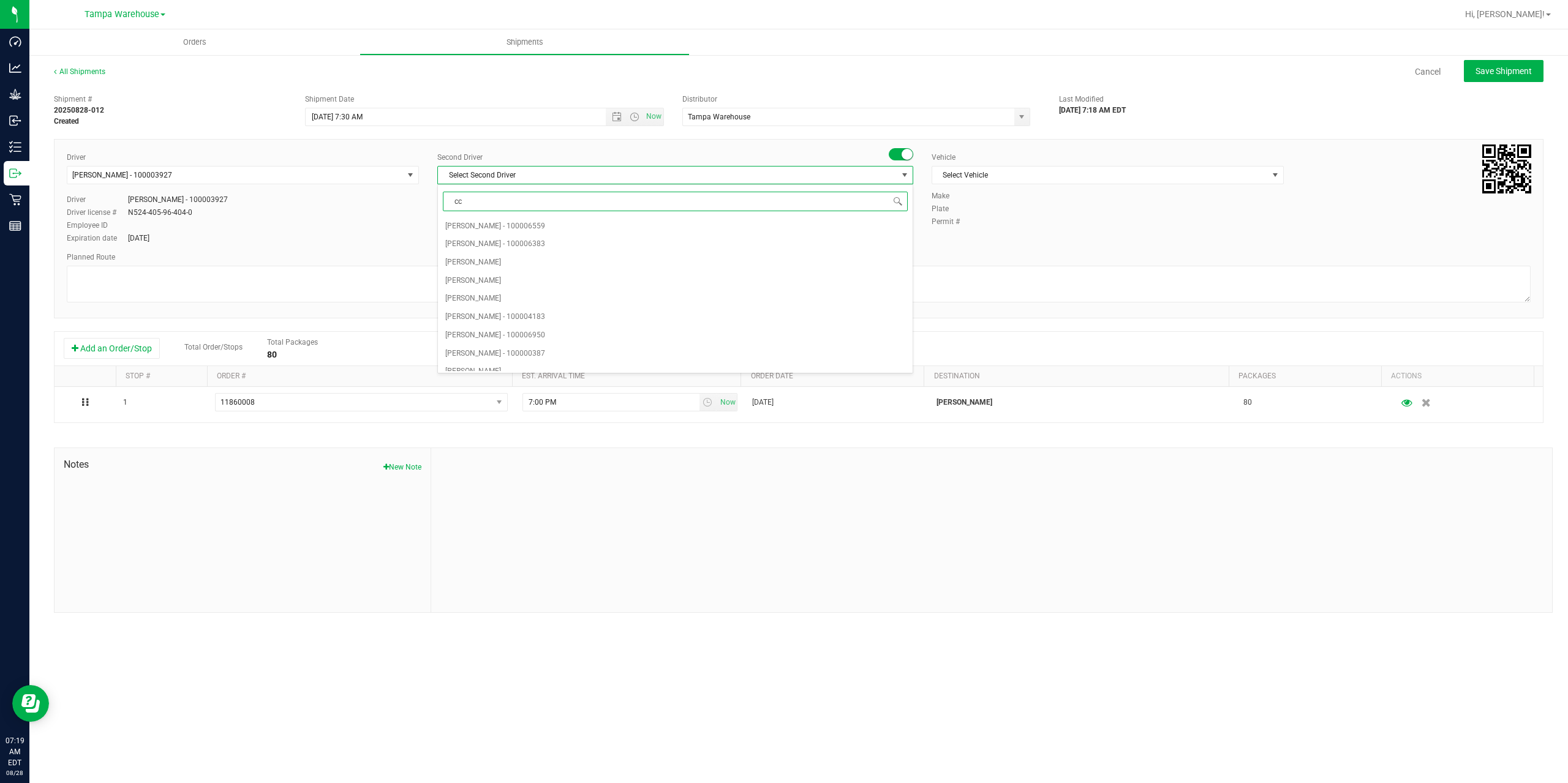
type input "cca"
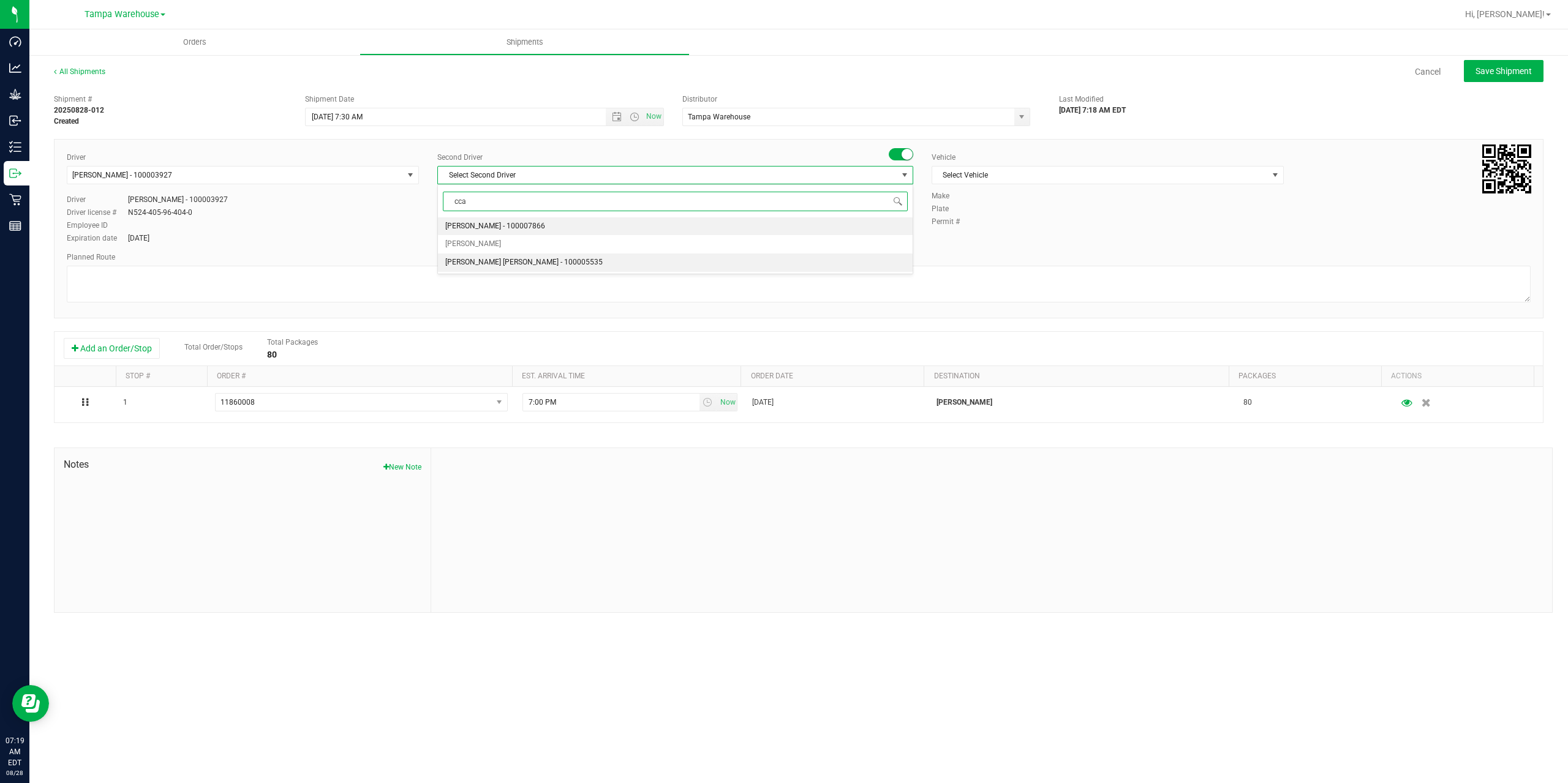
click at [539, 260] on span "Riccardo Young Reyes - 100005535" at bounding box center [523, 263] width 158 height 16
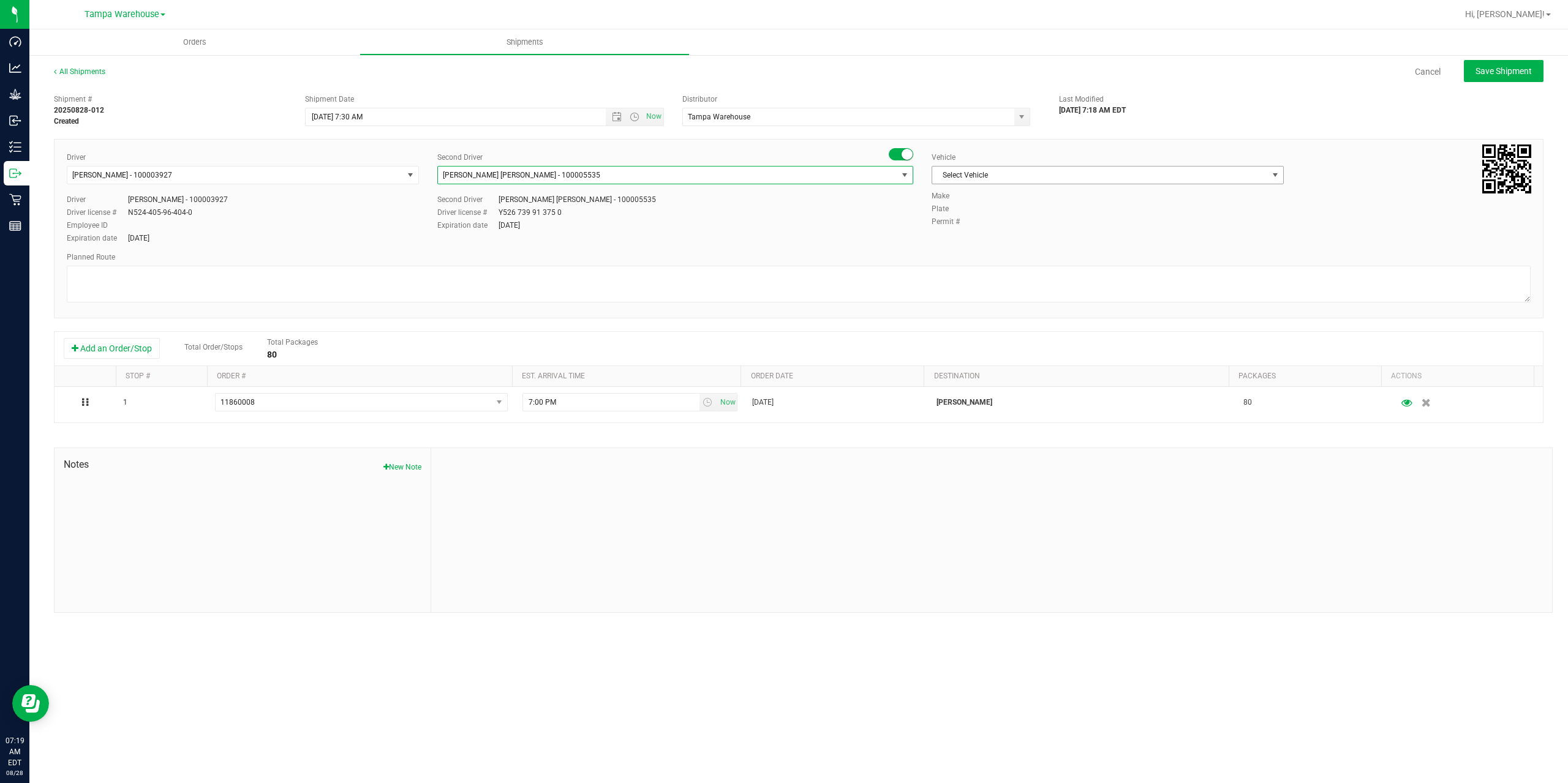
click at [995, 181] on span "Select Vehicle" at bounding box center [1100, 175] width 335 height 17
click at [1003, 237] on li "FL-E-450-01" at bounding box center [1107, 232] width 351 height 18
click at [865, 295] on textarea at bounding box center [799, 284] width 1463 height 37
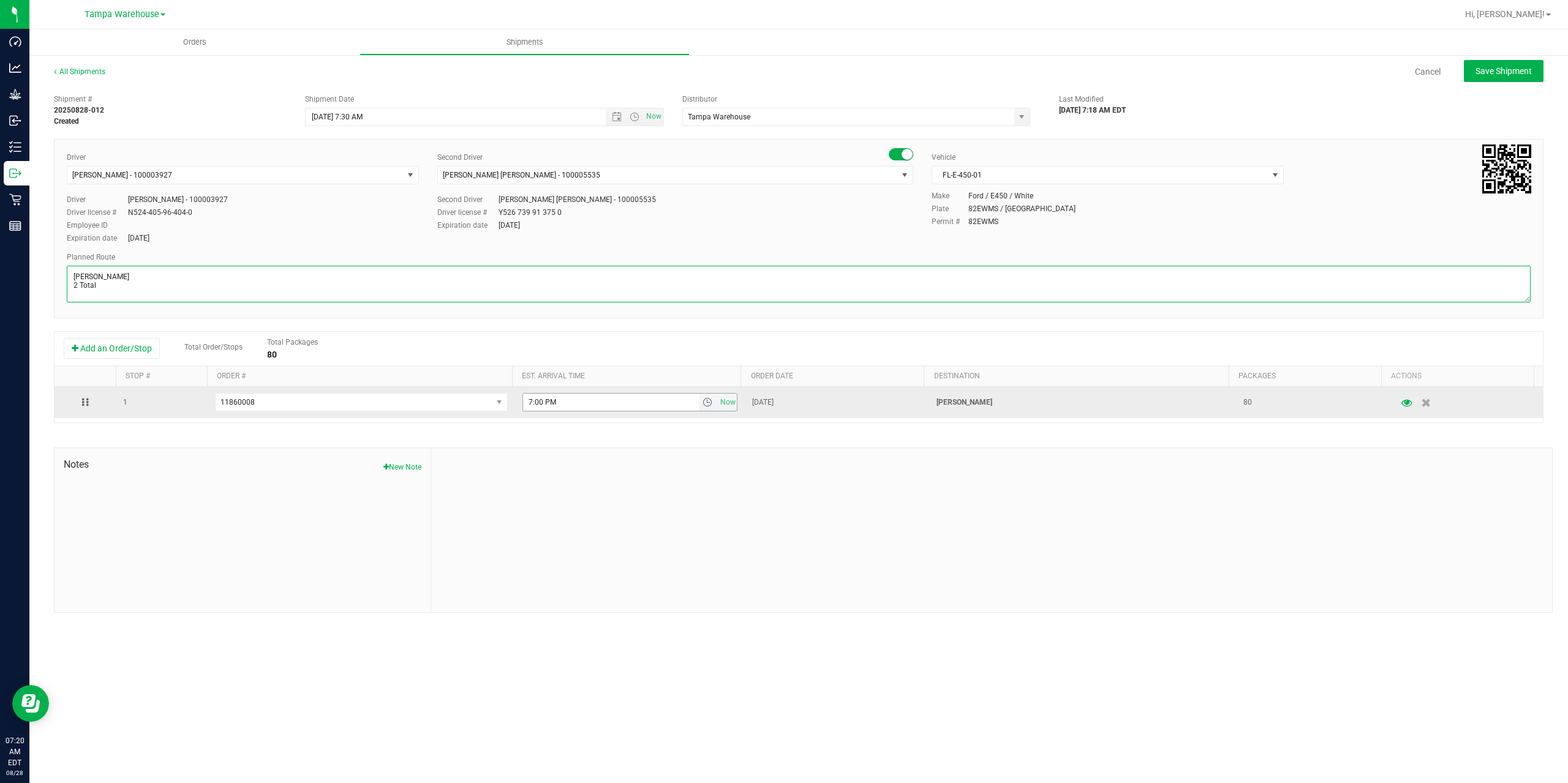
click at [703, 404] on span "select" at bounding box center [707, 402] width 9 height 9
type textarea "Brandon WC 2 Total"
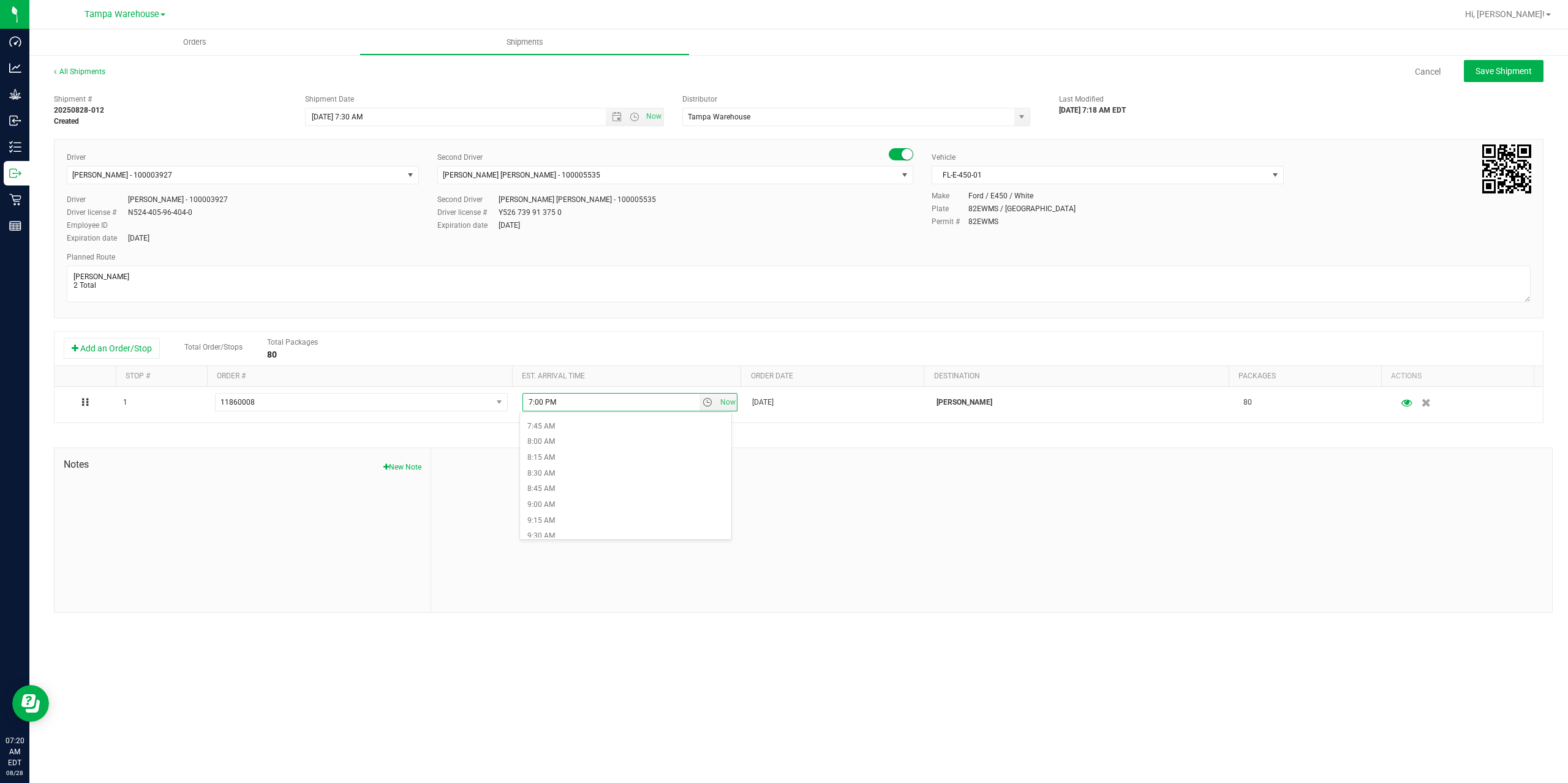
scroll to position [551, 0]
click at [629, 507] on li "10:00 AM" at bounding box center [625, 501] width 211 height 16
click at [629, 507] on div at bounding box center [992, 530] width 1121 height 164
click at [1511, 72] on span "Save Shipment" at bounding box center [1503, 70] width 57 height 9
type input "8/28/2025 11:30 AM"
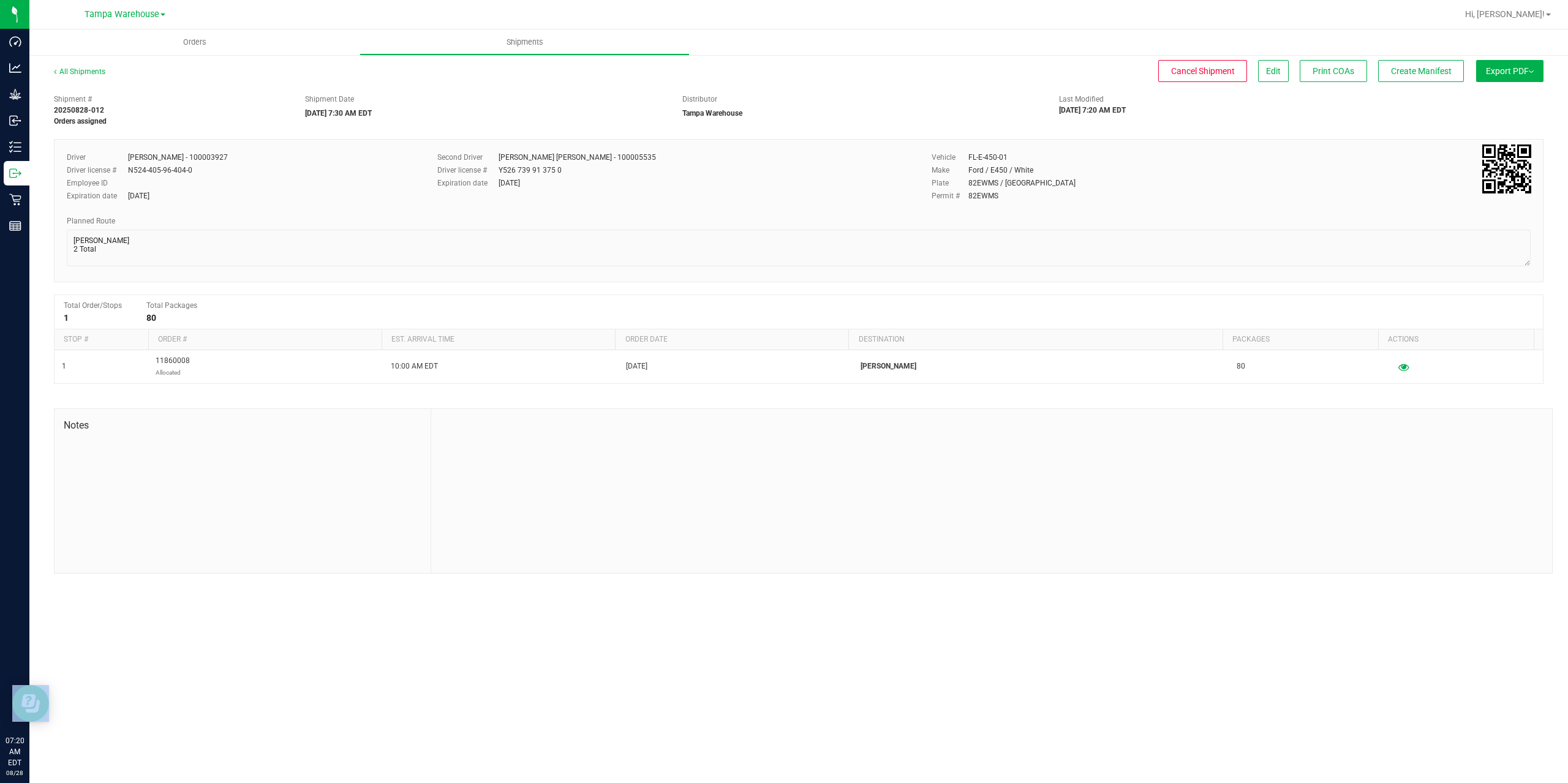
click at [1511, 72] on span "Export PDF" at bounding box center [1510, 70] width 48 height 9
click at [1511, 92] on li "Manifest by Package ID" at bounding box center [1506, 97] width 123 height 18
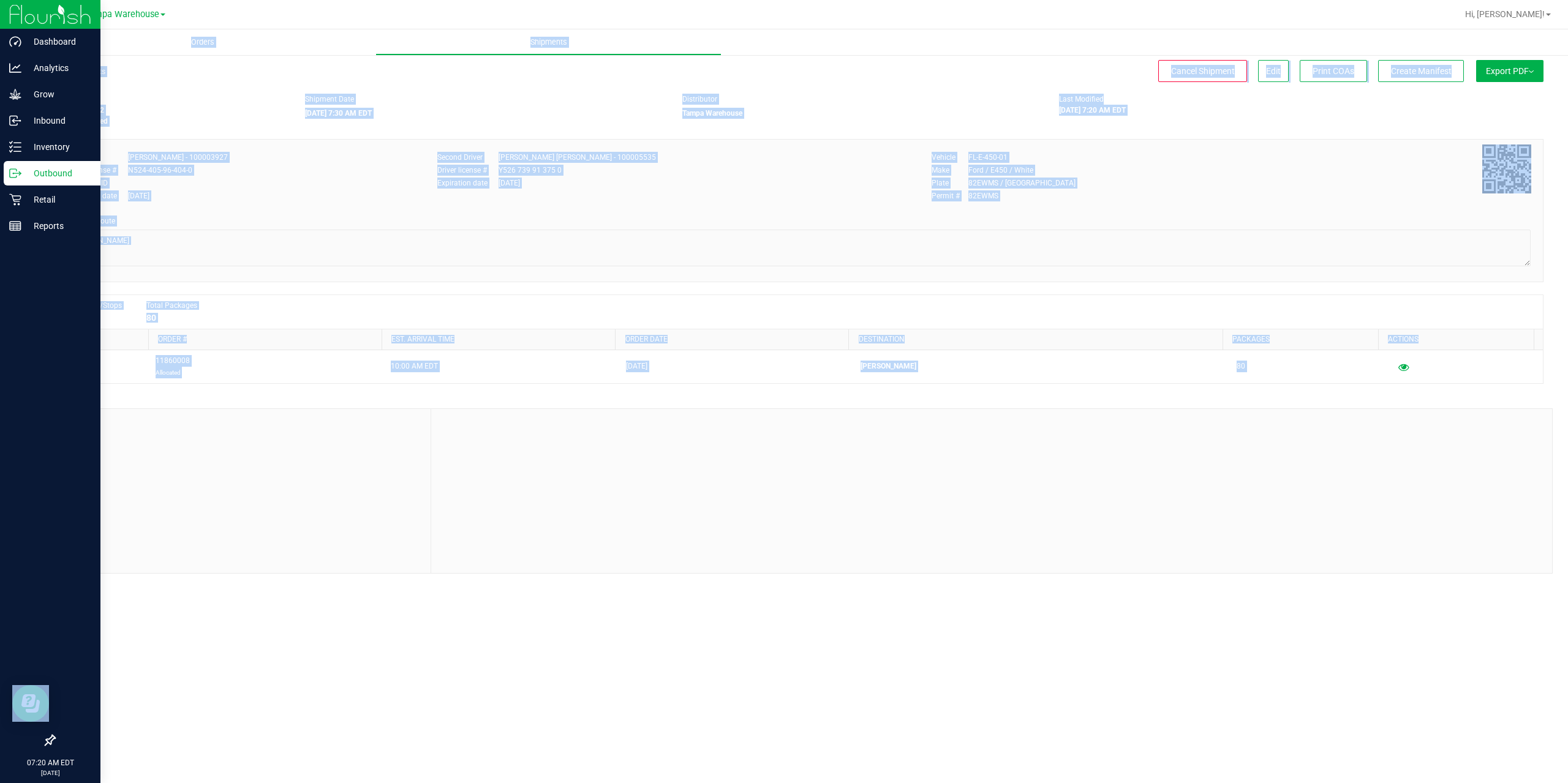
click at [45, 178] on p "Outbound" at bounding box center [58, 173] width 73 height 15
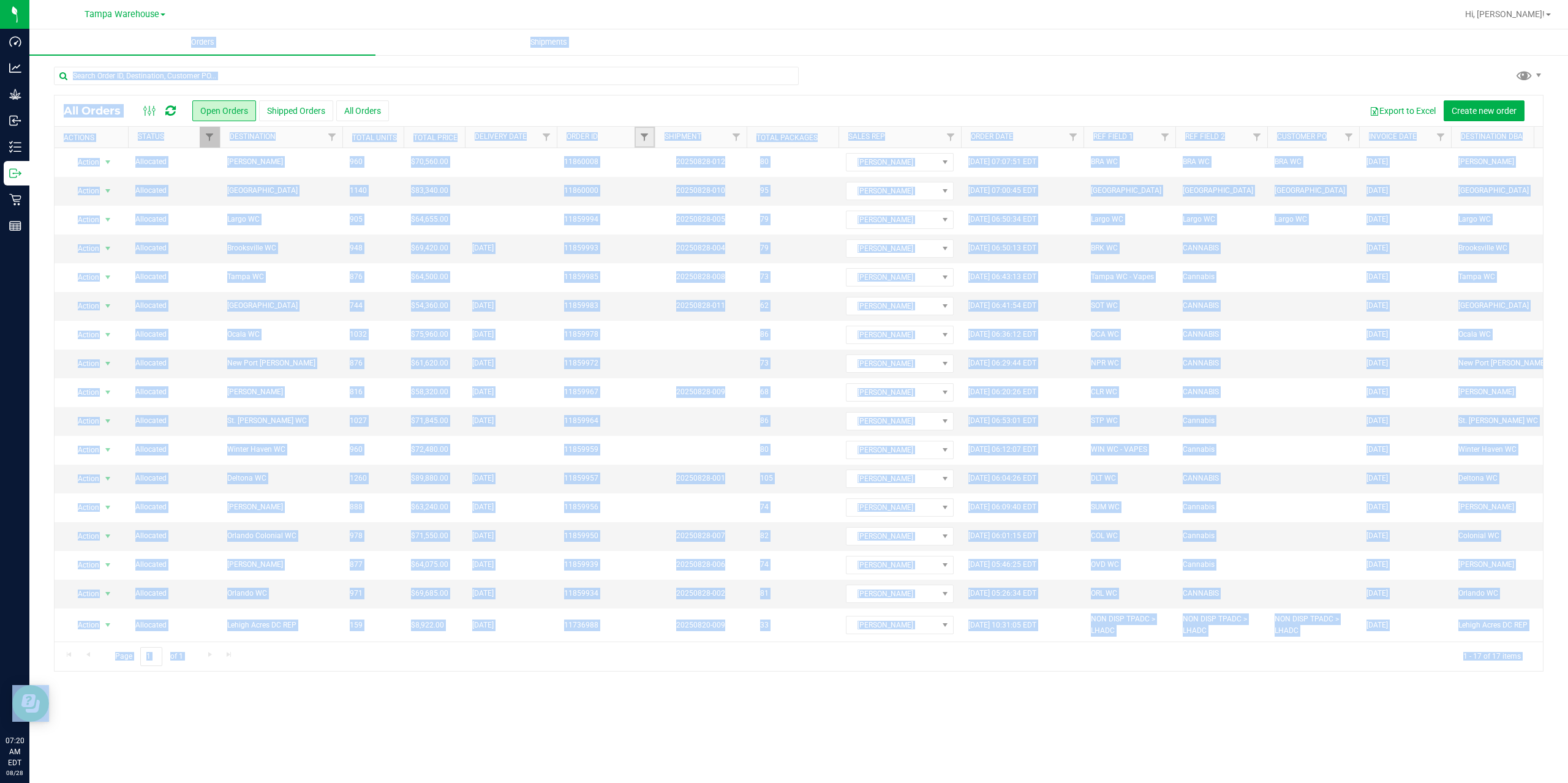
click at [645, 144] on link "Filter" at bounding box center [645, 137] width 20 height 21
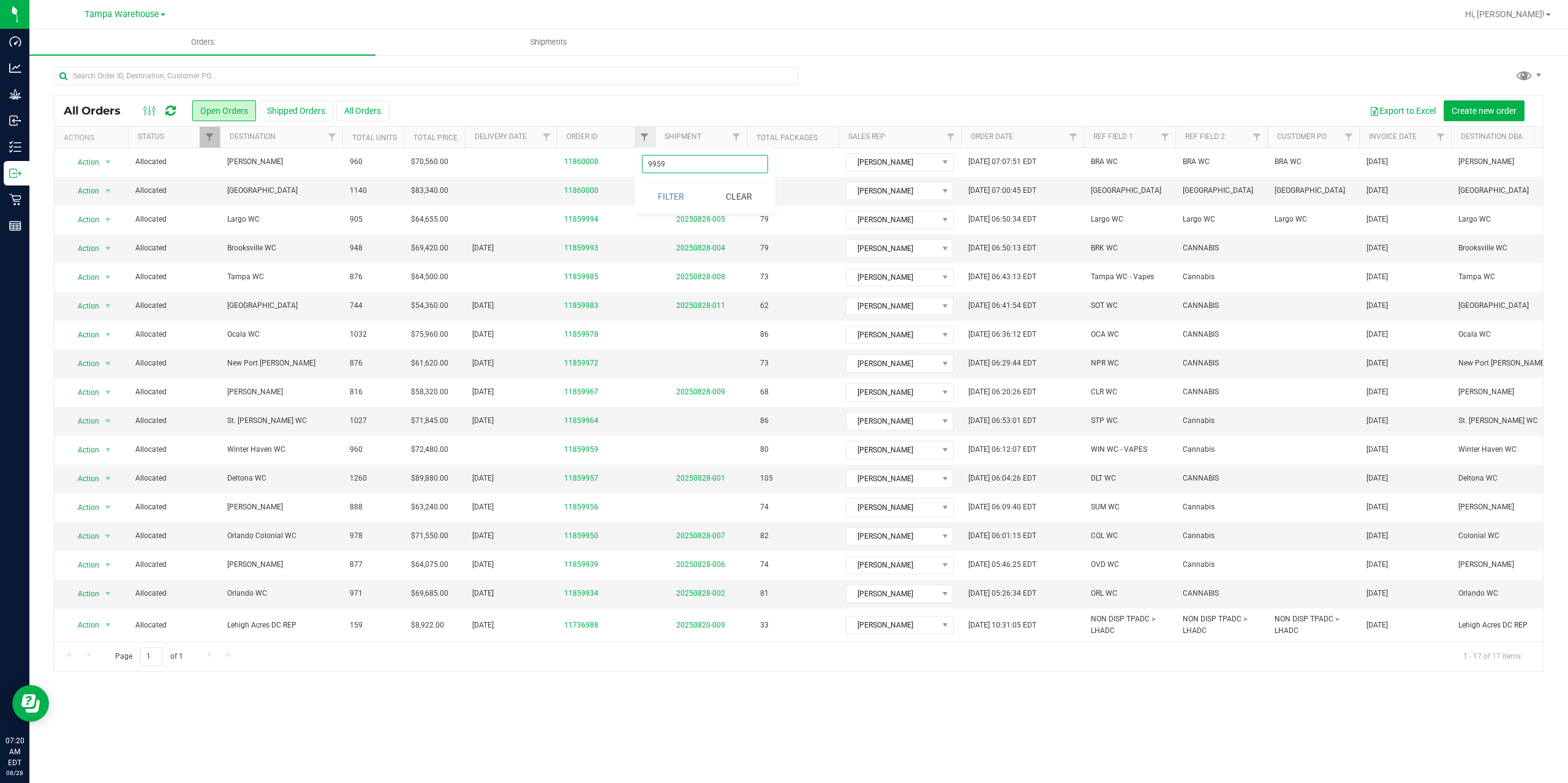
type input "9959"
click at [642, 183] on button "Filter" at bounding box center [671, 196] width 59 height 27
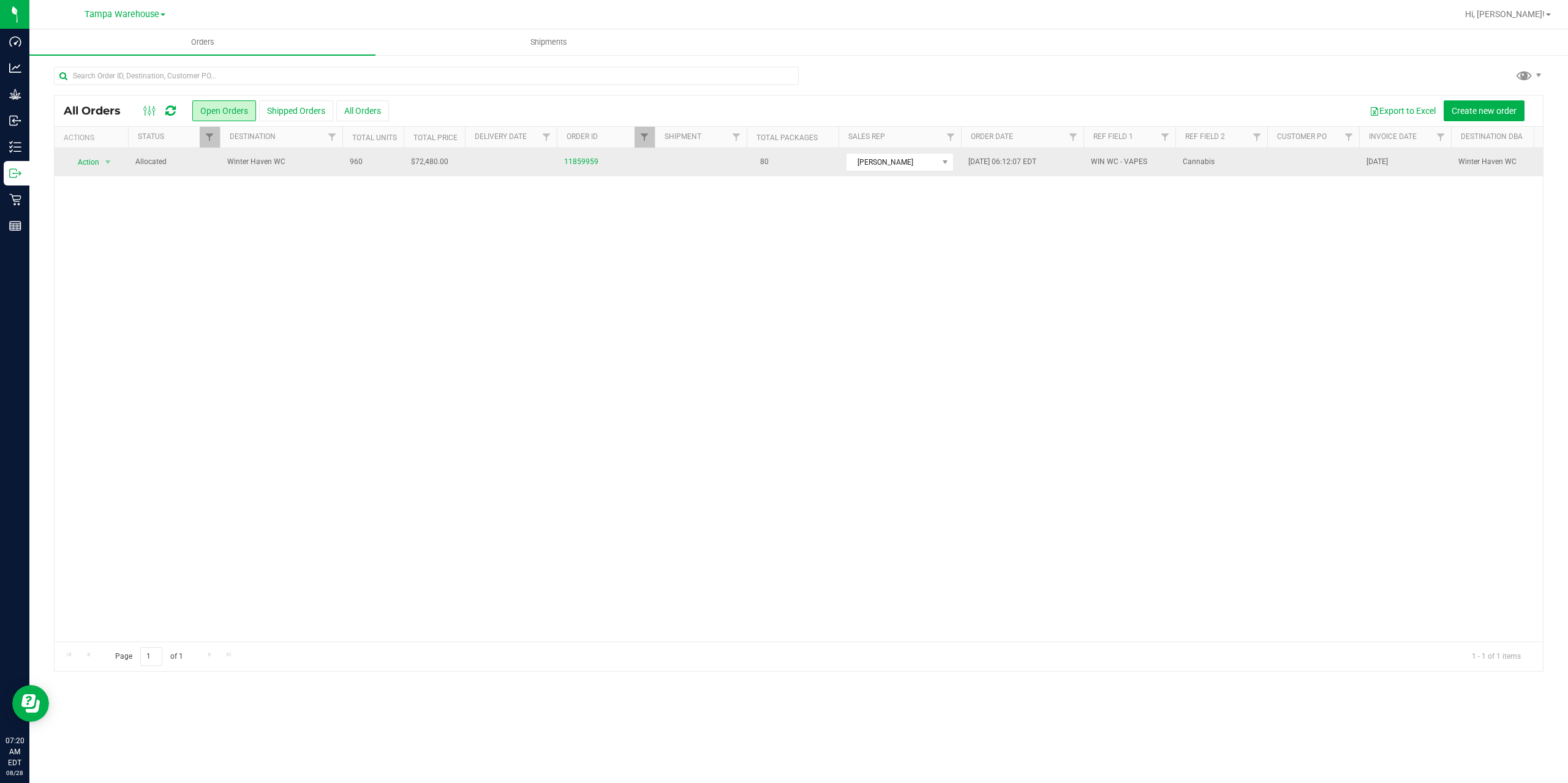
click at [287, 157] on span "Winter Haven WC" at bounding box center [281, 162] width 107 height 12
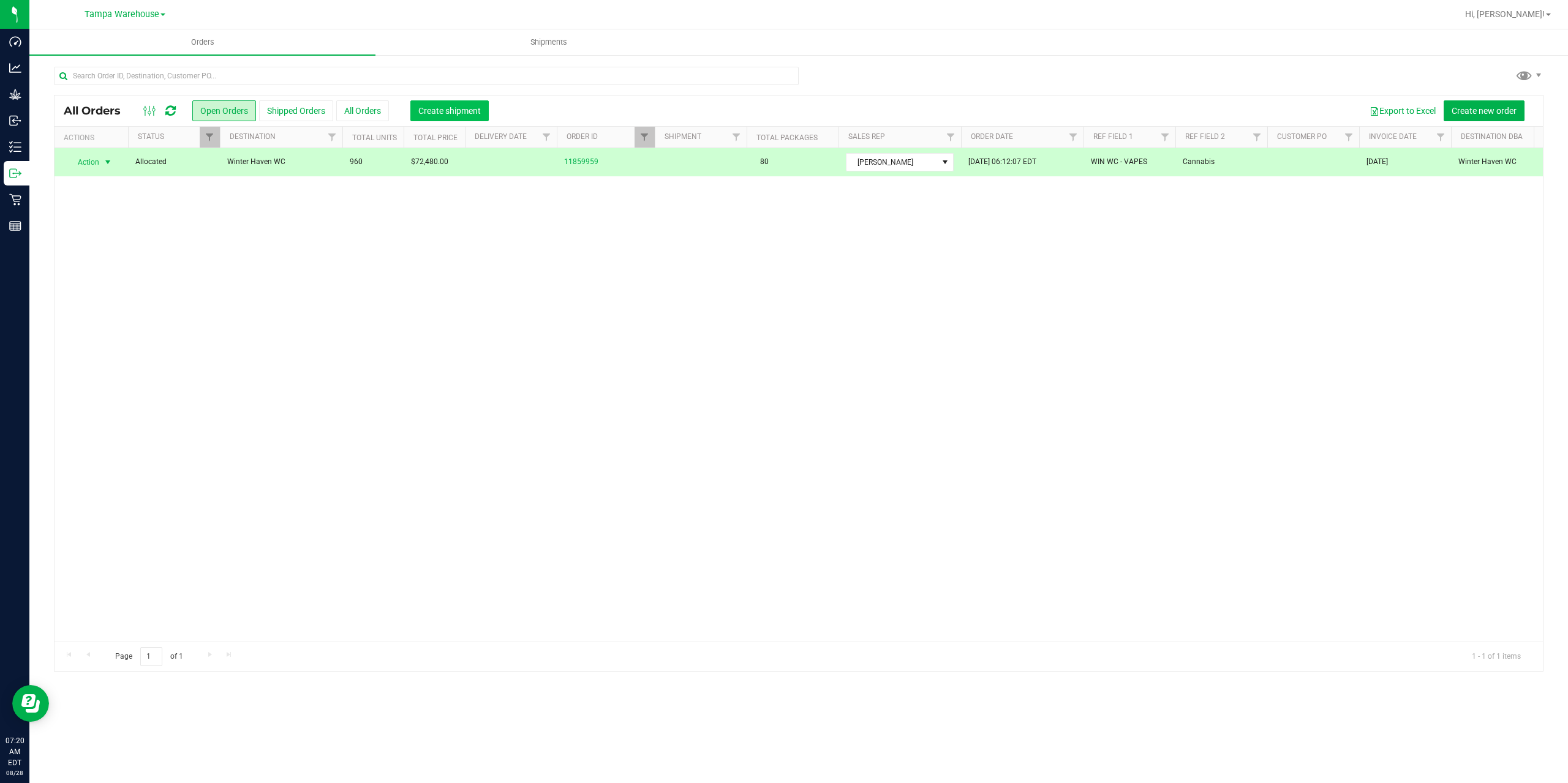
click at [428, 116] on button "Create shipment" at bounding box center [449, 110] width 78 height 21
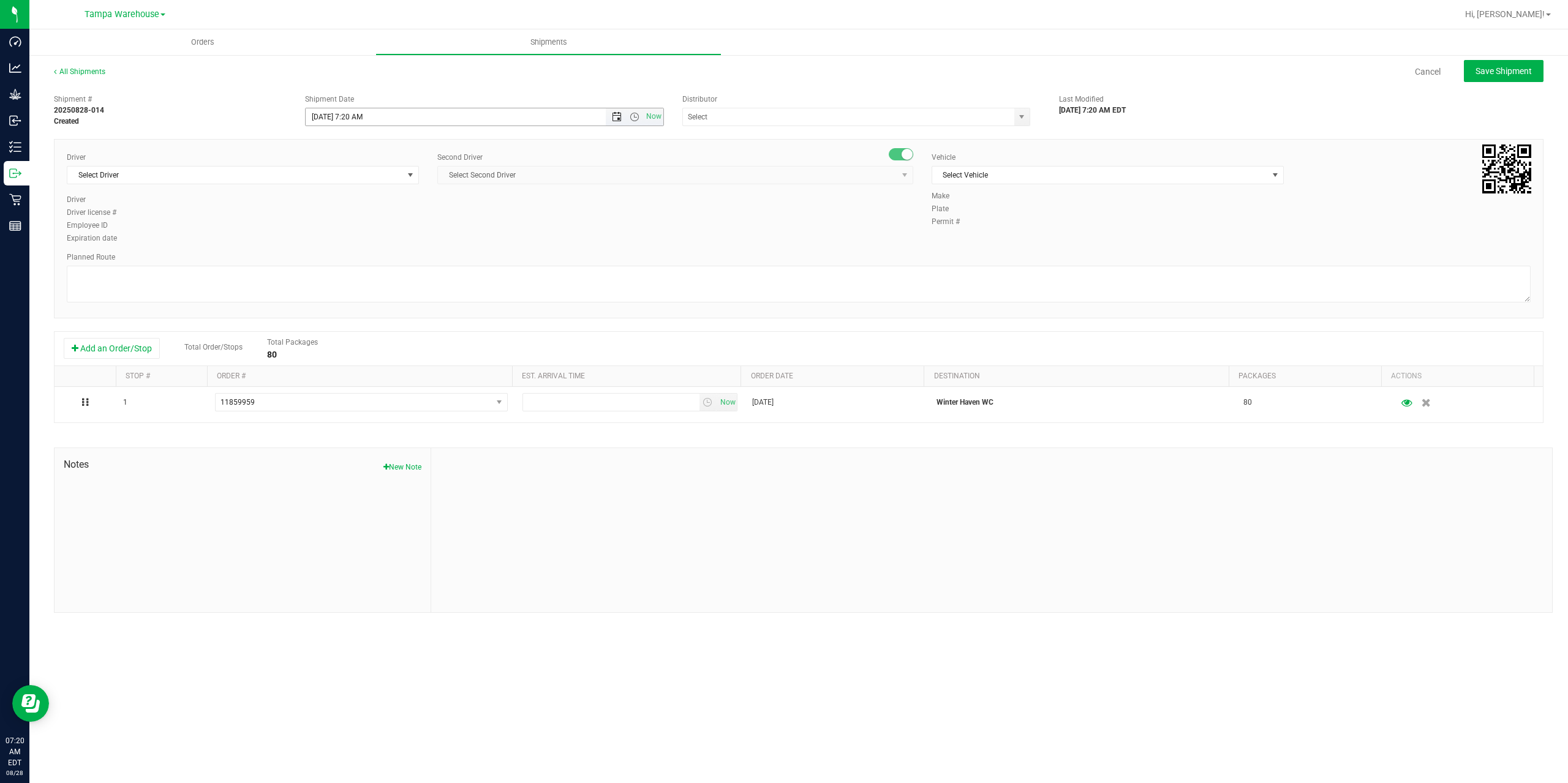
click at [618, 113] on span "Open the date view" at bounding box center [616, 116] width 9 height 9
click at [629, 122] on span "Now" at bounding box center [634, 117] width 57 height 17
click at [637, 120] on span "Open the time view" at bounding box center [634, 116] width 9 height 9
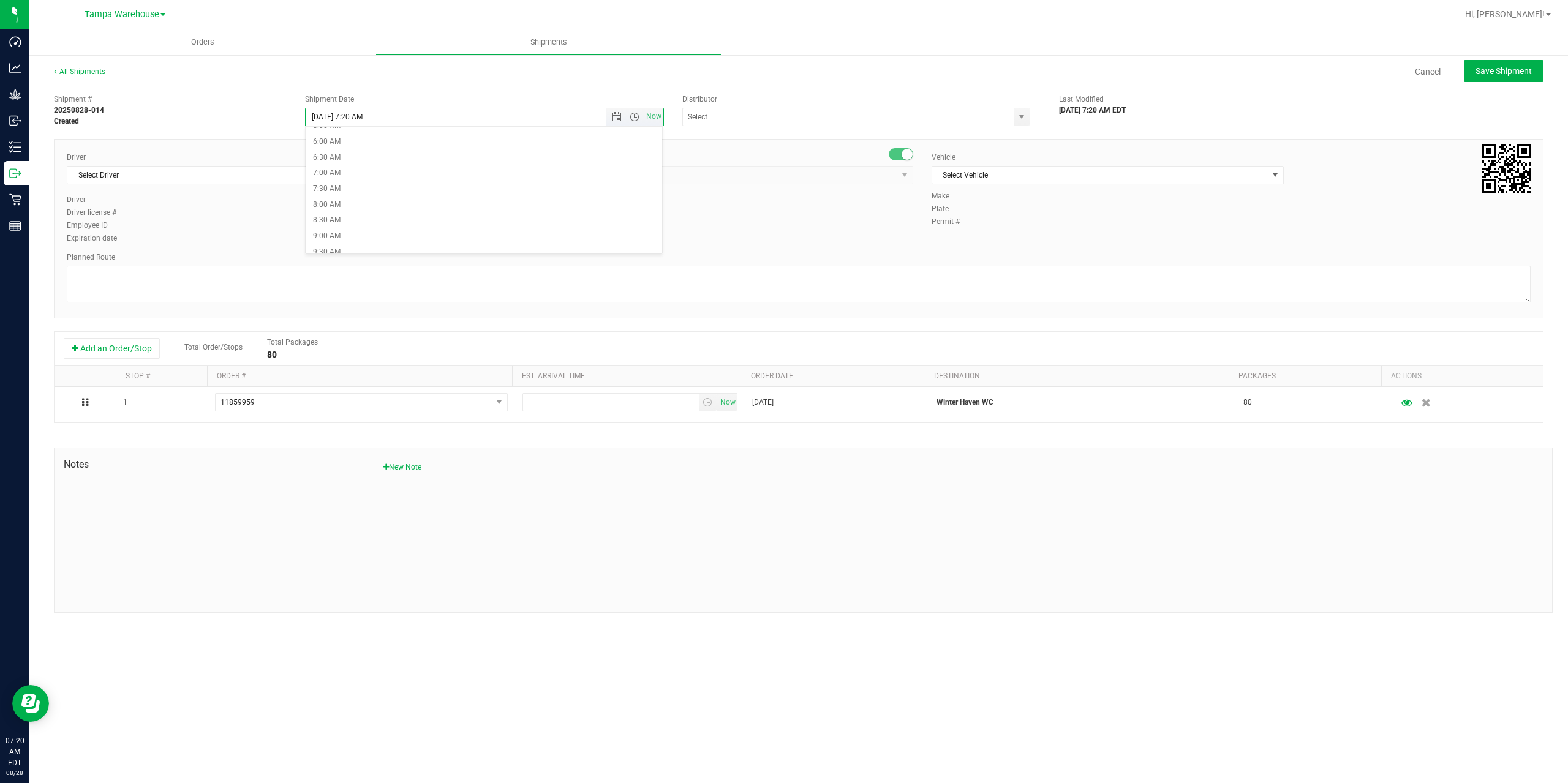
click at [361, 120] on input "8/28/2025 7:20 AM" at bounding box center [484, 117] width 358 height 17
type input "8/28/2025 7:45 AM"
click at [738, 123] on input "text" at bounding box center [844, 117] width 322 height 17
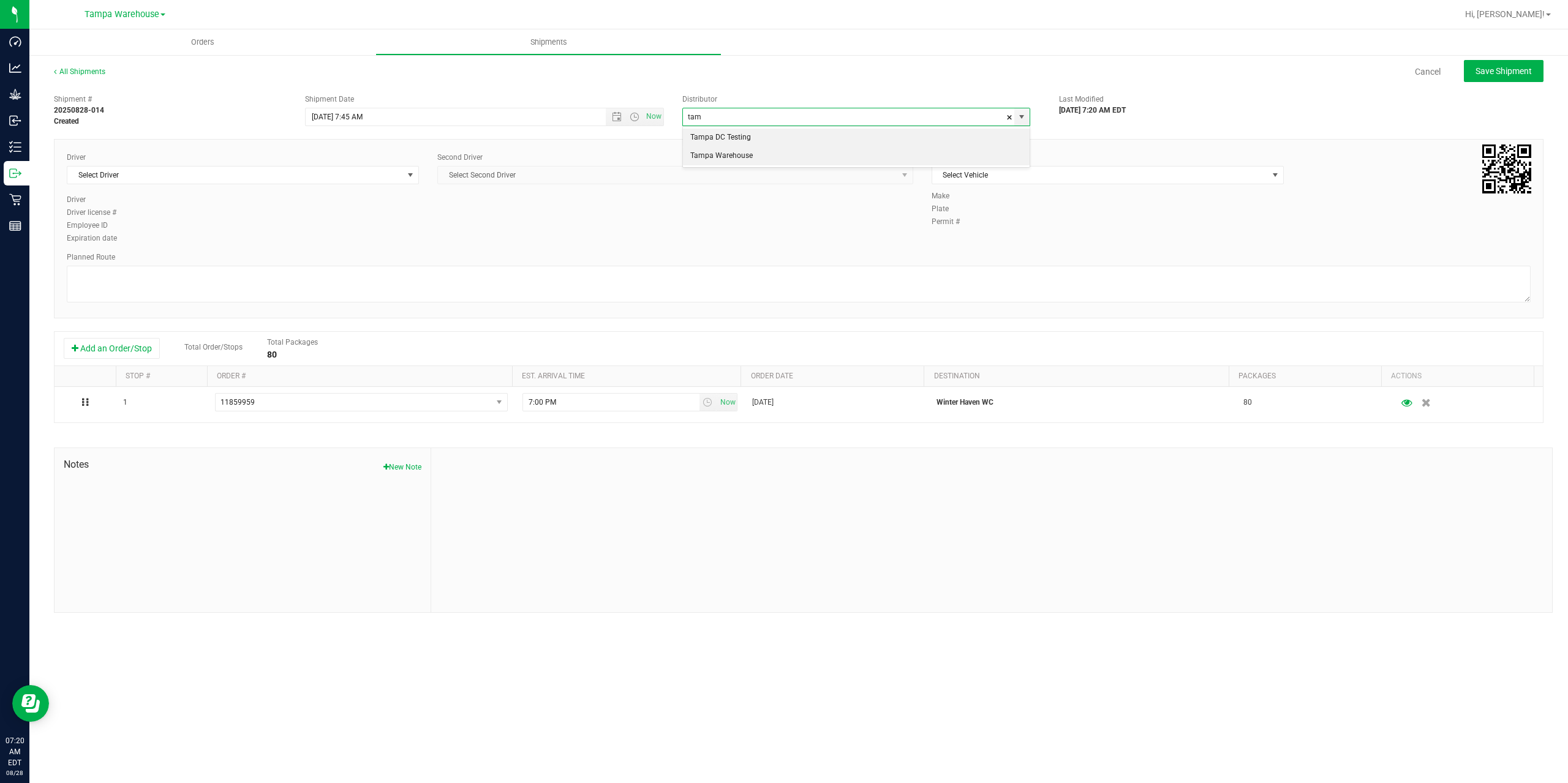
click at [731, 157] on li "Tampa Warehouse" at bounding box center [856, 155] width 346 height 18
type input "Tampa Warehouse"
click at [277, 180] on span "Select Driver" at bounding box center [235, 175] width 335 height 17
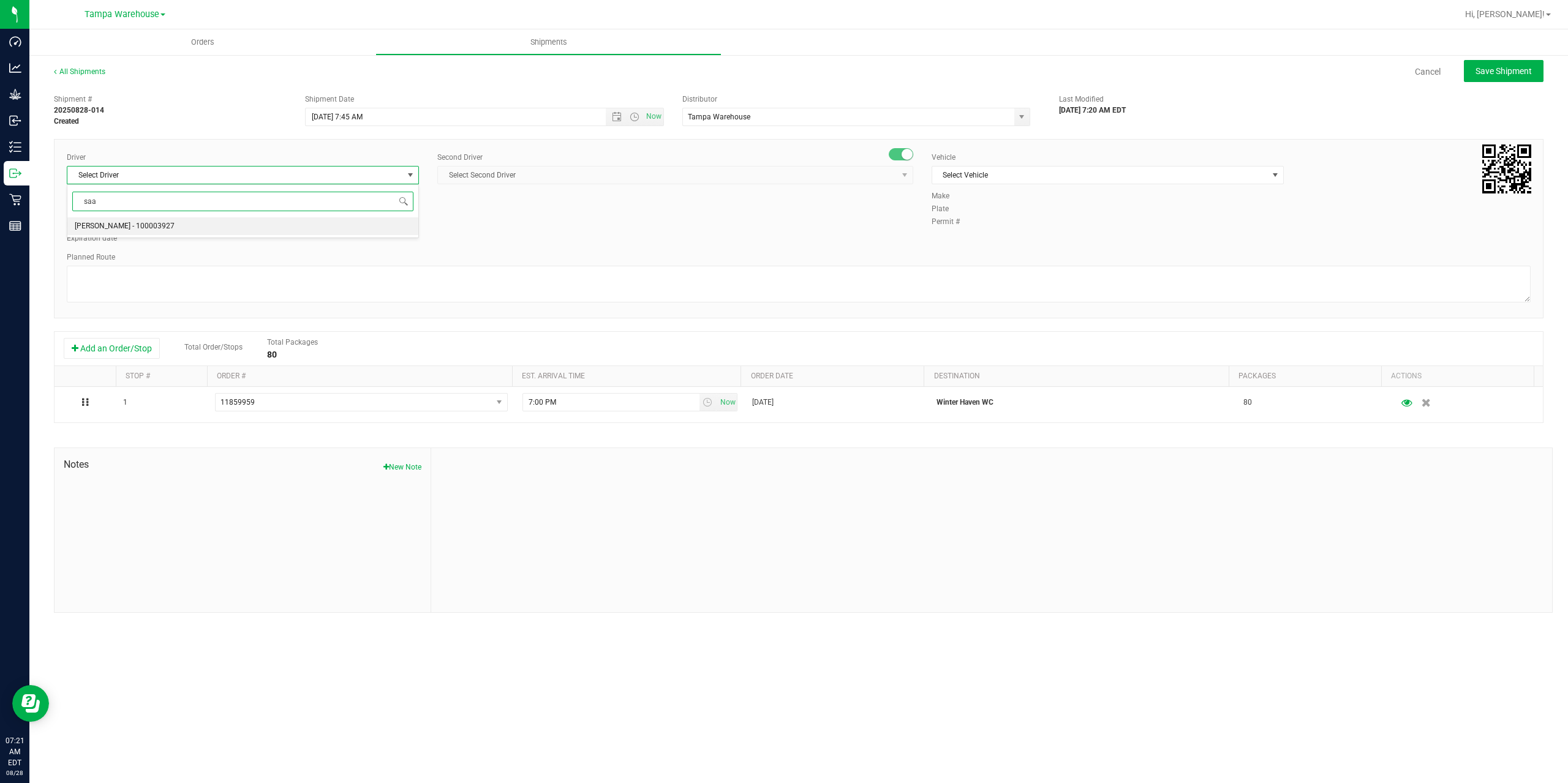
click at [186, 226] on li "Isaac Nunez Collado - 100003927" at bounding box center [242, 226] width 351 height 18
type input "saa"
click at [548, 166] on span "Select Second Driver" at bounding box center [674, 175] width 475 height 18
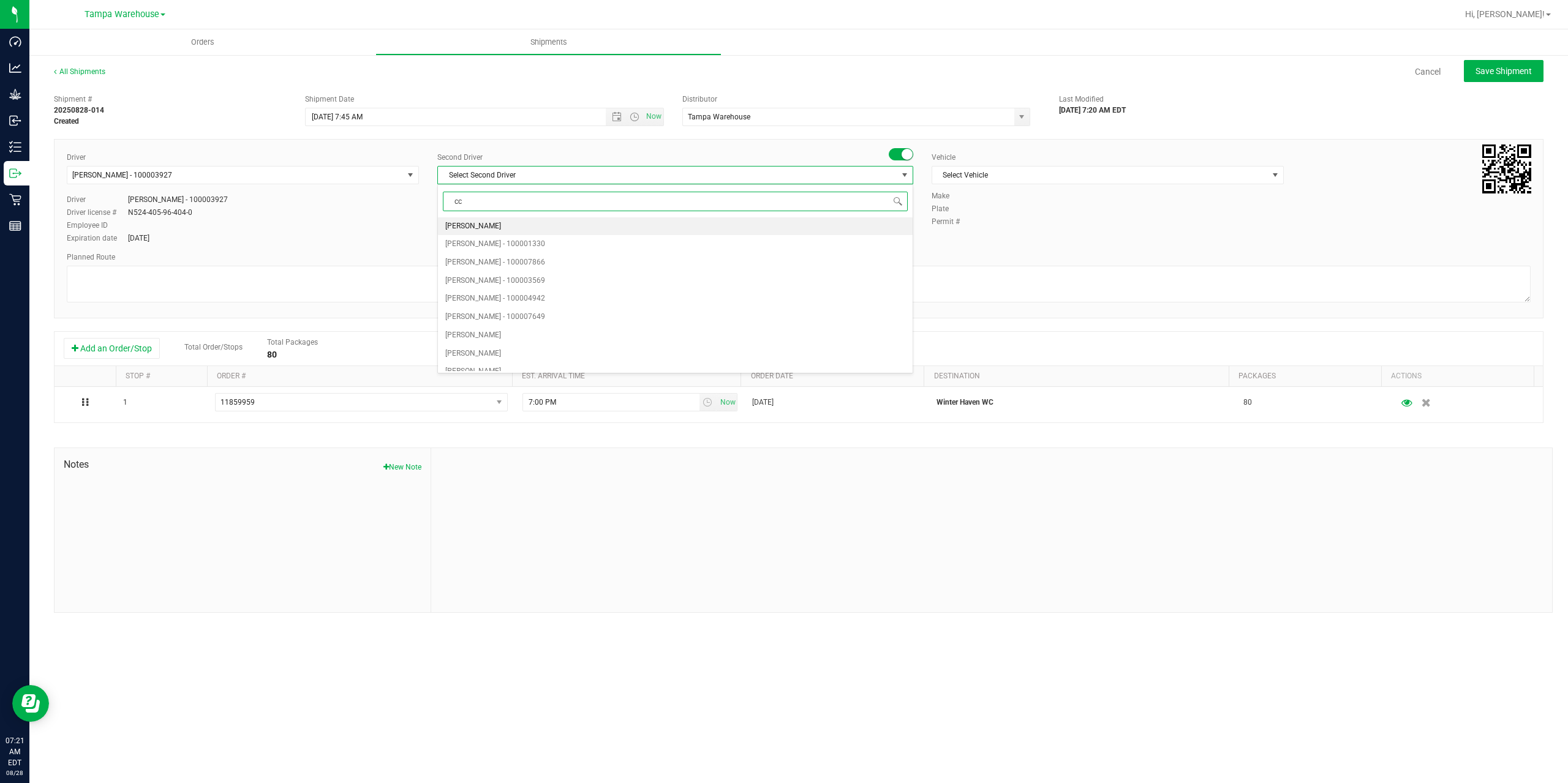
type input "cca"
click at [694, 261] on li "Riccardo Young Reyes - 100005535" at bounding box center [675, 262] width 475 height 18
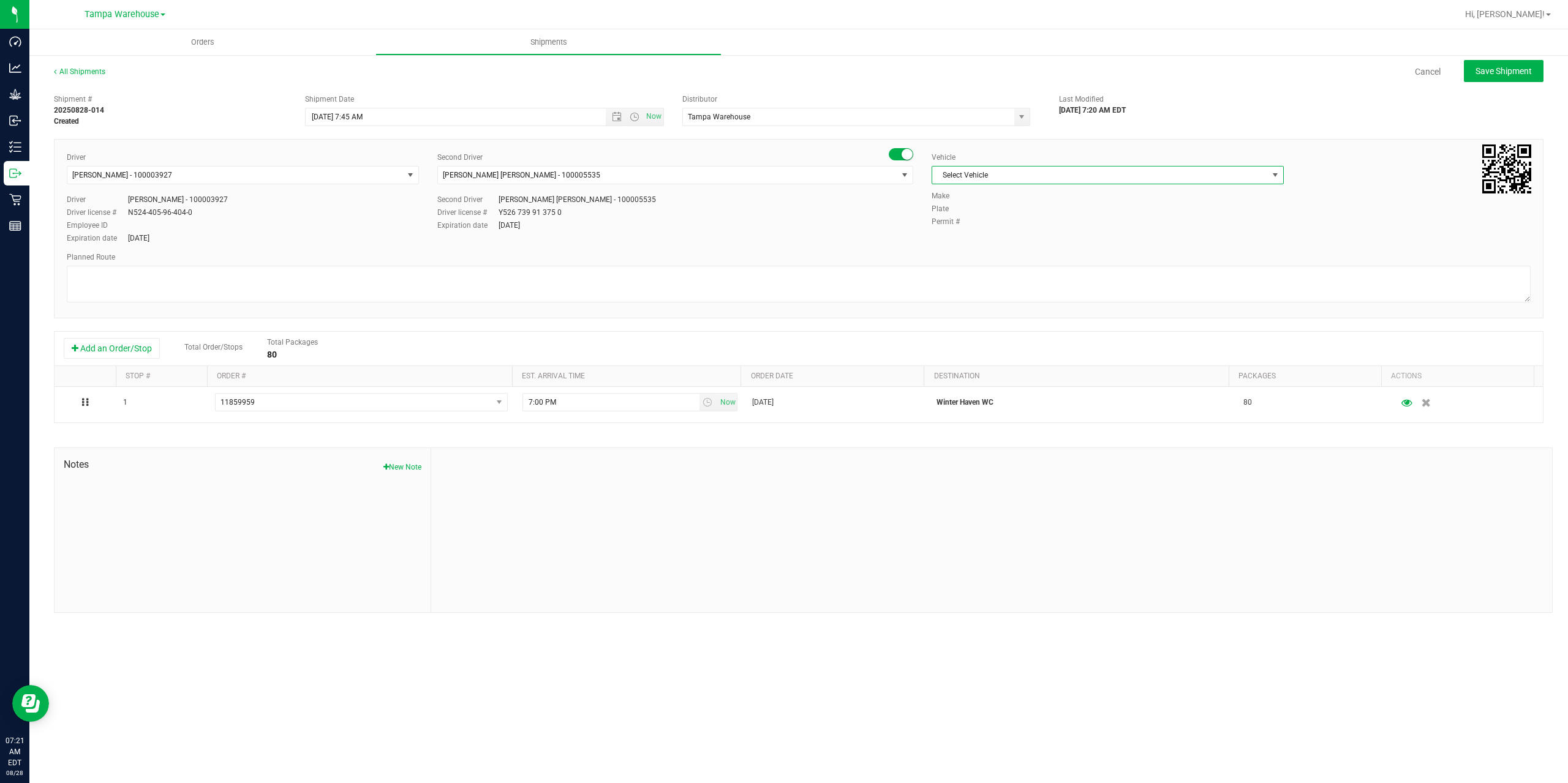
click at [1024, 171] on span "Select Vehicle" at bounding box center [1100, 175] width 335 height 17
click at [1031, 236] on li "FL-E-450-01" at bounding box center [1107, 232] width 351 height 18
click at [954, 281] on textarea at bounding box center [799, 284] width 1463 height 37
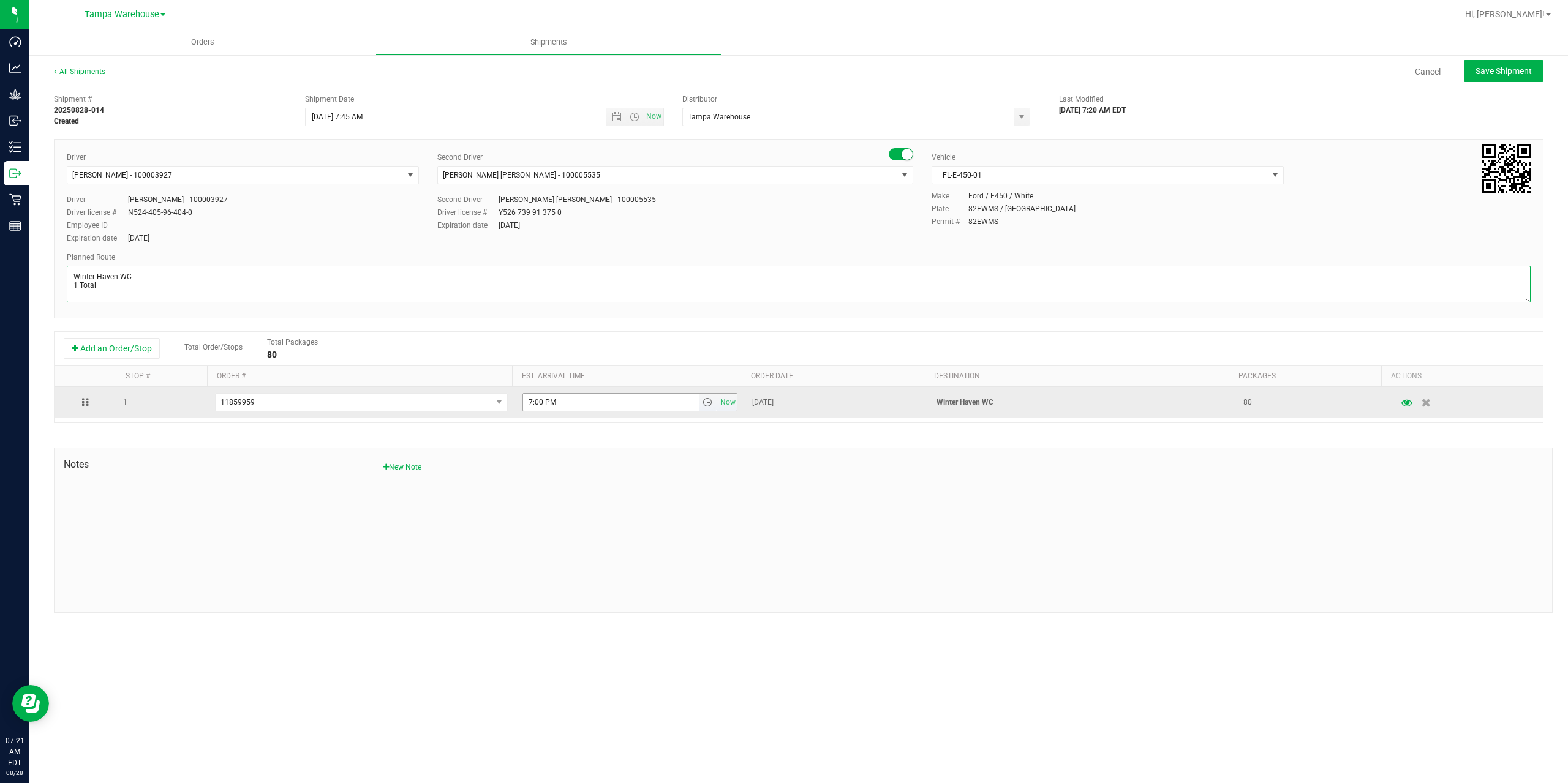
type textarea "Winter Haven WC 1 Total"
click at [528, 398] on input "7:00 PM" at bounding box center [611, 402] width 176 height 17
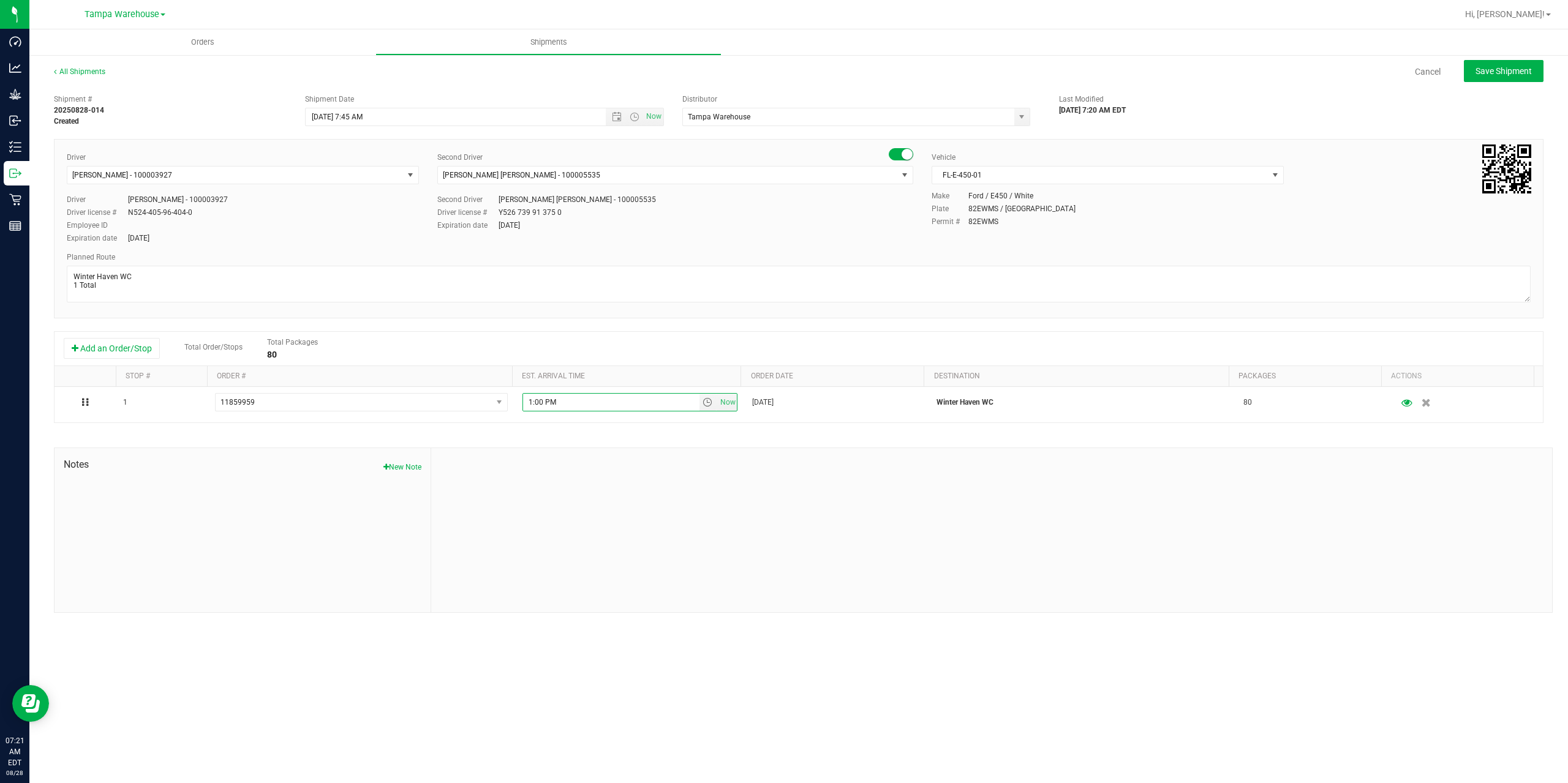
type input "12:00 PM"
click at [623, 451] on div at bounding box center [992, 530] width 1121 height 164
click at [1489, 67] on span "Save Shipment" at bounding box center [1503, 70] width 57 height 9
type input "8/28/2025 11:45 AM"
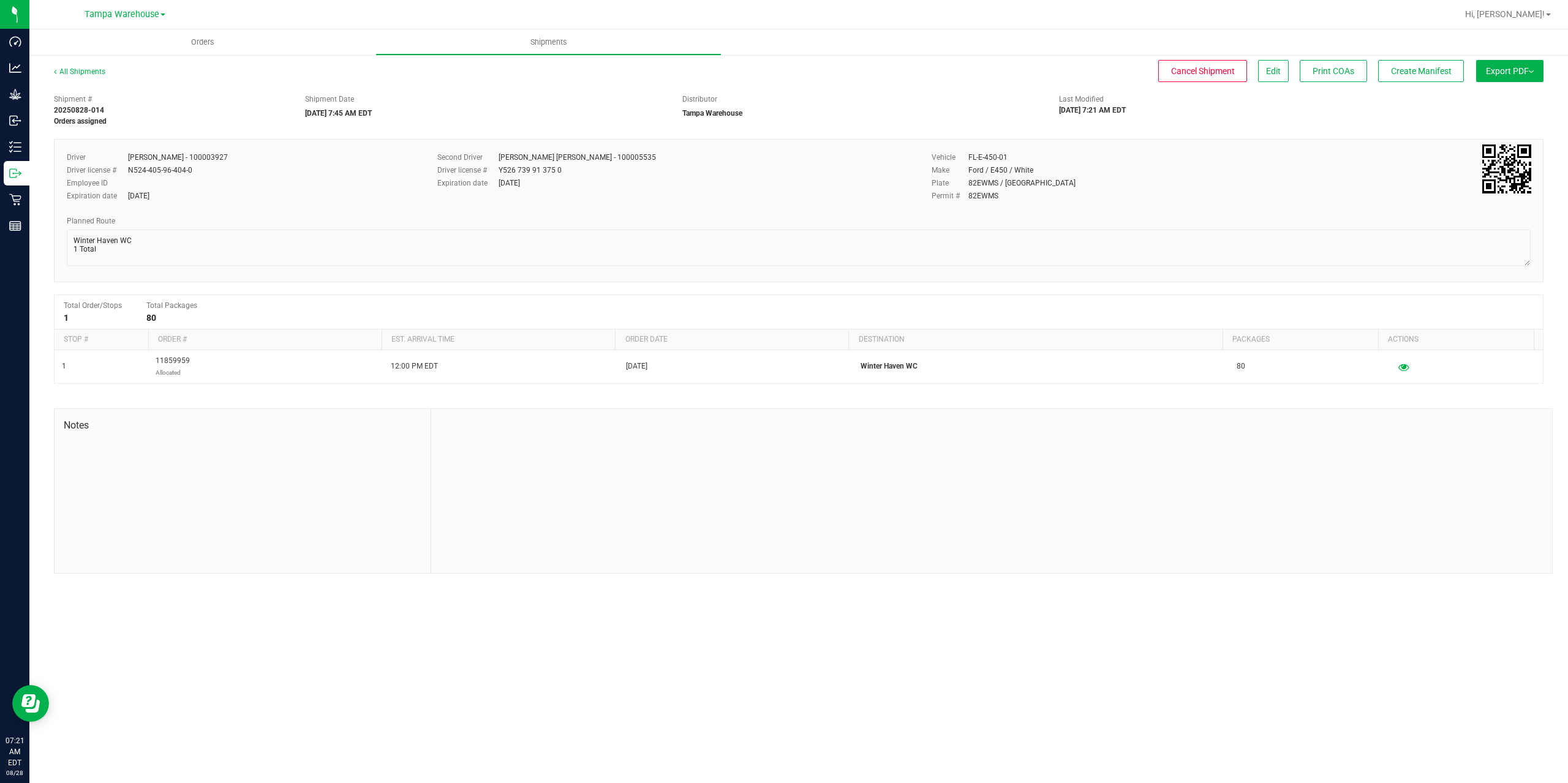
click at [1519, 76] on button "Export PDF" at bounding box center [1509, 71] width 68 height 22
click at [1516, 90] on li "Manifest by Package ID" at bounding box center [1506, 97] width 123 height 18
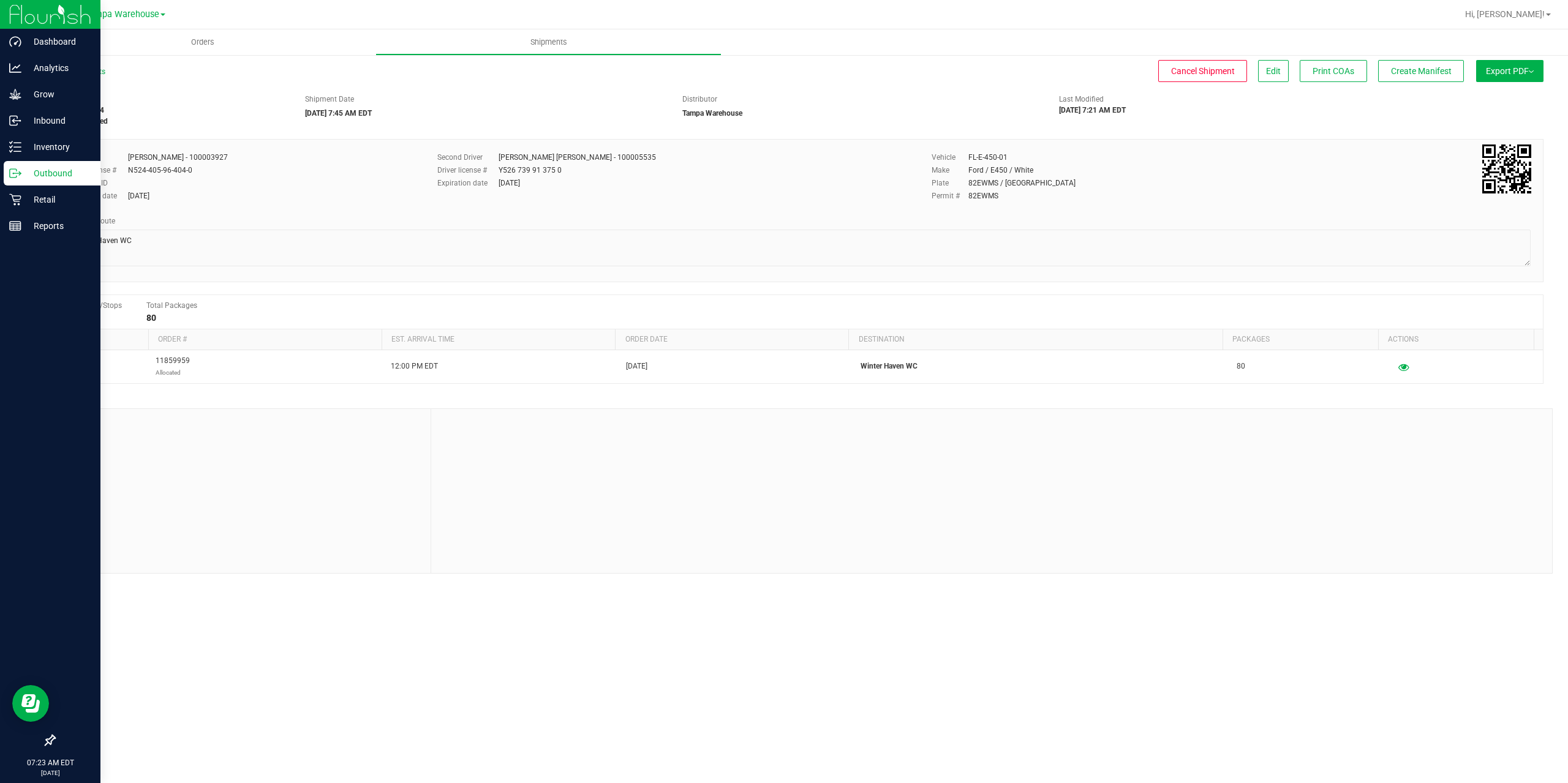
click at [41, 167] on p "Outbound" at bounding box center [58, 173] width 73 height 15
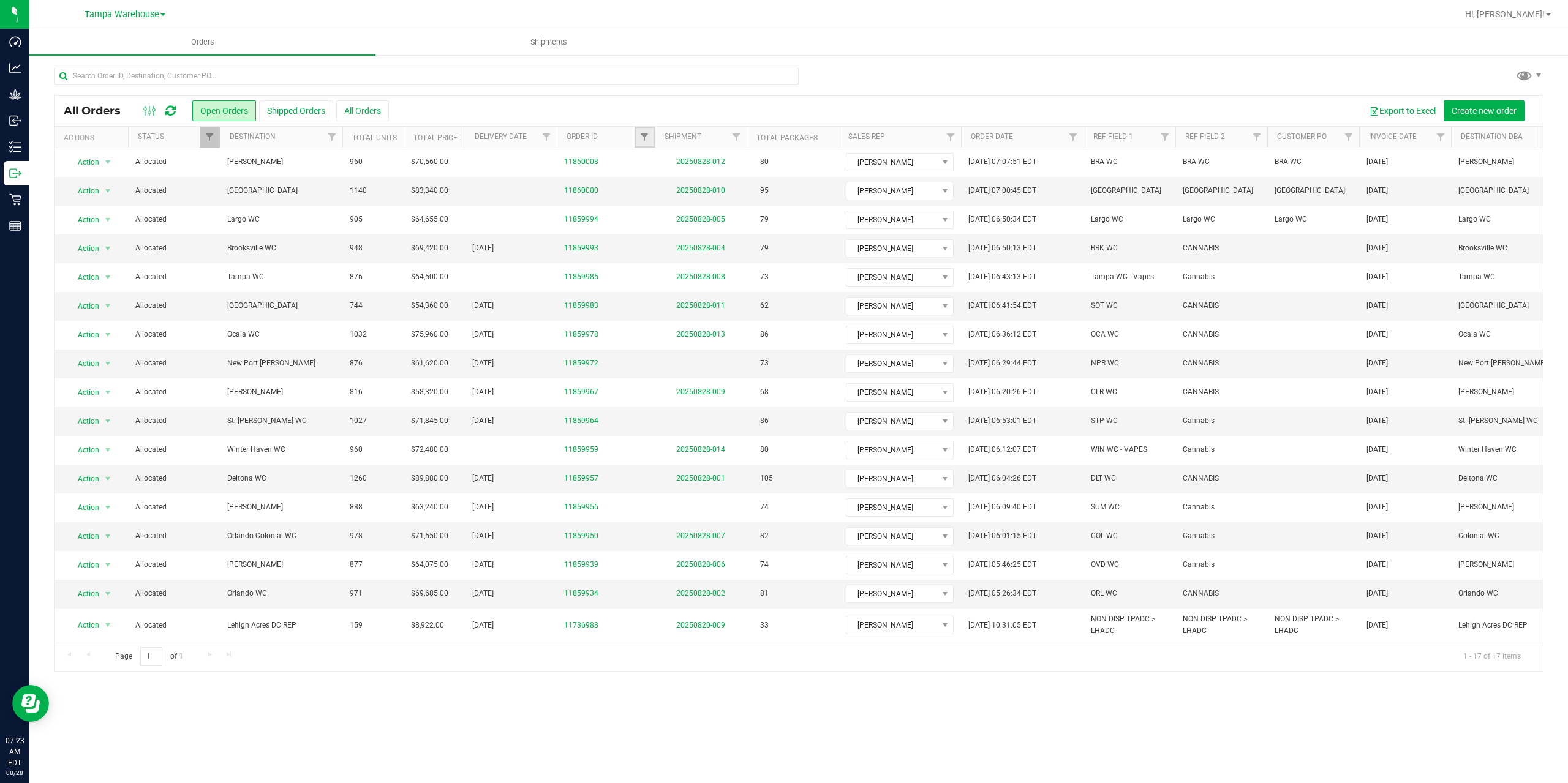
click at [637, 141] on link "Filter" at bounding box center [645, 137] width 20 height 21
type input "9956"
click at [642, 183] on button "Filter" at bounding box center [671, 196] width 59 height 27
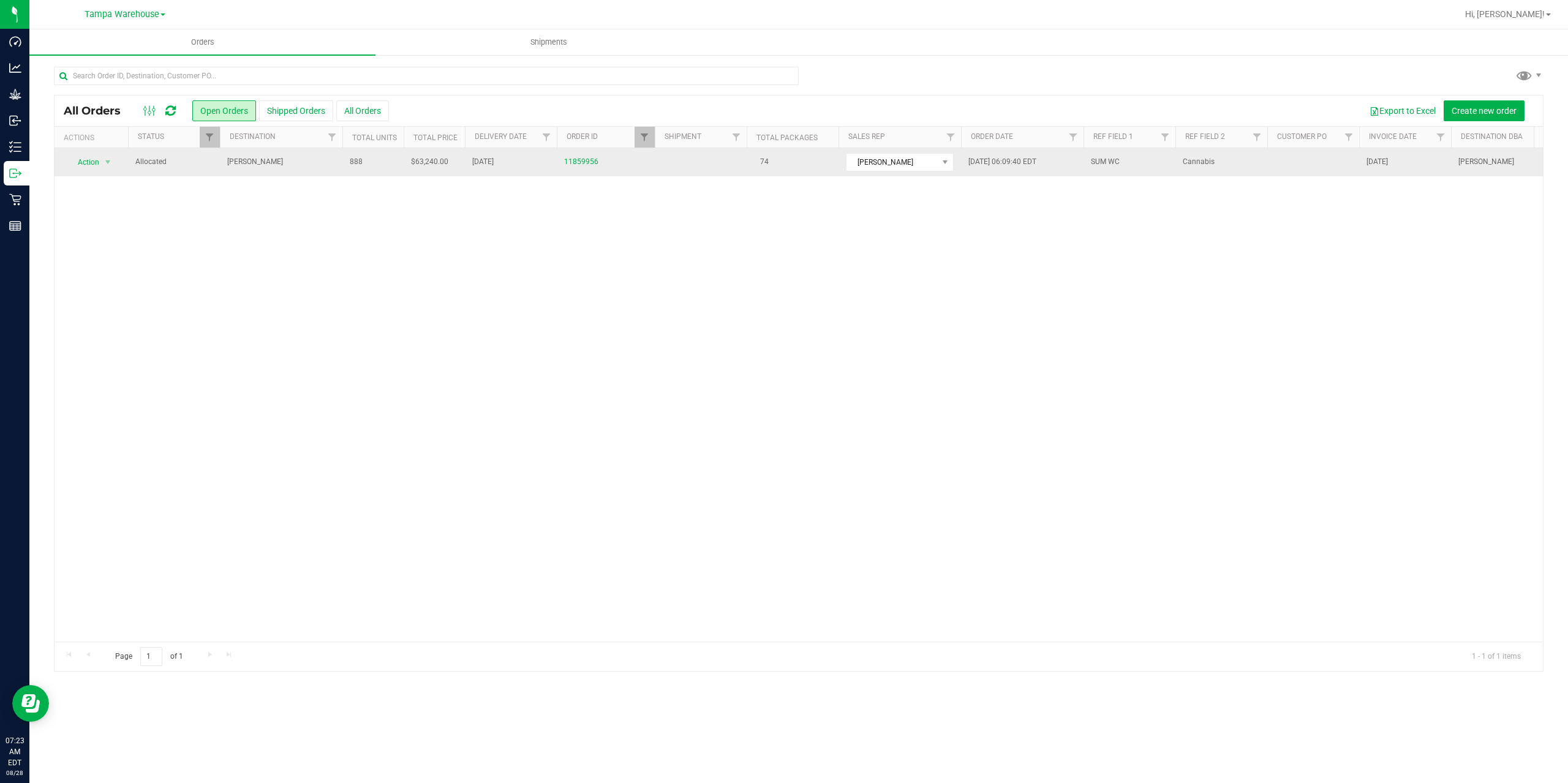
click at [300, 166] on span "Summerfield WC" at bounding box center [281, 162] width 107 height 12
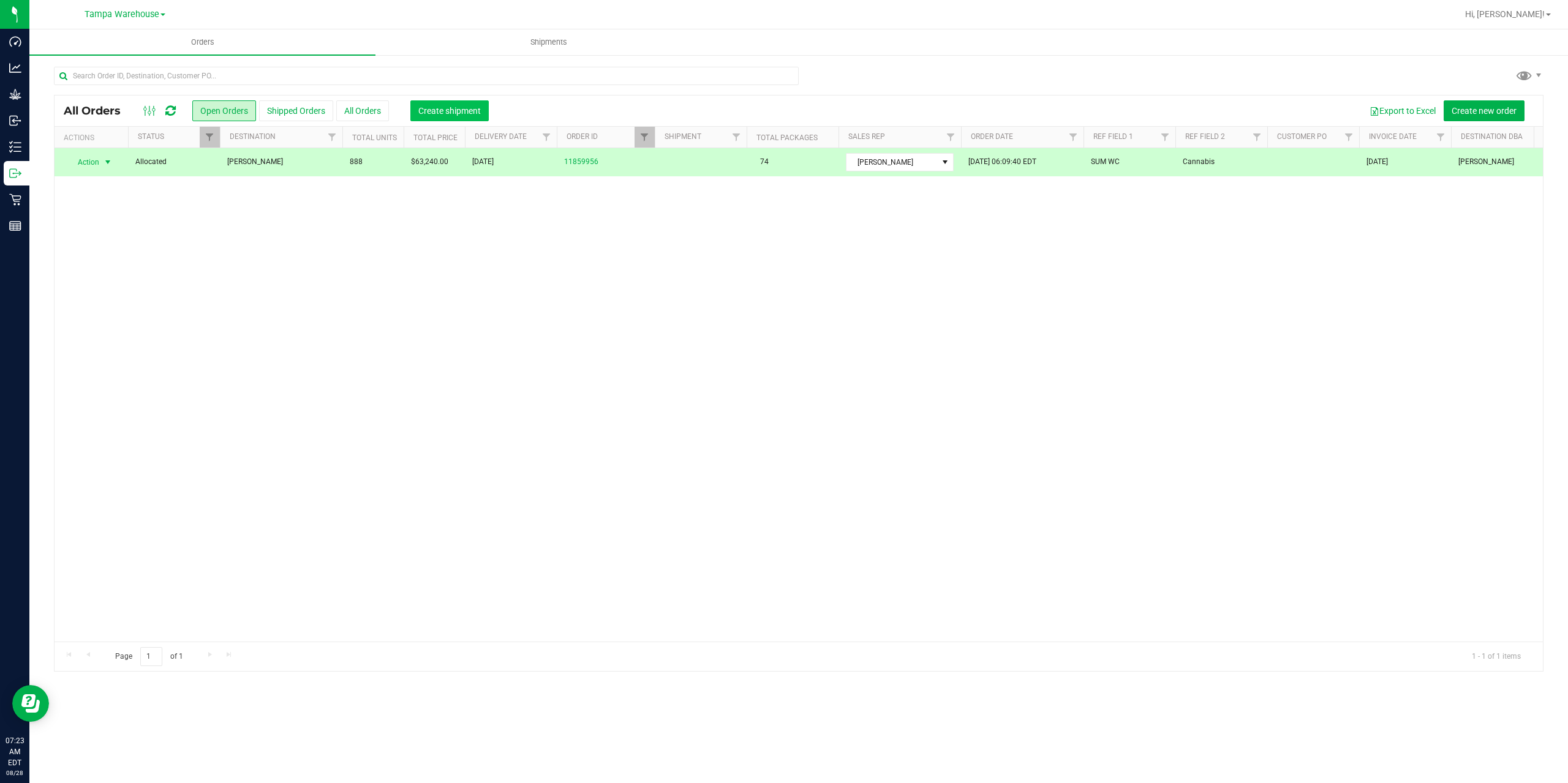
click at [433, 120] on button "Create shipment" at bounding box center [449, 110] width 78 height 21
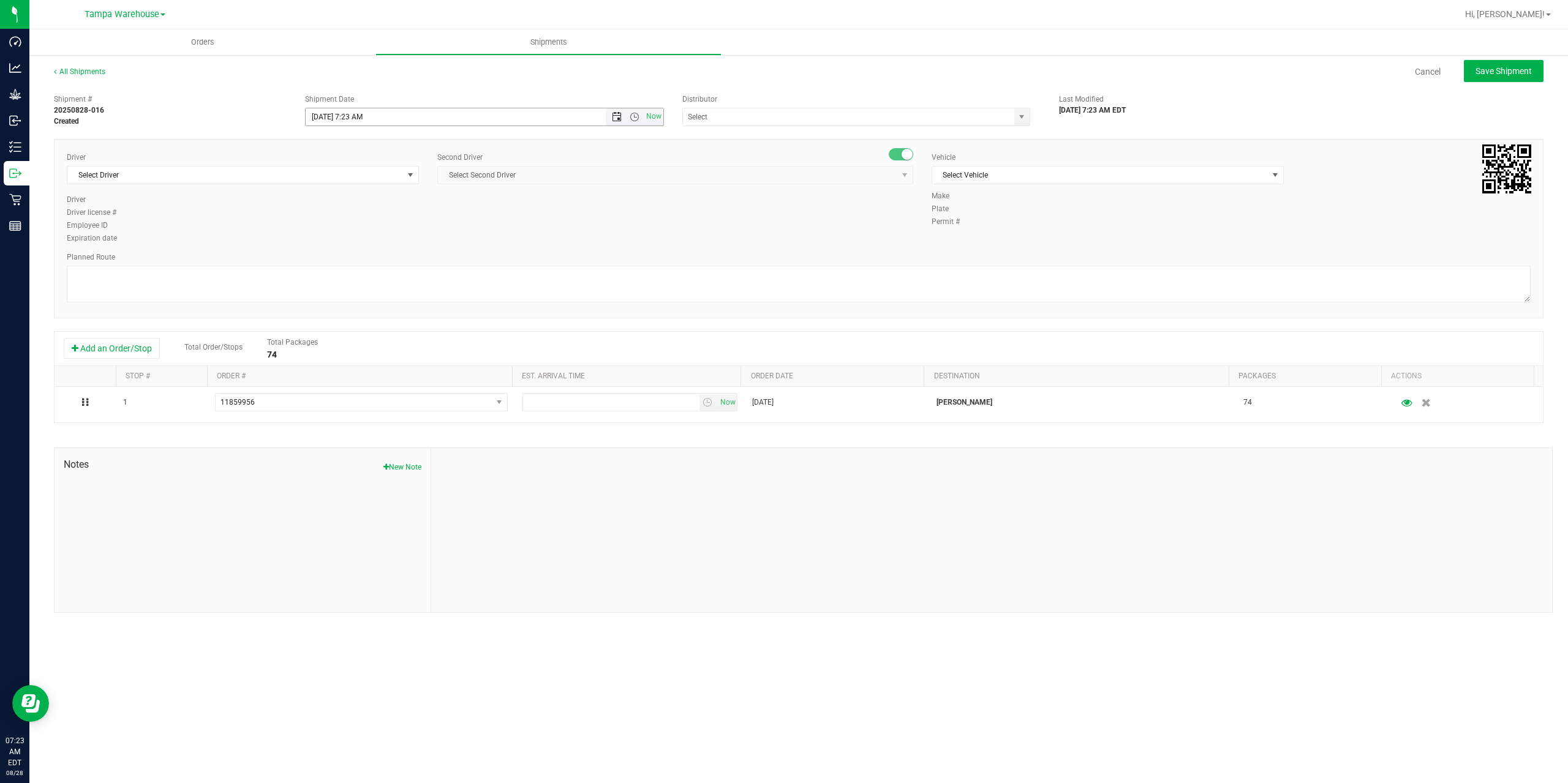
click at [613, 114] on span "Open the date view" at bounding box center [616, 116] width 9 height 9
click at [569, 222] on div "Driver Select Driver Select Driver Ian Albritton - 100006559 LOGAN ALLEN - 1000…" at bounding box center [799, 198] width 1482 height 94
click at [637, 114] on span "Open the time view" at bounding box center [634, 116] width 9 height 9
click at [385, 249] on li "7:30 AM" at bounding box center [483, 250] width 356 height 16
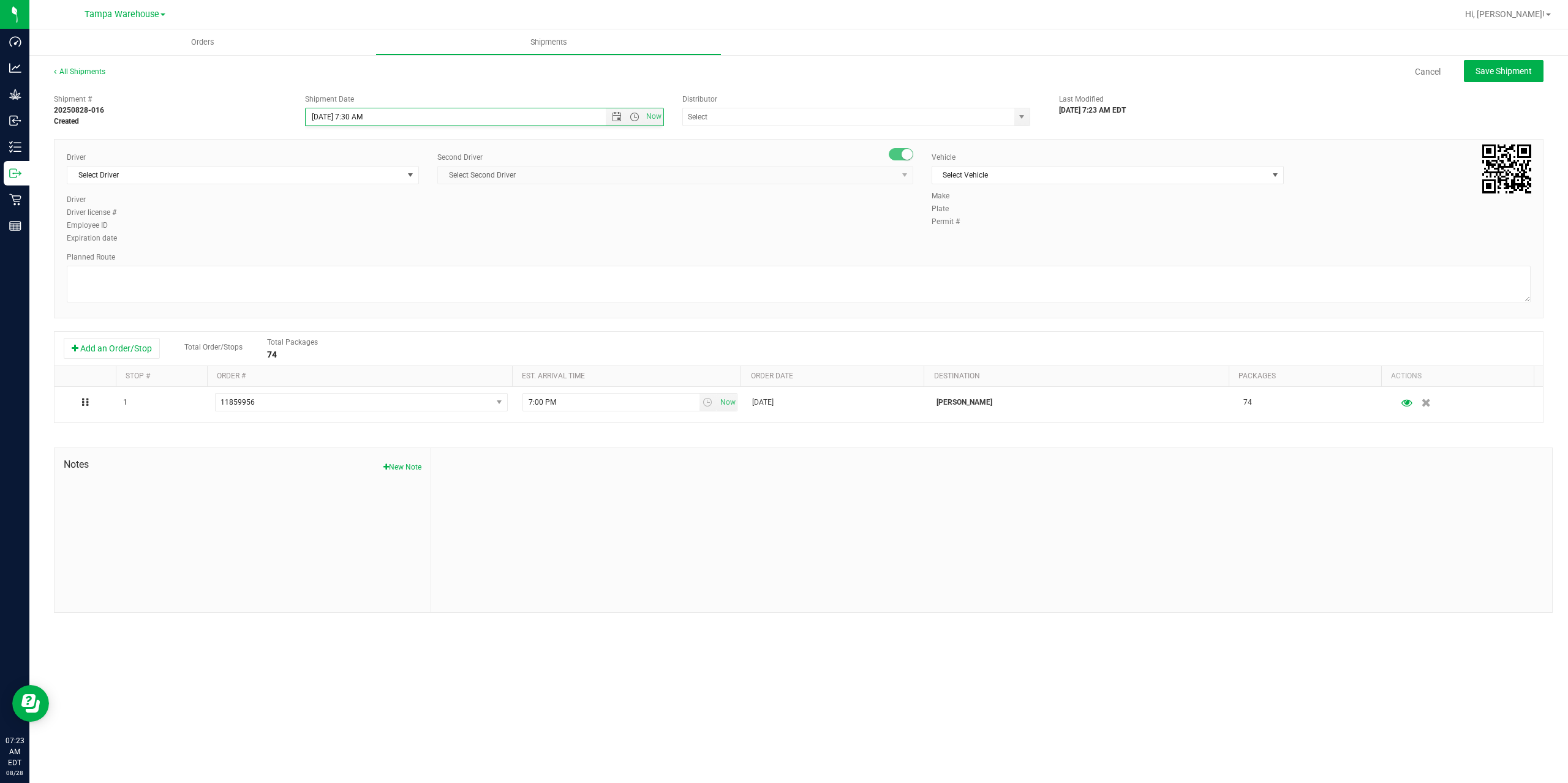
scroll to position [0, 0]
click at [357, 117] on input "8/28/2025 7:30 AM" at bounding box center [466, 117] width 321 height 17
type input "8/28/2025 7:40 AM"
click at [834, 114] on input "text" at bounding box center [844, 117] width 322 height 17
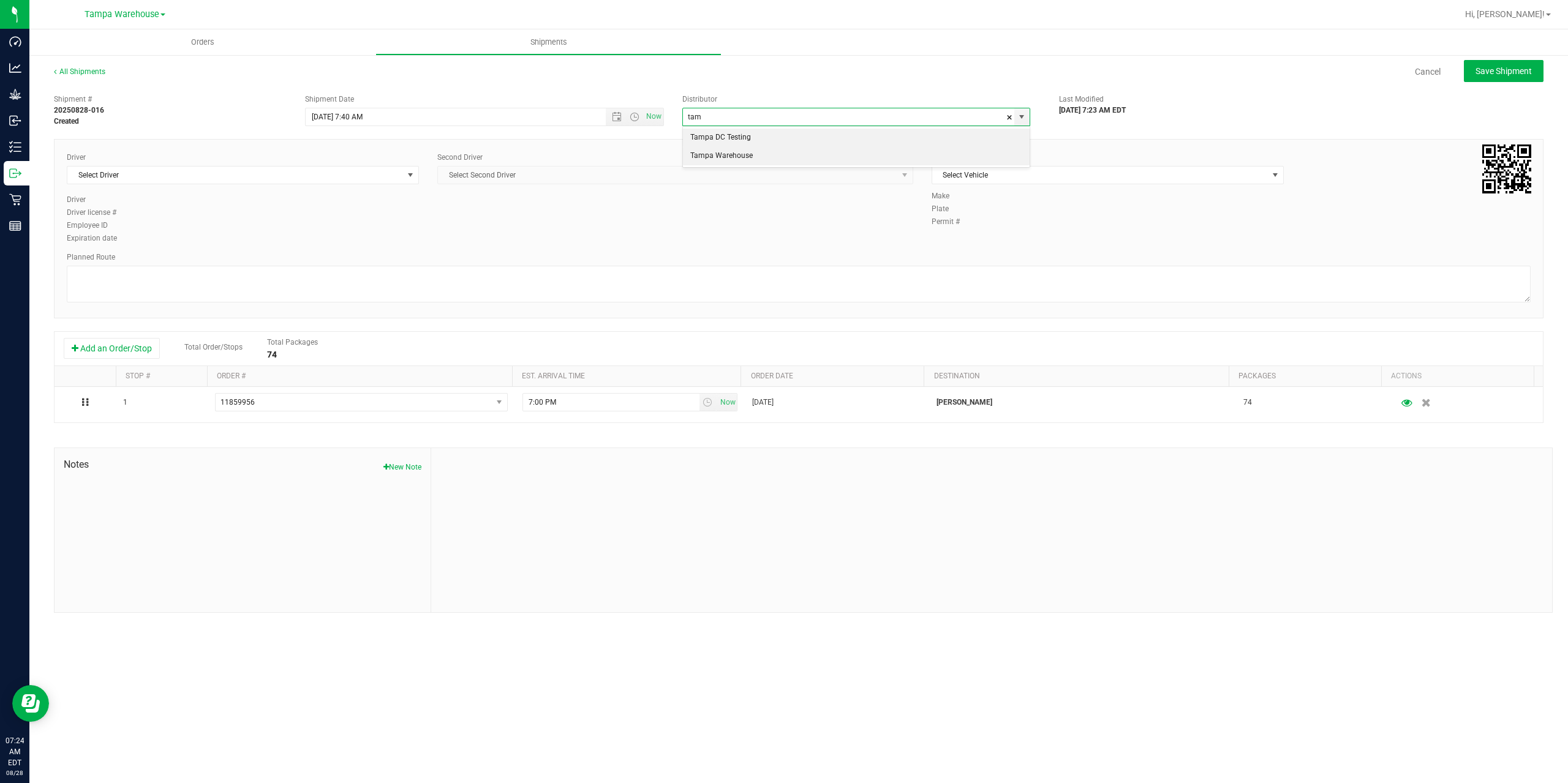
click at [786, 155] on li "Tampa Warehouse" at bounding box center [856, 155] width 346 height 18
type input "Tampa Warehouse"
click at [285, 171] on span "Select Driver" at bounding box center [235, 175] width 335 height 17
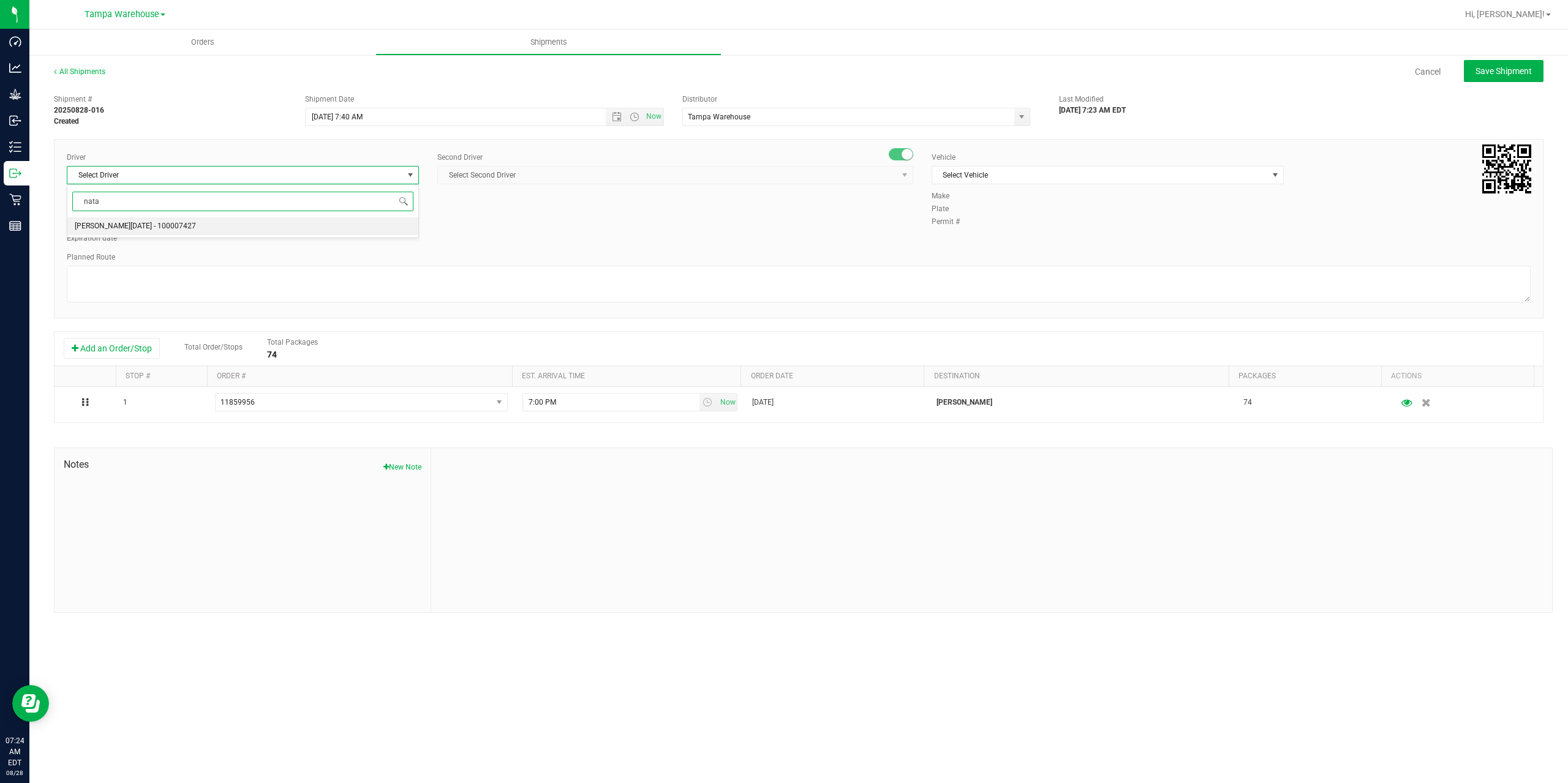
click at [167, 225] on span "Anthony Natale - 100007427" at bounding box center [135, 226] width 121 height 16
type input "nata"
click at [563, 181] on span "Select Second Driver" at bounding box center [667, 175] width 460 height 17
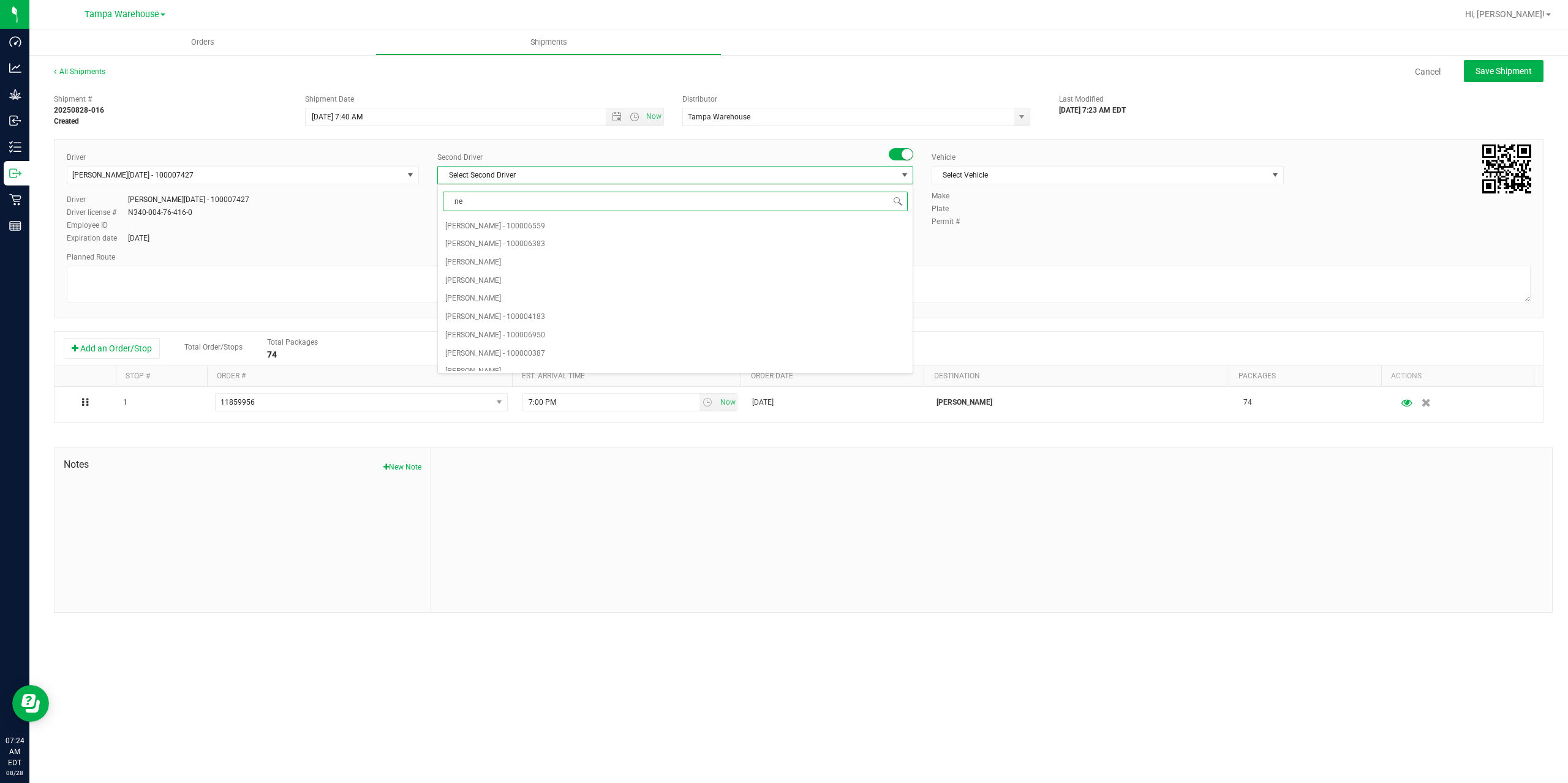
type input "ner"
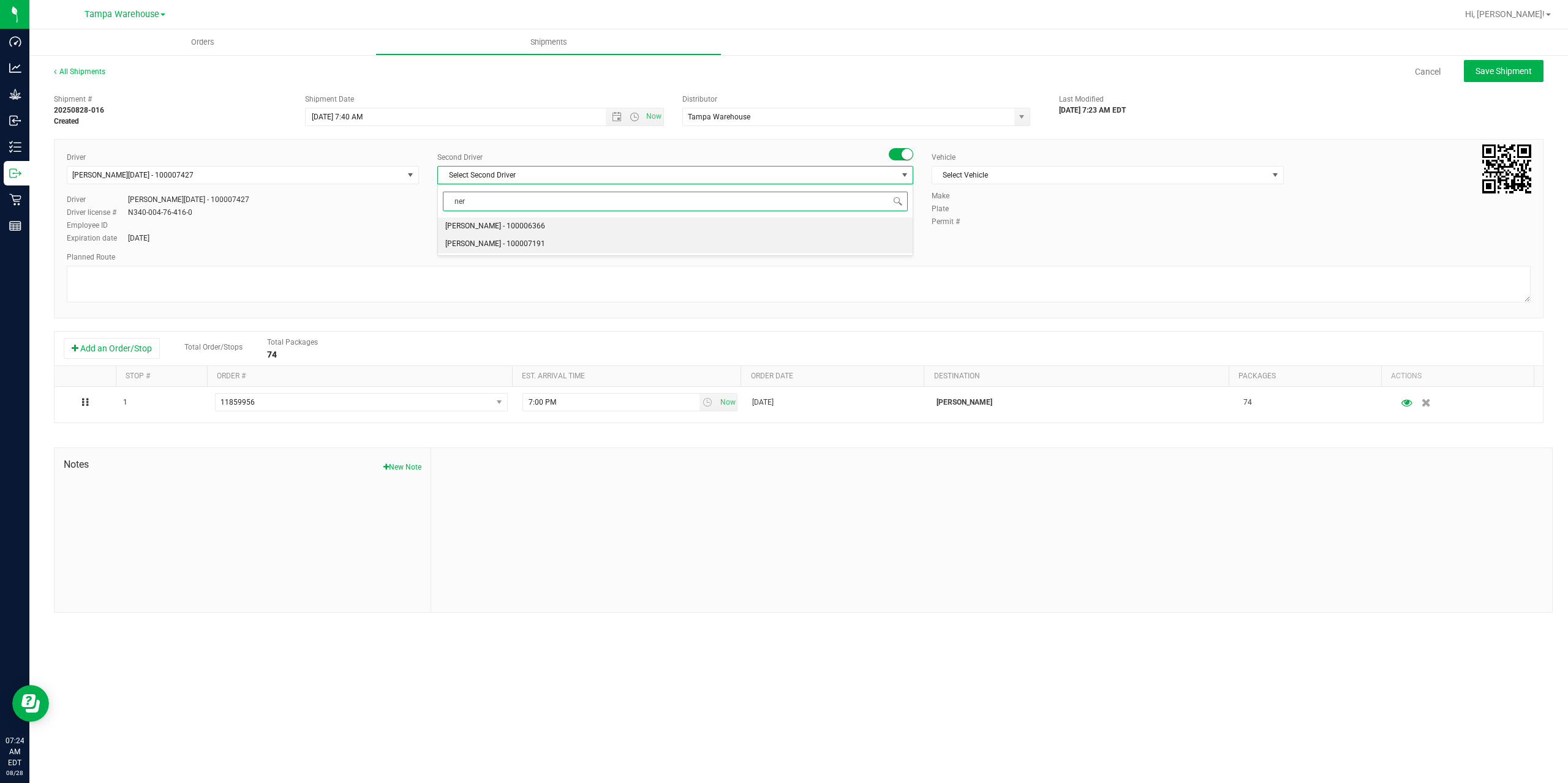
click at [511, 249] on span "Nicholas Pinero - 100007191" at bounding box center [495, 245] width 100 height 16
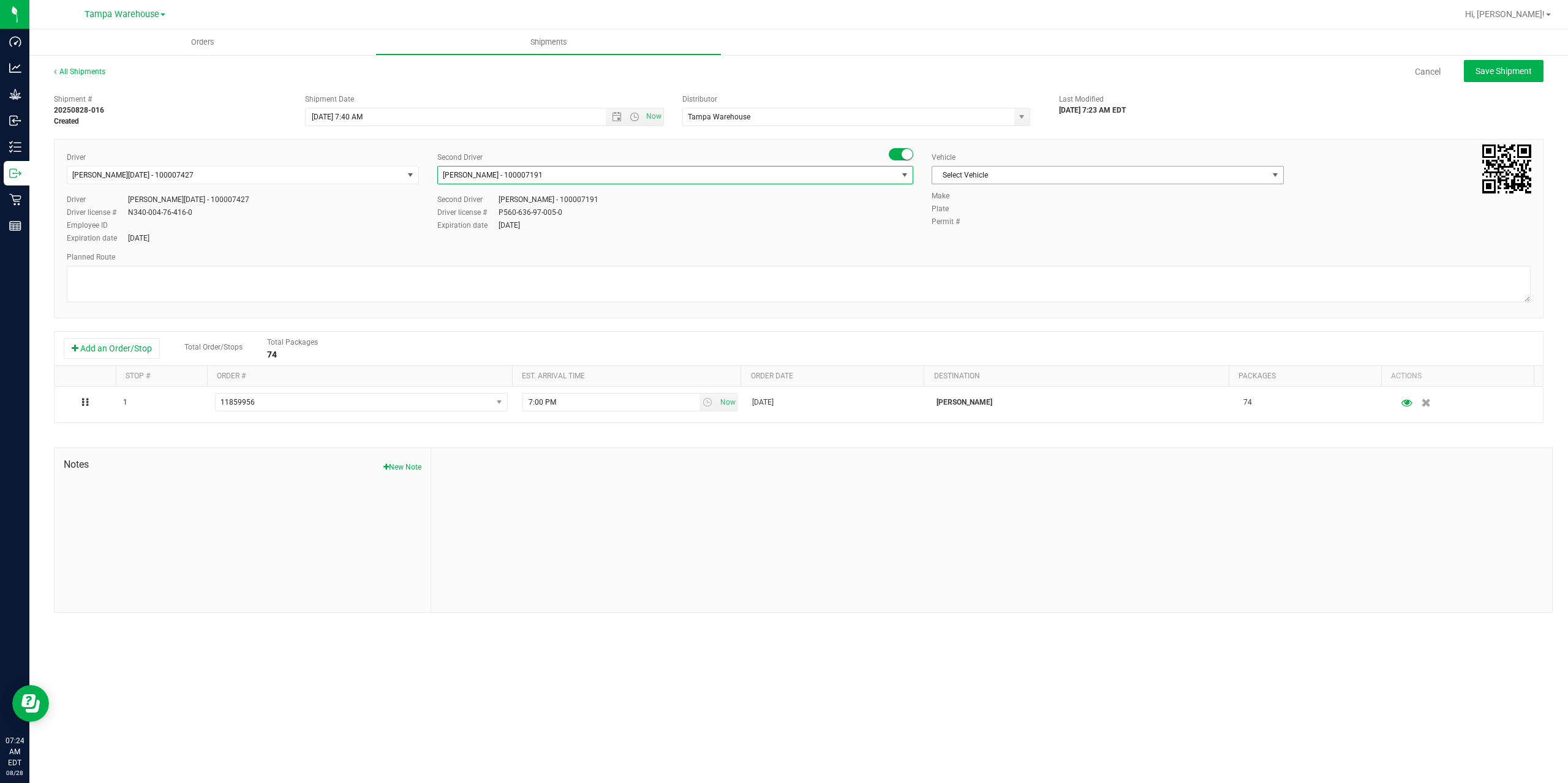
click at [1002, 178] on span "Select Vehicle" at bounding box center [1100, 175] width 335 height 17
click at [1013, 298] on li "FL-EXPRESS-03" at bounding box center [1107, 297] width 351 height 18
click at [972, 279] on textarea at bounding box center [799, 284] width 1463 height 37
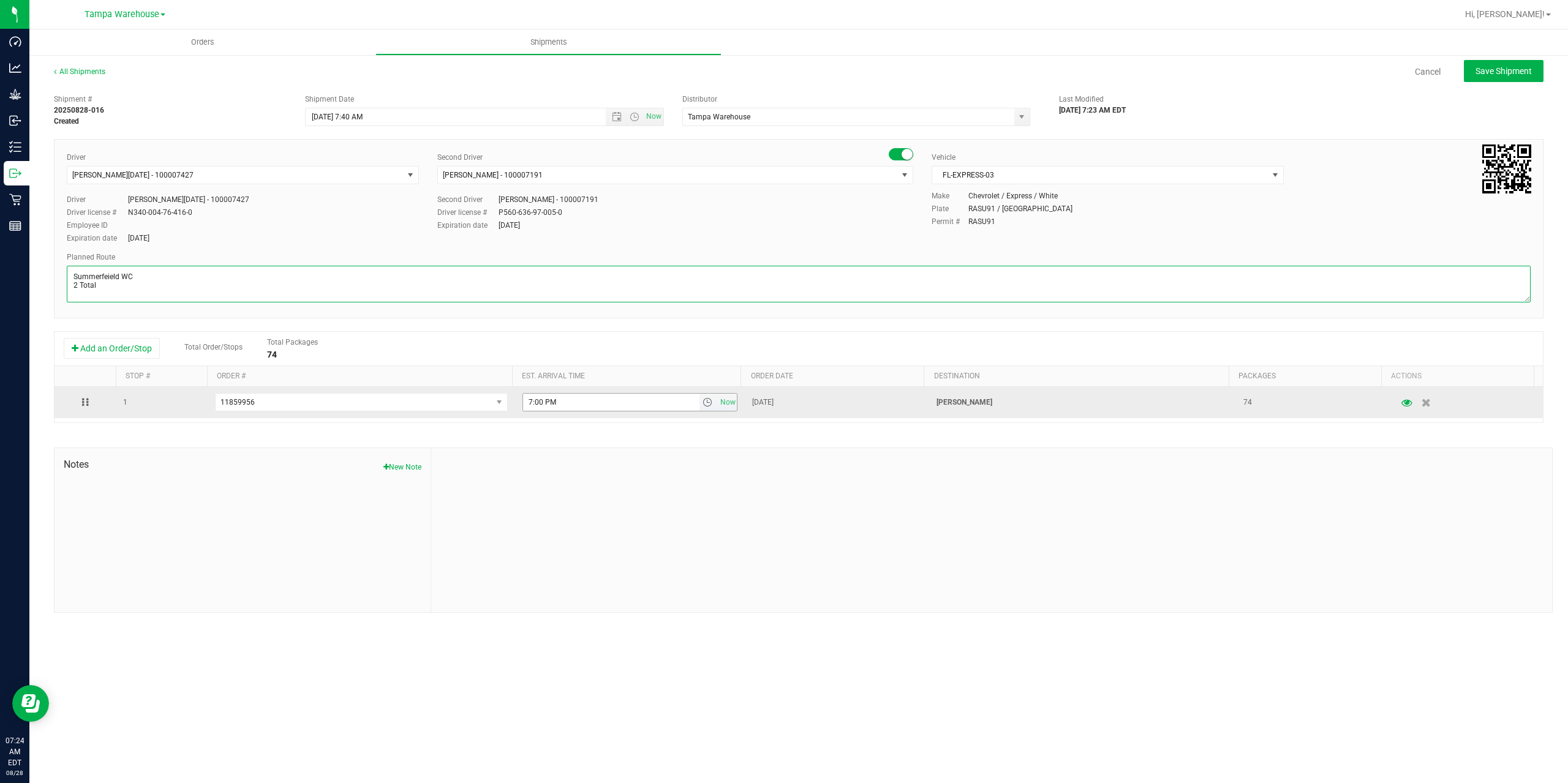
click at [703, 404] on span "select" at bounding box center [707, 402] width 9 height 9
type textarea "Summerfeield WC 2 Total"
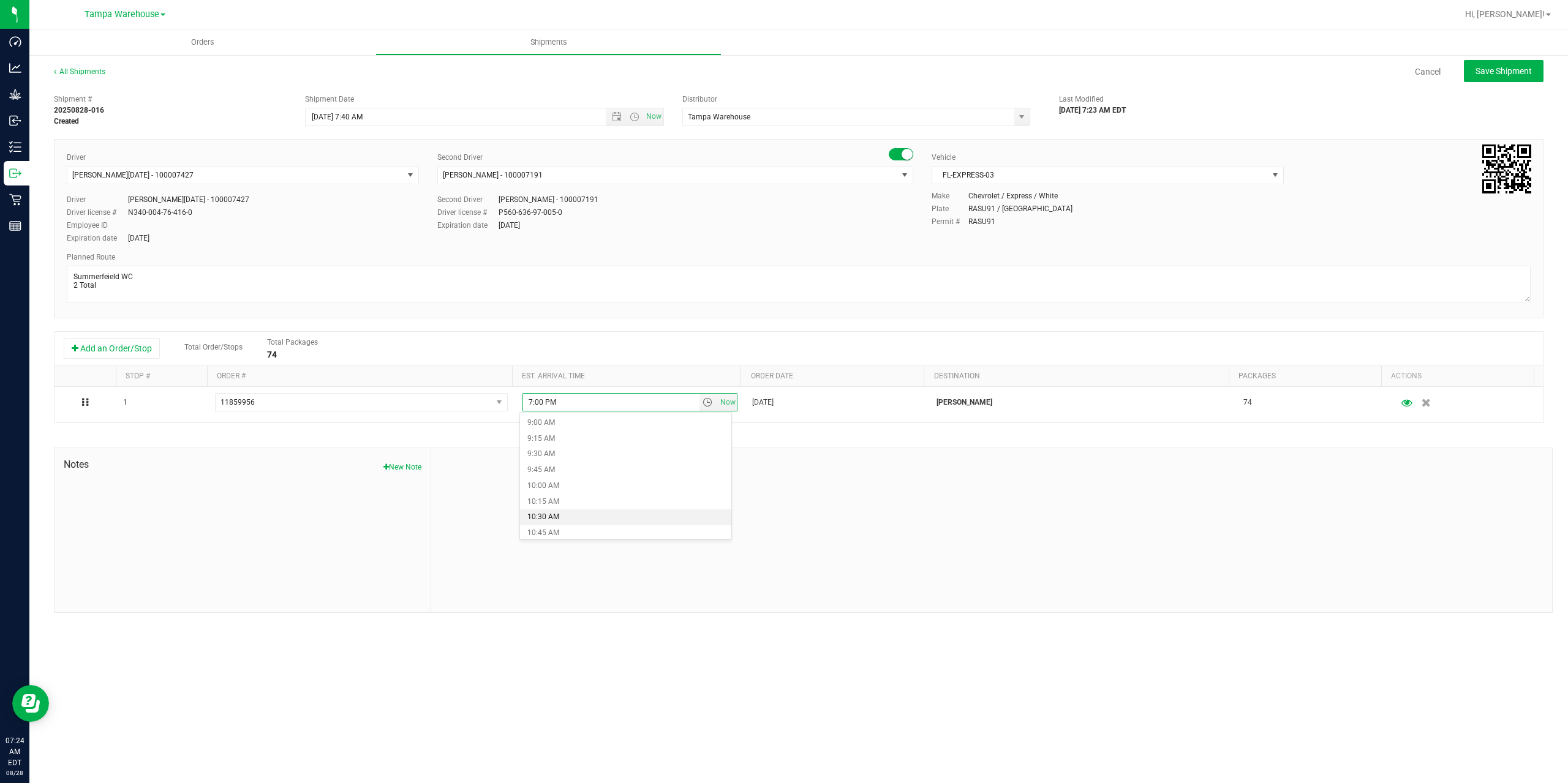
scroll to position [551, 0]
click at [606, 451] on li "9:15 AM" at bounding box center [625, 454] width 211 height 16
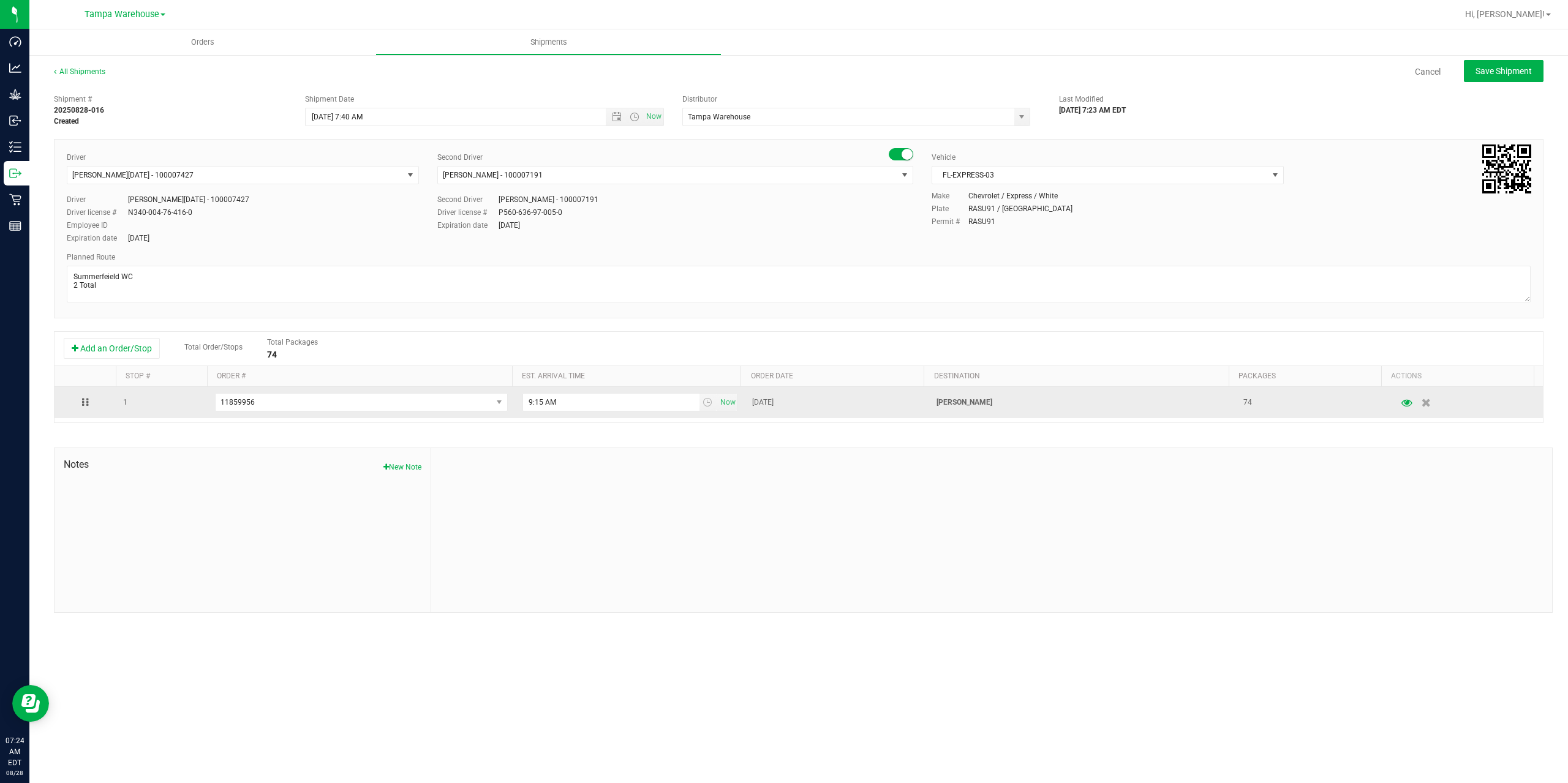
click at [859, 468] on div at bounding box center [992, 530] width 1121 height 164
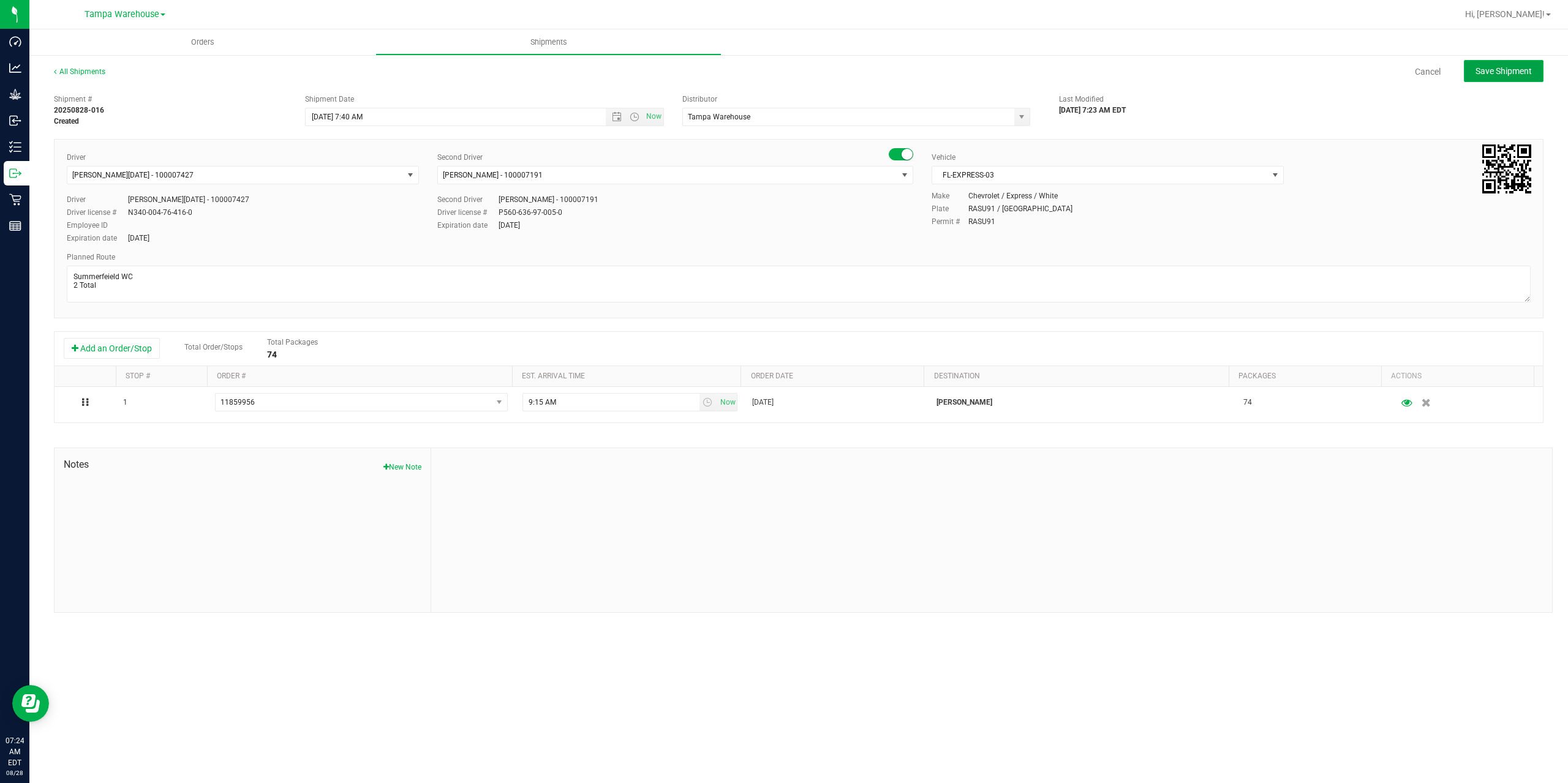
click at [1522, 78] on button "Save Shipment" at bounding box center [1503, 71] width 80 height 22
type input "8/28/2025 11:40 AM"
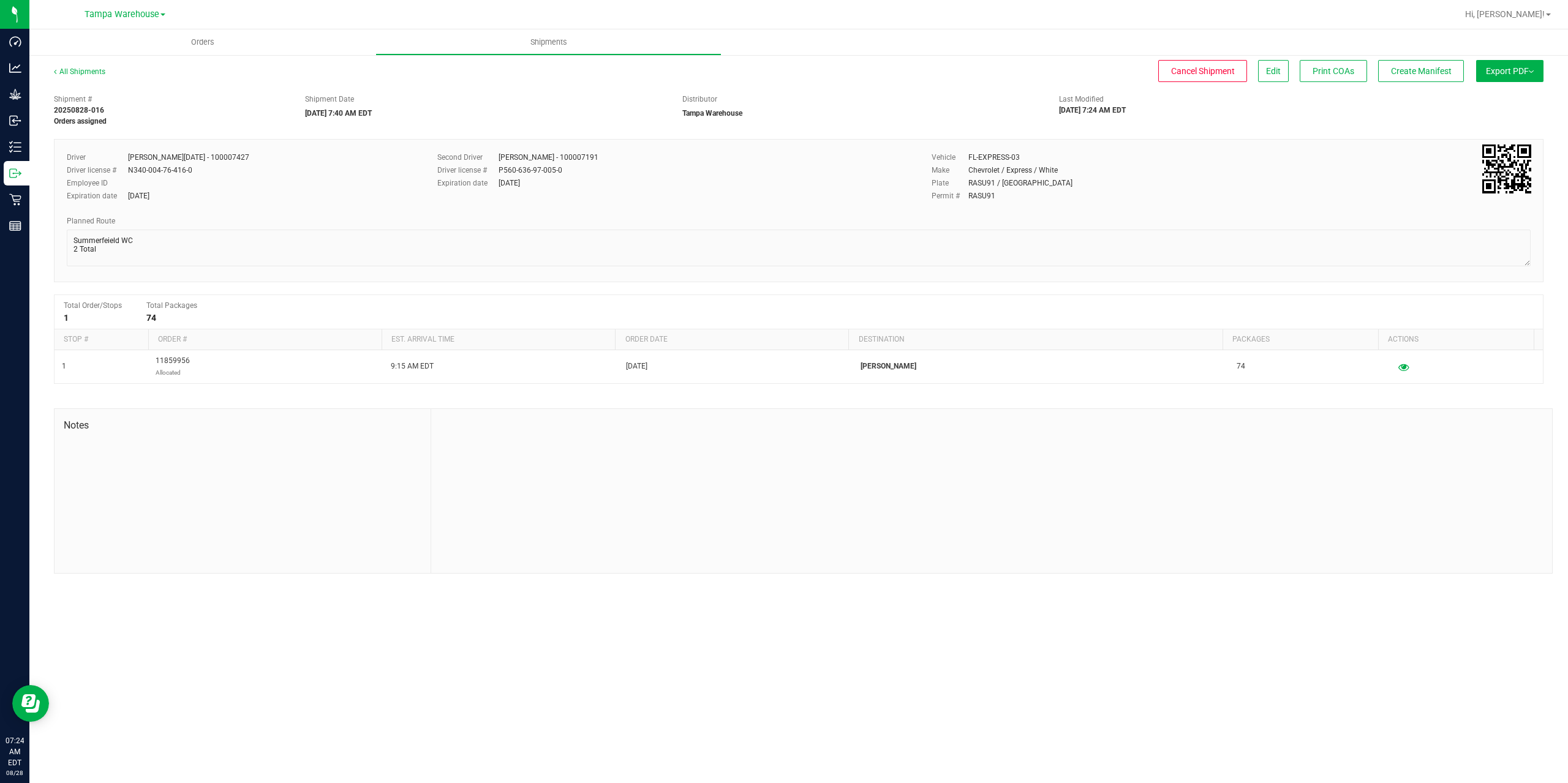
click at [1522, 78] on button "Export PDF" at bounding box center [1509, 71] width 68 height 22
click at [1523, 94] on span "Manifest by Package ID" at bounding box center [1491, 98] width 78 height 9
click at [1388, 63] on button "Create Manifest" at bounding box center [1421, 71] width 86 height 22
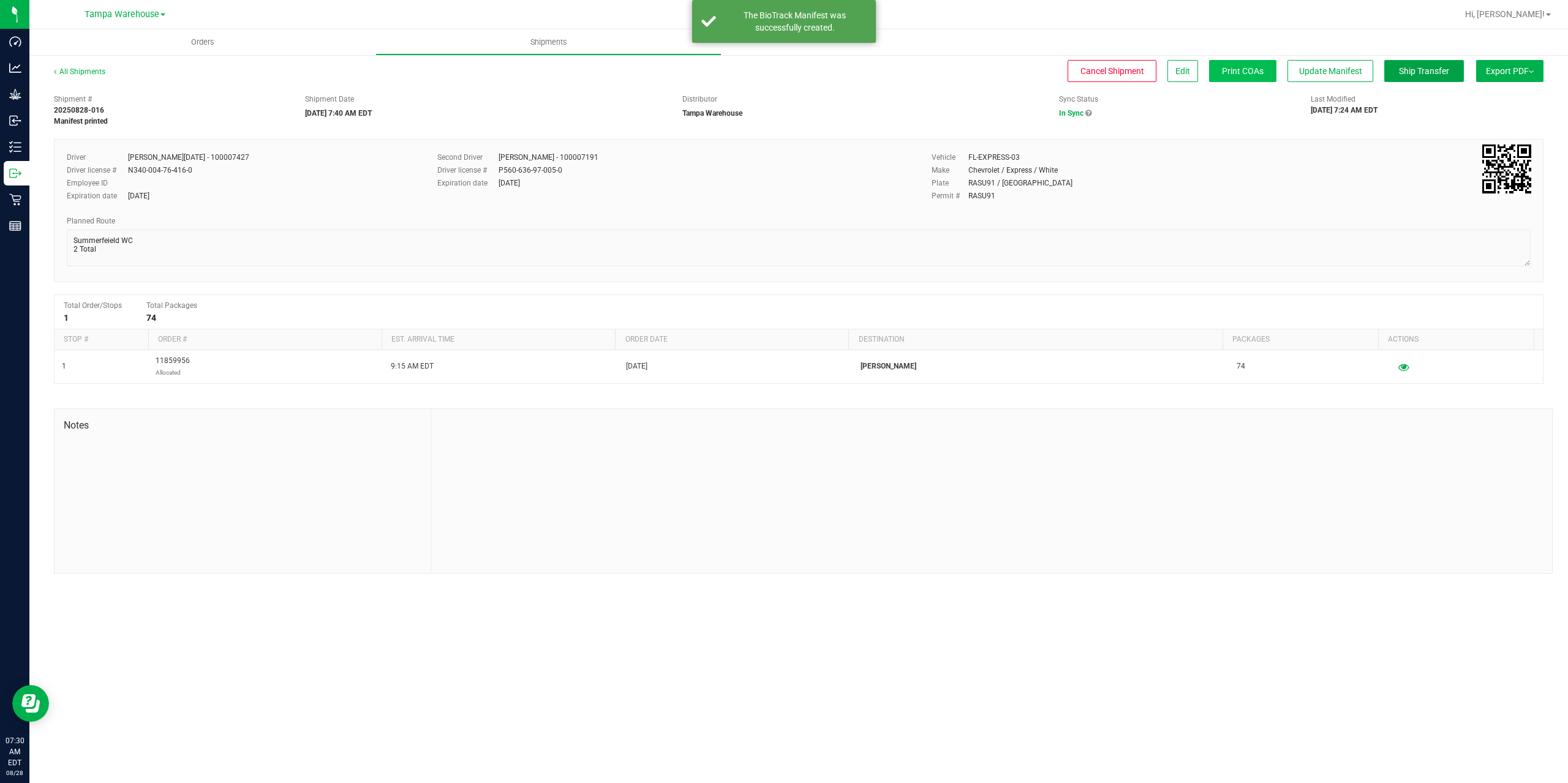
click at [1434, 73] on span "Ship Transfer" at bounding box center [1424, 70] width 50 height 9
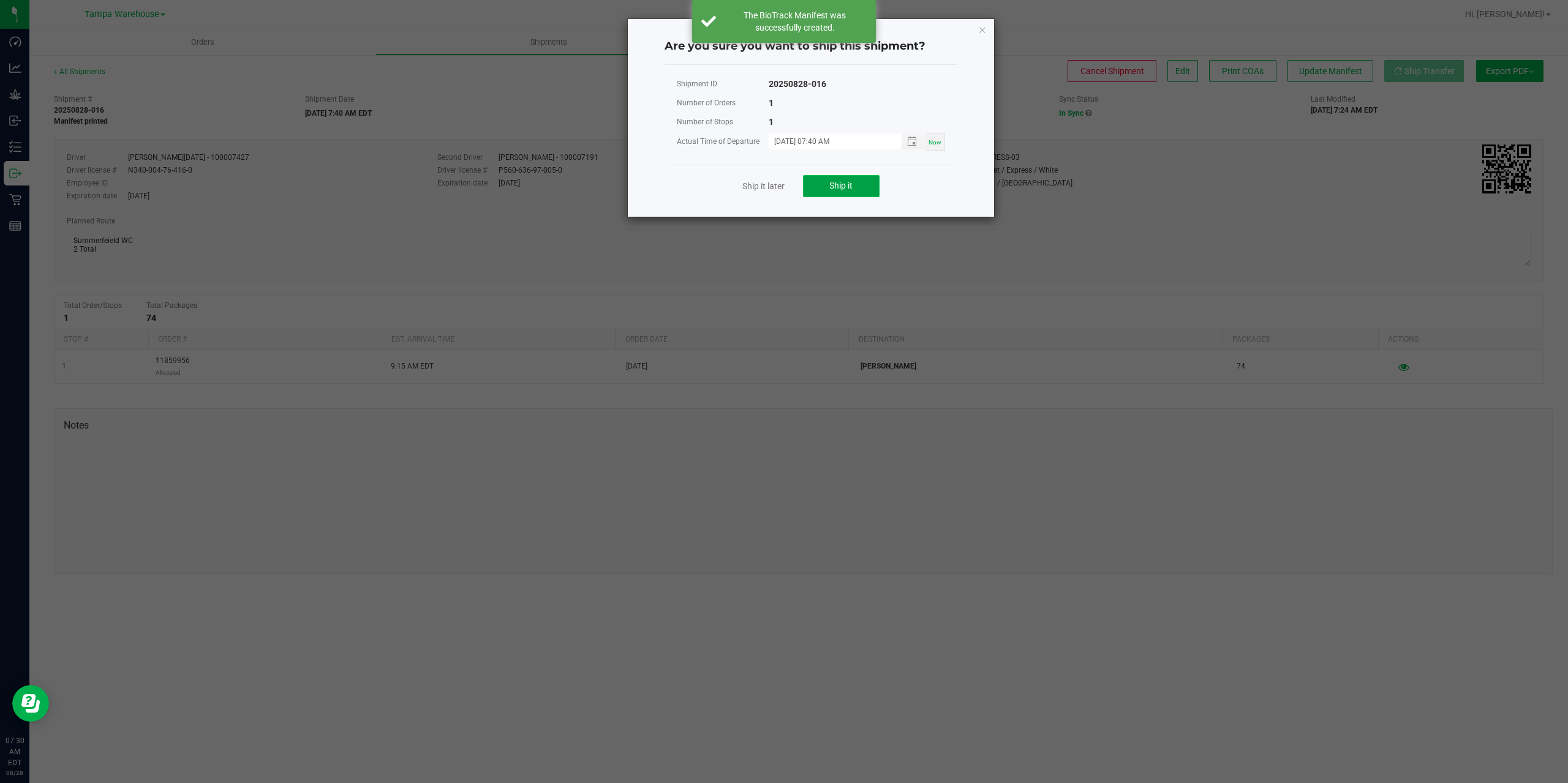
click at [859, 193] on button "Ship it" at bounding box center [841, 186] width 76 height 22
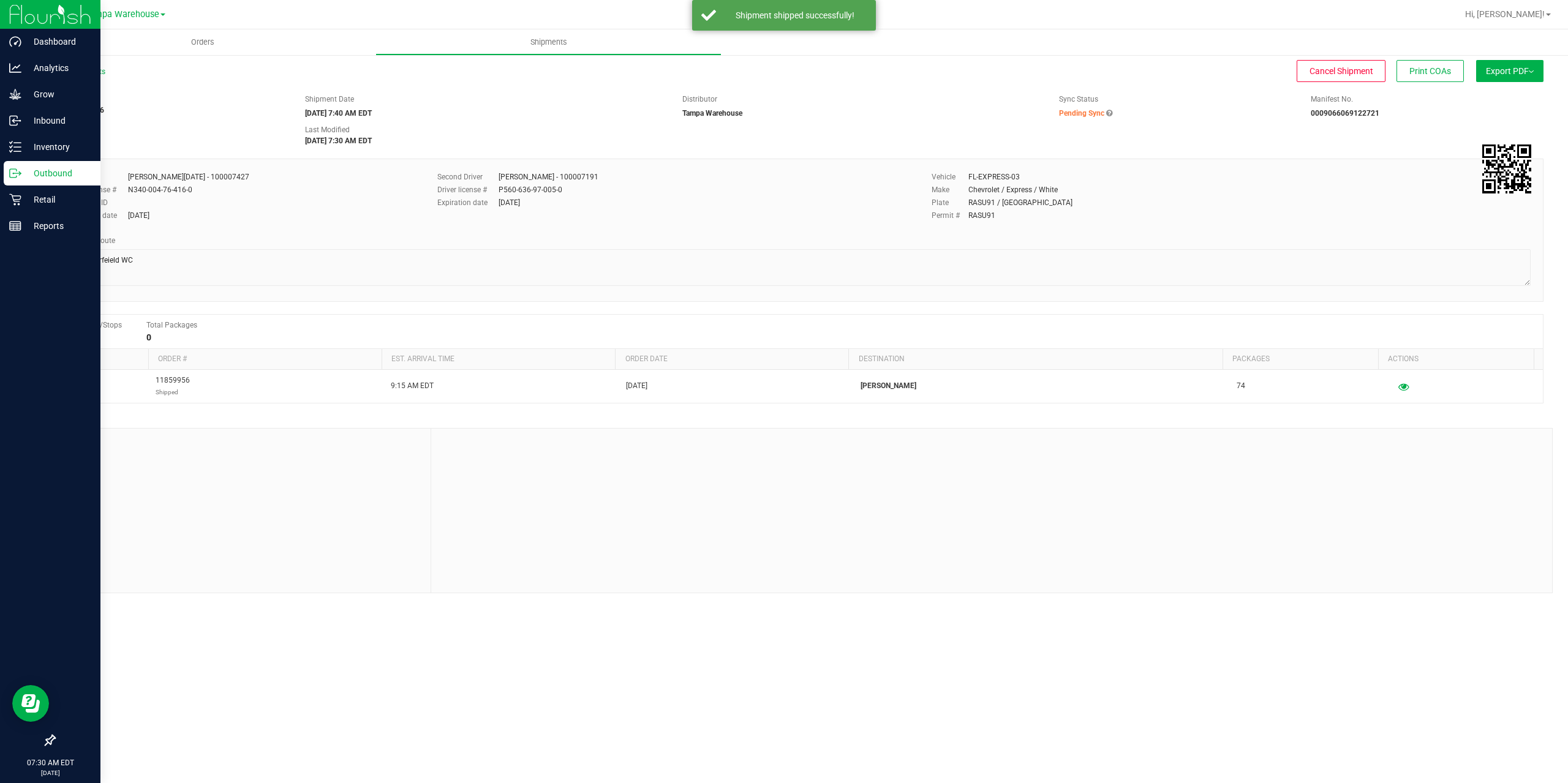
click at [13, 171] on icon at bounding box center [15, 173] width 12 height 12
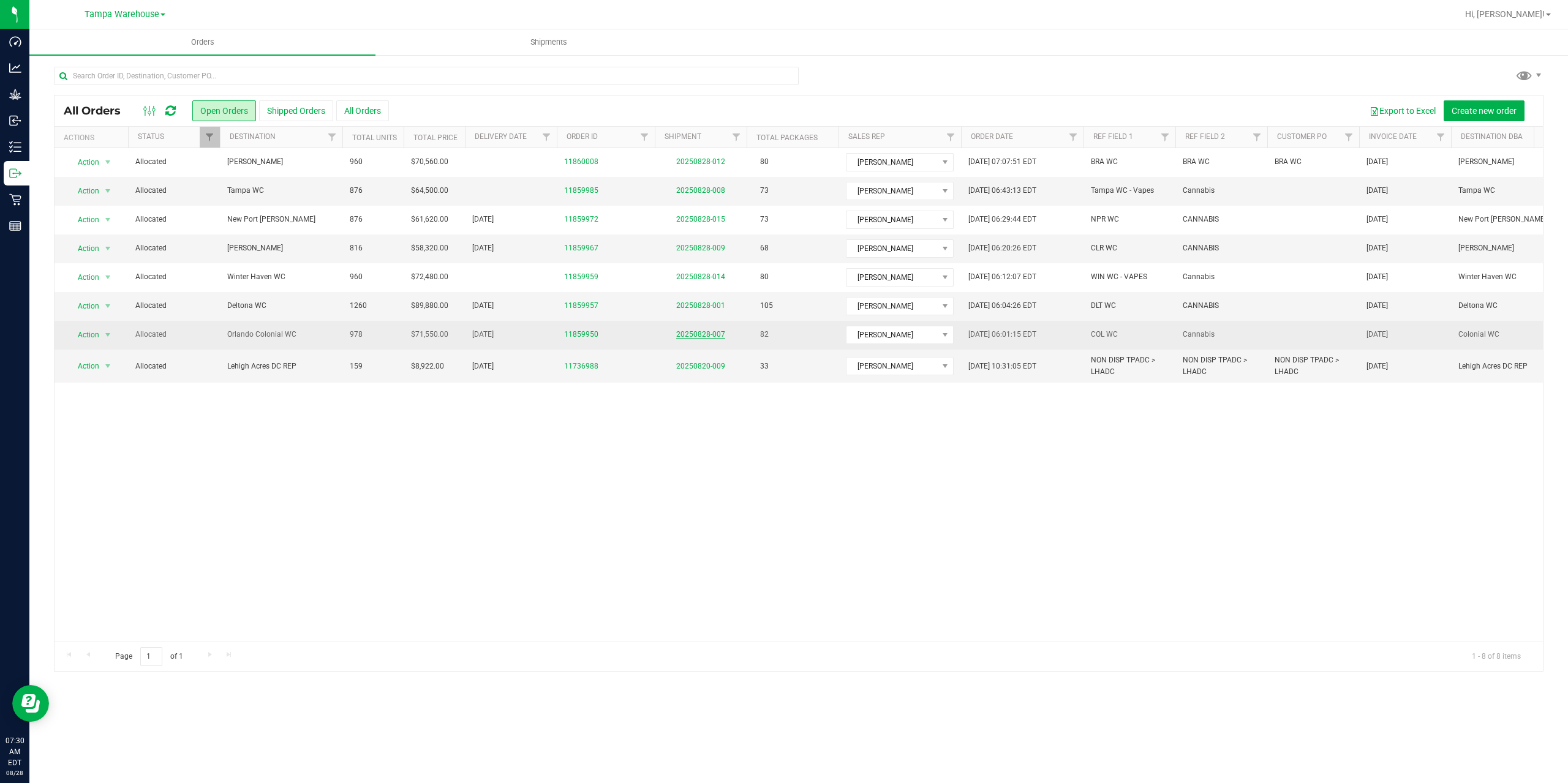
click at [708, 331] on link "20250828-007" at bounding box center [700, 335] width 49 height 9
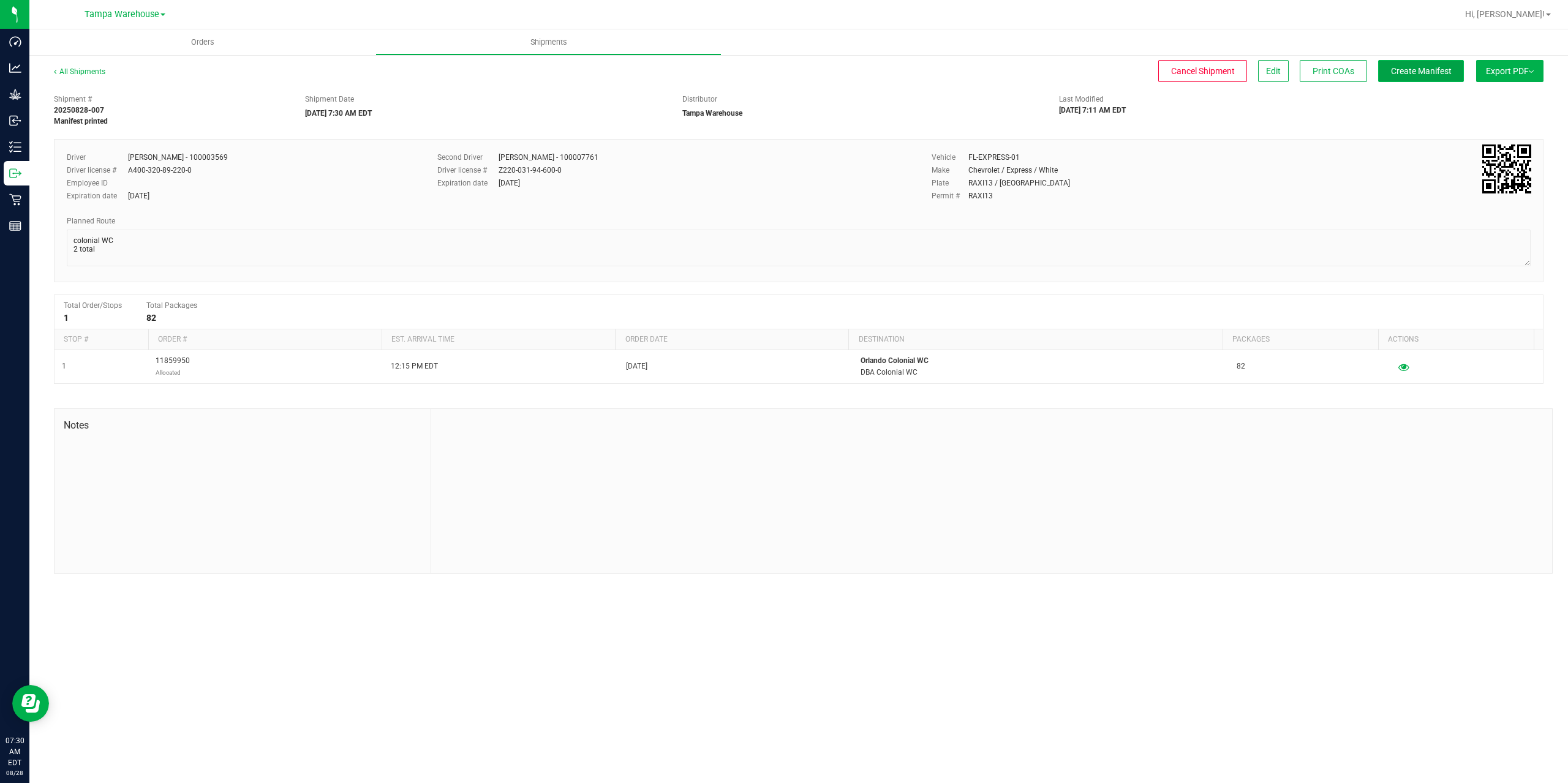
click at [1434, 62] on button "Create Manifest" at bounding box center [1421, 71] width 86 height 22
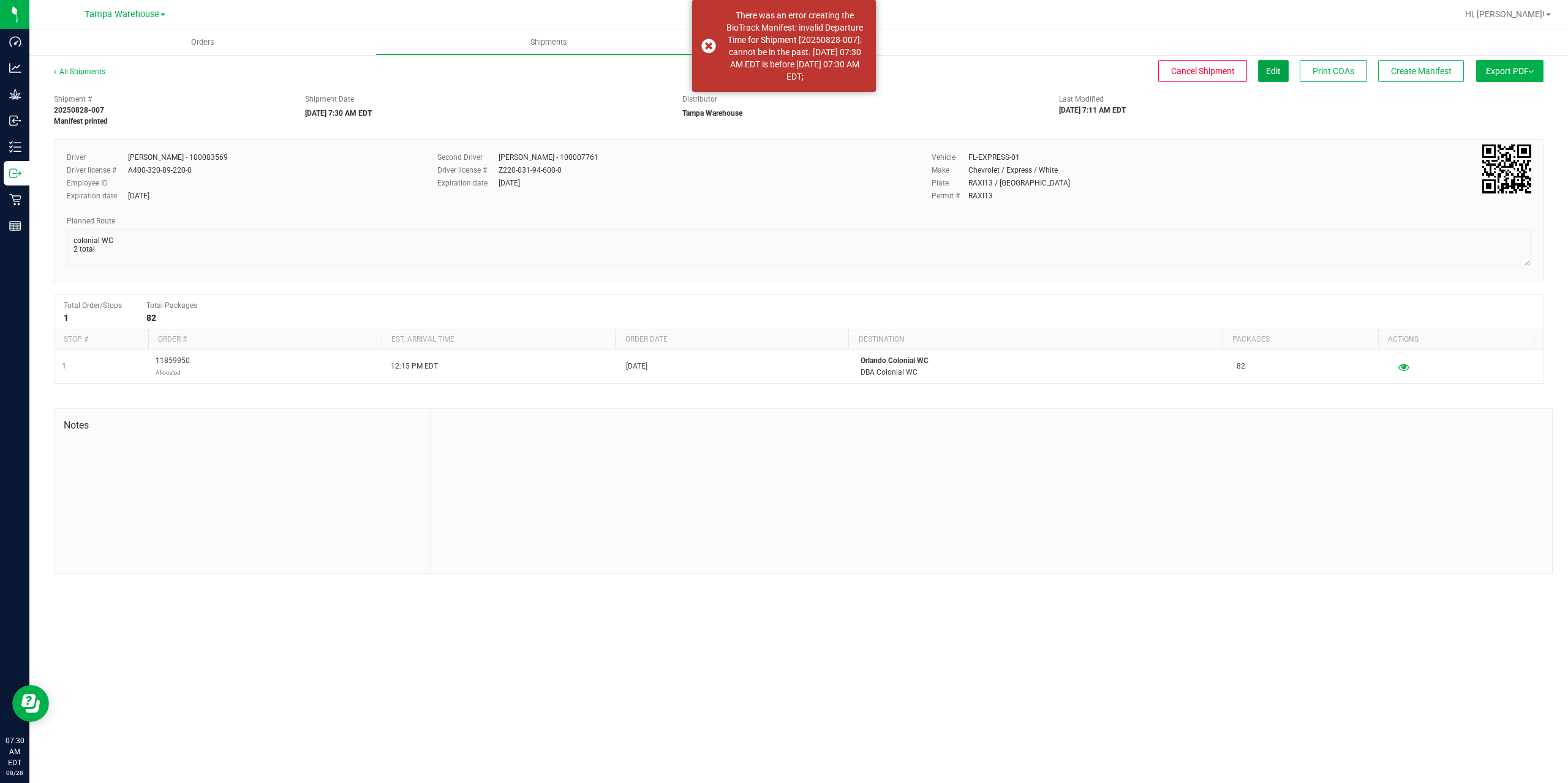
click at [1278, 67] on button "Edit" at bounding box center [1273, 71] width 30 height 22
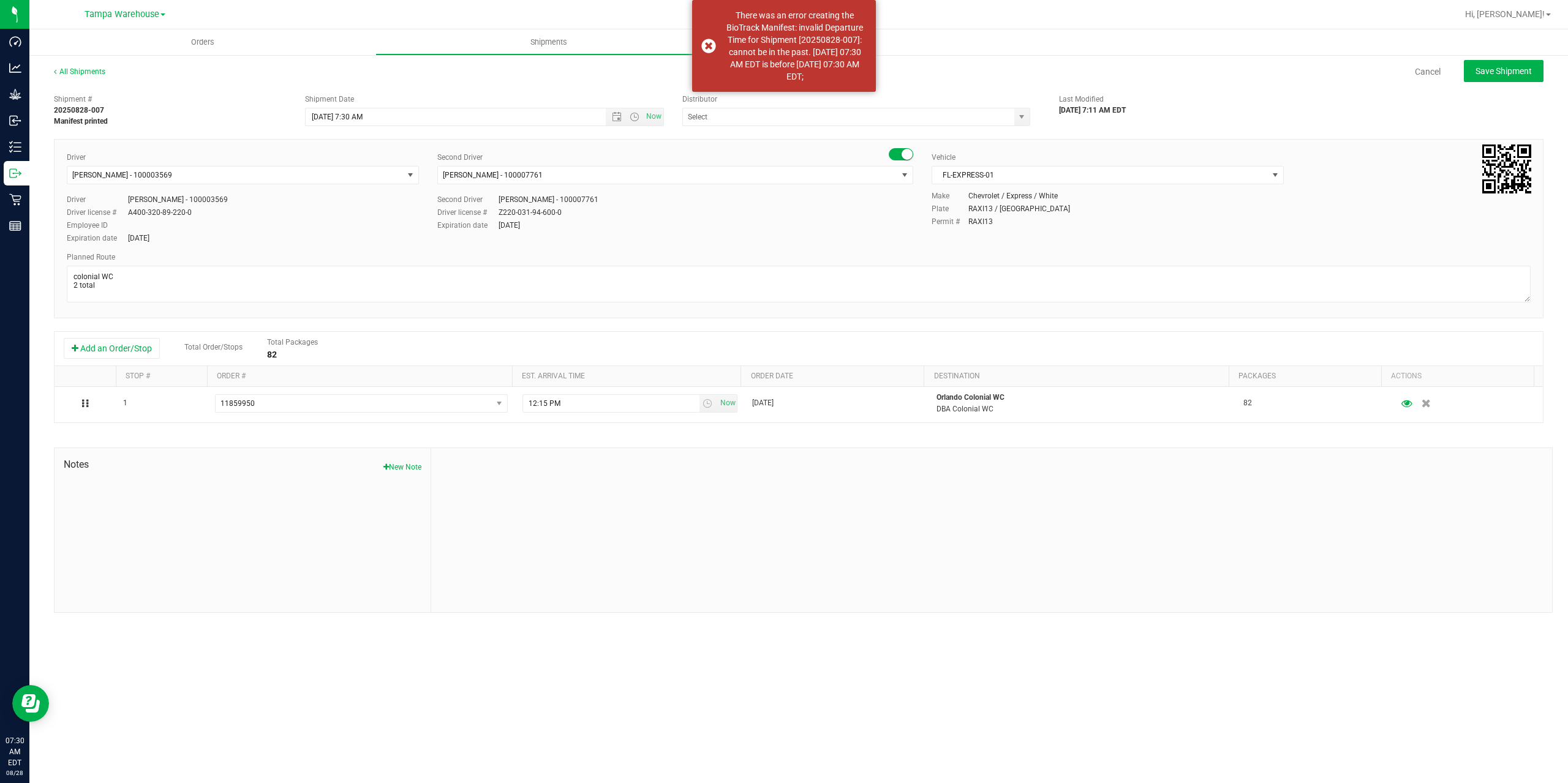
type input "Tampa Warehouse"
click at [360, 115] on input "8/28/2025 7:30 AM" at bounding box center [466, 117] width 321 height 17
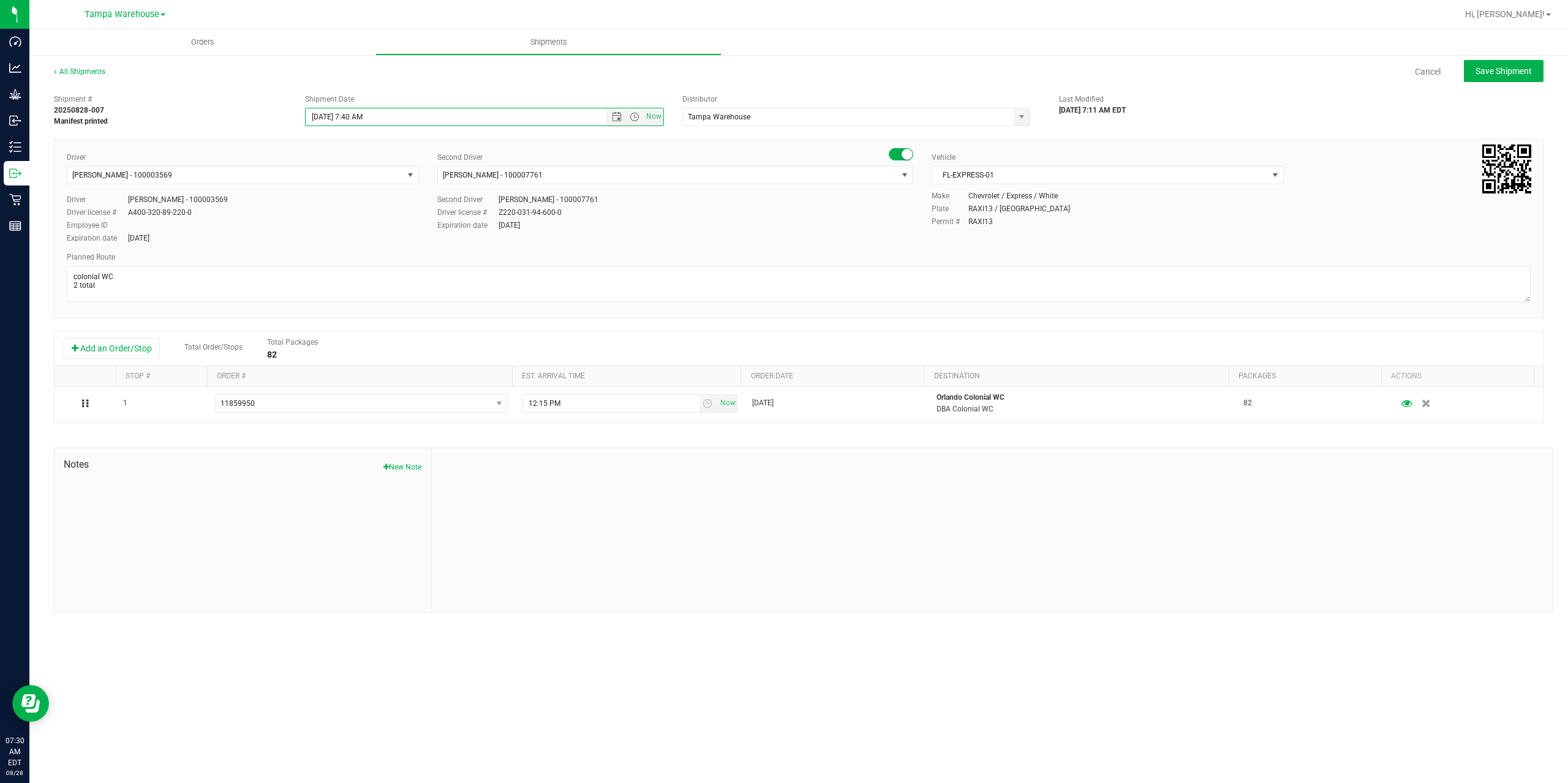
click at [1078, 57] on div "All Shipments Cancel Save Shipment Shipment # 20250828-007 Manifest printed Shi…" at bounding box center [798, 339] width 1538 height 571
click at [1471, 70] on button "Save Shipment" at bounding box center [1503, 71] width 80 height 22
type input "8/28/2025 11:40 AM"
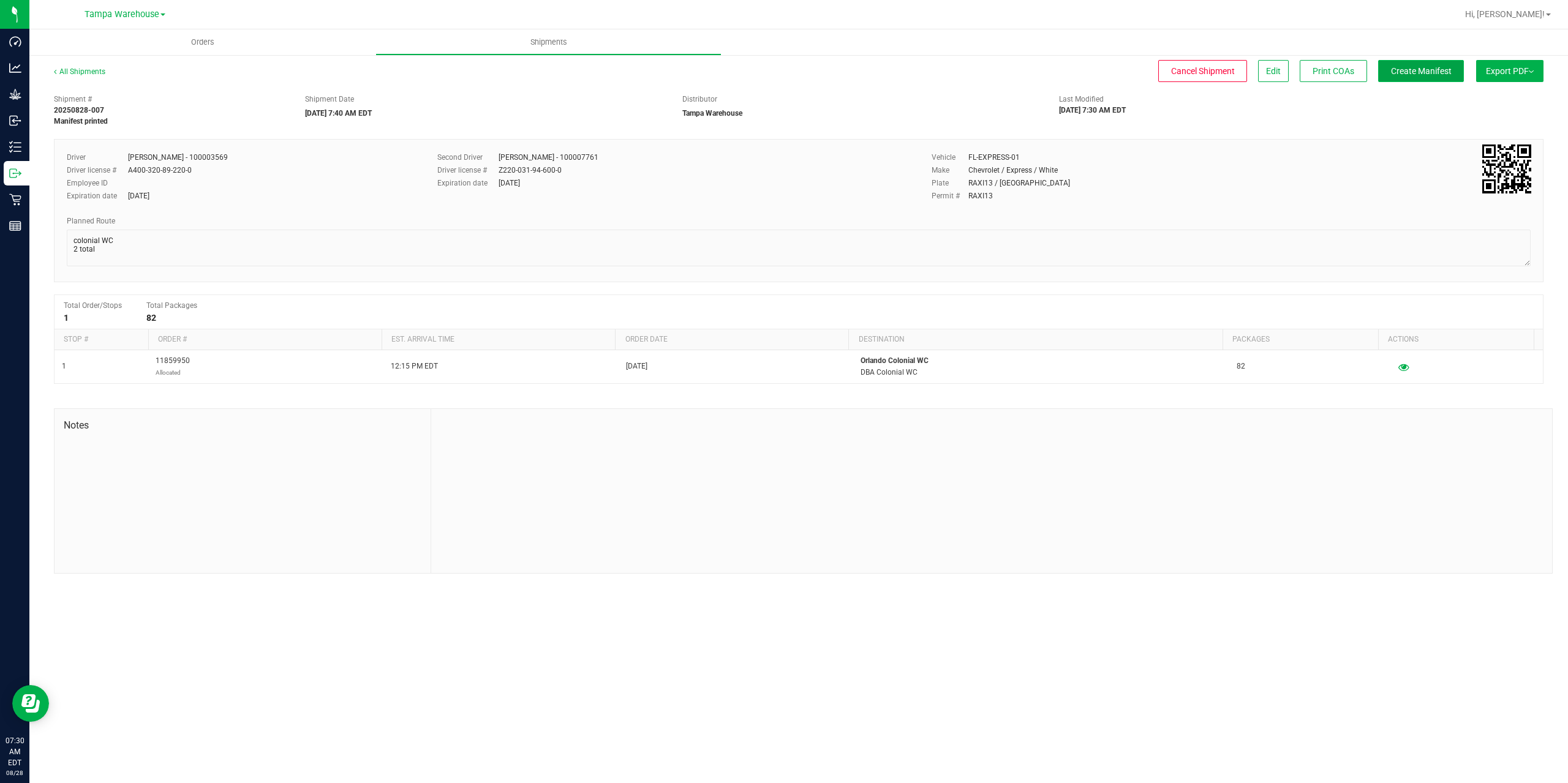
click at [1417, 80] on button "Create Manifest" at bounding box center [1421, 71] width 86 height 22
click at [1418, 80] on button "Ship Transfer" at bounding box center [1424, 71] width 80 height 22
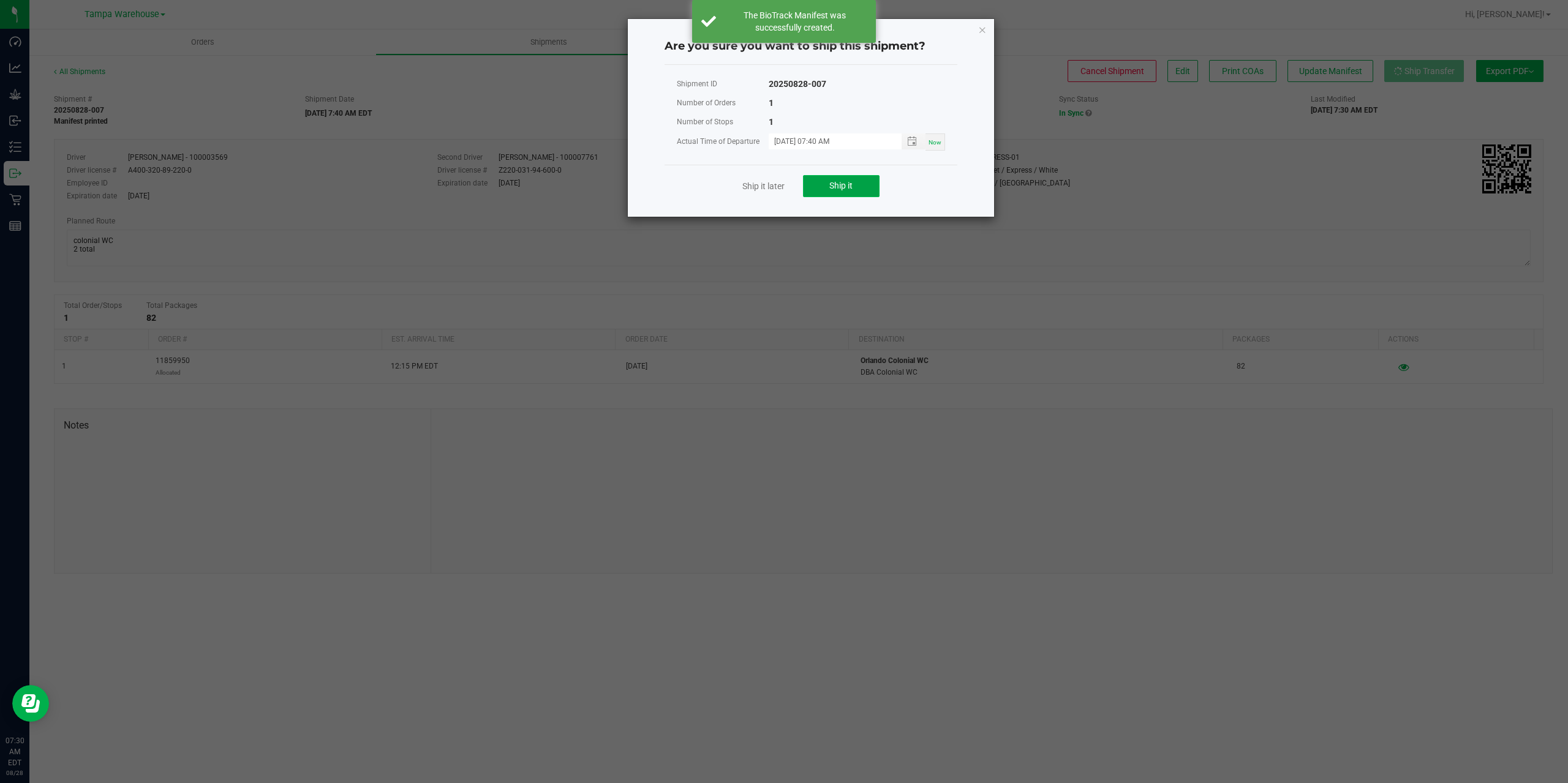
click at [856, 182] on button "Ship it" at bounding box center [841, 186] width 76 height 22
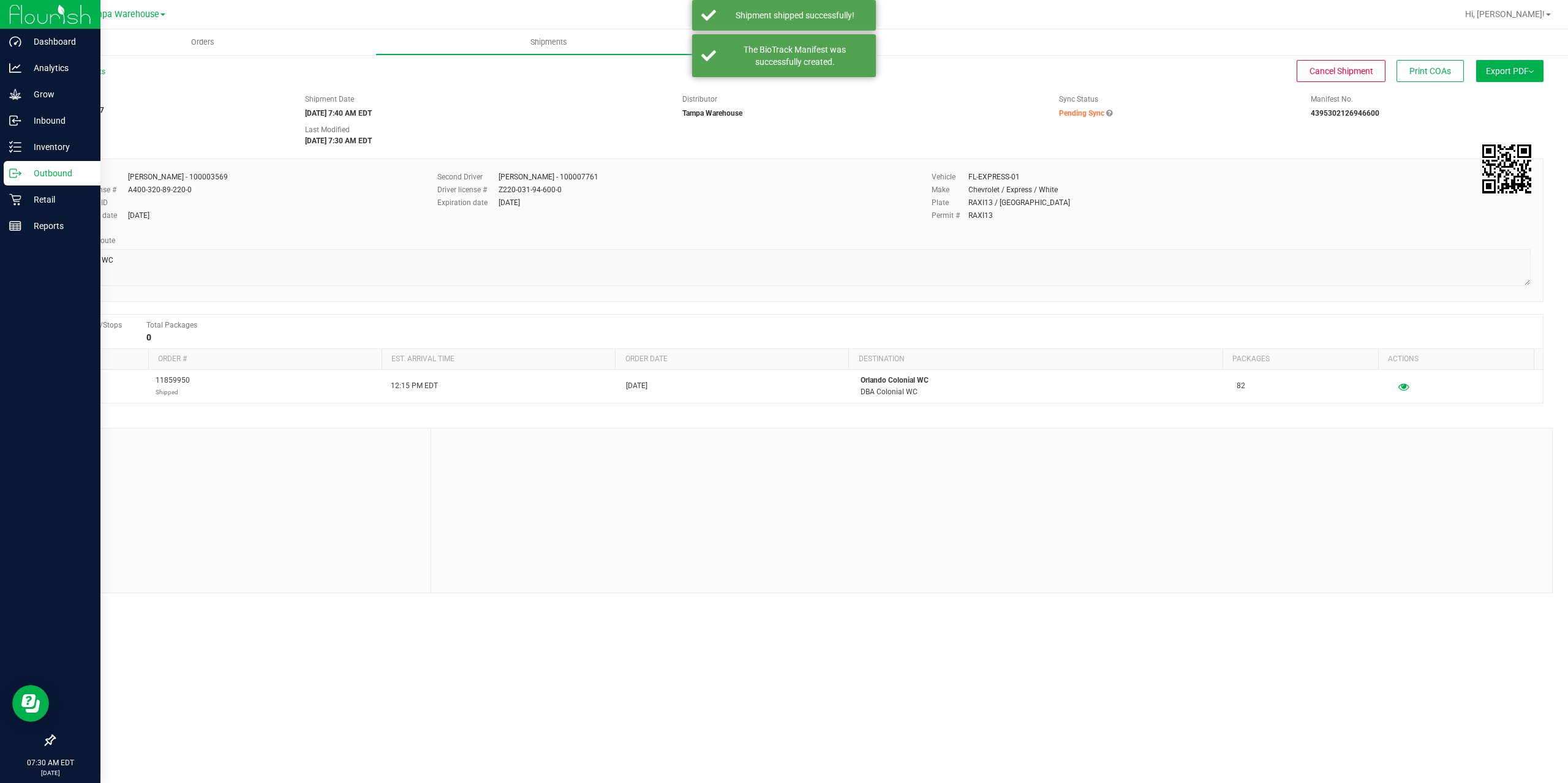
click at [20, 174] on icon at bounding box center [20, 174] width 2 height 2
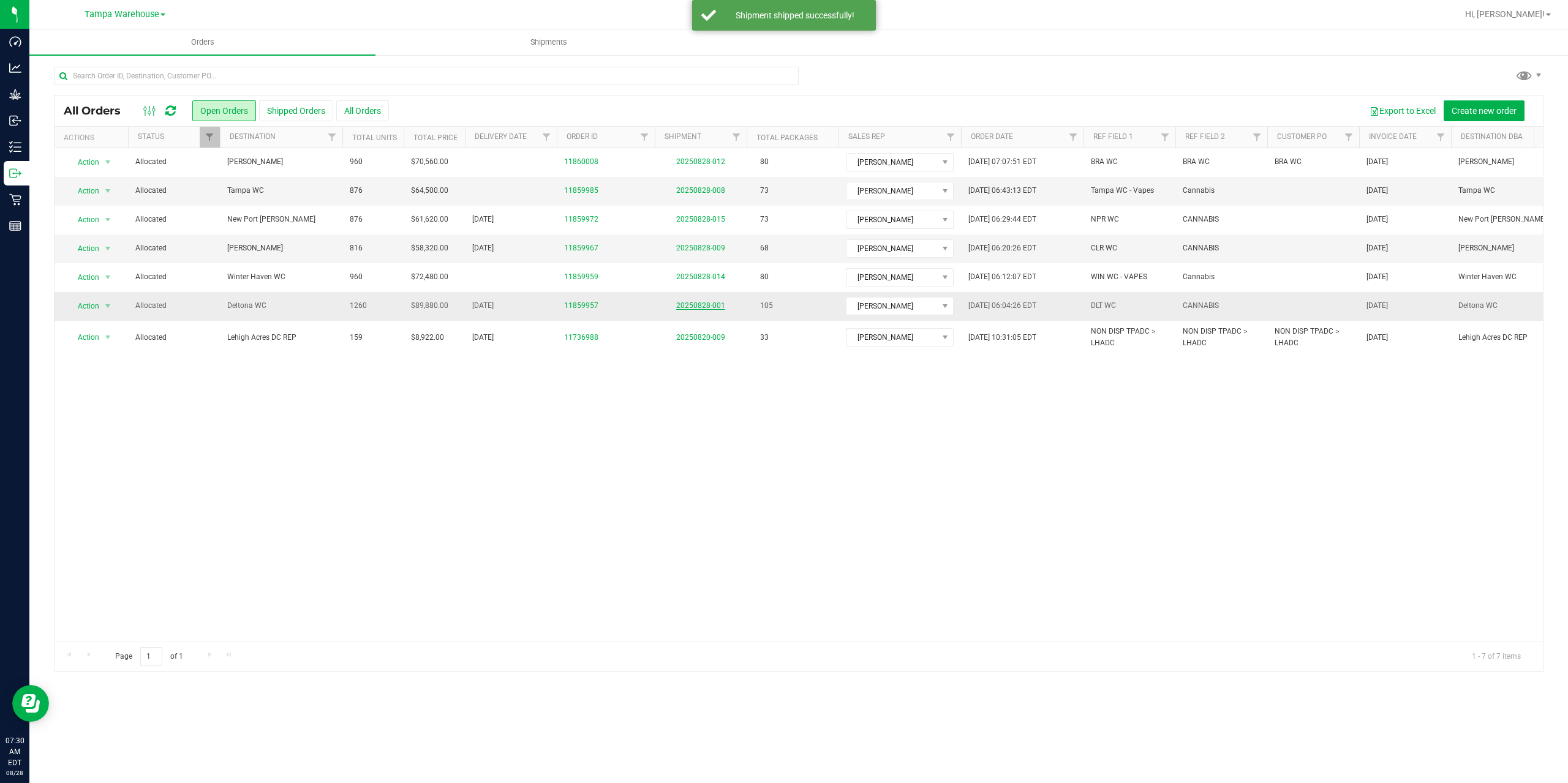
click at [713, 304] on link "20250828-001" at bounding box center [700, 306] width 49 height 9
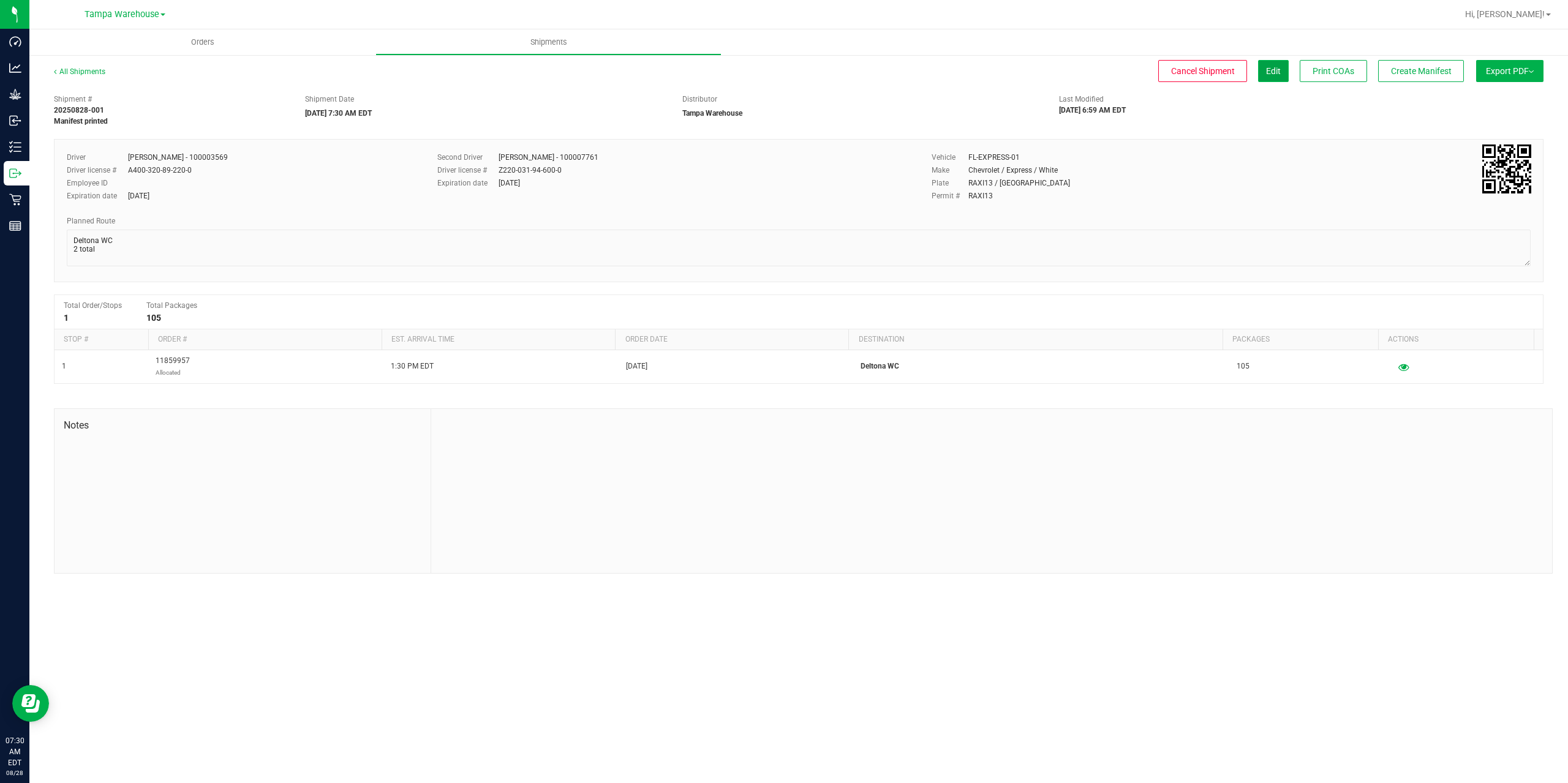
click at [1260, 75] on button "Edit" at bounding box center [1273, 71] width 30 height 22
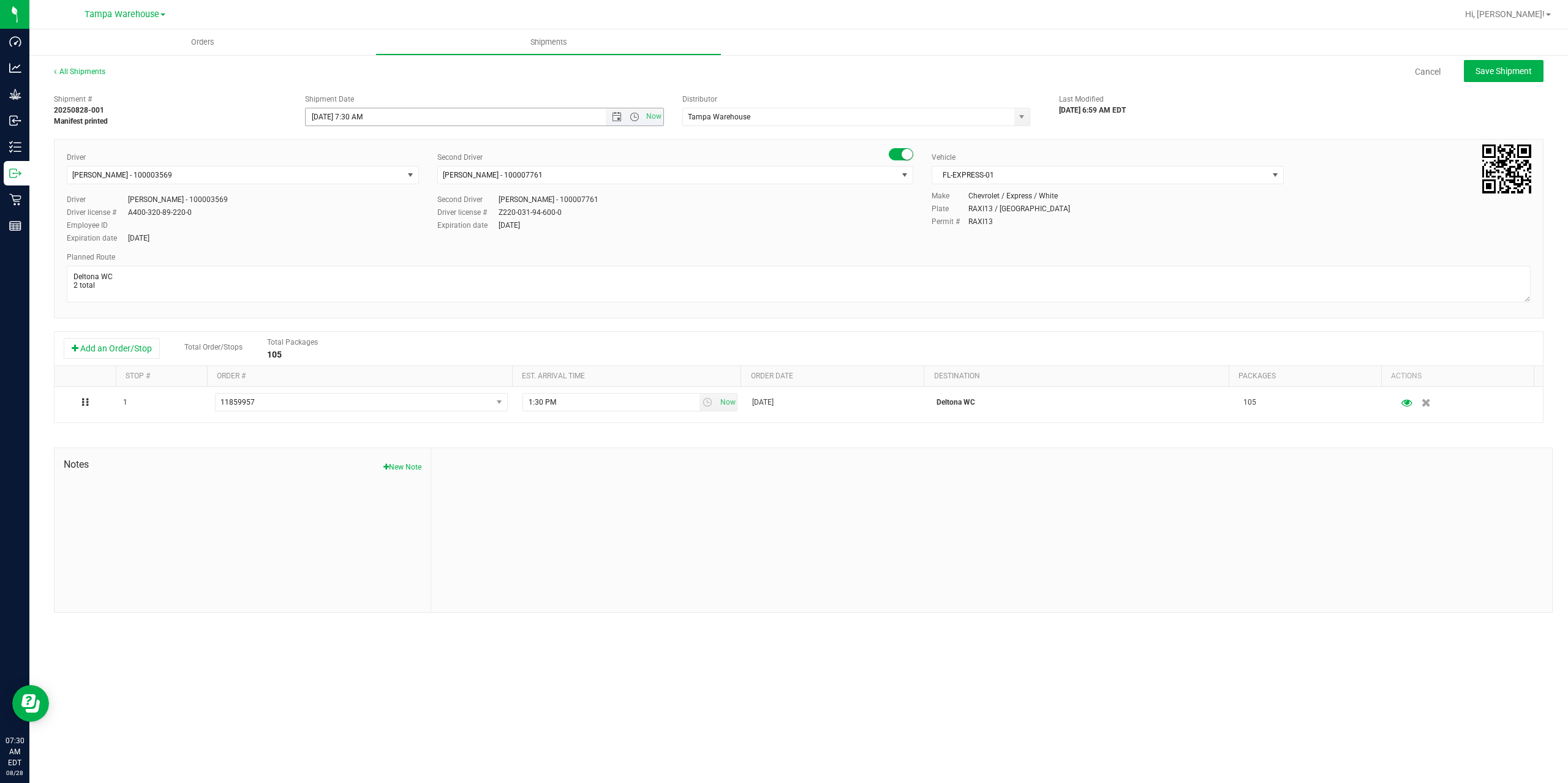
click at [360, 115] on input "8/28/2025 7:30 AM" at bounding box center [466, 117] width 321 height 17
click at [1216, 59] on div "All Shipments Cancel Save Shipment Shipment # 20250828-001 Manifest printed Shi…" at bounding box center [798, 339] width 1538 height 571
click at [1482, 70] on span "Save Shipment" at bounding box center [1503, 70] width 57 height 9
type input "8/28/2025 11:40 AM"
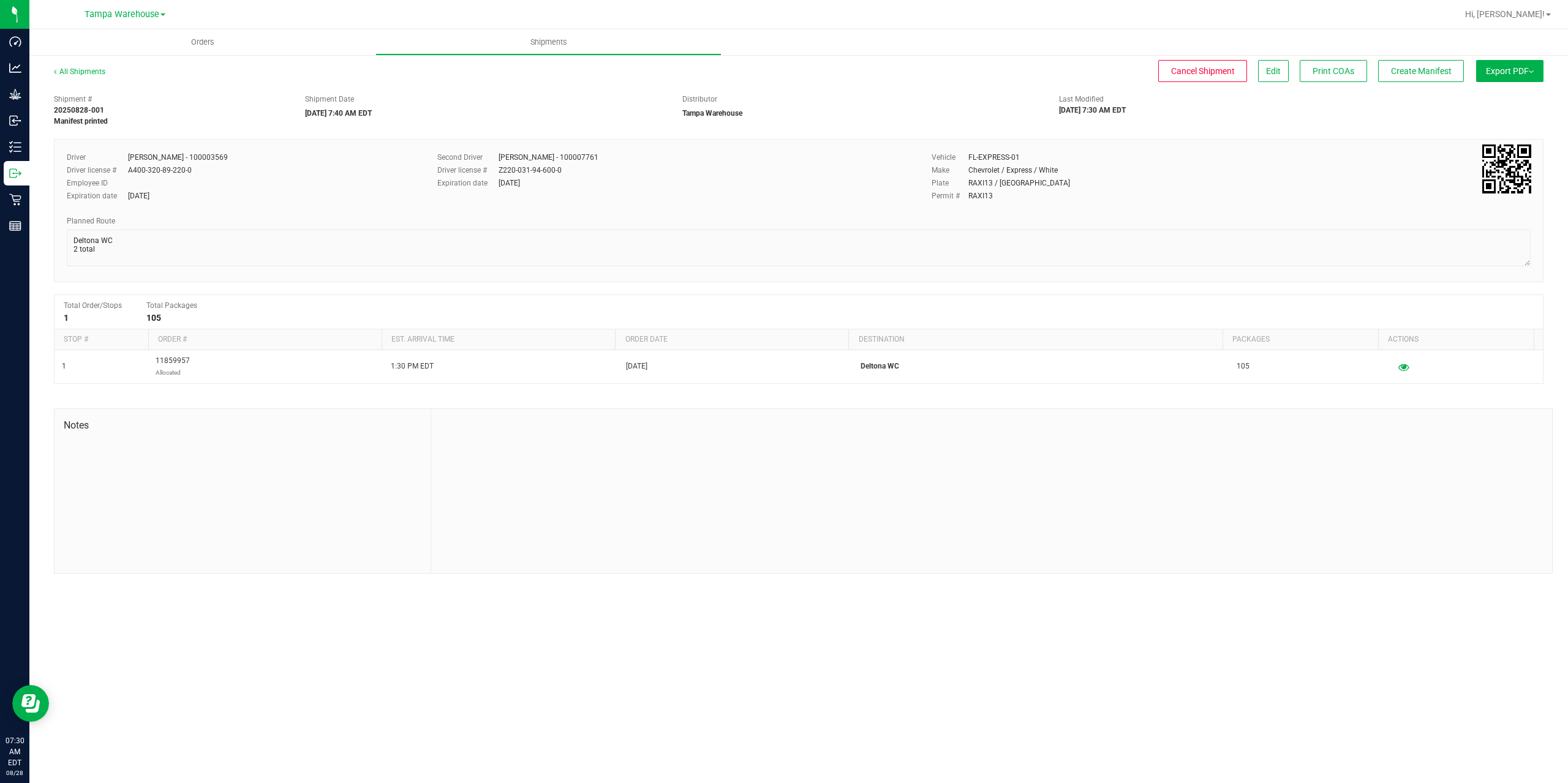
click at [1482, 70] on button "Export PDF" at bounding box center [1509, 71] width 68 height 22
click at [1349, 68] on span "Print COAs" at bounding box center [1333, 70] width 41 height 9
click at [1405, 69] on span "Create Manifest" at bounding box center [1421, 70] width 61 height 9
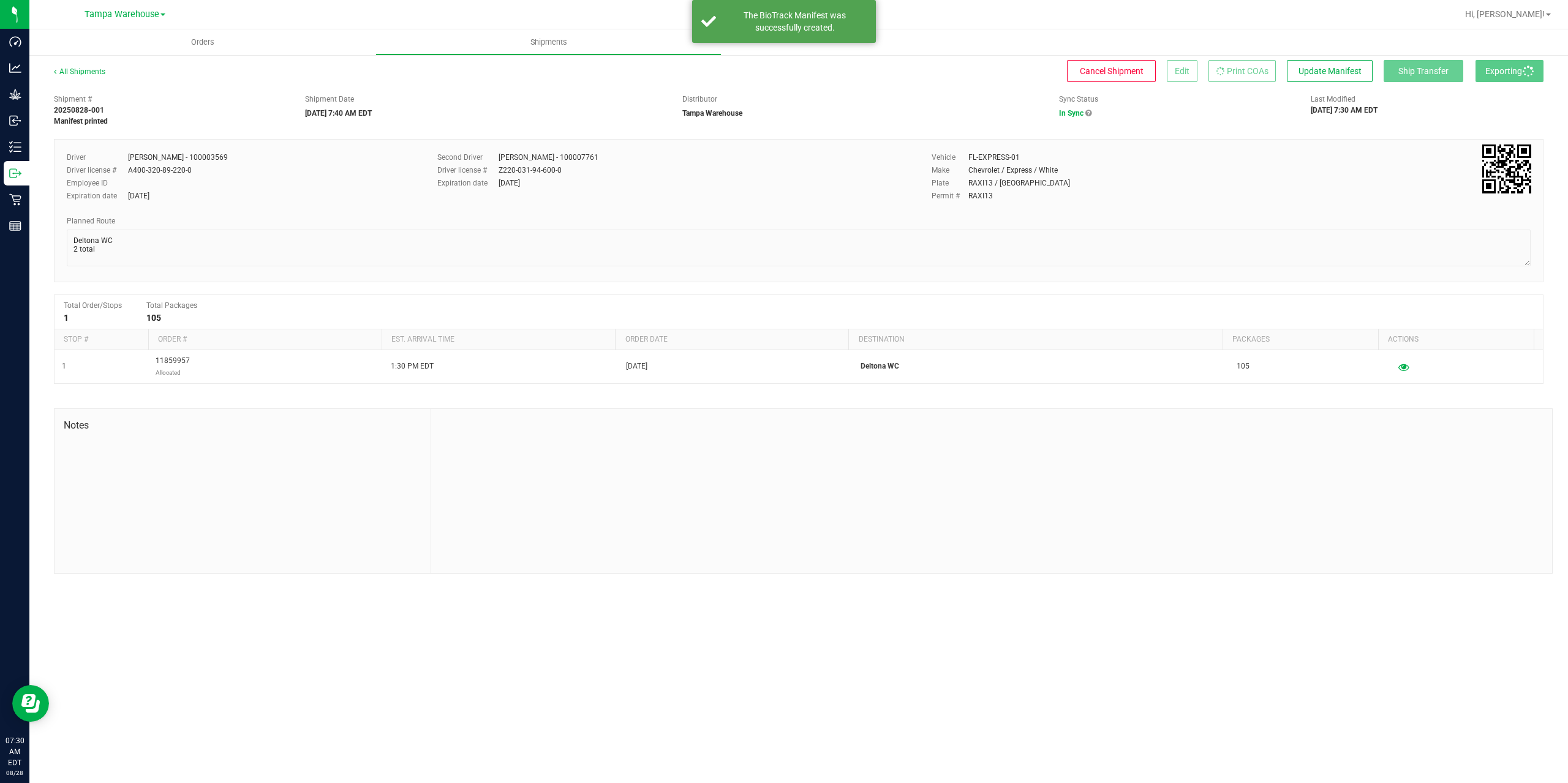
click at [1264, 112] on div "Sync Status In Sync" at bounding box center [1175, 106] width 251 height 25
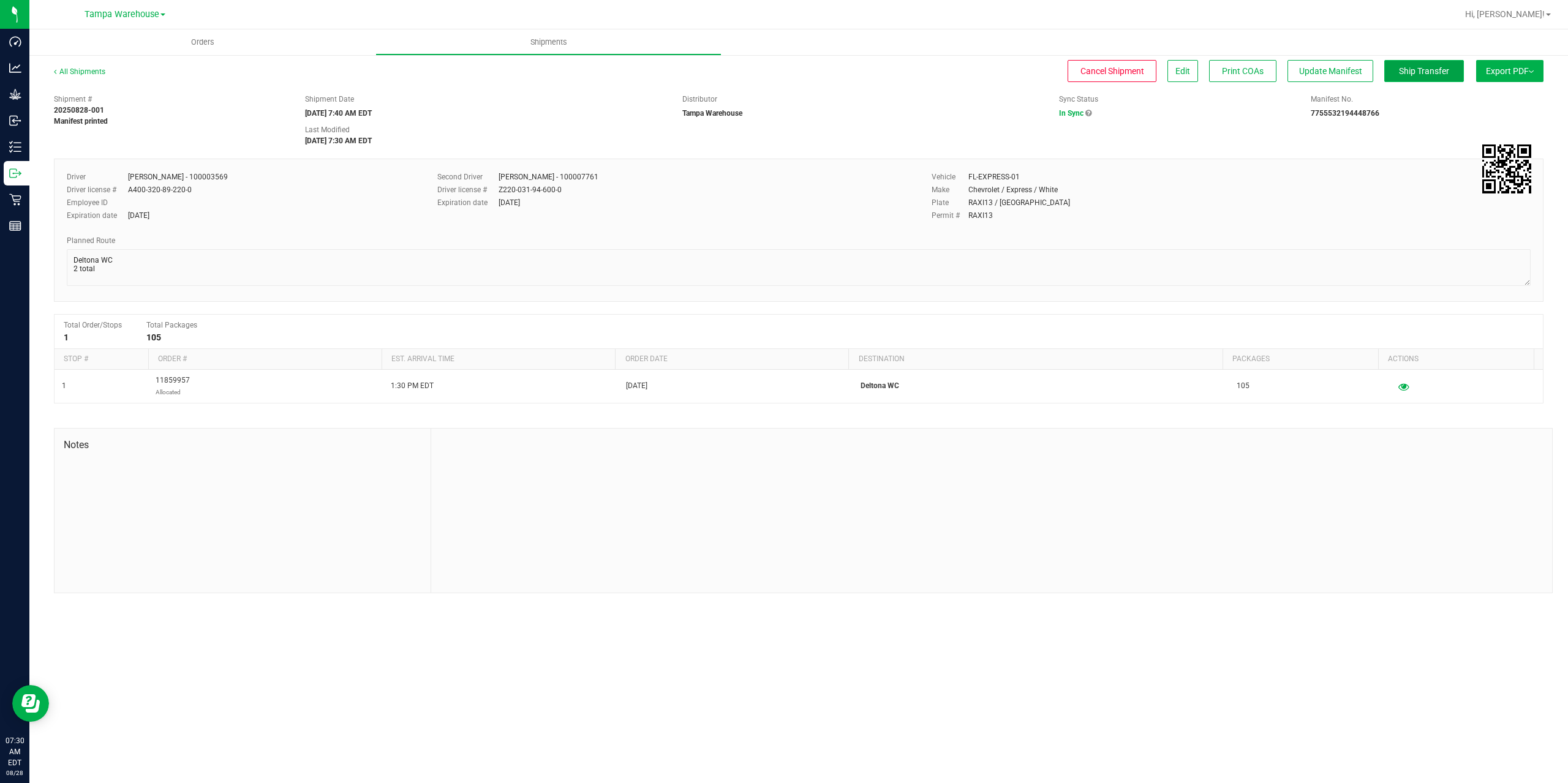
click at [1455, 76] on button "Ship Transfer" at bounding box center [1424, 71] width 80 height 22
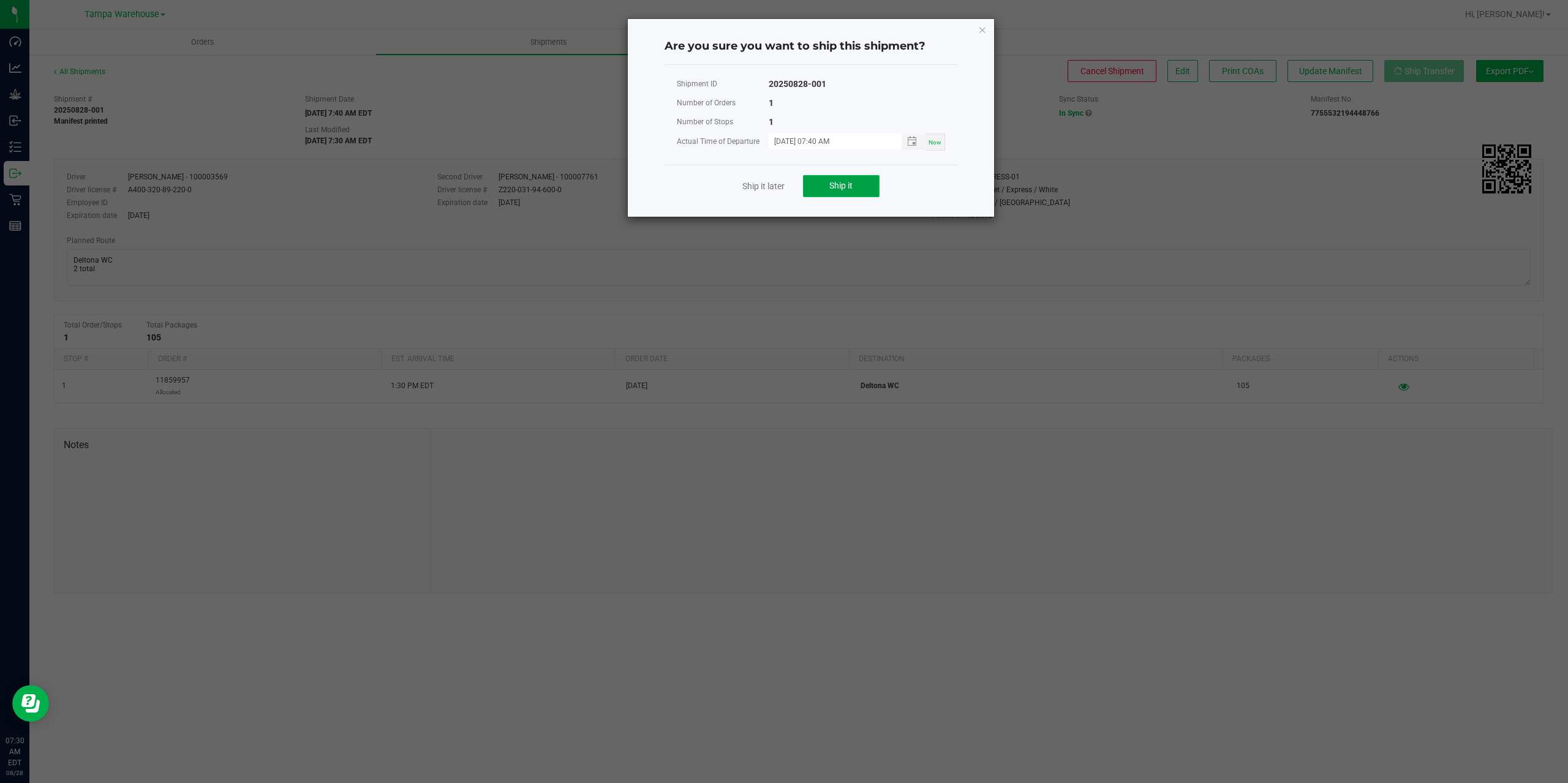
click at [837, 183] on span "Ship it" at bounding box center [841, 185] width 23 height 9
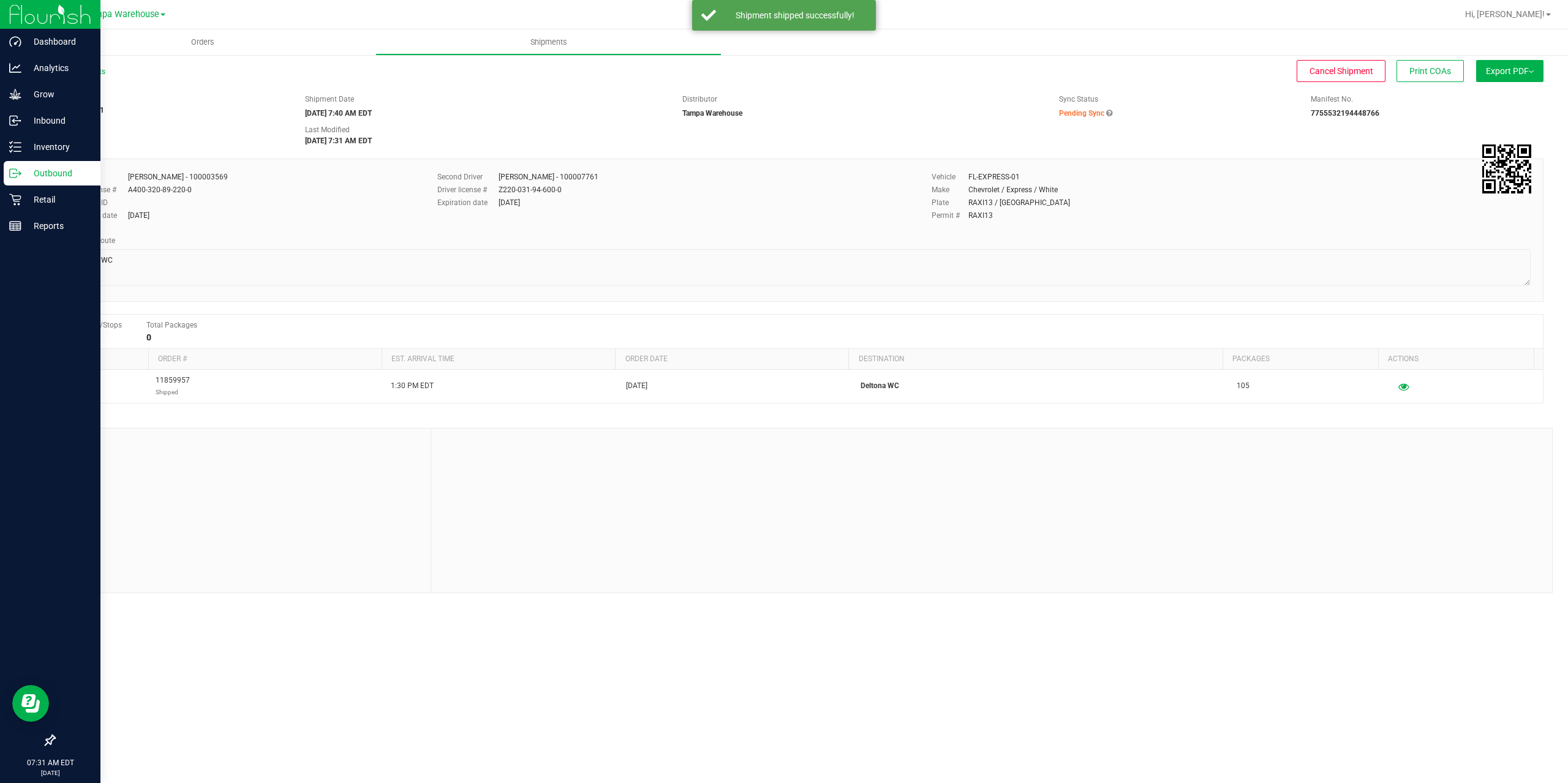
click at [17, 181] on div "Outbound" at bounding box center [52, 173] width 97 height 25
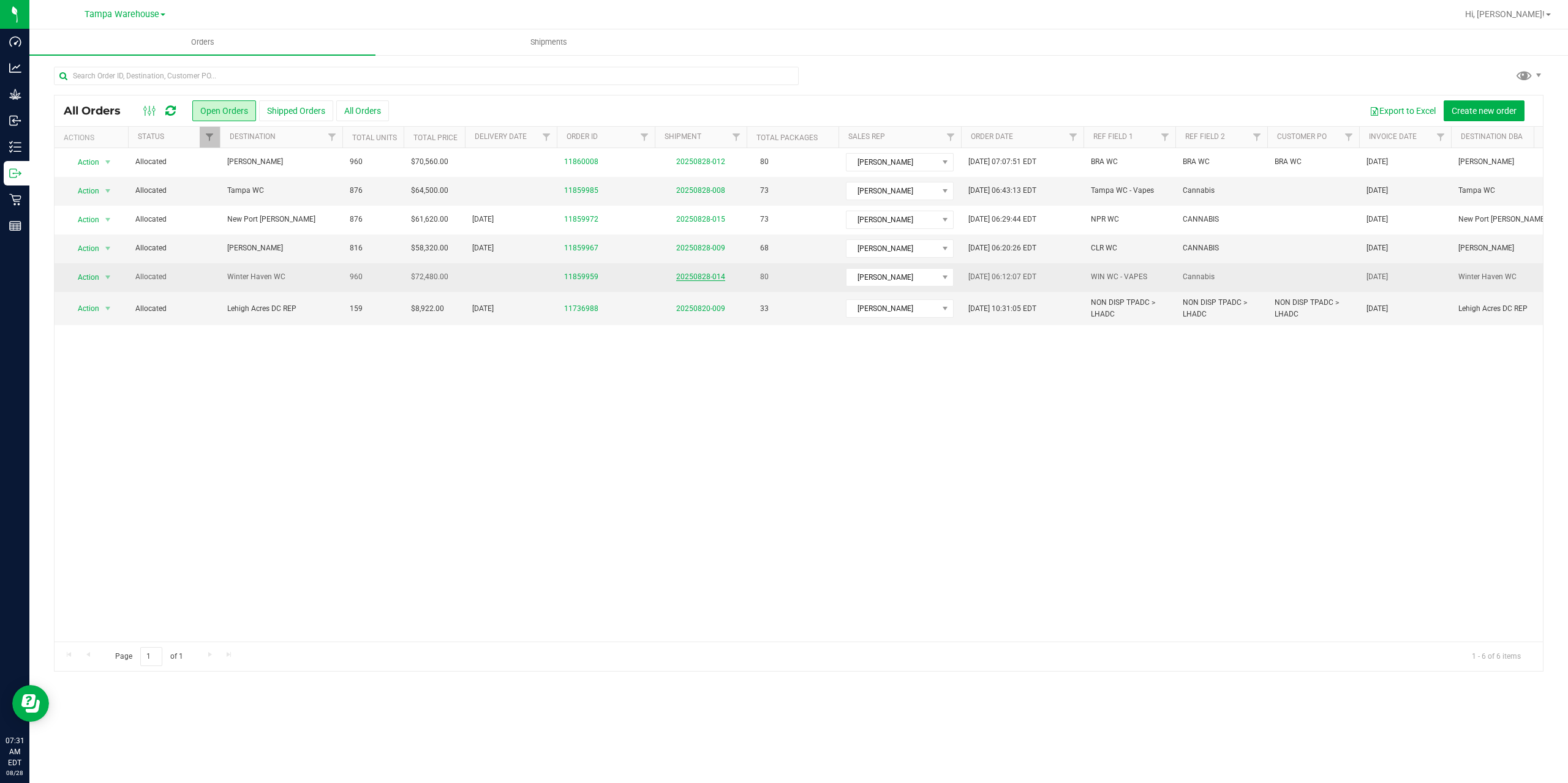
click at [705, 274] on link "20250828-014" at bounding box center [700, 276] width 49 height 9
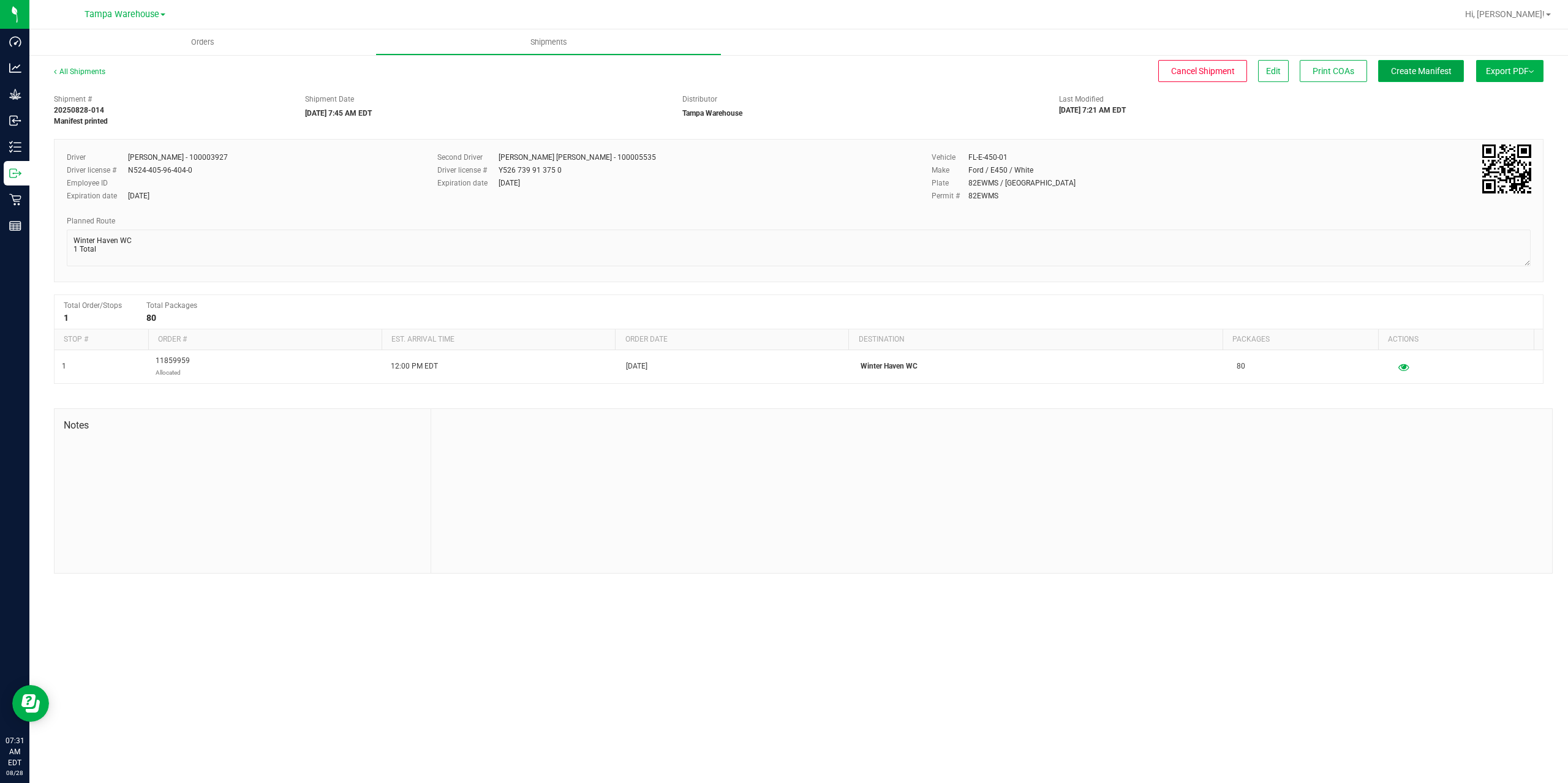
click at [1424, 70] on span "Create Manifest" at bounding box center [1421, 70] width 61 height 9
click at [1418, 67] on span "Ship Transfer" at bounding box center [1424, 70] width 50 height 9
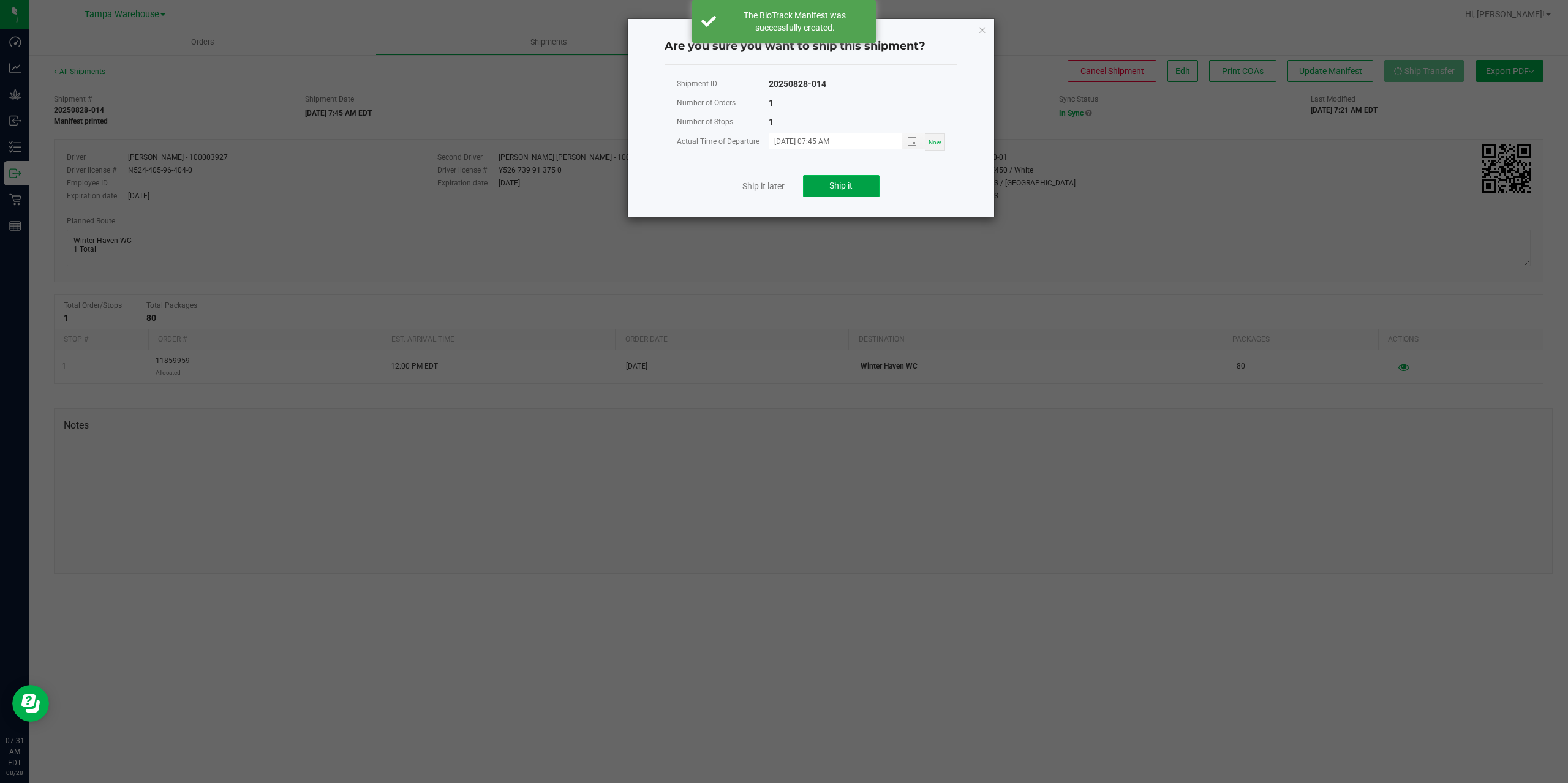
click at [827, 194] on button "Ship it" at bounding box center [841, 186] width 76 height 22
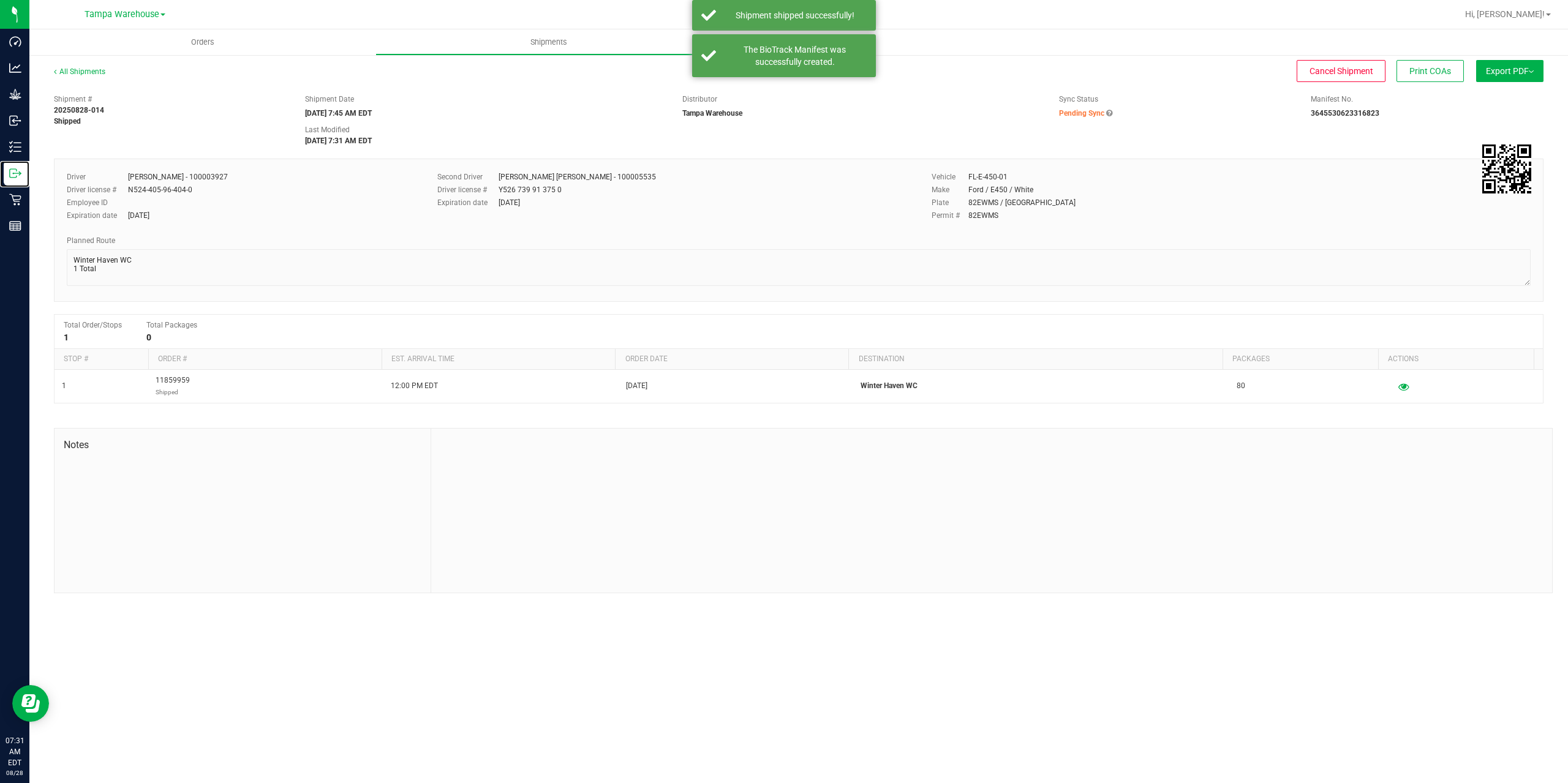
click at [12, 173] on icon at bounding box center [15, 173] width 12 height 12
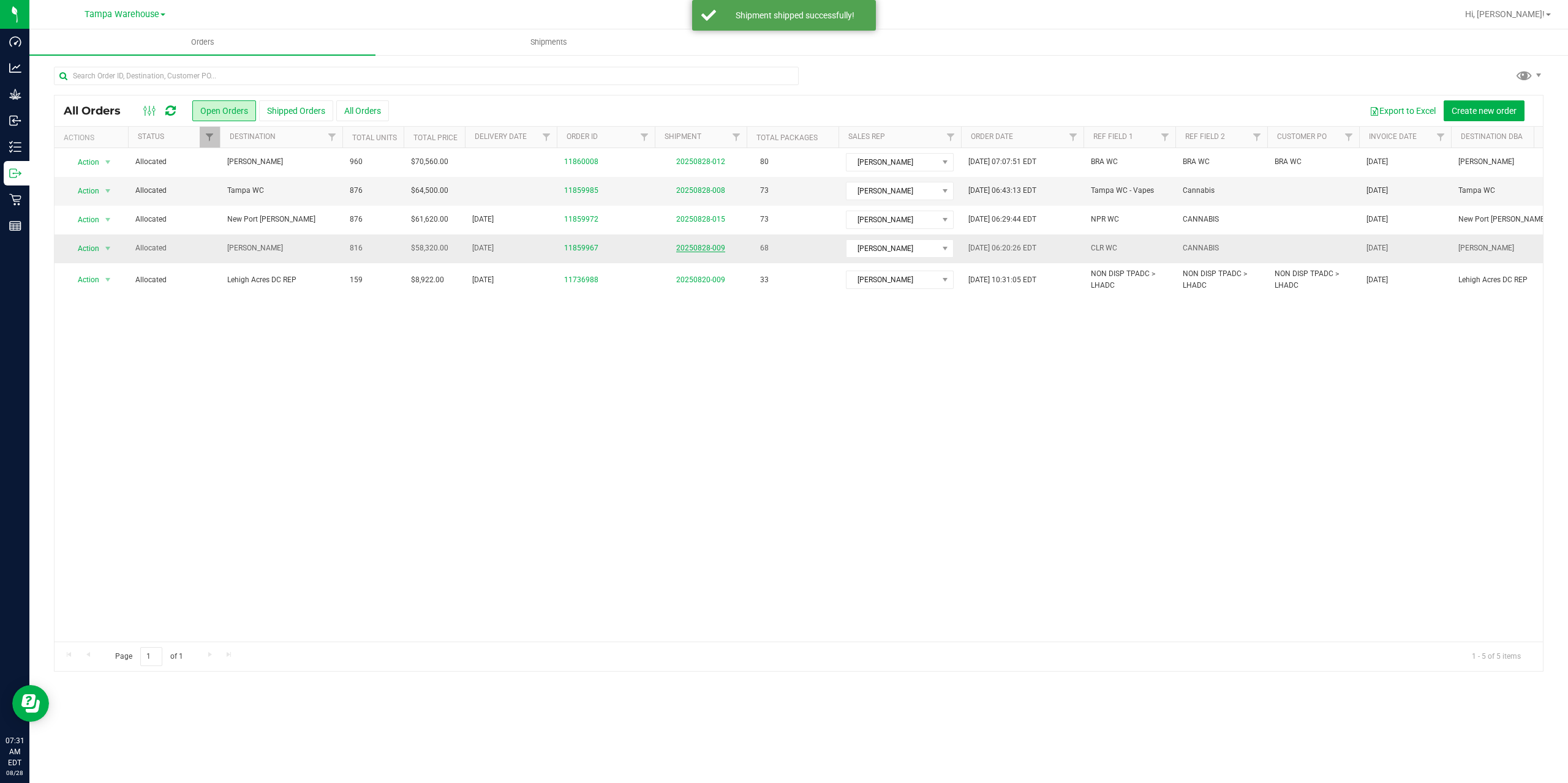
click at [695, 246] on link "20250828-009" at bounding box center [700, 248] width 49 height 9
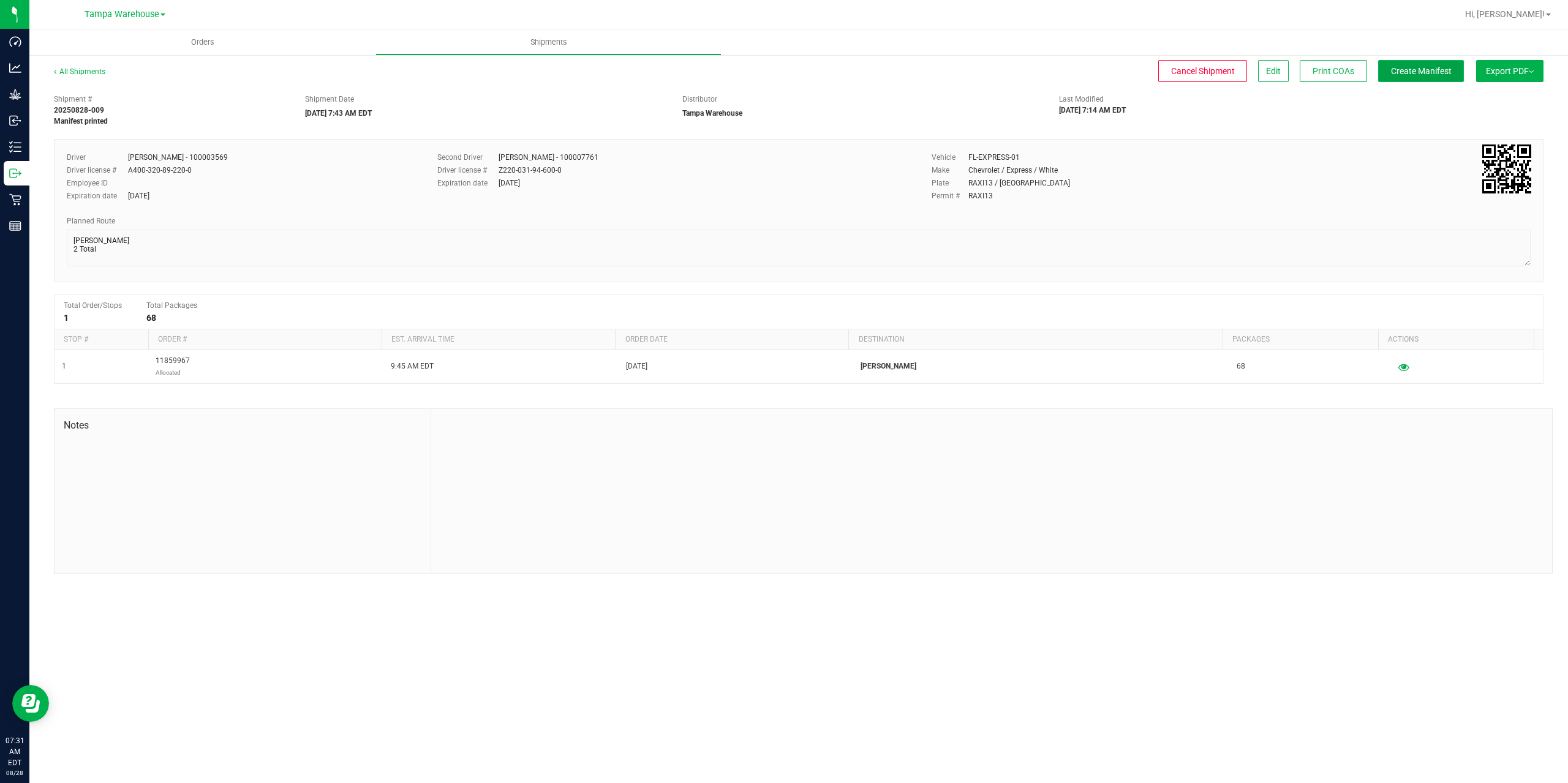
click at [1432, 70] on span "Create Manifest" at bounding box center [1421, 70] width 61 height 9
click at [1432, 70] on span "Ship Transfer" at bounding box center [1424, 70] width 50 height 9
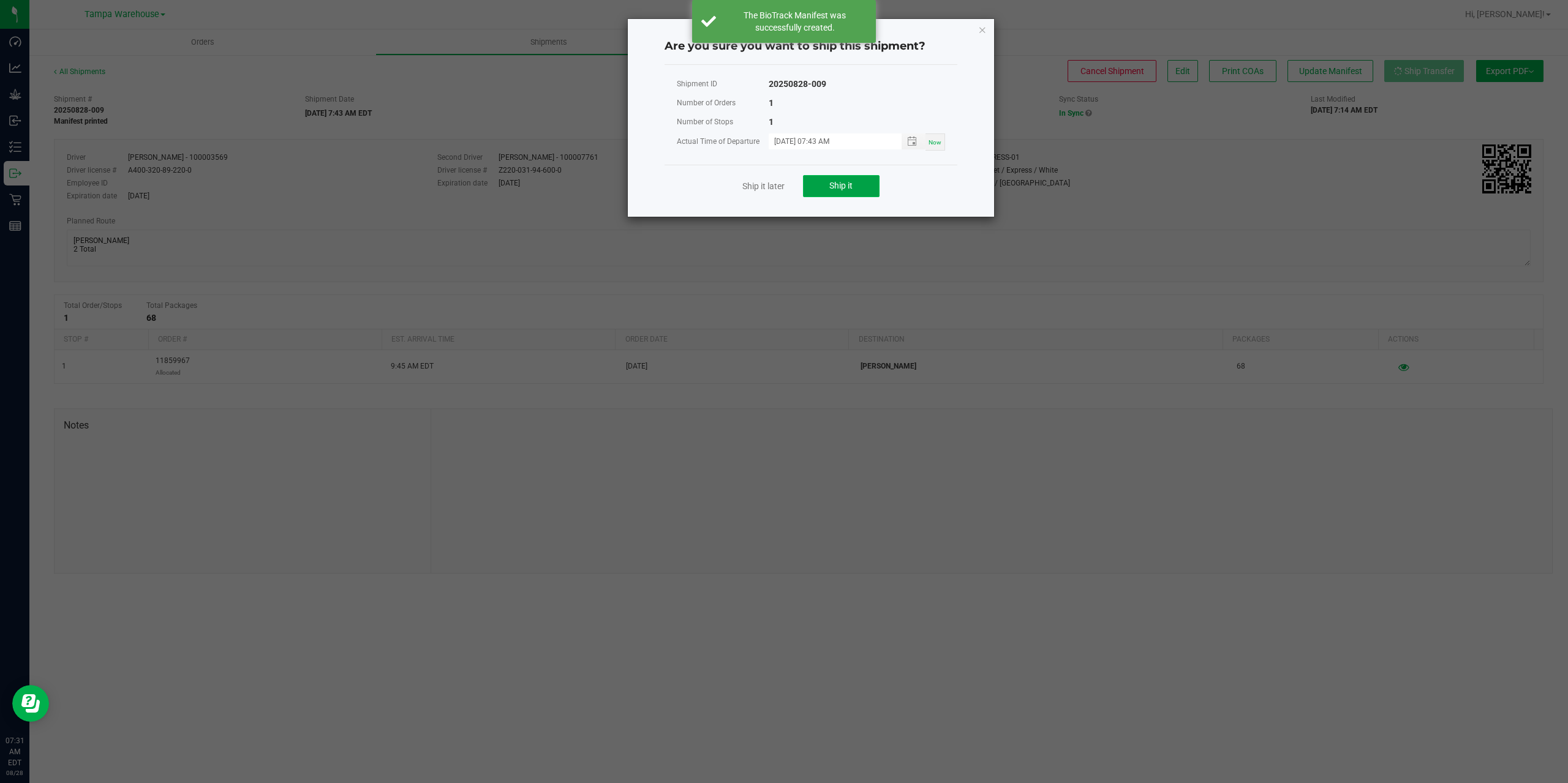
click at [851, 181] on span "Ship it" at bounding box center [841, 185] width 23 height 9
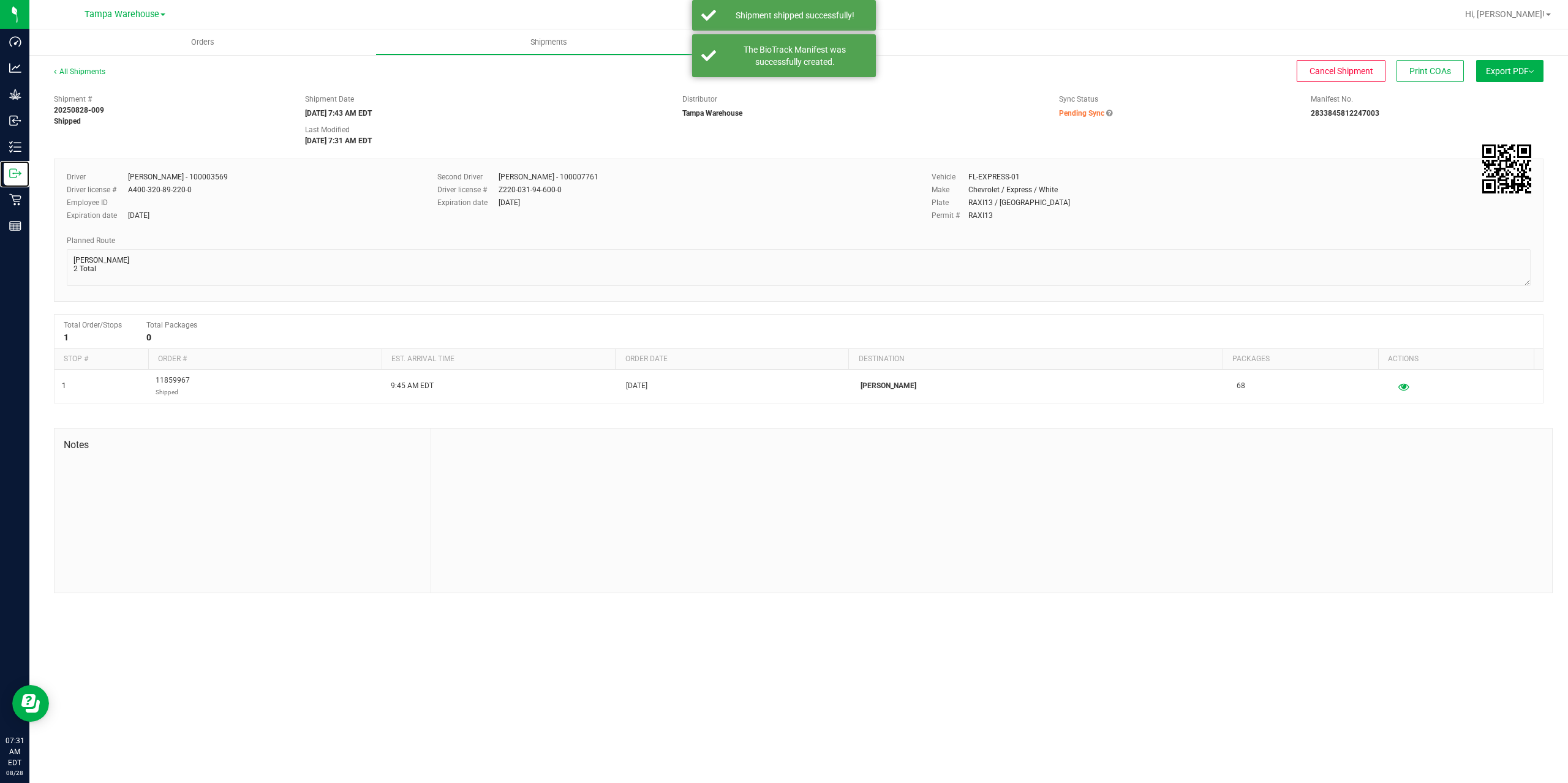
click at [0, 0] on p "Outbound" at bounding box center [0, 0] width 0 height 0
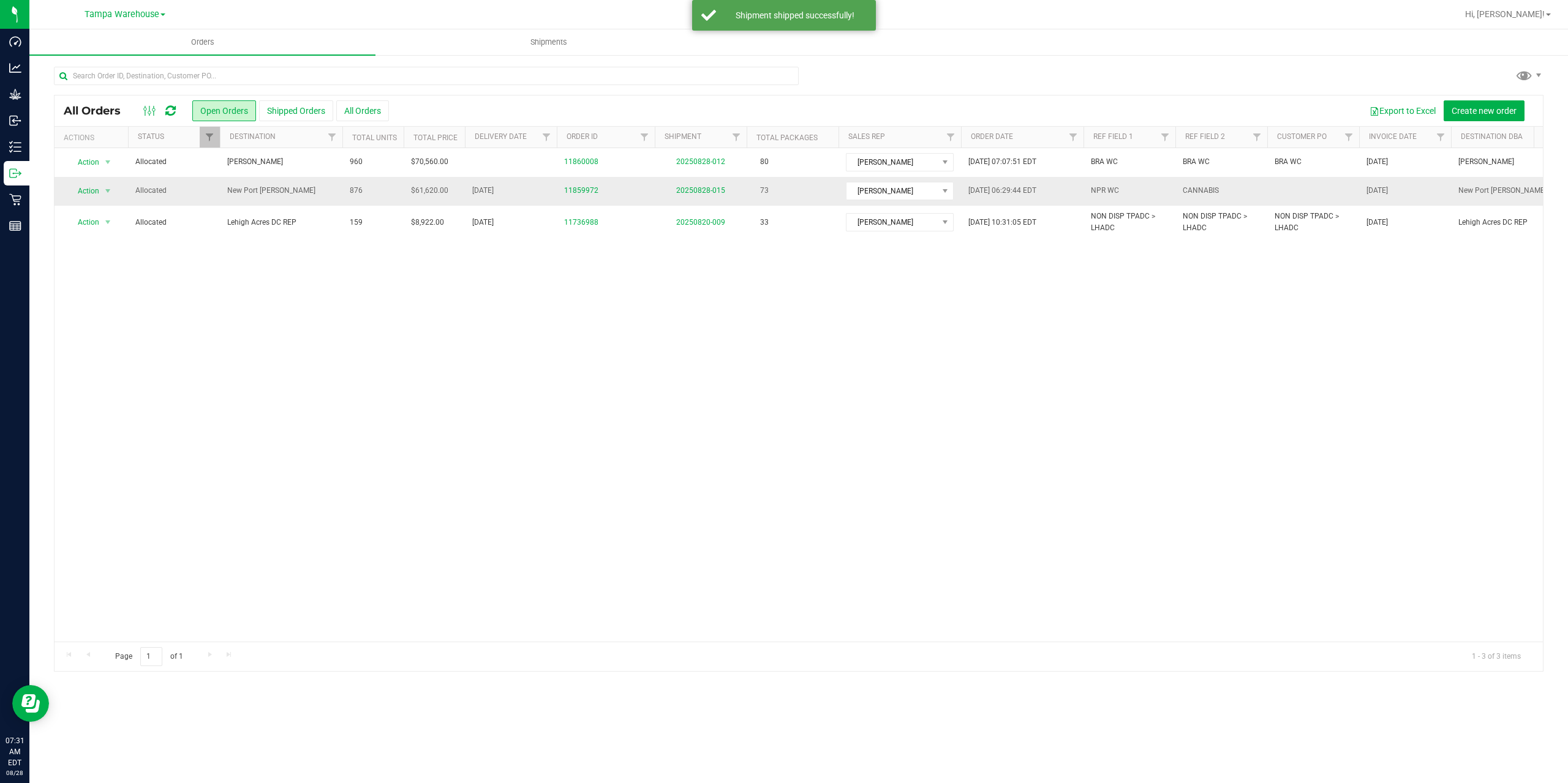
click at [693, 185] on td "20250828-015" at bounding box center [701, 192] width 92 height 29
click at [695, 189] on link "20250828-015" at bounding box center [700, 190] width 49 height 9
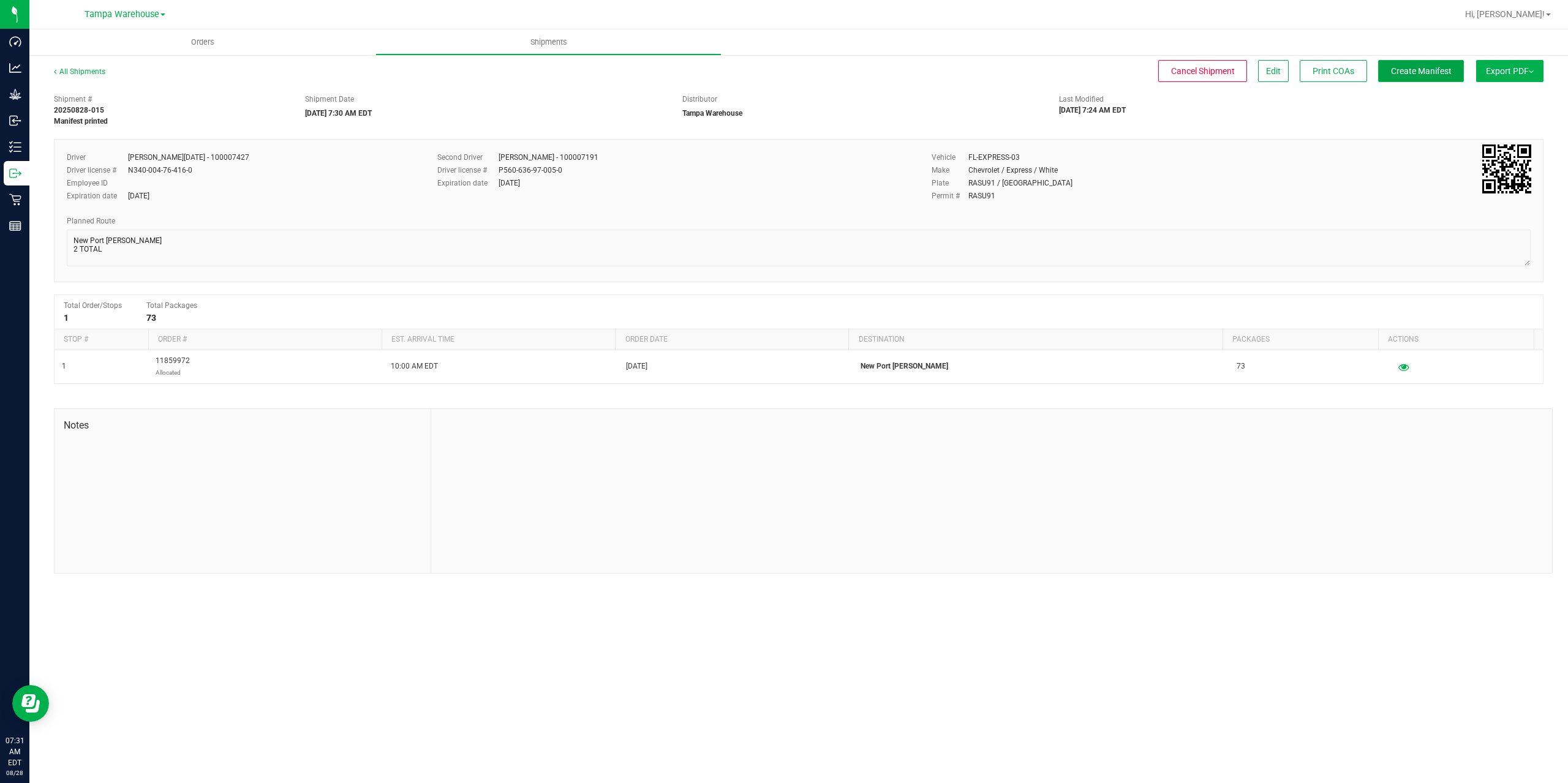
click at [1427, 65] on button "Create Manifest" at bounding box center [1421, 71] width 86 height 22
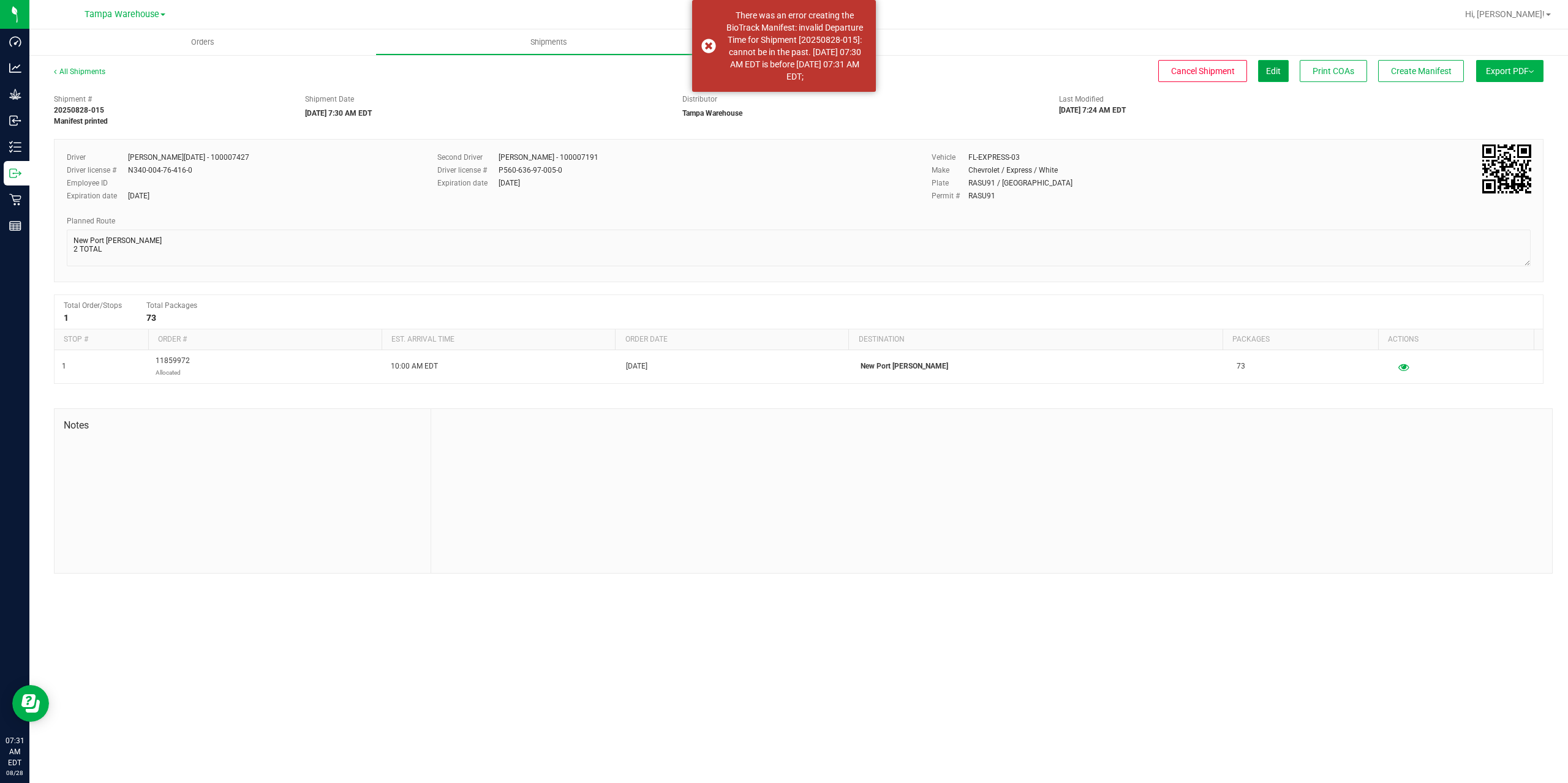
click at [1276, 70] on span "Edit" at bounding box center [1273, 70] width 15 height 9
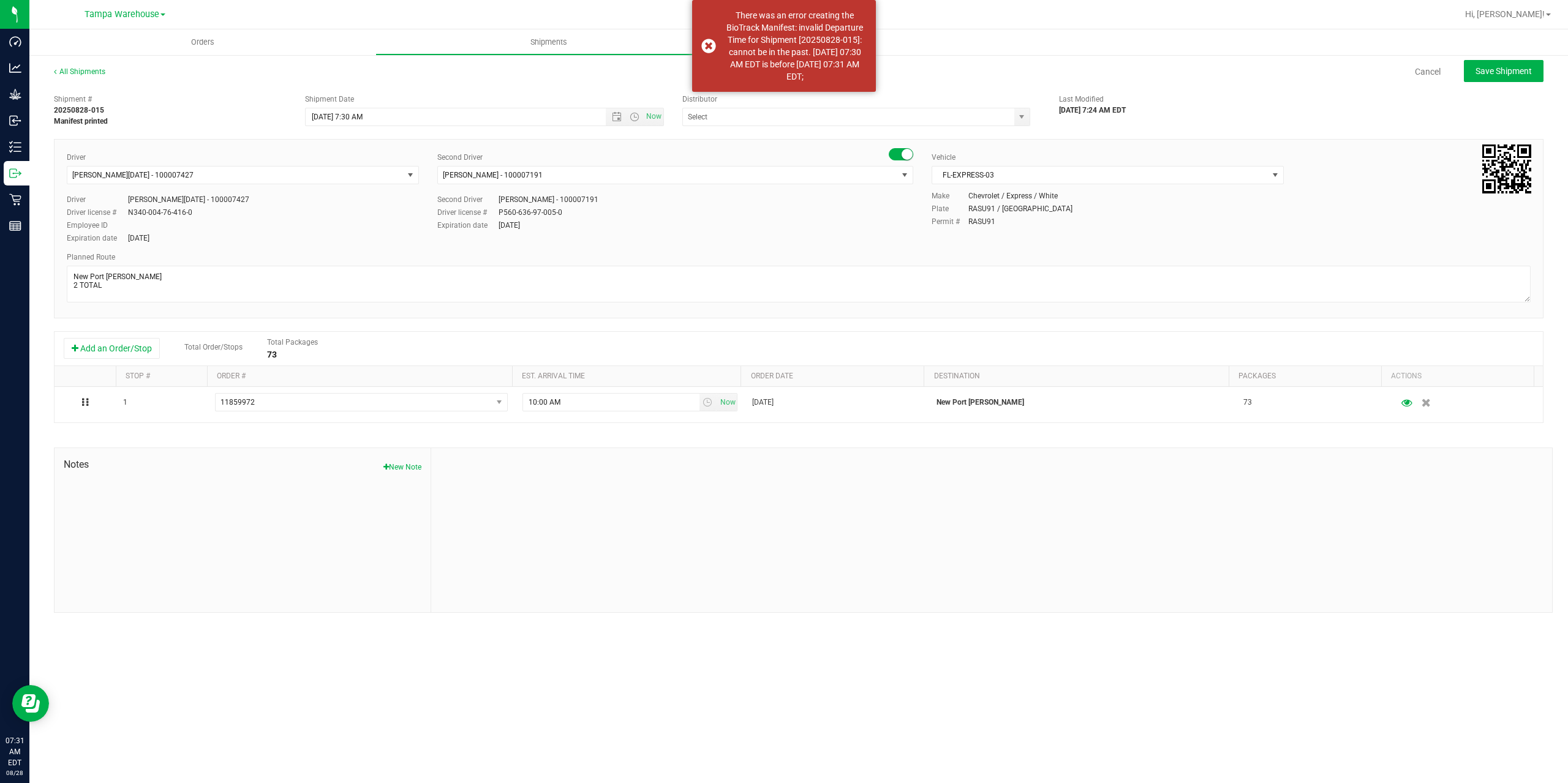
type input "Tampa Warehouse"
click at [356, 113] on input "8/28/2025 7:30 AM" at bounding box center [466, 117] width 321 height 17
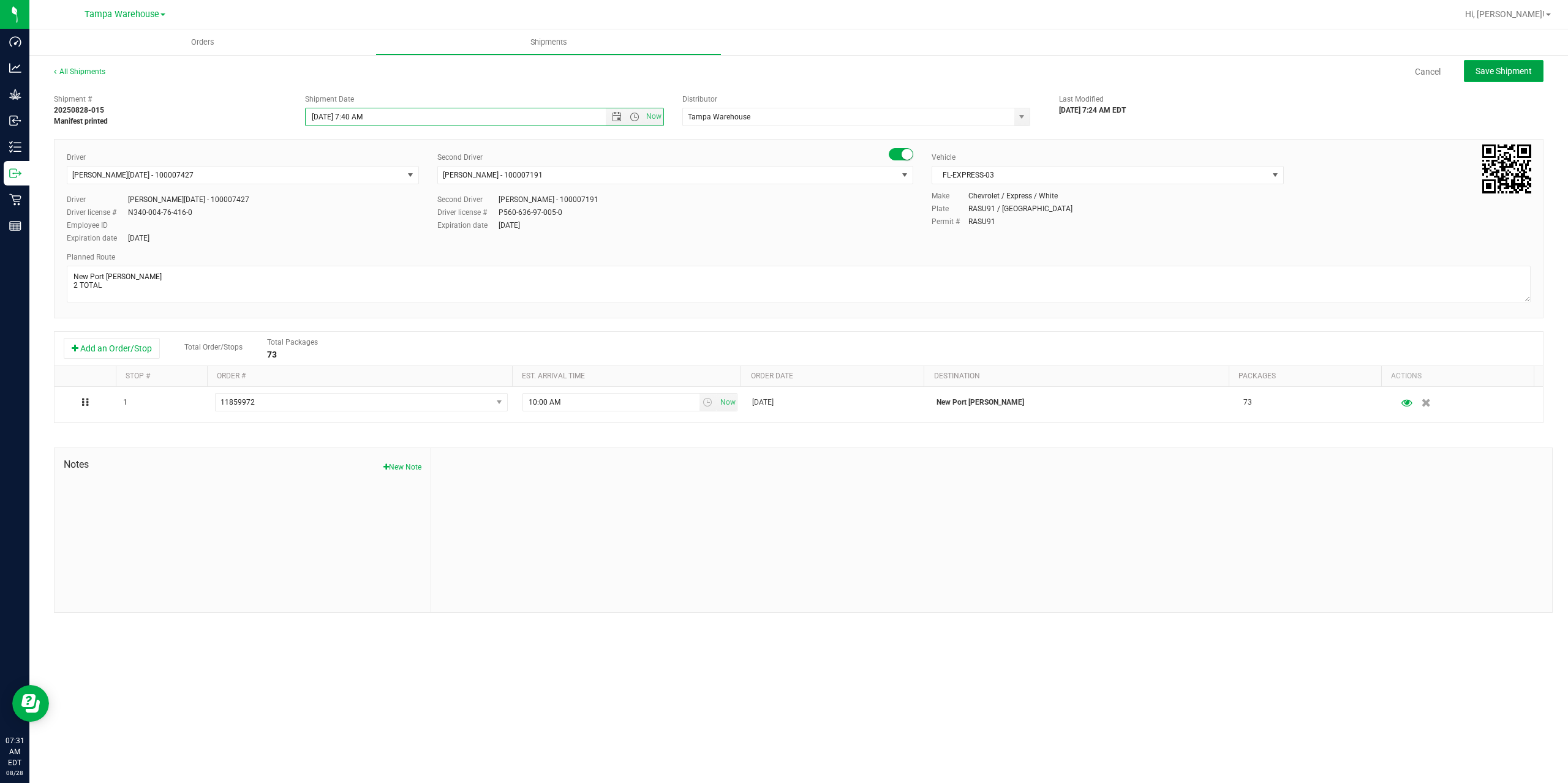
click at [1497, 70] on span "Save Shipment" at bounding box center [1503, 70] width 57 height 9
type input "8/28/2025 11:40 AM"
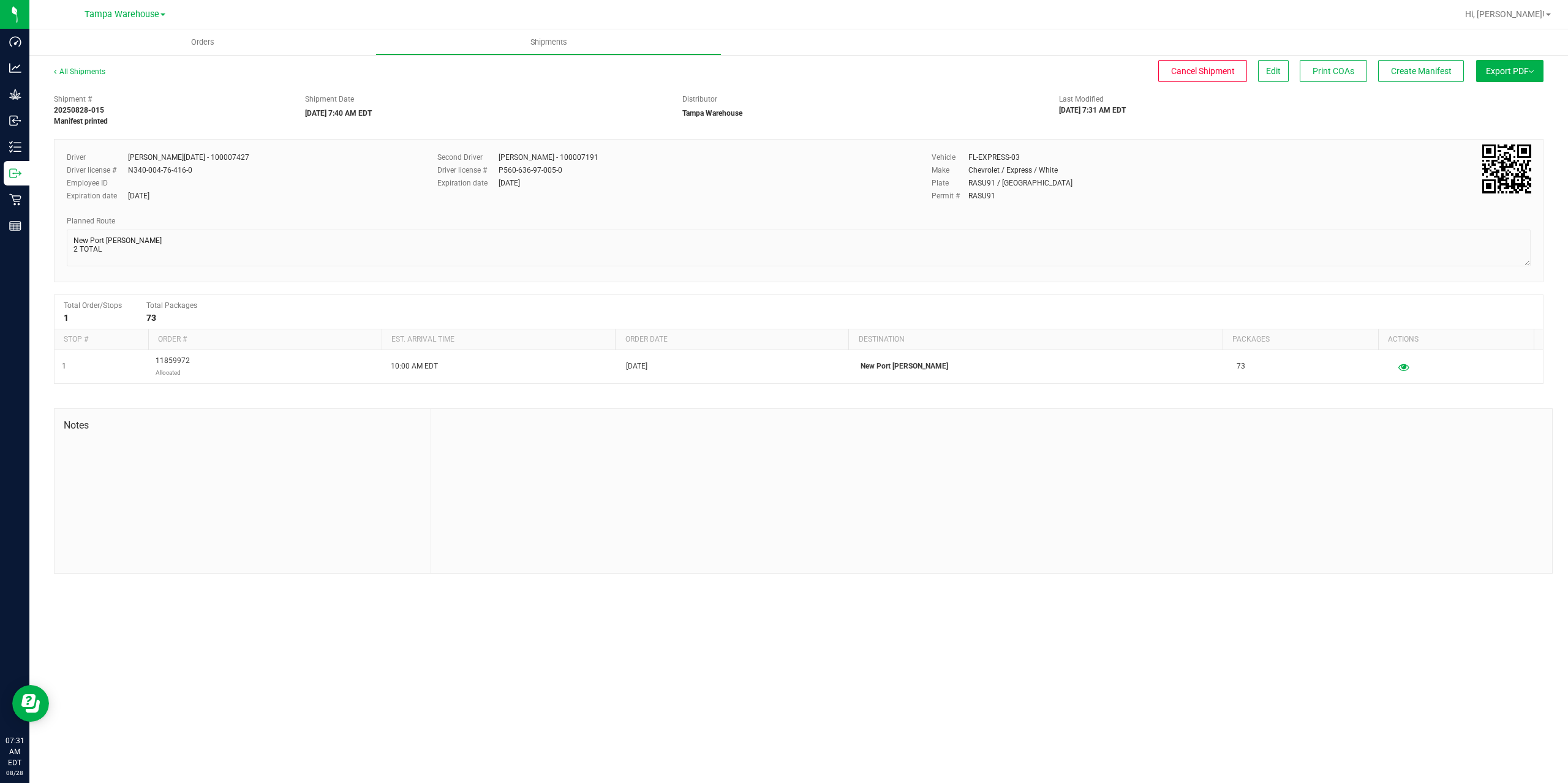
click at [1418, 82] on div "All Shipments Cancel Shipment Edit Print COAs Create Manifest Export PDF Manife…" at bounding box center [799, 77] width 1490 height 22
click at [1419, 70] on span "Create Manifest" at bounding box center [1421, 70] width 61 height 9
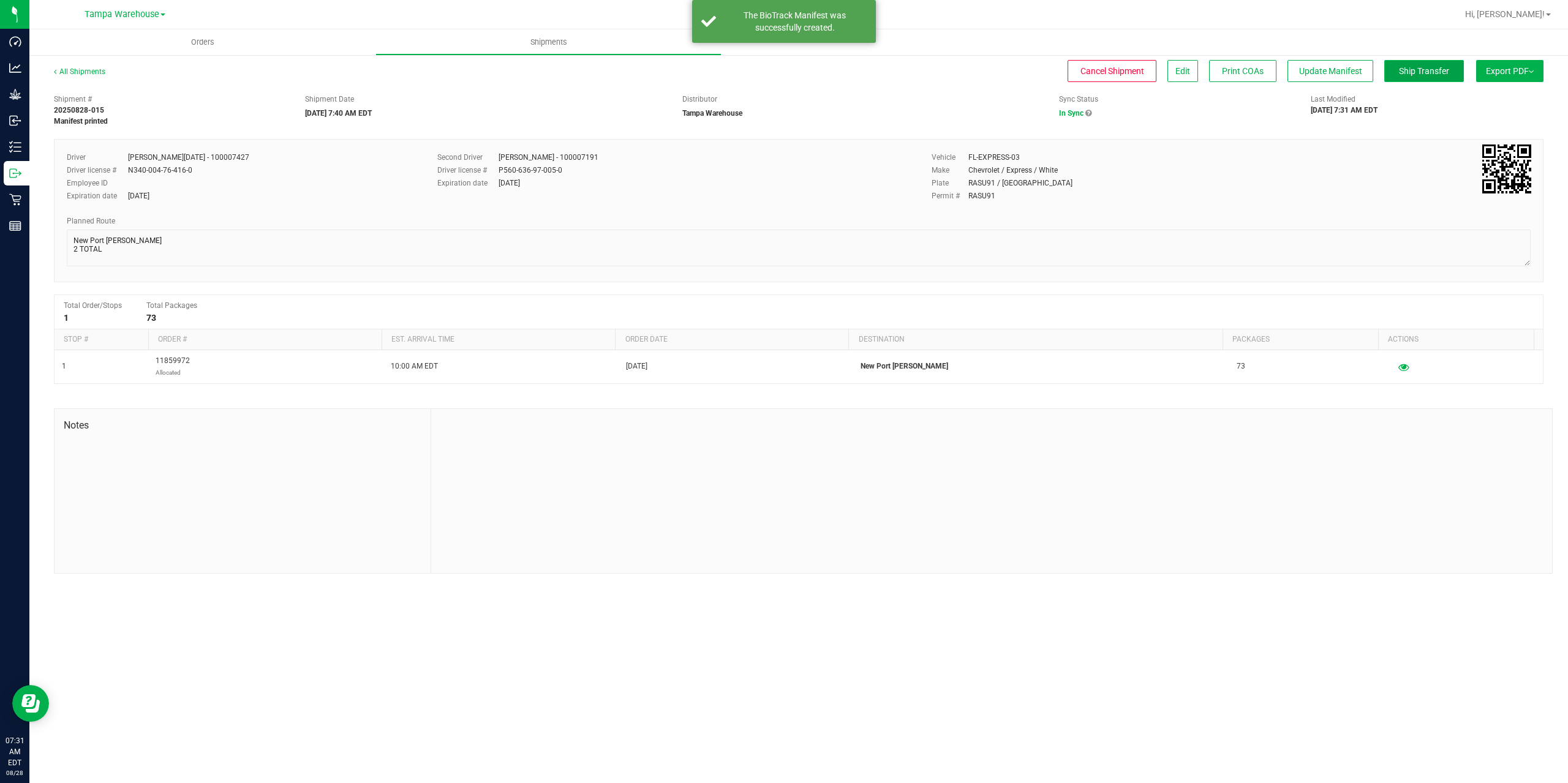
click at [1416, 78] on button "Ship Transfer" at bounding box center [1424, 71] width 80 height 22
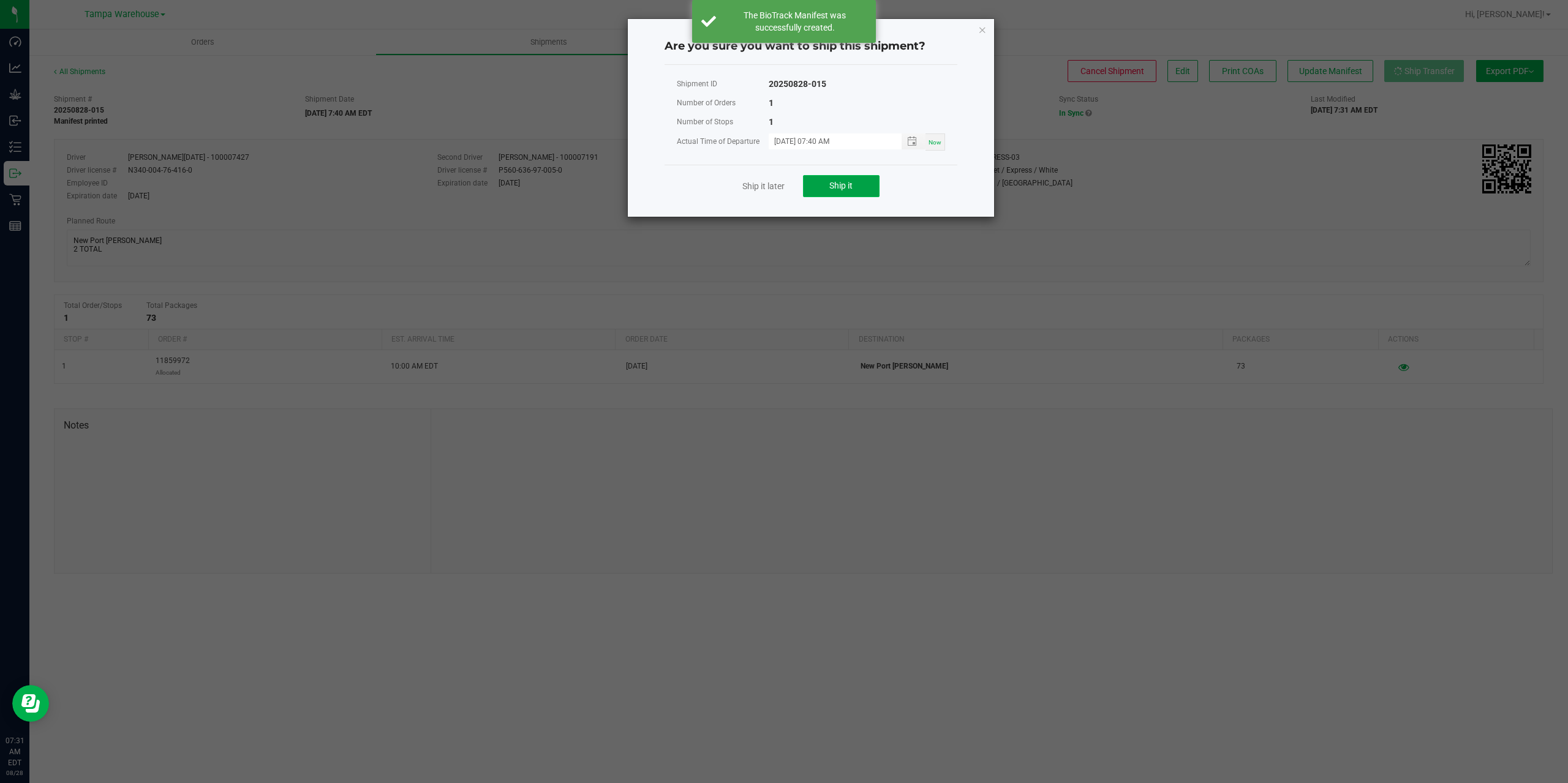
click at [818, 178] on button "Ship it" at bounding box center [841, 186] width 76 height 22
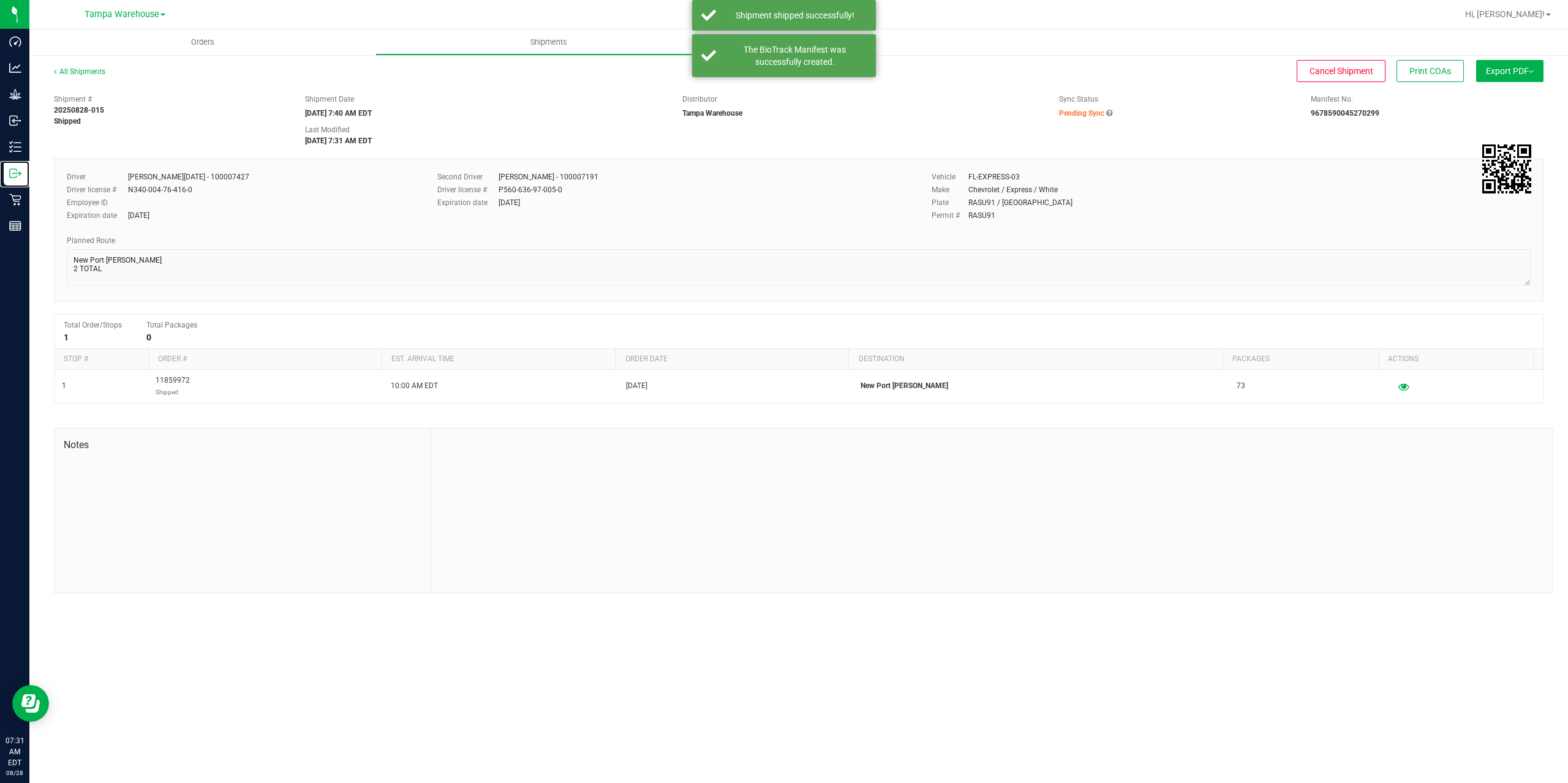
click at [20, 178] on icon at bounding box center [15, 173] width 12 height 12
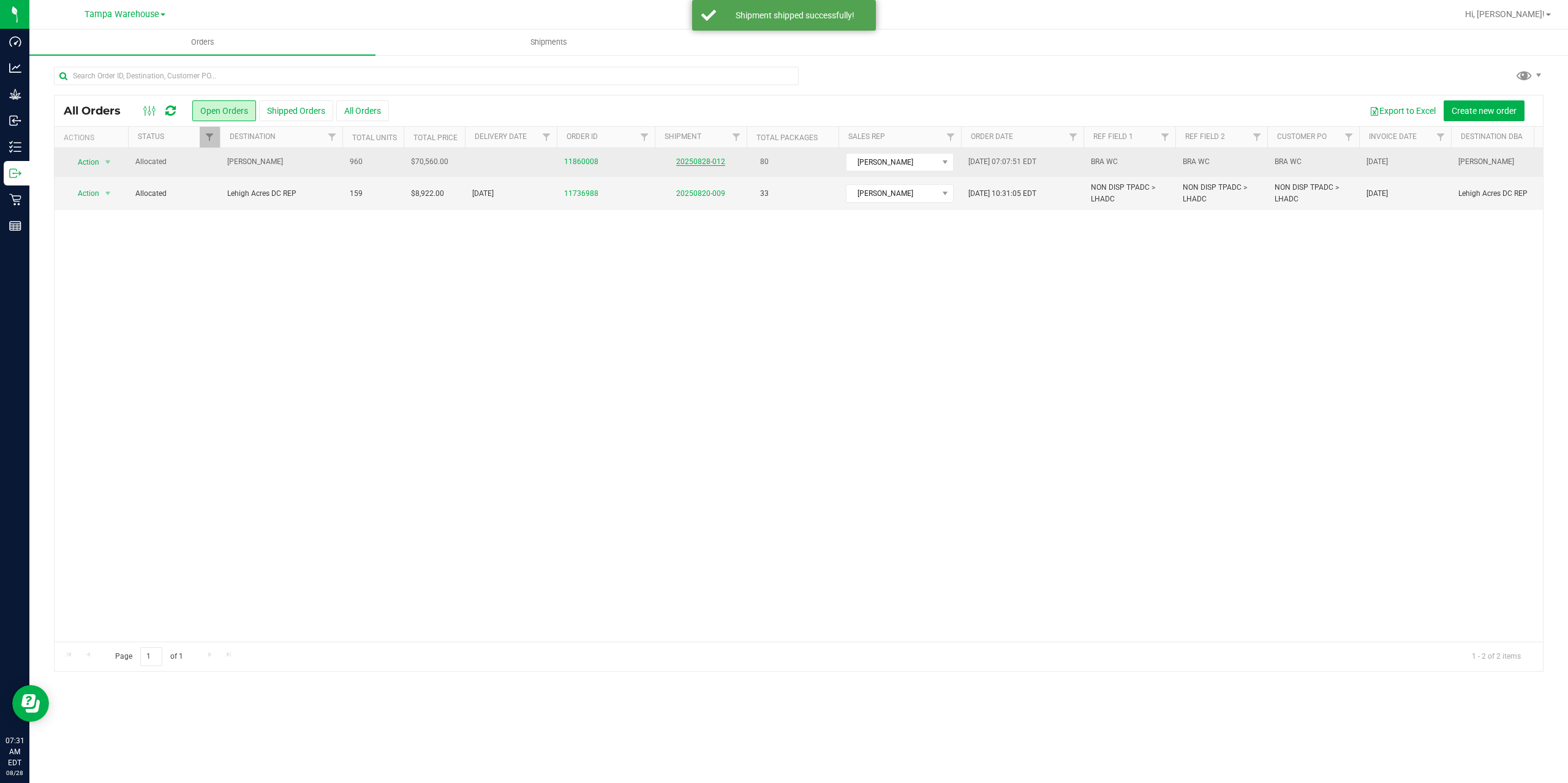
click at [712, 165] on link "20250828-012" at bounding box center [700, 162] width 49 height 9
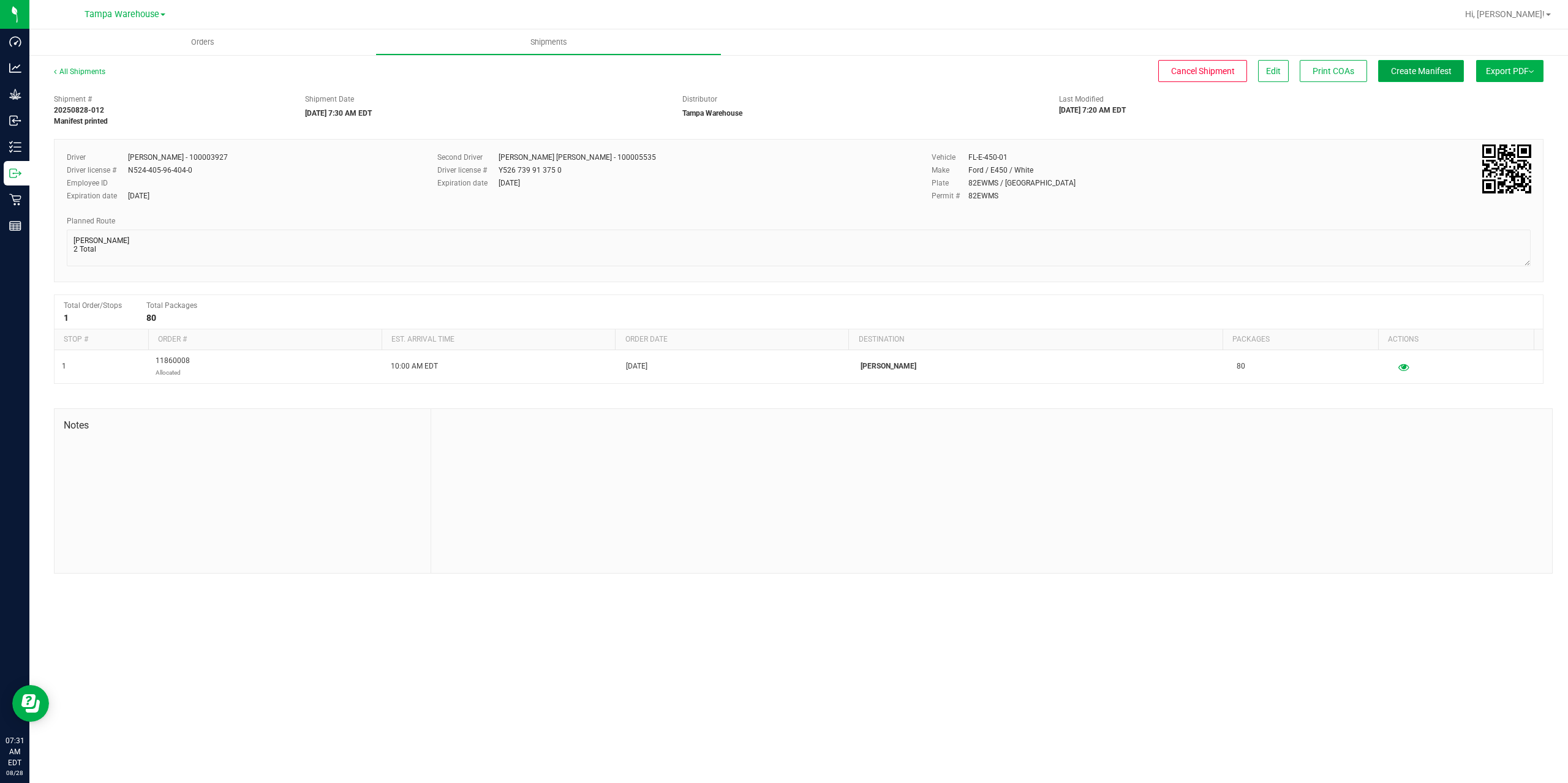
click at [1416, 66] on span "Create Manifest" at bounding box center [1421, 70] width 61 height 9
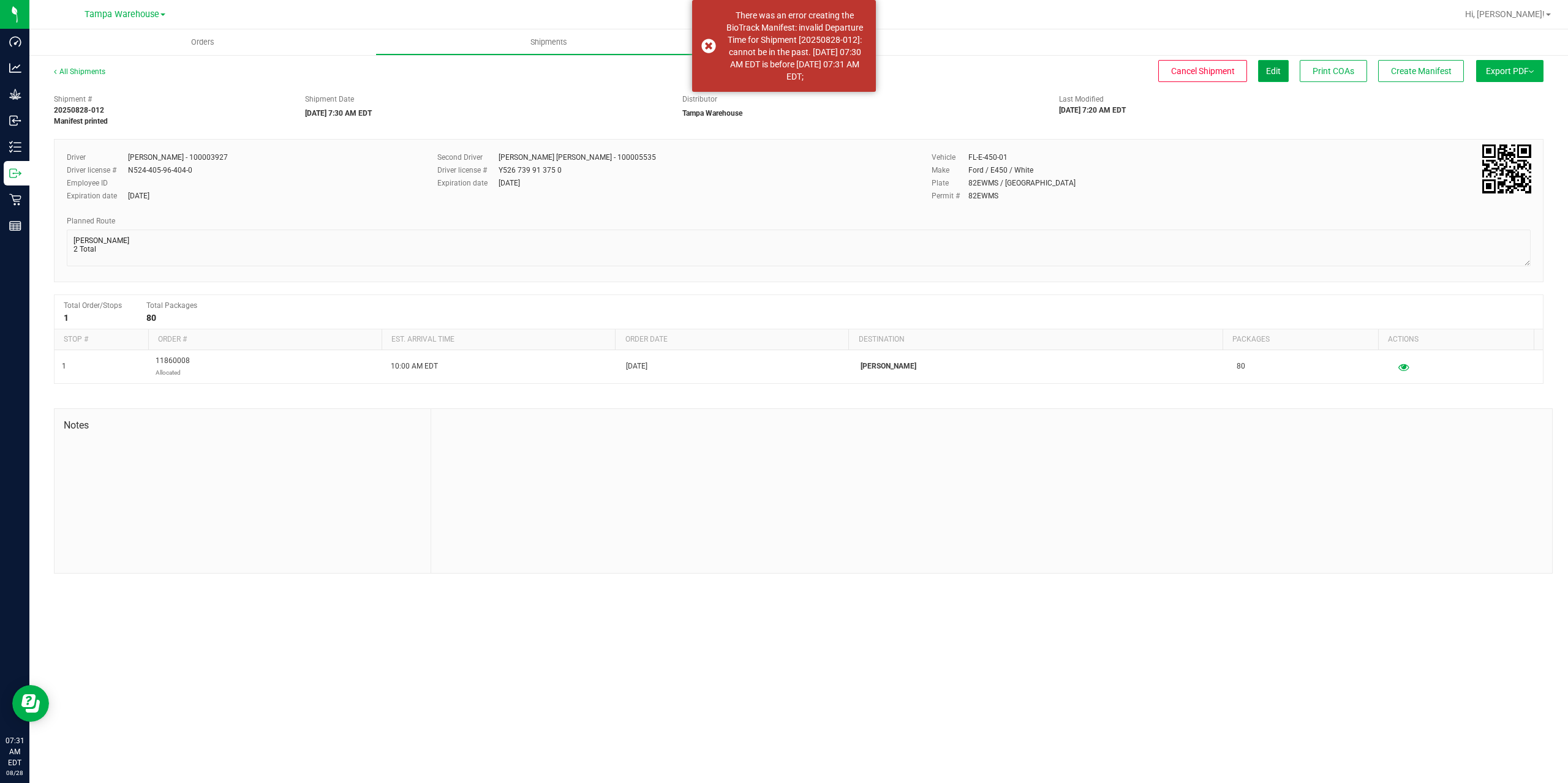
click at [1273, 75] on span "Edit" at bounding box center [1273, 70] width 15 height 9
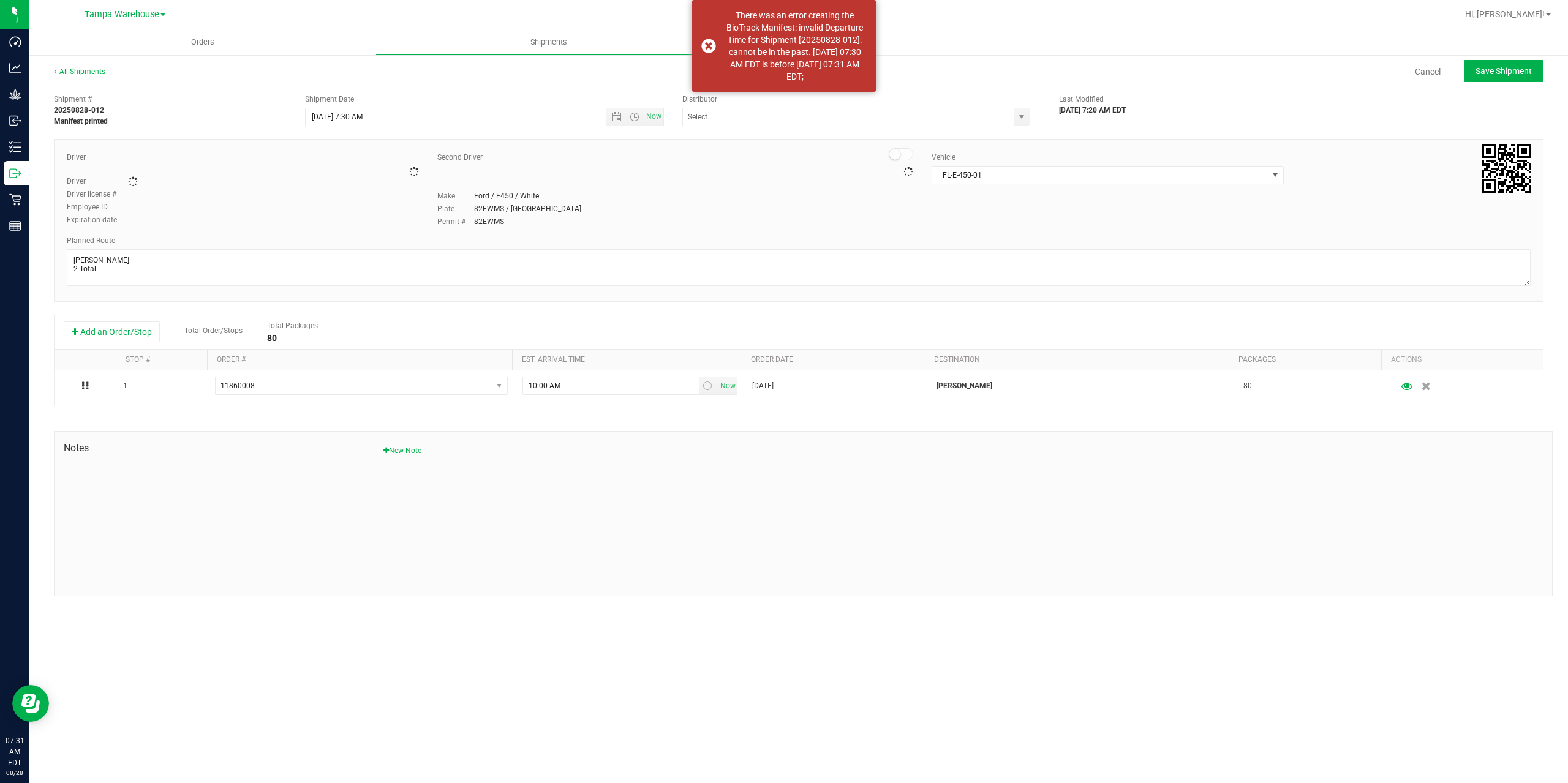
type input "Tampa Warehouse"
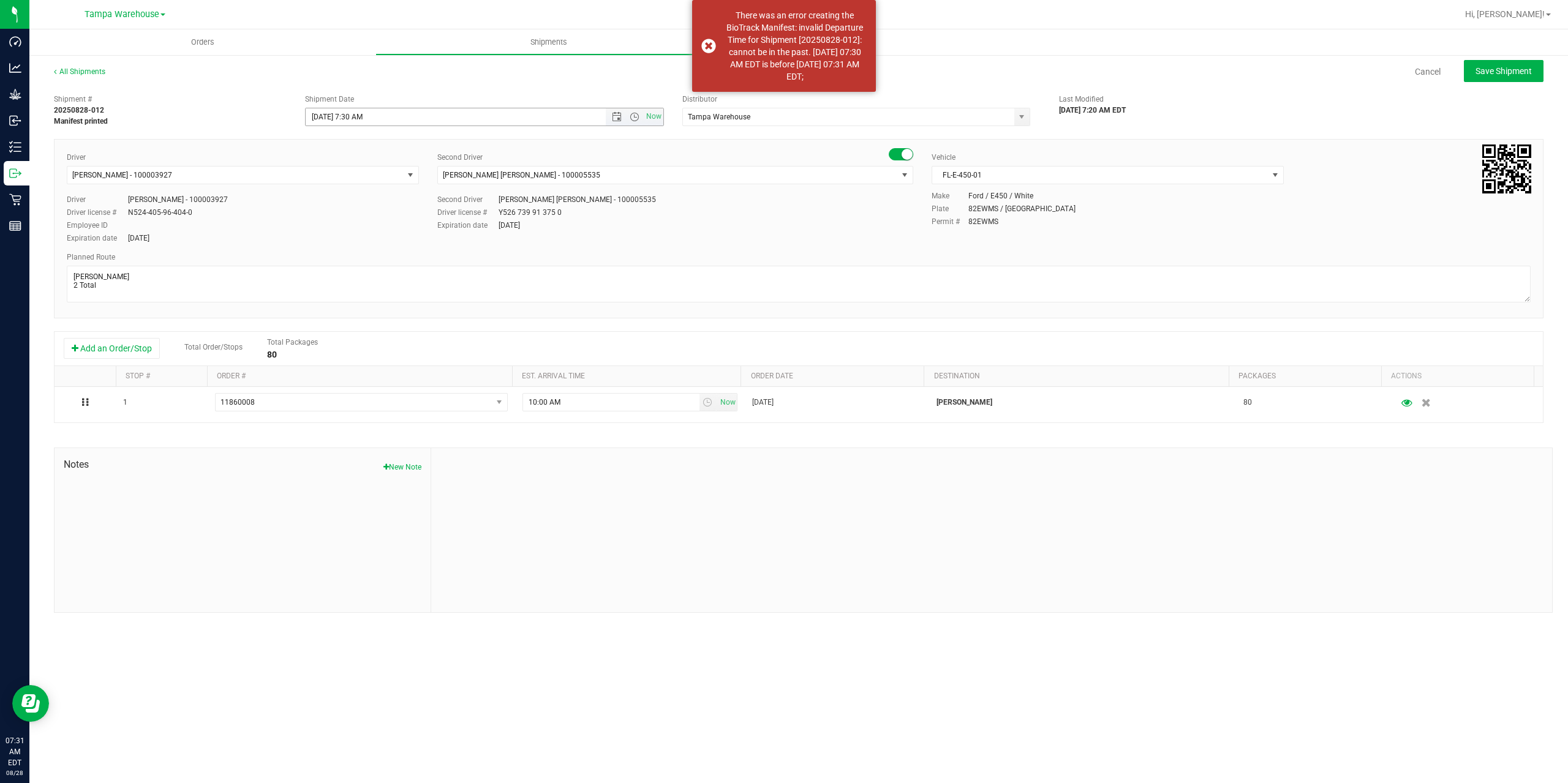
click at [365, 115] on input "8/28/2025 7:30 AM" at bounding box center [466, 117] width 321 height 17
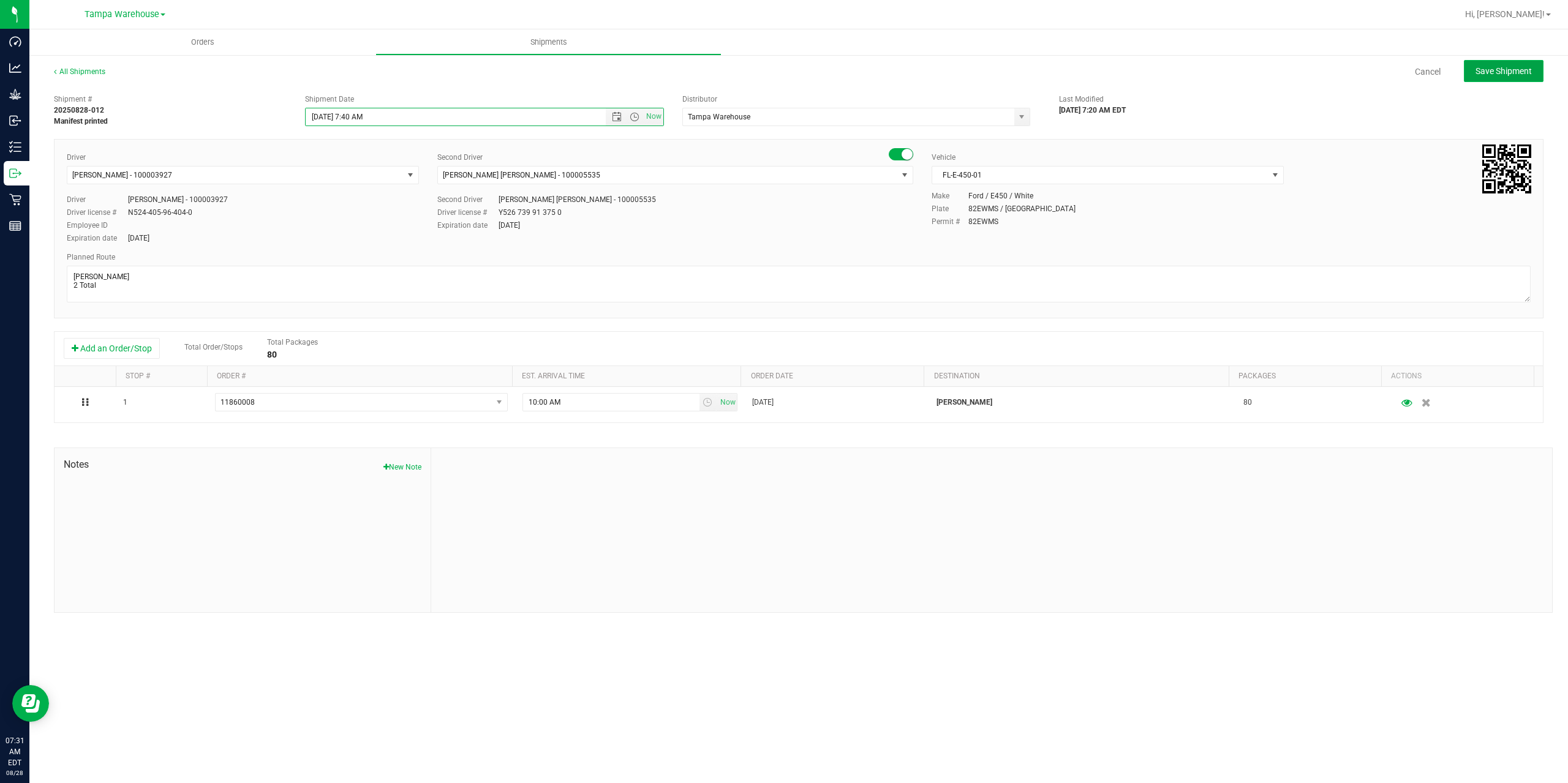
click at [1516, 71] on span "Save Shipment" at bounding box center [1503, 70] width 57 height 9
type input "8/28/2025 11:40 AM"
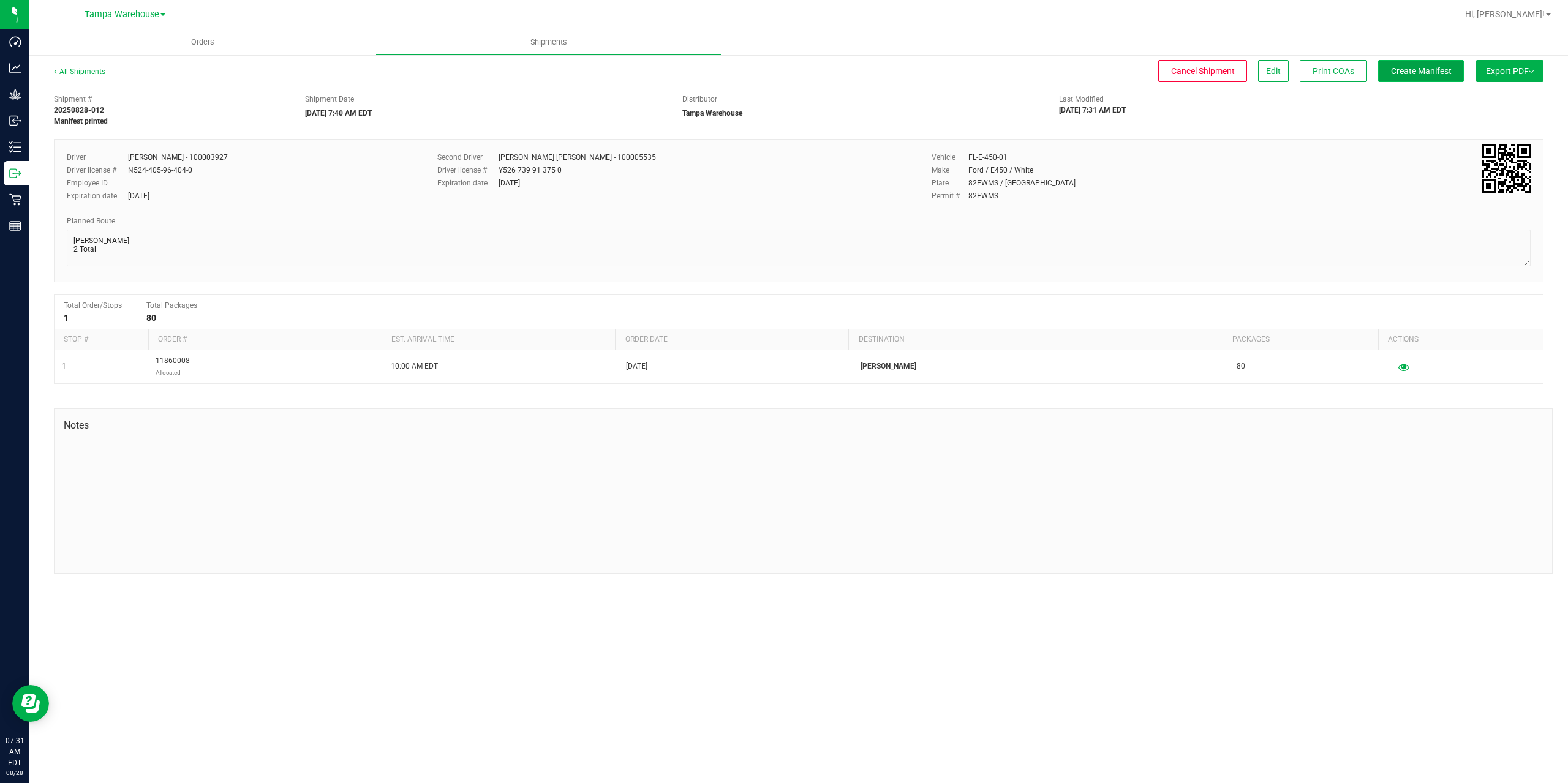
click at [1385, 71] on button "Create Manifest" at bounding box center [1421, 71] width 86 height 22
click at [1413, 73] on span "Ship Transfer" at bounding box center [1424, 70] width 50 height 9
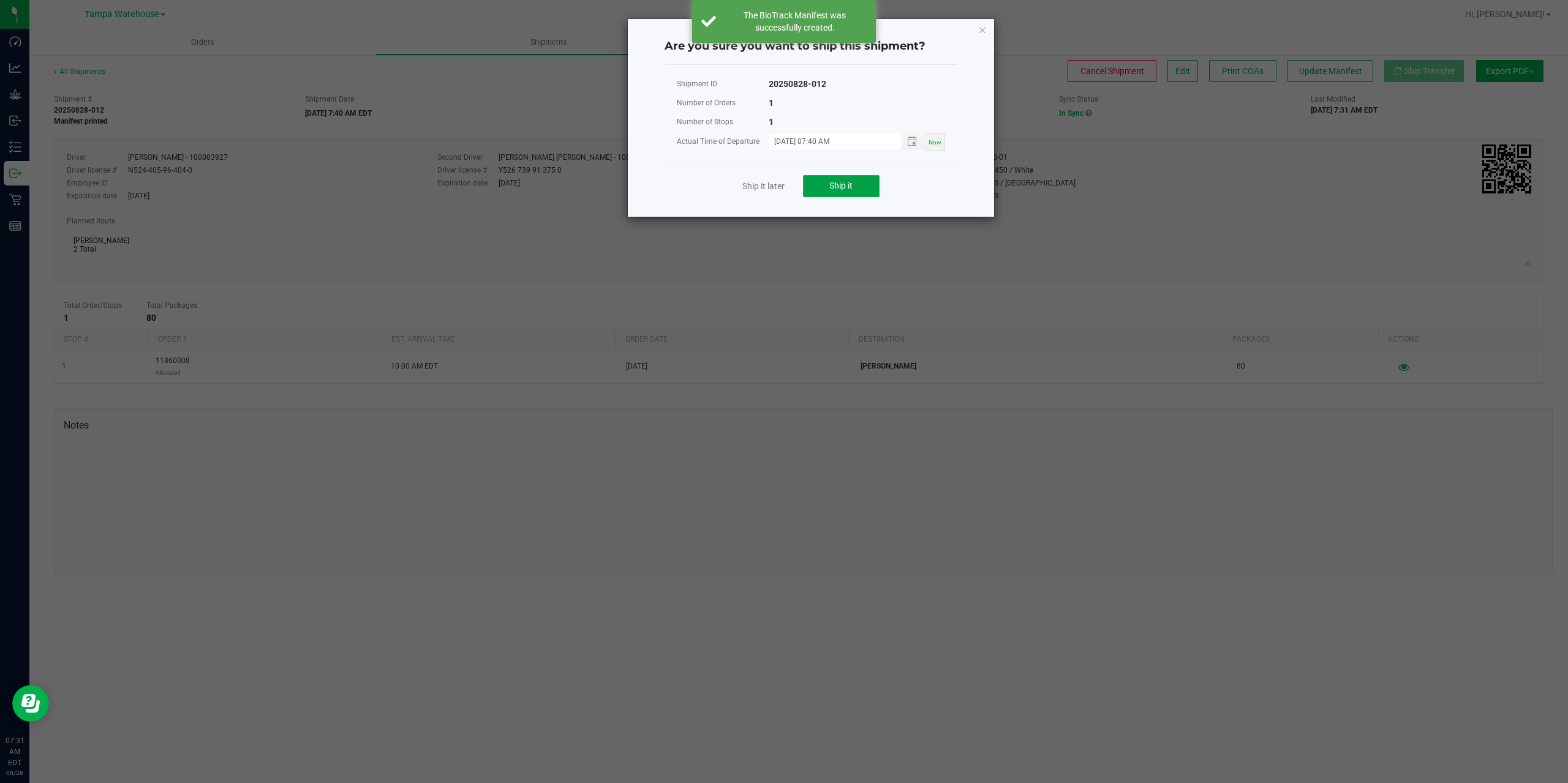
click at [849, 175] on button "Ship it" at bounding box center [841, 186] width 76 height 22
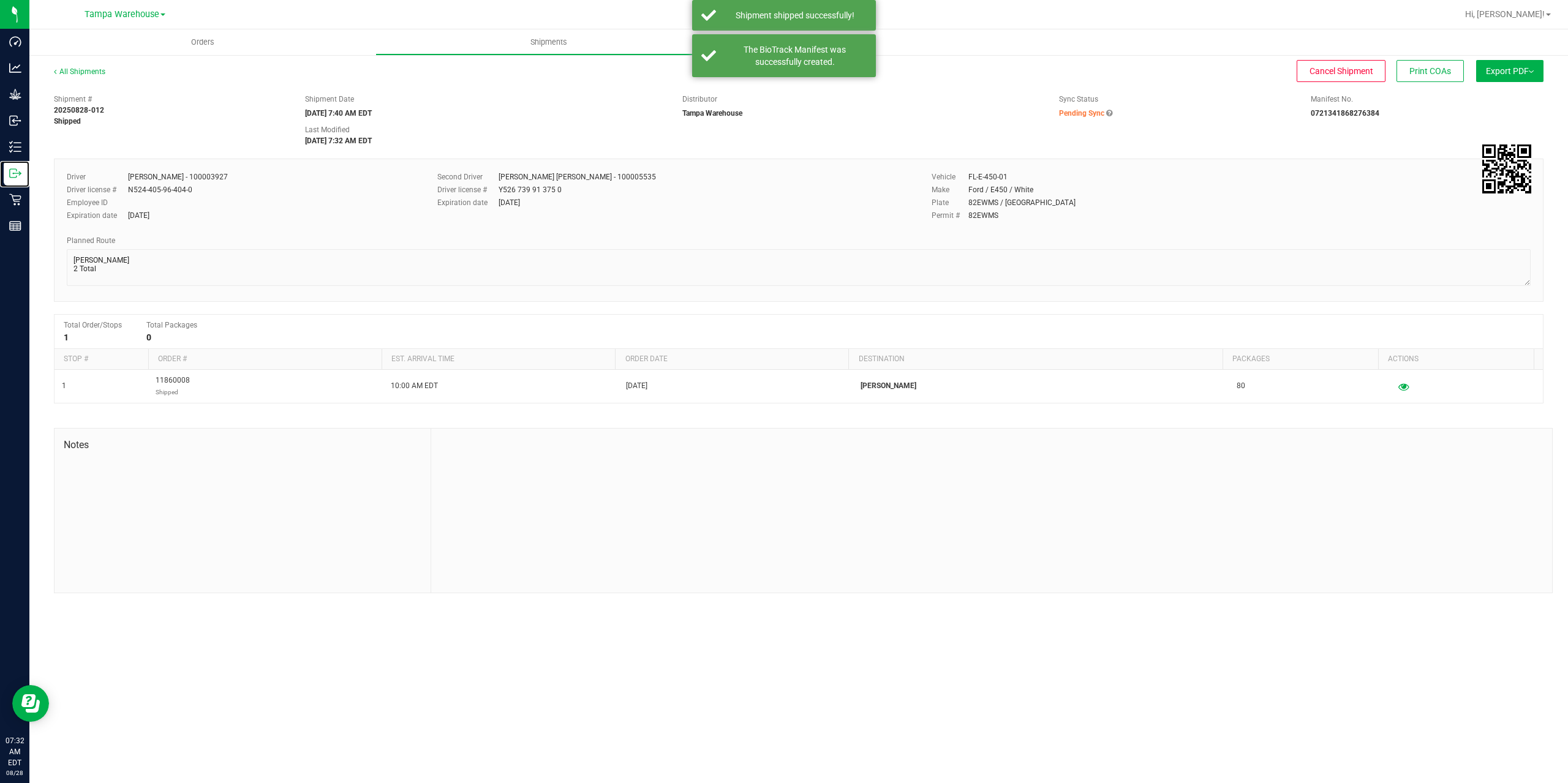
click at [17, 176] on icon at bounding box center [15, 173] width 12 height 12
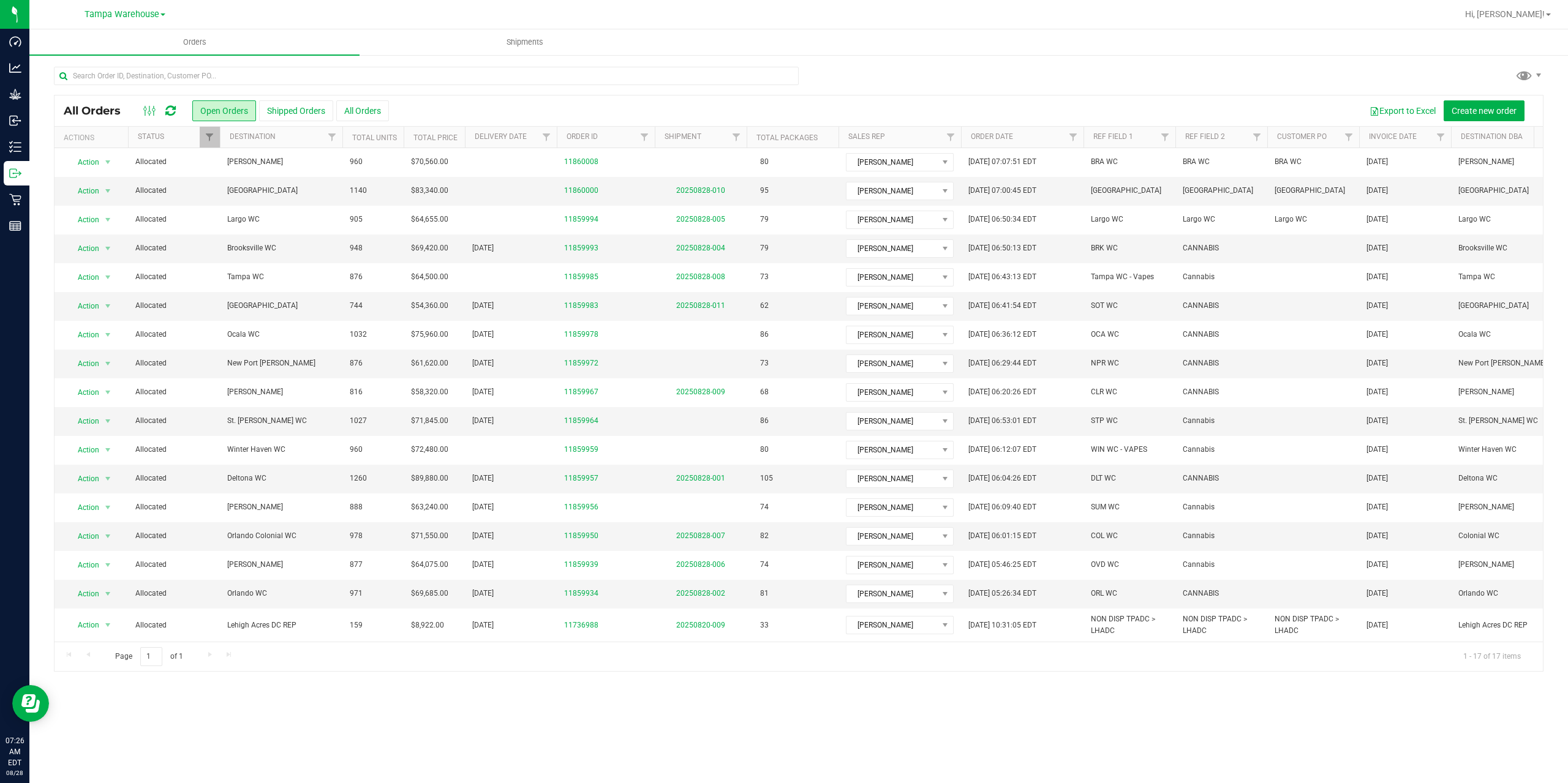
click at [172, 112] on icon at bounding box center [171, 110] width 10 height 12
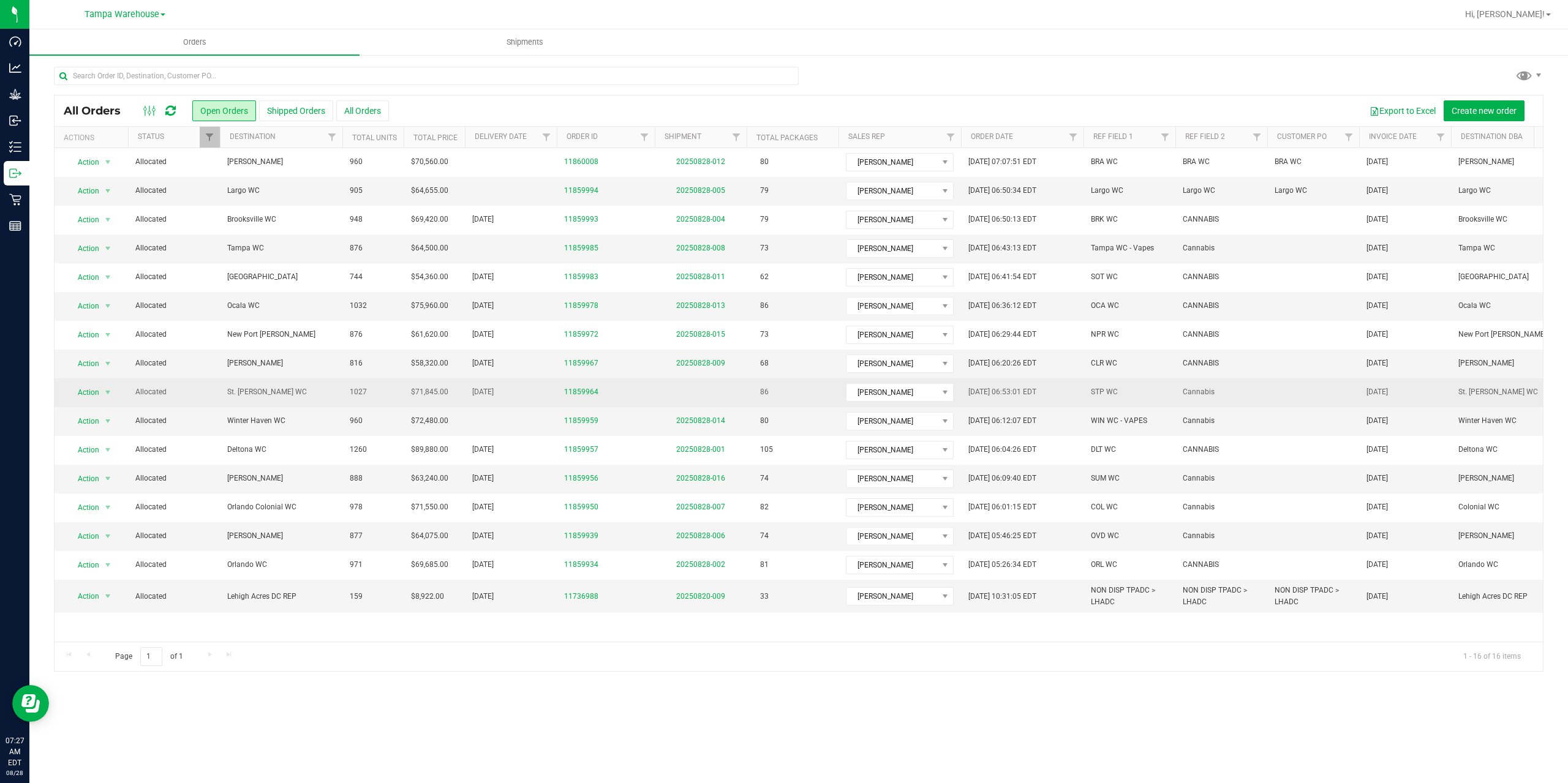
click at [284, 390] on span "St. [PERSON_NAME] WC" at bounding box center [281, 392] width 107 height 12
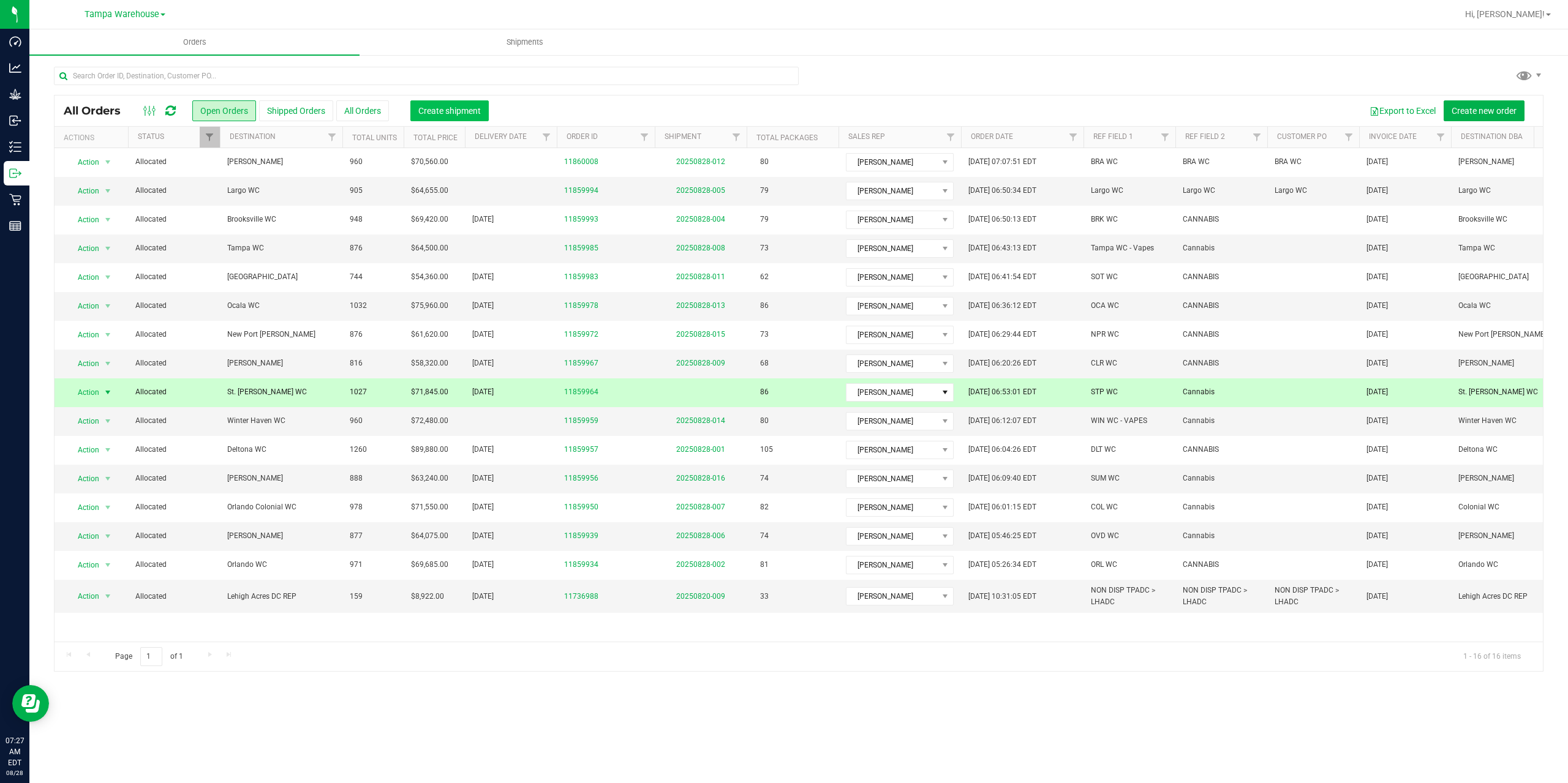
click at [439, 112] on span "Create shipment" at bounding box center [449, 110] width 62 height 9
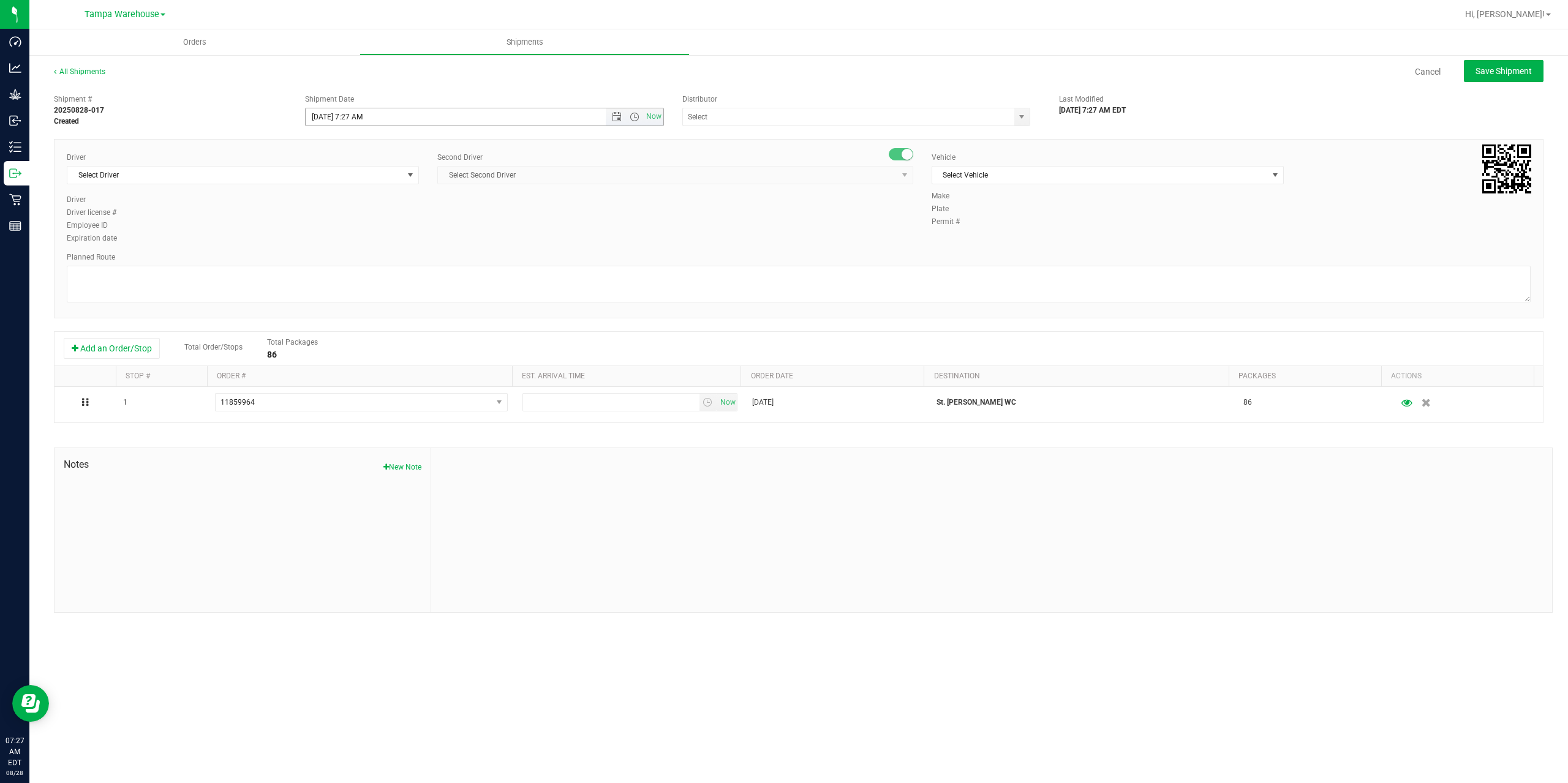
click at [635, 115] on span "Open the time view" at bounding box center [634, 116] width 9 height 9
click at [380, 144] on li "8:00 AM" at bounding box center [483, 144] width 356 height 16
type input "[DATE] 8:00 AM"
click at [723, 115] on input "text" at bounding box center [844, 117] width 322 height 17
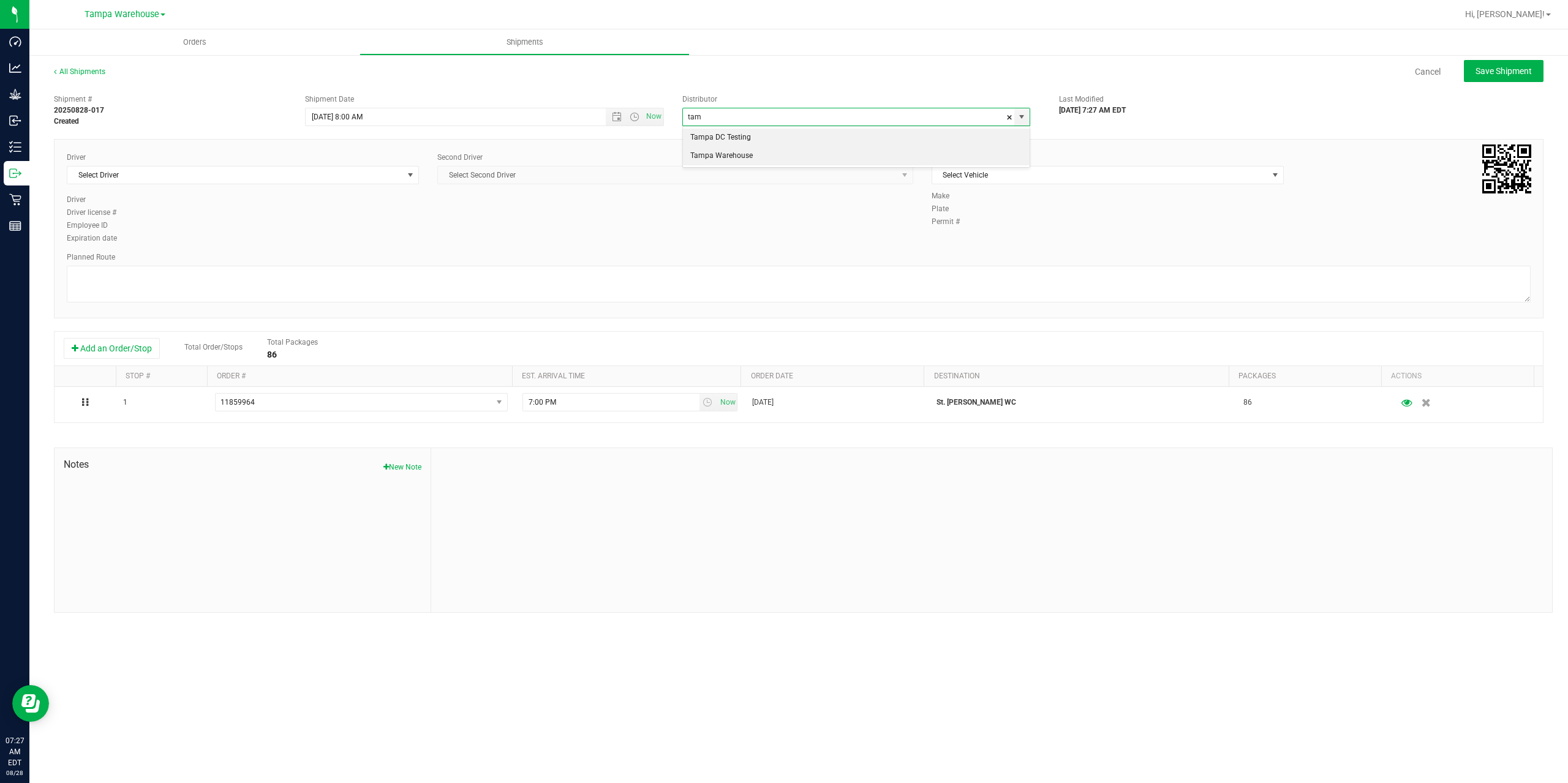
click at [715, 153] on li "Tampa Warehouse" at bounding box center [856, 155] width 346 height 18
type input "Tampa Warehouse"
click at [301, 181] on span "Select Driver" at bounding box center [235, 175] width 335 height 17
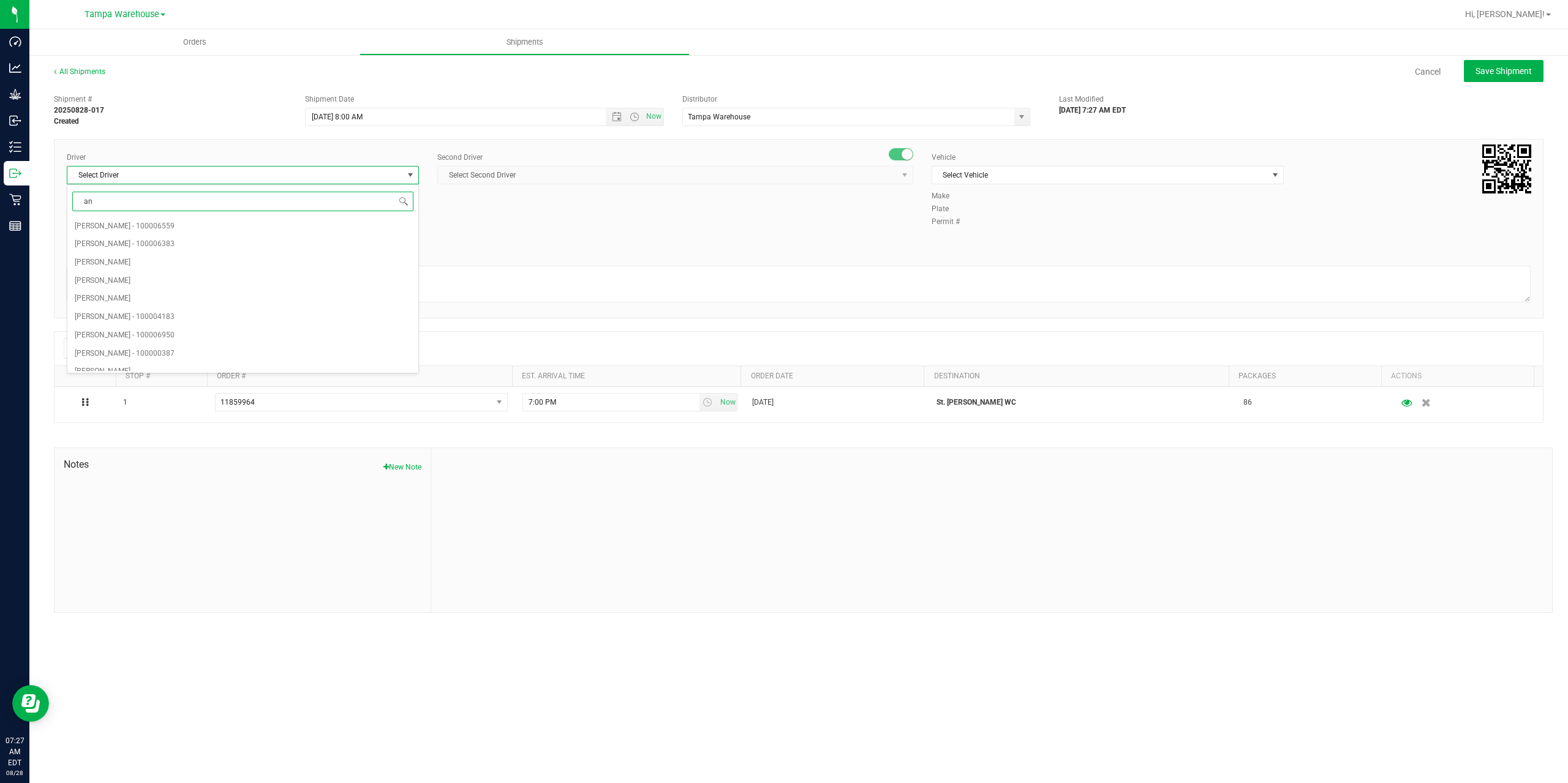
type input "a"
click at [284, 224] on li "[PERSON_NAME][DATE] - 100007427" at bounding box center [242, 226] width 351 height 18
type input "nata"
click at [526, 171] on span "Select Second Driver" at bounding box center [667, 175] width 460 height 17
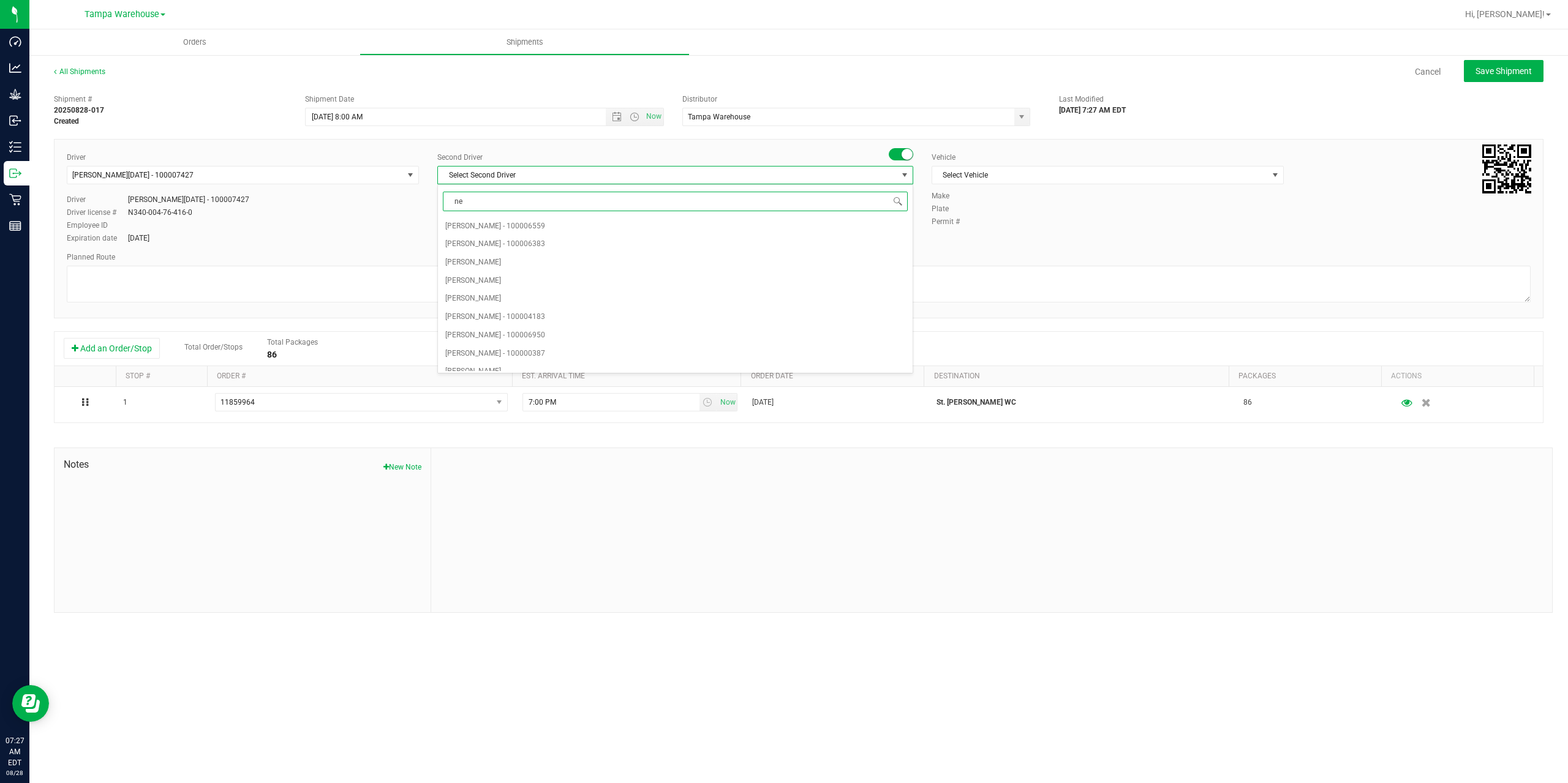
type input "ner"
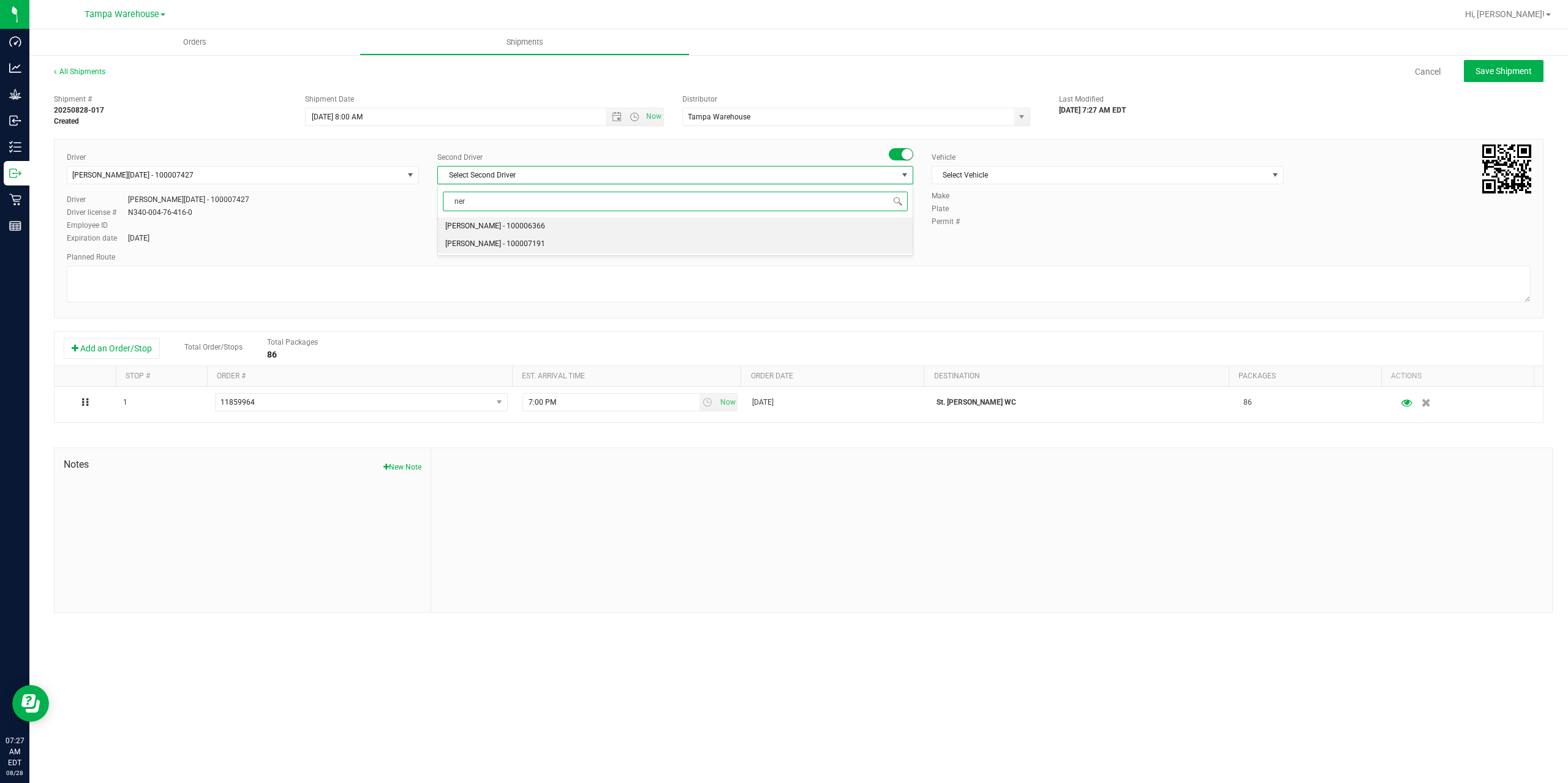
click at [501, 241] on span "[PERSON_NAME] - 100007191" at bounding box center [495, 245] width 100 height 16
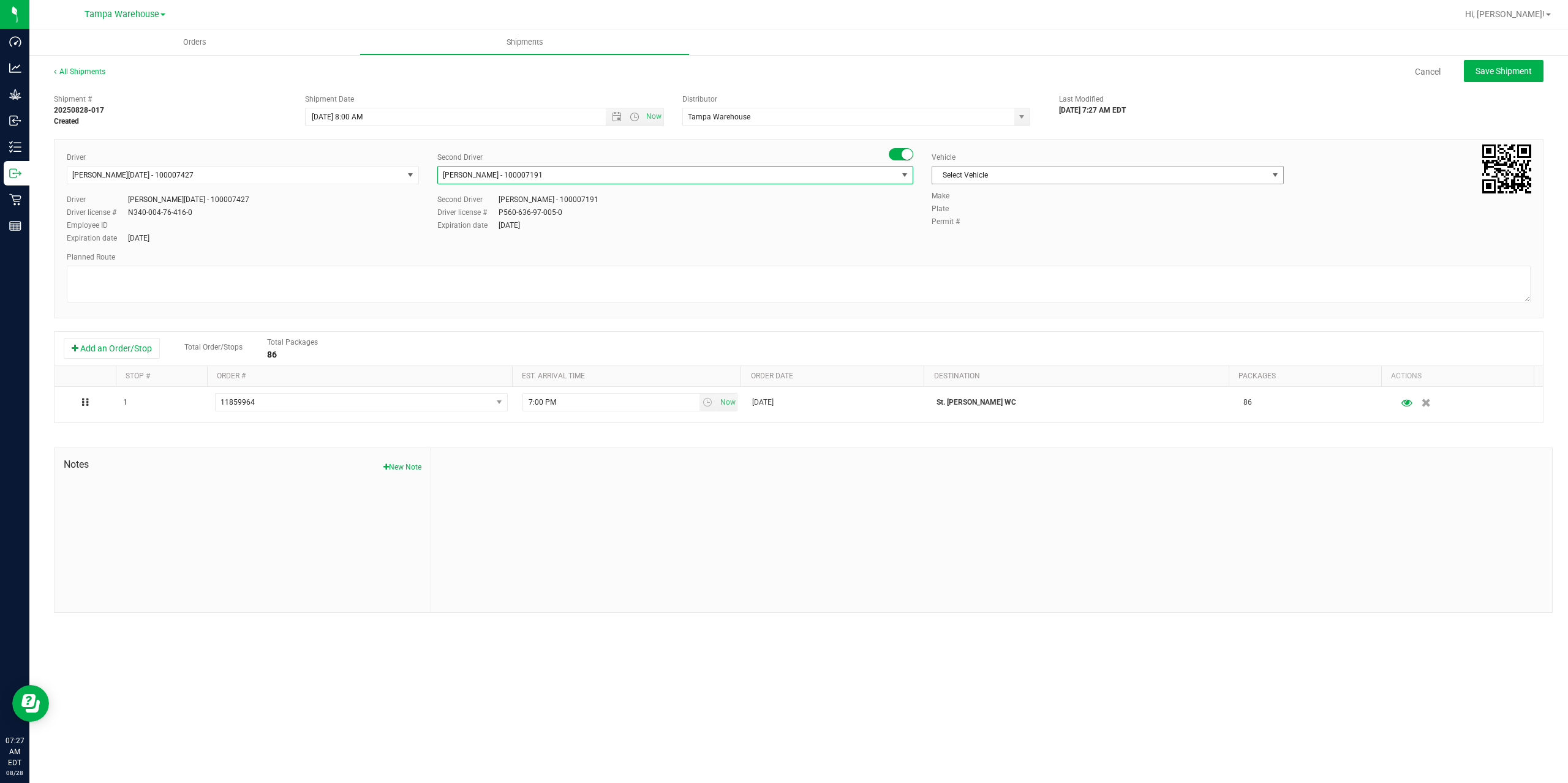
click at [1012, 172] on span "Select Vehicle" at bounding box center [1100, 175] width 335 height 17
click at [1004, 356] on li "FL-EXPRESS-03" at bounding box center [1107, 358] width 351 height 18
click at [954, 283] on textarea at bounding box center [799, 284] width 1463 height 37
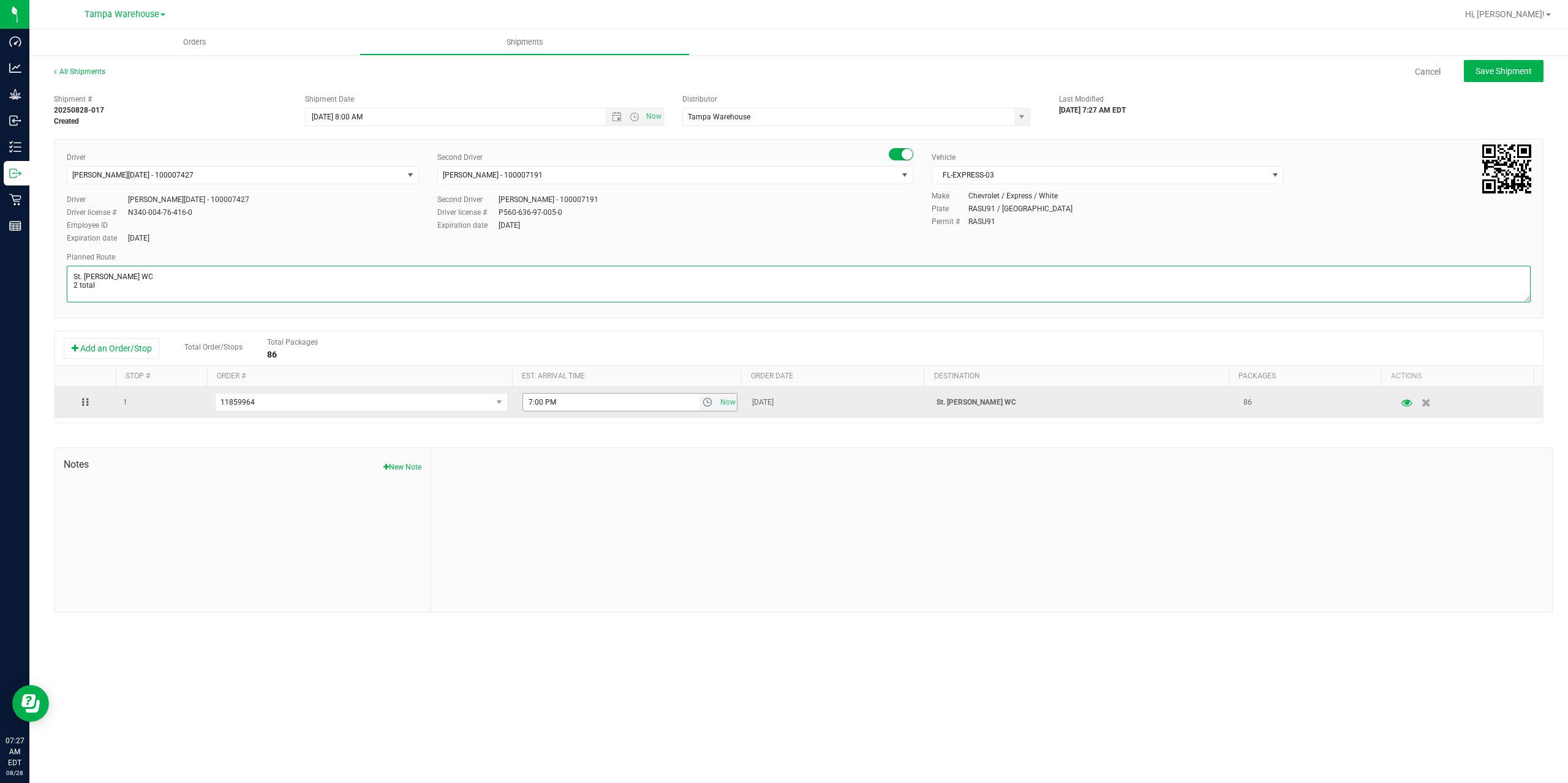
type textarea "St. [PERSON_NAME] WC 2 total"
click at [530, 399] on input "7:00 PM" at bounding box center [611, 402] width 176 height 17
type input "1:00 PM"
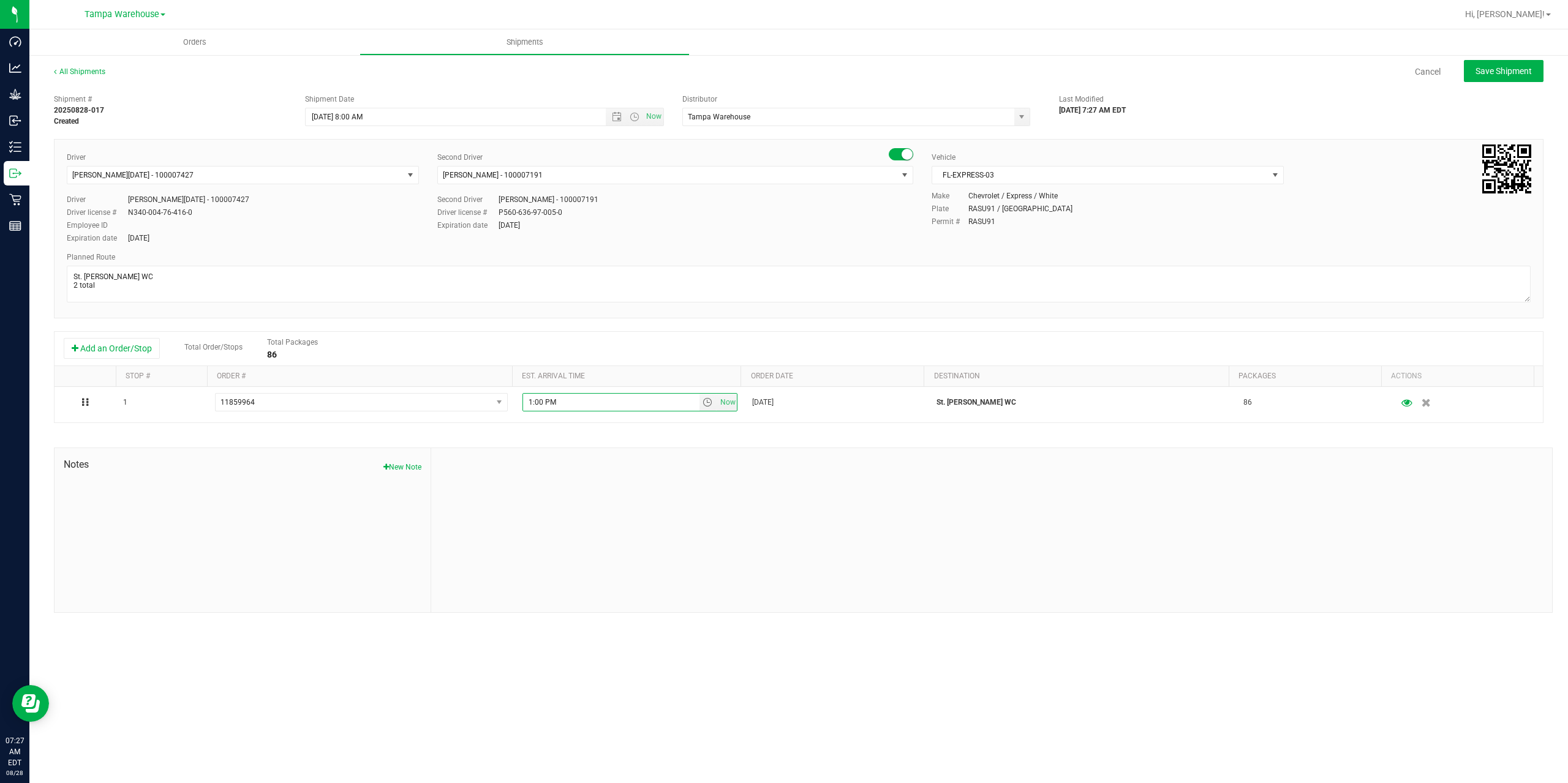
click at [1498, 86] on div "All Shipments Cancel Save Shipment" at bounding box center [799, 77] width 1490 height 22
click at [1501, 67] on span "Save Shipment" at bounding box center [1503, 70] width 57 height 9
type input "[DATE] 12:00 PM"
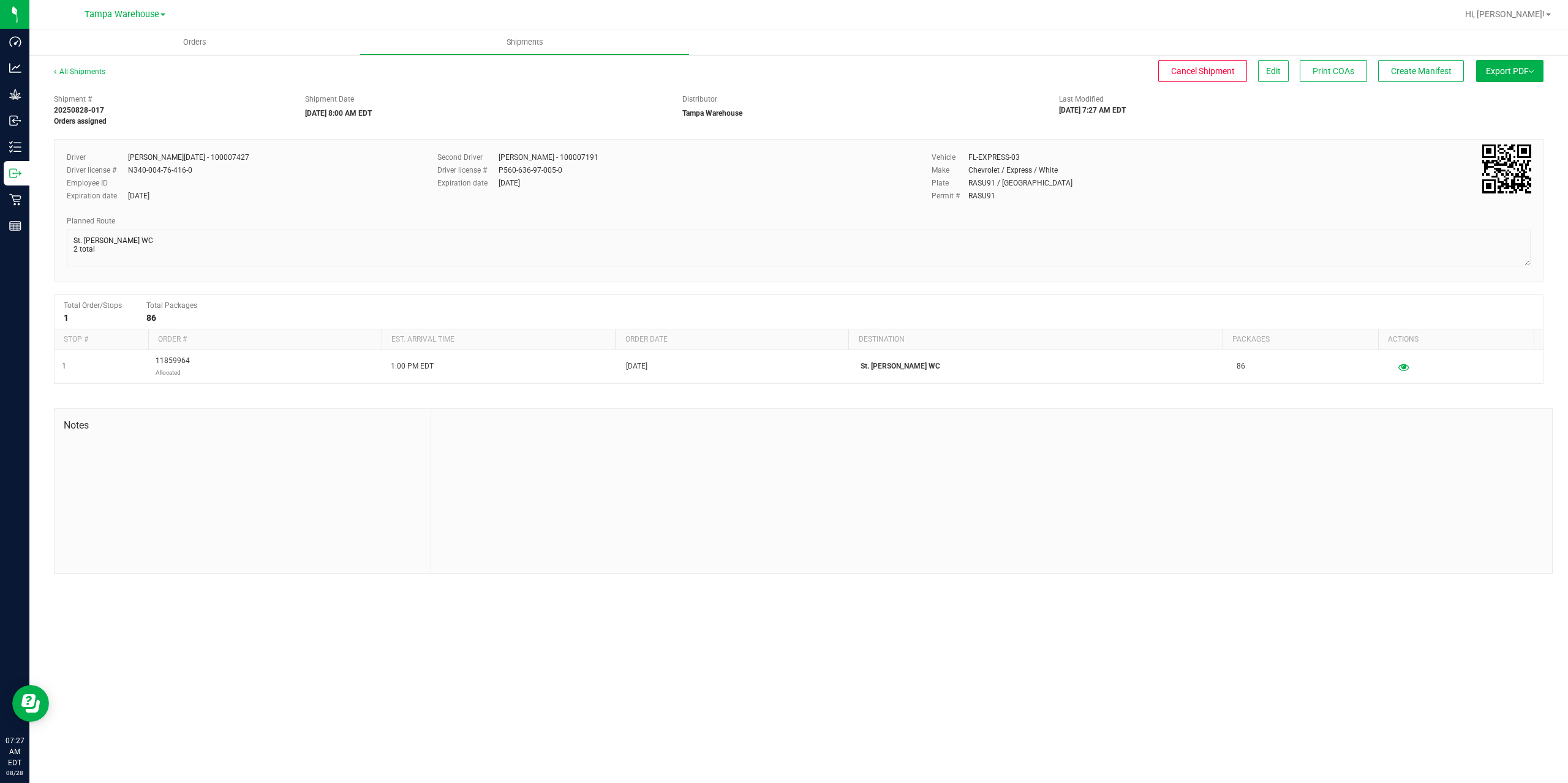
click at [1511, 76] on button "Export PDF" at bounding box center [1509, 71] width 68 height 22
click at [1511, 89] on li "Manifest by Package ID" at bounding box center [1506, 97] width 123 height 18
click at [1387, 71] on button "Create Manifest" at bounding box center [1421, 71] width 86 height 22
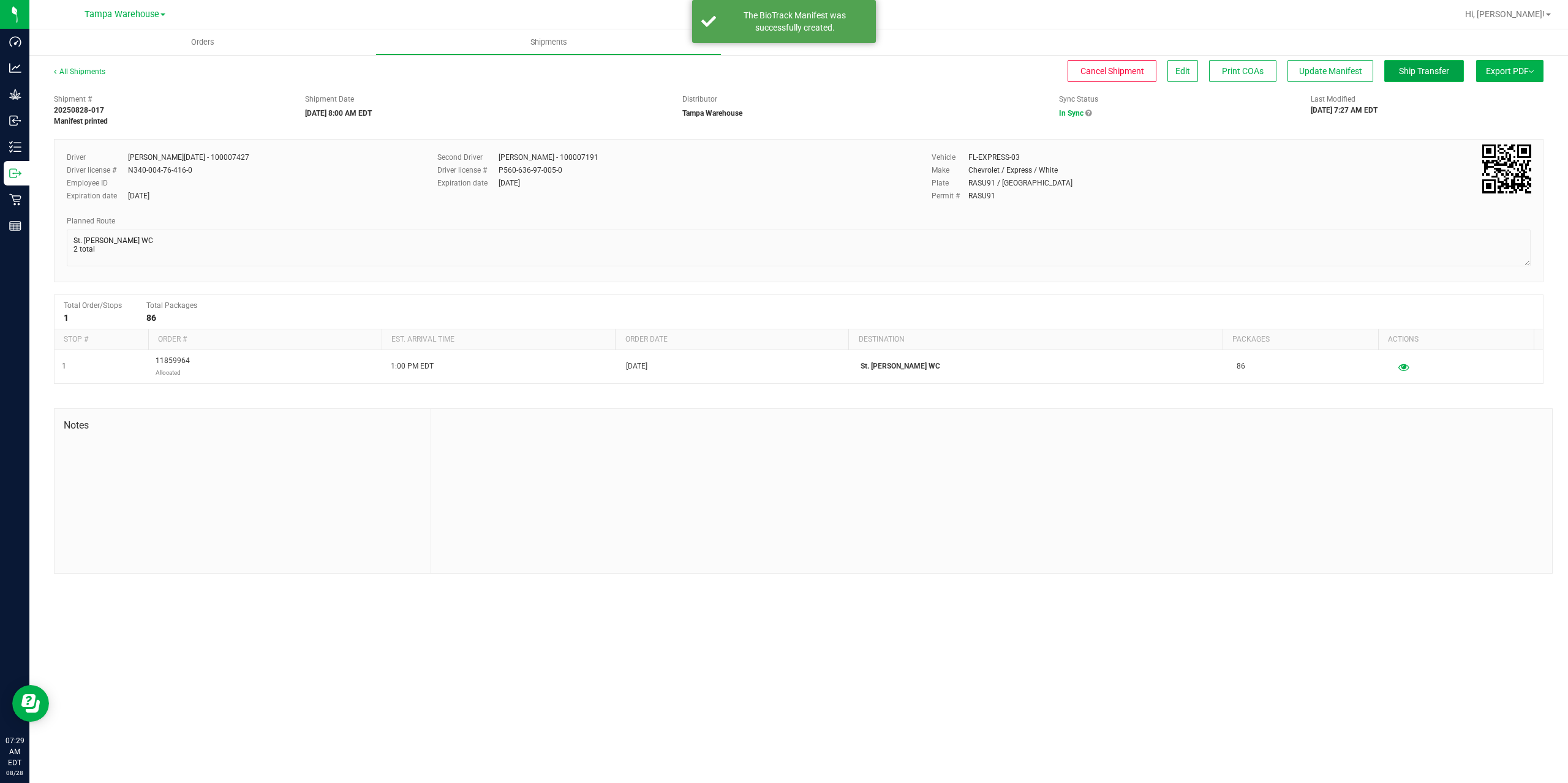
click at [1403, 72] on span "Ship Transfer" at bounding box center [1424, 70] width 50 height 9
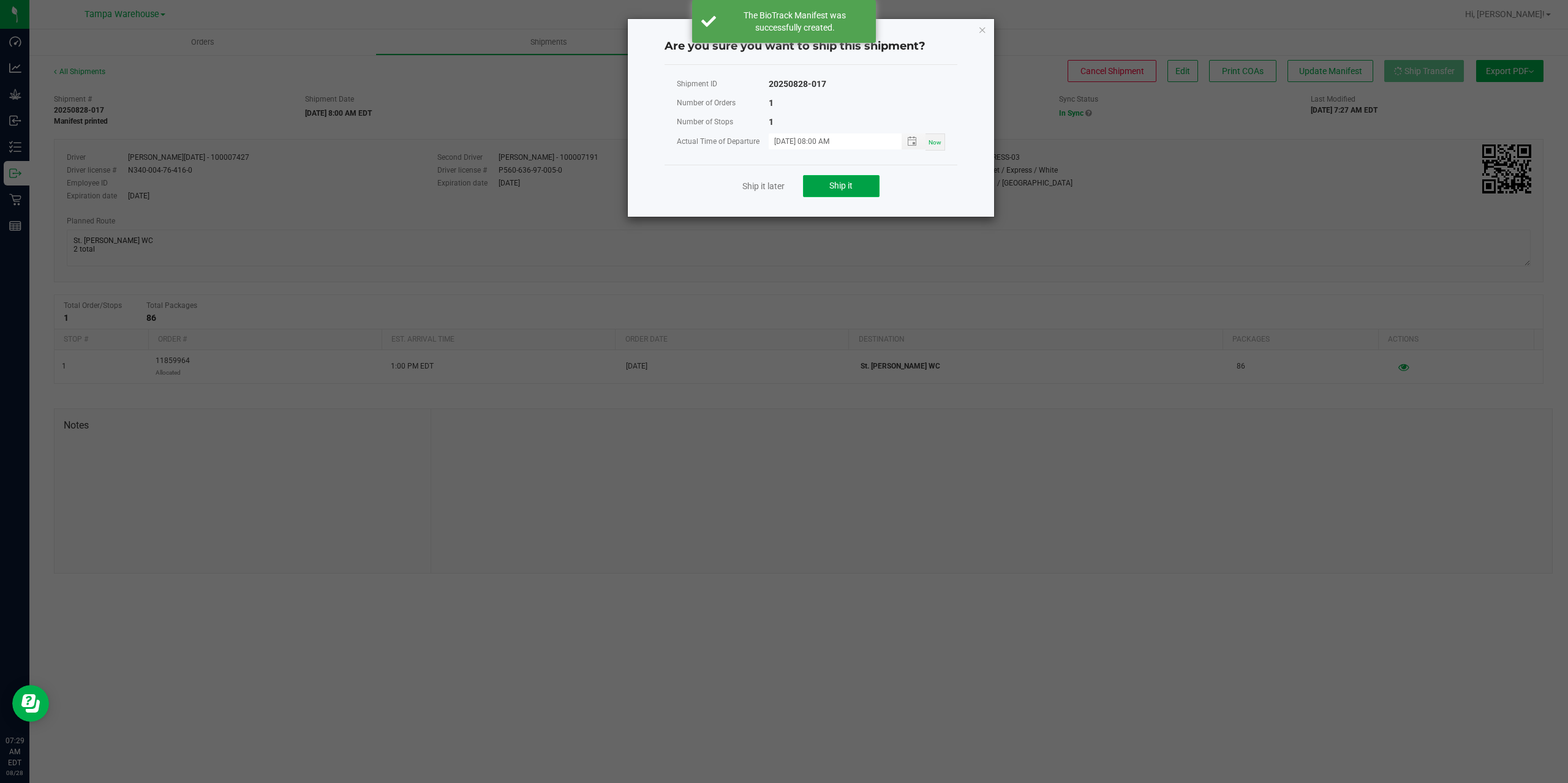
click at [859, 189] on button "Ship it" at bounding box center [841, 186] width 76 height 22
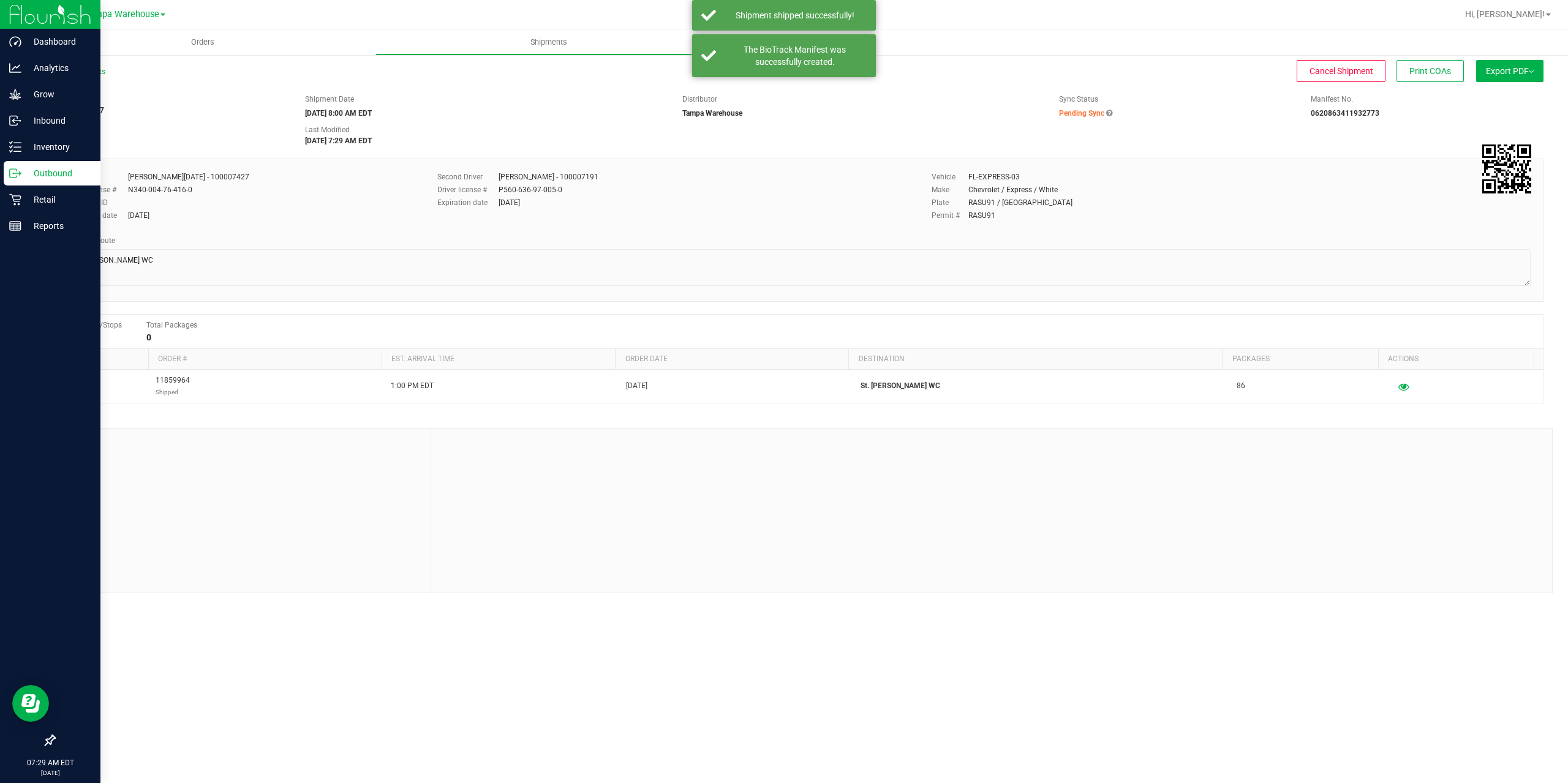
click at [14, 182] on div "Outbound" at bounding box center [52, 173] width 97 height 25
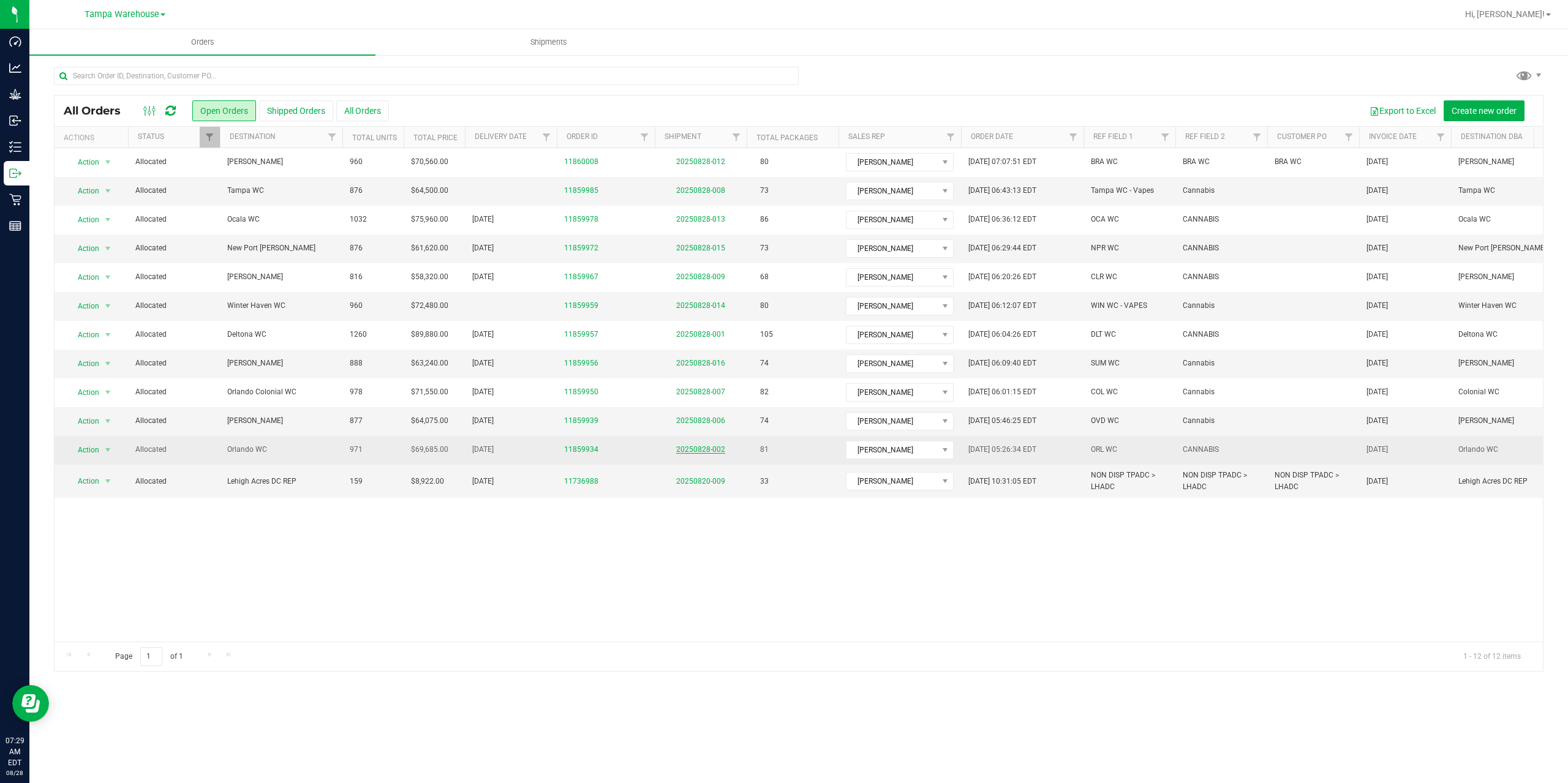
click at [699, 447] on link "20250828-002" at bounding box center [700, 449] width 49 height 9
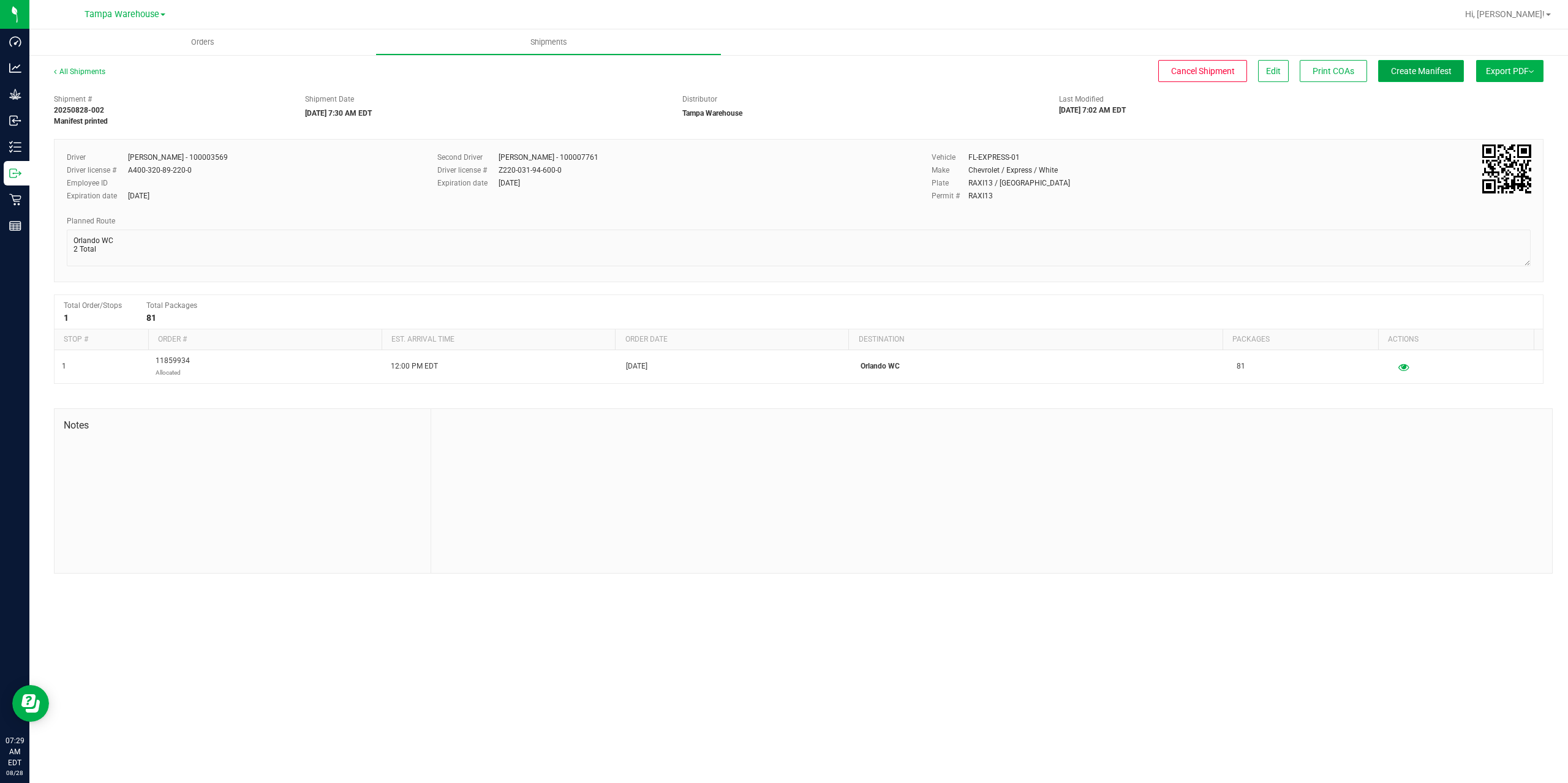
click at [1412, 73] on span "Create Manifest" at bounding box center [1421, 70] width 61 height 9
click at [1404, 78] on button "Ship Transfer" at bounding box center [1424, 71] width 80 height 22
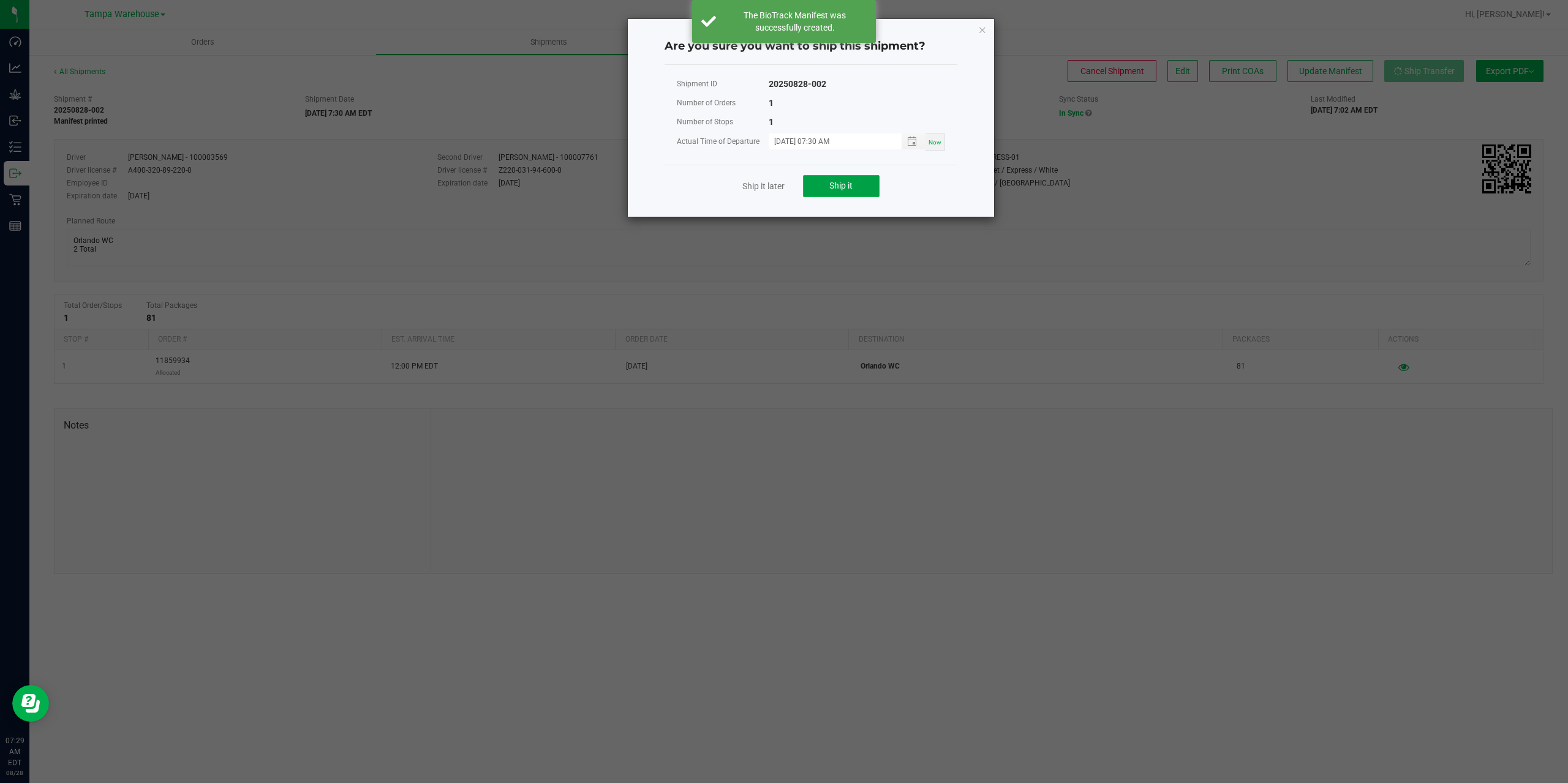
click at [813, 186] on button "Ship it" at bounding box center [841, 186] width 76 height 22
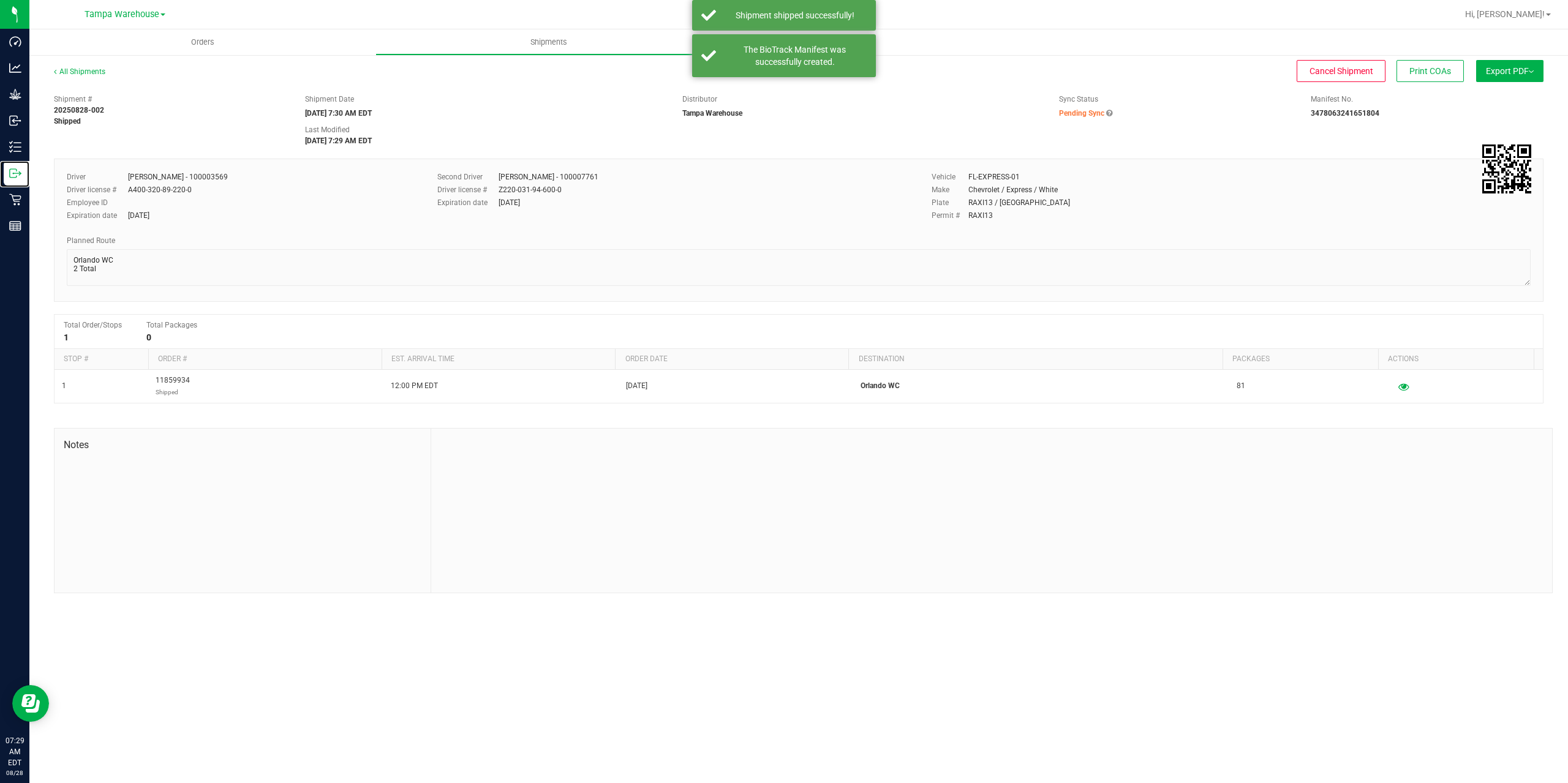
click at [14, 177] on icon at bounding box center [15, 173] width 12 height 12
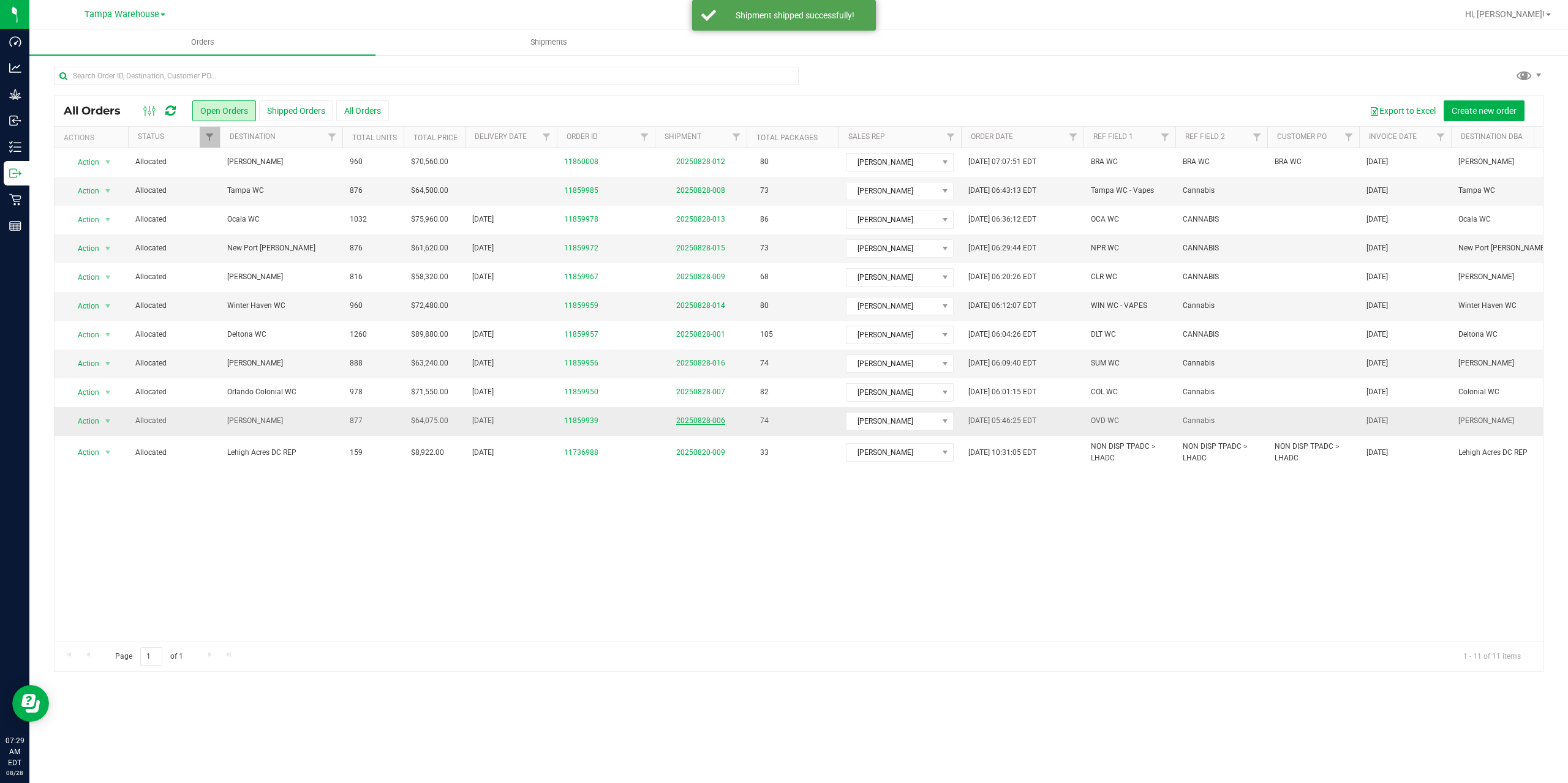
click at [706, 417] on link "20250828-006" at bounding box center [700, 421] width 49 height 9
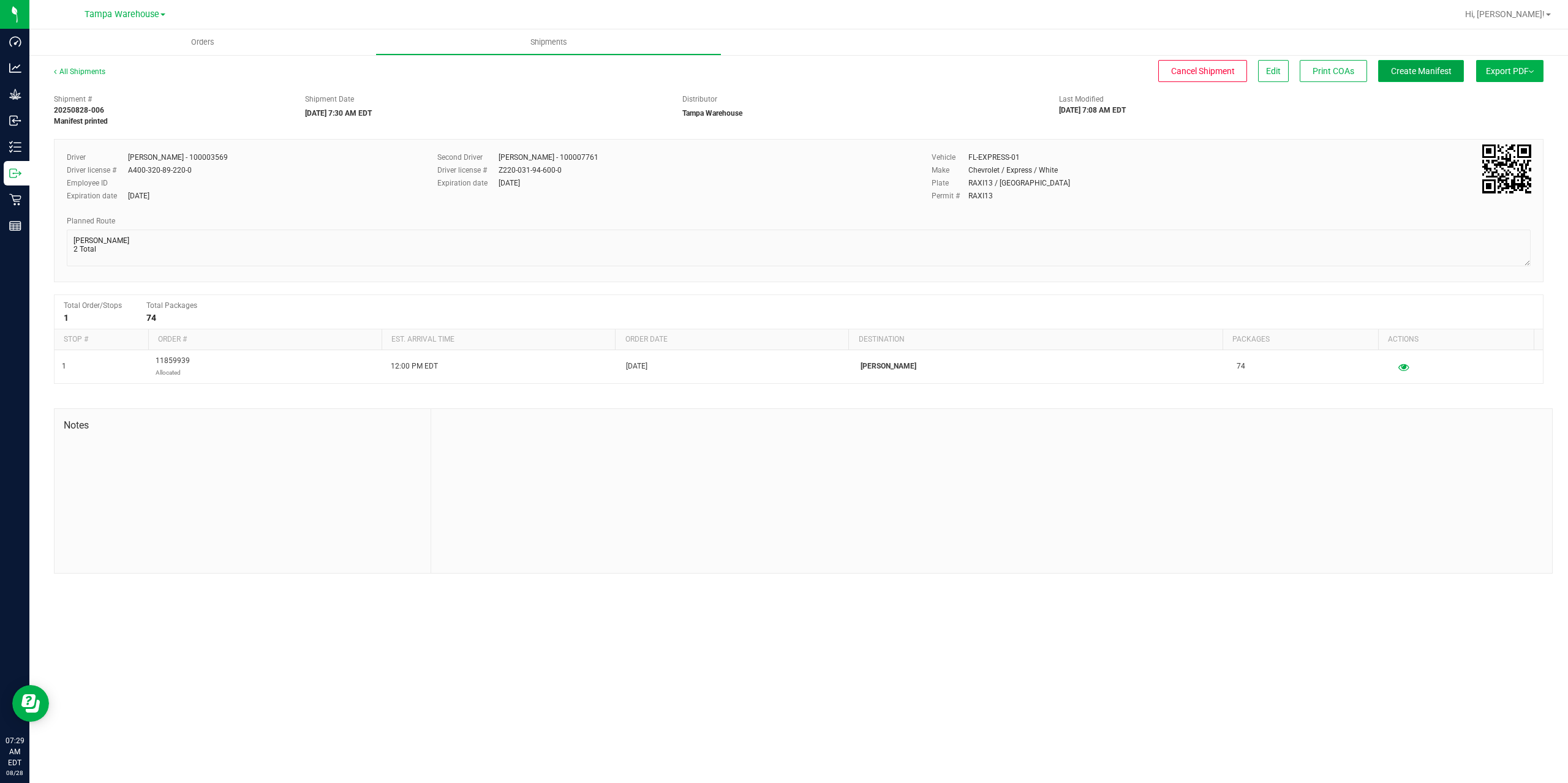
click at [1418, 60] on button "Create Manifest" at bounding box center [1421, 71] width 86 height 22
click at [1418, 68] on span "Ship Transfer" at bounding box center [1424, 70] width 50 height 9
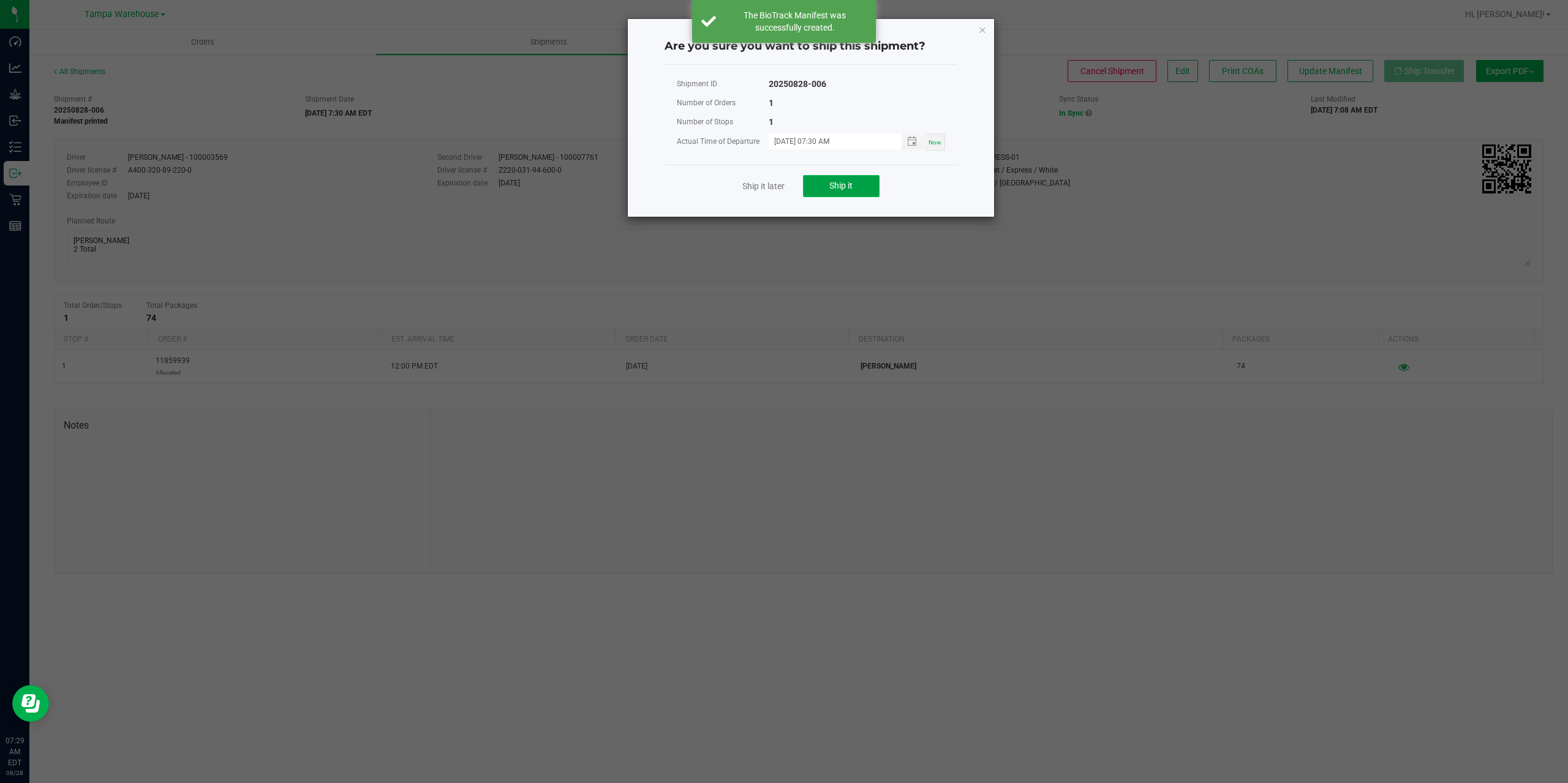
click at [852, 189] on span "Ship it" at bounding box center [841, 185] width 23 height 9
